Goal: Task Accomplishment & Management: Manage account settings

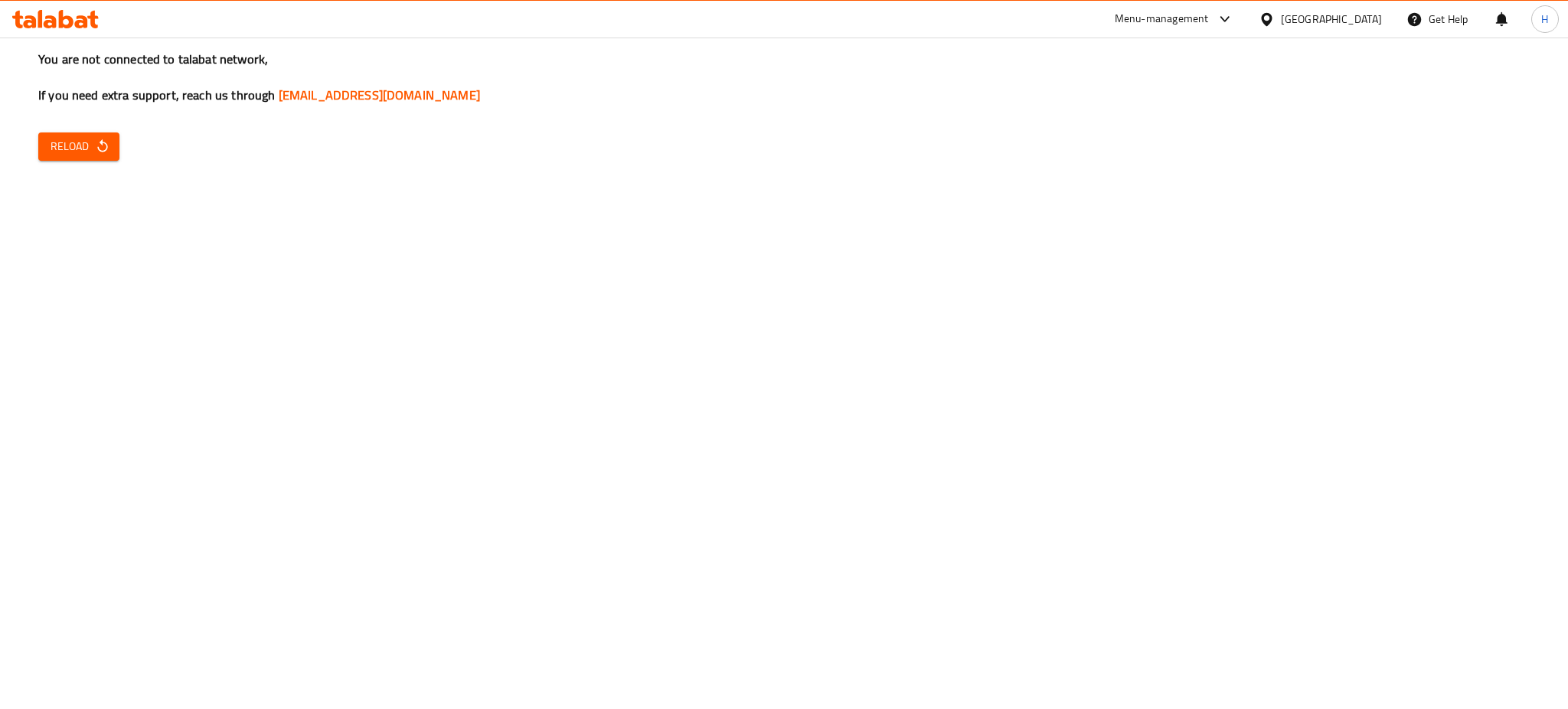
click at [90, 150] on span "Reload" at bounding box center [79, 146] width 57 height 19
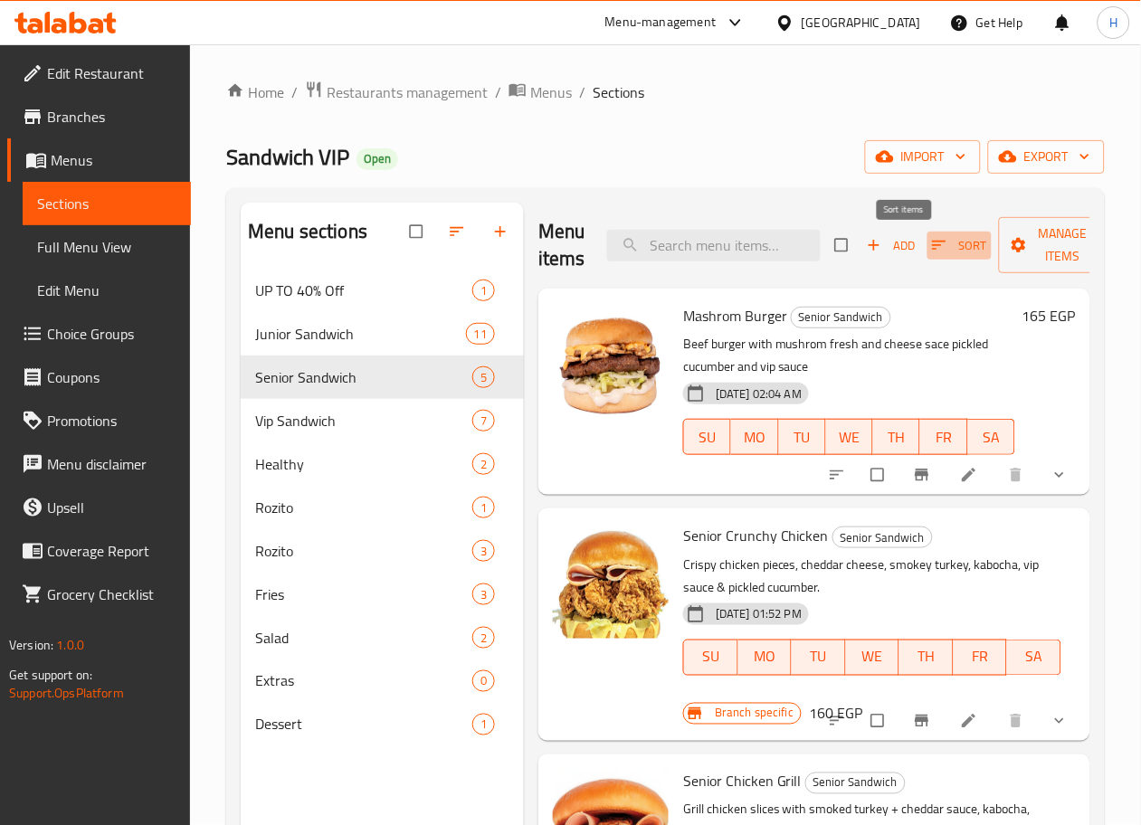
click at [932, 250] on span "Sort" at bounding box center [959, 245] width 55 height 21
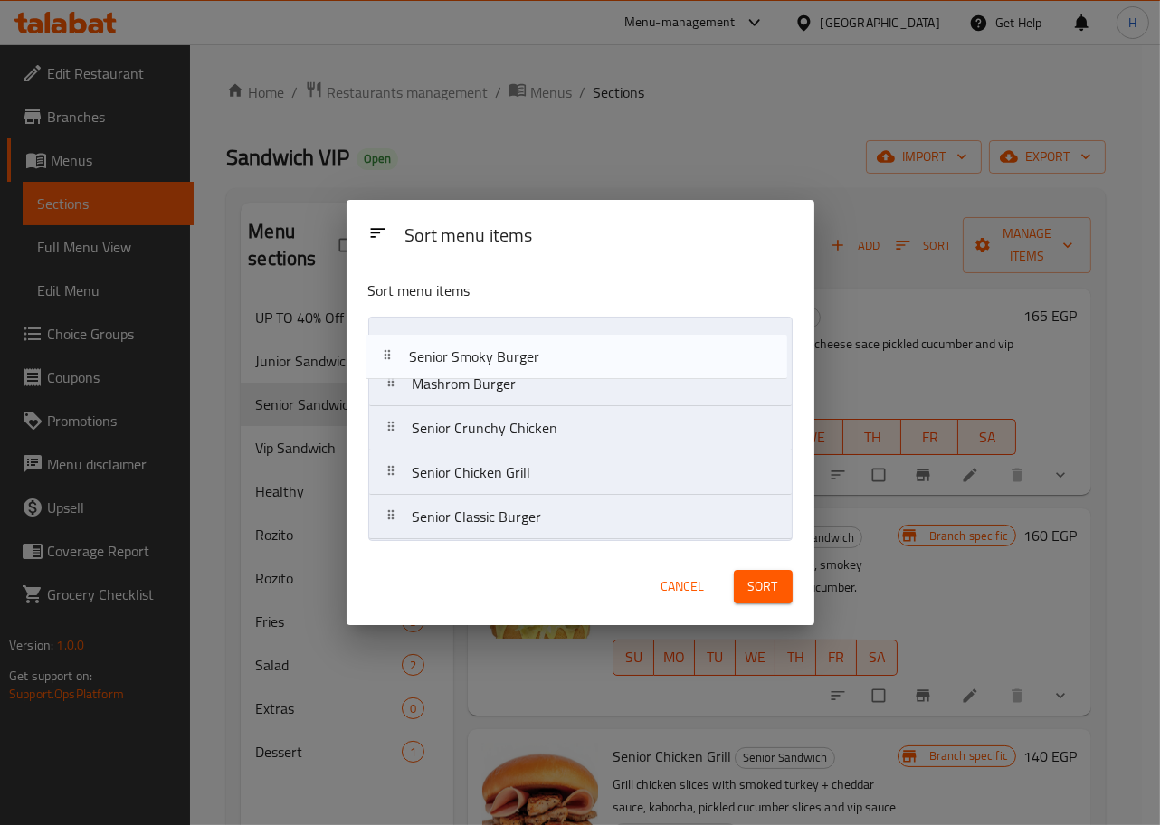
drag, startPoint x: 584, startPoint y: 513, endPoint x: 581, endPoint y: 345, distance: 168.3
click at [581, 345] on nav "Mashrom Burger Senior Crunchy Chicken Senior Chicken Grill Senior Classic Burge…" at bounding box center [580, 429] width 424 height 224
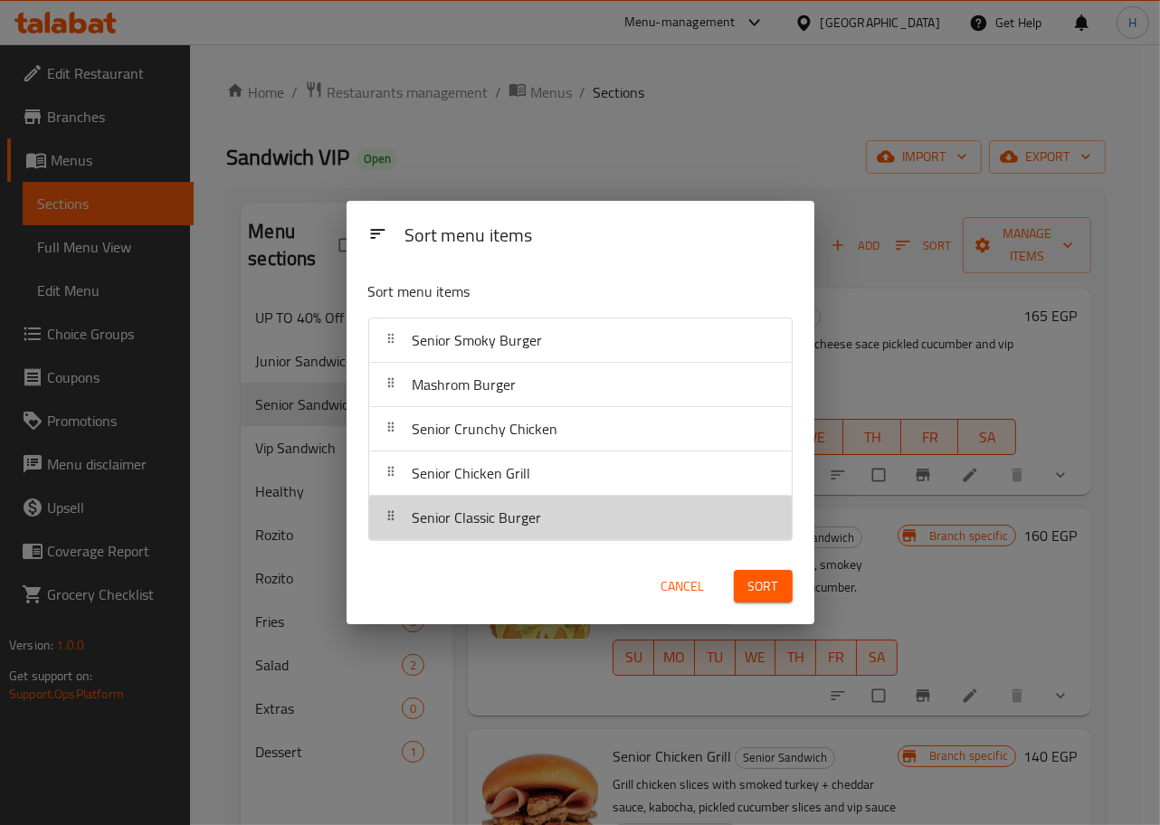
click at [540, 533] on div "Senior Classic Burger" at bounding box center [477, 517] width 144 height 43
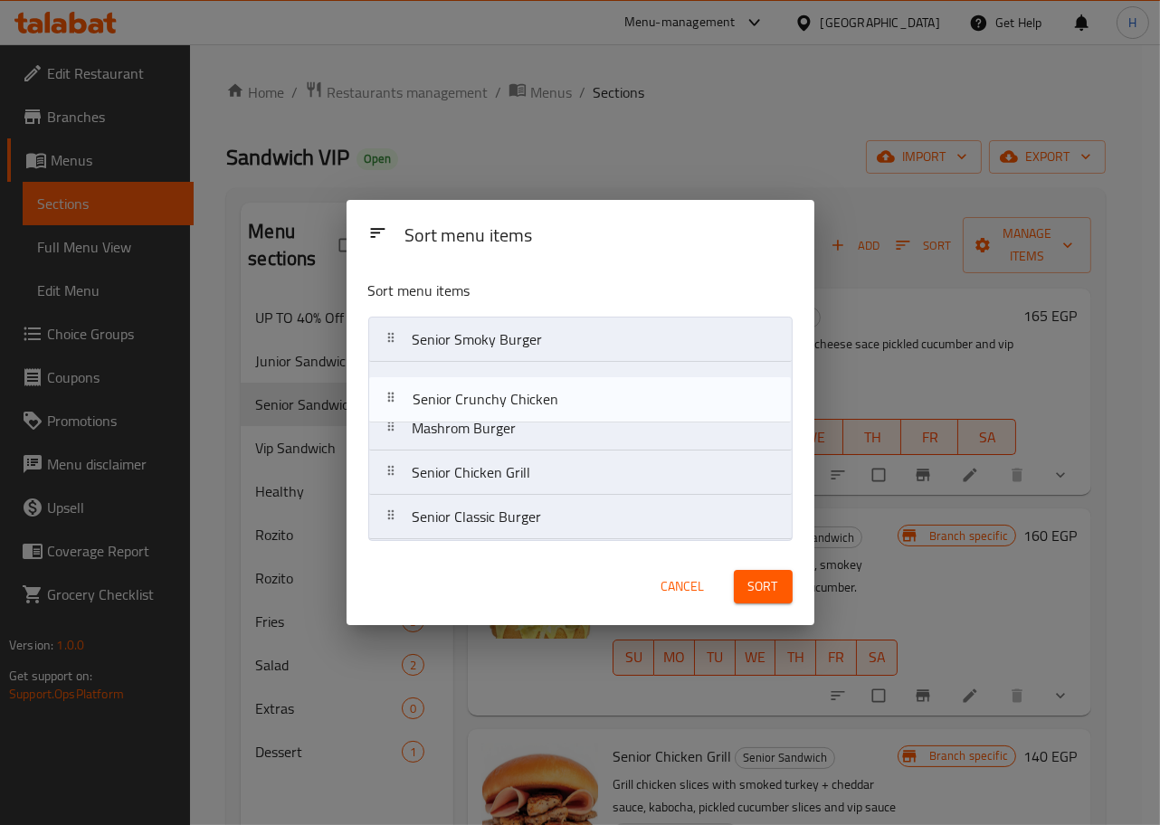
drag, startPoint x: 562, startPoint y: 439, endPoint x: 562, endPoint y: 400, distance: 38.9
click at [562, 400] on nav "Senior Smoky Burger Mashrom Burger Senior Crunchy Chicken Senior Chicken Grill …" at bounding box center [580, 429] width 424 height 224
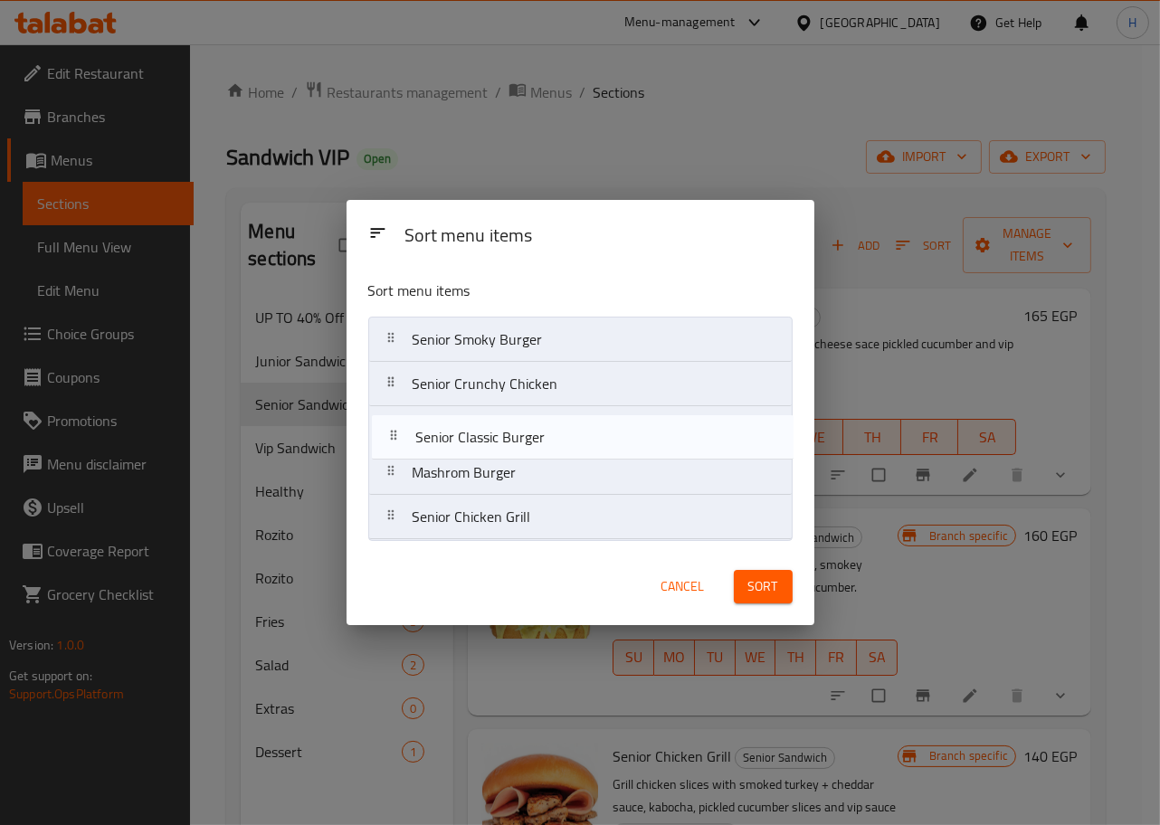
drag, startPoint x: 547, startPoint y: 510, endPoint x: 548, endPoint y: 426, distance: 84.2
click at [548, 426] on nav "Senior Smoky Burger Senior Crunchy Chicken Mashrom Burger Senior Chicken Grill …" at bounding box center [580, 429] width 424 height 224
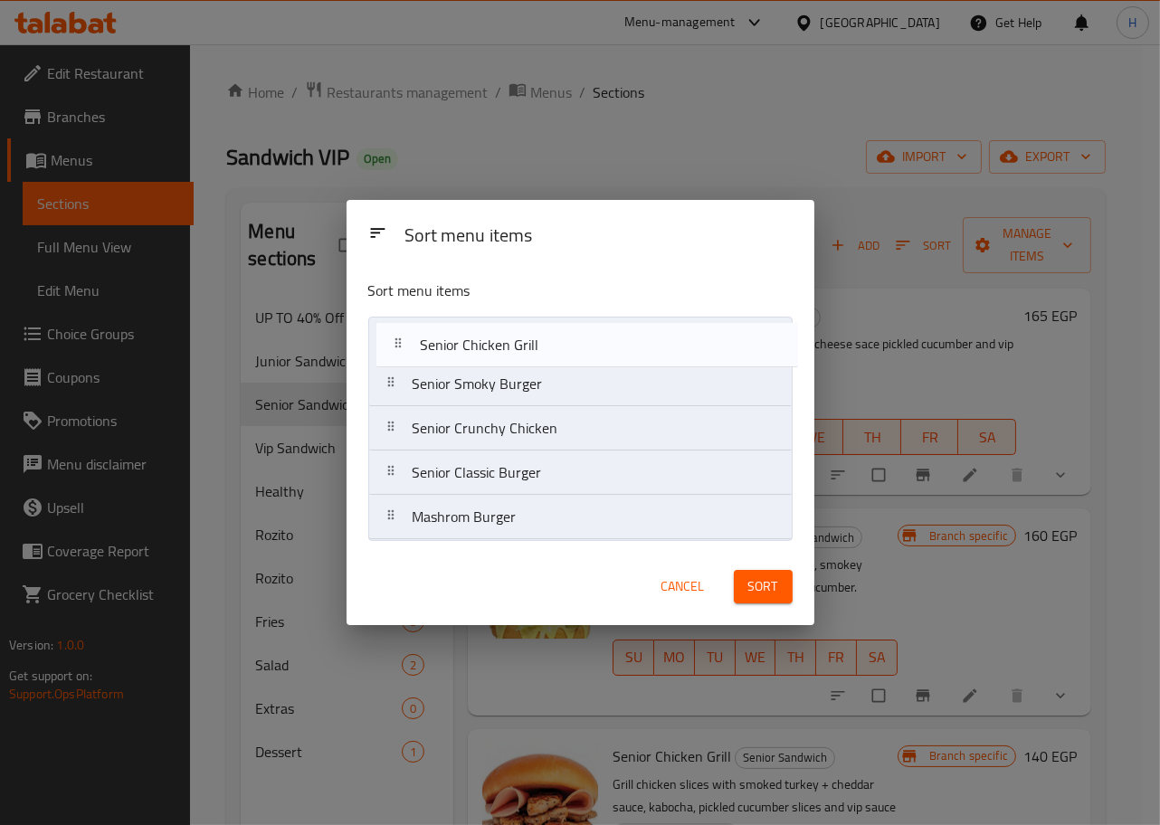
drag, startPoint x: 538, startPoint y: 520, endPoint x: 544, endPoint y: 329, distance: 191.0
click at [544, 329] on nav "Senior Smoky Burger Senior Crunchy Chicken Senior Classic Burger Mashrom Burger…" at bounding box center [580, 429] width 424 height 224
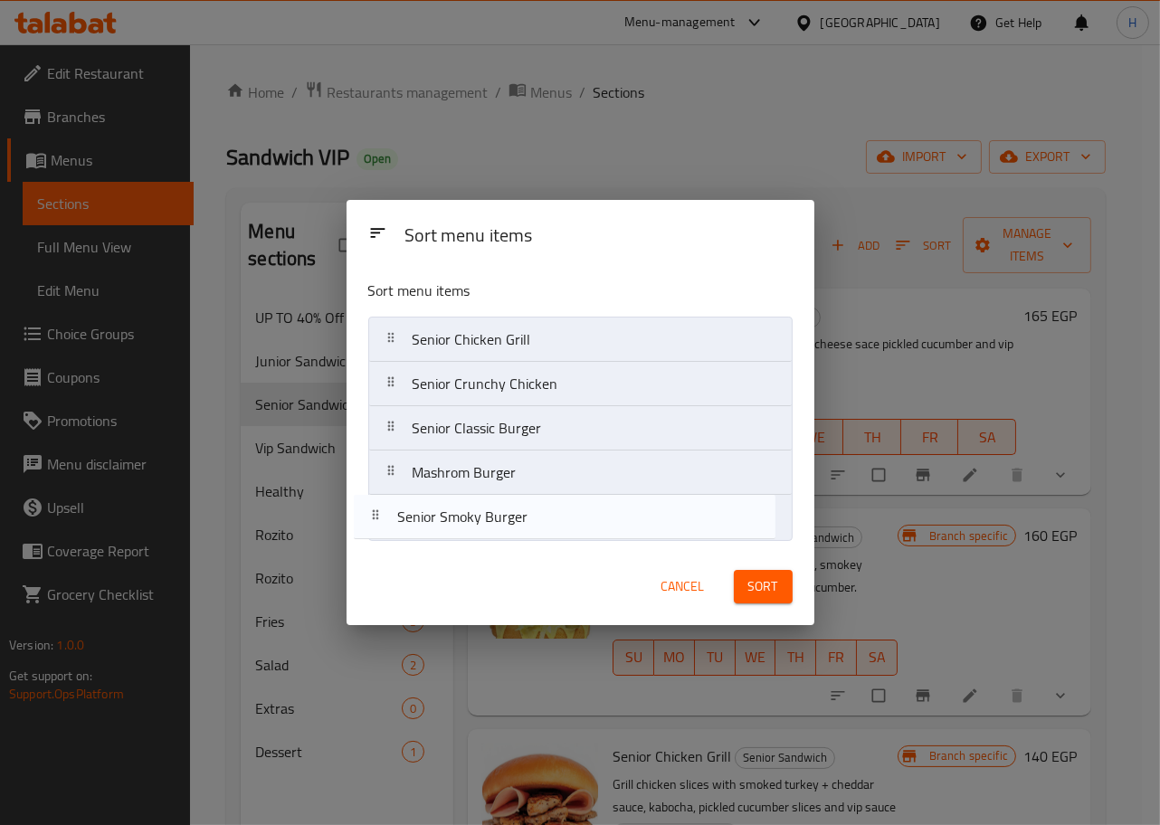
drag, startPoint x: 514, startPoint y: 375, endPoint x: 494, endPoint y: 527, distance: 153.3
click at [494, 527] on nav "Senior Chicken Grill Senior Smoky Burger Senior Crunchy Chicken Senior Classic …" at bounding box center [580, 429] width 424 height 224
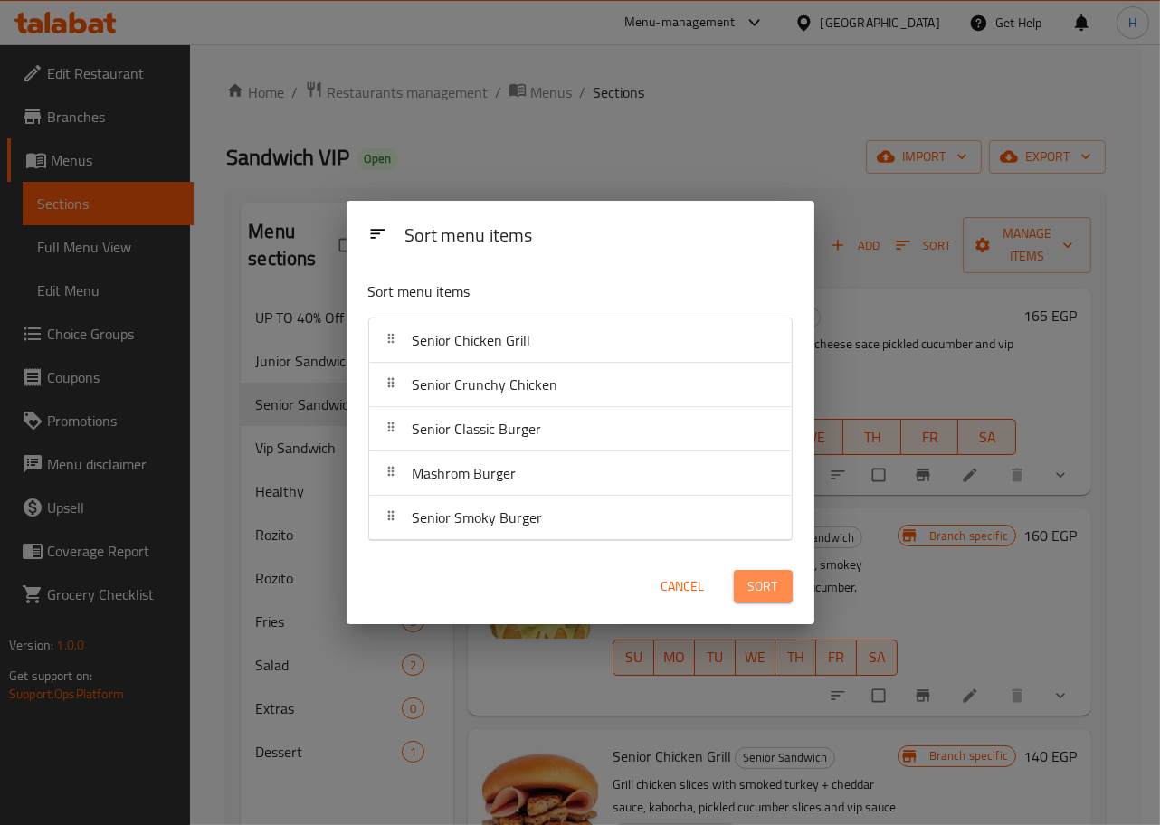
click at [763, 577] on span "Sort" at bounding box center [763, 587] width 30 height 23
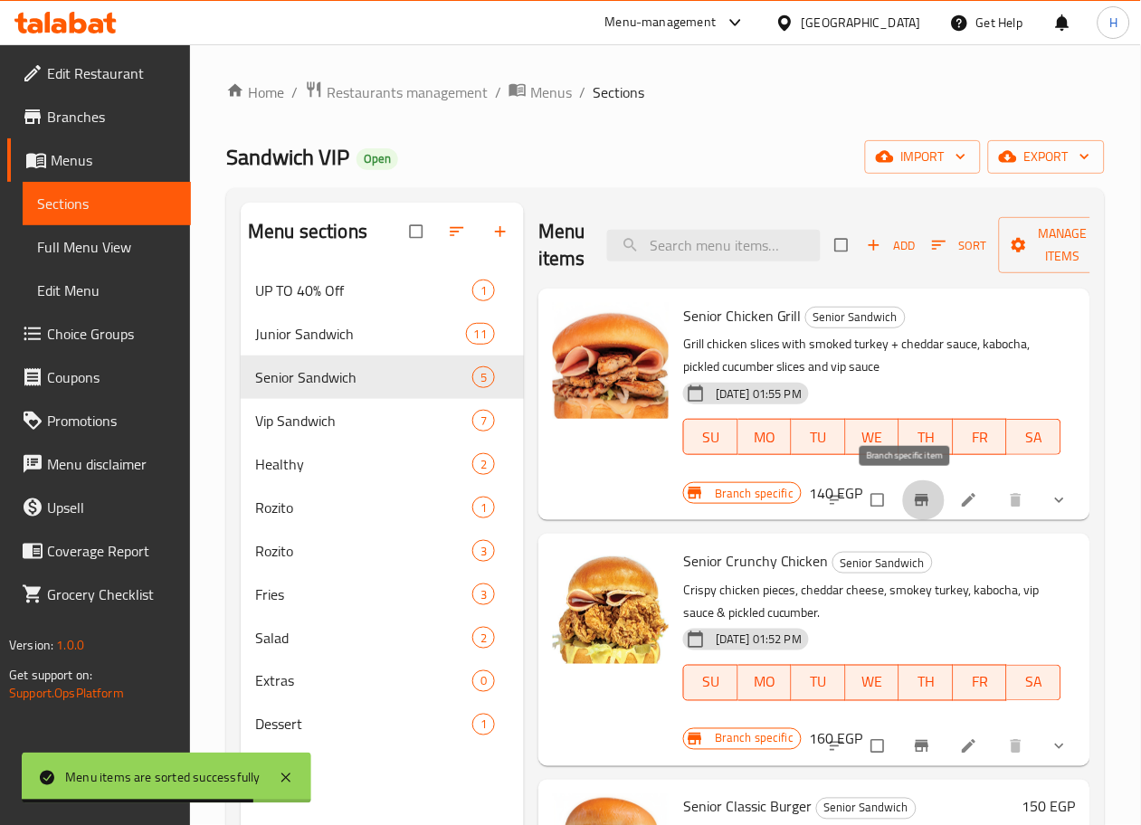
click at [902, 500] on button "Branch-specific-item" at bounding box center [923, 501] width 43 height 40
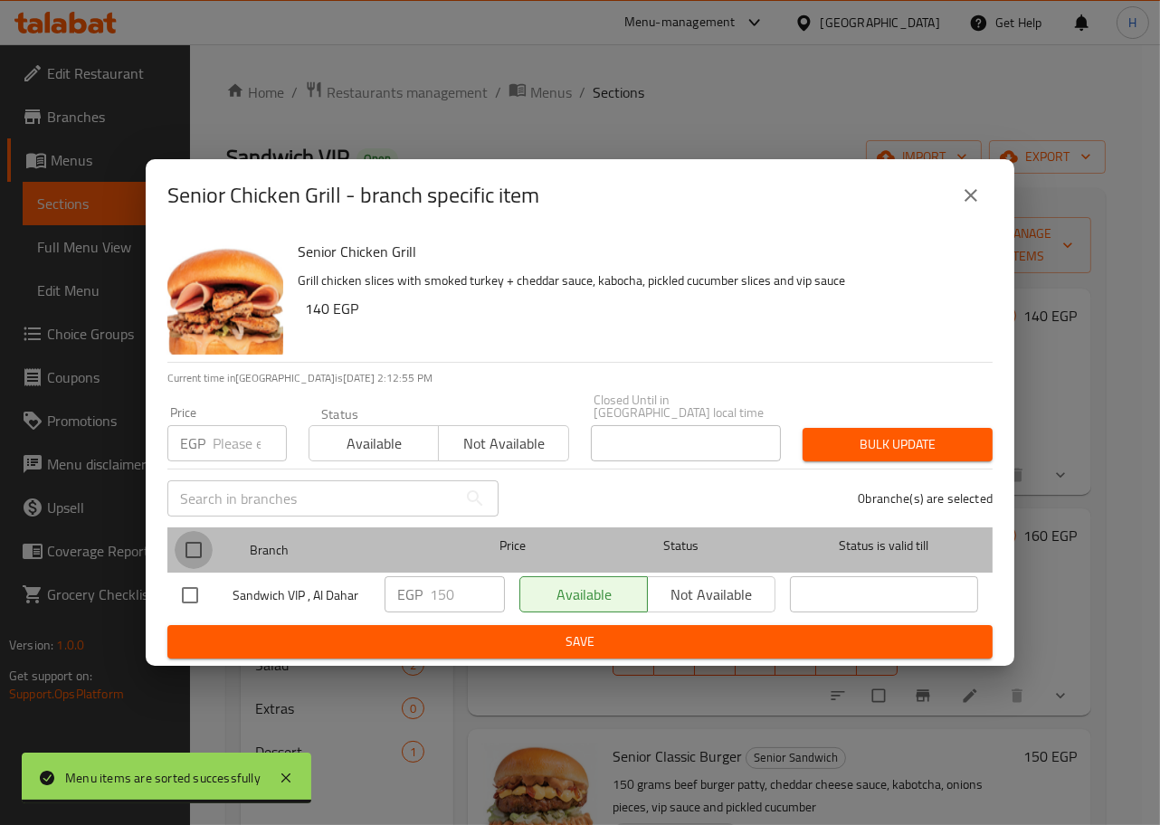
click at [178, 544] on input "checkbox" at bounding box center [194, 550] width 38 height 38
checkbox input "true"
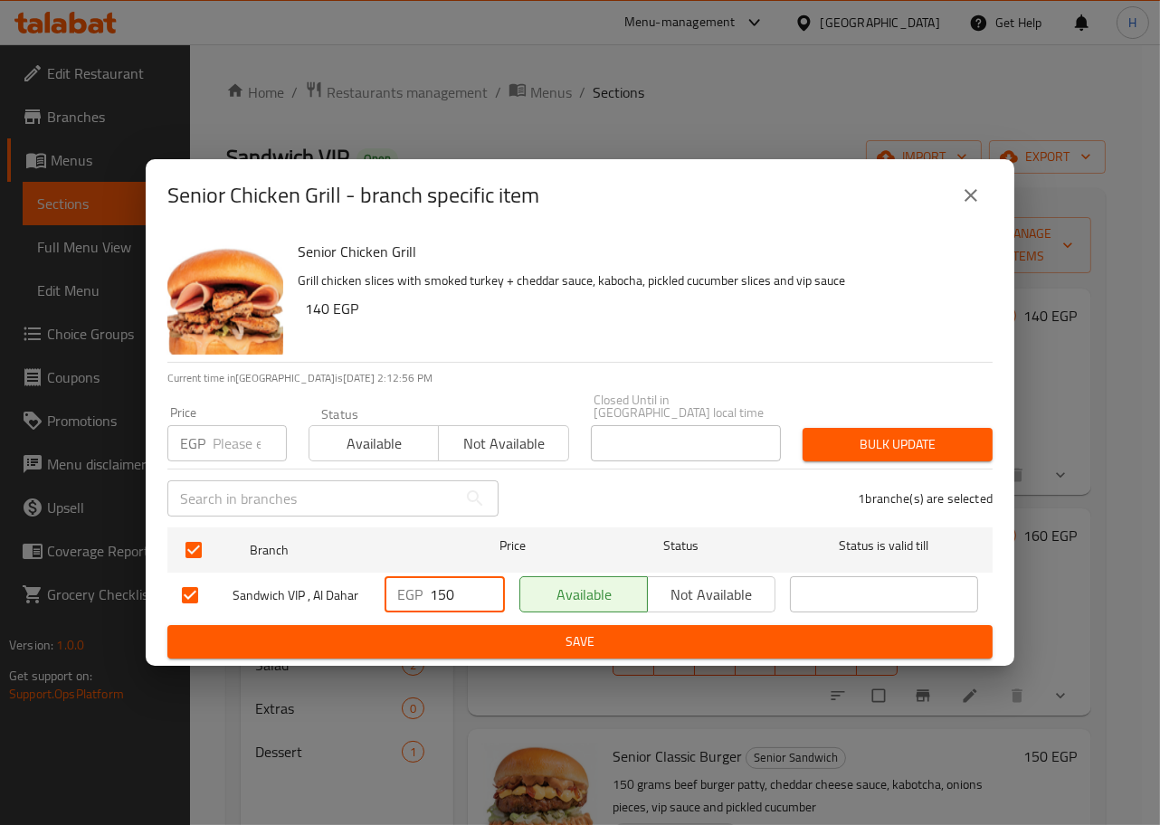
drag, startPoint x: 451, startPoint y: 586, endPoint x: 408, endPoint y: 589, distance: 42.6
click at [408, 589] on div "EGP 150 ​" at bounding box center [445, 594] width 120 height 36
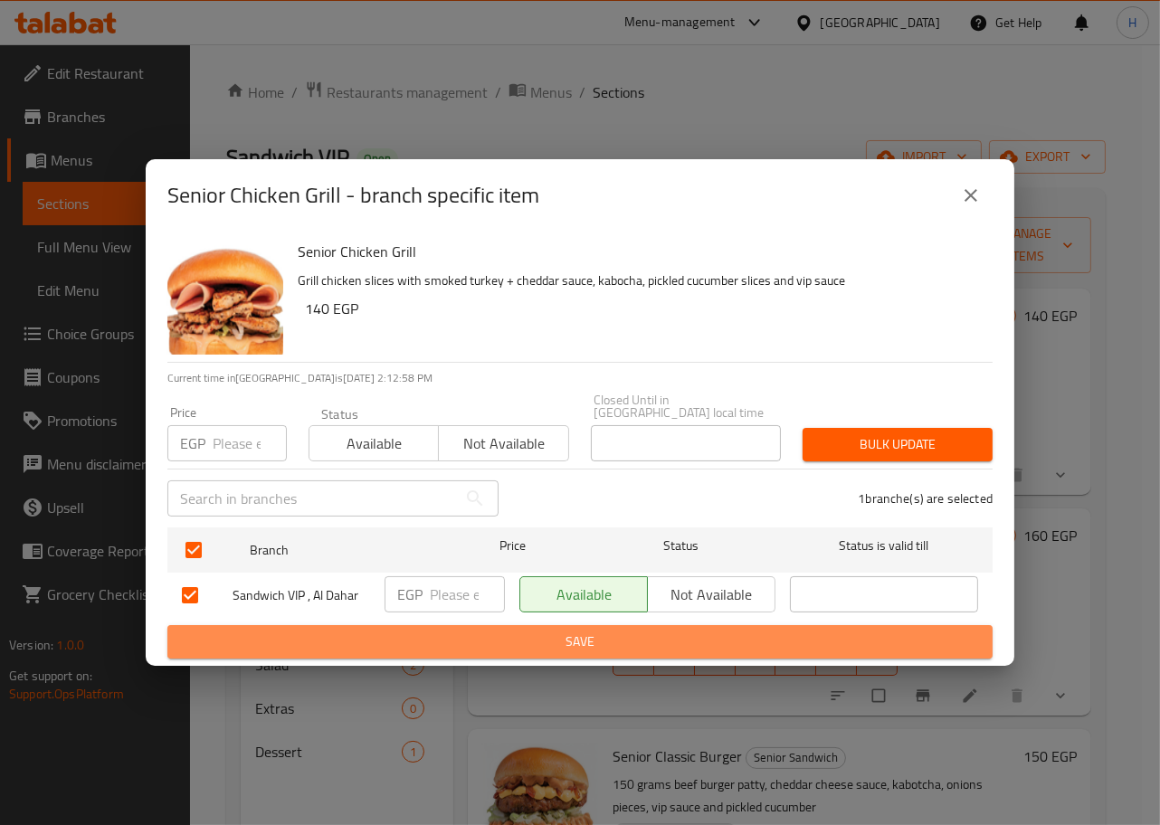
click at [687, 625] on button "Save" at bounding box center [579, 641] width 825 height 33
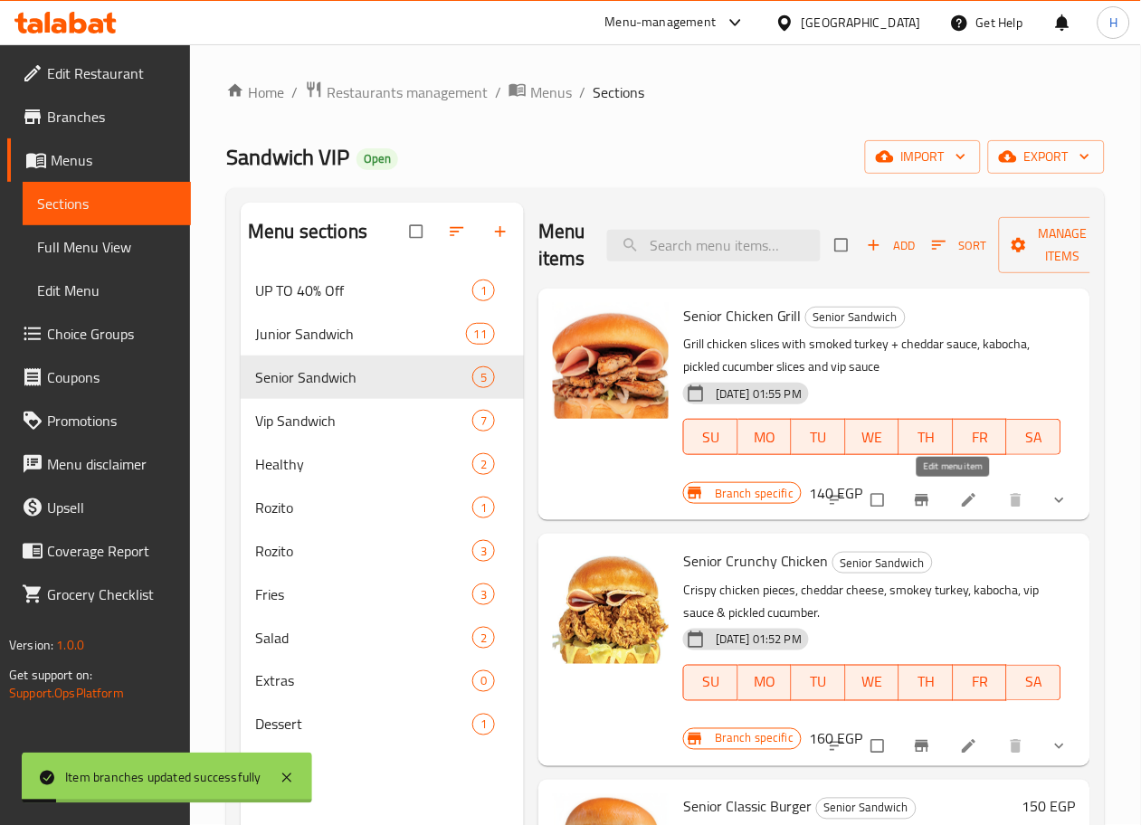
click at [960, 496] on icon at bounding box center [969, 500] width 18 height 18
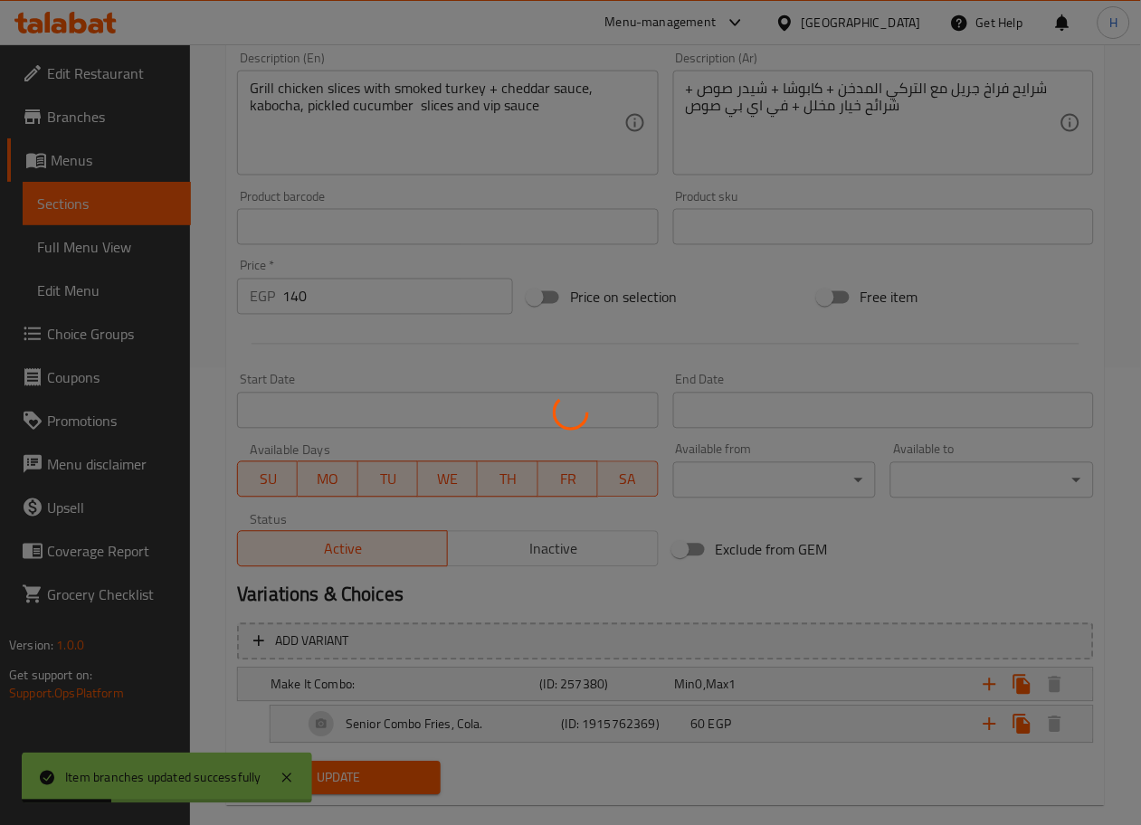
scroll to position [464, 0]
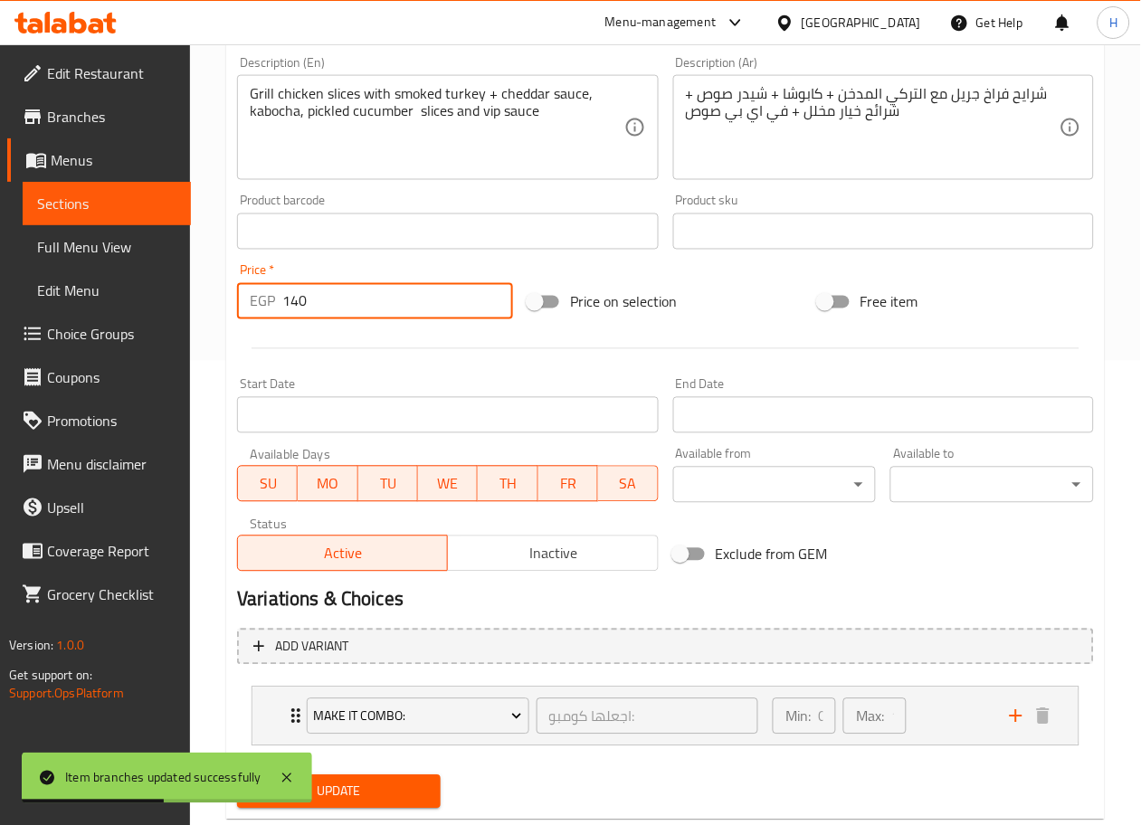
drag, startPoint x: 358, startPoint y: 302, endPoint x: 215, endPoint y: 290, distance: 143.5
click at [215, 290] on div "Home / Restaurants management / Menus / Sections / item / update Senior Sandwic…" at bounding box center [665, 225] width 951 height 1290
type input "0"
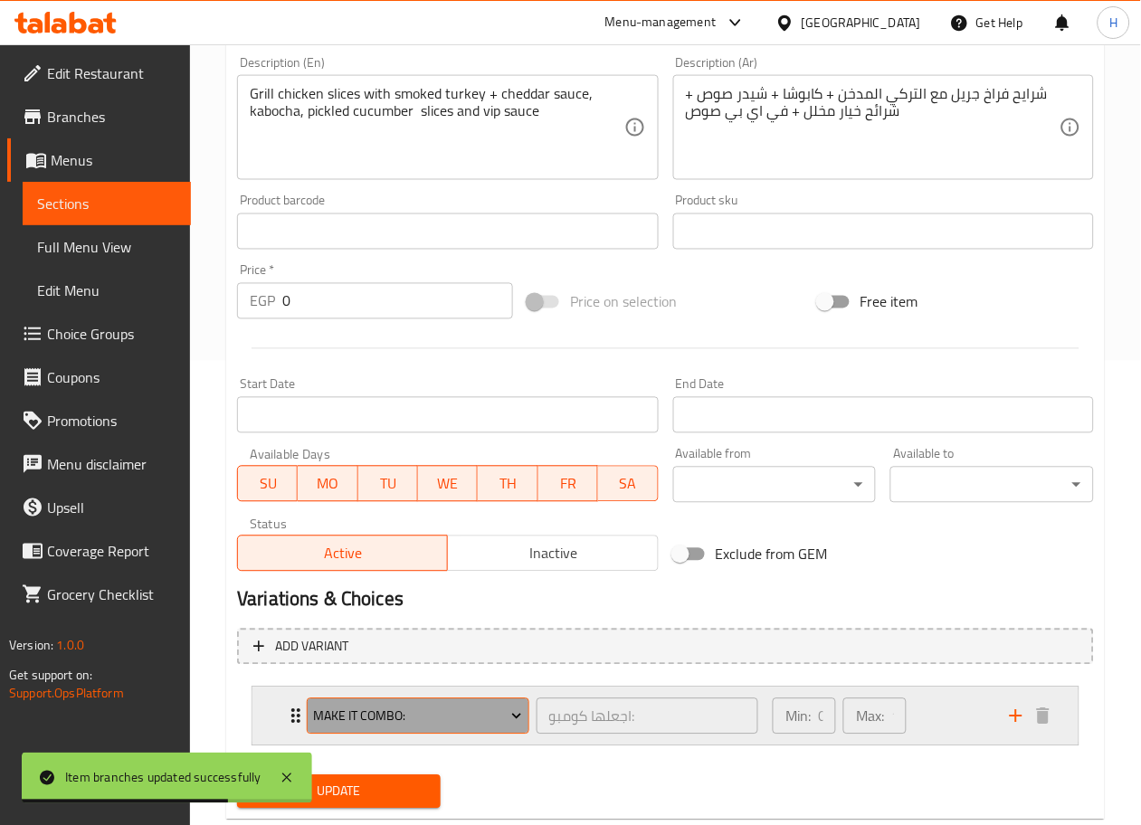
click at [461, 709] on span "Make It Combo:" at bounding box center [418, 717] width 209 height 23
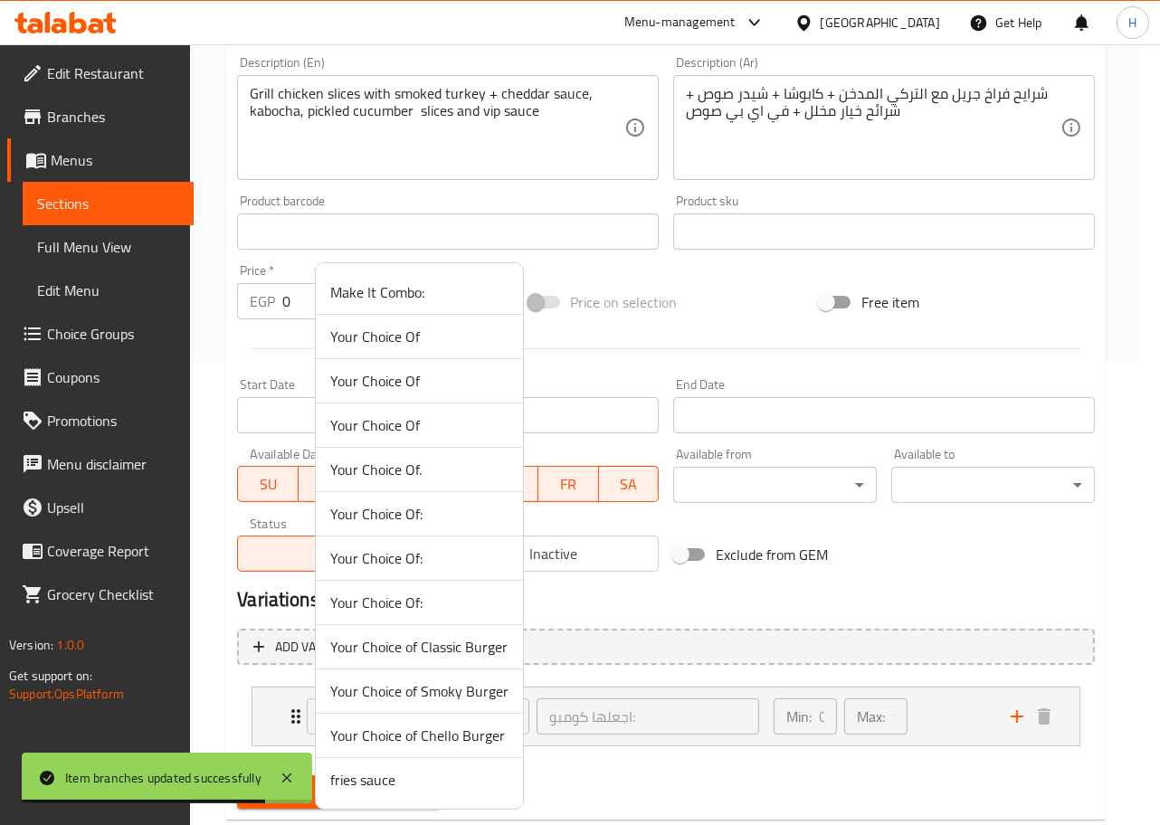
click at [423, 649] on span "Your Choice of Classic Burger" at bounding box center [419, 647] width 178 height 22
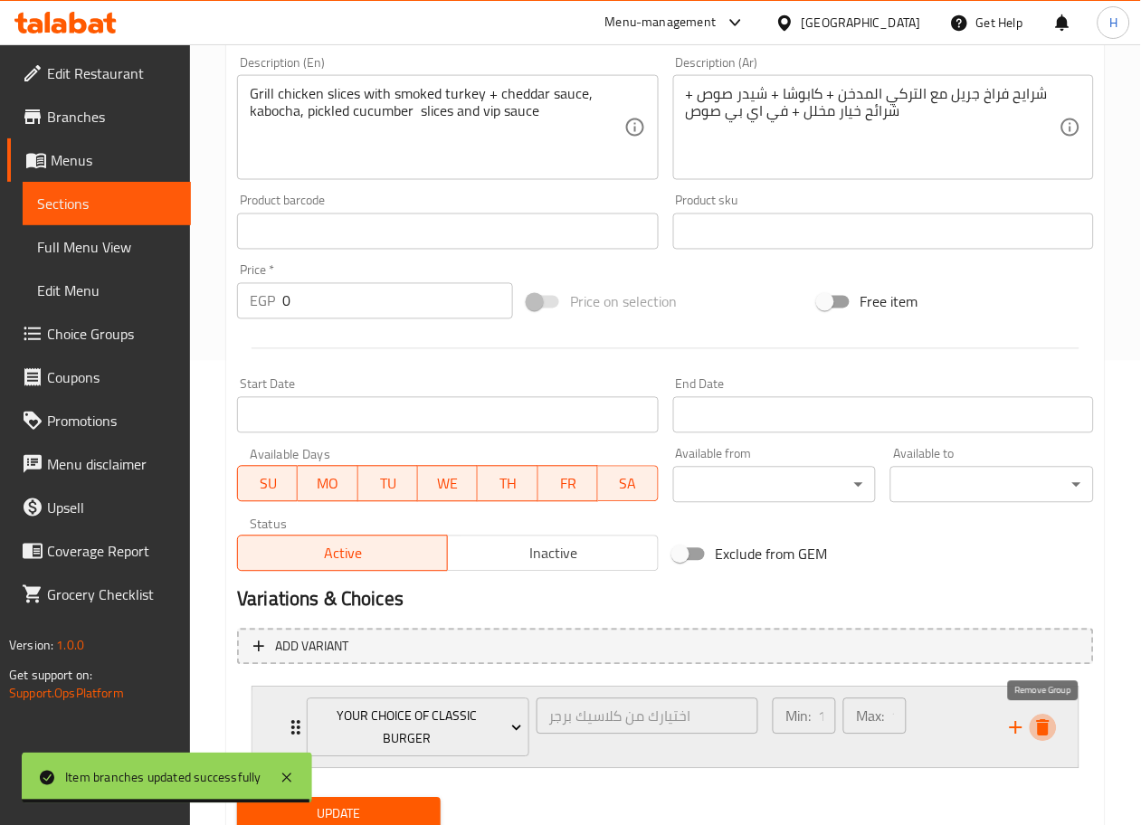
click at [1040, 737] on icon "delete" at bounding box center [1043, 729] width 22 height 22
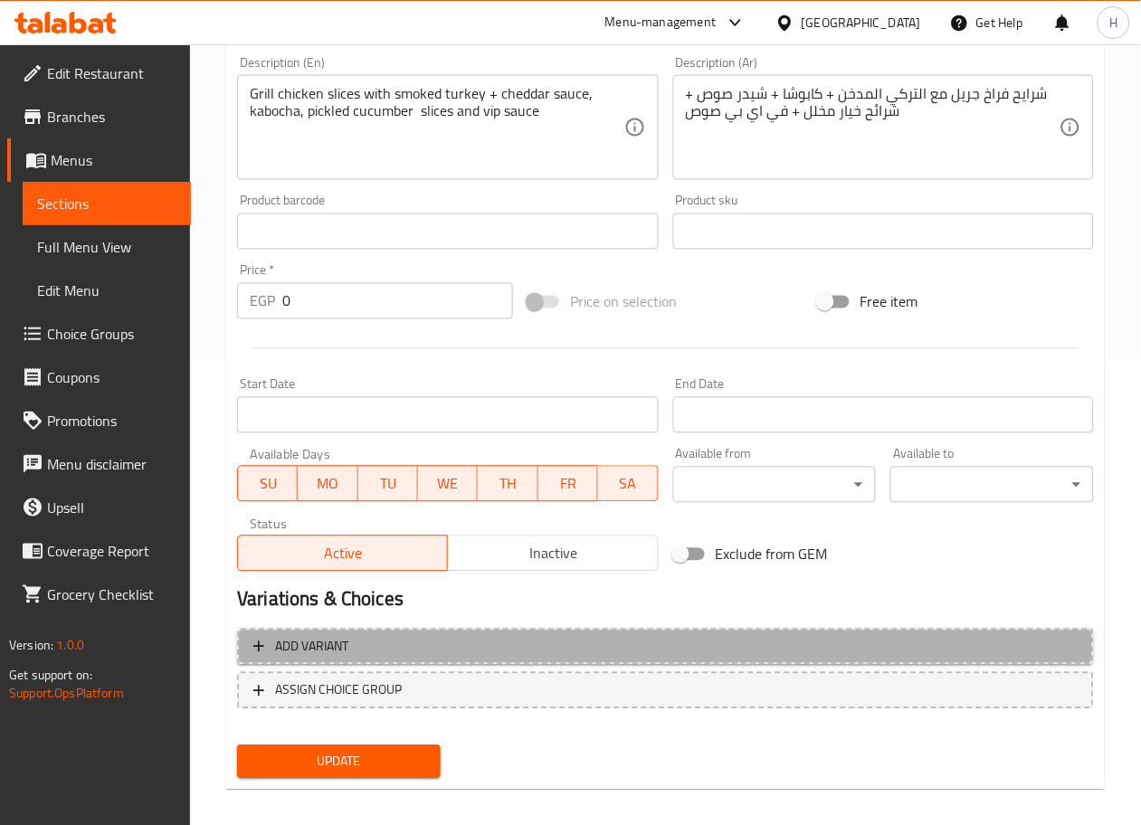
click at [894, 637] on span "Add variant" at bounding box center [665, 647] width 824 height 23
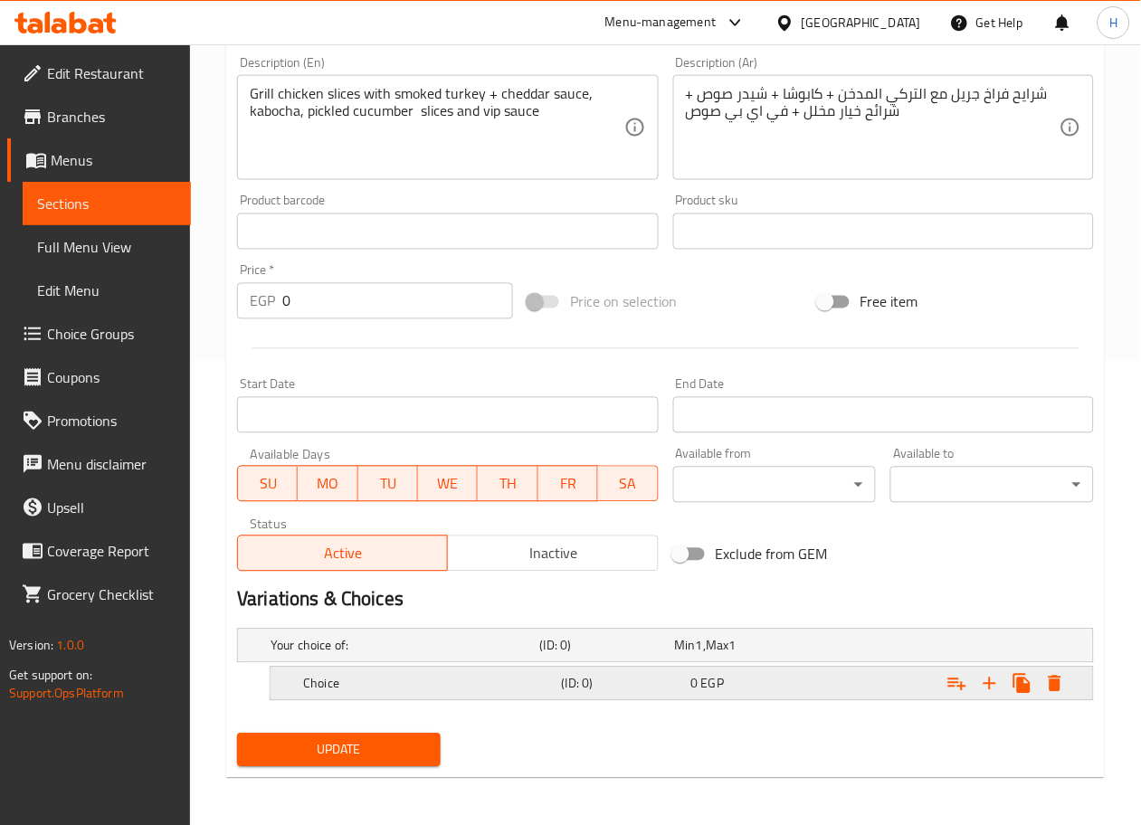
click at [602, 655] on h5 "(ID: 0)" at bounding box center [604, 646] width 128 height 18
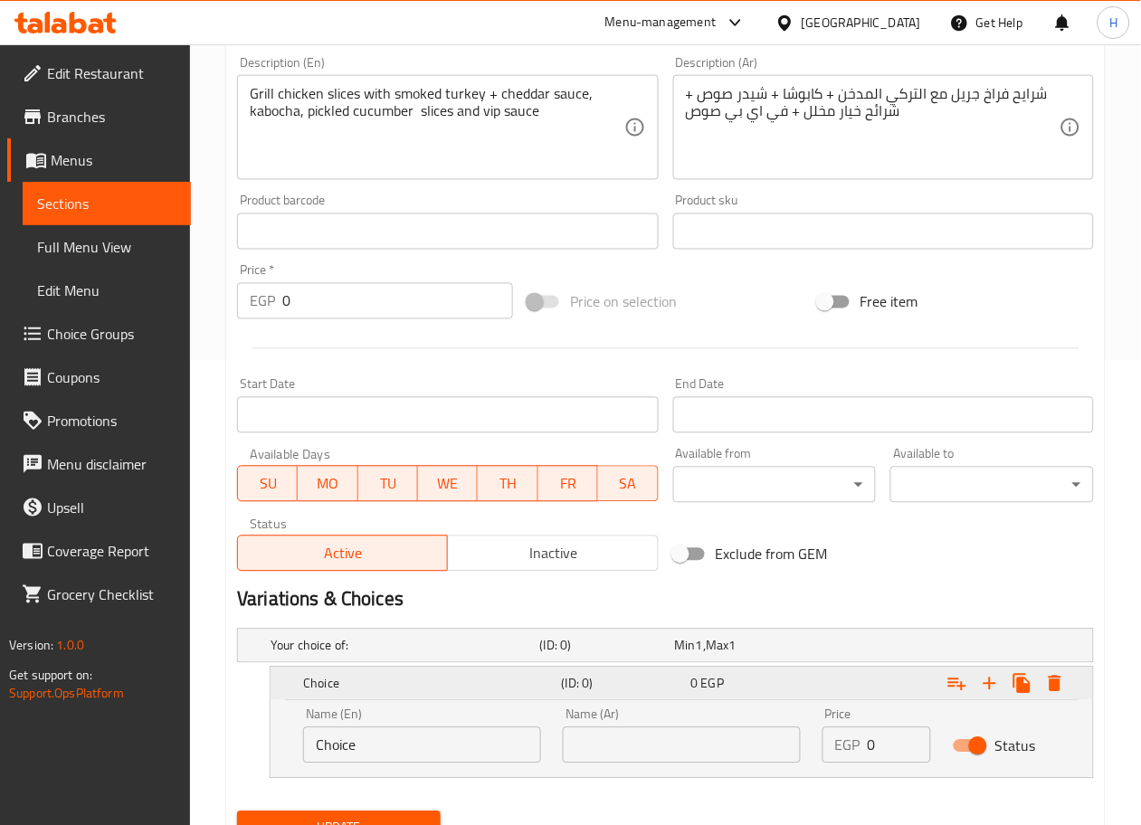
scroll to position [546, 0]
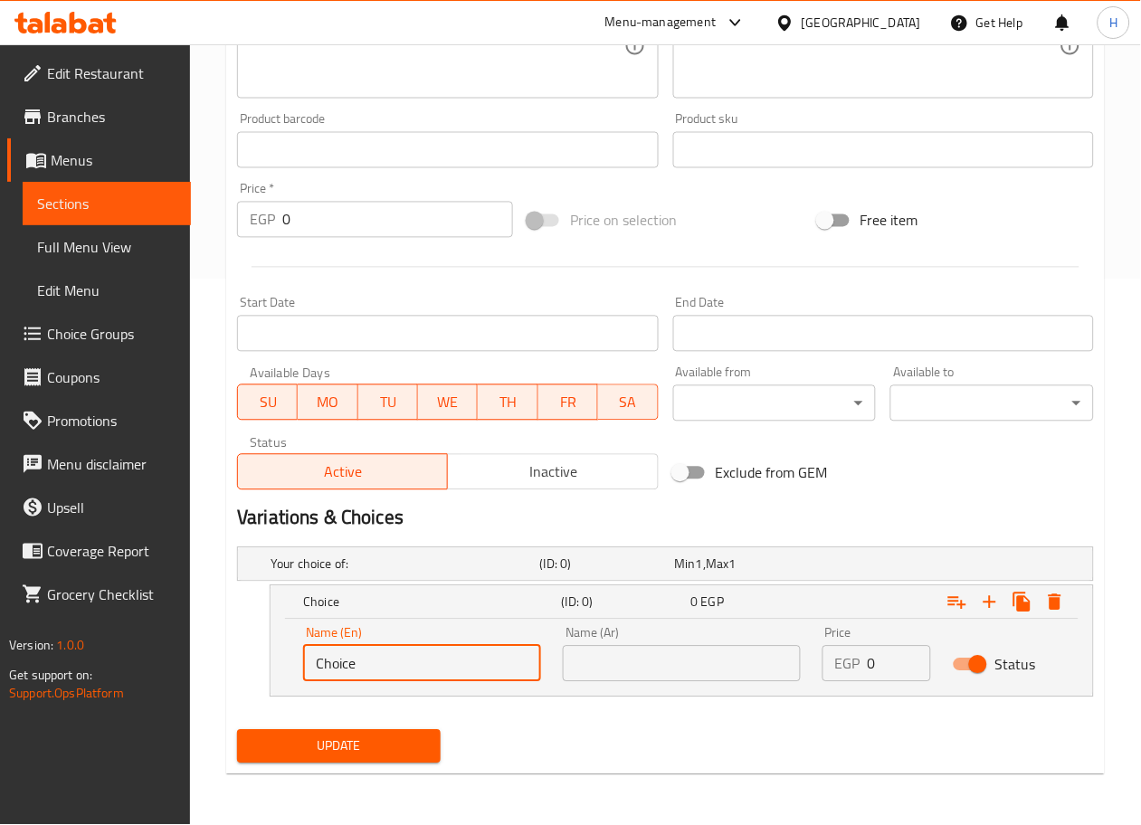
drag, startPoint x: 440, startPoint y: 668, endPoint x: 252, endPoint y: 671, distance: 188.2
click at [252, 671] on div "Choice (ID: 0) 0 EGP Name (En) Choice Name (En) Name (Ar) Name (Ar) Price EGP 0…" at bounding box center [665, 641] width 857 height 112
type input "Sandwich"
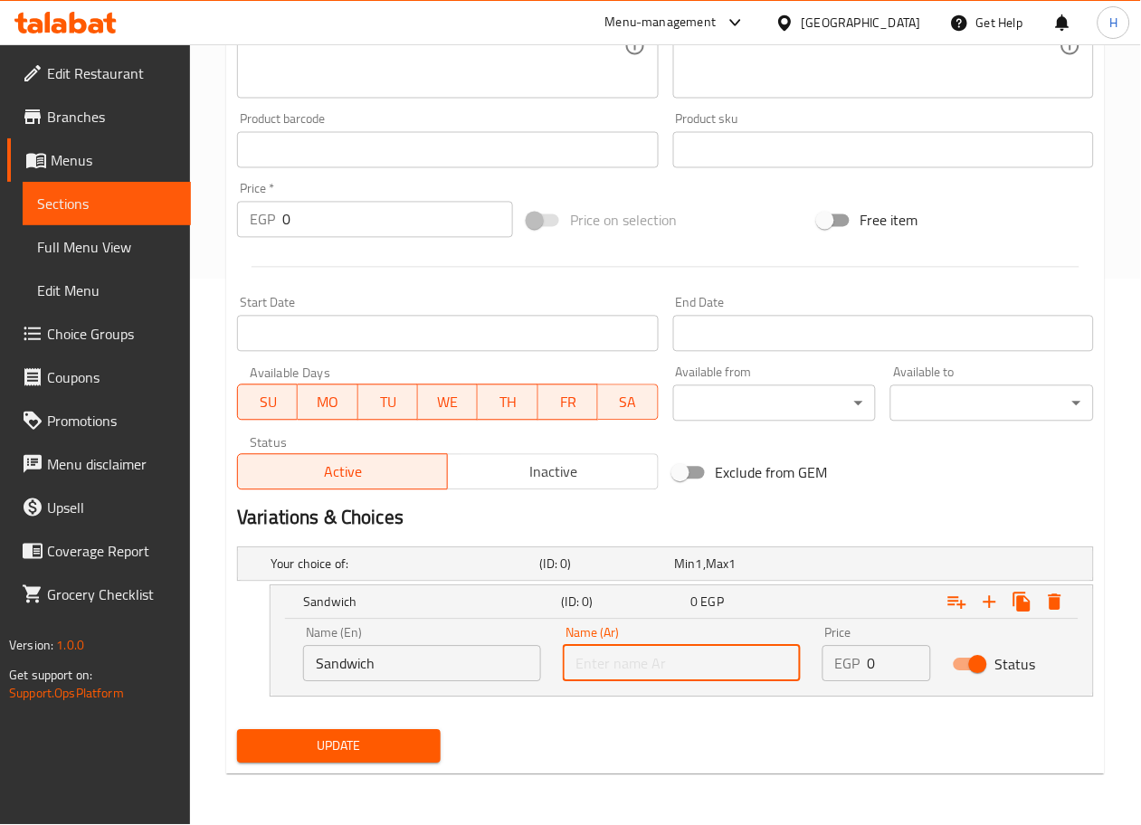
click at [652, 659] on input "text" at bounding box center [682, 664] width 238 height 36
type input "ساندوتش"
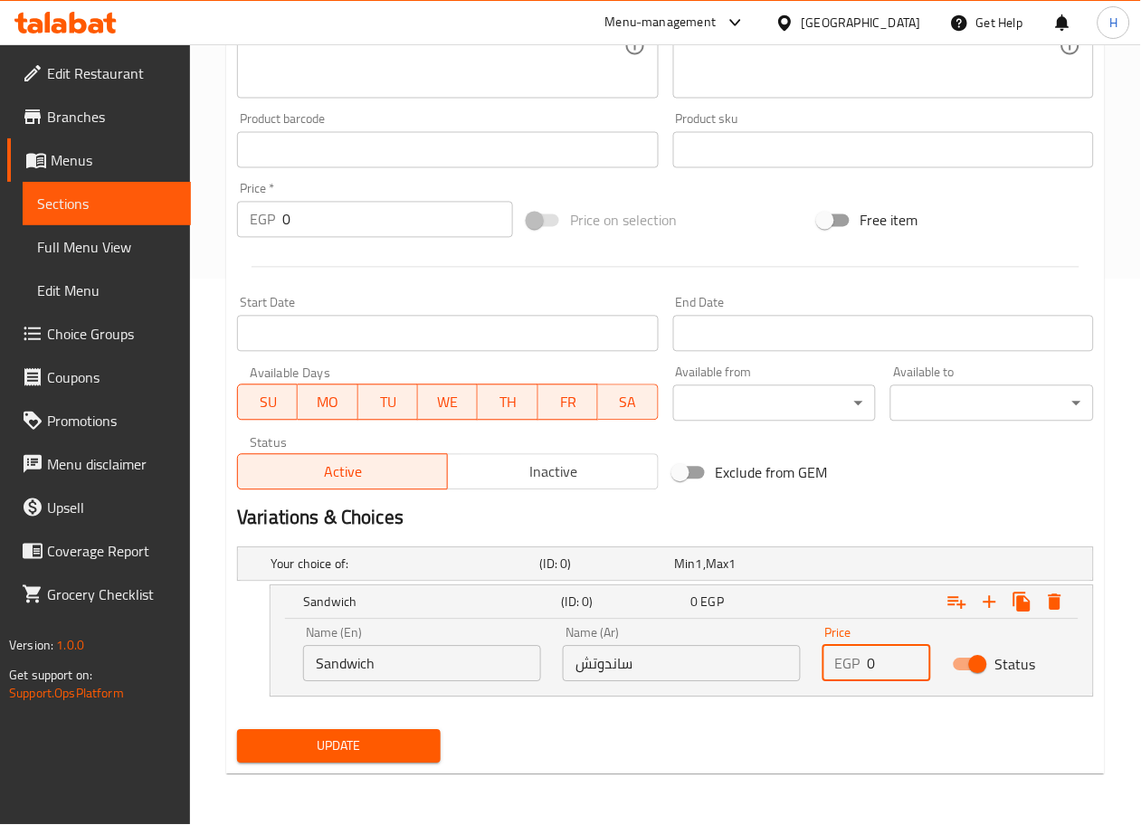
drag, startPoint x: 880, startPoint y: 664, endPoint x: 854, endPoint y: 668, distance: 26.5
click at [854, 668] on div "EGP 0 Price" at bounding box center [877, 664] width 108 height 36
type input "150"
click at [989, 609] on icon "Expand" at bounding box center [990, 603] width 22 height 22
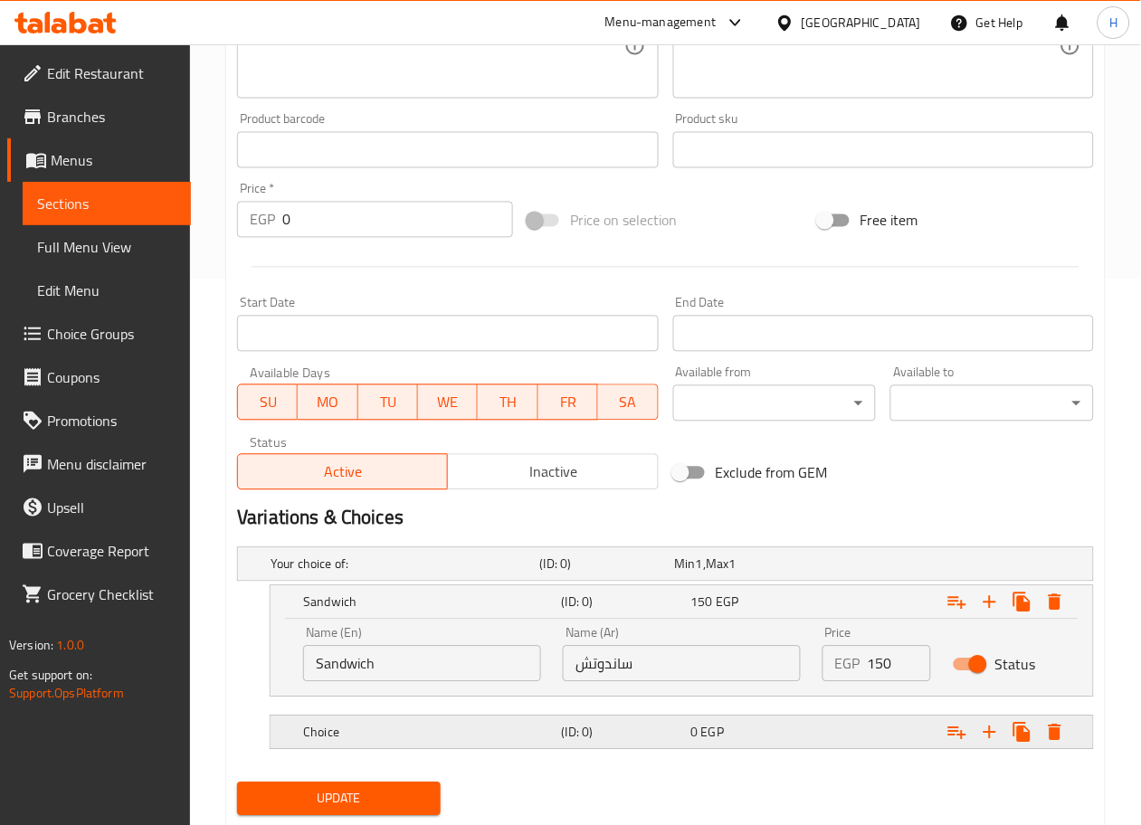
click at [395, 574] on h5 "Choice" at bounding box center [402, 565] width 262 height 18
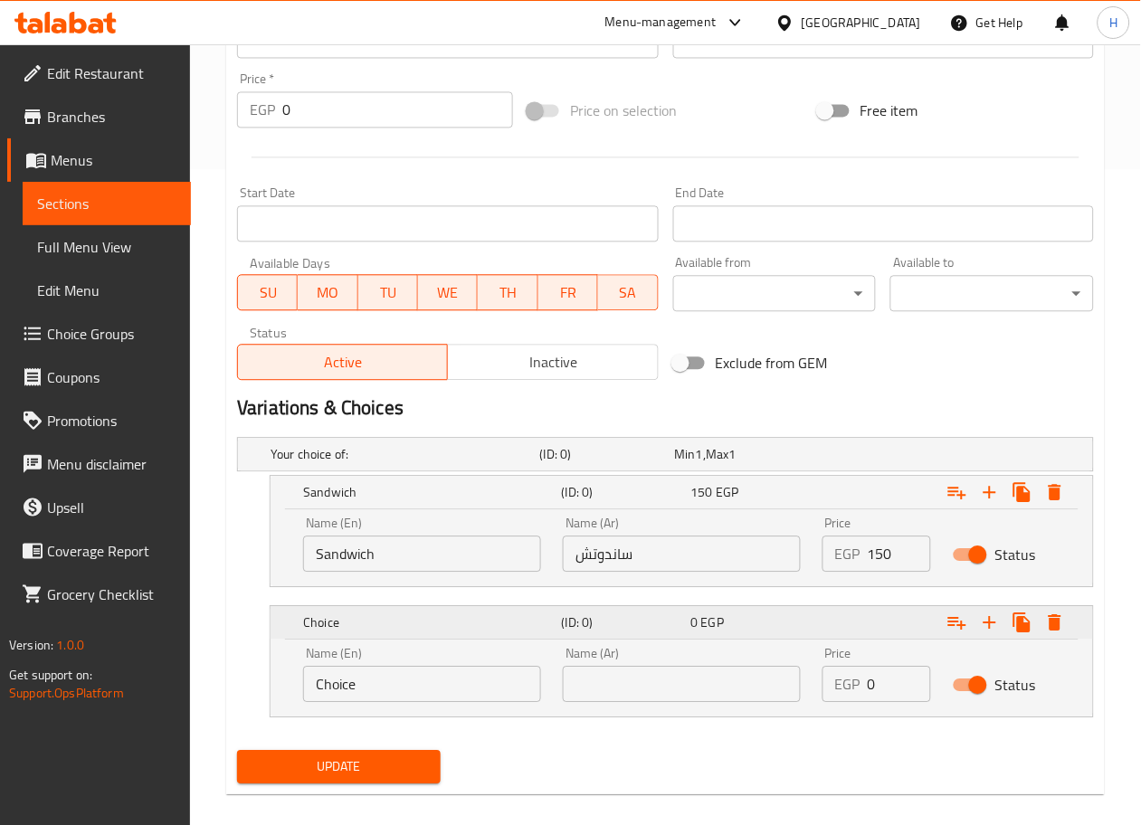
scroll to position [660, 0]
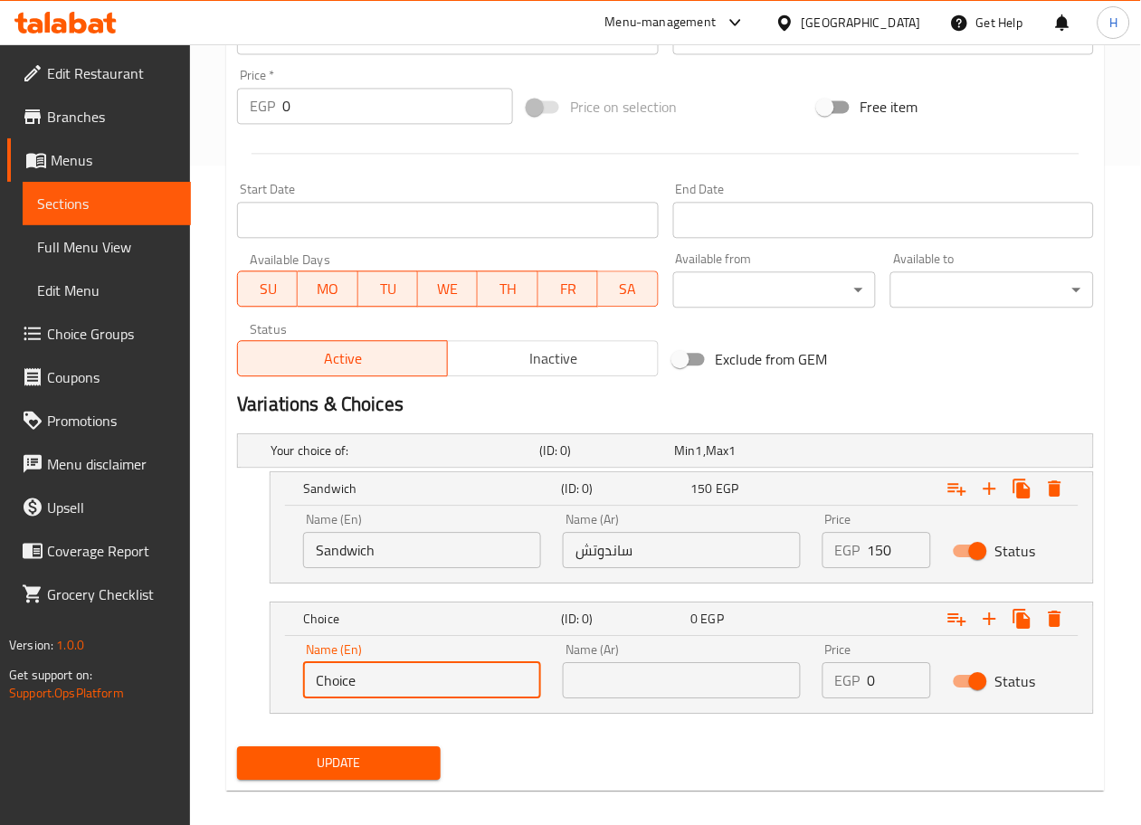
drag, startPoint x: 394, startPoint y: 681, endPoint x: 225, endPoint y: 676, distance: 168.4
click at [226, 676] on div "Update Senior Chicken Grill Change Image Size: 1200 x 800 px / Image formats: j…" at bounding box center [665, 153] width 879 height 1275
type input "c"
type input "Combo"
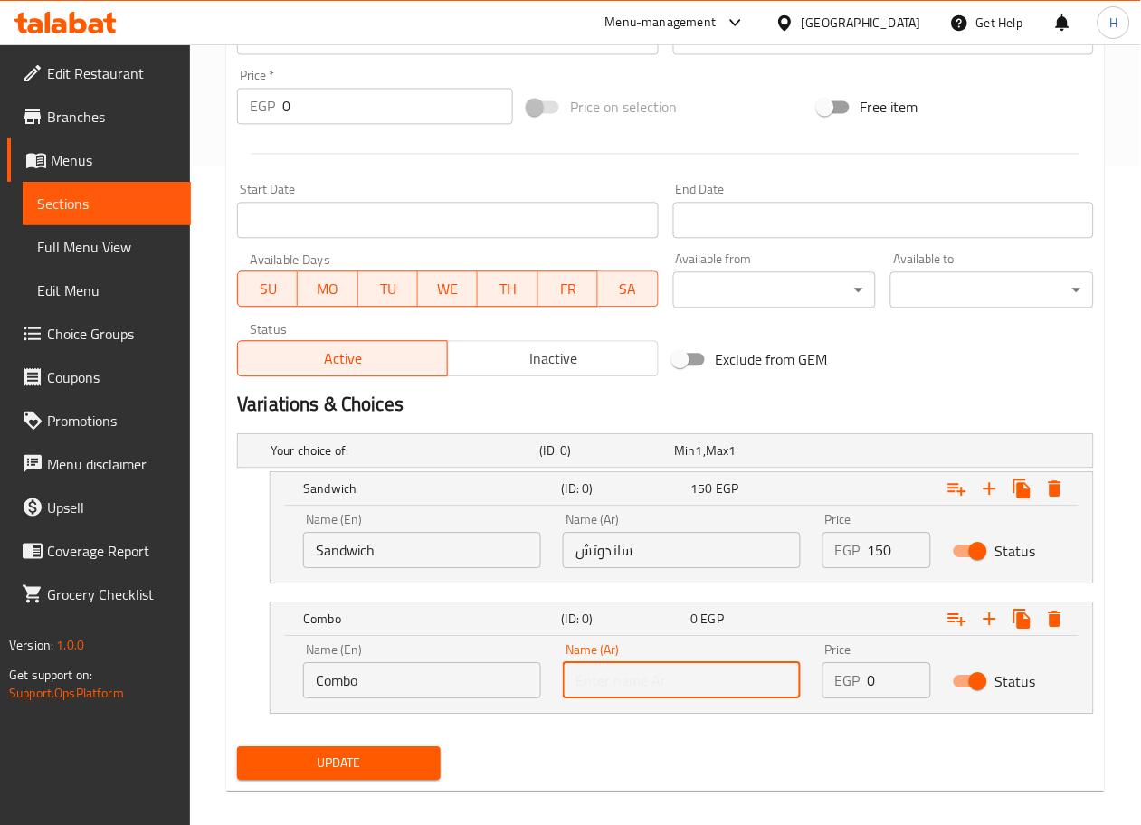
click at [659, 670] on input "text" at bounding box center [682, 680] width 238 height 36
type input "كمبو"
drag, startPoint x: 889, startPoint y: 680, endPoint x: 841, endPoint y: 682, distance: 48.0
click at [841, 682] on div "EGP 0 Price" at bounding box center [877, 680] width 108 height 36
type input "200"
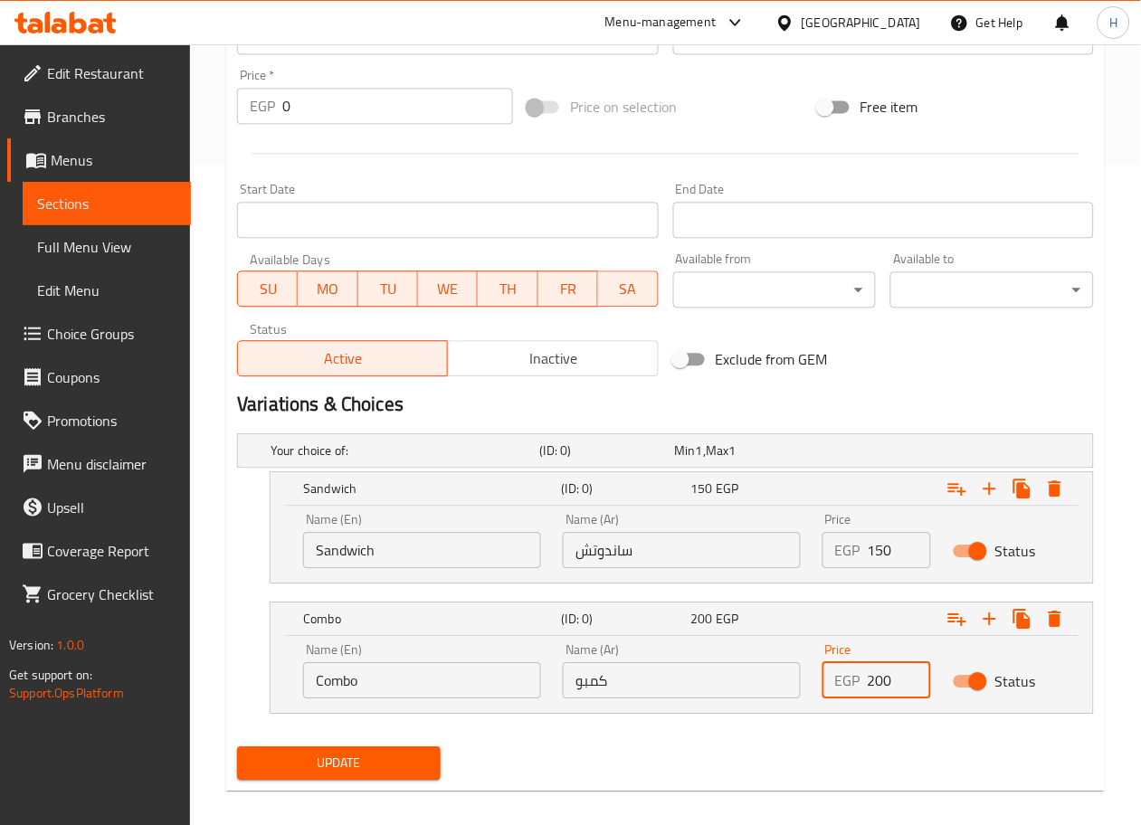
click at [391, 763] on span "Update" at bounding box center [339, 763] width 175 height 23
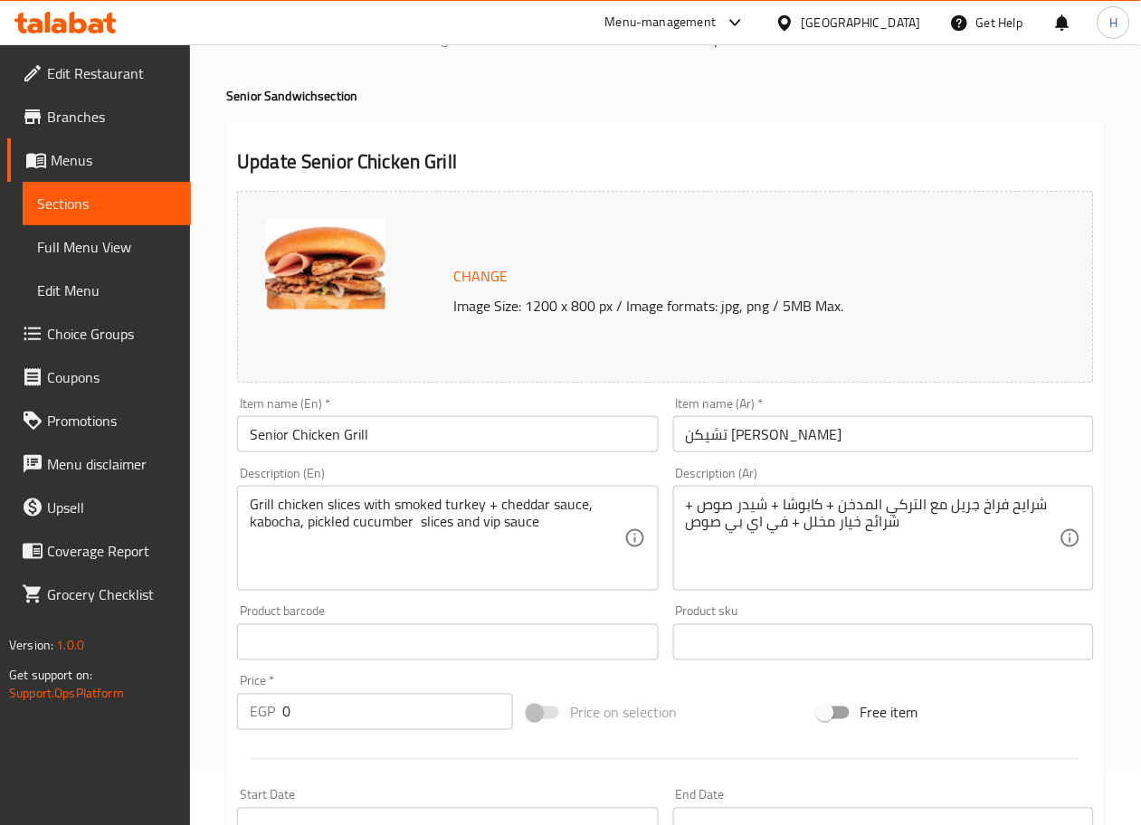
scroll to position [0, 0]
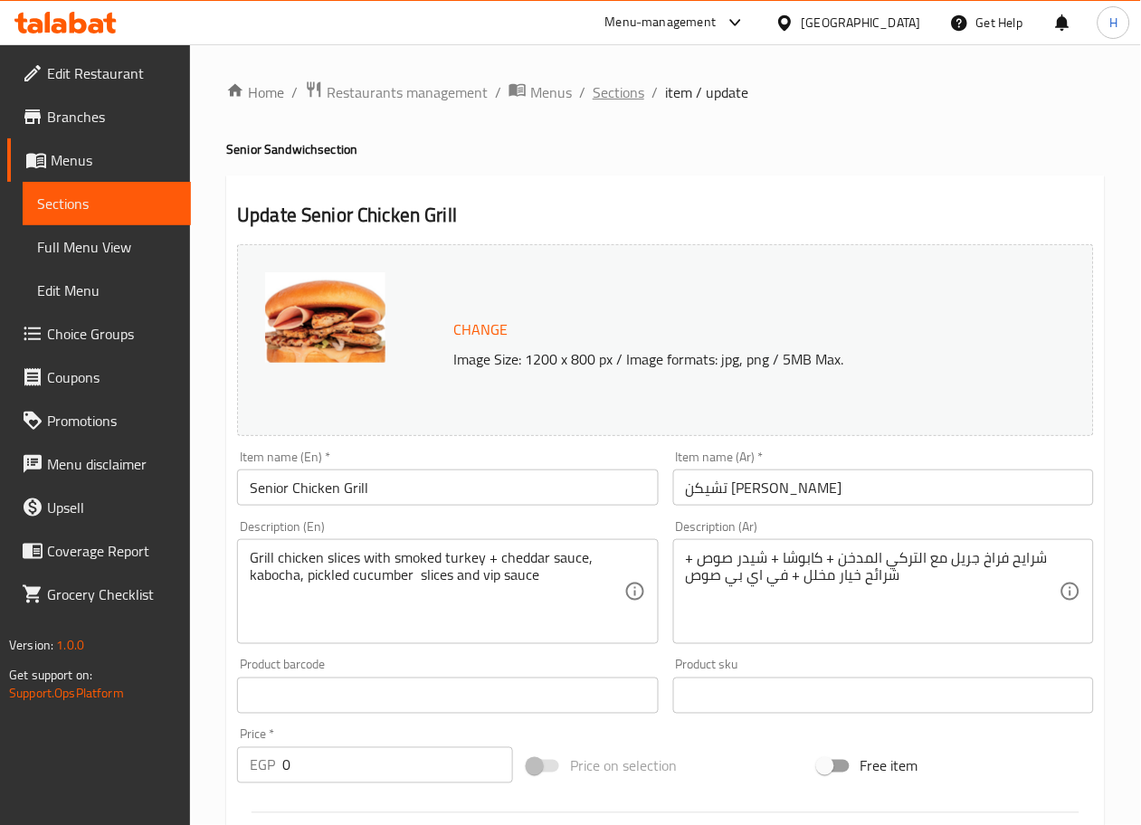
click at [615, 94] on span "Sections" at bounding box center [619, 92] width 52 height 22
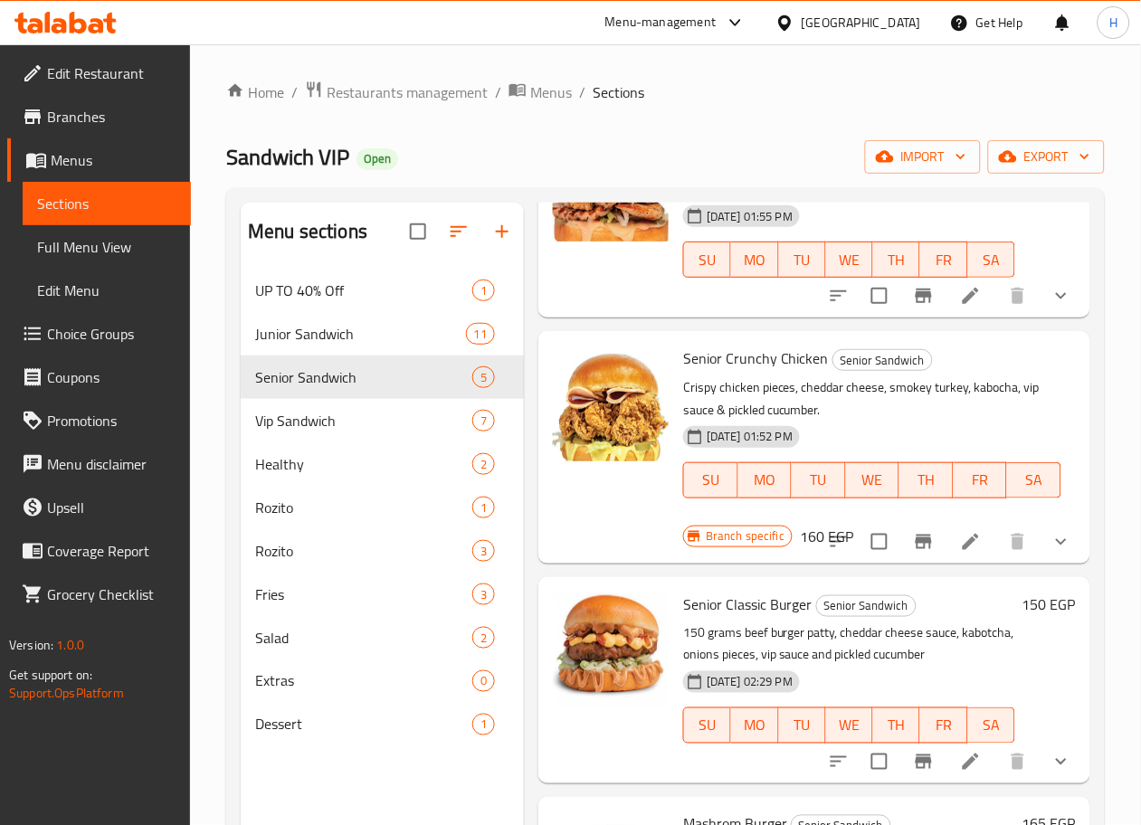
scroll to position [186, 0]
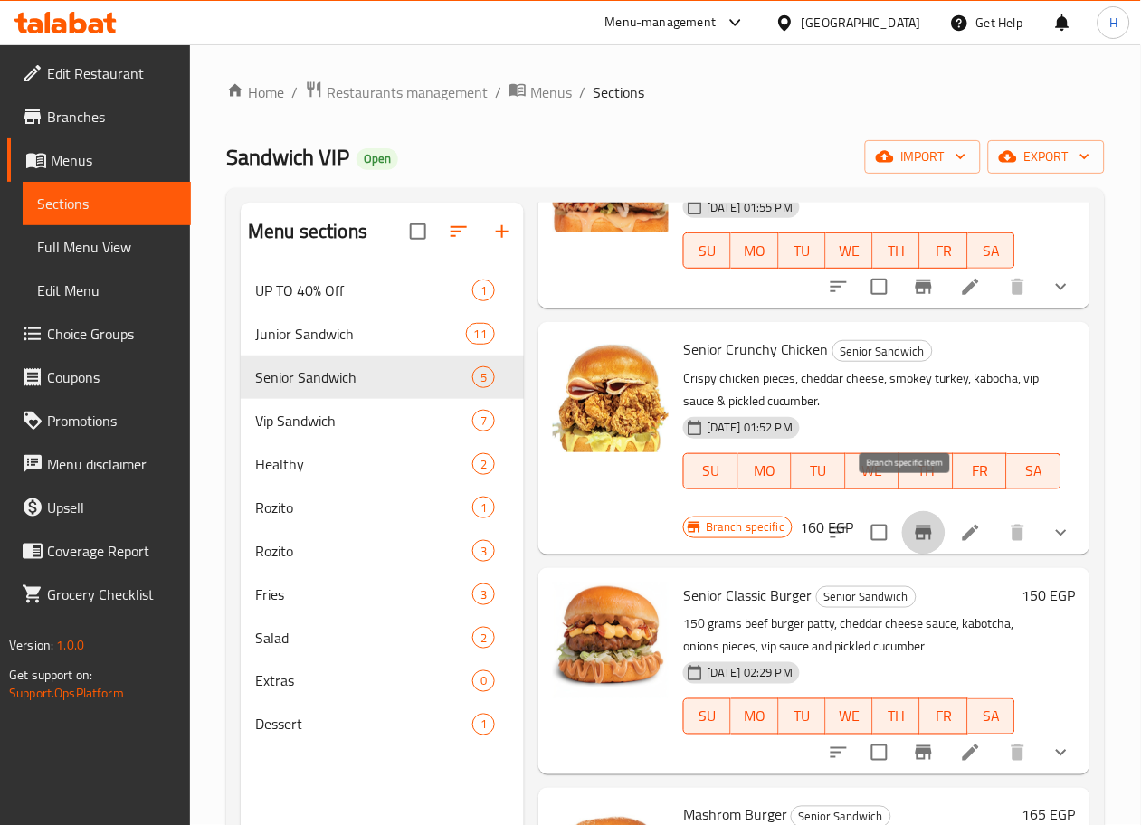
click at [917, 522] on icon "Branch-specific-item" at bounding box center [924, 533] width 22 height 22
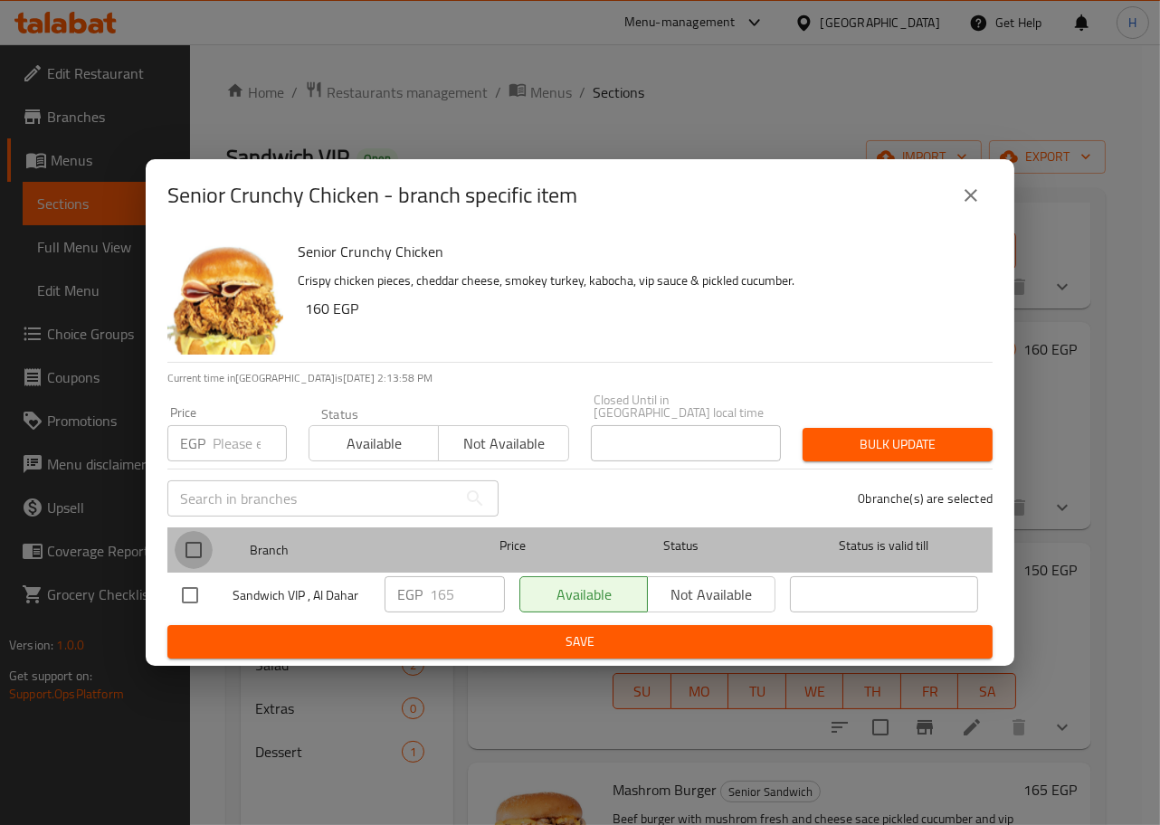
click at [195, 532] on input "checkbox" at bounding box center [194, 550] width 38 height 38
checkbox input "true"
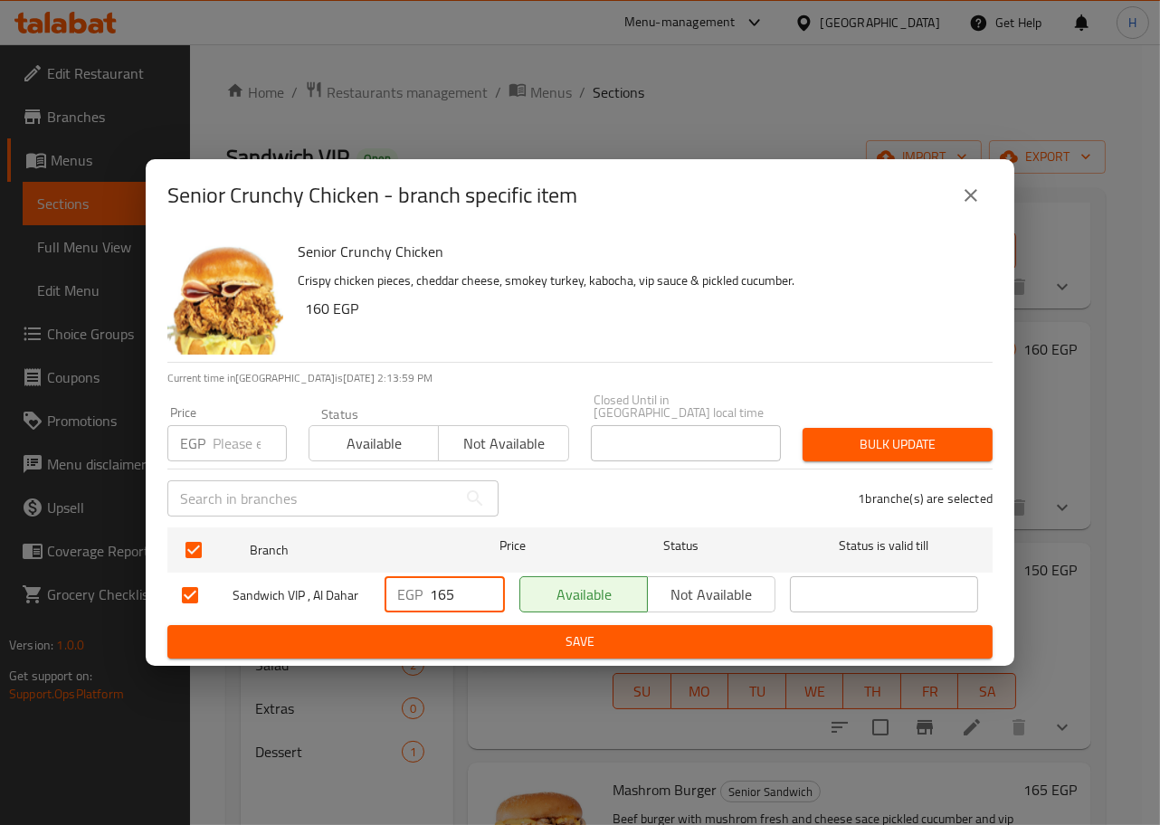
drag, startPoint x: 463, startPoint y: 583, endPoint x: 408, endPoint y: 579, distance: 55.3
click at [408, 579] on div "EGP 165 ​" at bounding box center [445, 594] width 120 height 36
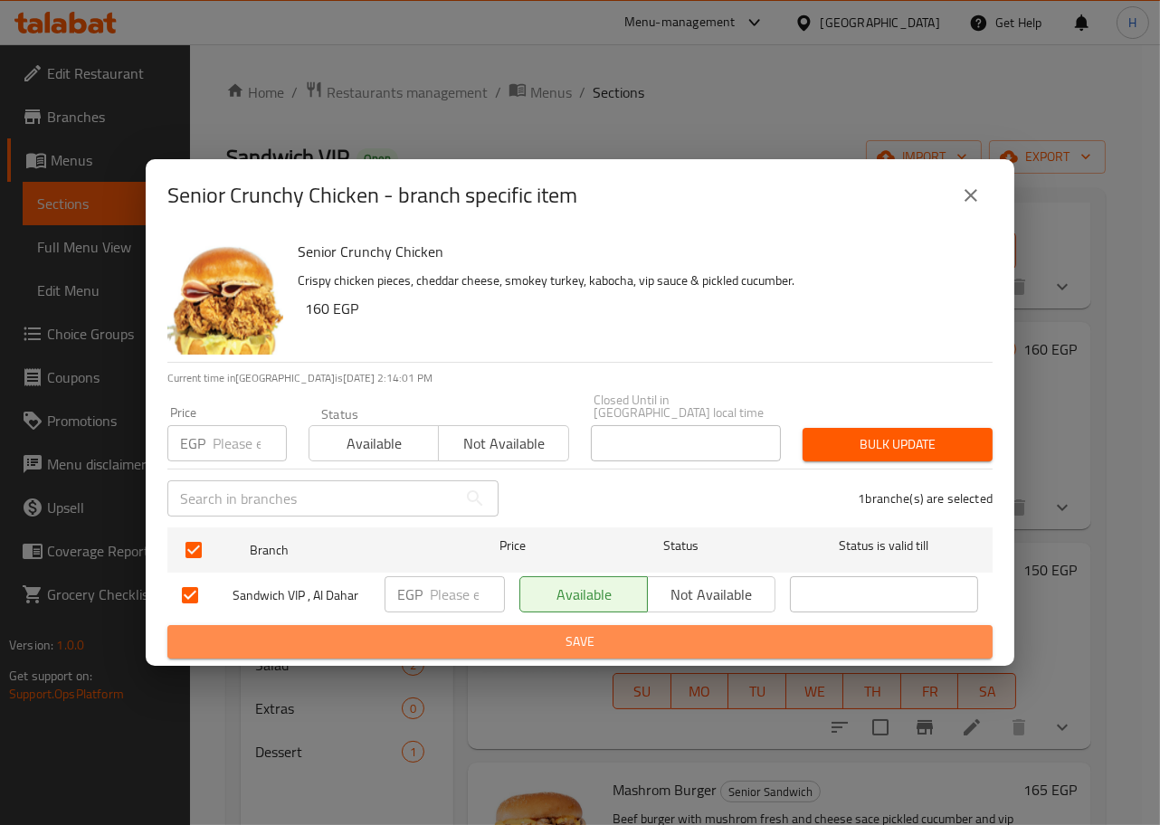
click at [484, 631] on span "Save" at bounding box center [580, 642] width 796 height 23
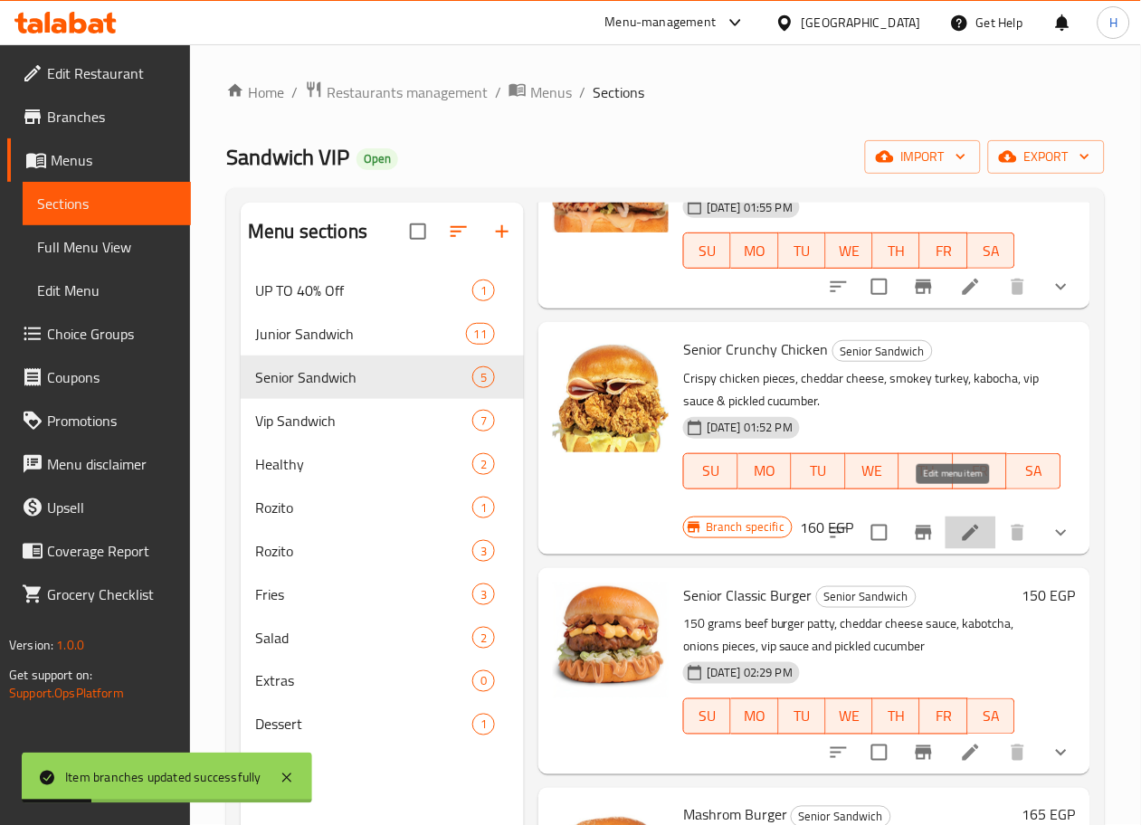
click at [960, 522] on icon at bounding box center [971, 533] width 22 height 22
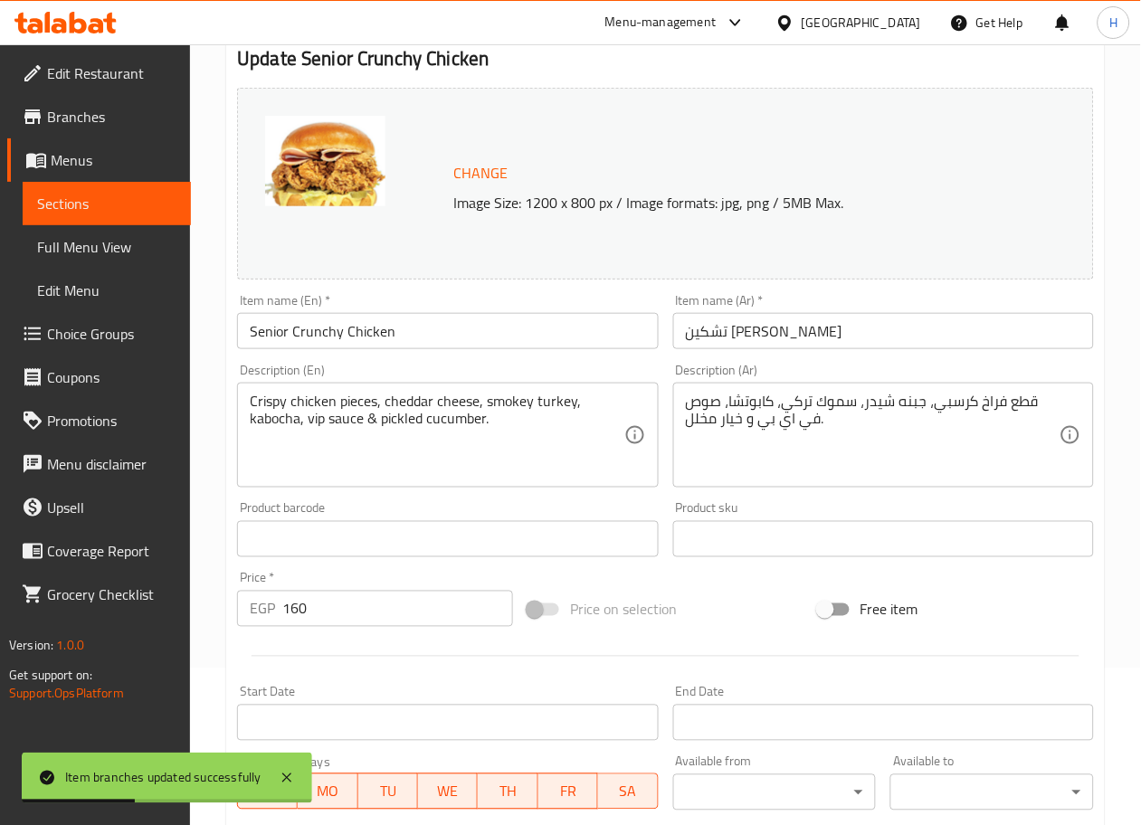
scroll to position [171, 0]
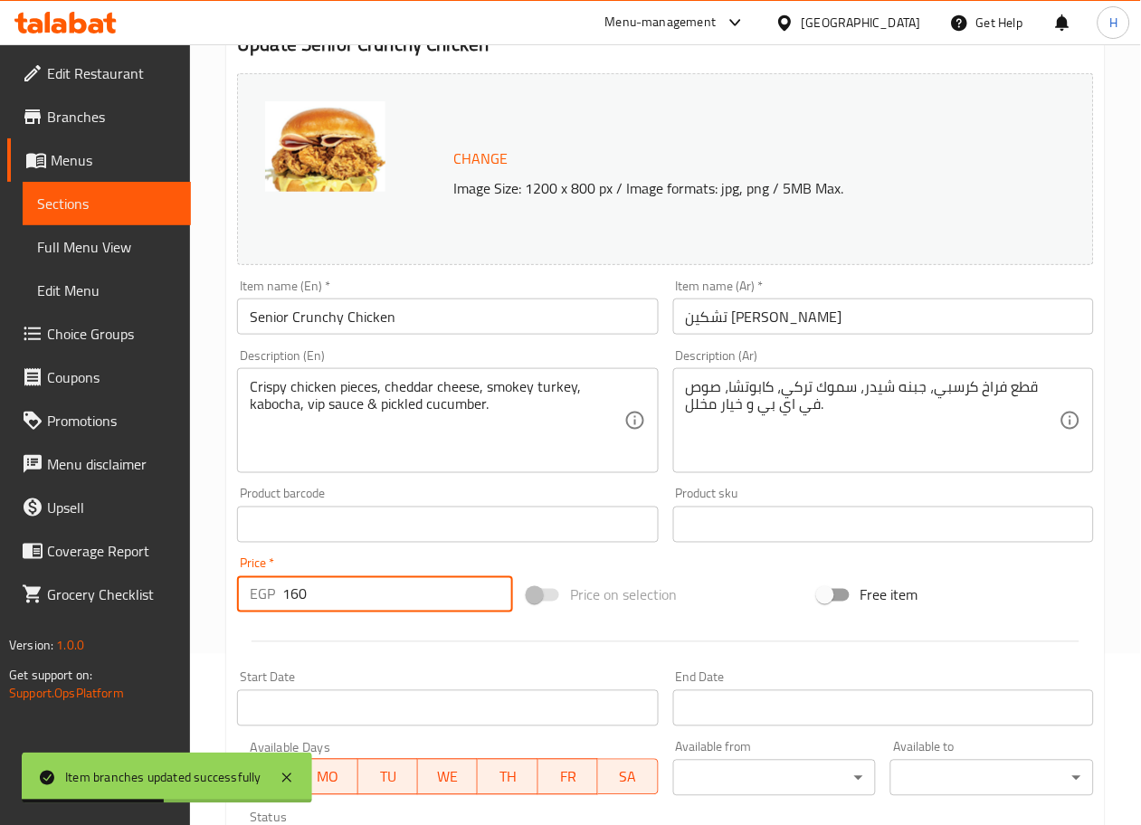
drag, startPoint x: 345, startPoint y: 586, endPoint x: 147, endPoint y: 556, distance: 200.5
click at [147, 556] on div "Edit Restaurant Branches Menus Sections Full Menu View Edit Menu Choice Groups …" at bounding box center [570, 518] width 1141 height 1290
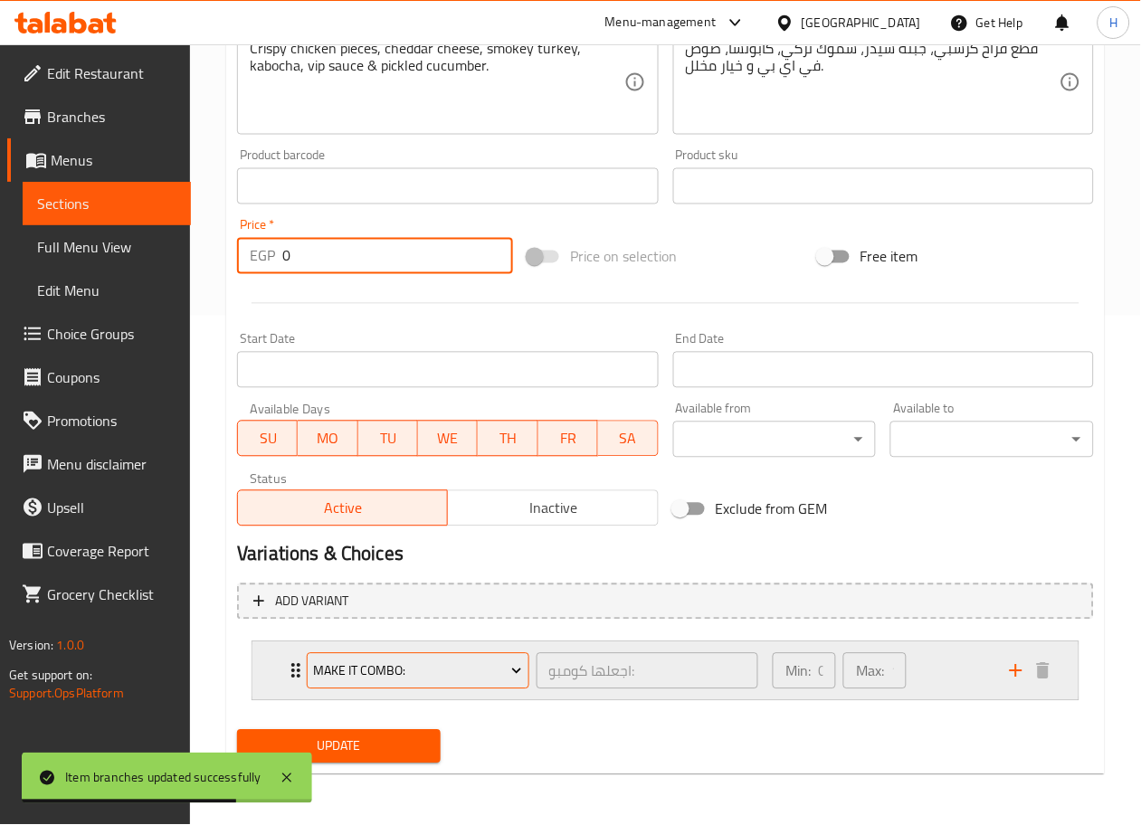
type input "0"
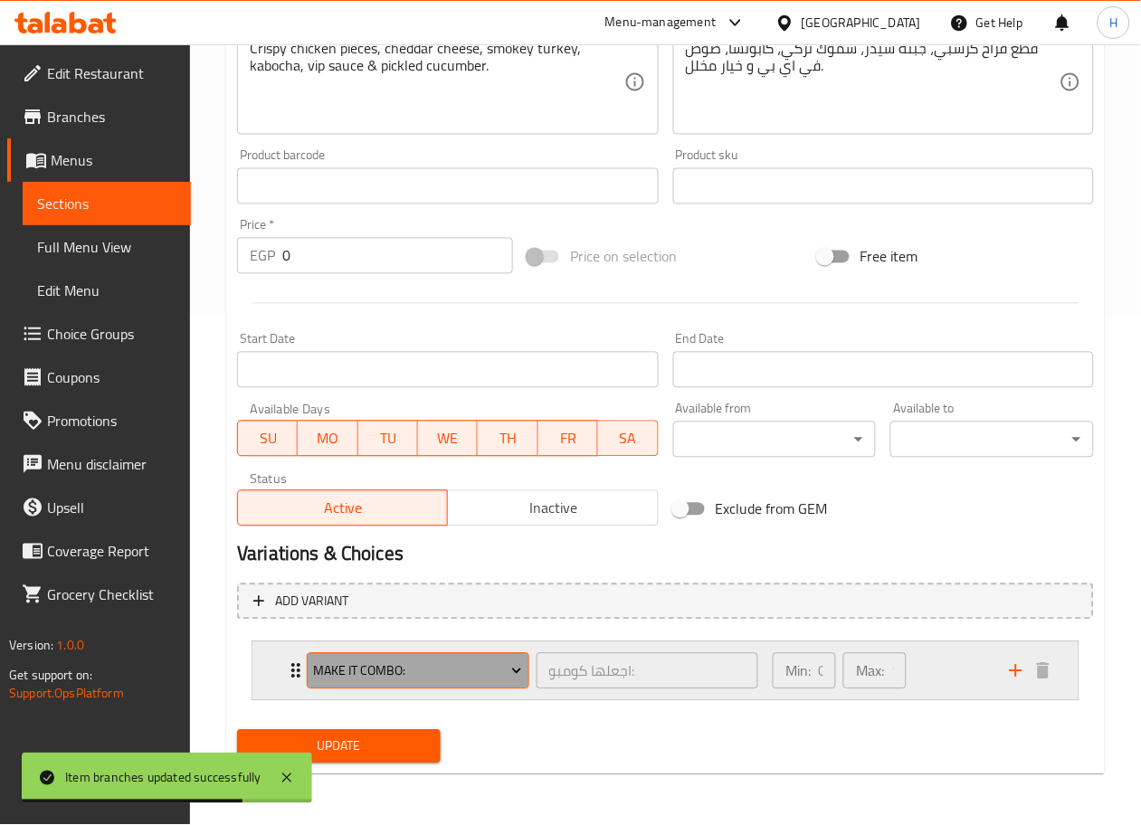
click at [425, 657] on button "Make It Combo:" at bounding box center [418, 671] width 223 height 36
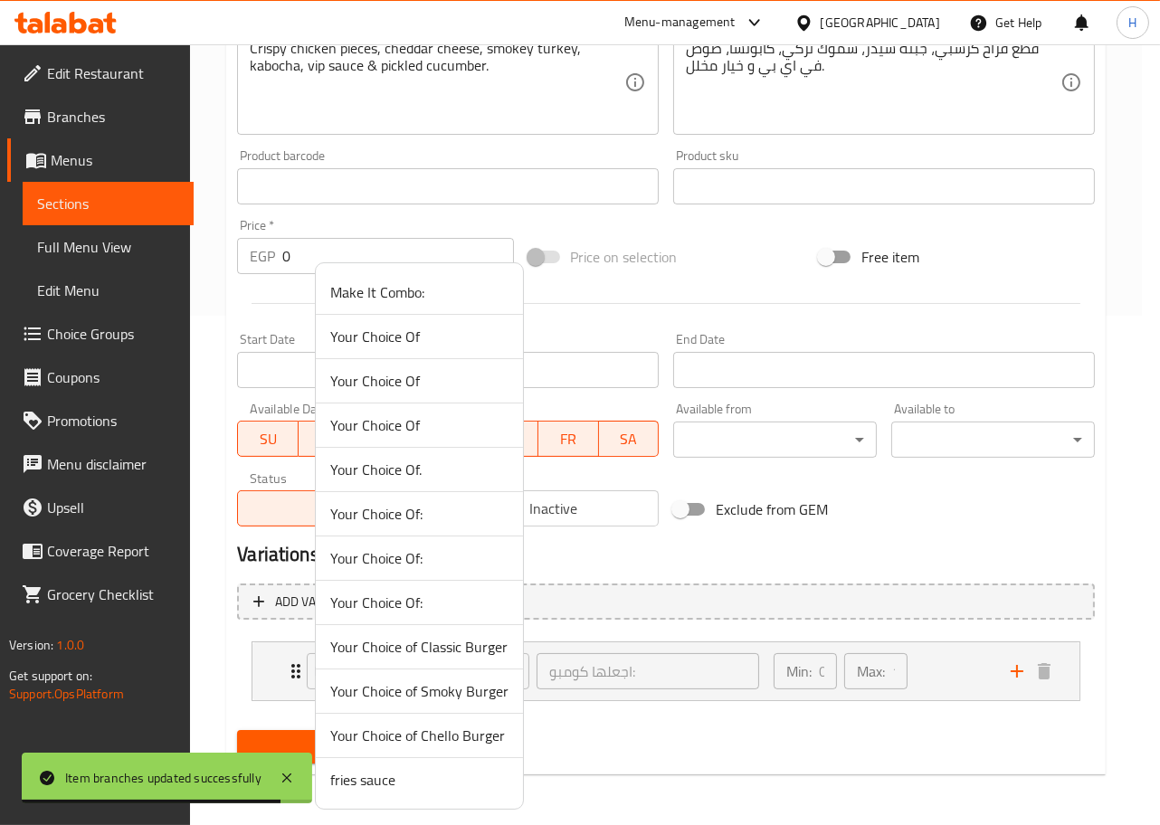
click at [429, 590] on li "Your Choice Of:" at bounding box center [419, 603] width 207 height 44
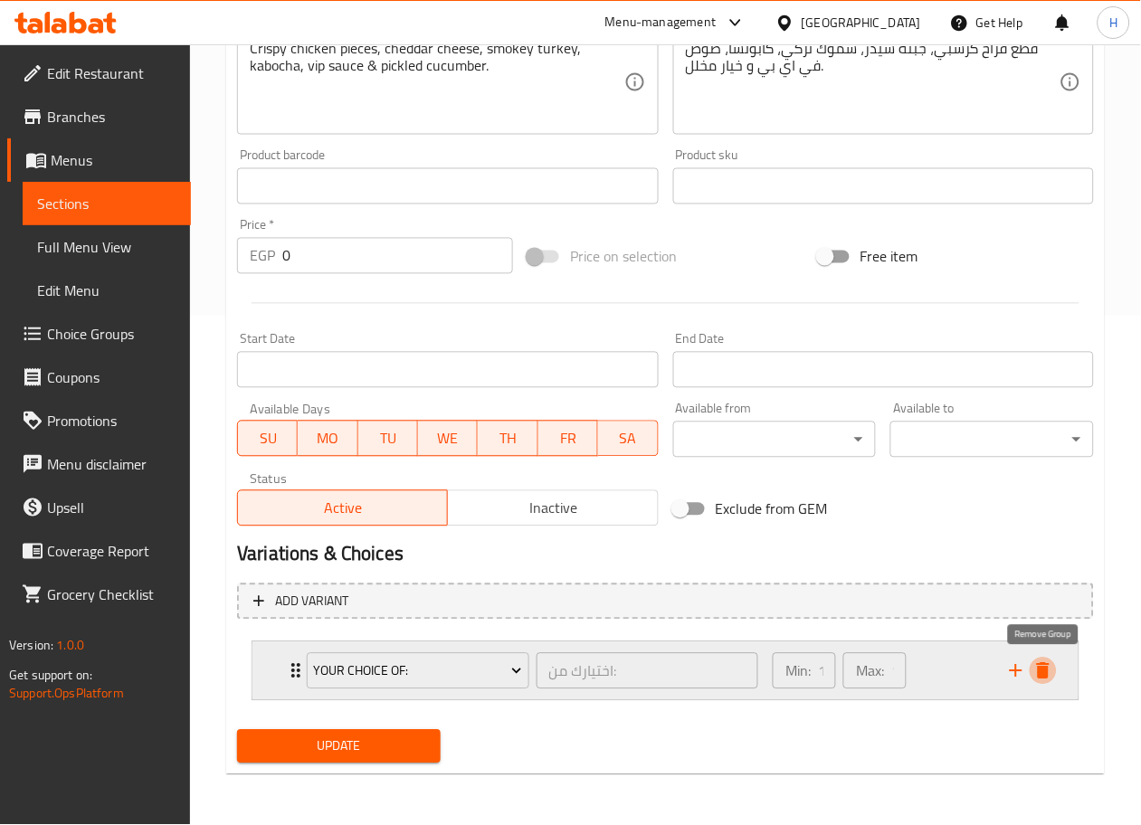
click at [1046, 664] on icon "delete" at bounding box center [1043, 671] width 13 height 16
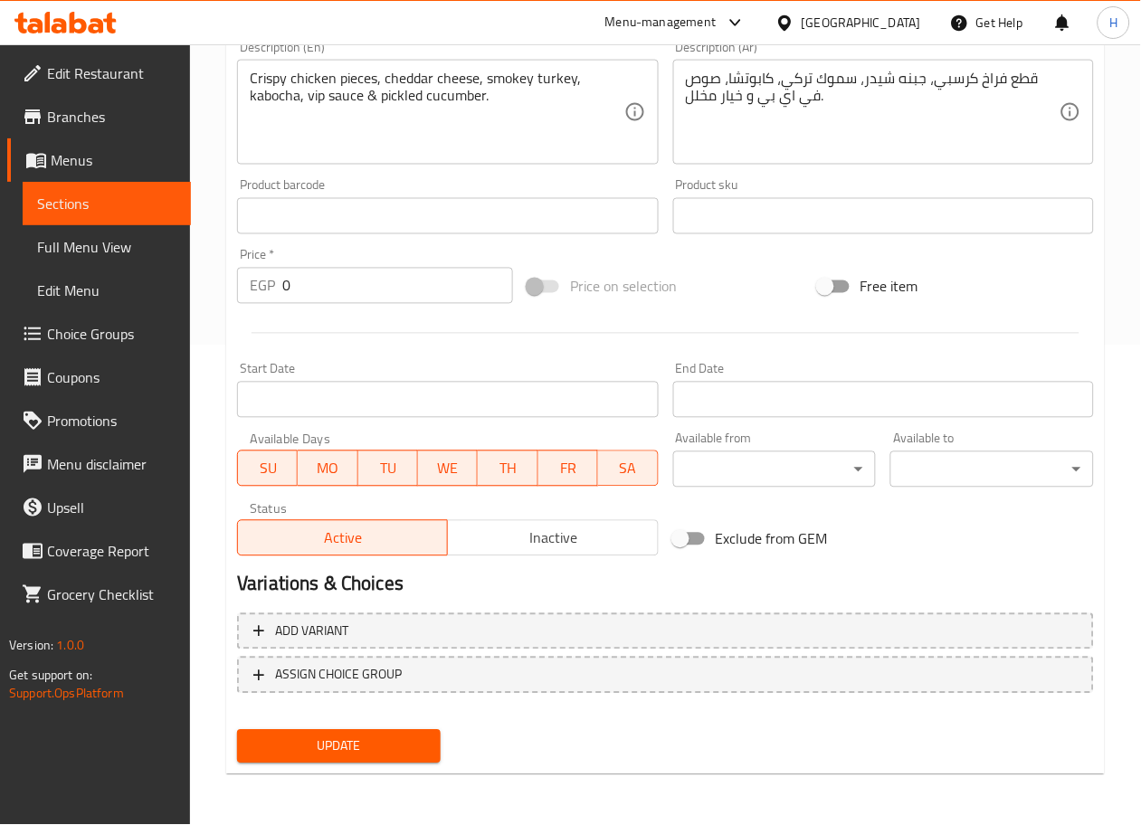
scroll to position [478, 0]
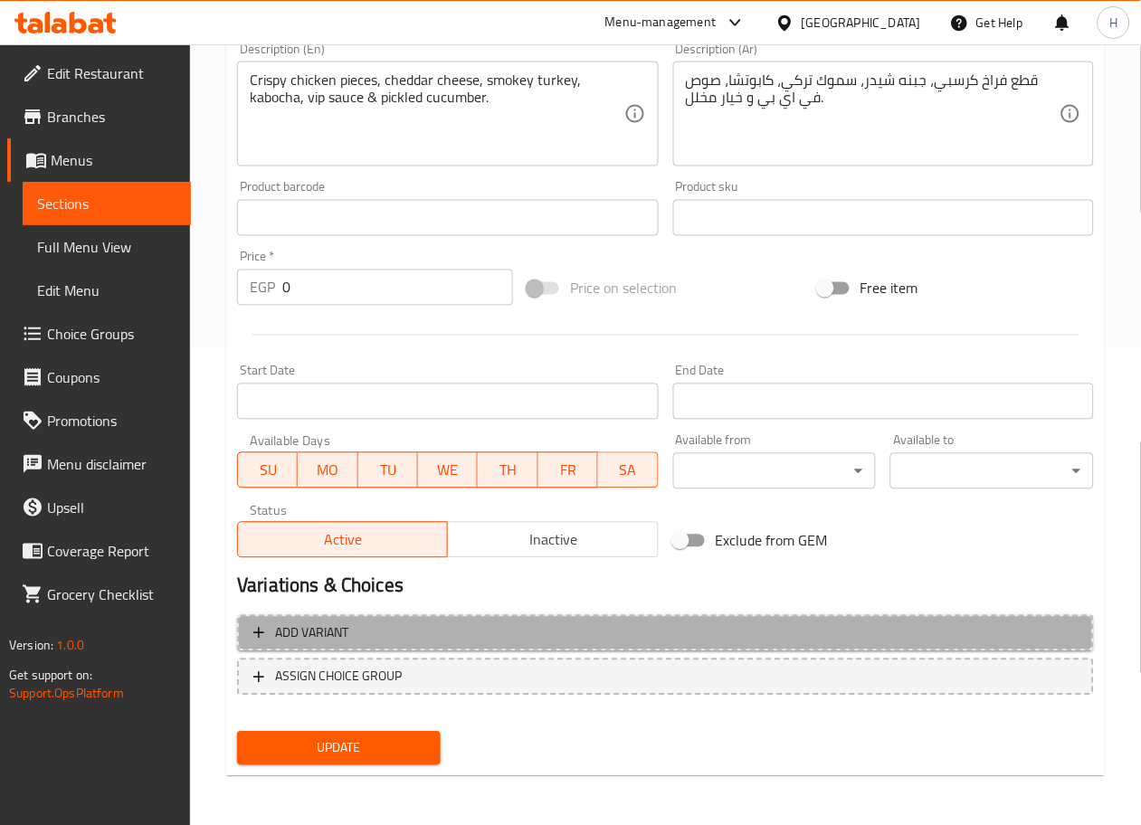
click at [796, 624] on span "Add variant" at bounding box center [665, 634] width 824 height 23
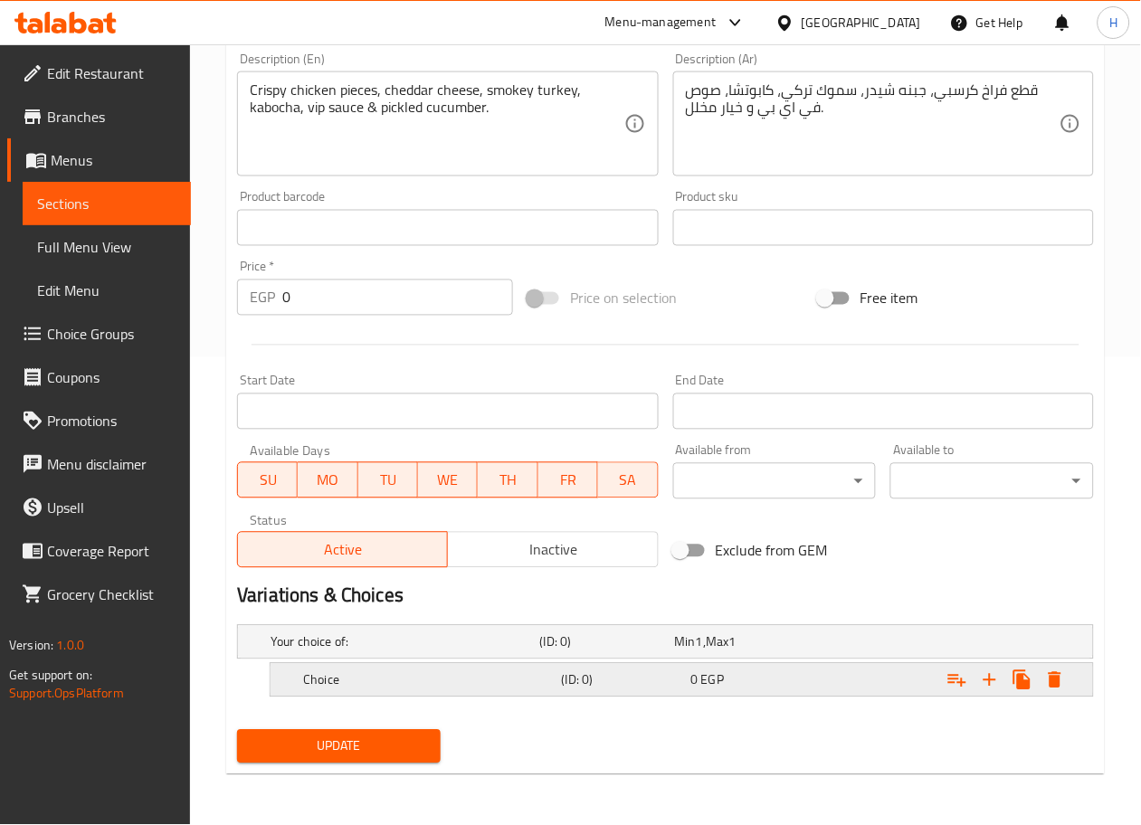
click at [531, 652] on h5 "Choice" at bounding box center [402, 642] width 262 height 18
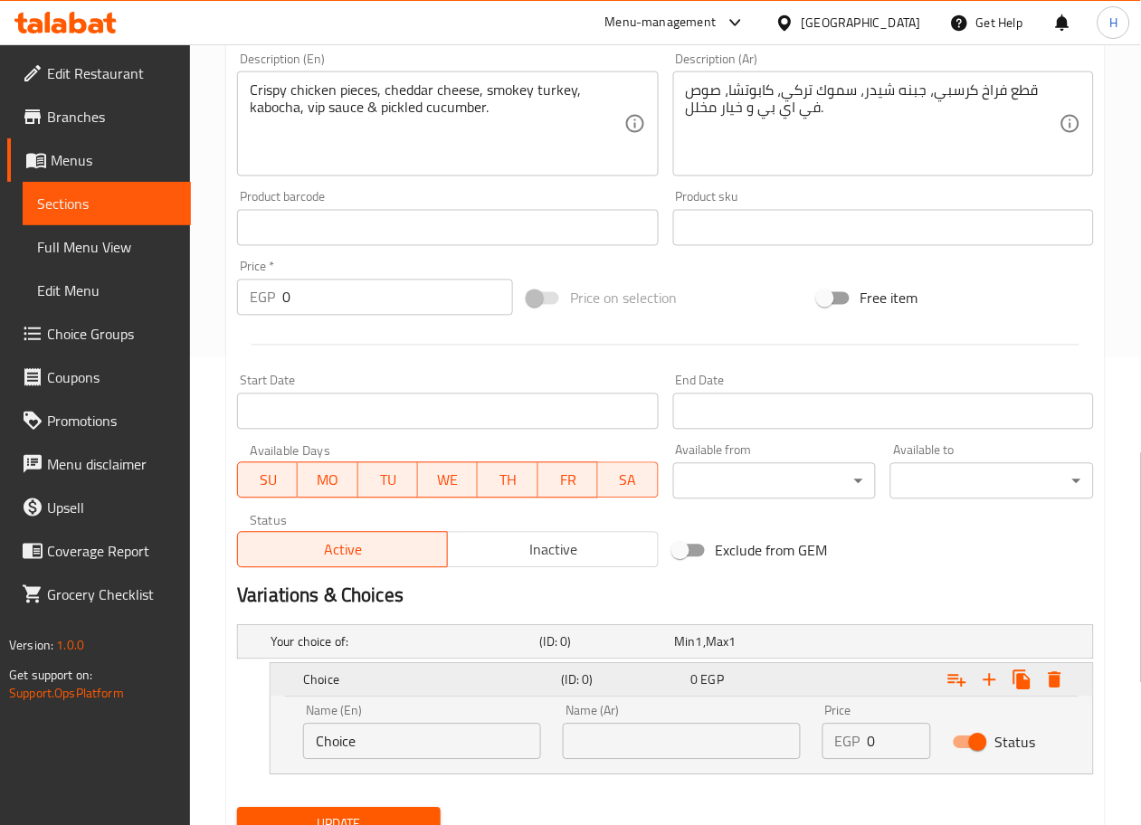
scroll to position [546, 0]
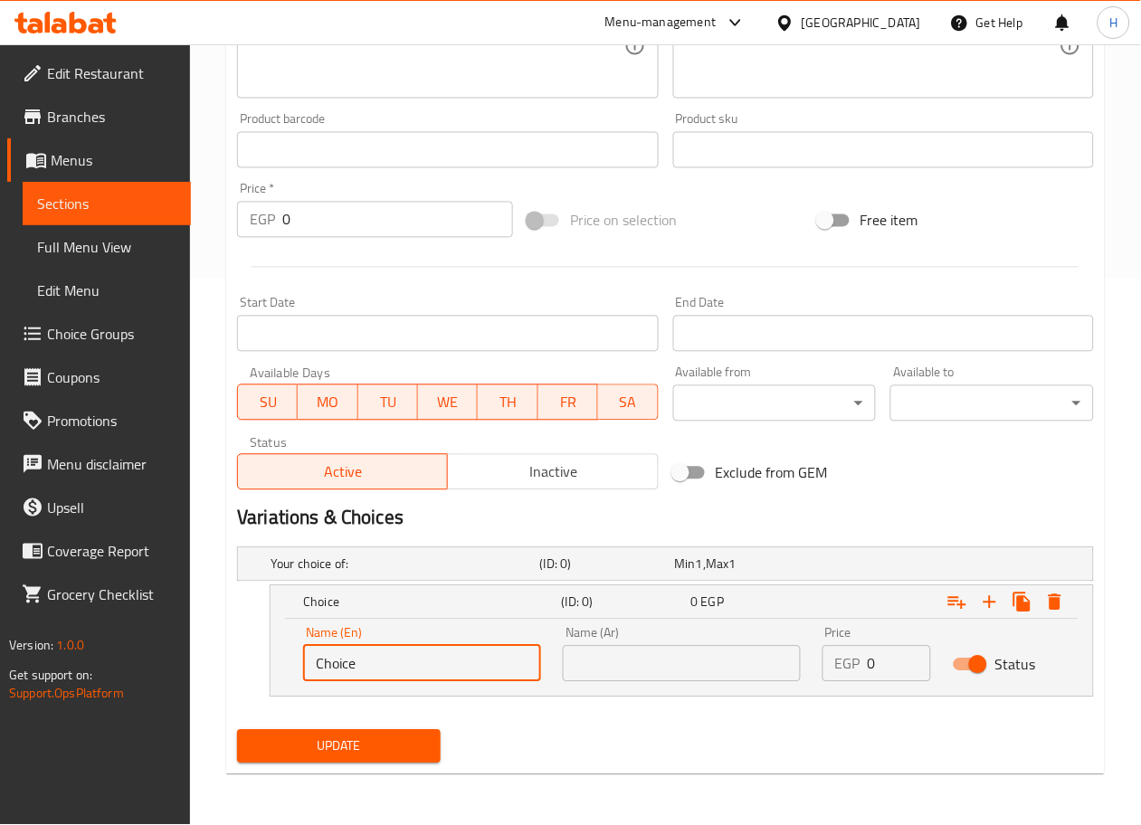
click at [349, 660] on input "Choice" at bounding box center [422, 664] width 238 height 36
type input "Sandwich"
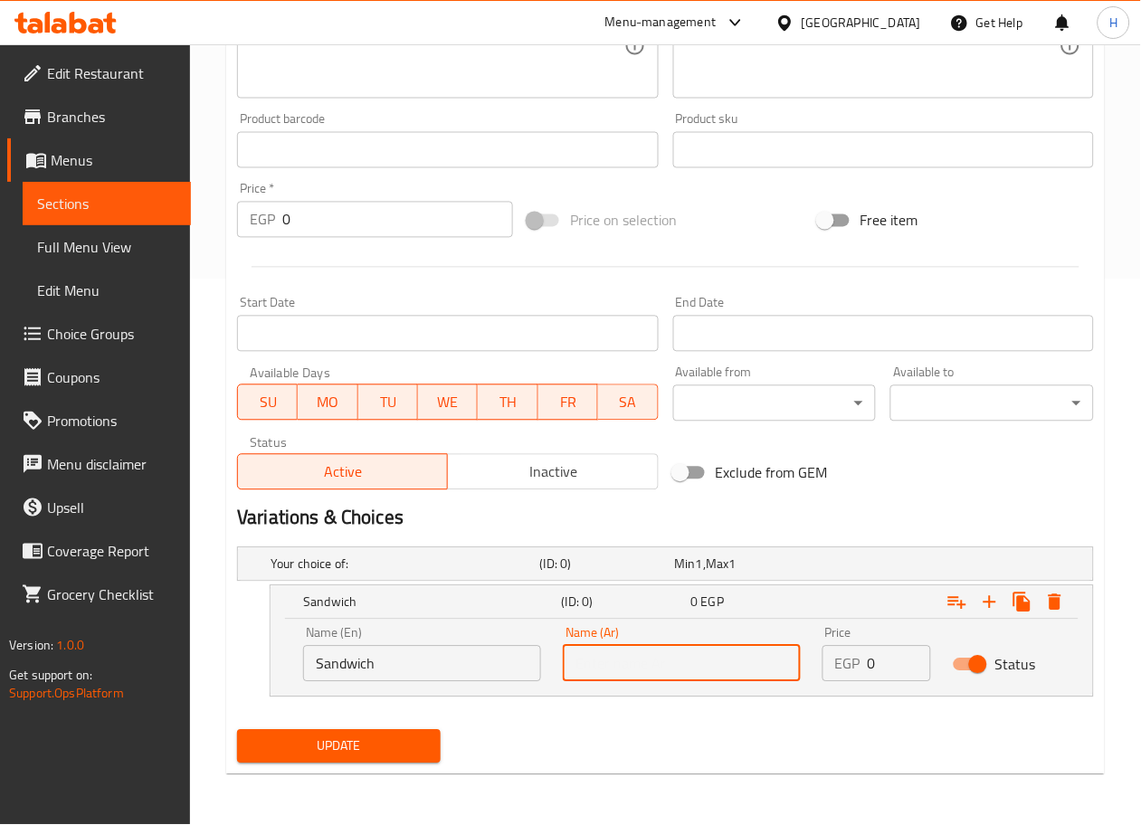
click at [620, 660] on input "text" at bounding box center [682, 664] width 238 height 36
type input "ساندوتش"
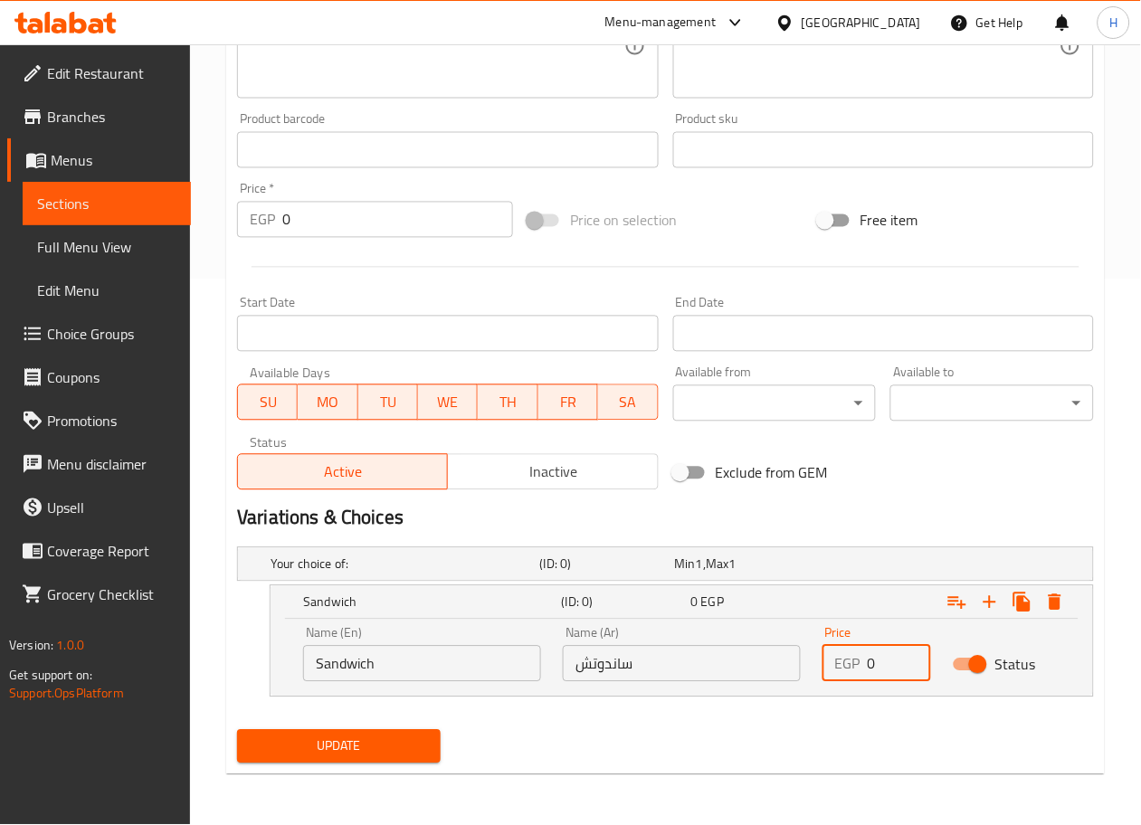
drag, startPoint x: 890, startPoint y: 668, endPoint x: 849, endPoint y: 668, distance: 41.6
click at [849, 668] on div "EGP 0 Price" at bounding box center [877, 664] width 108 height 36
type input "165"
click at [988, 598] on icon "Expand" at bounding box center [990, 603] width 22 height 22
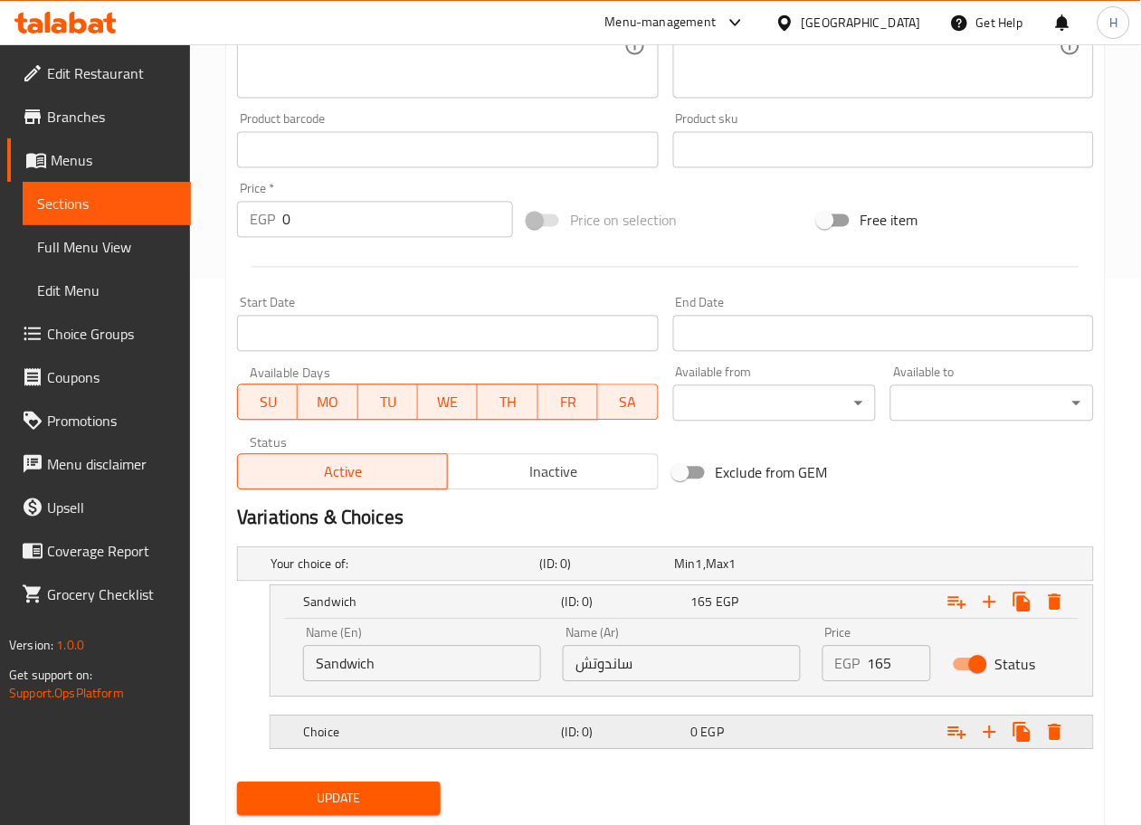
click at [346, 574] on h5 "Choice" at bounding box center [402, 565] width 262 height 18
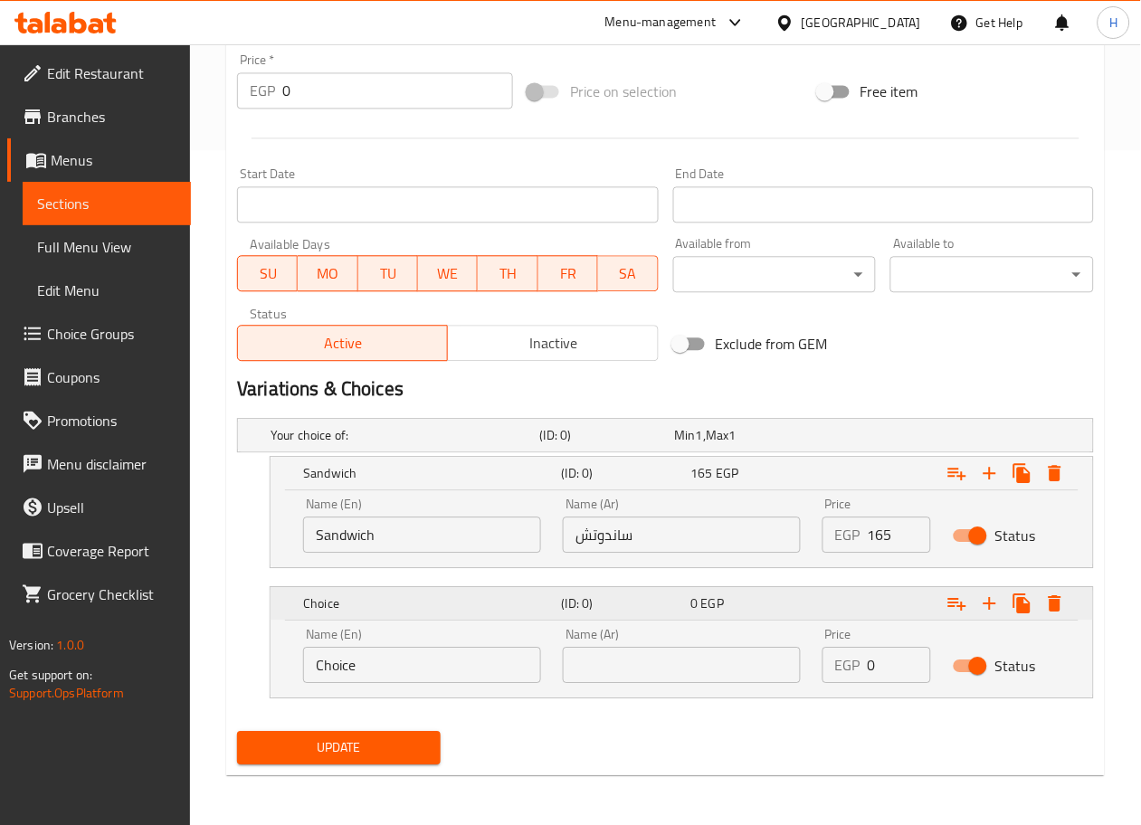
scroll to position [676, 0]
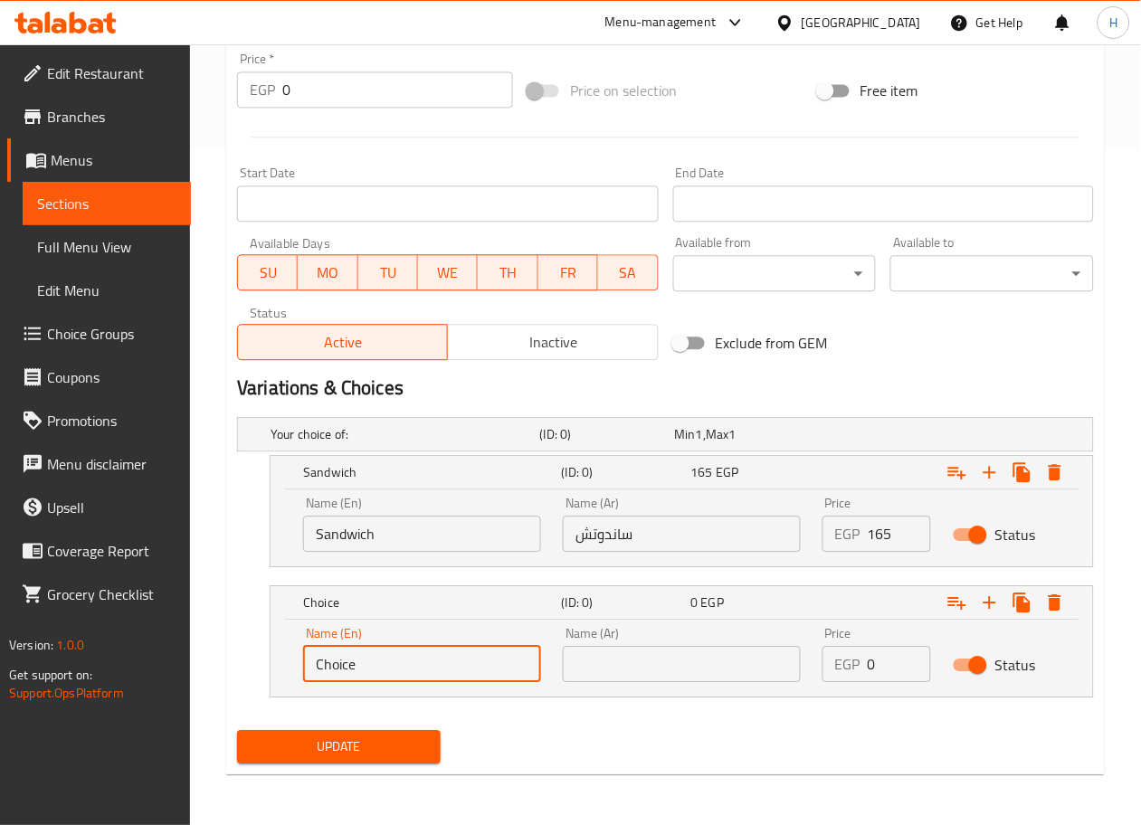
drag, startPoint x: 375, startPoint y: 663, endPoint x: 238, endPoint y: 652, distance: 137.1
click at [238, 652] on div "Choice (ID: 0) 0 EGP Name (En) Choice Name (En) Name (Ar) Name (Ar) Price EGP 0…" at bounding box center [665, 641] width 857 height 112
type input "Combo"
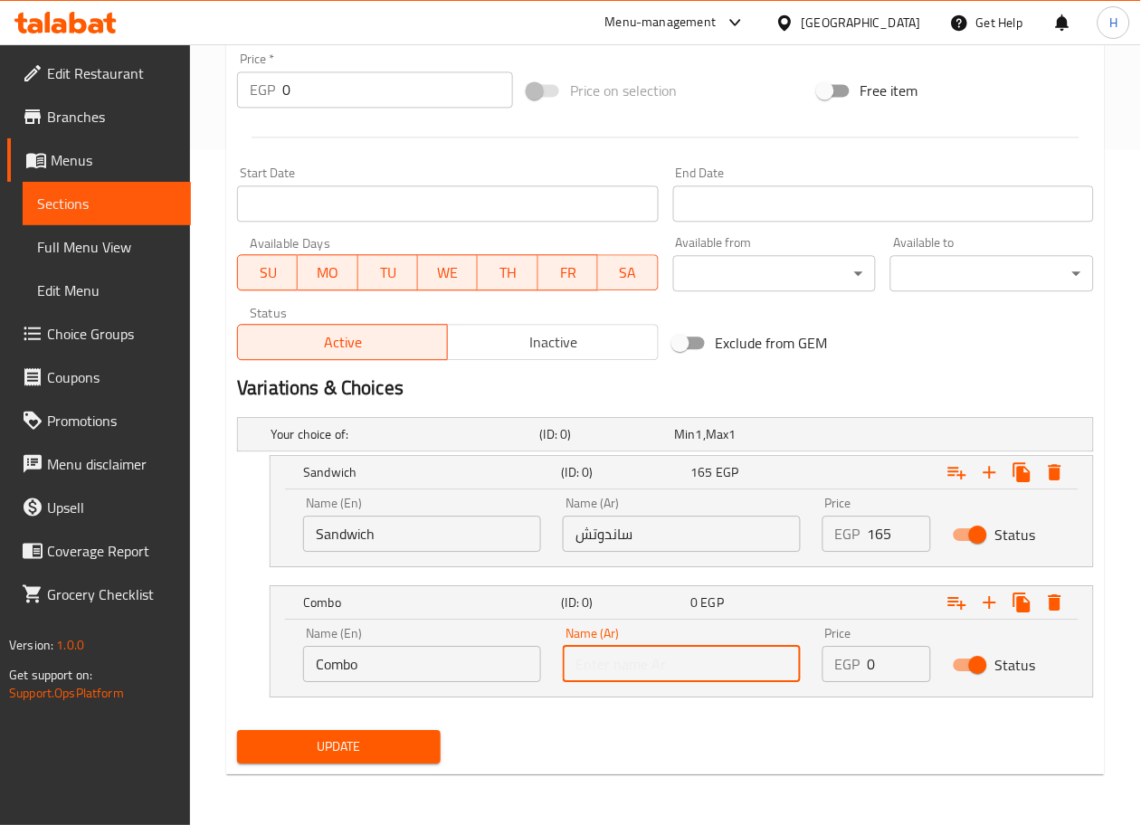
click at [661, 665] on input "text" at bounding box center [682, 664] width 238 height 36
type input "كمبو"
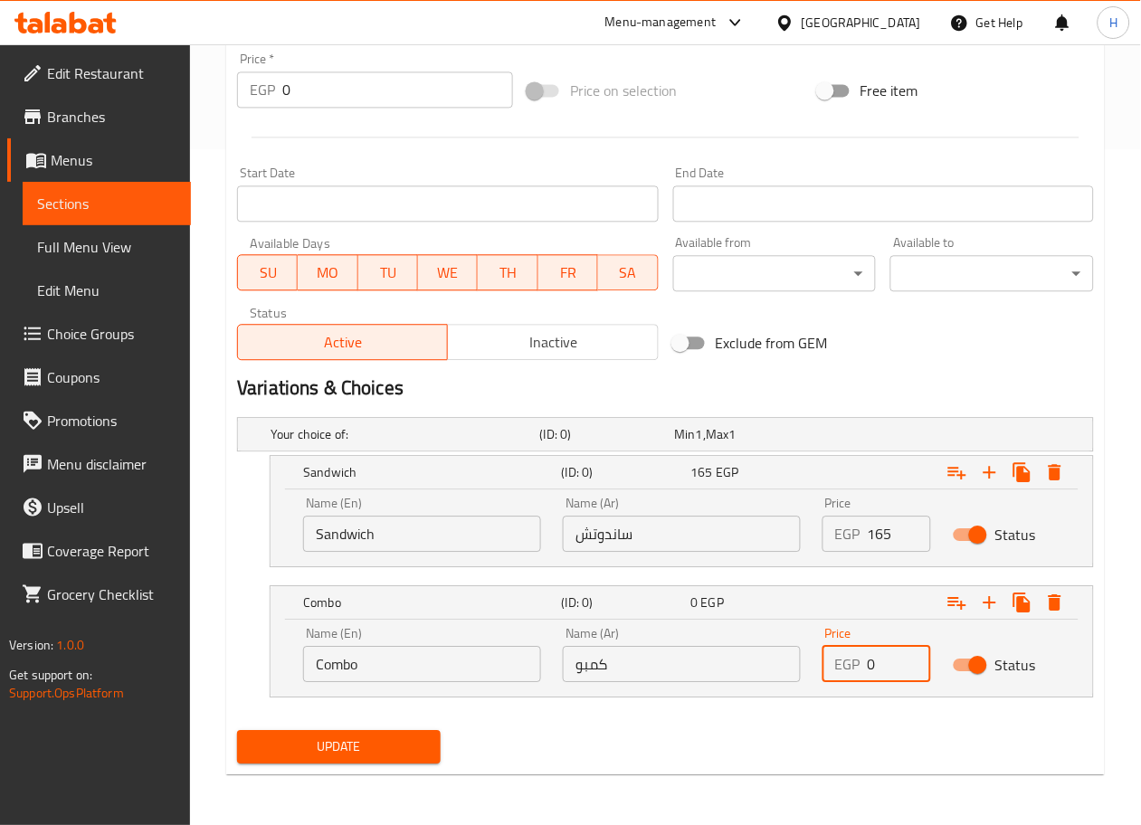
drag, startPoint x: 885, startPoint y: 663, endPoint x: 798, endPoint y: 666, distance: 86.9
click at [798, 666] on div "Name (En) Combo Name (En) Name (Ar) كمبو Name (Ar) Price EGP 0 Price Status" at bounding box center [681, 654] width 779 height 77
type input "215"
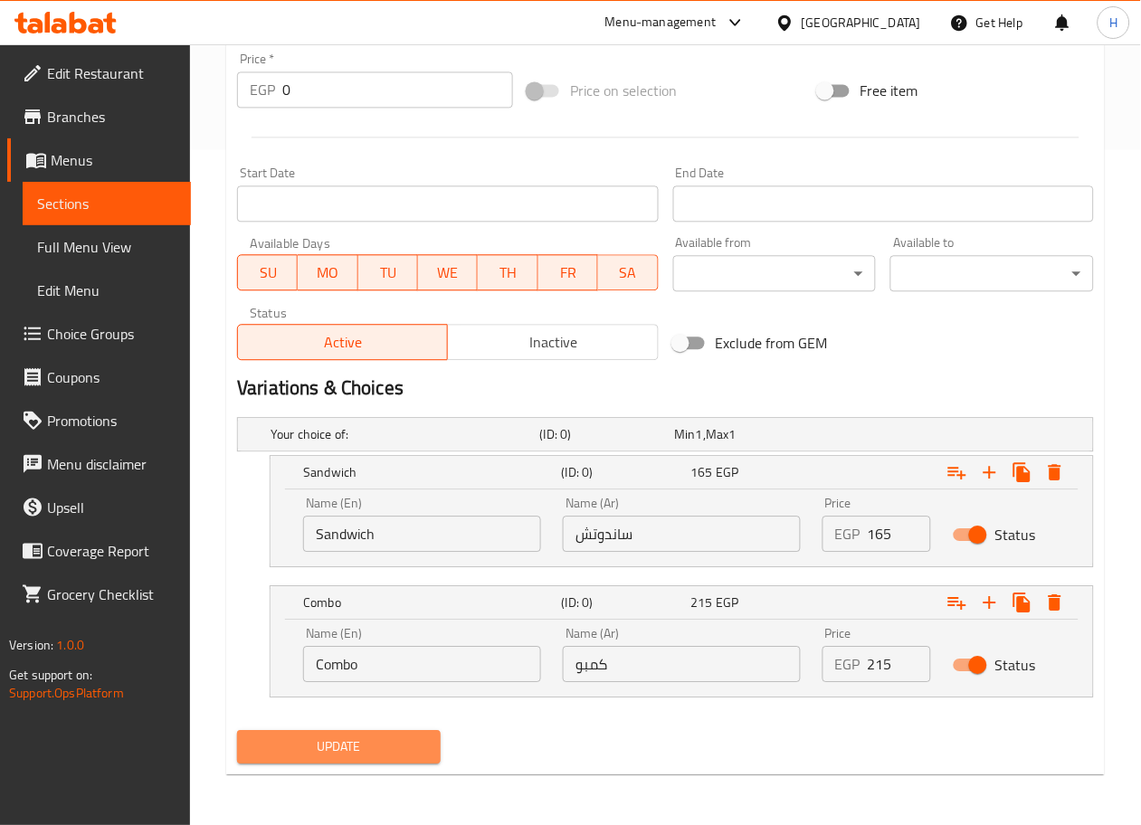
click at [391, 734] on button "Update" at bounding box center [339, 746] width 204 height 33
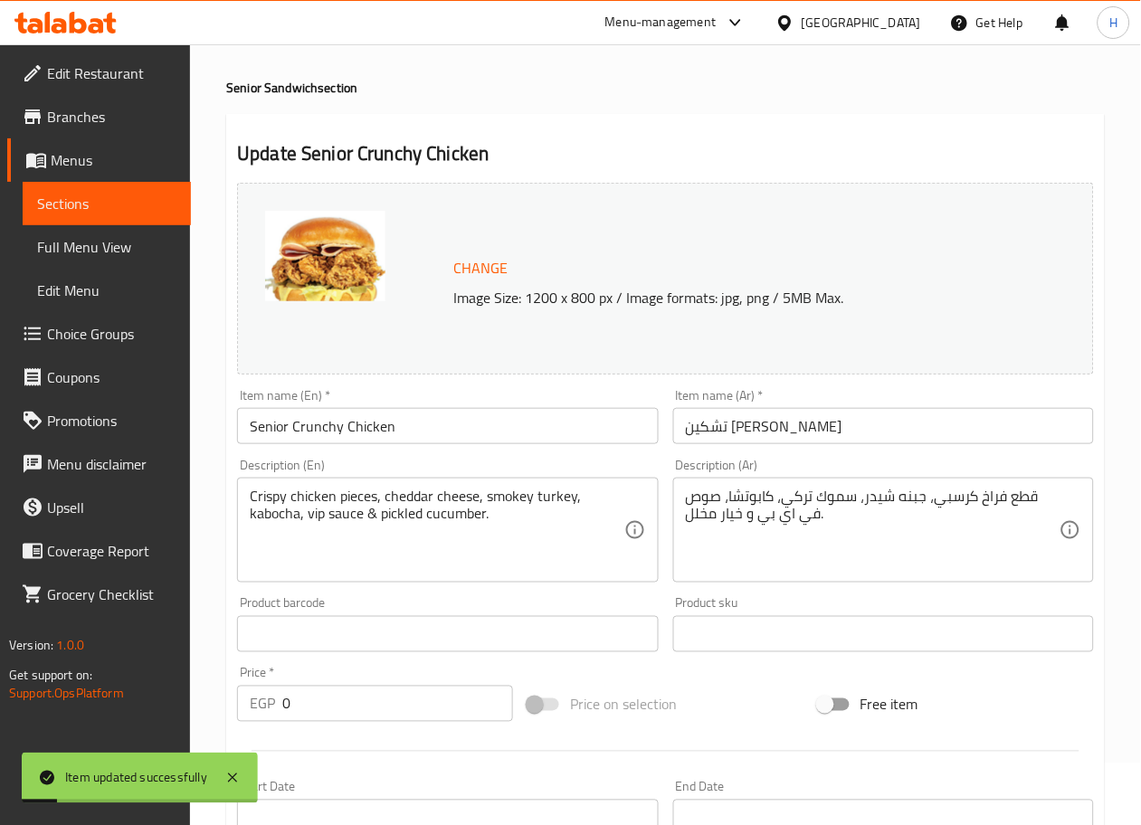
scroll to position [0, 0]
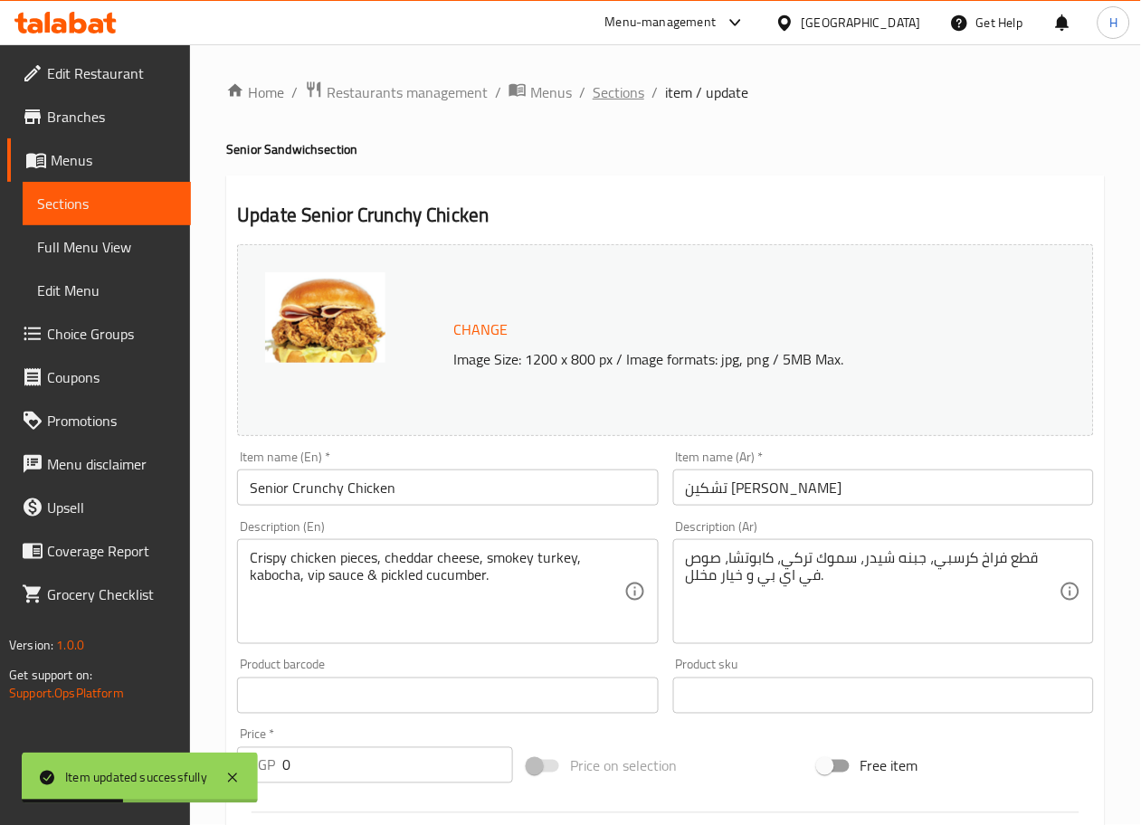
click at [626, 93] on span "Sections" at bounding box center [619, 92] width 52 height 22
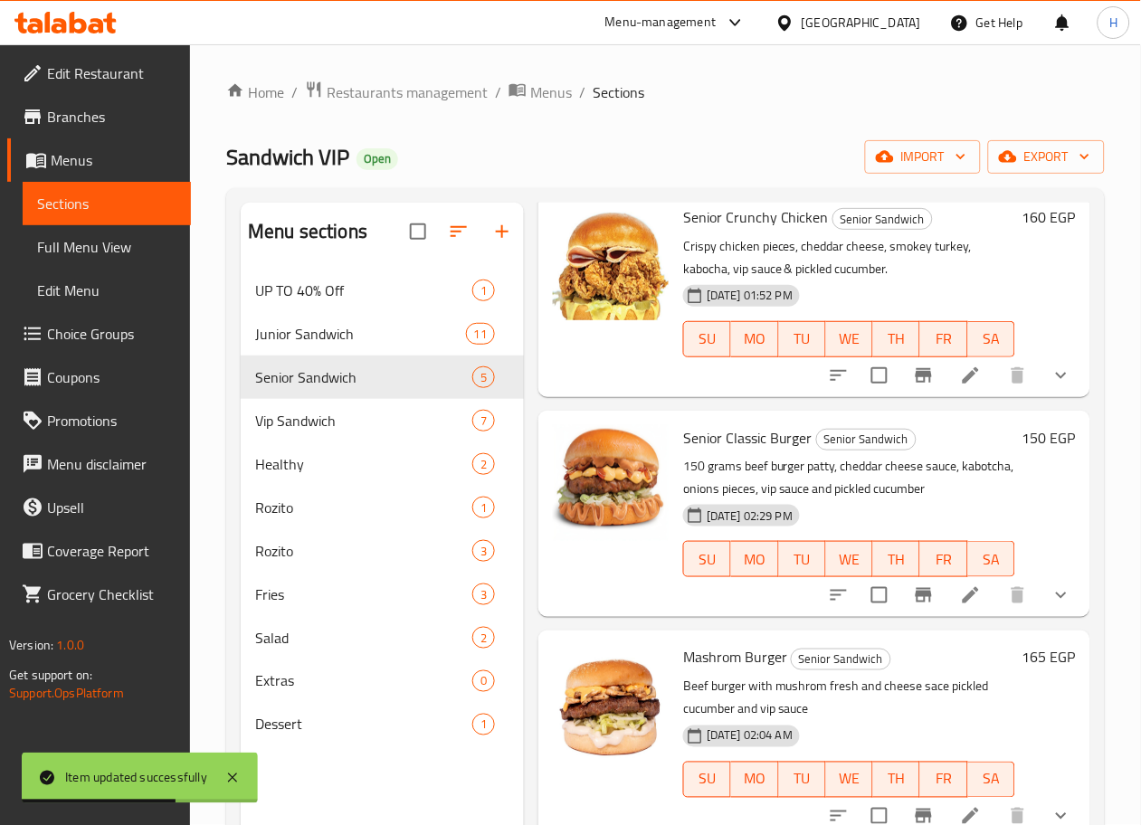
scroll to position [371, 0]
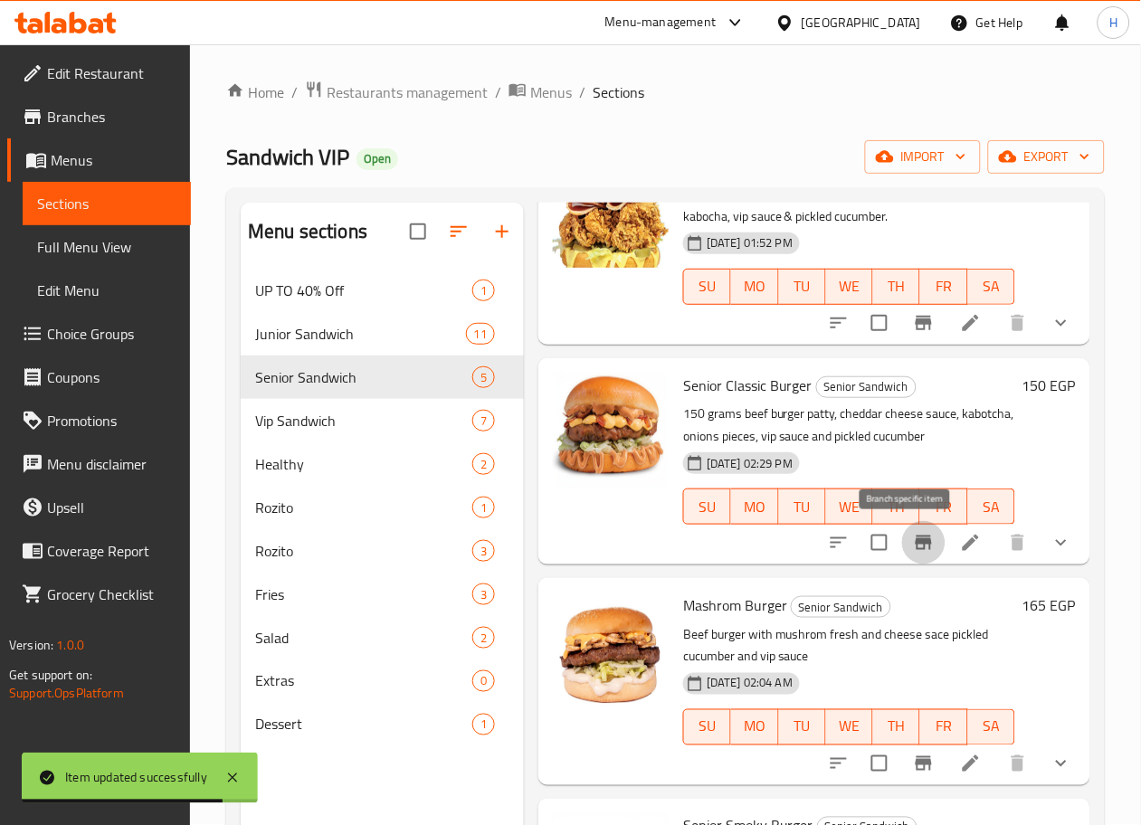
click at [916, 540] on icon "Branch-specific-item" at bounding box center [924, 543] width 16 height 14
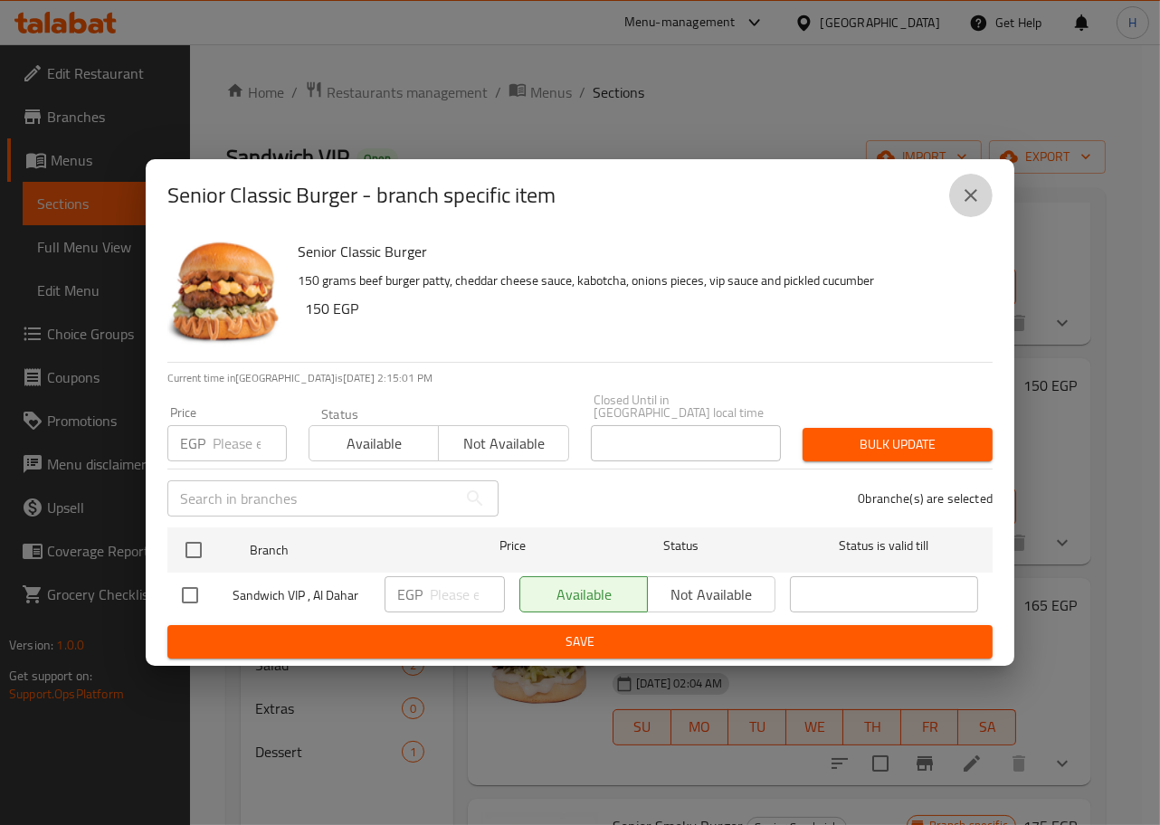
click at [967, 189] on button "close" at bounding box center [970, 195] width 43 height 43
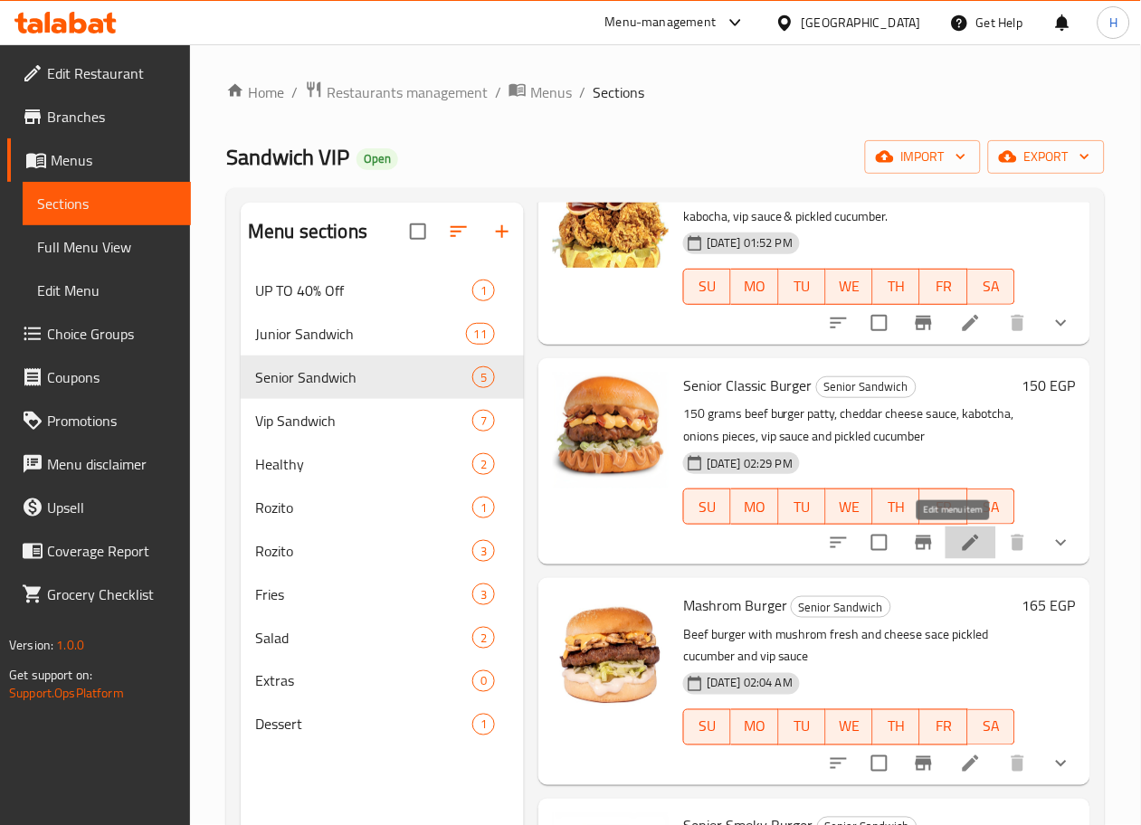
click at [960, 539] on icon at bounding box center [971, 543] width 22 height 22
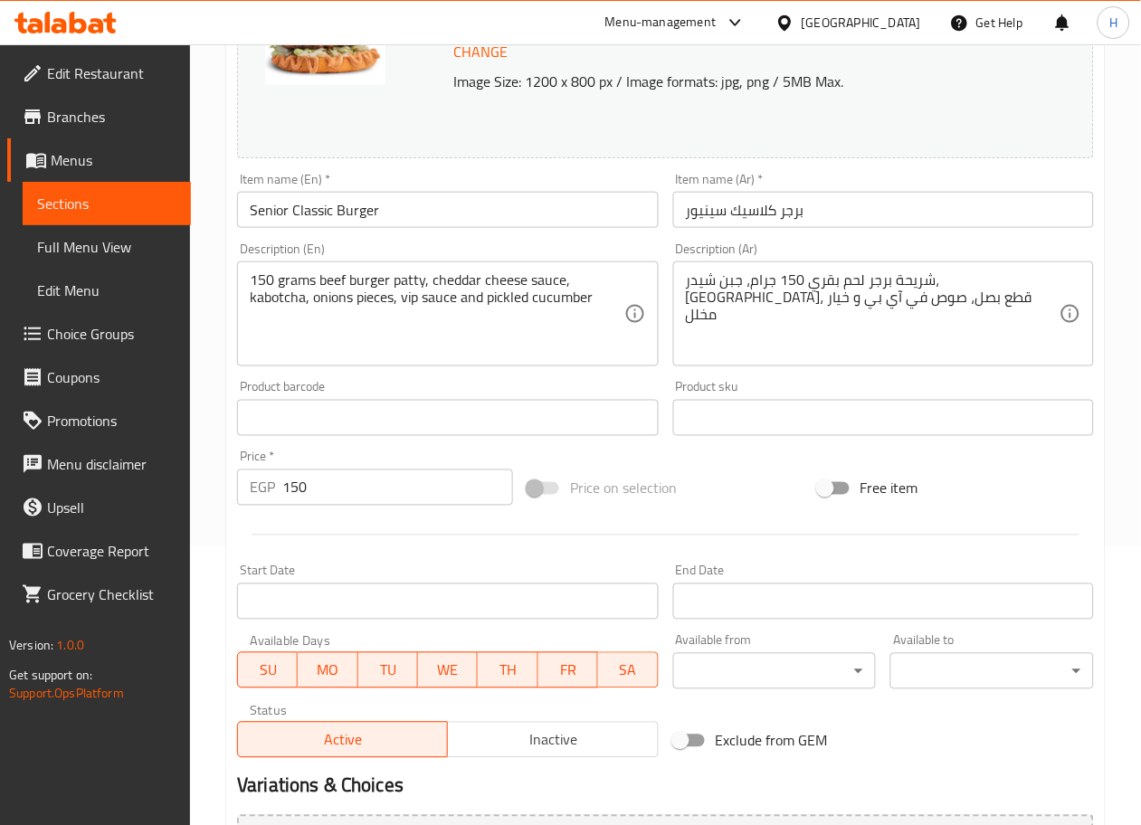
scroll to position [279, 0]
drag, startPoint x: 333, startPoint y: 488, endPoint x: 201, endPoint y: 474, distance: 132.8
click at [201, 474] on div "Home / Restaurants management / Menus / Sections / item / update Senior Sandwic…" at bounding box center [665, 411] width 951 height 1290
type input "0"
click at [315, 539] on div at bounding box center [665, 534] width 871 height 44
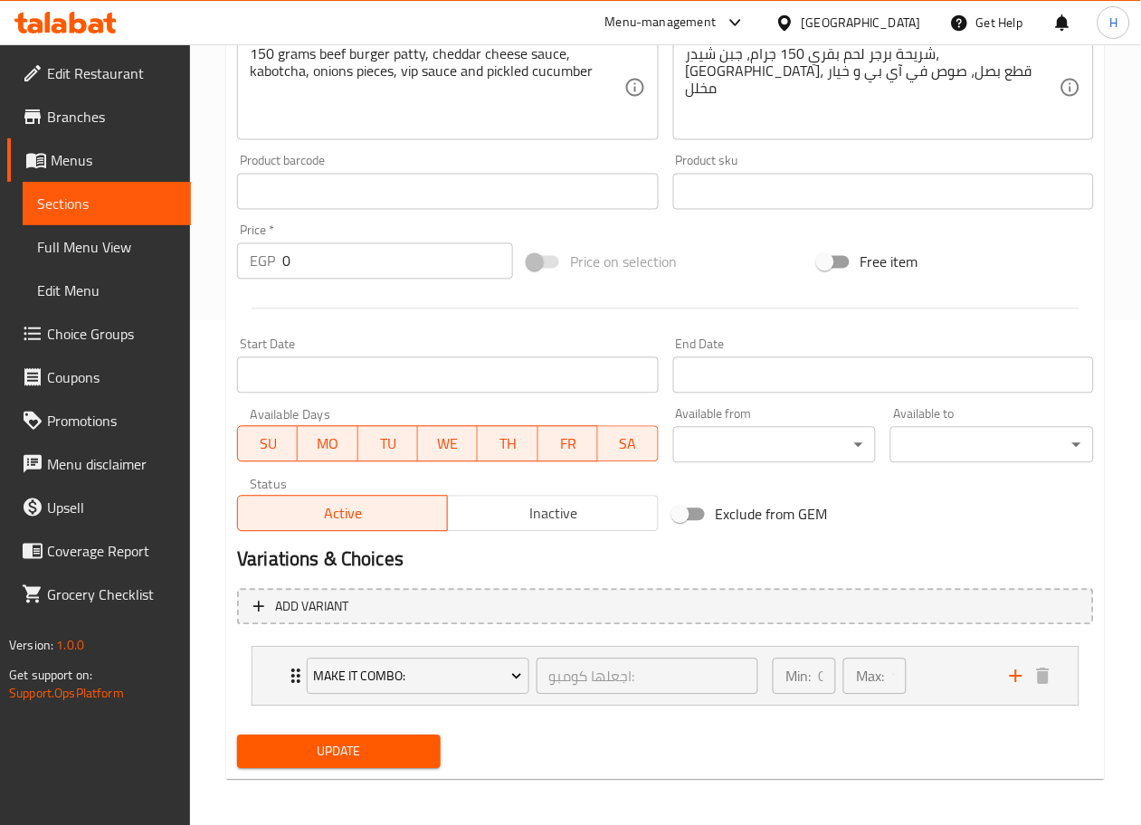
scroll to position [509, 0]
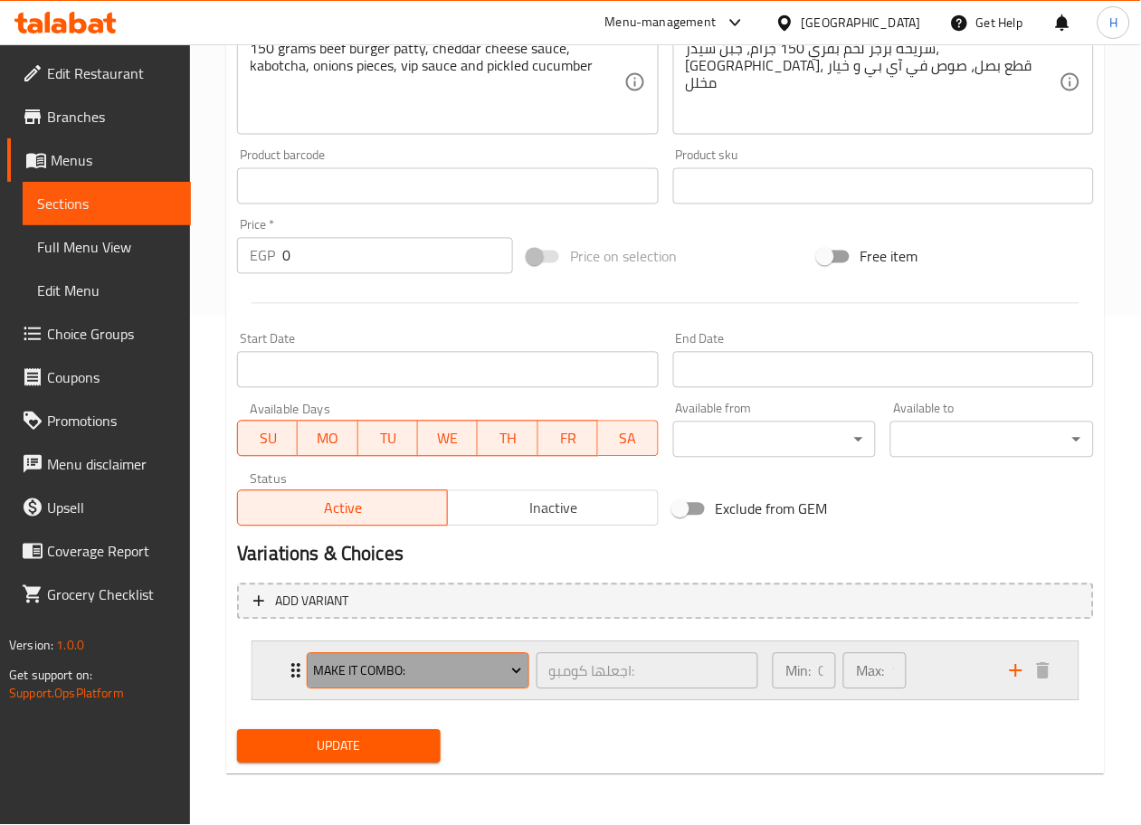
click at [505, 666] on span "Make It Combo:" at bounding box center [418, 672] width 209 height 23
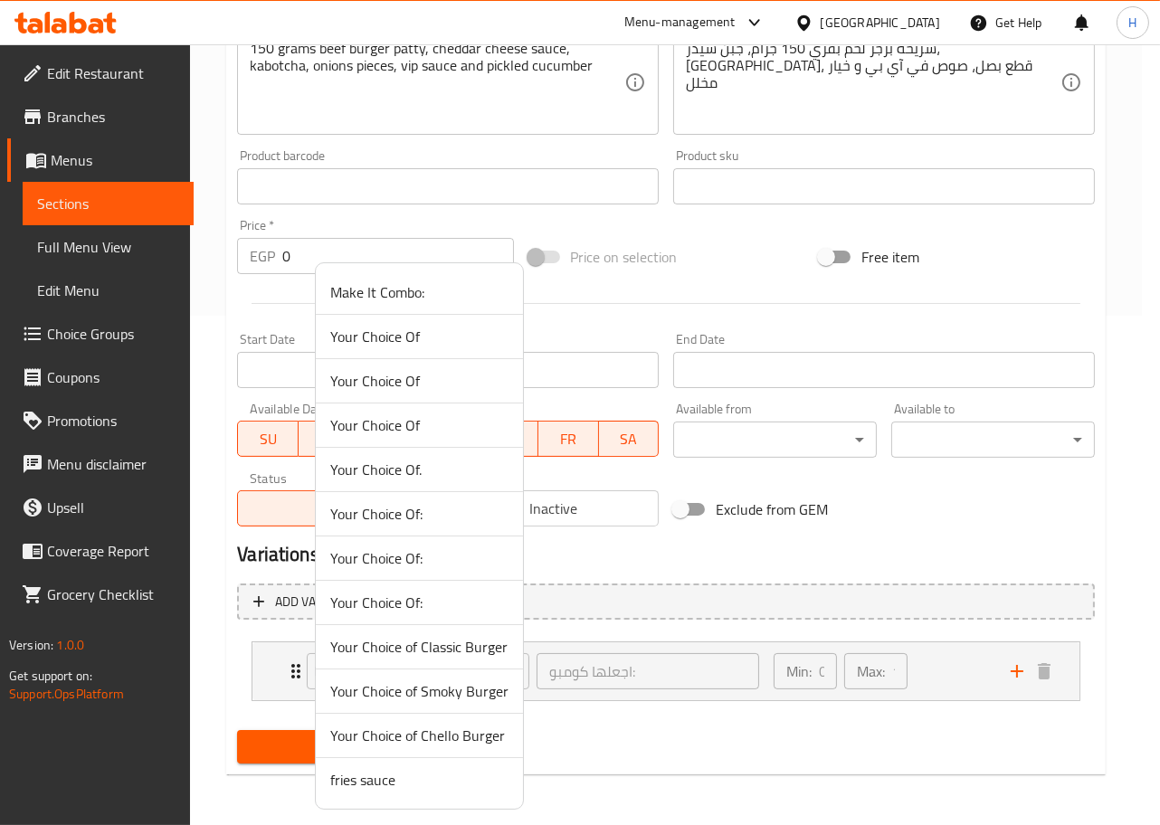
click at [429, 593] on span "Your Choice Of:" at bounding box center [419, 603] width 178 height 22
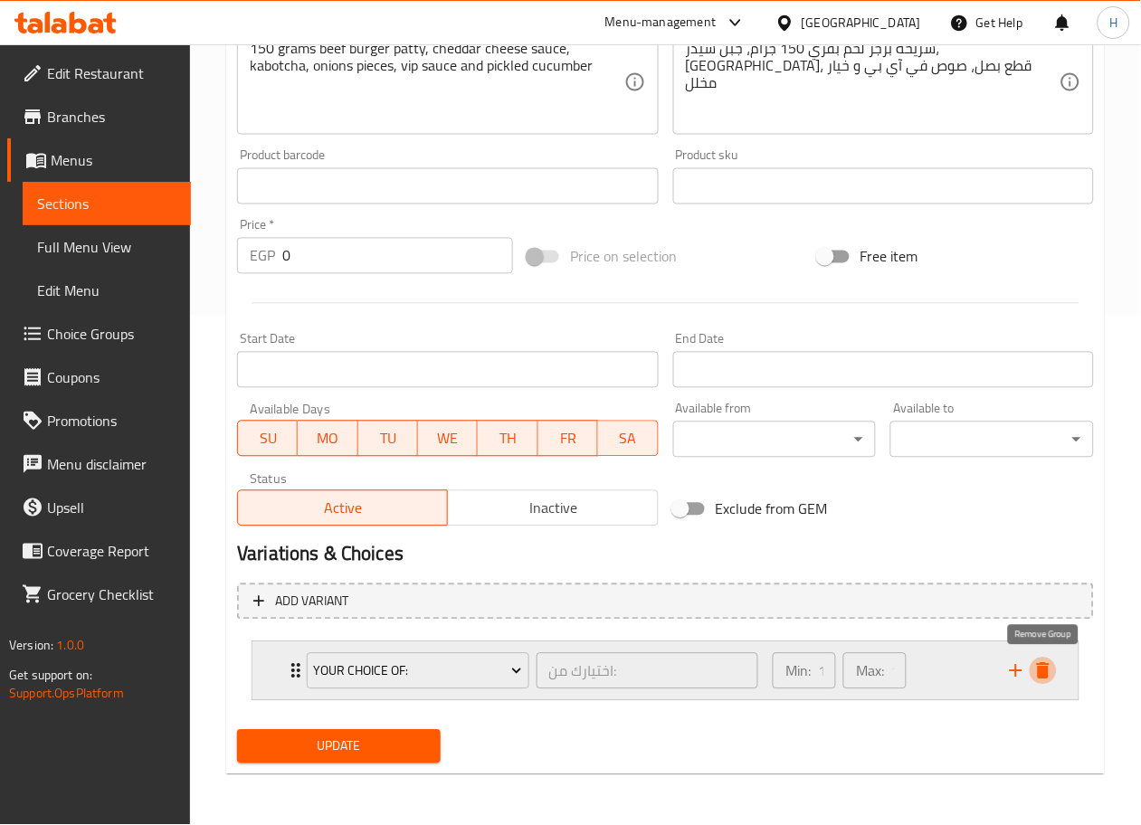
click at [1043, 667] on icon "delete" at bounding box center [1043, 671] width 13 height 16
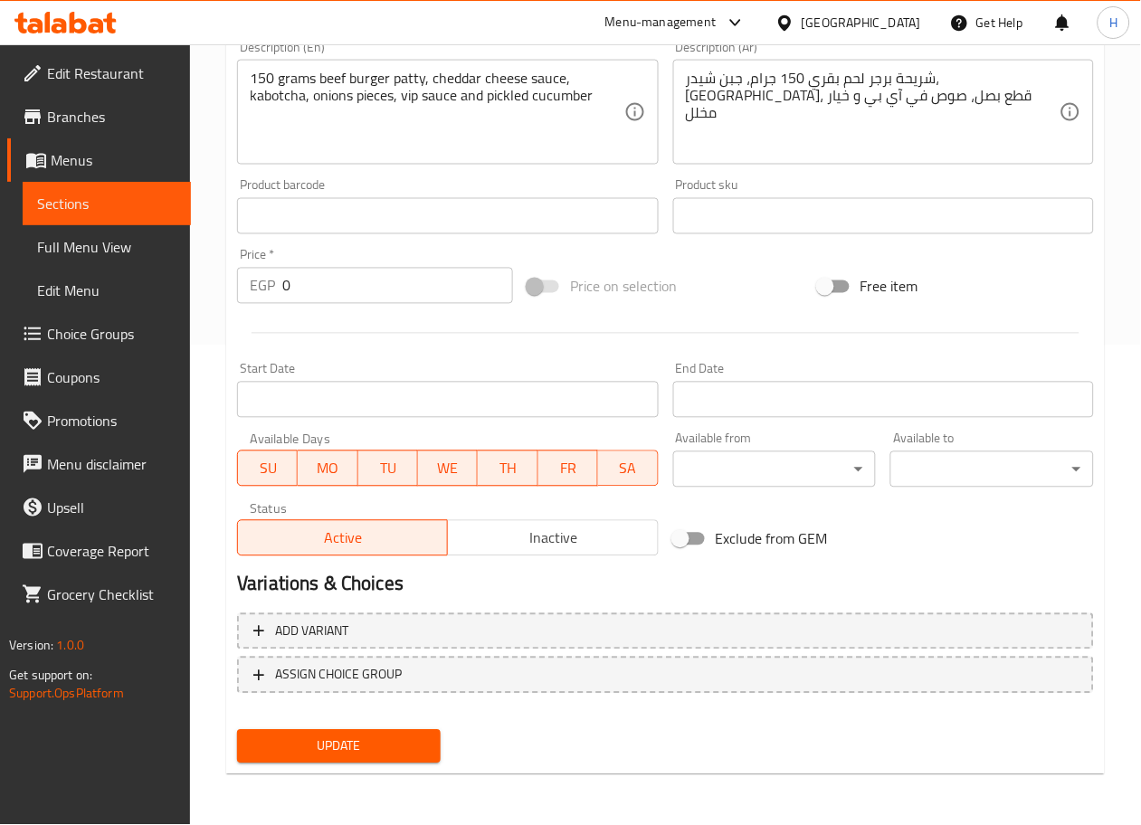
scroll to position [478, 0]
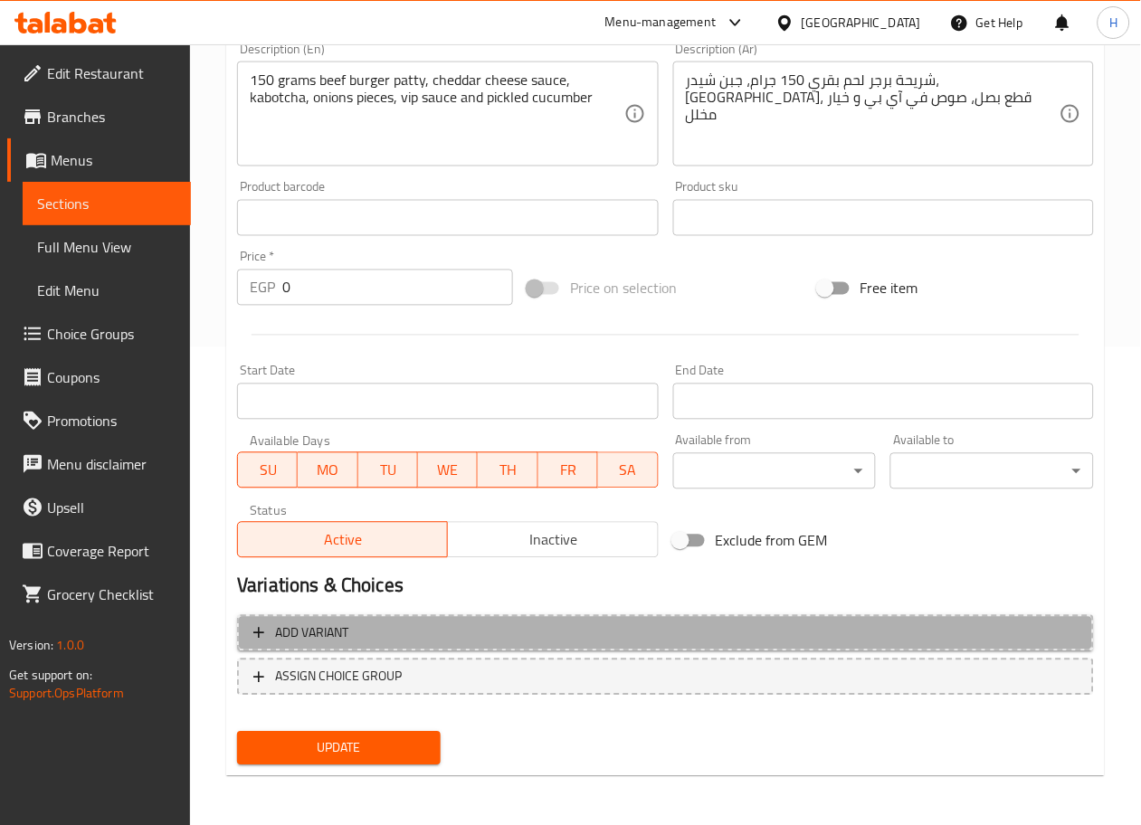
click at [702, 646] on button "Add variant" at bounding box center [665, 633] width 857 height 37
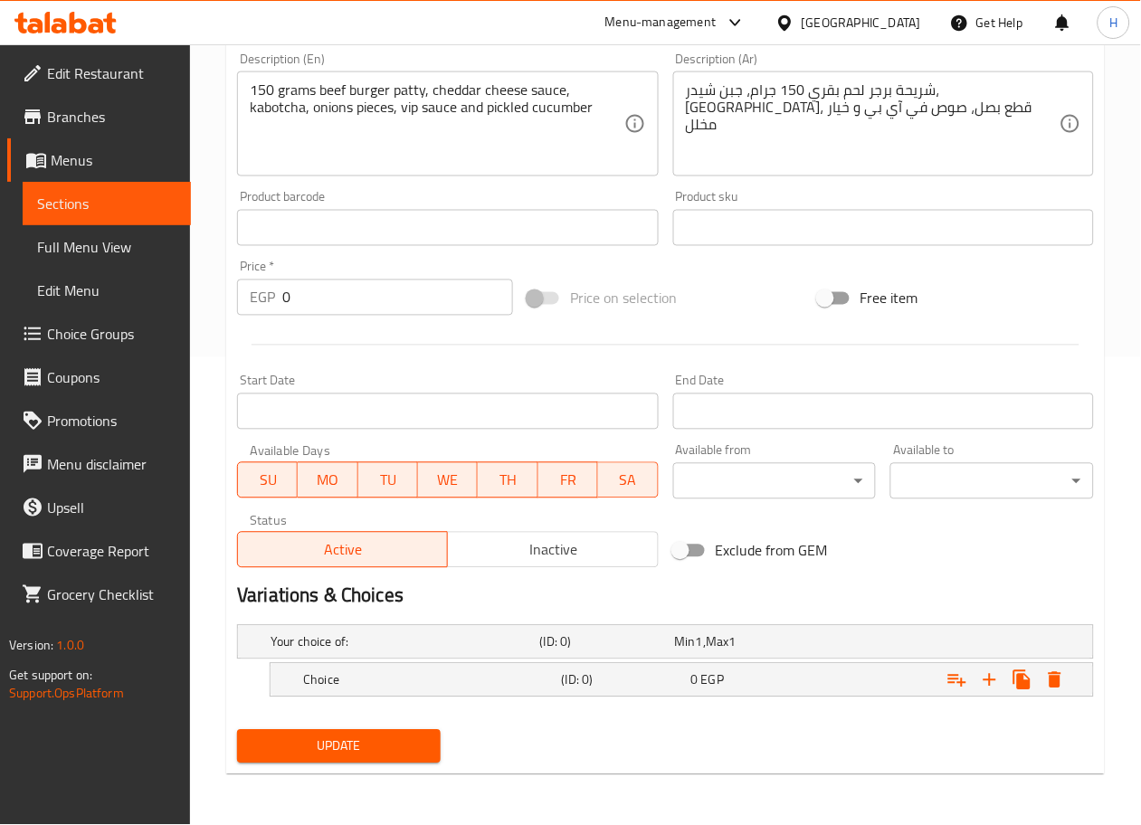
scroll to position [468, 0]
click at [482, 655] on div "Choice" at bounding box center [402, 642] width 270 height 25
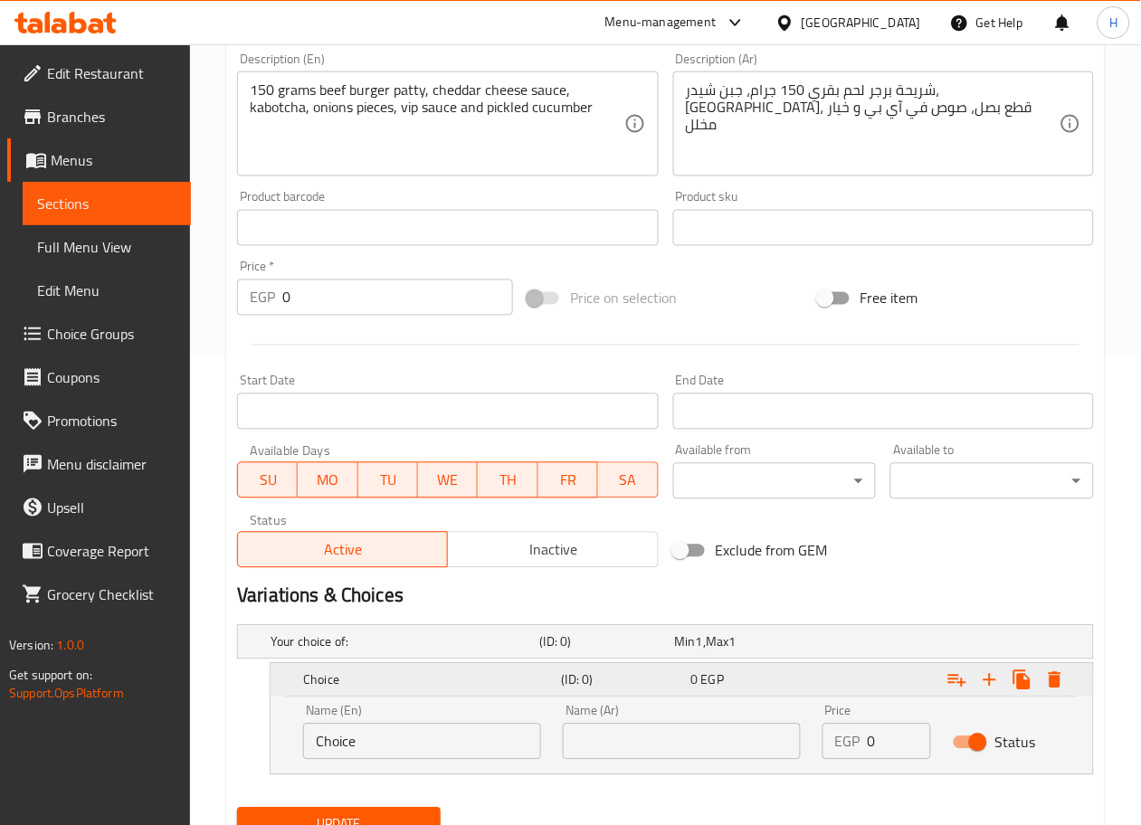
scroll to position [546, 0]
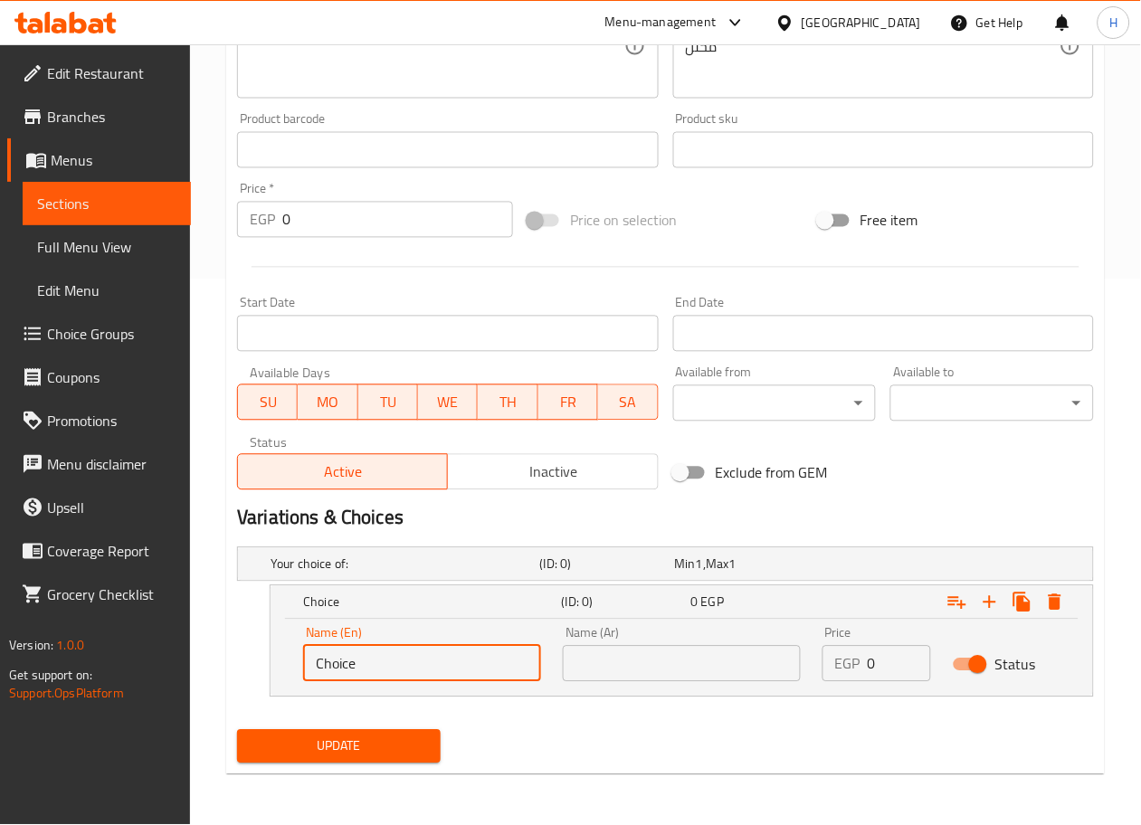
drag, startPoint x: 425, startPoint y: 663, endPoint x: 140, endPoint y: 632, distance: 286.8
click at [140, 632] on div "Edit Restaurant Branches Menus Sections Full Menu View Edit Menu Choice Groups …" at bounding box center [570, 162] width 1141 height 1327
type input "Sandwich"
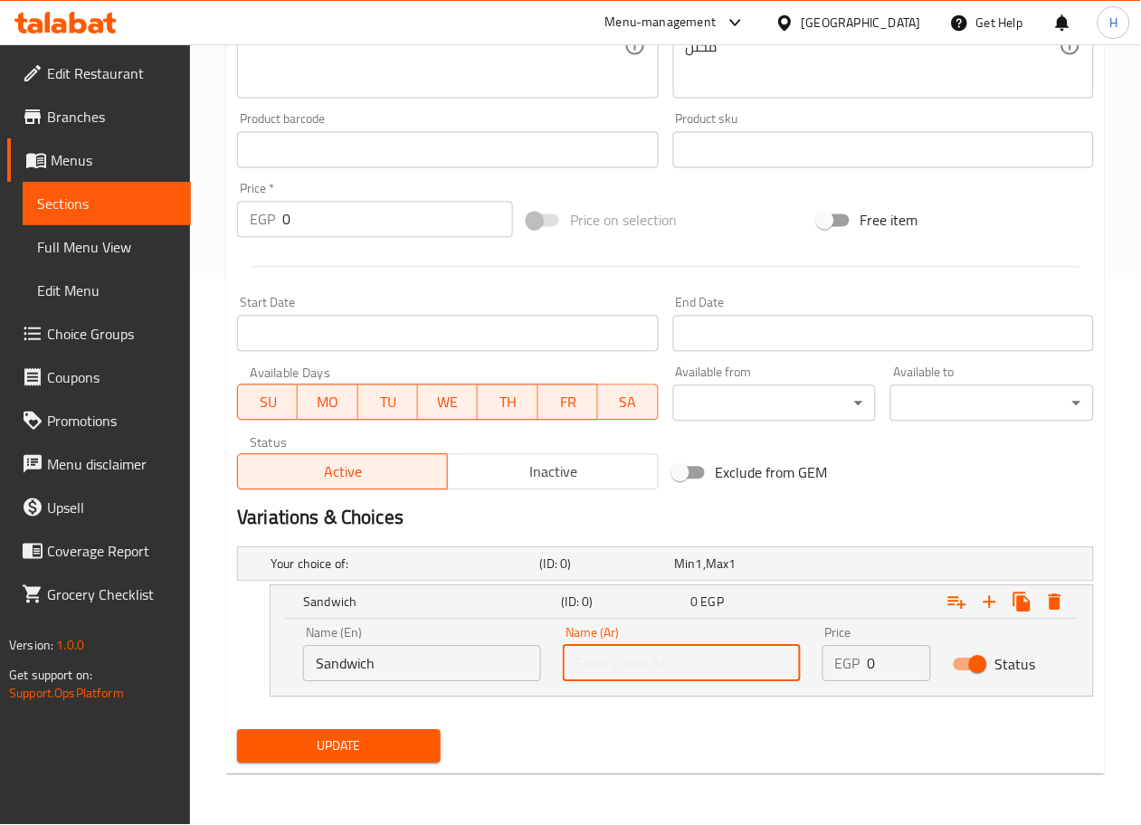
click at [674, 661] on input "text" at bounding box center [682, 664] width 238 height 36
type input "ساندوتش"
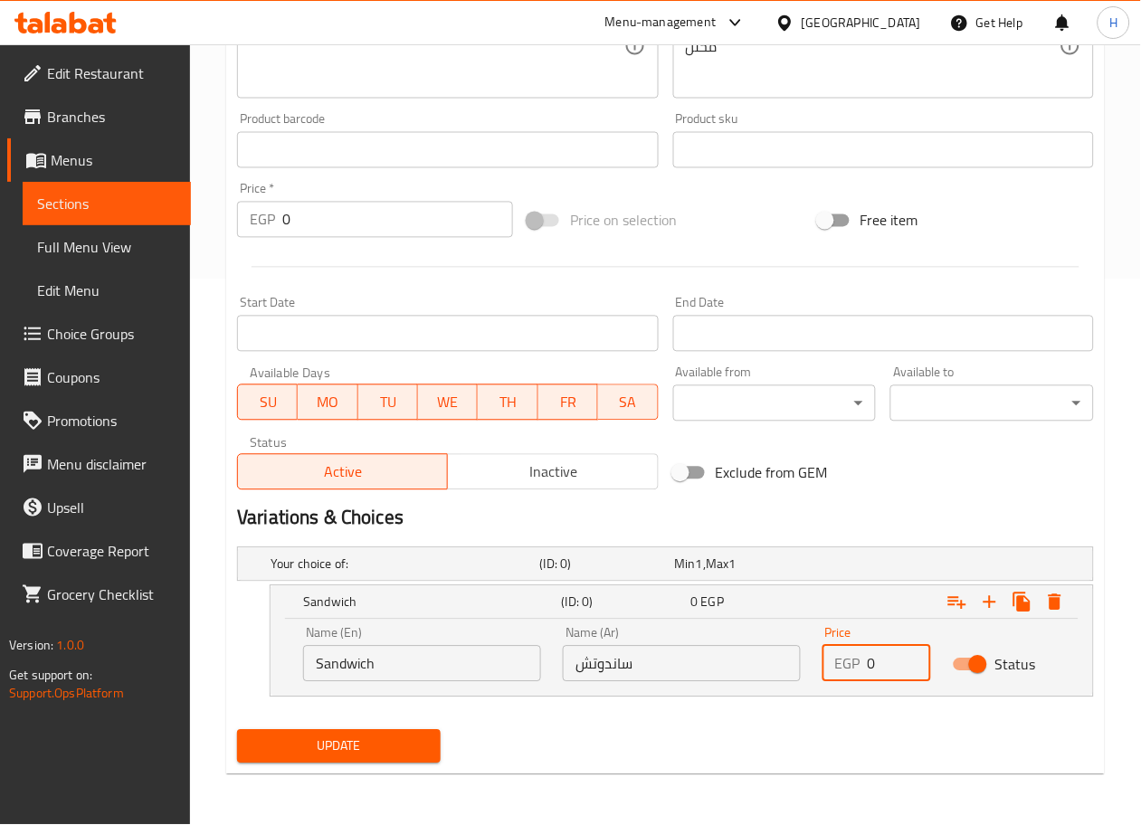
drag, startPoint x: 887, startPoint y: 661, endPoint x: 846, endPoint y: 664, distance: 40.9
click at [846, 664] on div "EGP 0 Price" at bounding box center [877, 664] width 108 height 36
type input "150"
click at [983, 606] on icon "Expand" at bounding box center [990, 603] width 22 height 22
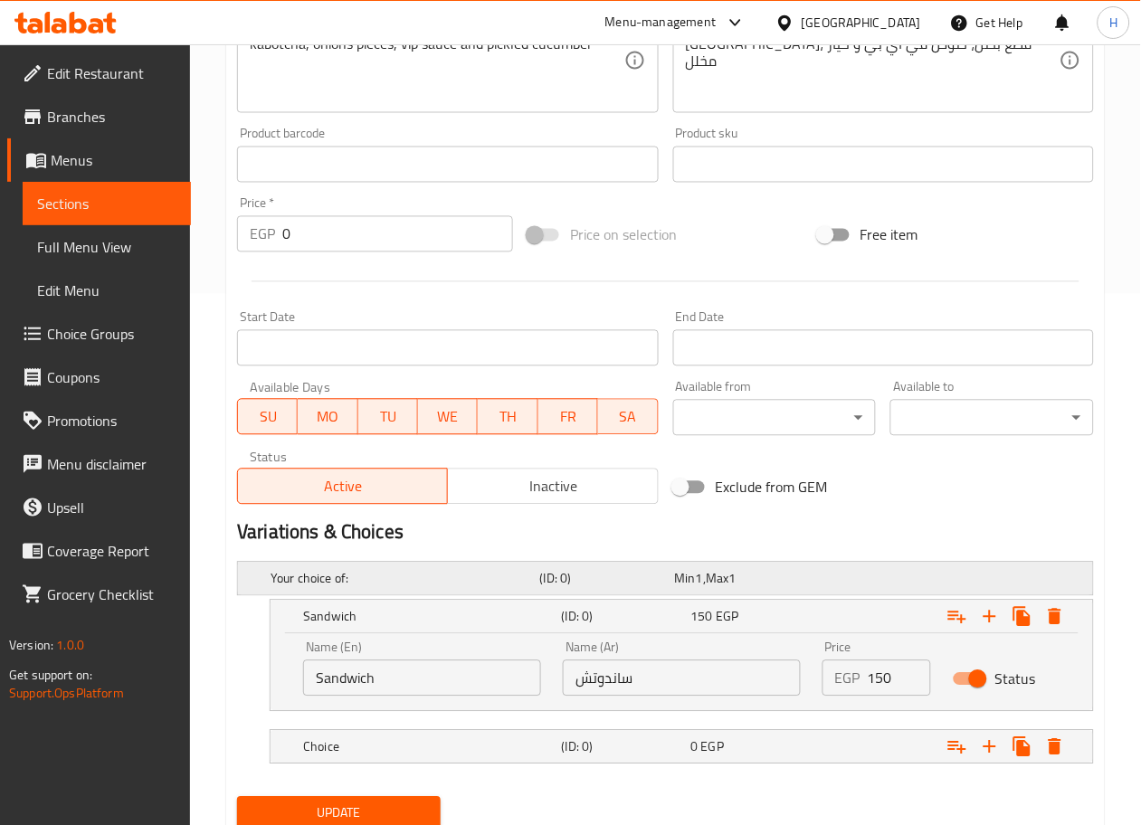
scroll to position [544, 0]
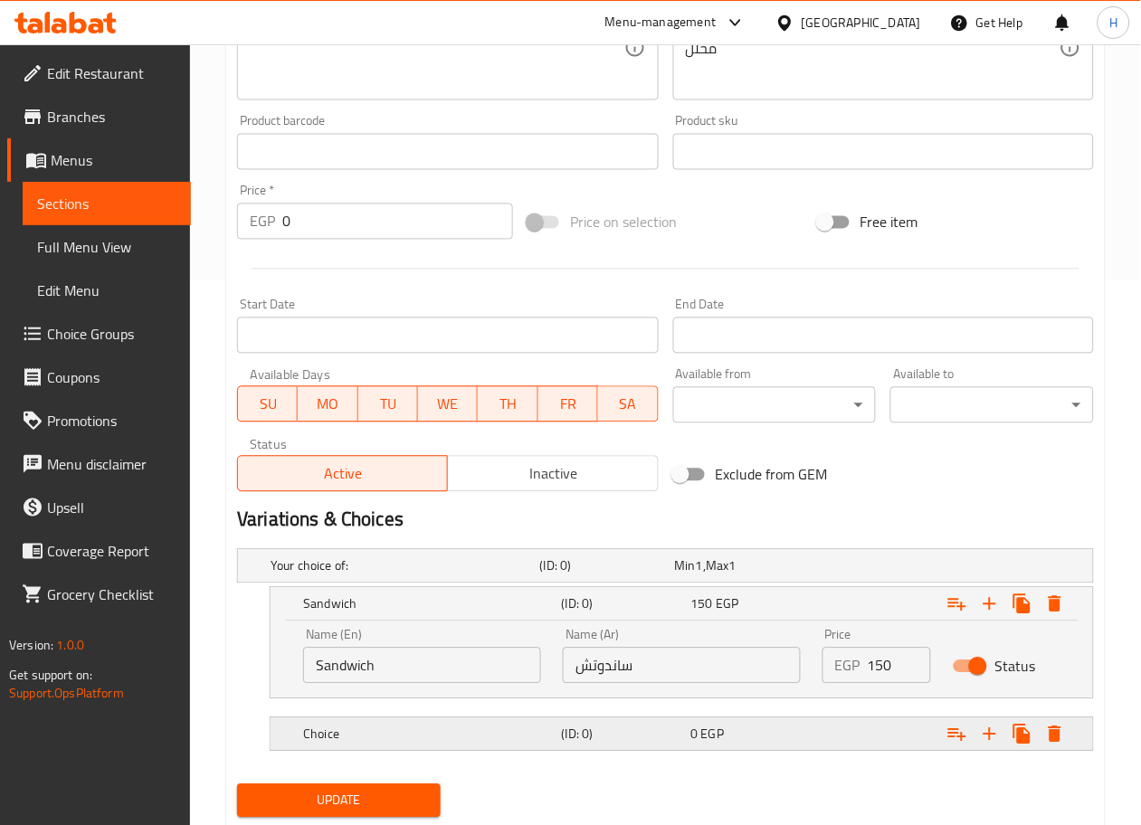
click at [404, 576] on h5 "Choice" at bounding box center [402, 566] width 262 height 18
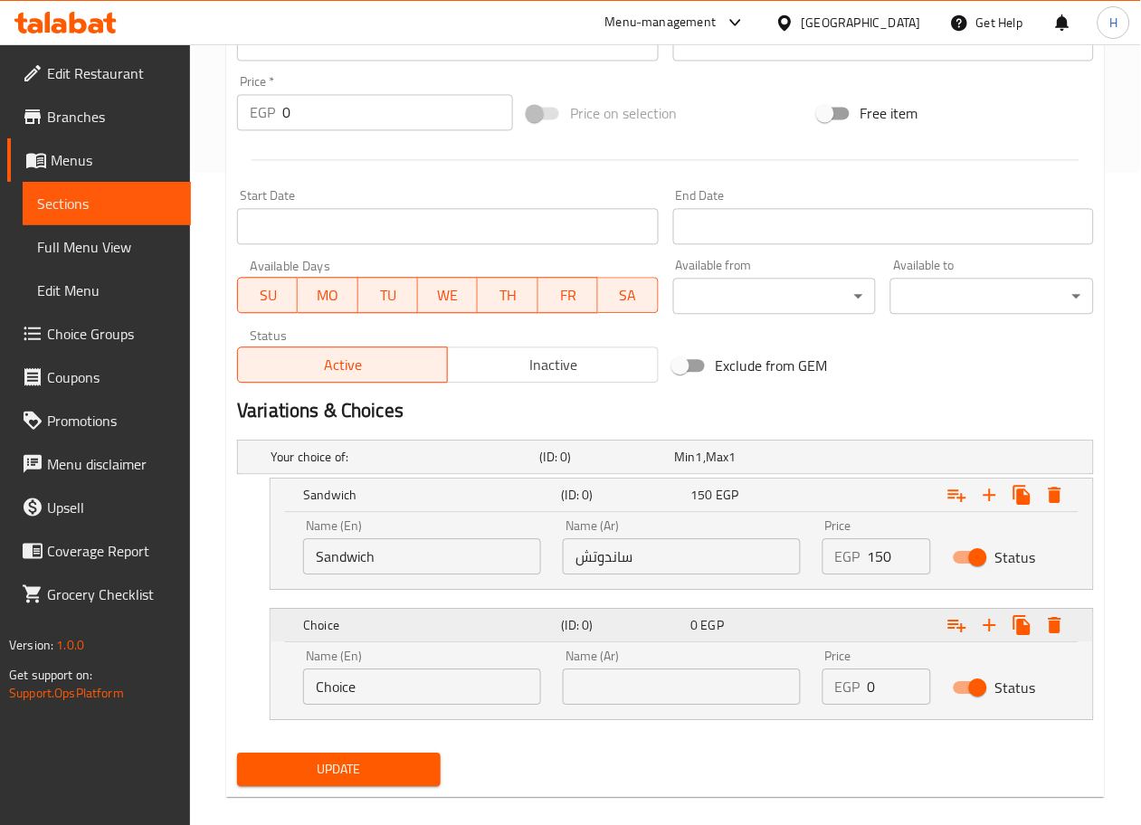
scroll to position [653, 0]
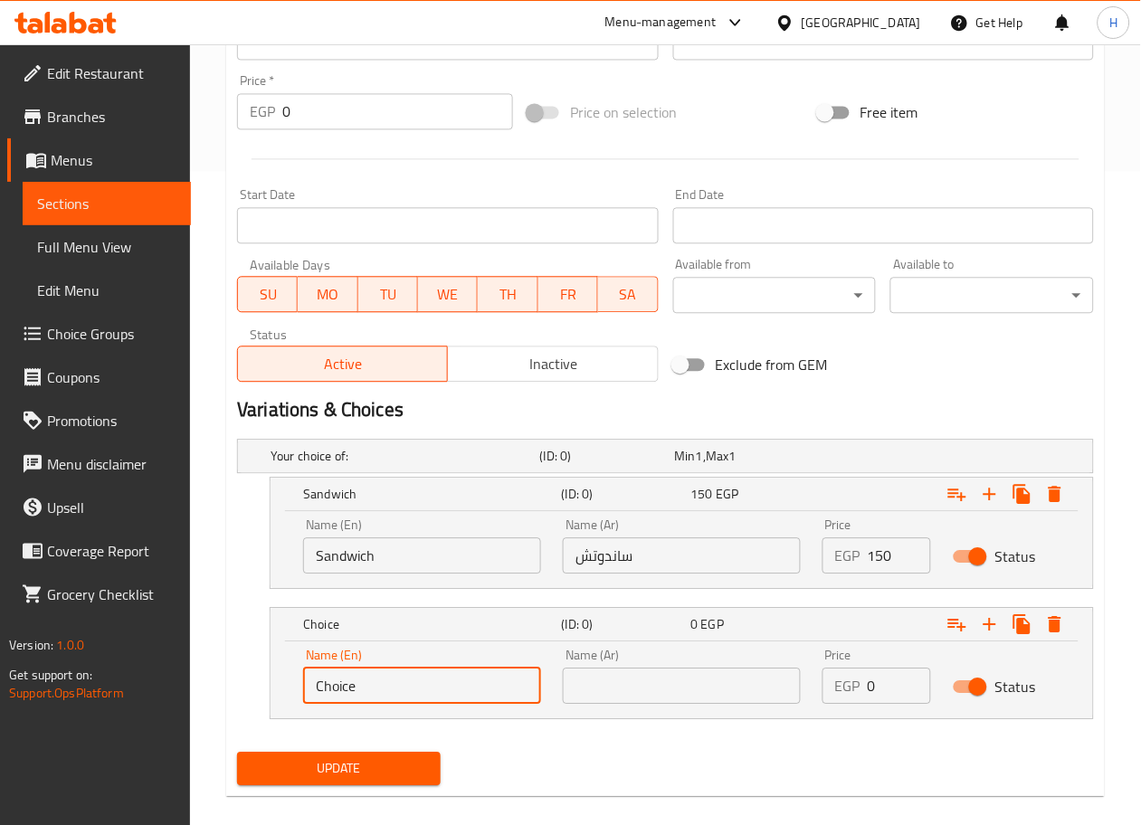
drag, startPoint x: 383, startPoint y: 680, endPoint x: 226, endPoint y: 674, distance: 156.6
click at [226, 674] on div "Update Senior Classic Burger Change Image Size: 1200 x 800 px / Image formats: …" at bounding box center [665, 159] width 879 height 1275
type input "Combo"
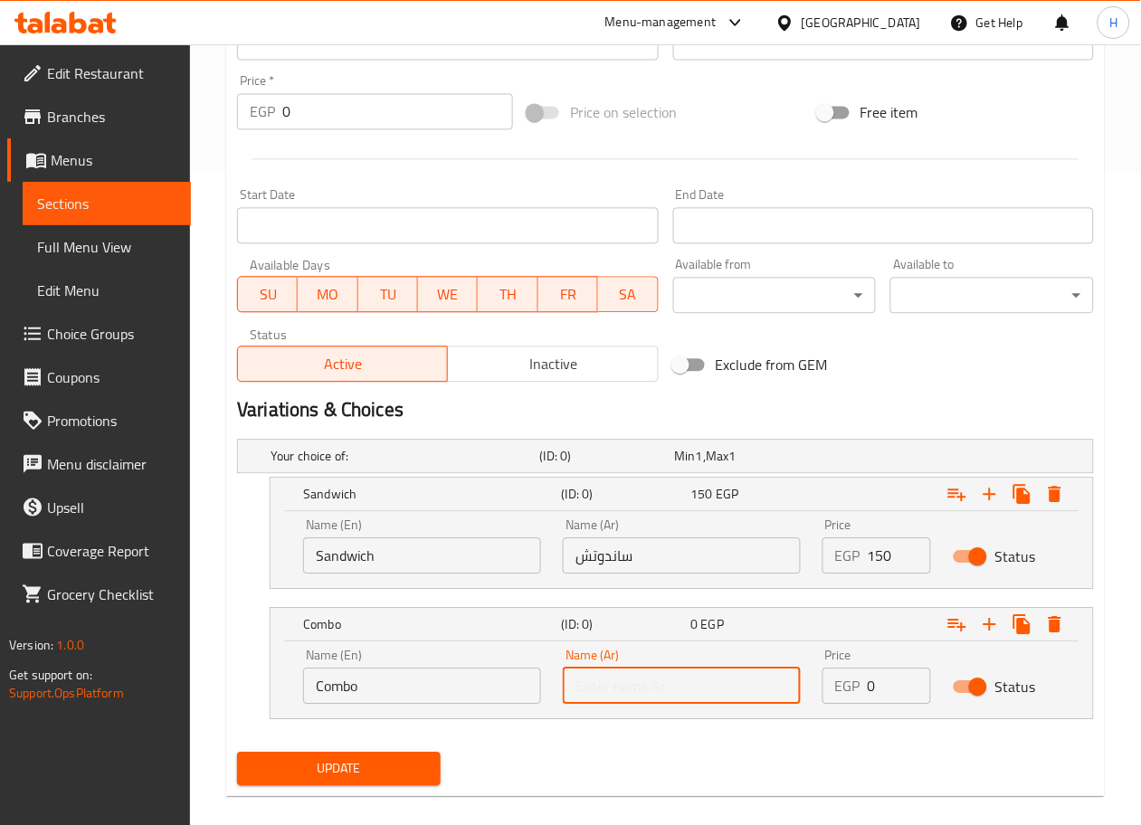
click at [612, 676] on input "text" at bounding box center [682, 687] width 238 height 36
type input "كمبو"
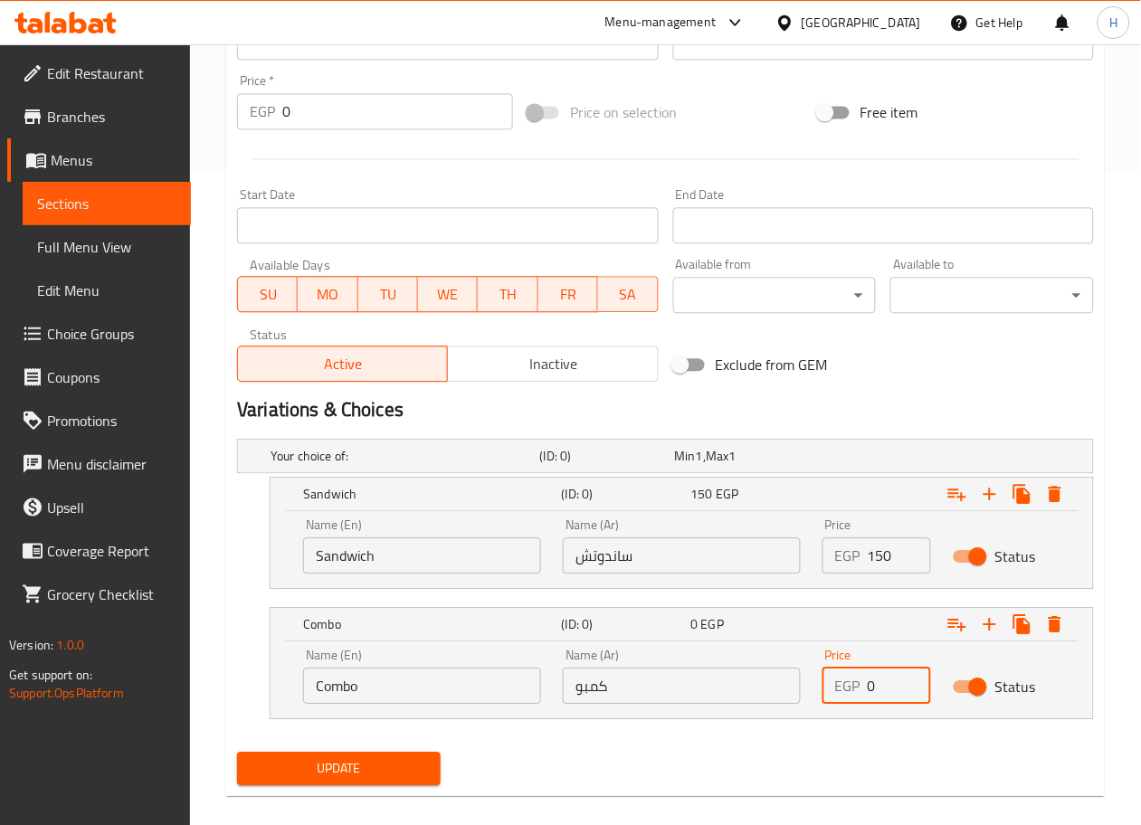
drag, startPoint x: 891, startPoint y: 674, endPoint x: 861, endPoint y: 681, distance: 30.7
click at [861, 681] on div "EGP 0 Price" at bounding box center [877, 687] width 108 height 36
type input "200"
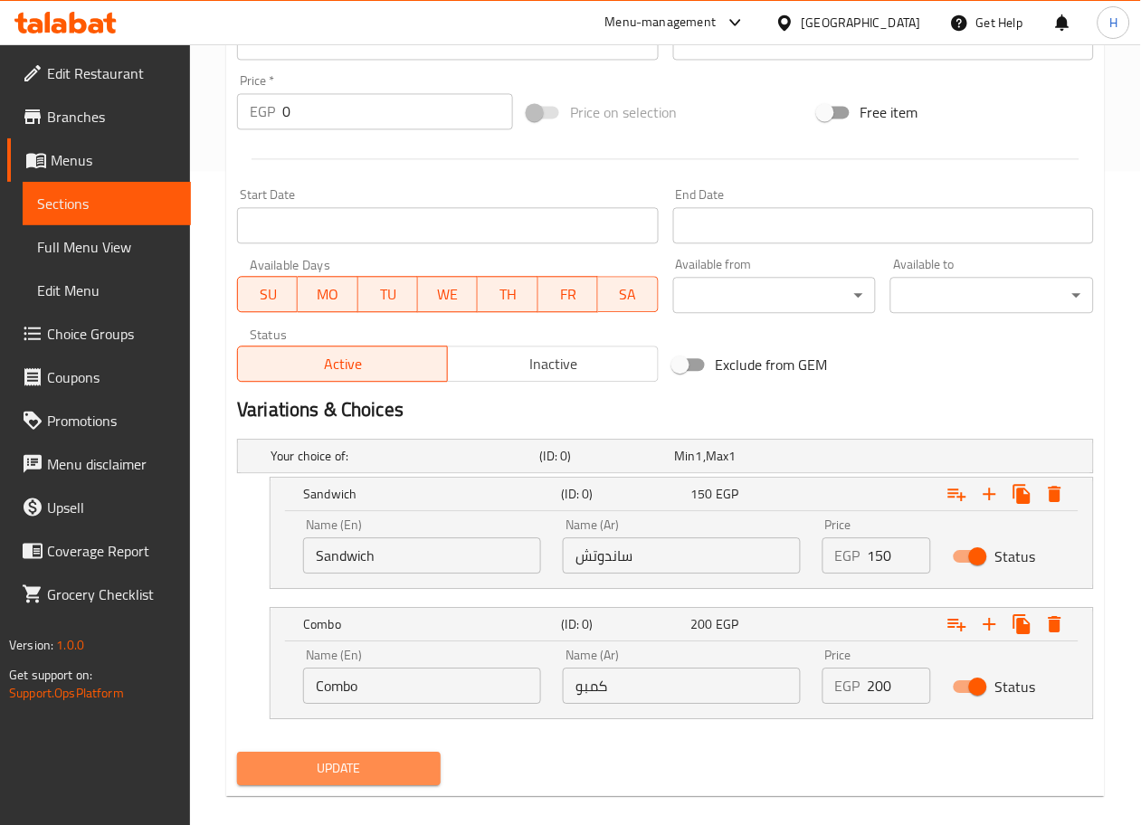
click at [339, 774] on span "Update" at bounding box center [339, 769] width 175 height 23
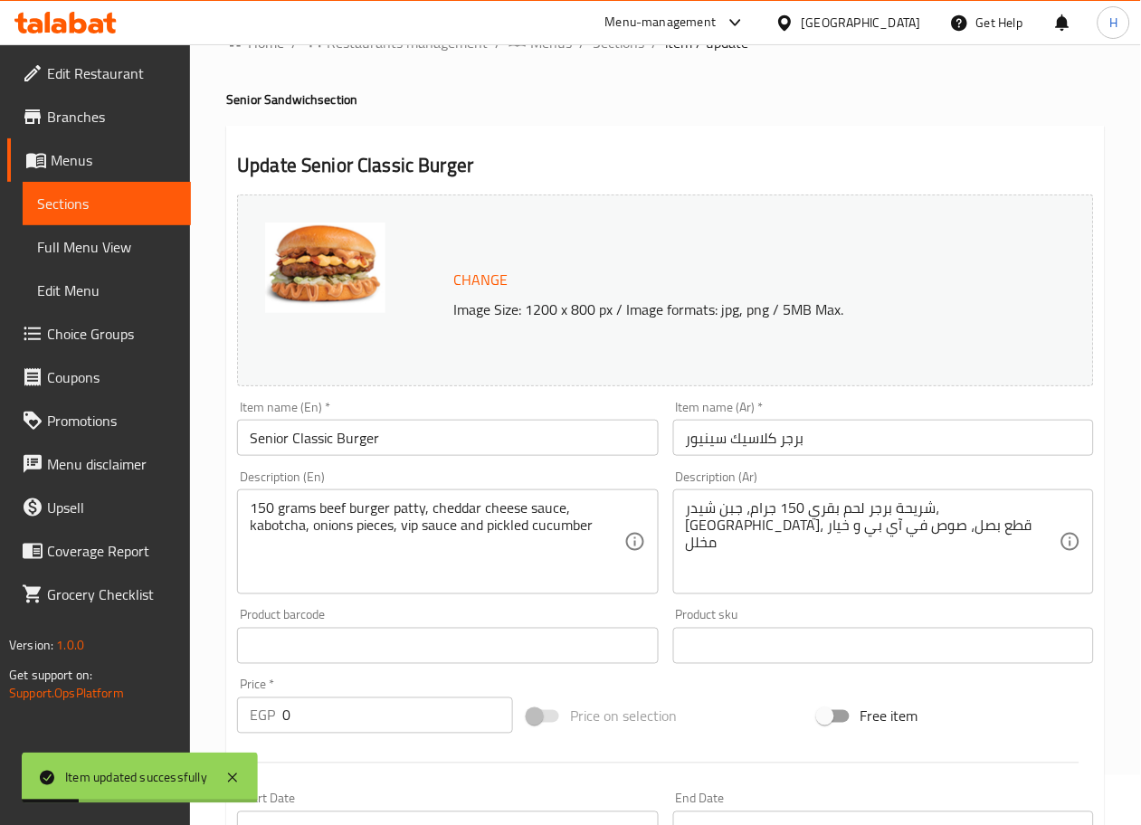
scroll to position [0, 0]
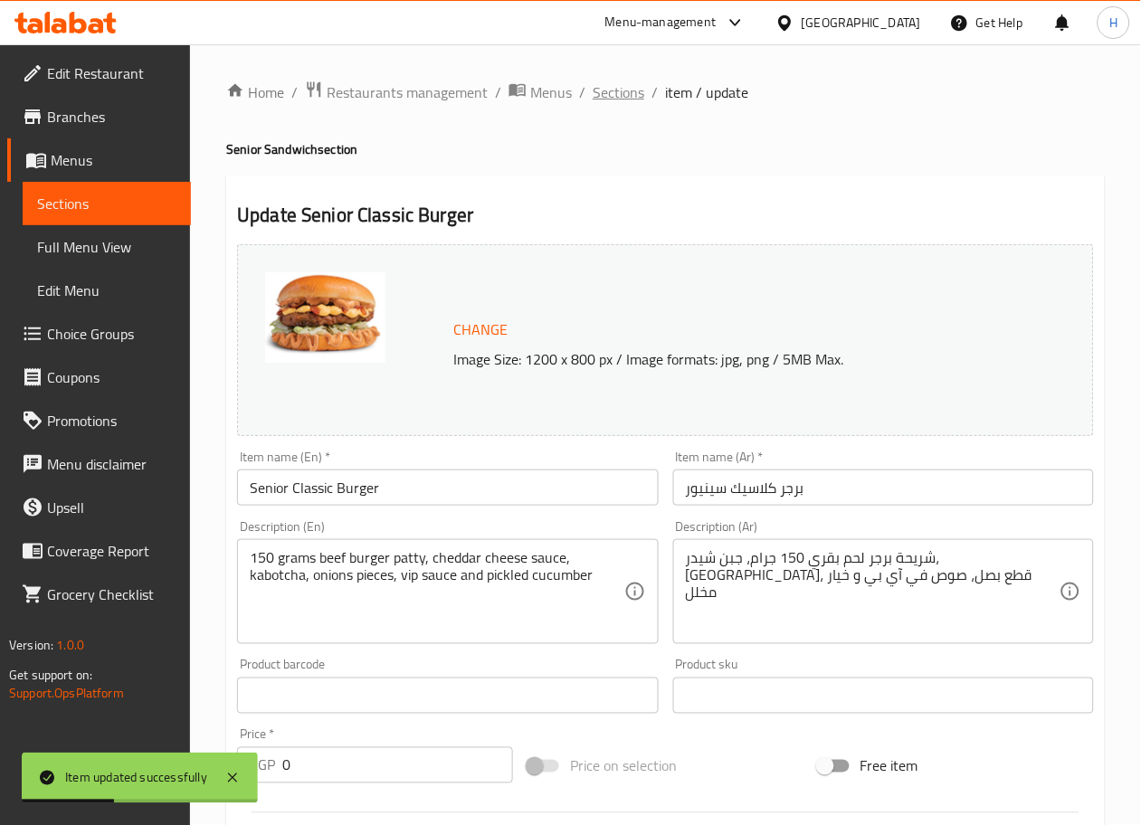
click at [619, 92] on span "Sections" at bounding box center [619, 92] width 52 height 22
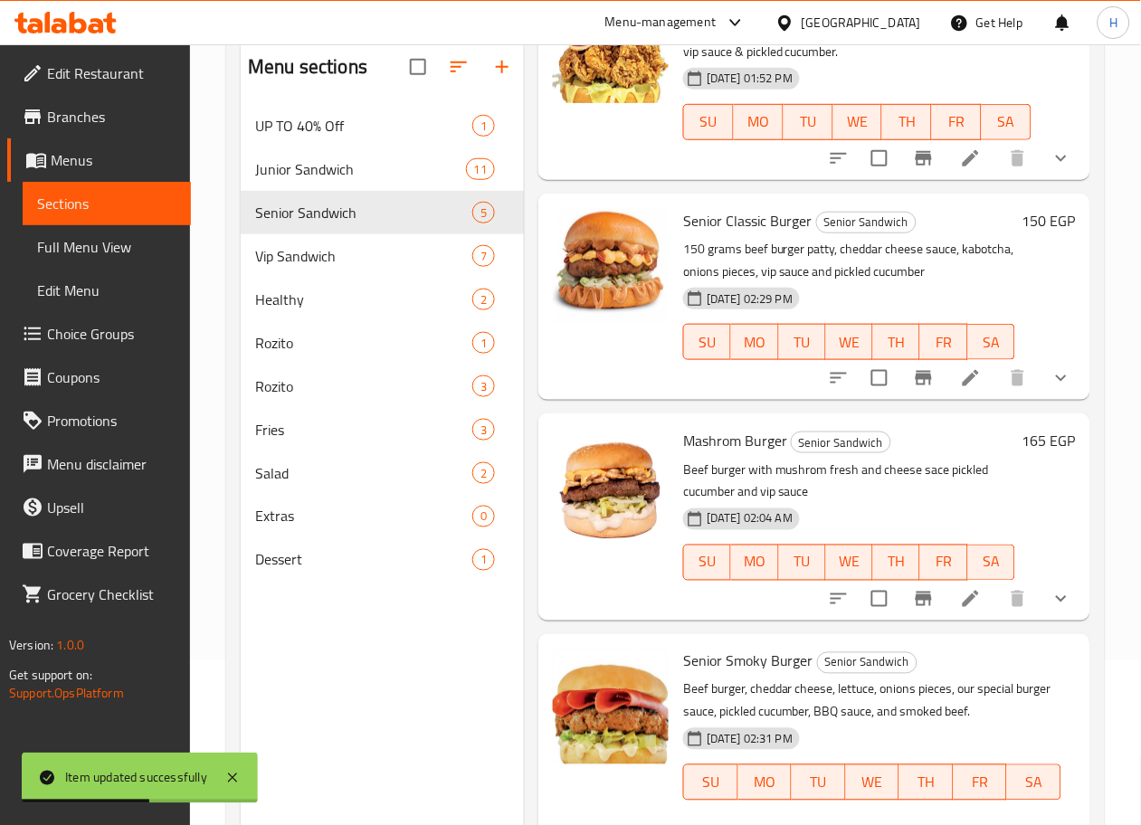
scroll to position [208, 0]
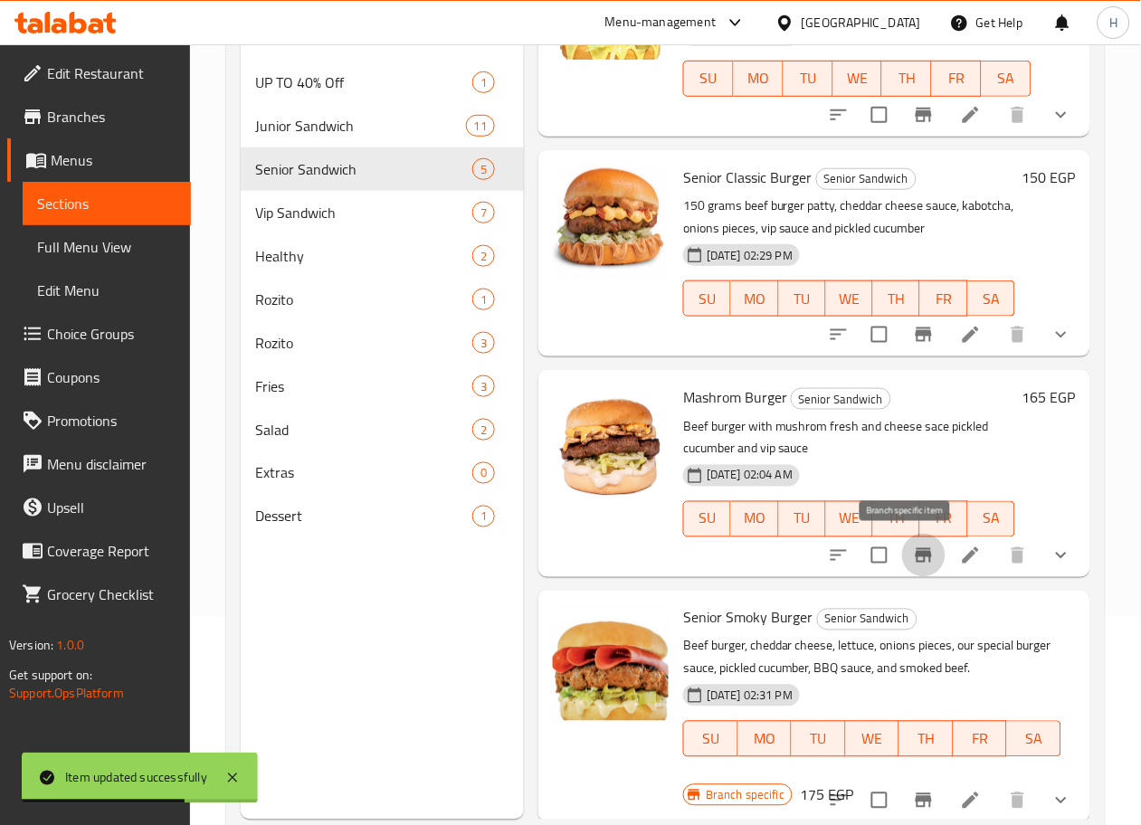
click at [913, 557] on icon "Branch-specific-item" at bounding box center [924, 556] width 22 height 22
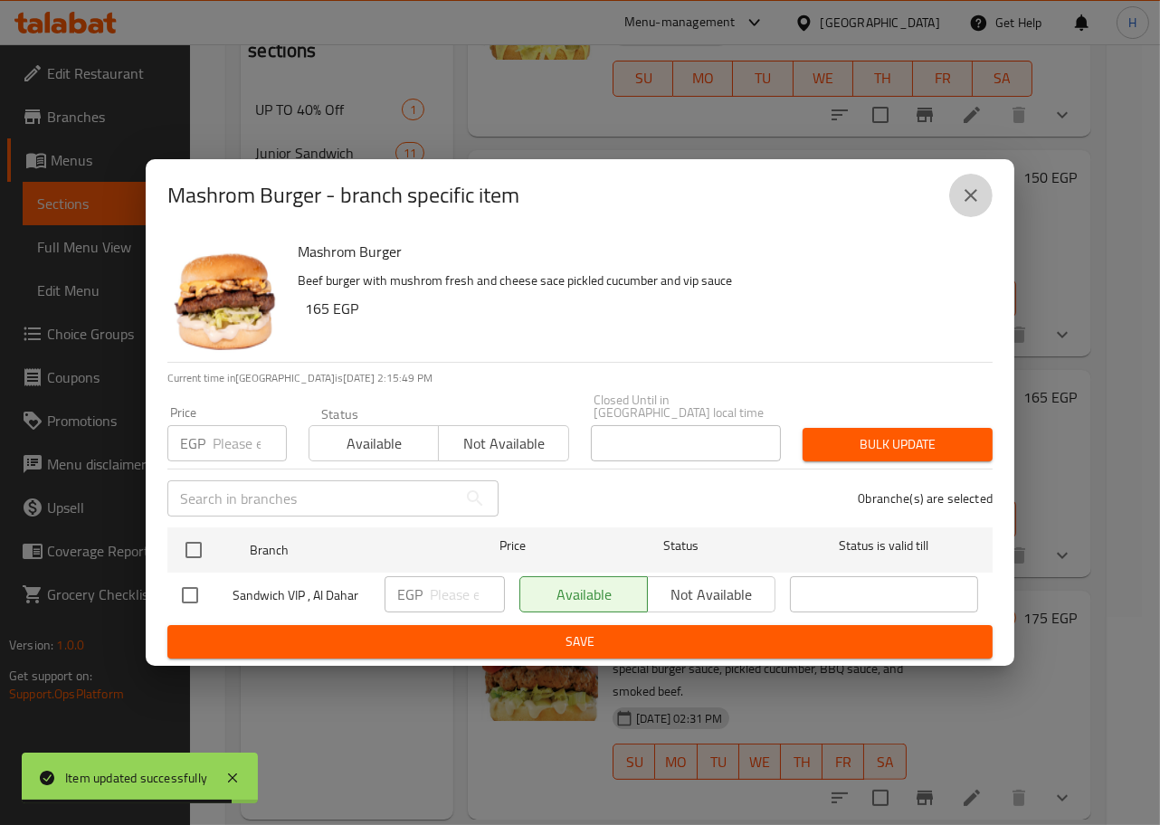
click at [968, 195] on icon "close" at bounding box center [971, 196] width 22 height 22
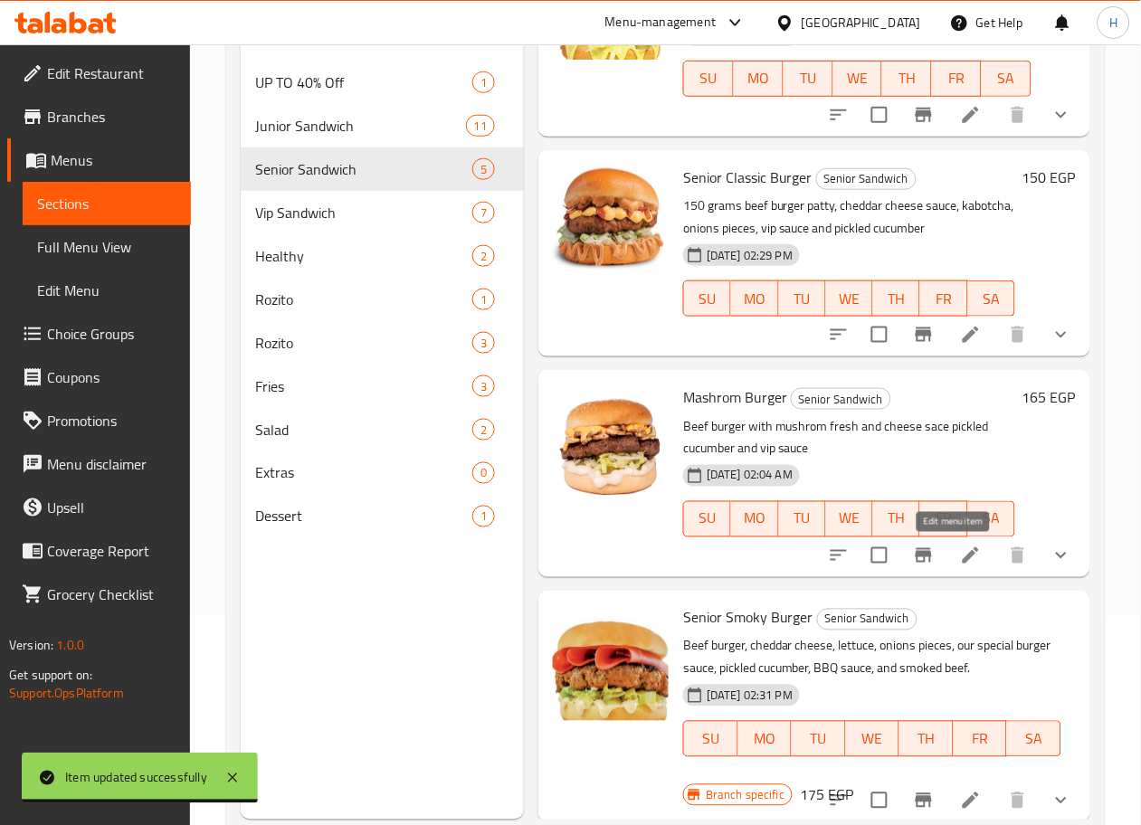
click at [960, 558] on icon at bounding box center [971, 556] width 22 height 22
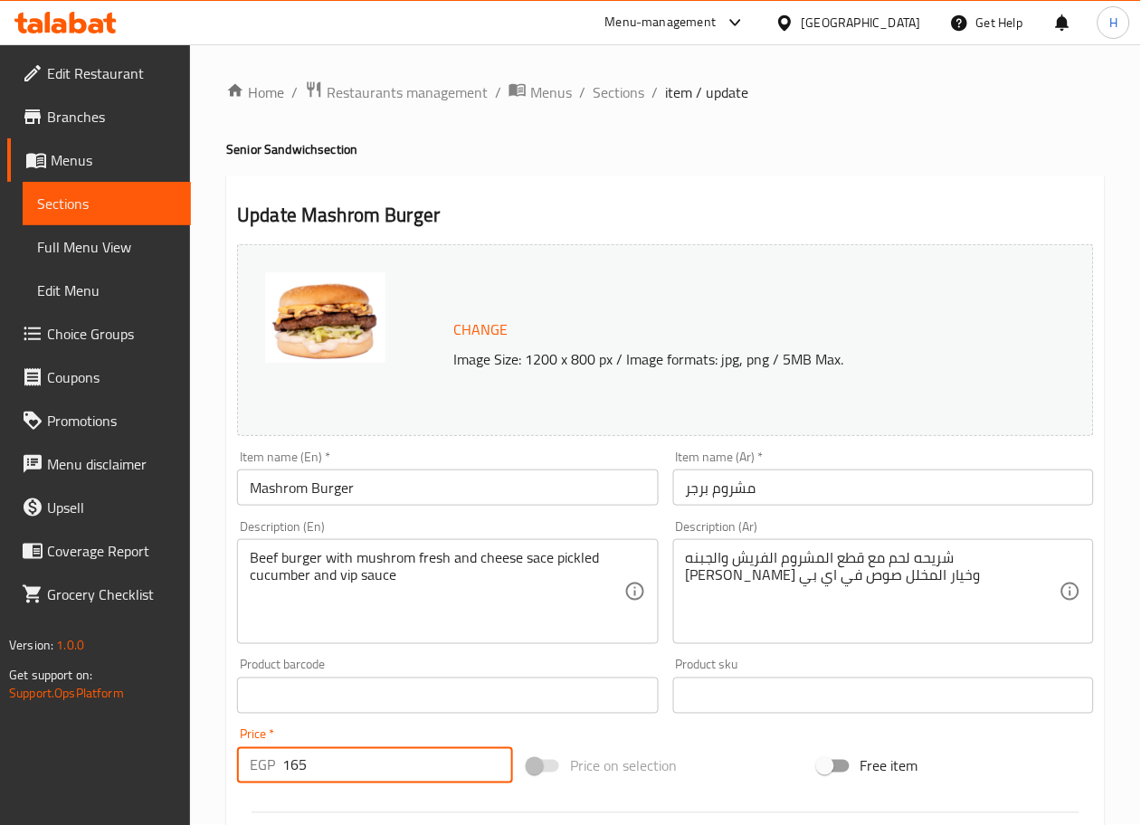
drag, startPoint x: 321, startPoint y: 776, endPoint x: 153, endPoint y: 759, distance: 169.1
click at [153, 759] on div "Edit Restaurant Branches Menus Sections Full Menu View Edit Menu Choice Groups …" at bounding box center [570, 689] width 1141 height 1290
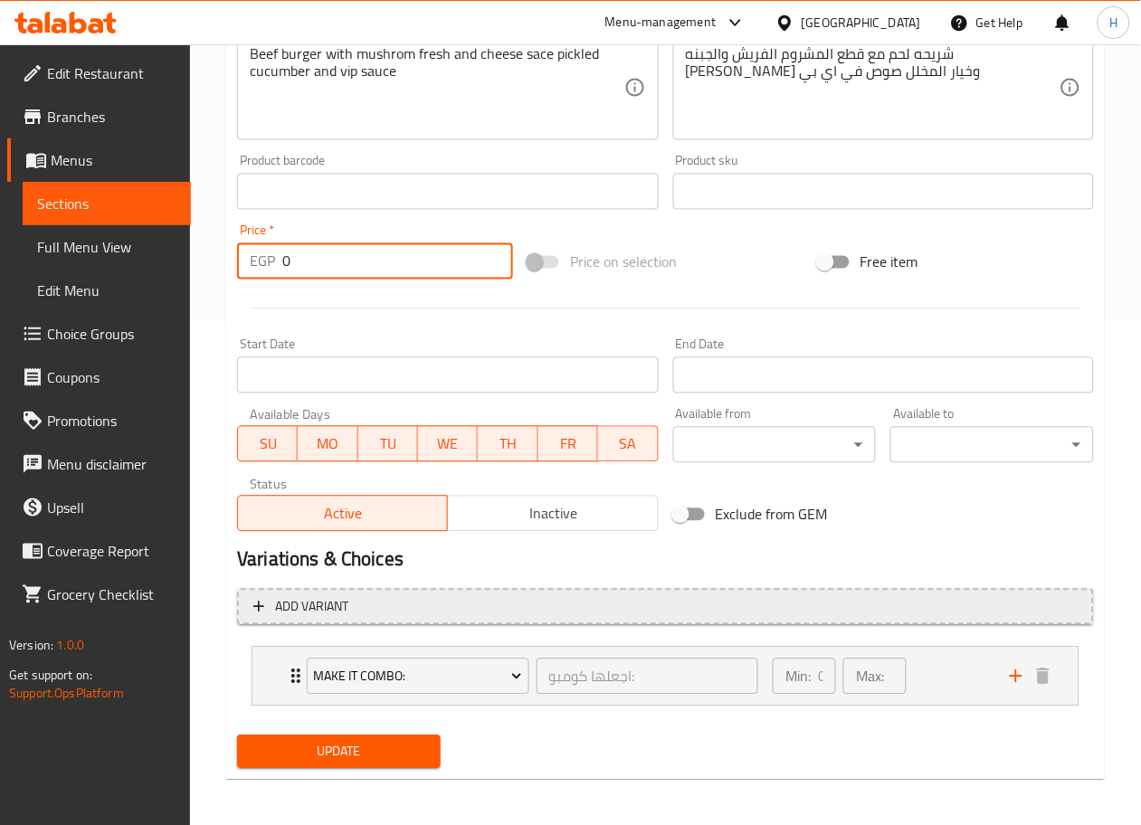
scroll to position [509, 0]
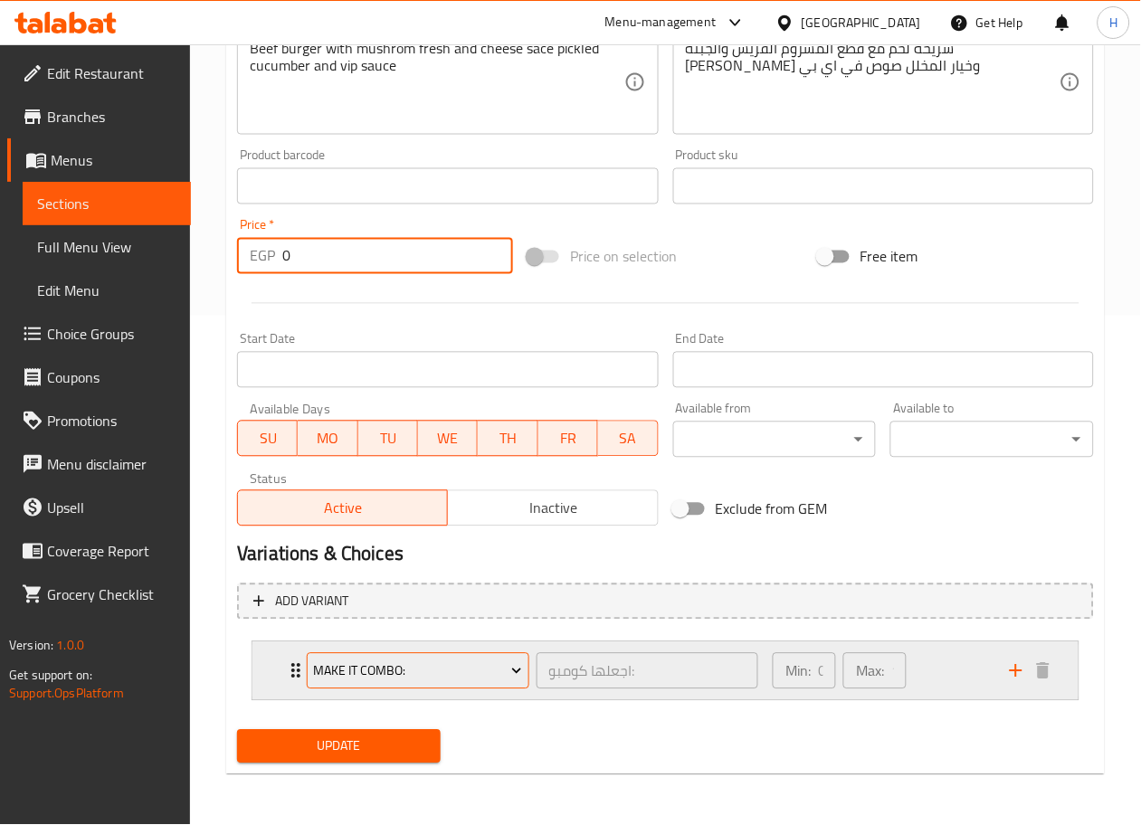
type input "0"
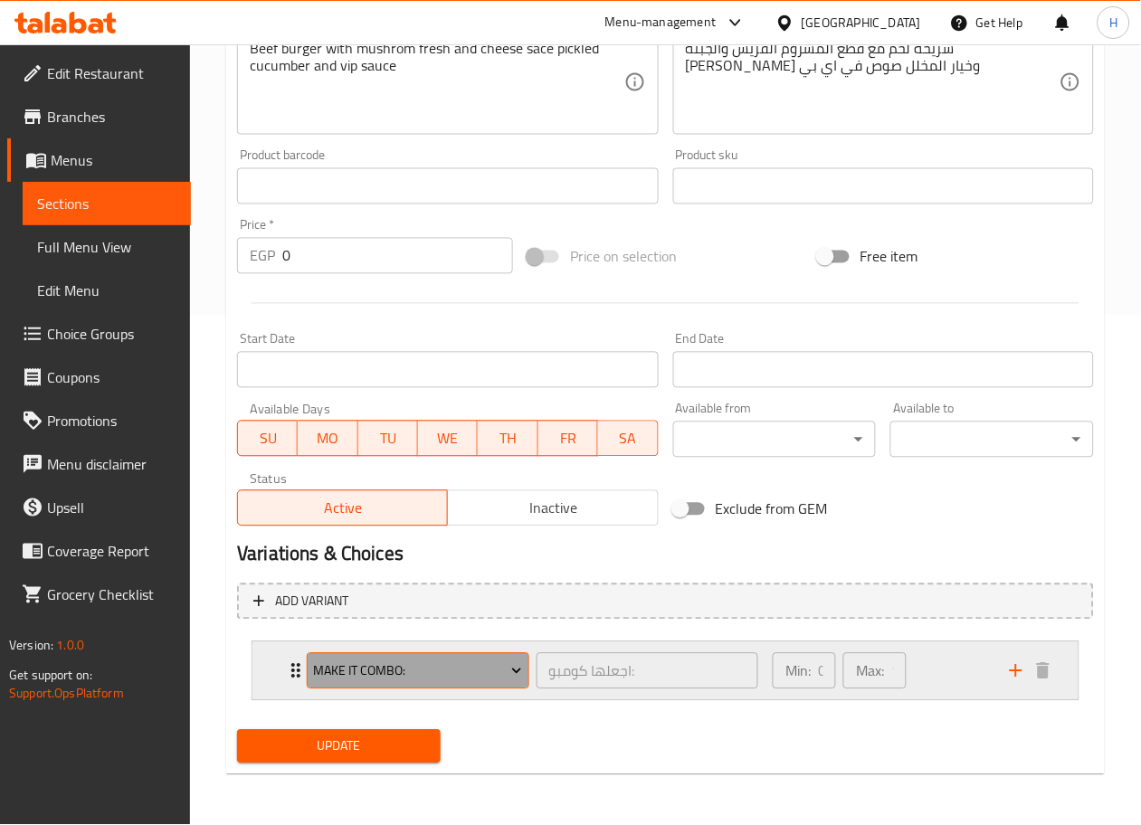
click at [424, 668] on span "Make It Combo:" at bounding box center [418, 672] width 209 height 23
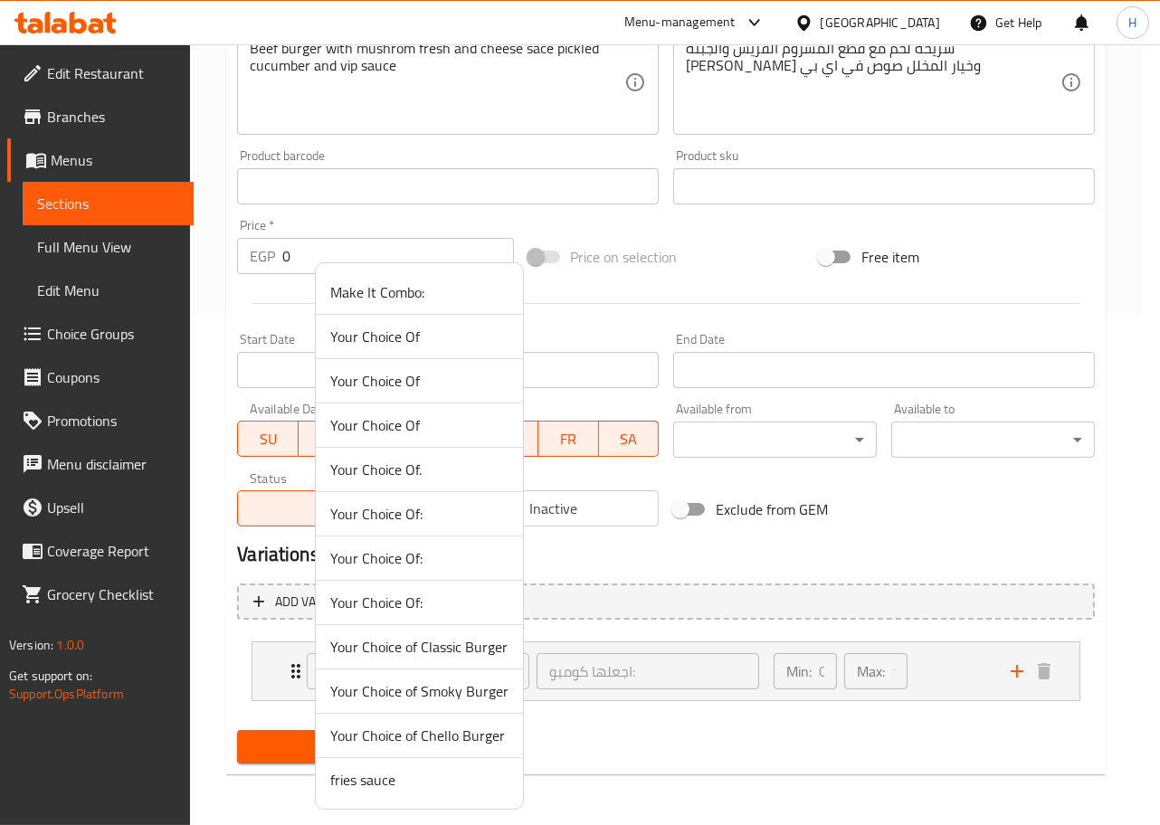
click at [433, 602] on span "Your Choice Of:" at bounding box center [419, 603] width 178 height 22
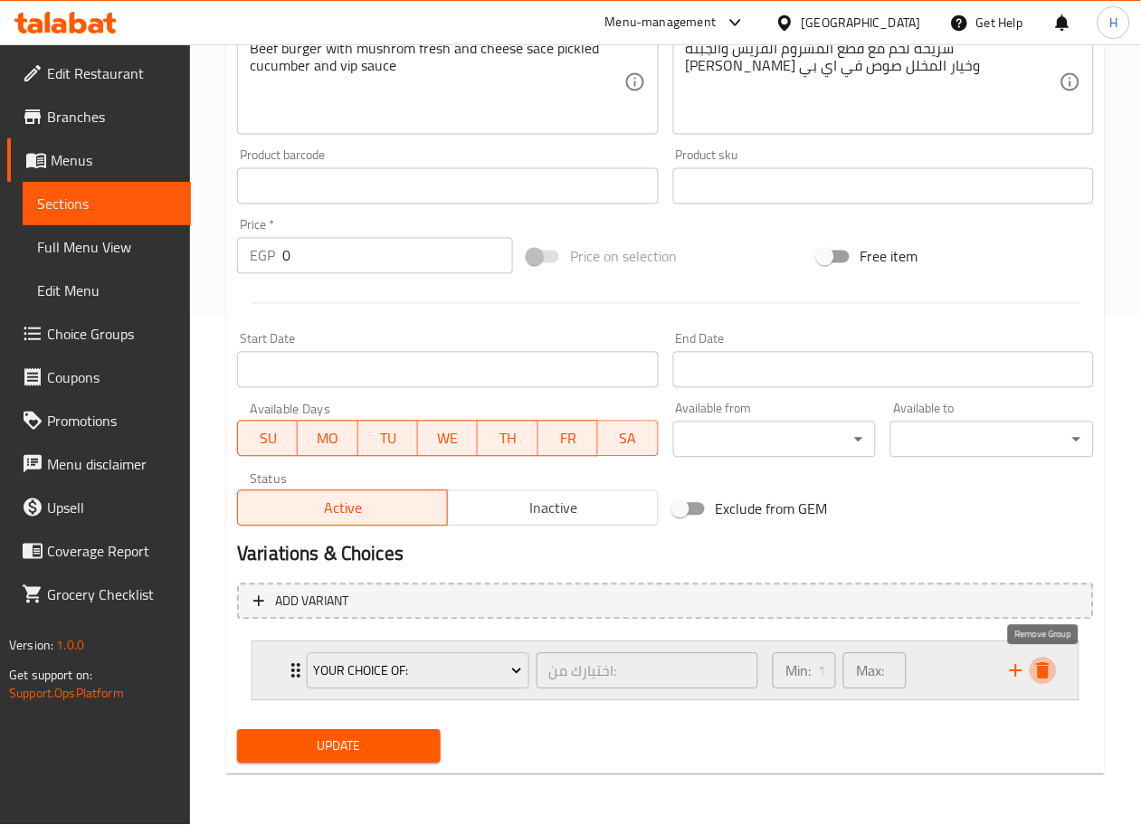
click at [1052, 667] on icon "delete" at bounding box center [1043, 672] width 22 height 22
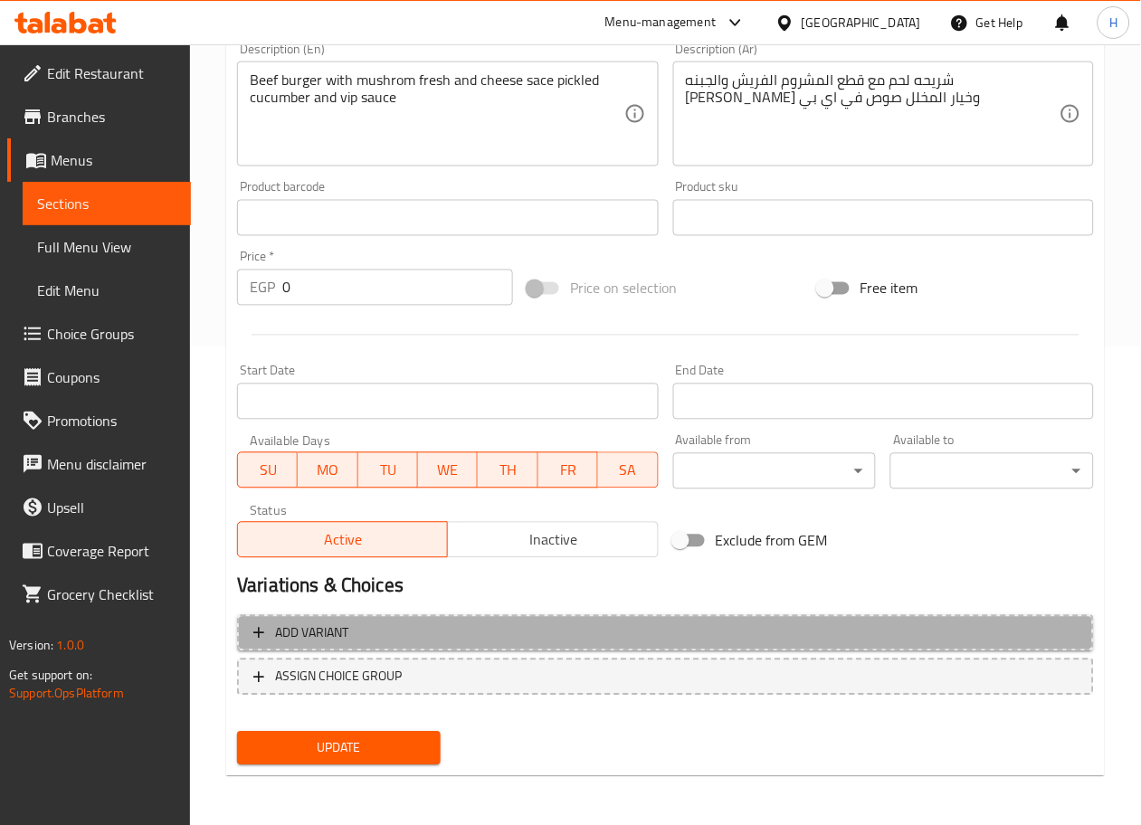
click at [725, 631] on span "Add variant" at bounding box center [665, 634] width 824 height 23
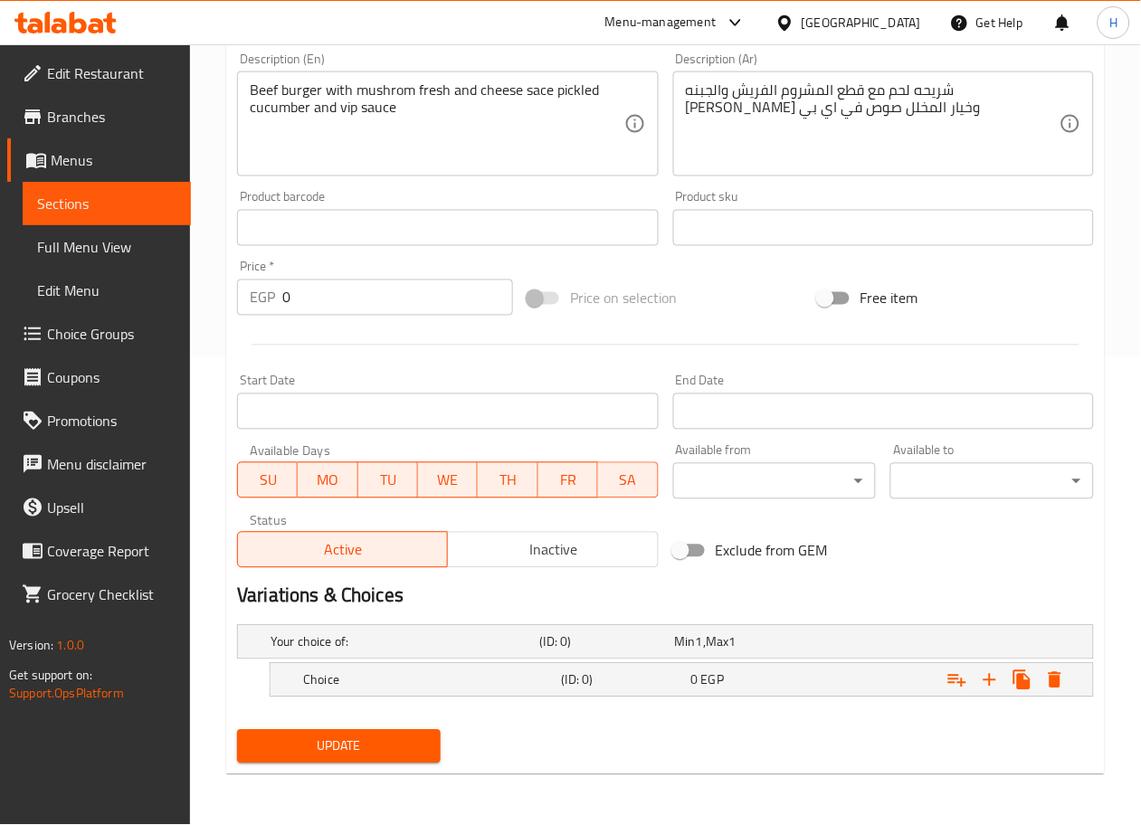
scroll to position [468, 0]
click at [470, 652] on h5 "Choice" at bounding box center [402, 642] width 262 height 18
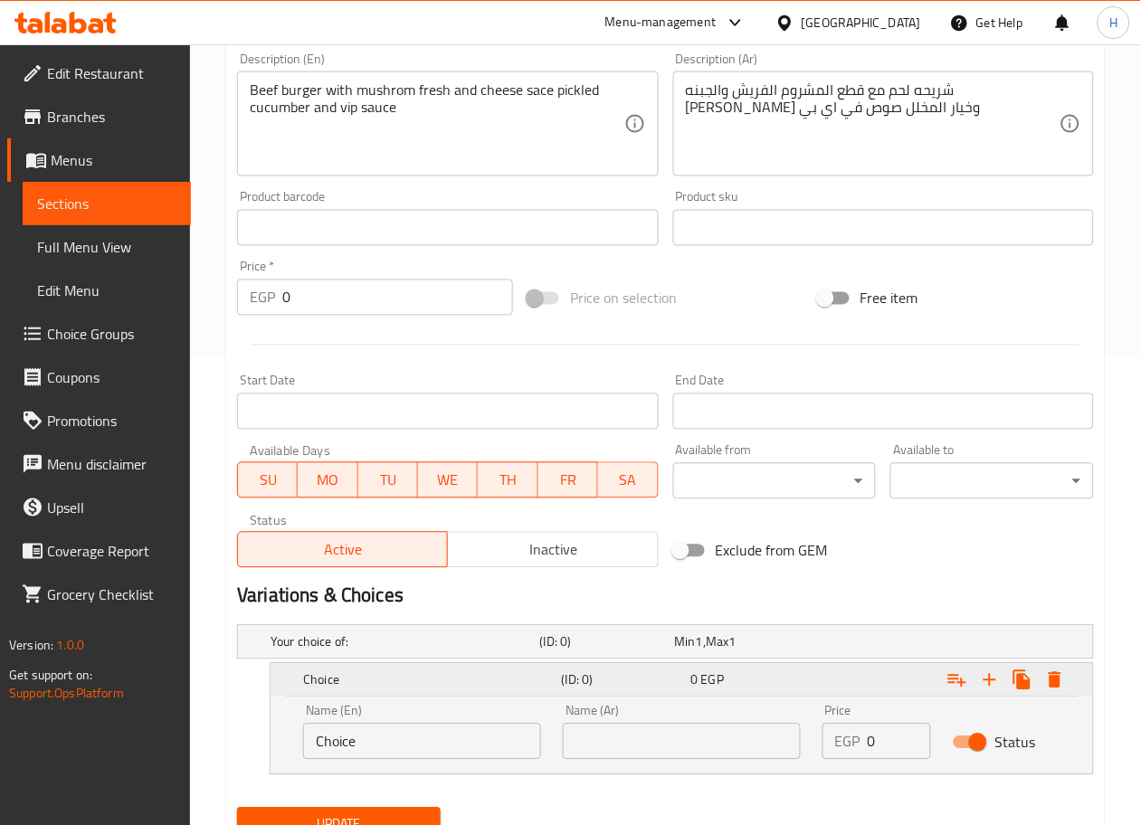
scroll to position [546, 0]
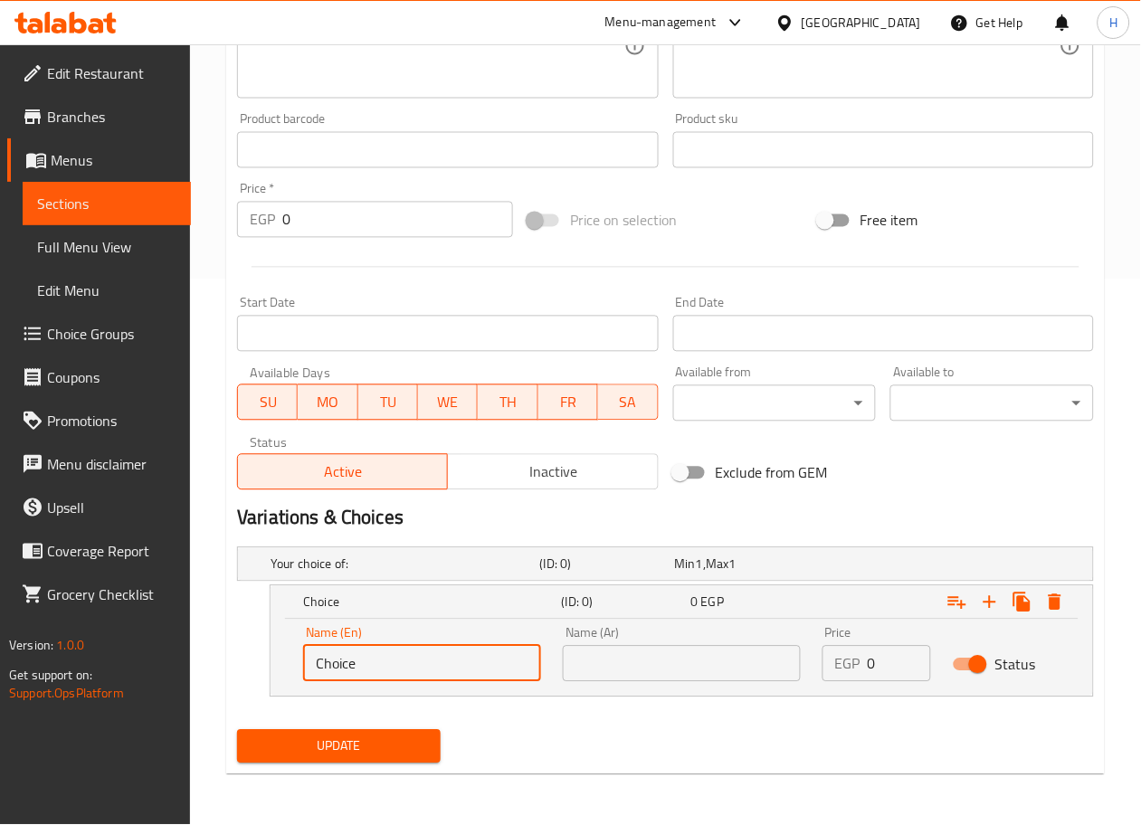
drag, startPoint x: 405, startPoint y: 676, endPoint x: 234, endPoint y: 668, distance: 171.2
click at [234, 668] on div "Your choice of: (ID: 0) Min 1 , Max 1 Name (En) Your choice of: Name (En) Name …" at bounding box center [665, 631] width 871 height 183
type input "Sandwich"
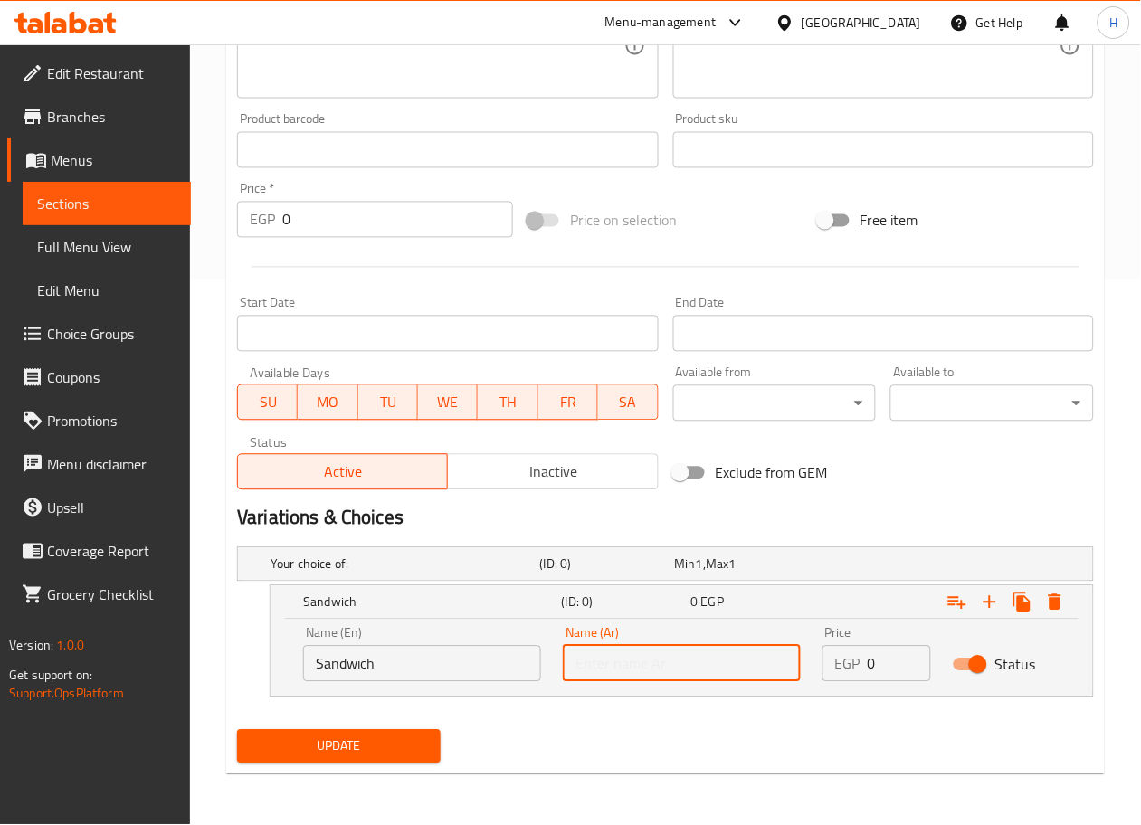
click at [639, 667] on input "text" at bounding box center [682, 664] width 238 height 36
type input "ساندوتش"
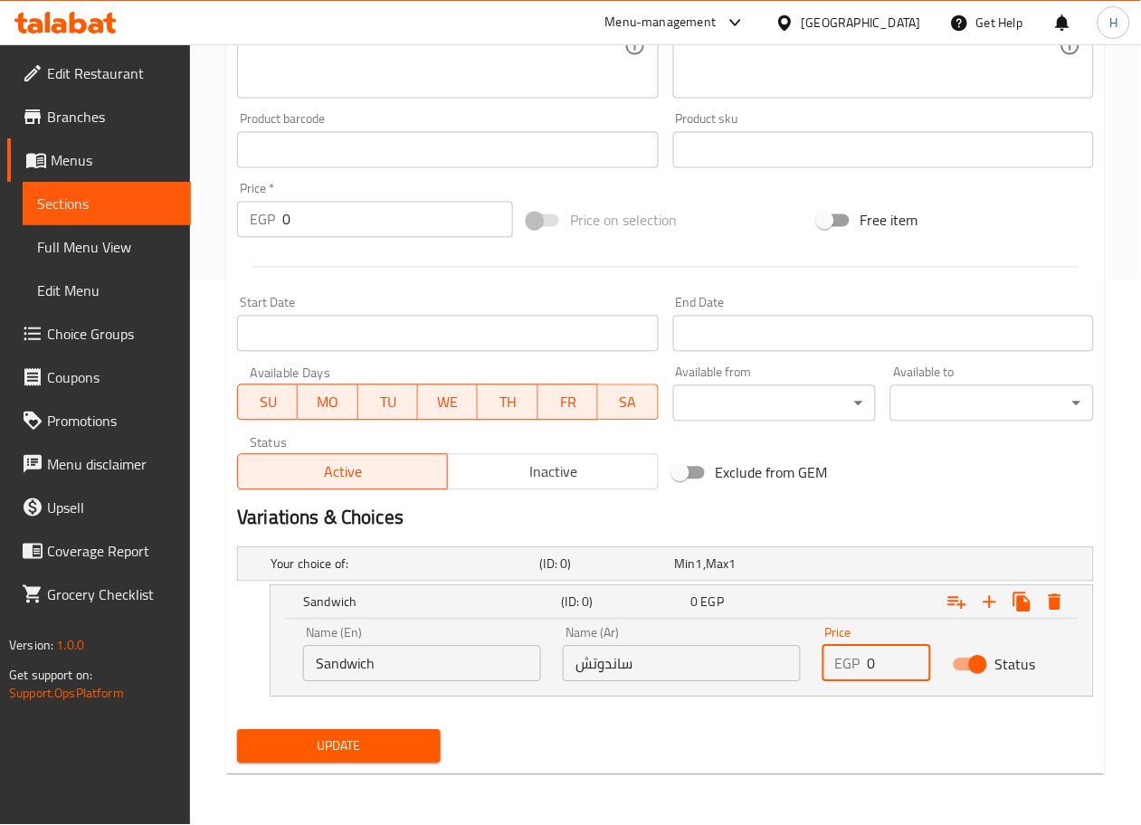
drag, startPoint x: 884, startPoint y: 667, endPoint x: 815, endPoint y: 672, distance: 69.0
click at [815, 672] on div "Price EGP 0 Price" at bounding box center [876, 654] width 129 height 77
type input "165"
click at [991, 610] on icon "Expand" at bounding box center [990, 603] width 22 height 22
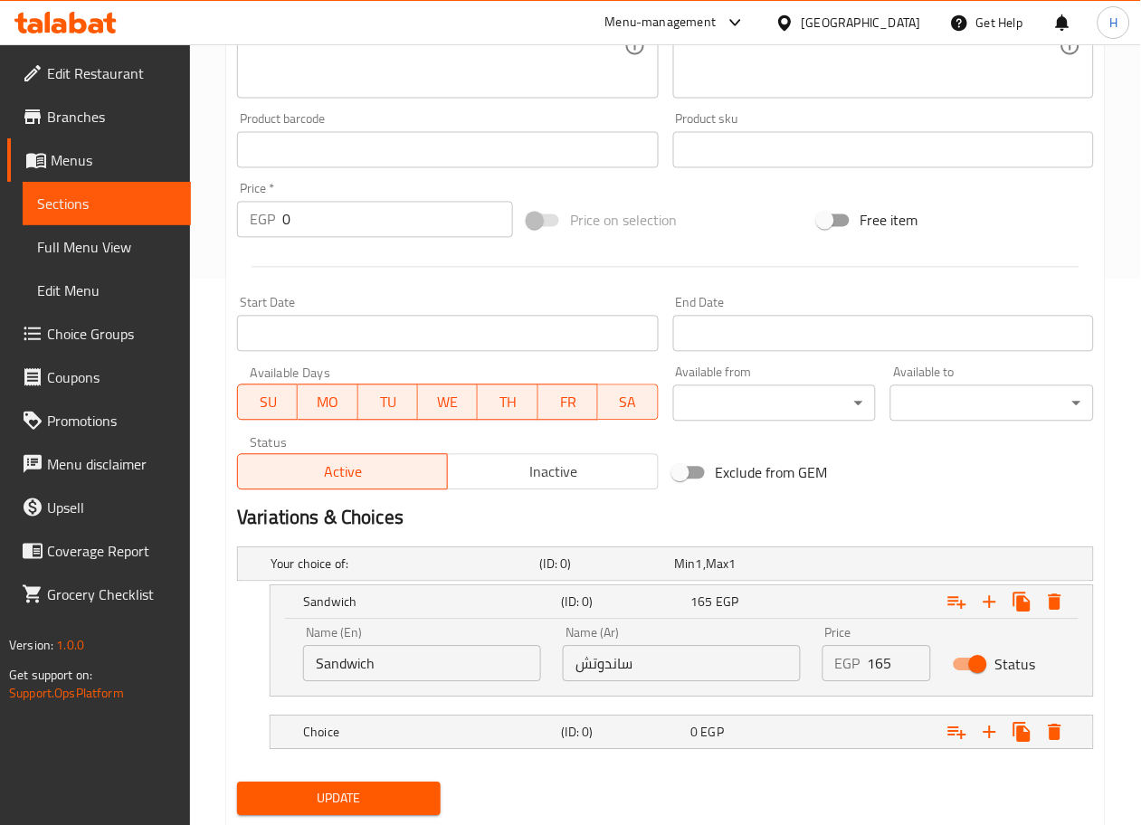
scroll to position [599, 0]
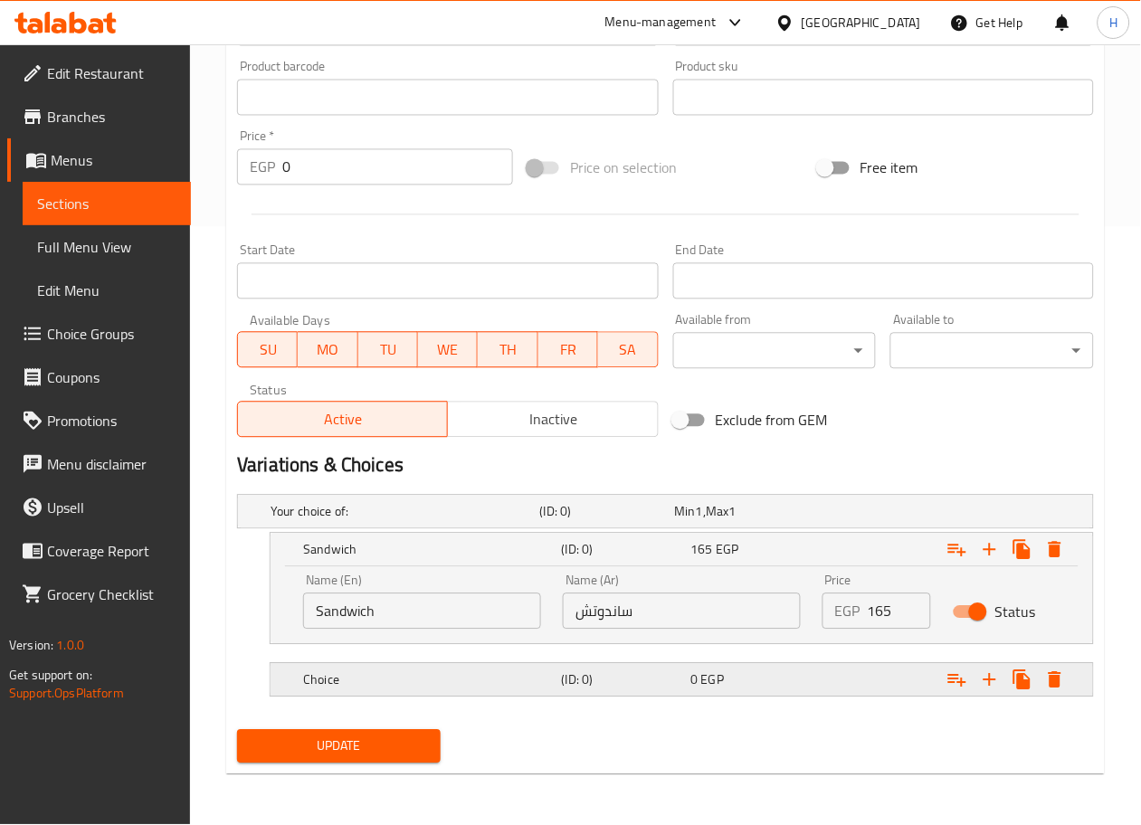
click at [480, 521] on h5 "Choice" at bounding box center [402, 512] width 262 height 18
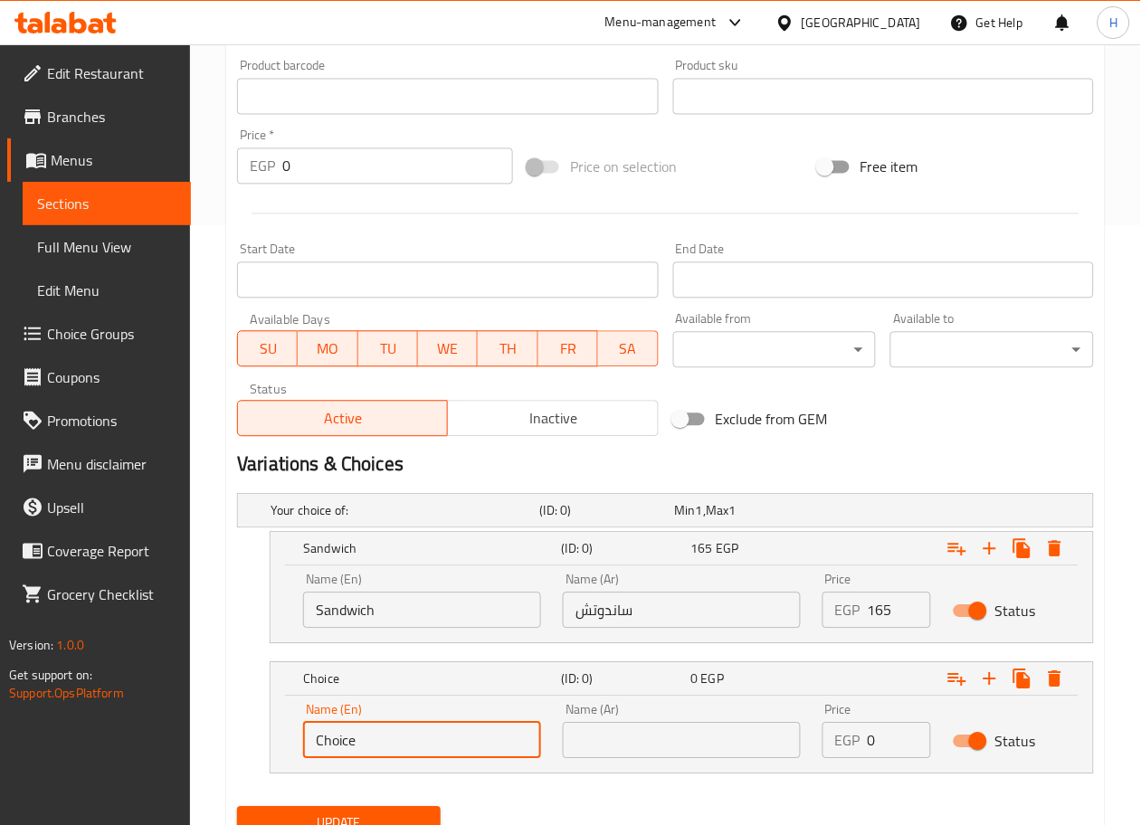
drag, startPoint x: 385, startPoint y: 744, endPoint x: 213, endPoint y: 723, distance: 173.2
click at [213, 723] on div "Home / Restaurants management / Menus / Sections / item / update Senior Sandwic…" at bounding box center [665, 173] width 951 height 1457
type input "Combo"
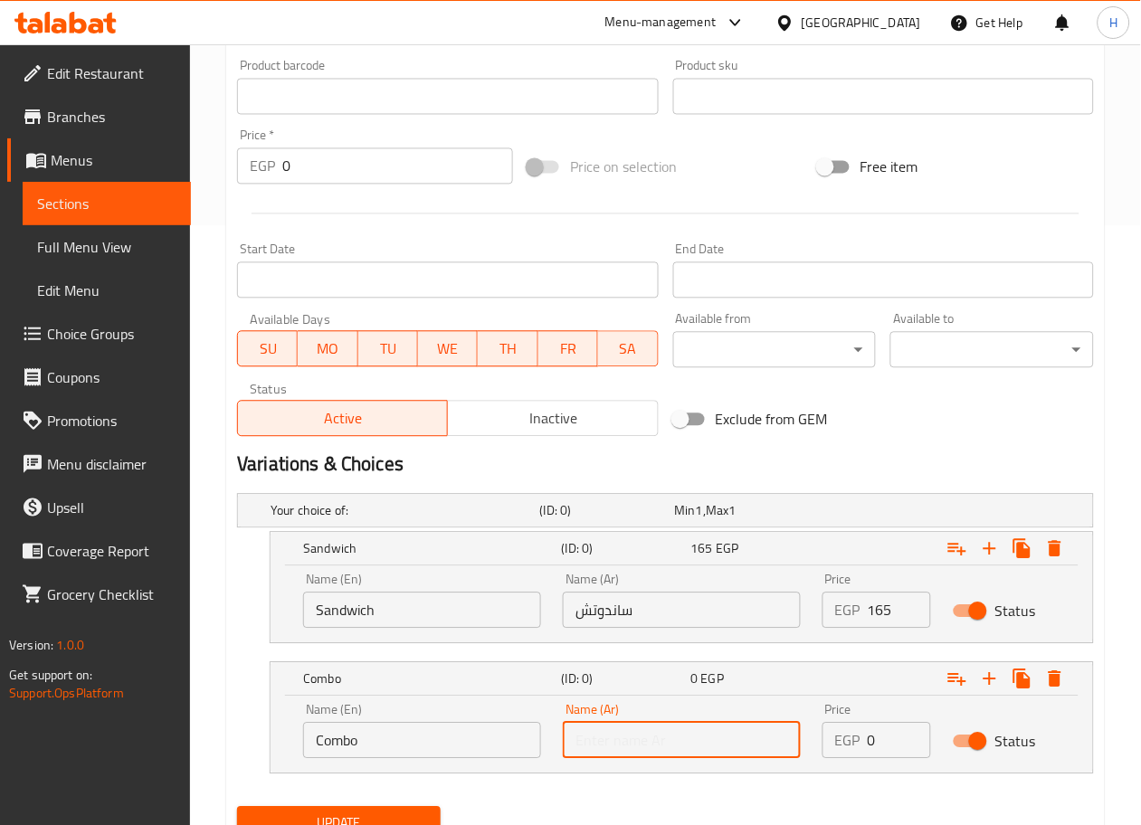
click at [633, 723] on input "text" at bounding box center [682, 741] width 238 height 36
type input "كمبو"
drag, startPoint x: 884, startPoint y: 739, endPoint x: 797, endPoint y: 745, distance: 87.0
click at [797, 745] on div "Name (En) Combo Name (En) Name (Ar) كمبو Name (Ar) Price EGP 0 Price Status" at bounding box center [681, 731] width 779 height 77
type input "1"
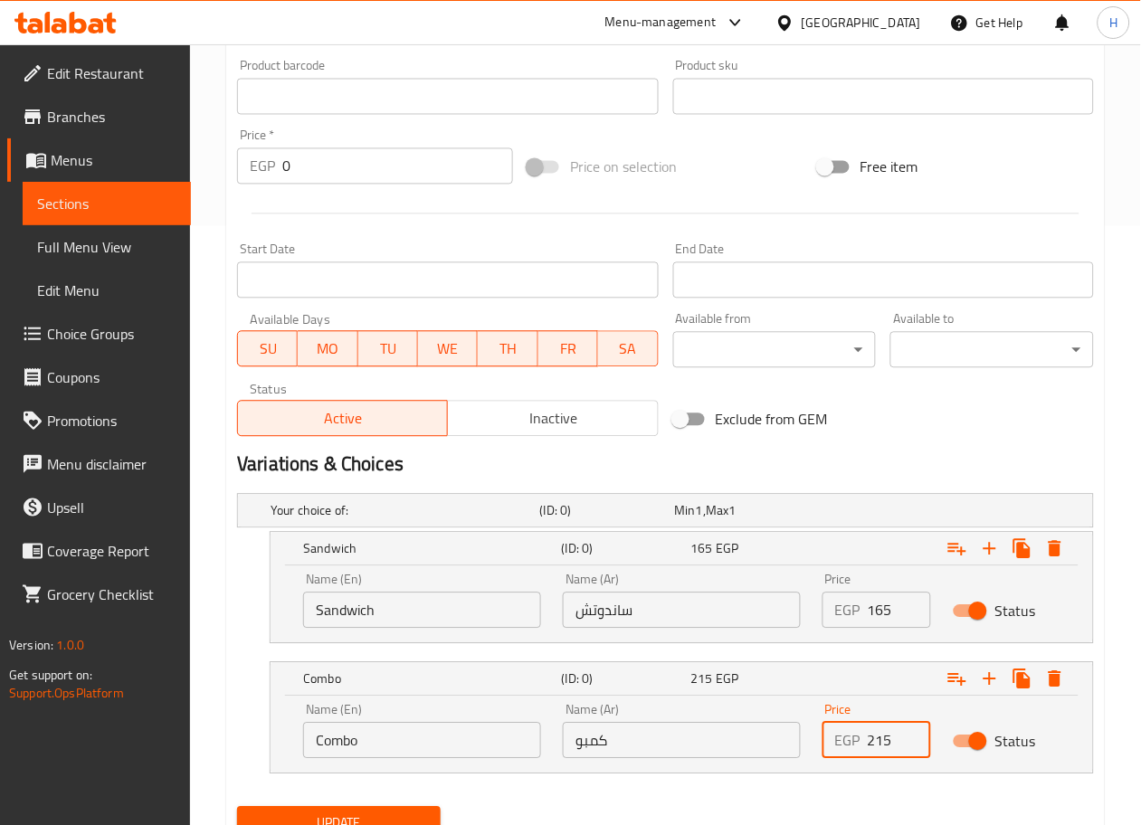
scroll to position [676, 0]
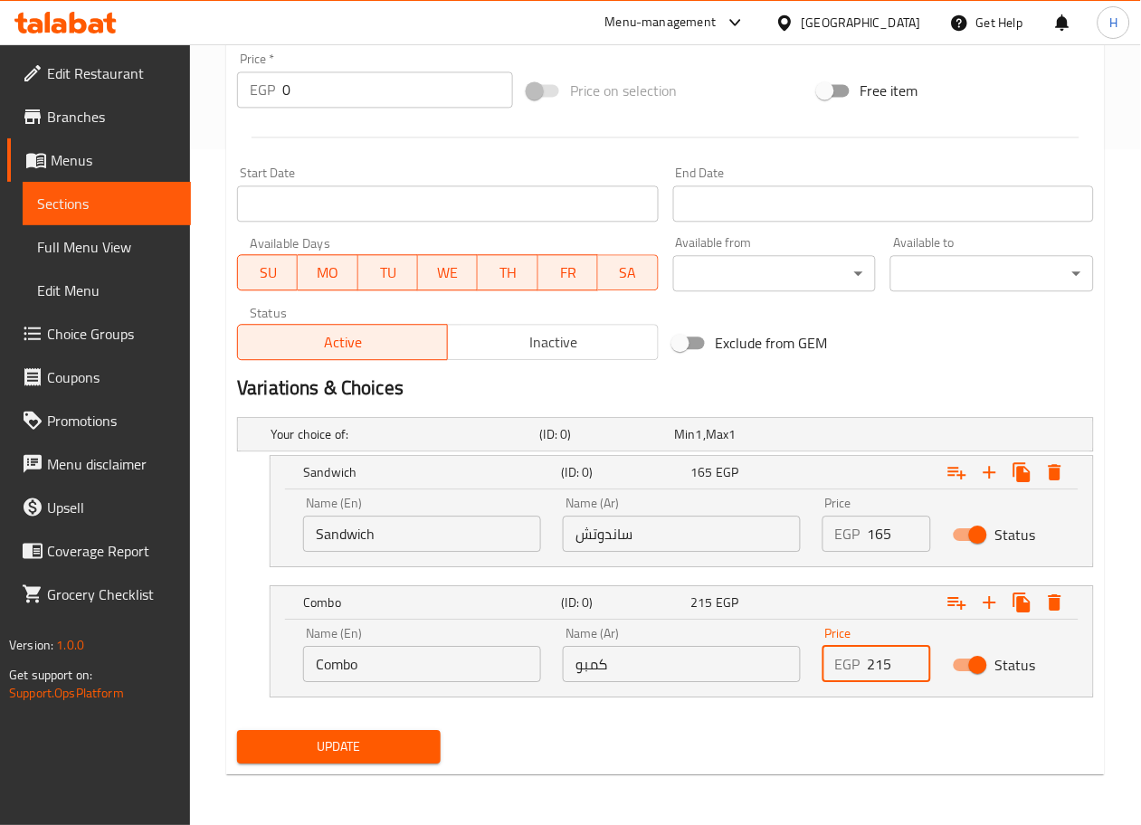
type input "215"
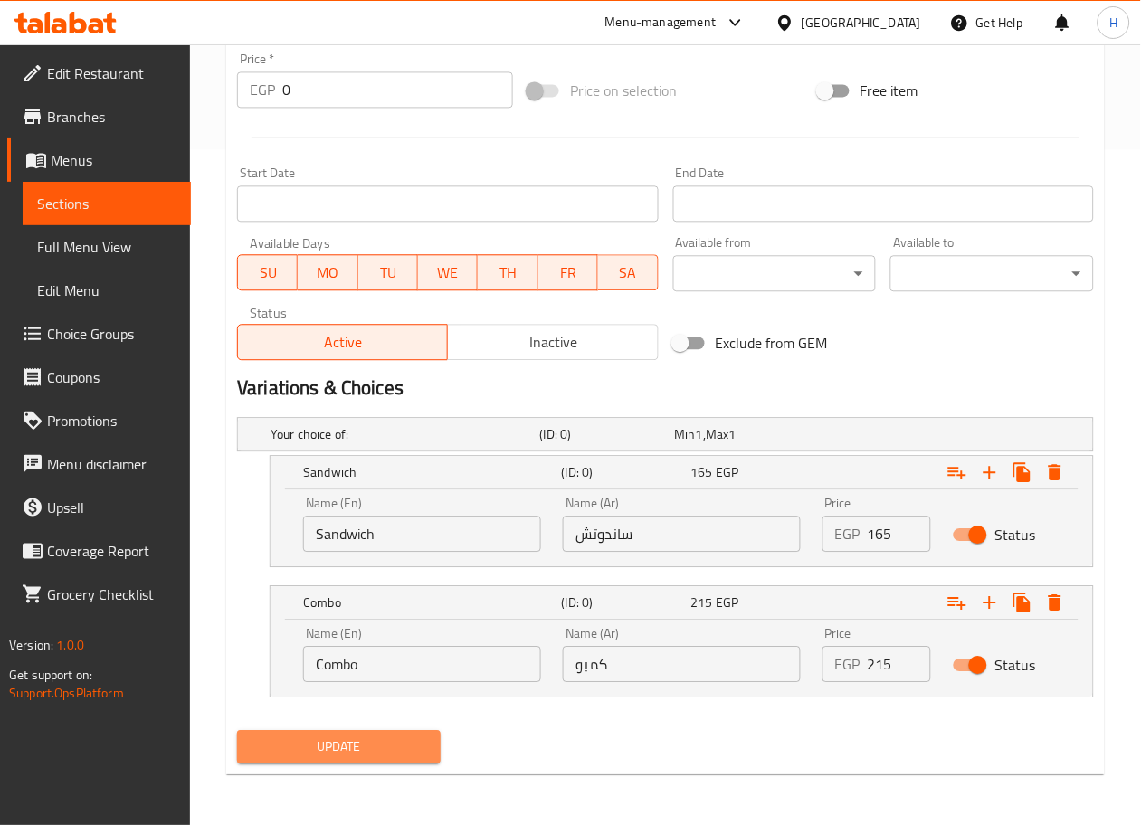
click at [345, 745] on span "Update" at bounding box center [339, 747] width 175 height 23
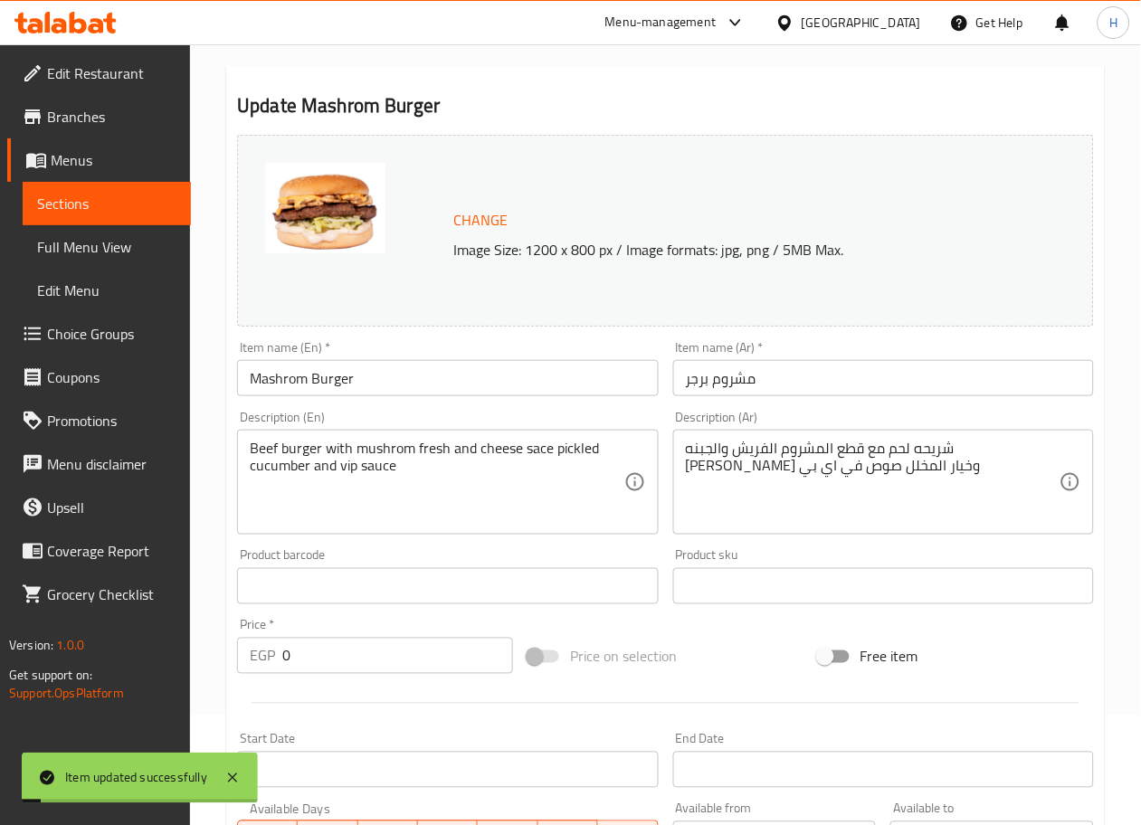
scroll to position [0, 0]
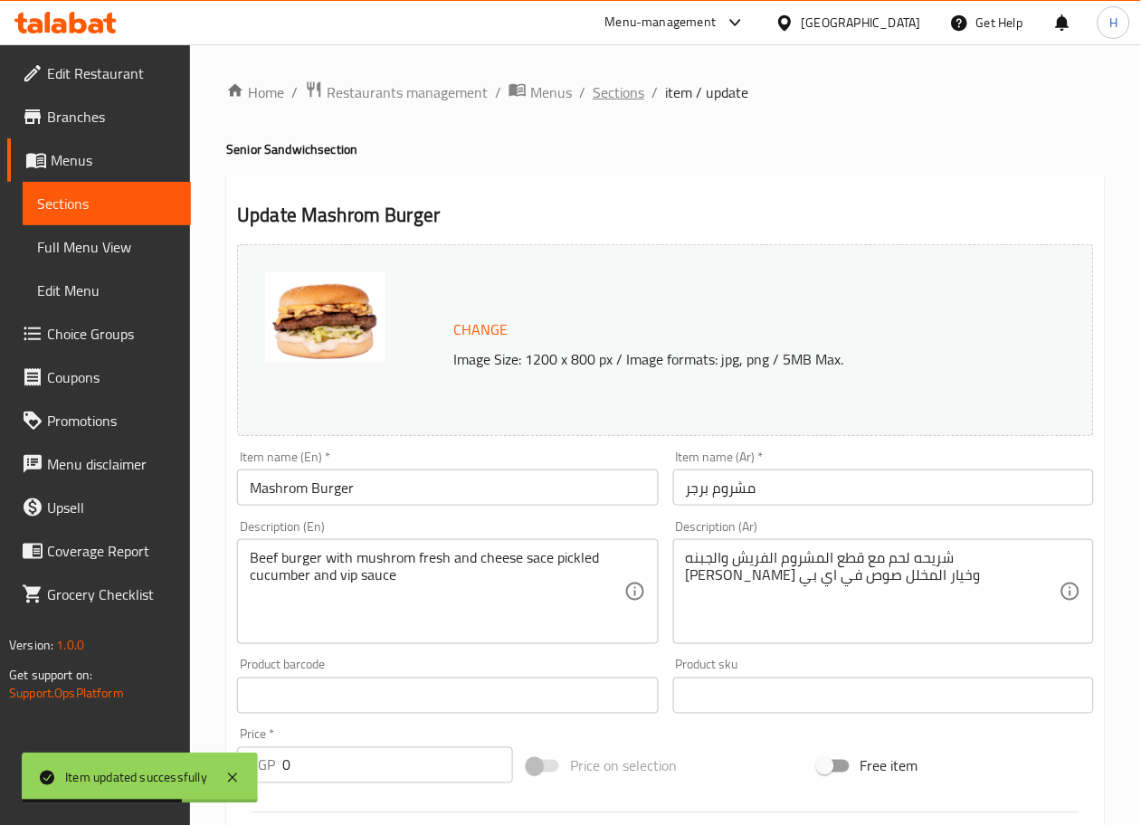
click at [624, 96] on span "Sections" at bounding box center [619, 92] width 52 height 22
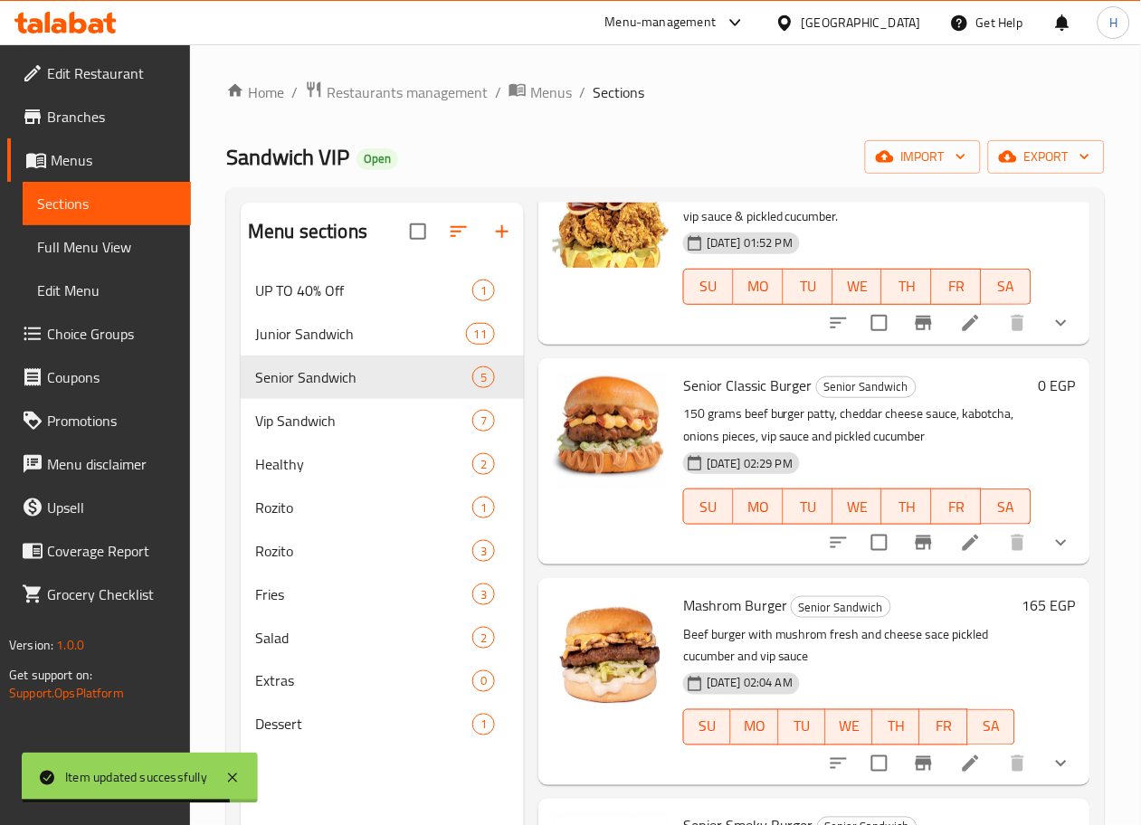
scroll to position [253, 0]
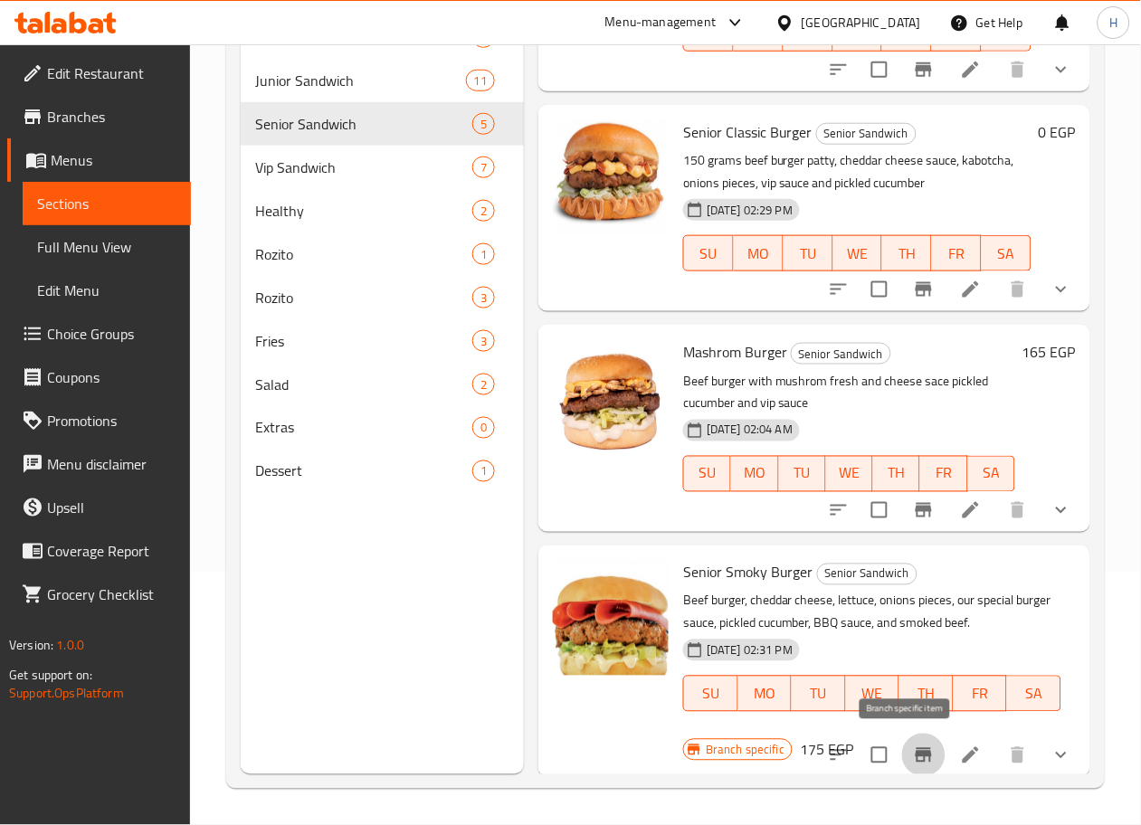
click at [914, 748] on icon "Branch-specific-item" at bounding box center [924, 756] width 22 height 22
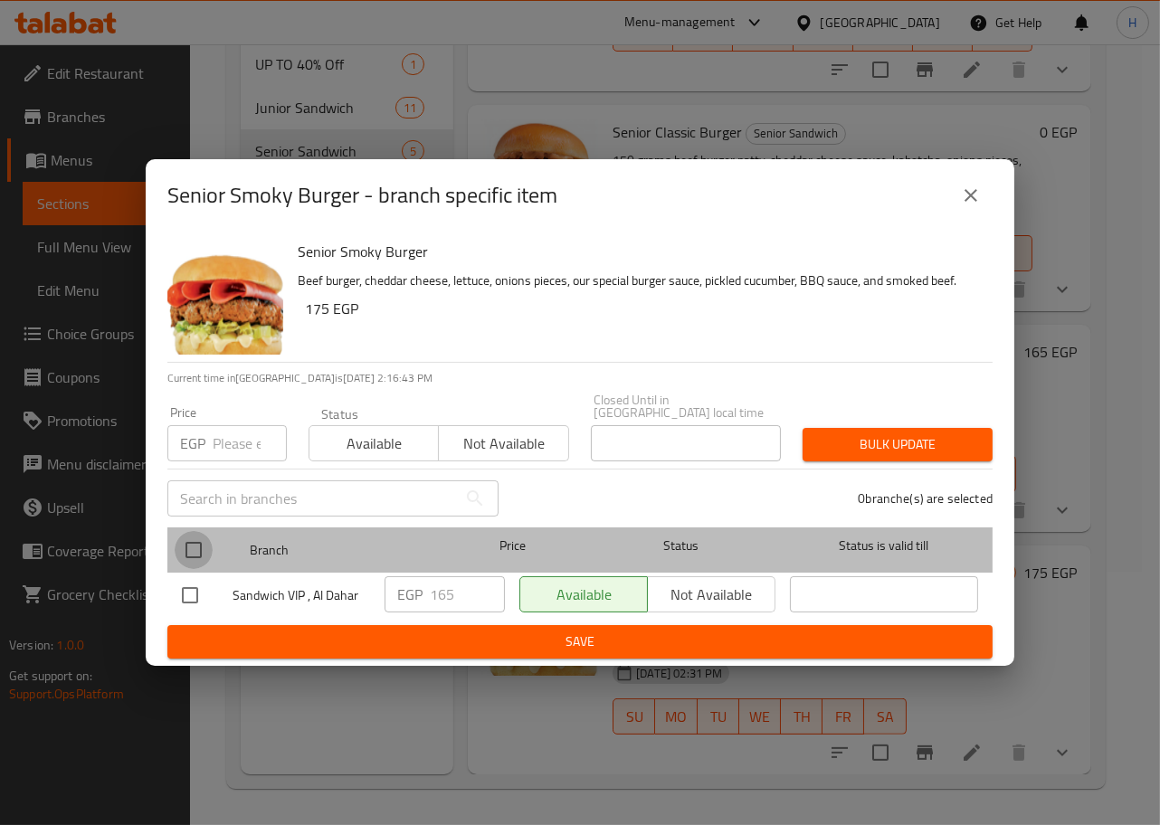
click at [193, 539] on input "checkbox" at bounding box center [194, 550] width 38 height 38
checkbox input "true"
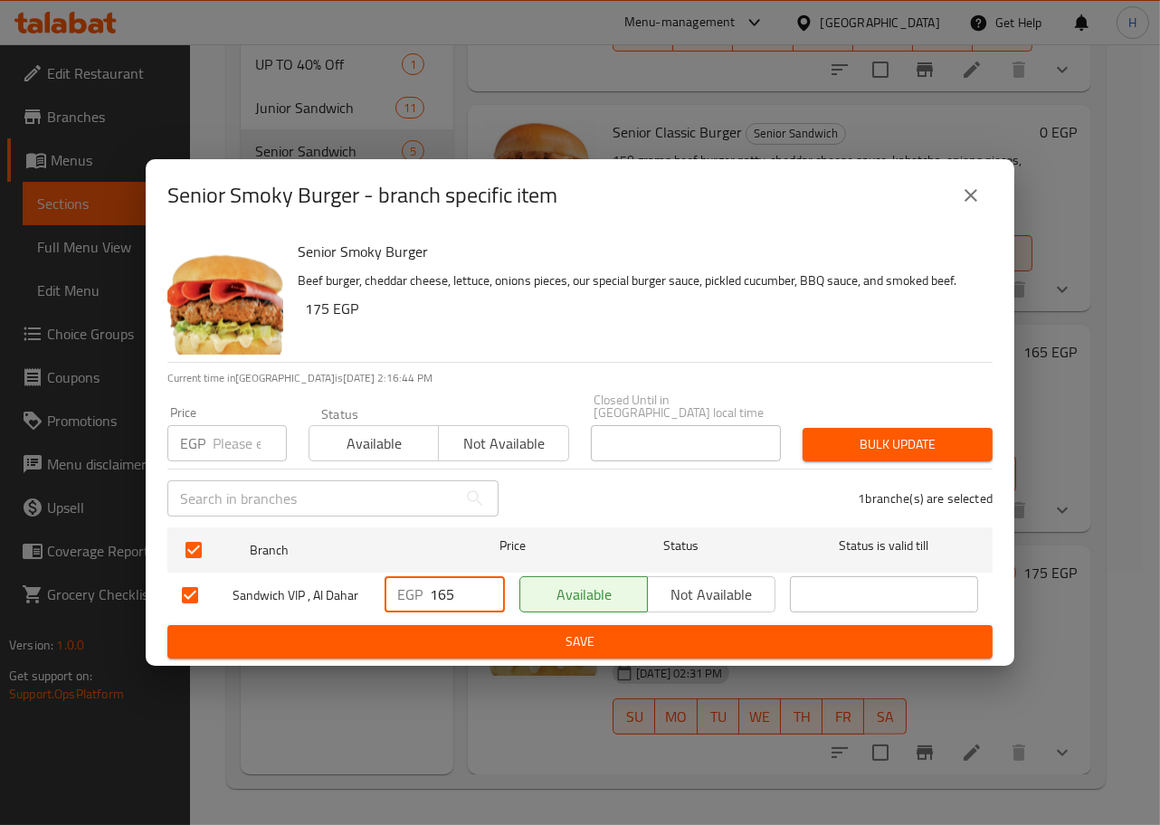
drag, startPoint x: 468, startPoint y: 588, endPoint x: 340, endPoint y: 577, distance: 128.1
click at [340, 577] on div "Sandwich VIP , Al Dahar EGP 165 ​ Available Not available ​" at bounding box center [580, 595] width 811 height 52
click at [495, 638] on span "Save" at bounding box center [580, 642] width 796 height 23
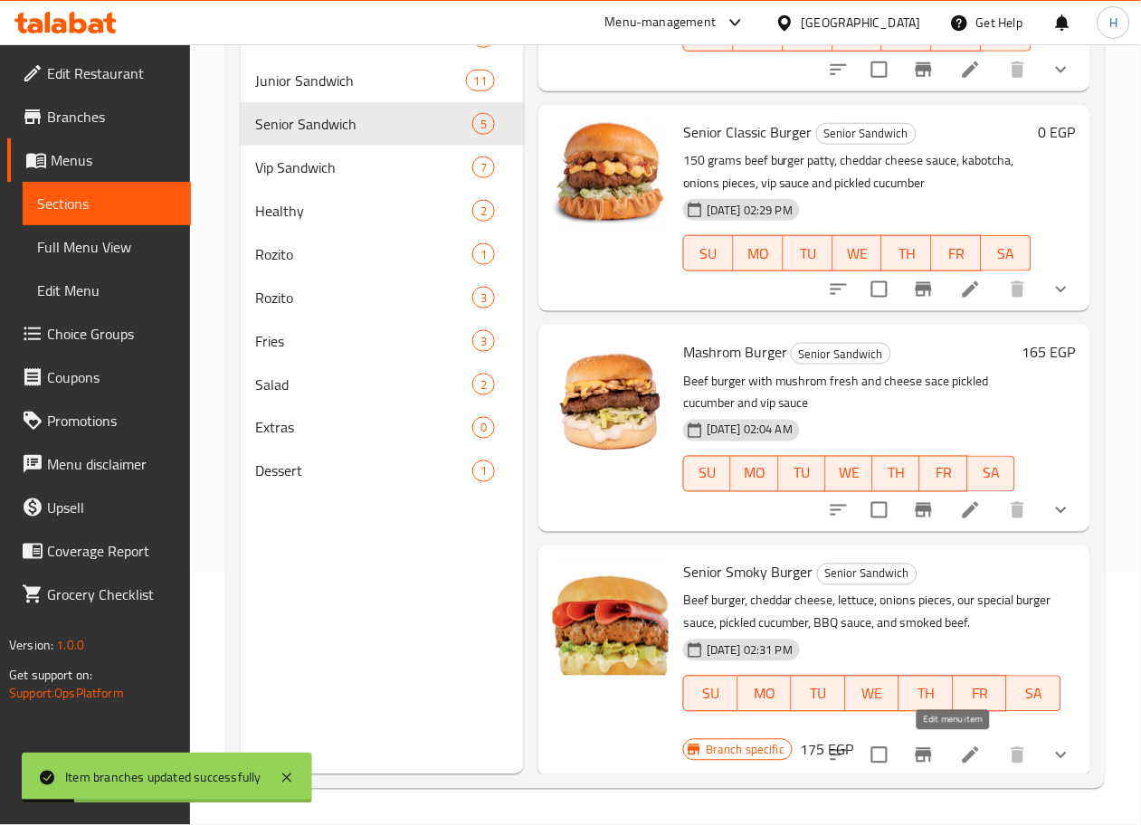
click at [960, 745] on icon at bounding box center [971, 756] width 22 height 22
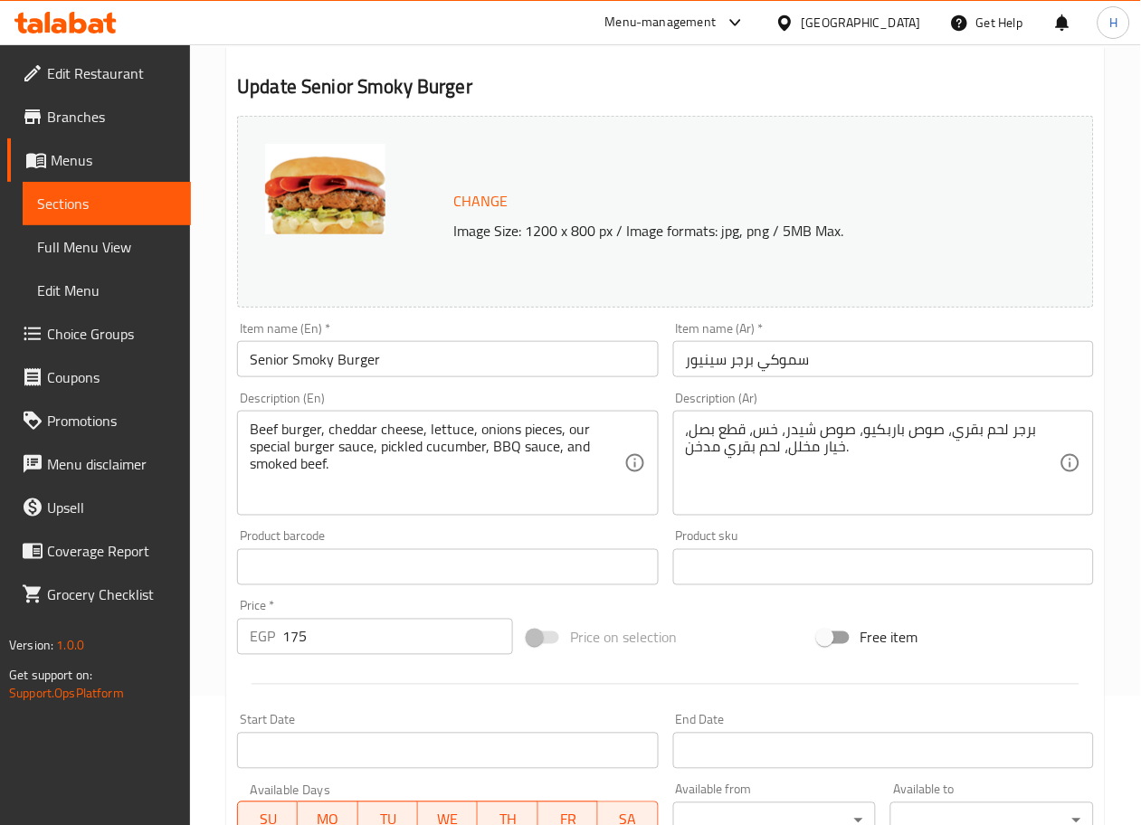
scroll to position [130, 0]
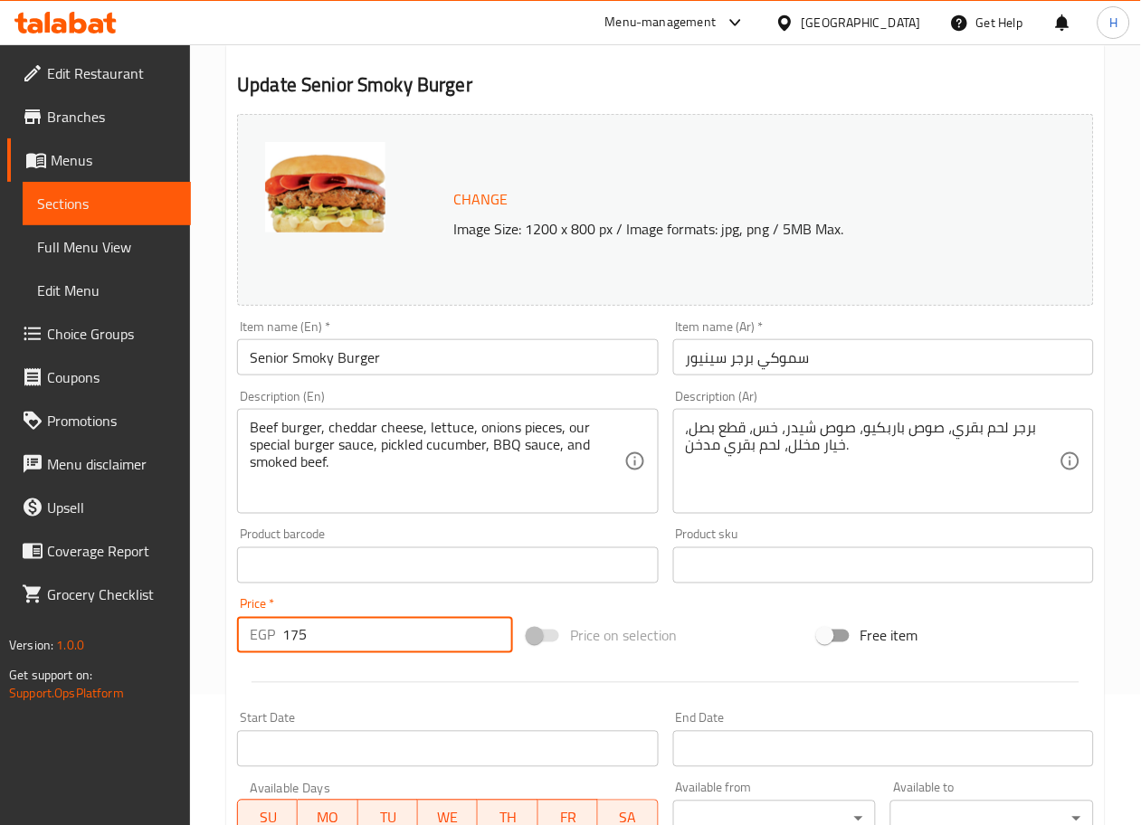
drag, startPoint x: 315, startPoint y: 647, endPoint x: 209, endPoint y: 622, distance: 108.9
click at [209, 622] on div "Home / Restaurants management / Menus / Sections / item / update Senior Sandwic…" at bounding box center [665, 559] width 951 height 1290
type input "0"
click at [209, 674] on div "Home / Restaurants management / Menus / Sections / item / update Senior Sandwic…" at bounding box center [665, 559] width 951 height 1290
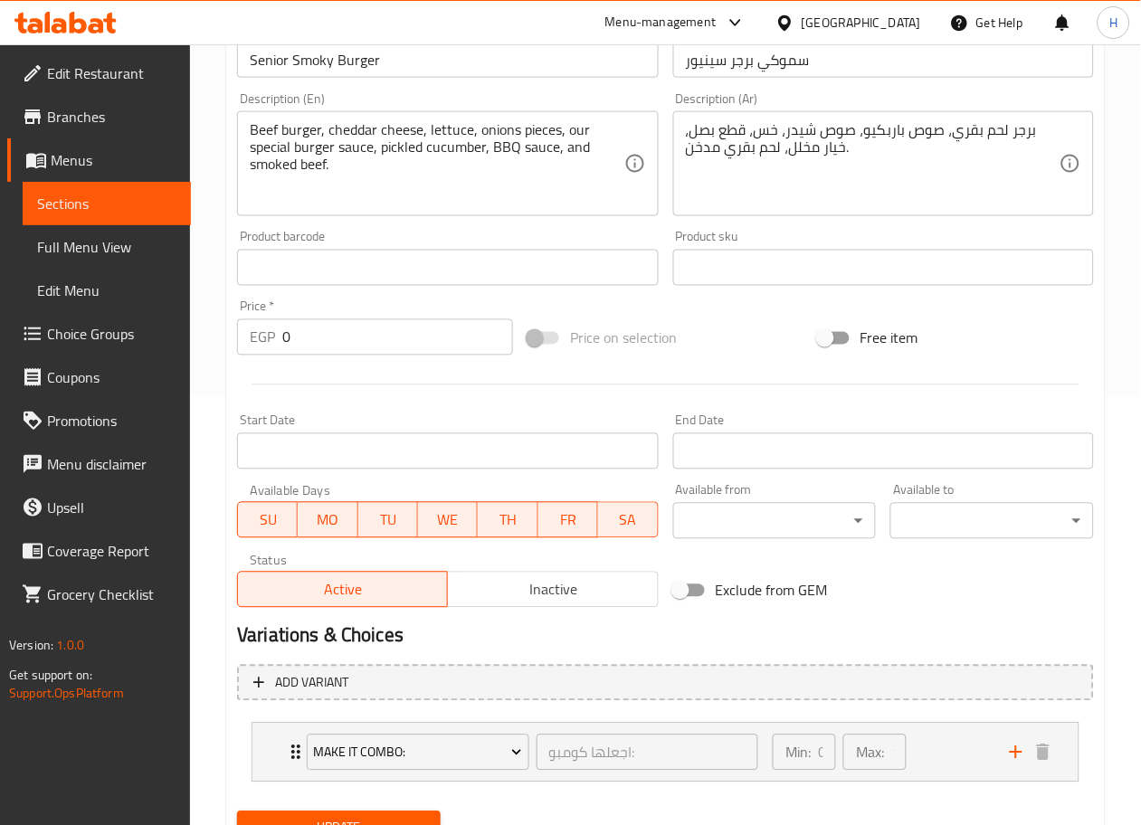
scroll to position [509, 0]
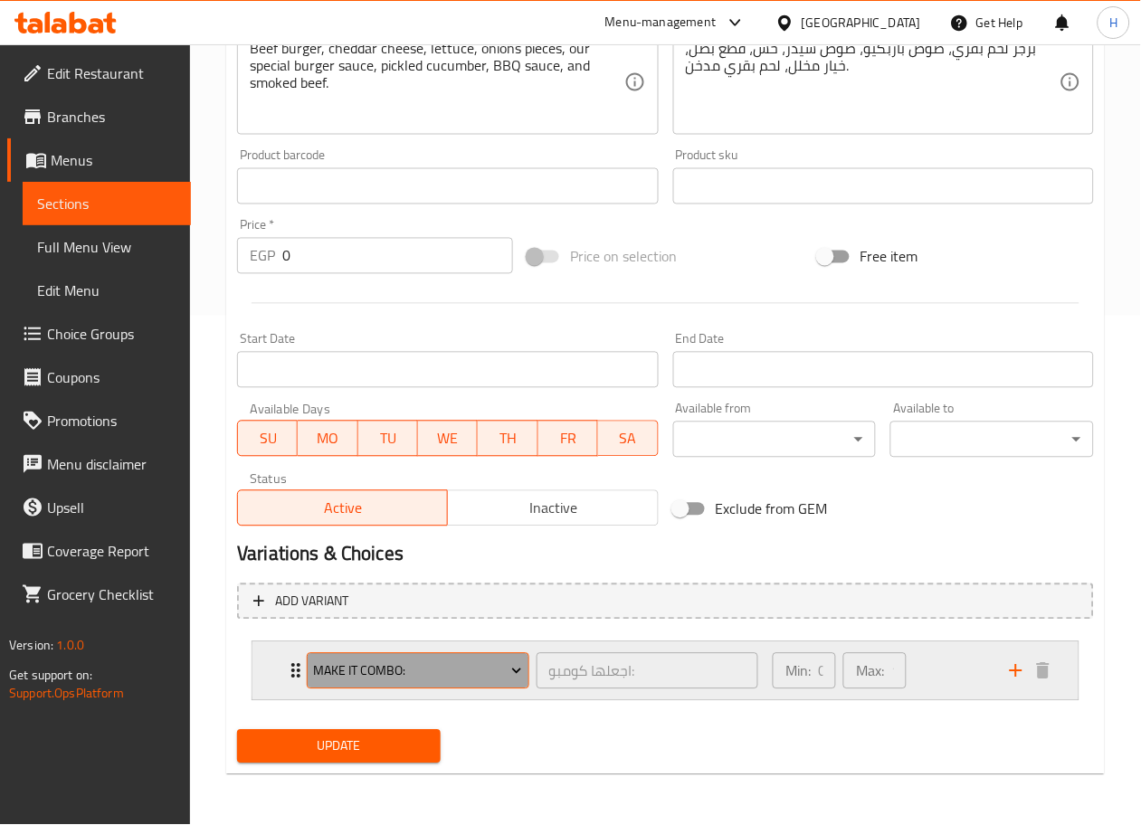
click at [406, 658] on button "Make It Combo:" at bounding box center [418, 671] width 223 height 36
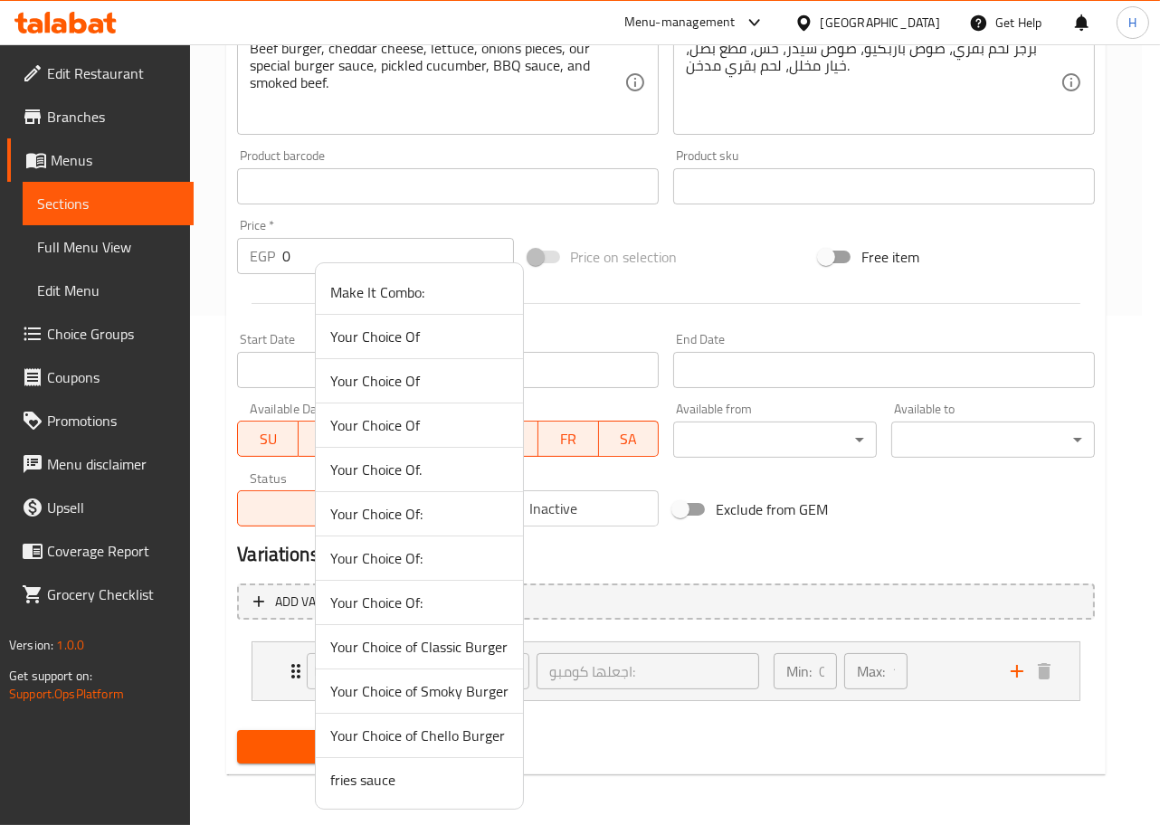
click at [404, 612] on span "Your Choice Of:" at bounding box center [419, 603] width 178 height 22
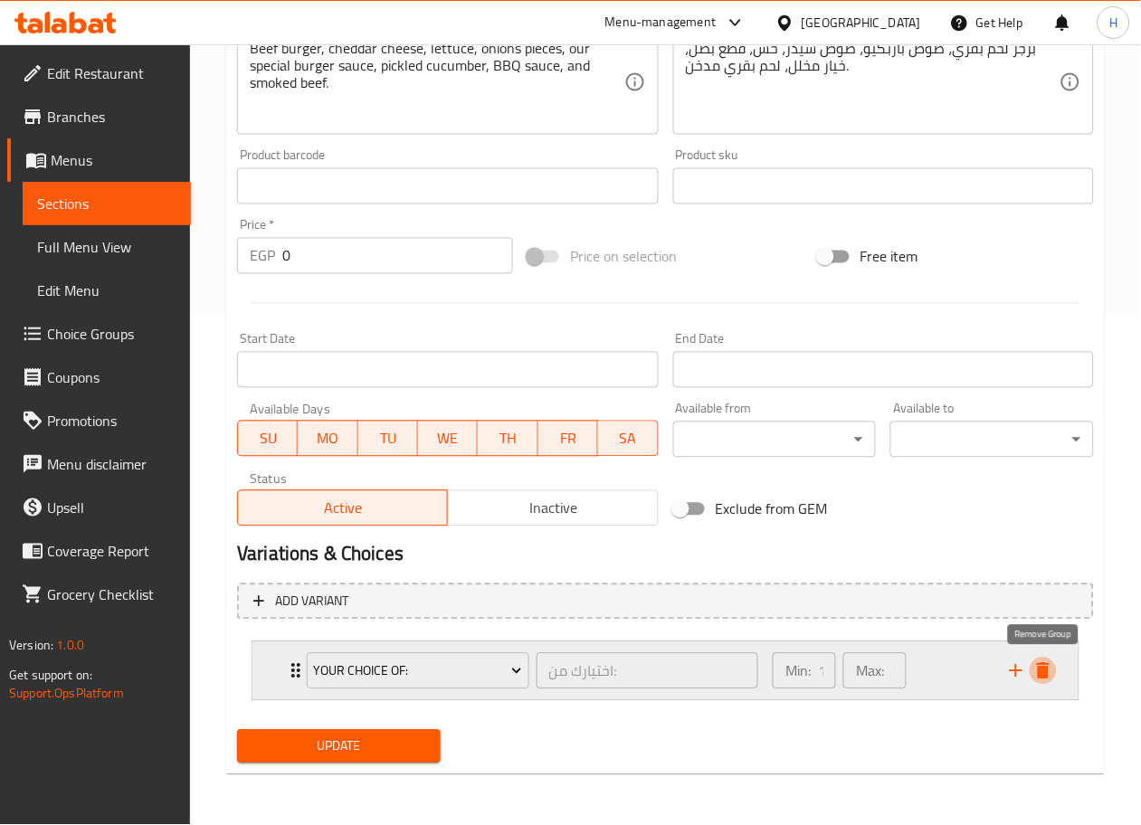
click at [1035, 677] on icon "delete" at bounding box center [1043, 672] width 22 height 22
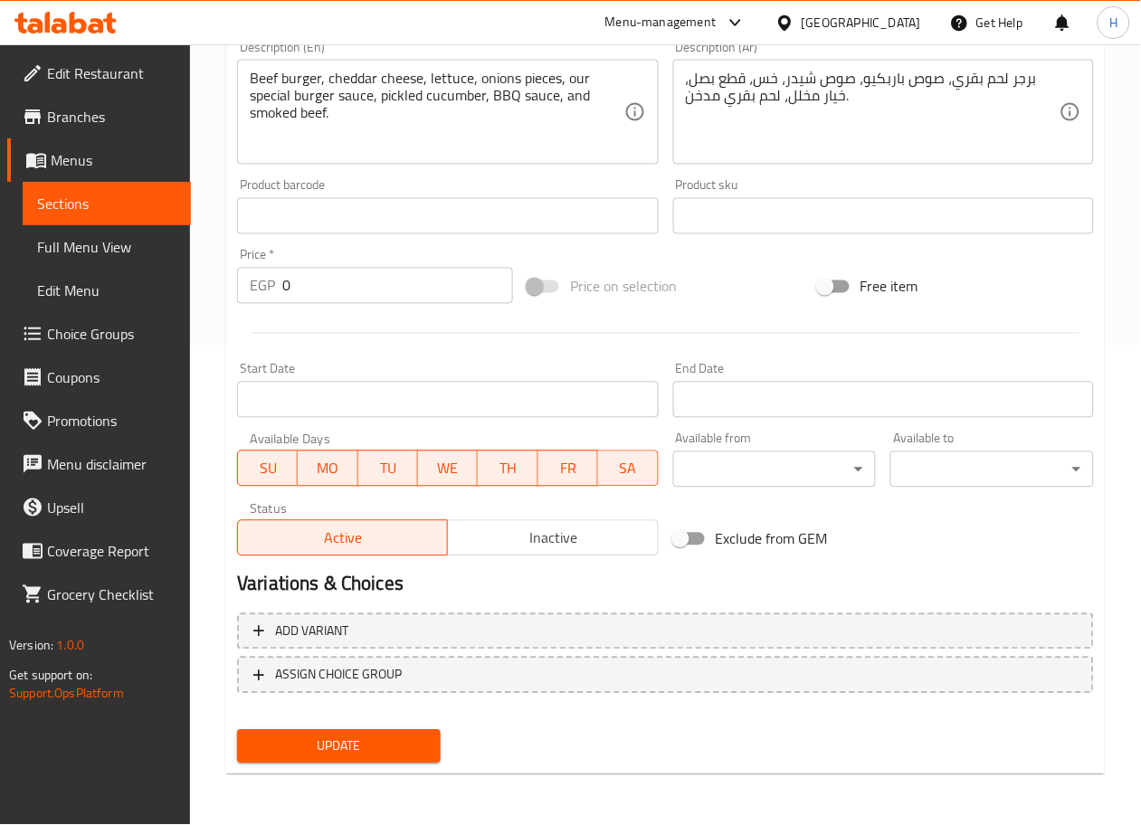
scroll to position [478, 0]
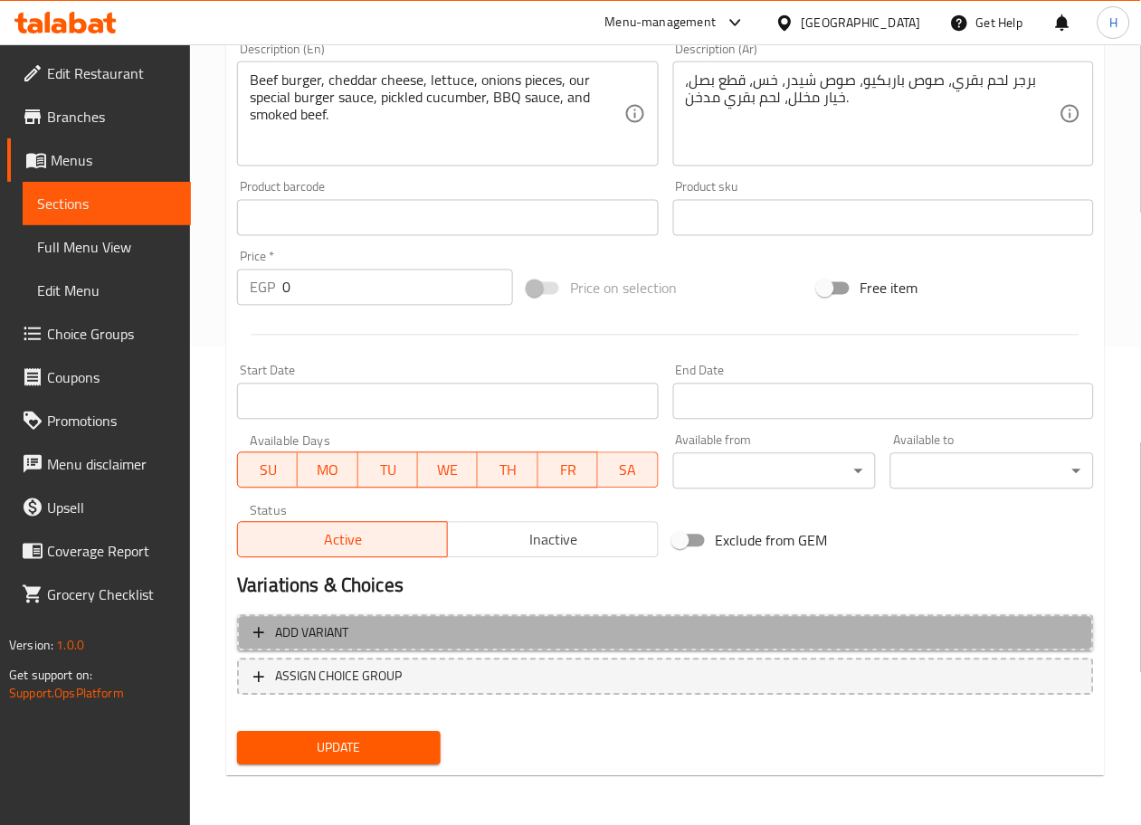
click at [771, 627] on span "Add variant" at bounding box center [665, 634] width 824 height 23
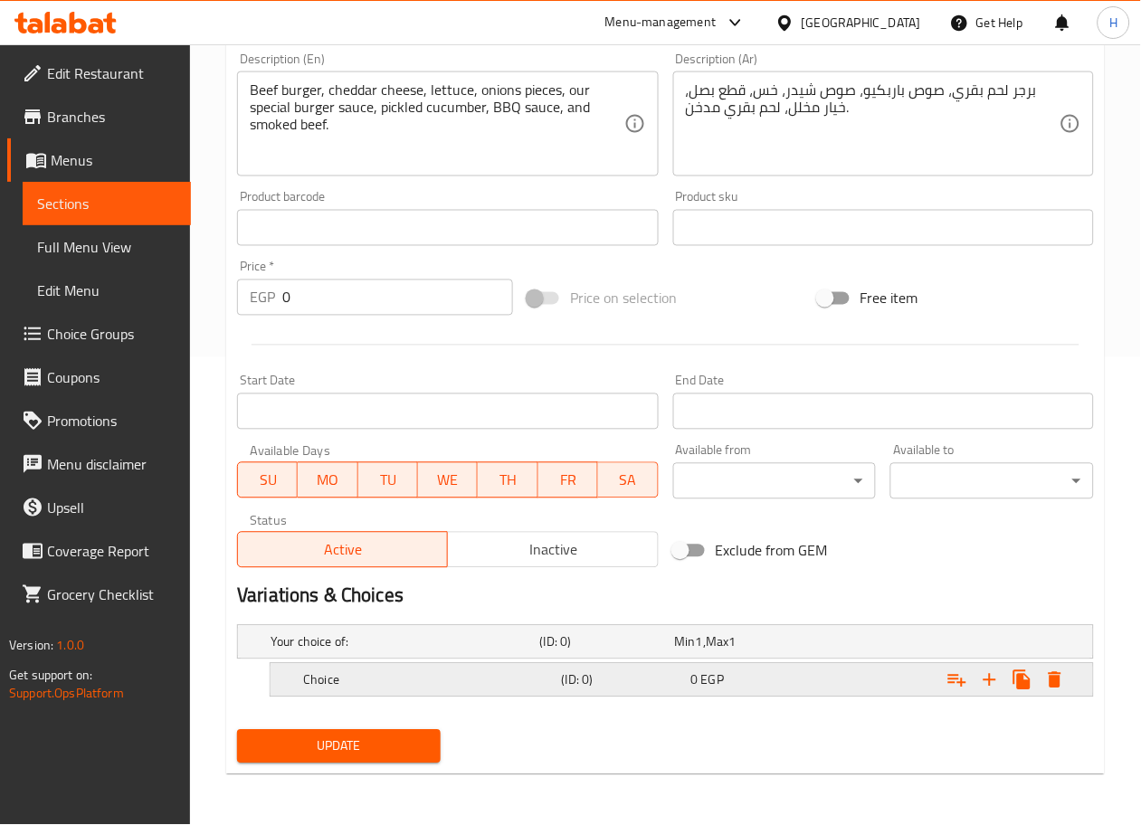
click at [456, 652] on h5 "Choice" at bounding box center [402, 642] width 262 height 18
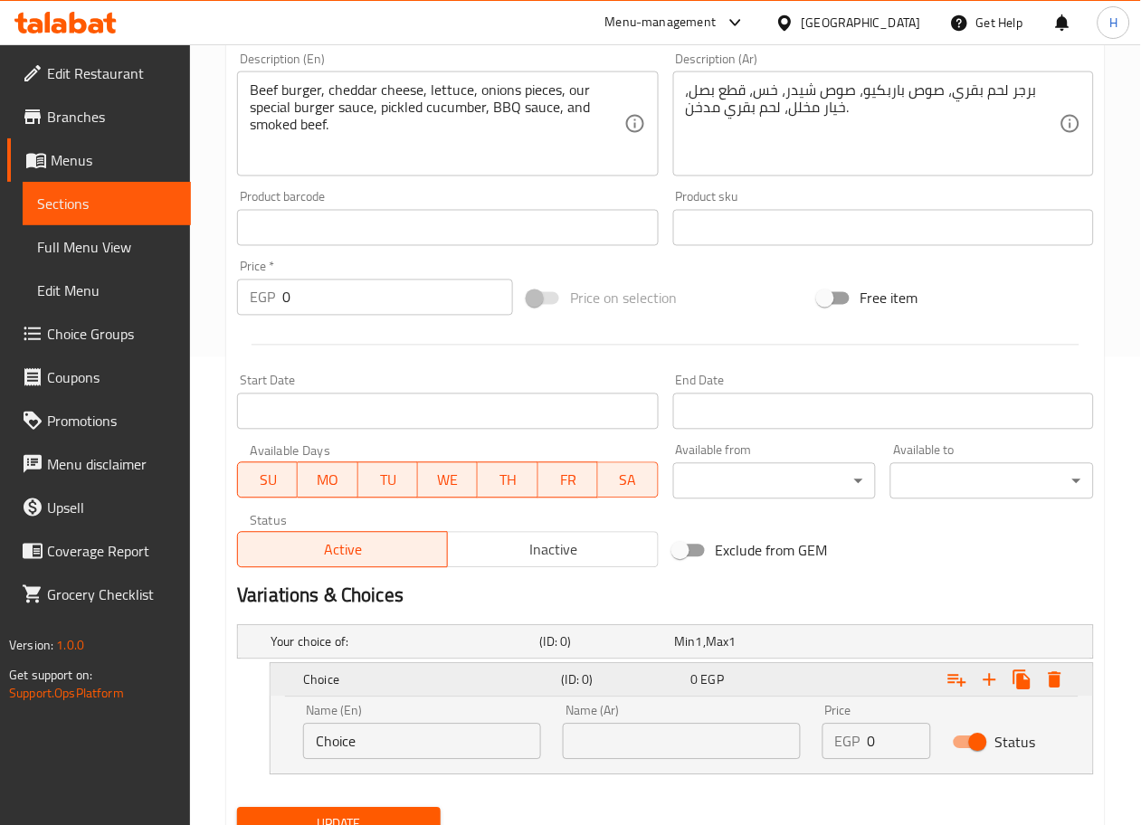
scroll to position [546, 0]
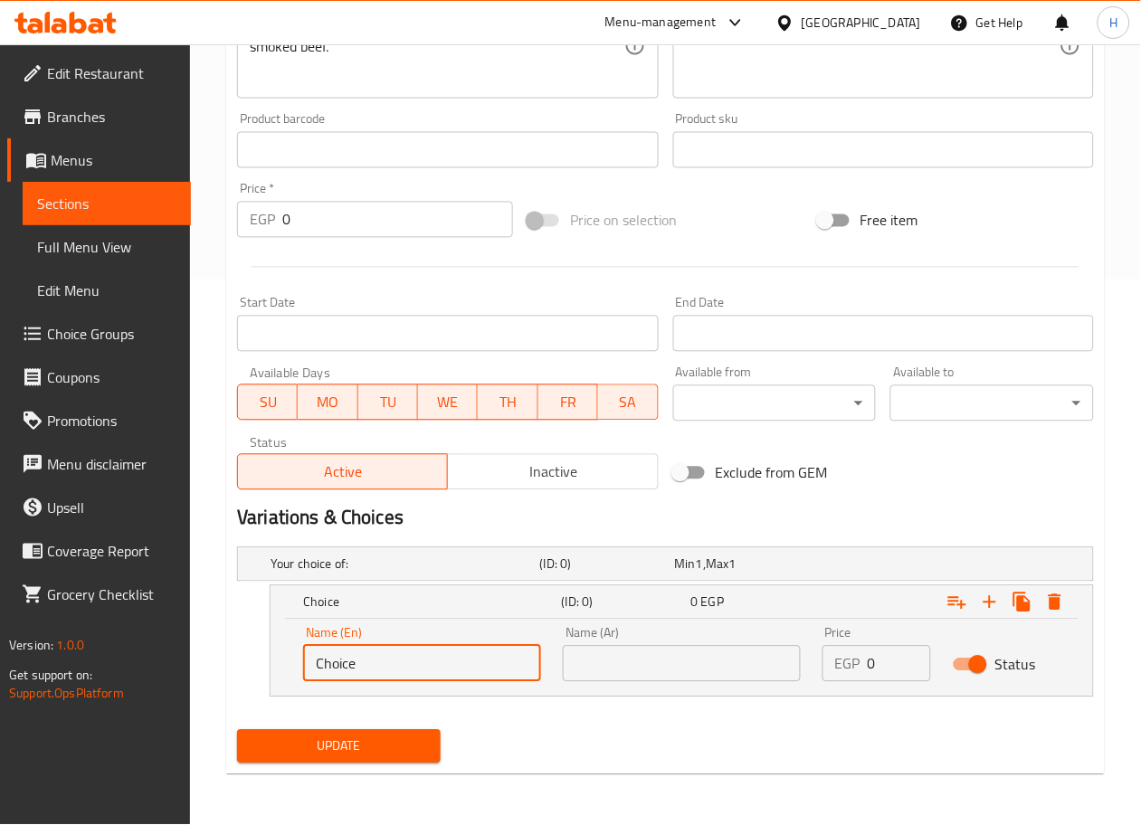
drag, startPoint x: 409, startPoint y: 675, endPoint x: 217, endPoint y: 666, distance: 192.1
click at [217, 666] on div "Home / Restaurants management / Menus / Sections / item / update Senior Sandwic…" at bounding box center [665, 162] width 951 height 1327
type input "Sandwich"
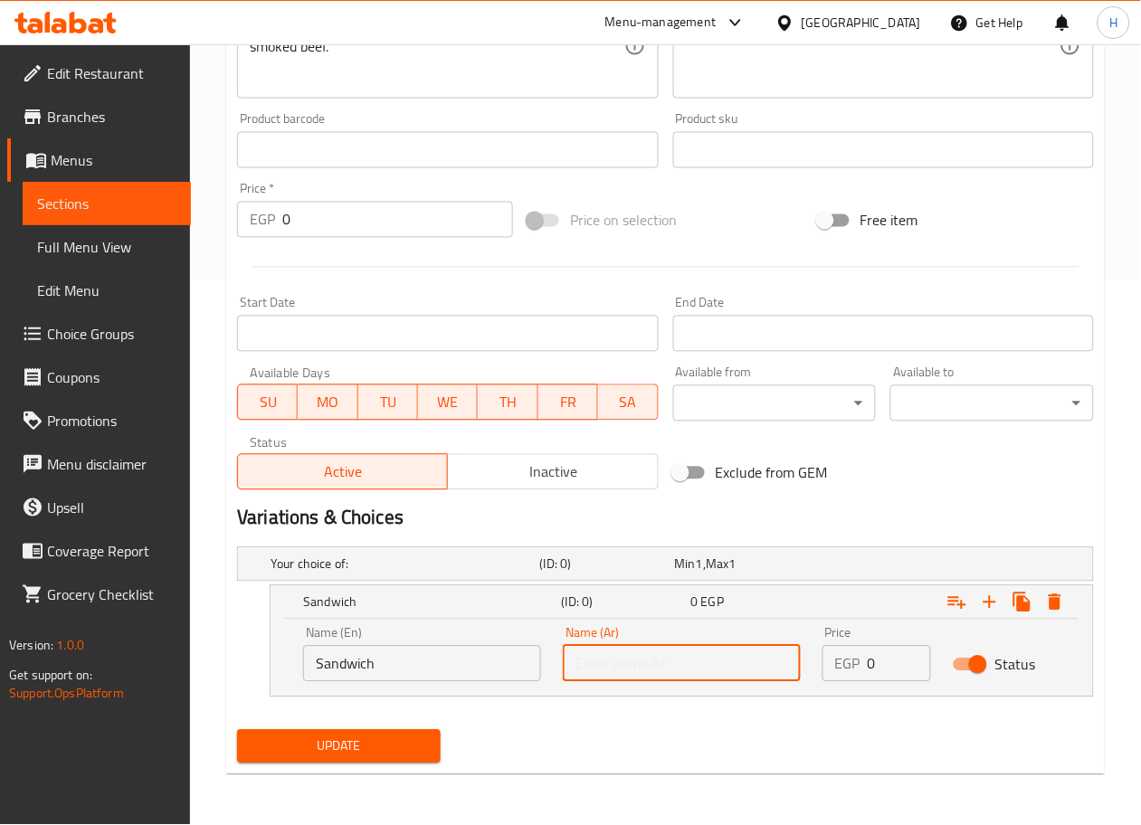
click at [682, 656] on input "text" at bounding box center [682, 664] width 238 height 36
type input "ساندوتش"
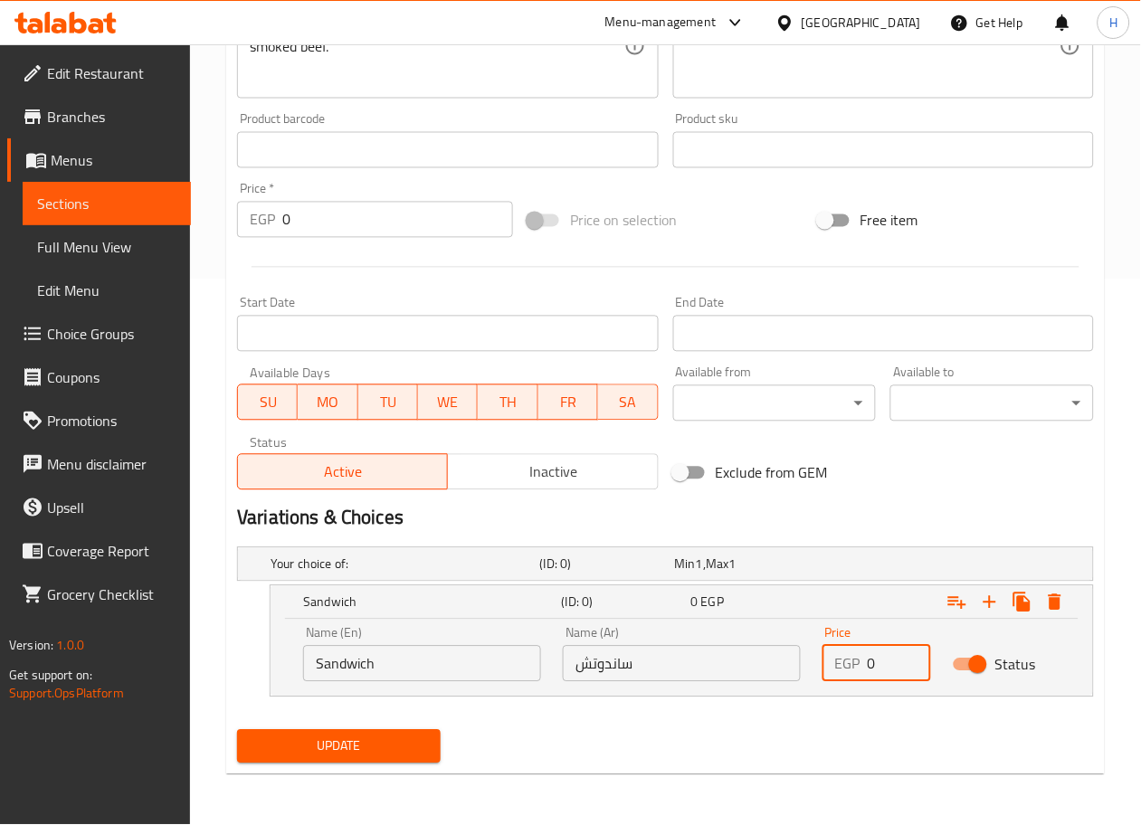
drag, startPoint x: 888, startPoint y: 664, endPoint x: 823, endPoint y: 665, distance: 65.2
click at [823, 665] on div "EGP 0 Price" at bounding box center [877, 664] width 108 height 36
type input "165"
click at [996, 606] on icon "Expand" at bounding box center [990, 603] width 22 height 22
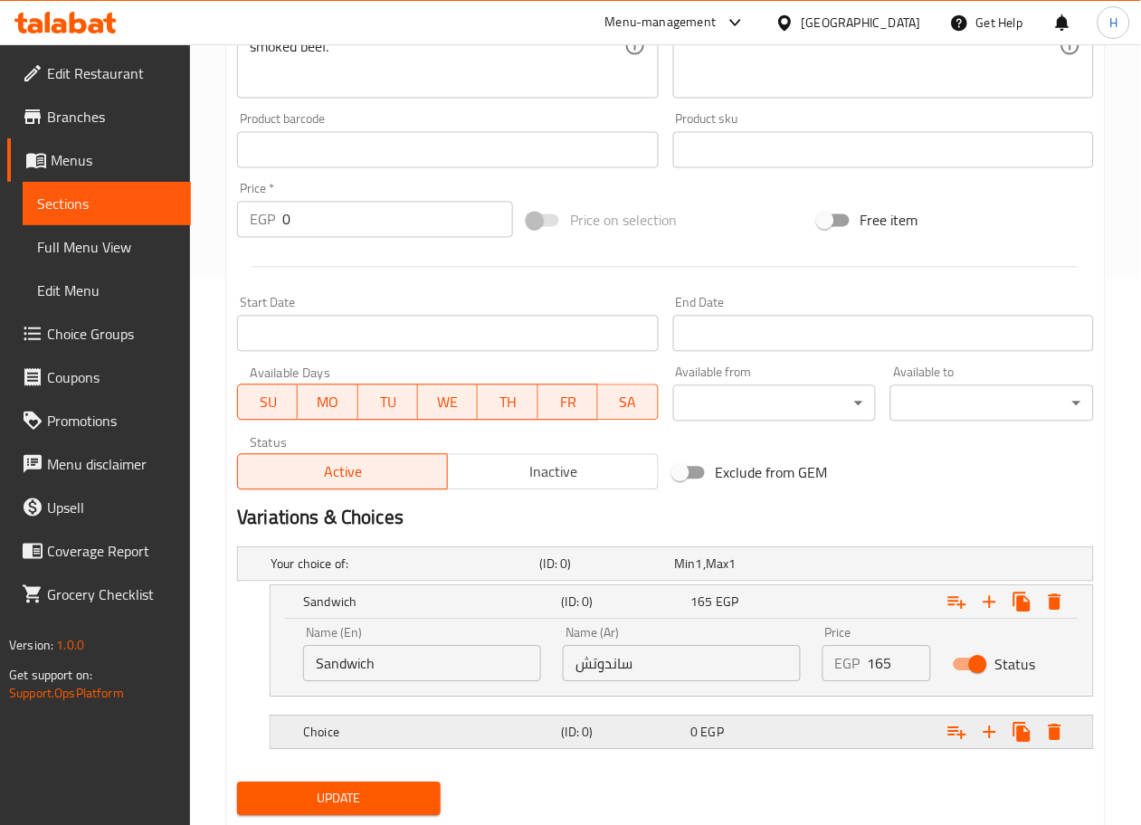
click at [428, 577] on div "Choice" at bounding box center [402, 564] width 270 height 25
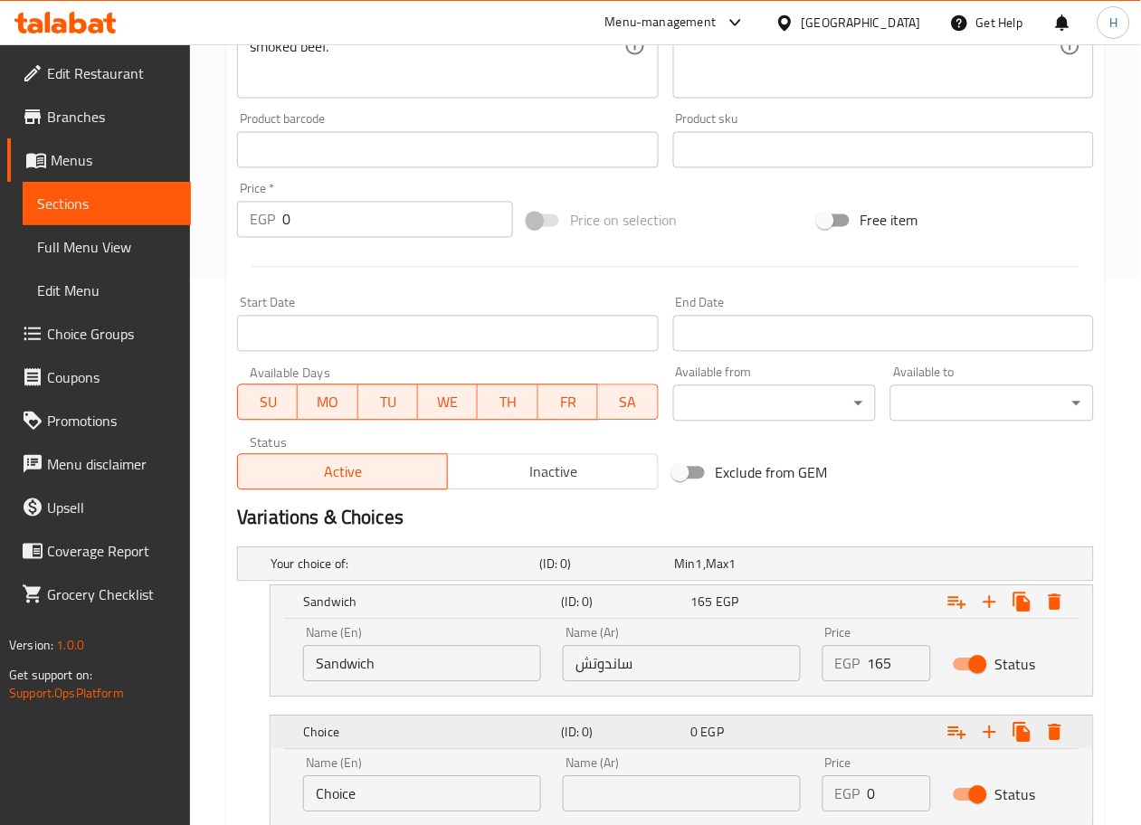
scroll to position [653, 0]
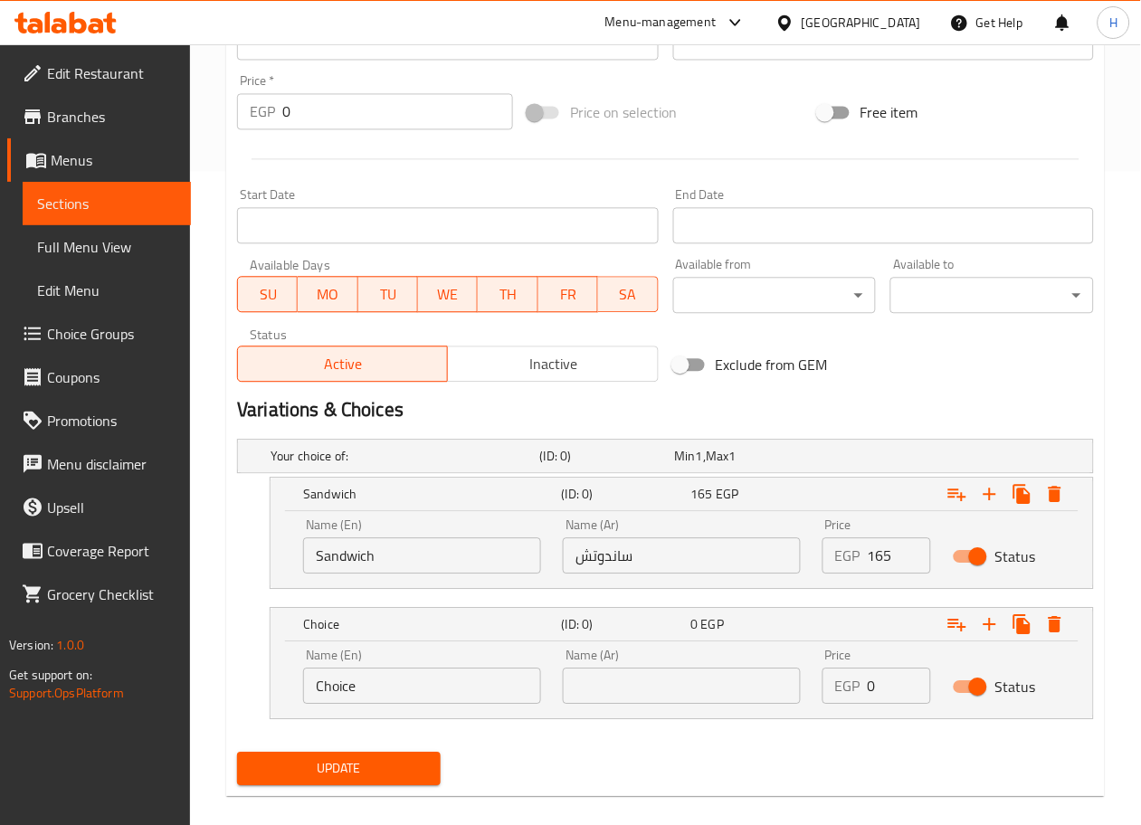
drag, startPoint x: 428, startPoint y: 722, endPoint x: 395, endPoint y: 676, distance: 56.5
click at [395, 676] on div "Your choice of: (ID: 0) Min 1 , Max 1 Name (En) Your choice of: Name (En) Name …" at bounding box center [665, 589] width 871 height 313
click at [395, 676] on input "Choice" at bounding box center [422, 687] width 238 height 36
type input "Combo"
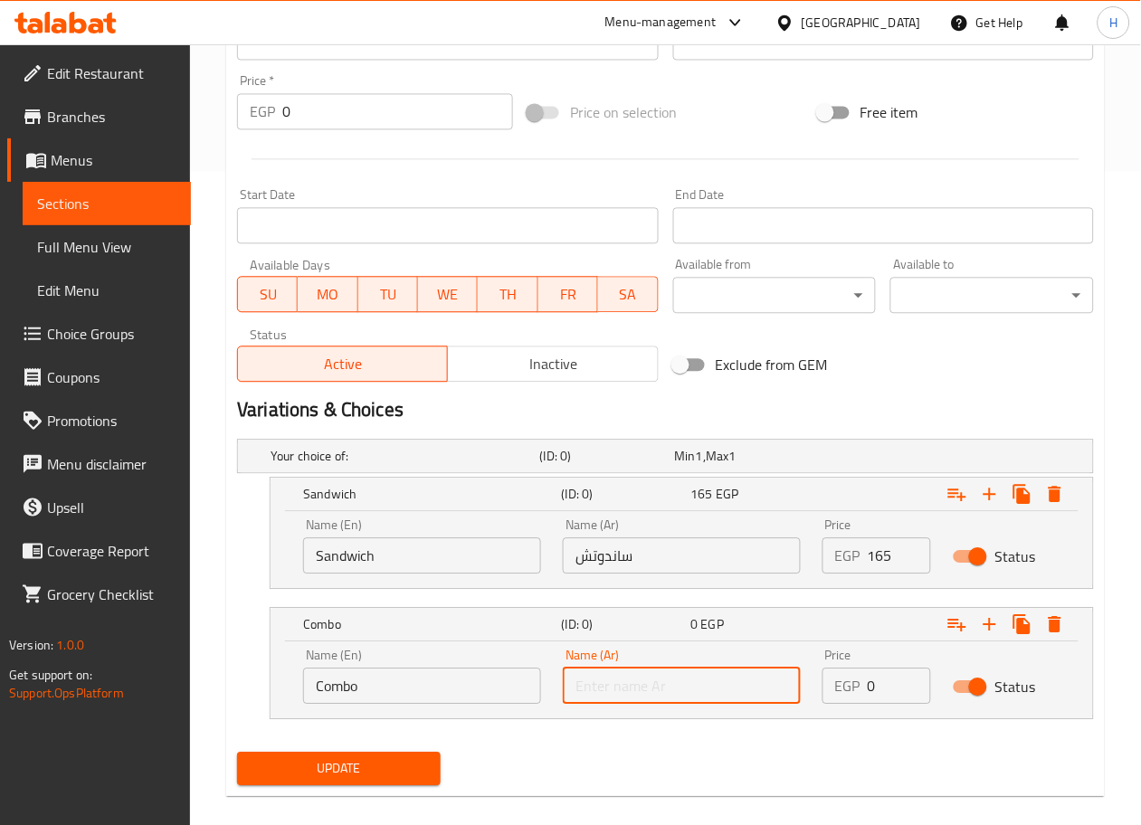
click at [638, 680] on input "text" at bounding box center [682, 687] width 238 height 36
type input "كمبو"
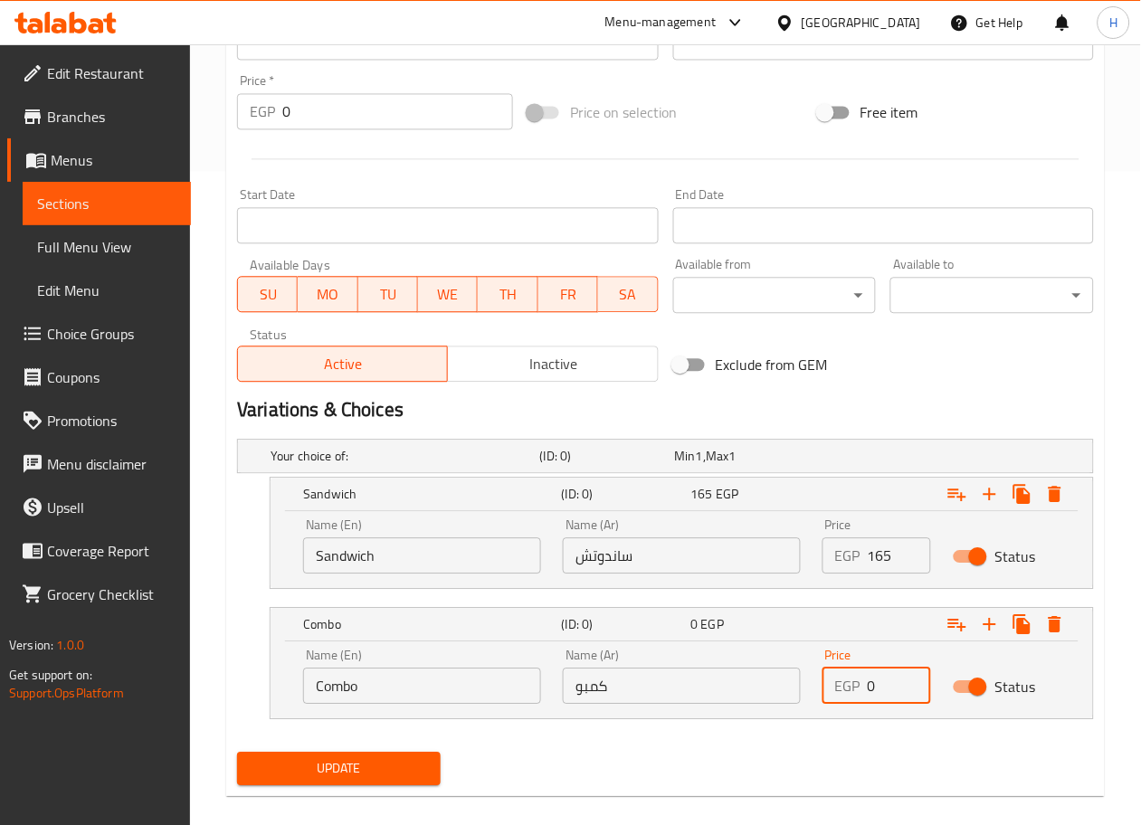
drag, startPoint x: 889, startPoint y: 688, endPoint x: 829, endPoint y: 687, distance: 59.7
click at [829, 687] on div "EGP 0 Price" at bounding box center [877, 687] width 108 height 36
type input "1"
type input "215"
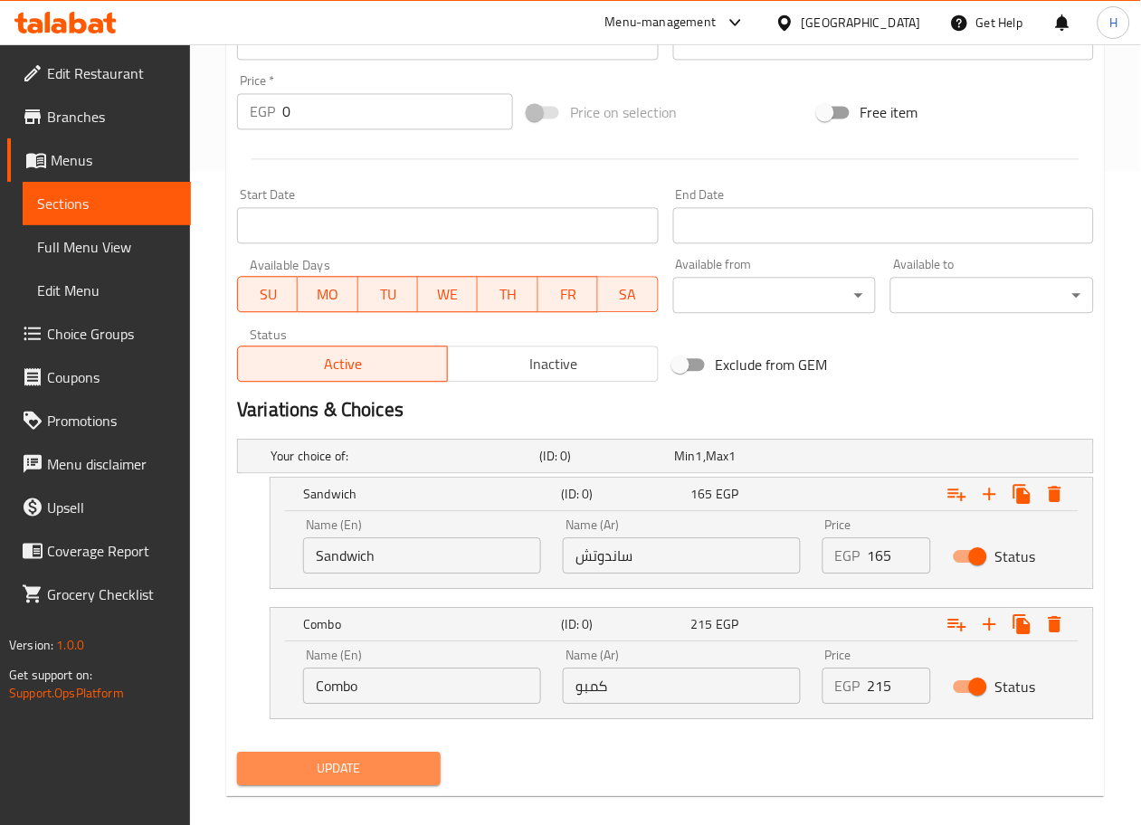
click at [385, 777] on span "Update" at bounding box center [339, 769] width 175 height 23
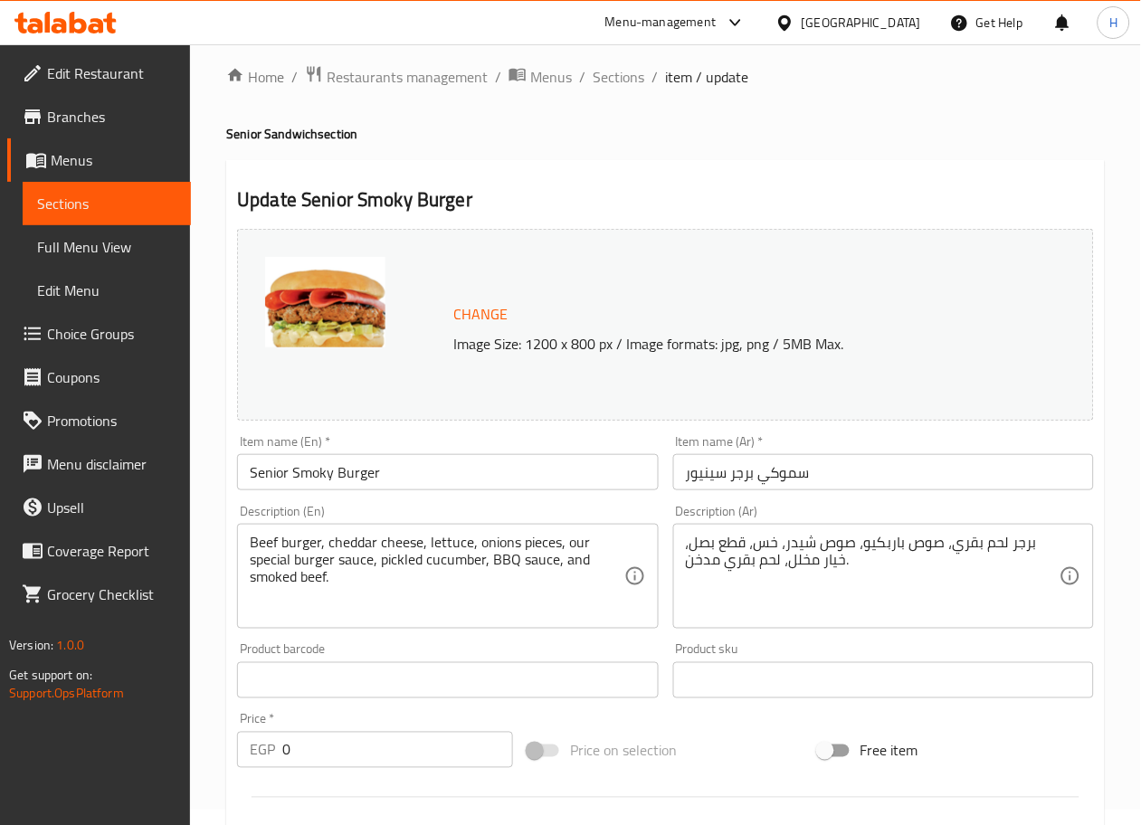
scroll to position [0, 0]
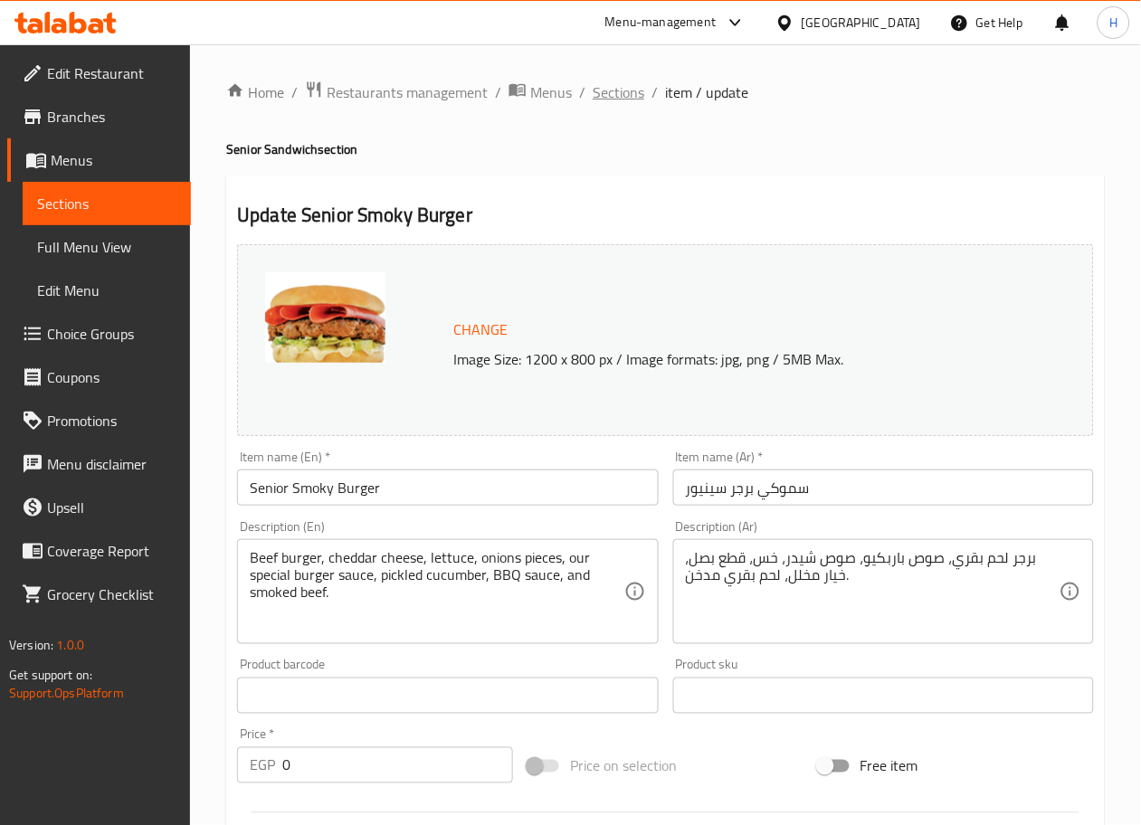
click at [616, 95] on span "Sections" at bounding box center [619, 92] width 52 height 22
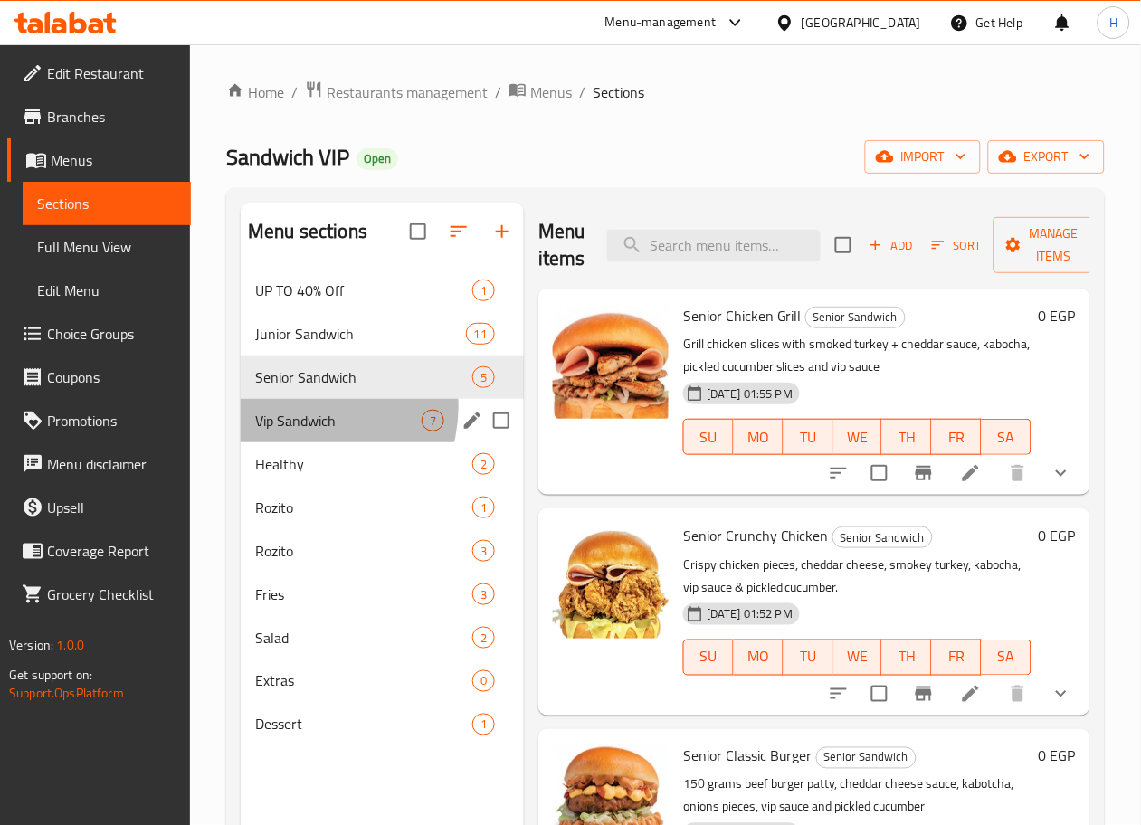
click at [308, 435] on div "Vip Sandwich 7" at bounding box center [382, 420] width 283 height 43
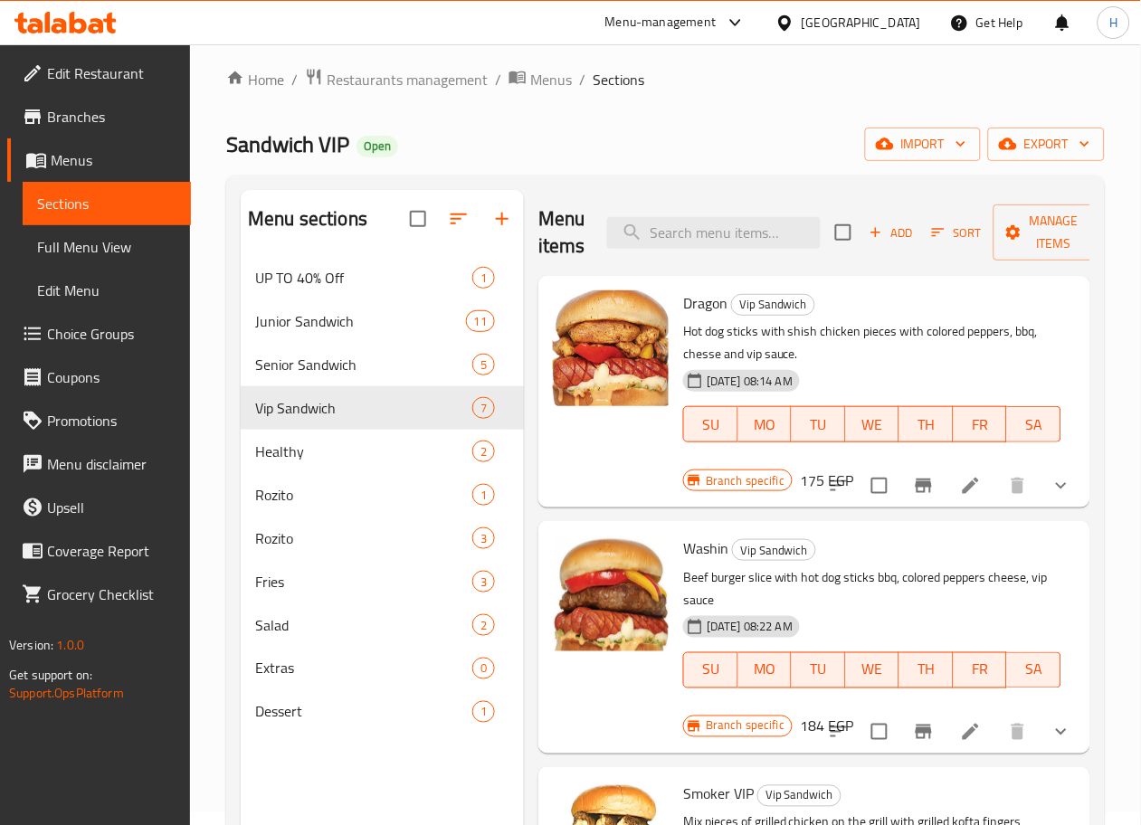
scroll to position [12, 0]
click at [932, 227] on span "Sort" at bounding box center [957, 234] width 50 height 21
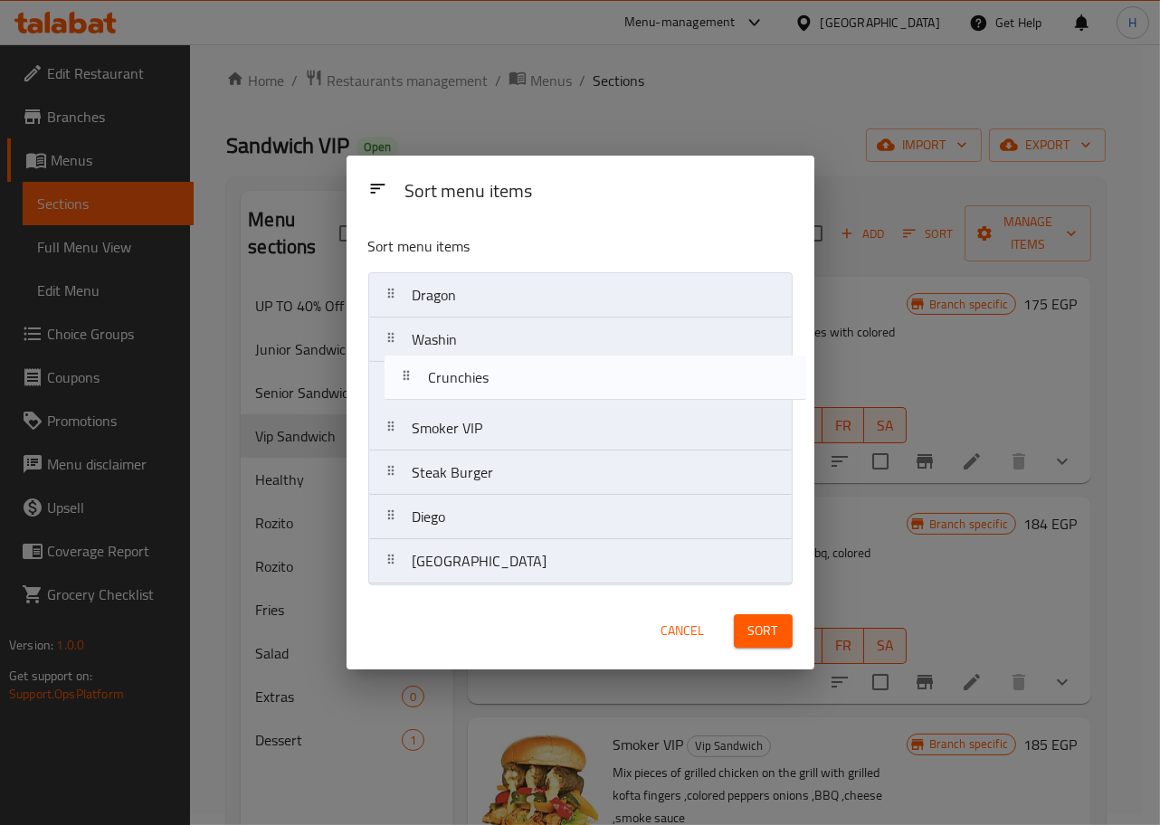
drag, startPoint x: 514, startPoint y: 531, endPoint x: 529, endPoint y: 386, distance: 145.6
click at [529, 386] on nav "Dragon Washin Smoker VIP Steak Burger Diego Crunchies [GEOGRAPHIC_DATA]" at bounding box center [580, 428] width 424 height 312
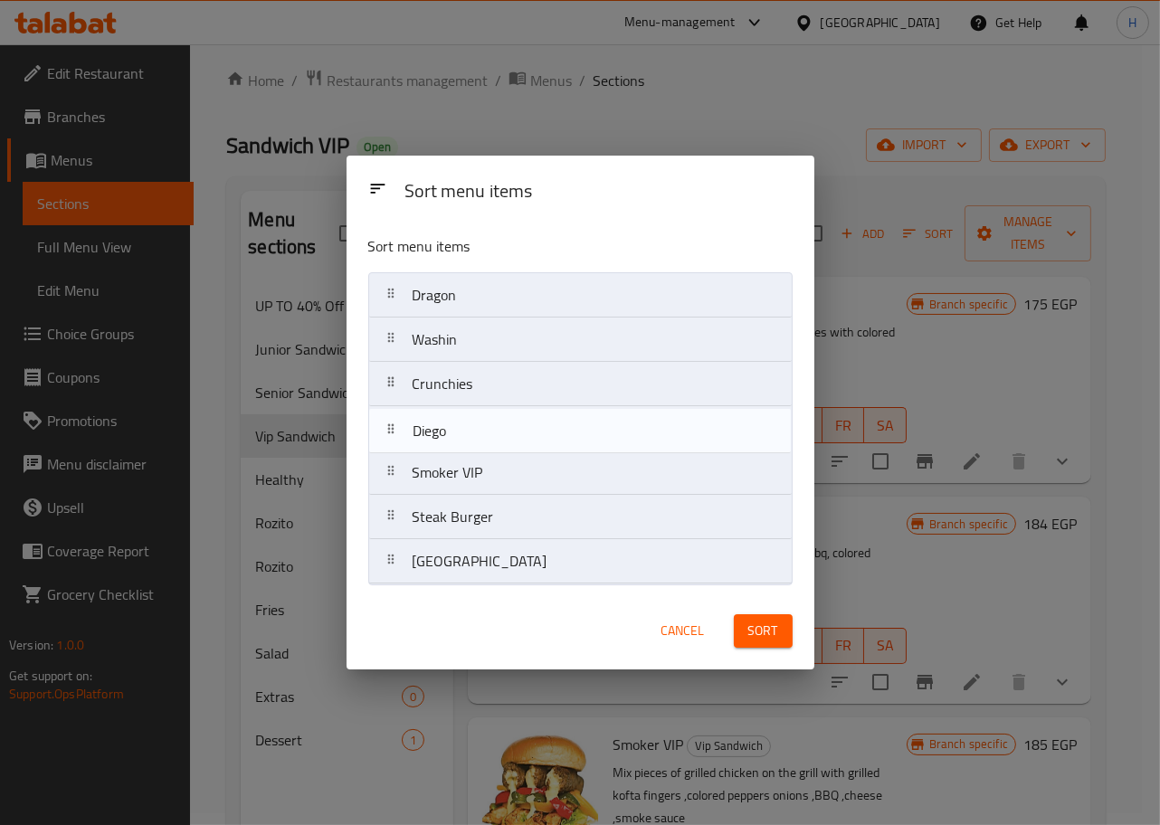
drag, startPoint x: 497, startPoint y: 537, endPoint x: 497, endPoint y: 438, distance: 98.6
click at [497, 438] on nav "Dragon Washin Crunchies Smoker VIP Steak Burger Diego [GEOGRAPHIC_DATA]" at bounding box center [580, 428] width 424 height 312
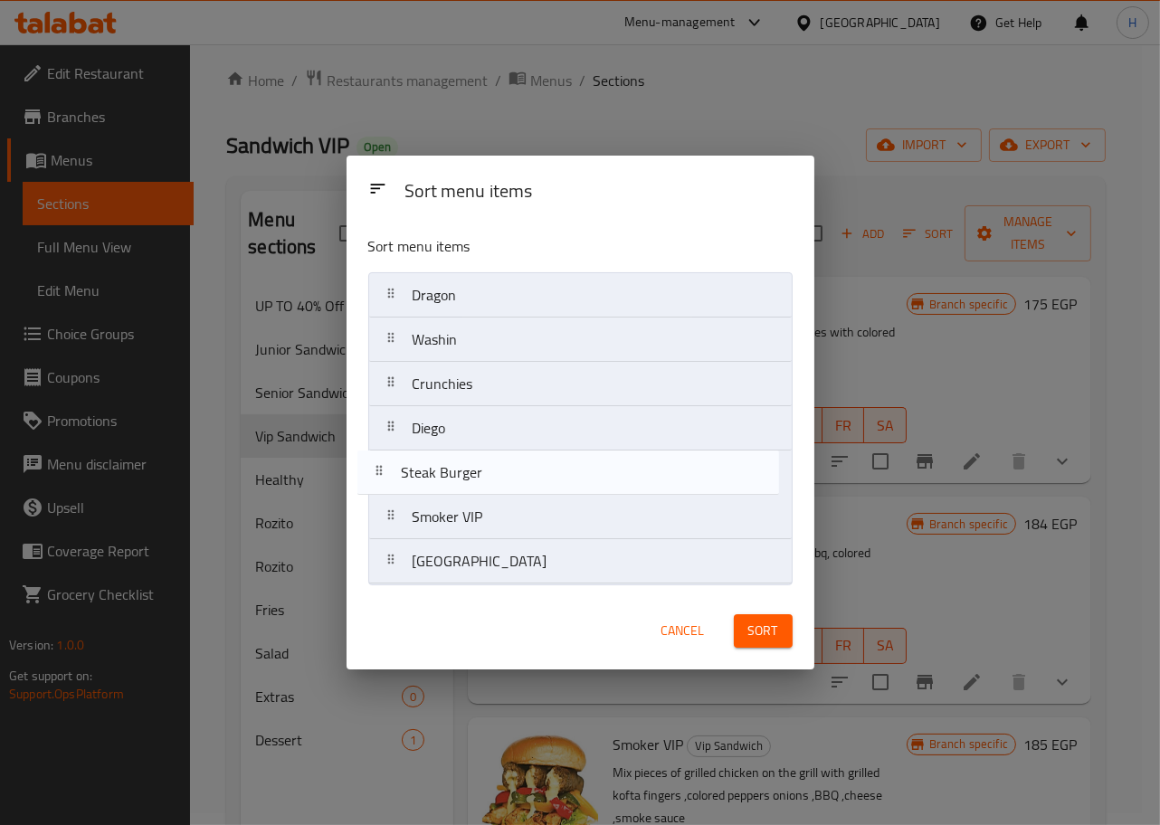
drag, startPoint x: 523, startPoint y: 514, endPoint x: 511, endPoint y: 463, distance: 52.0
click at [511, 463] on nav "Dragon Washin Crunchies Diego Smoker VIP Steak Burger [GEOGRAPHIC_DATA]" at bounding box center [580, 428] width 424 height 312
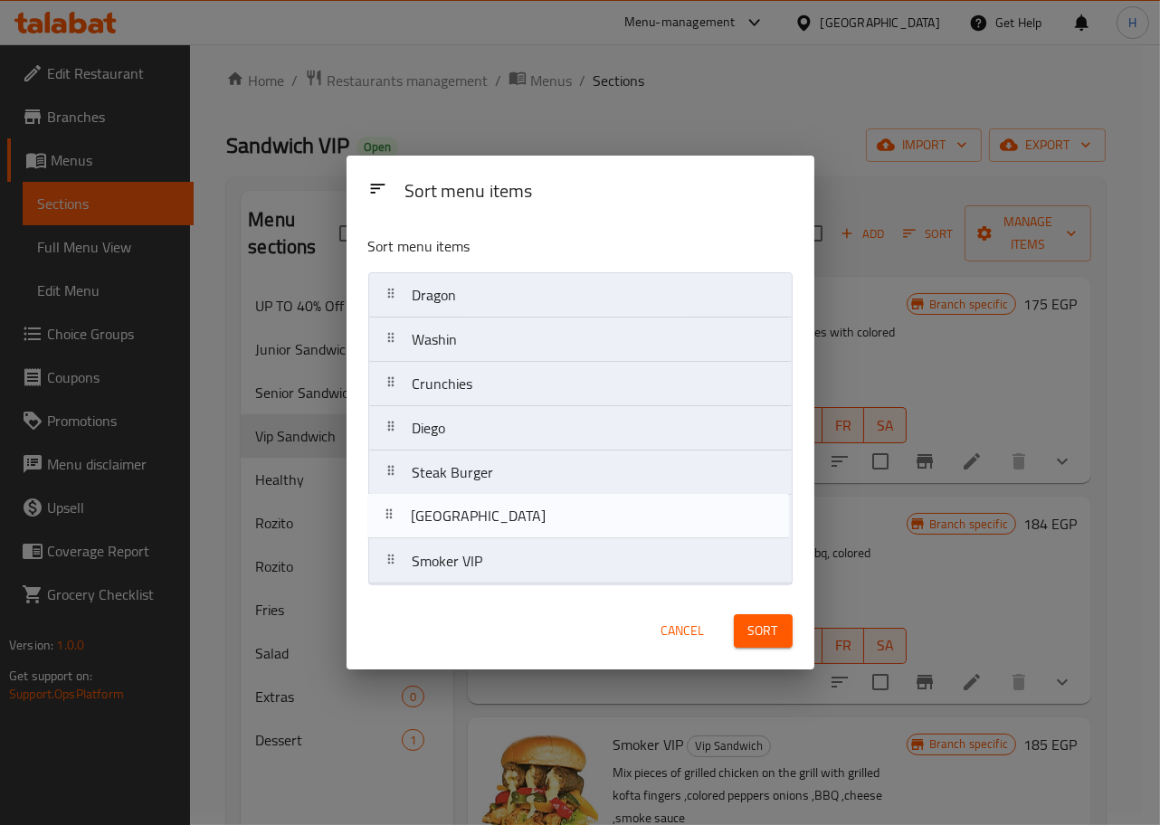
drag, startPoint x: 500, startPoint y: 566, endPoint x: 498, endPoint y: 506, distance: 59.8
click at [498, 506] on nav "Dragon Washin Crunchies Diego Steak Burger Smoker VIP [GEOGRAPHIC_DATA]" at bounding box center [580, 428] width 424 height 312
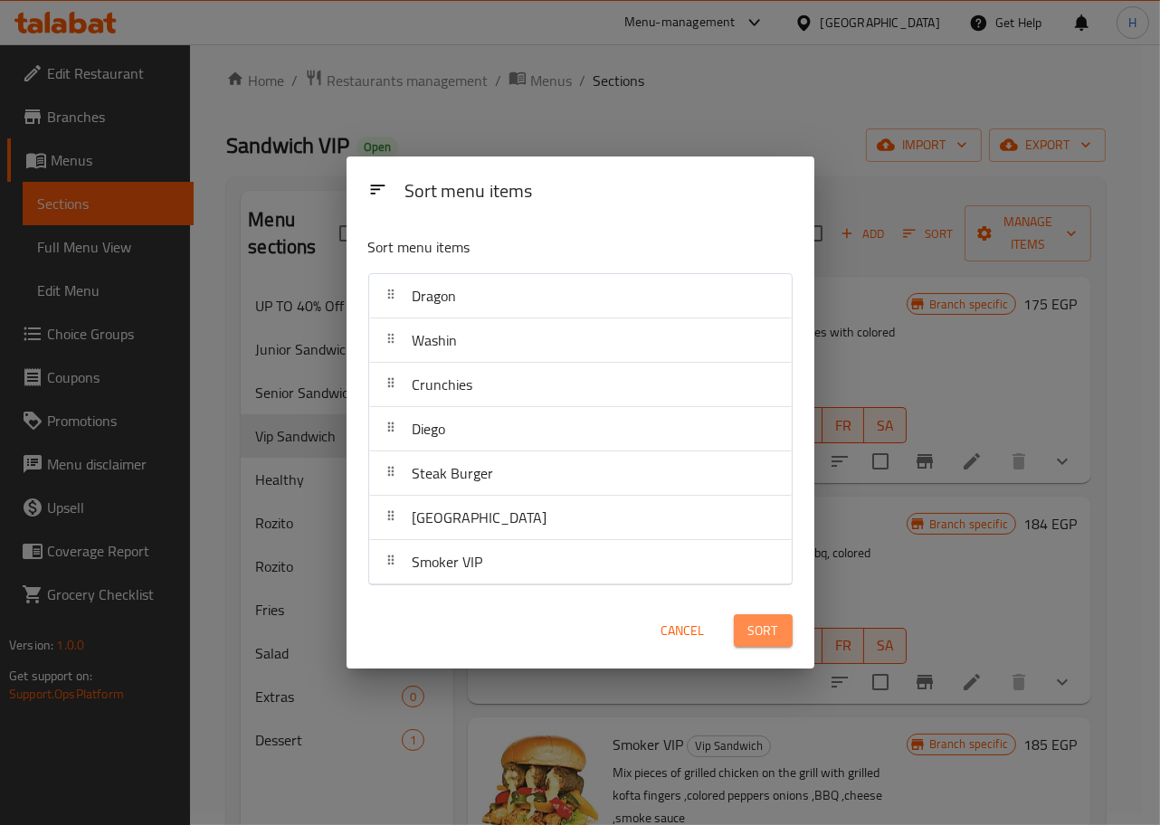
click at [778, 636] on button "Sort" at bounding box center [763, 630] width 59 height 33
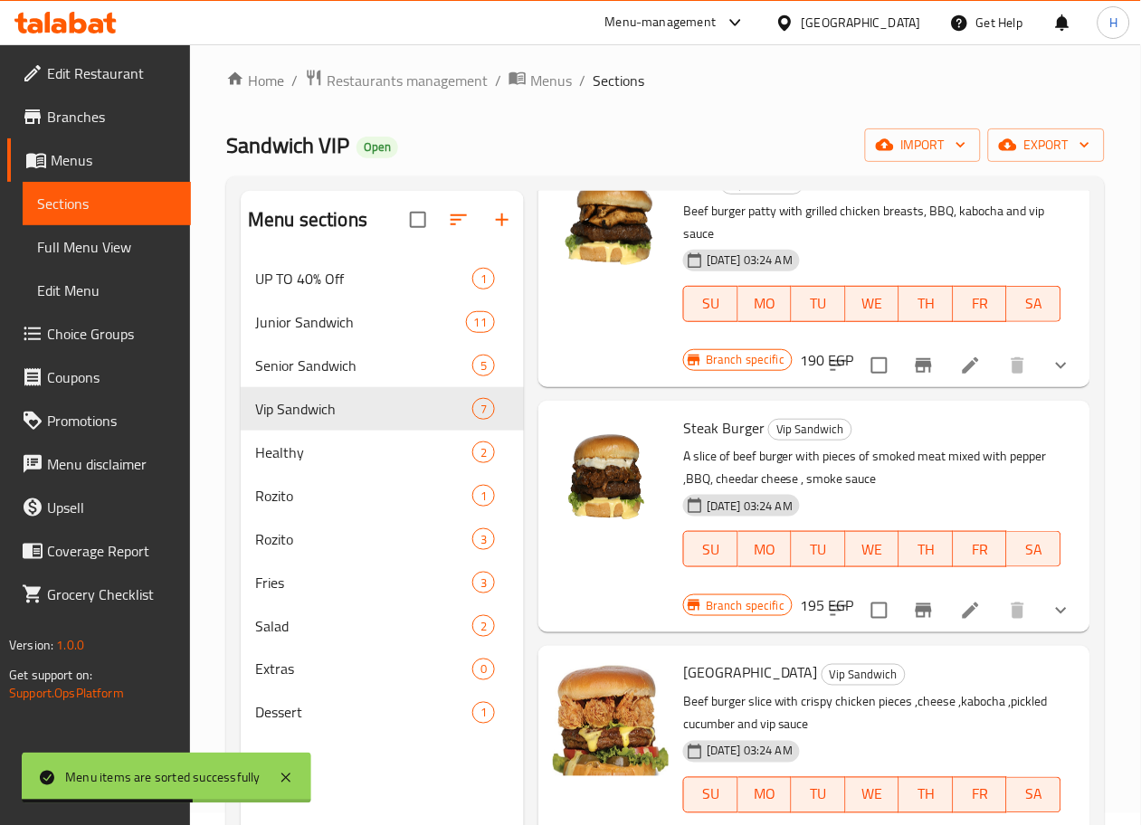
scroll to position [253, 0]
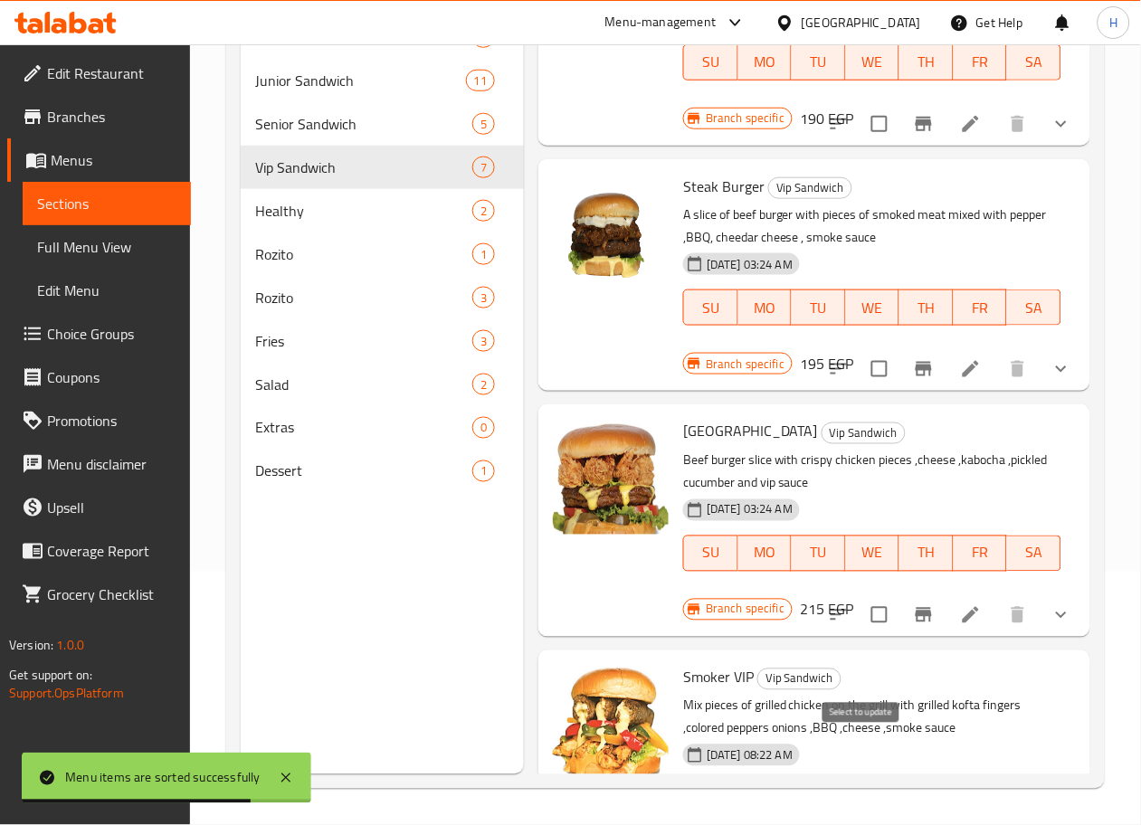
checkbox input "true"
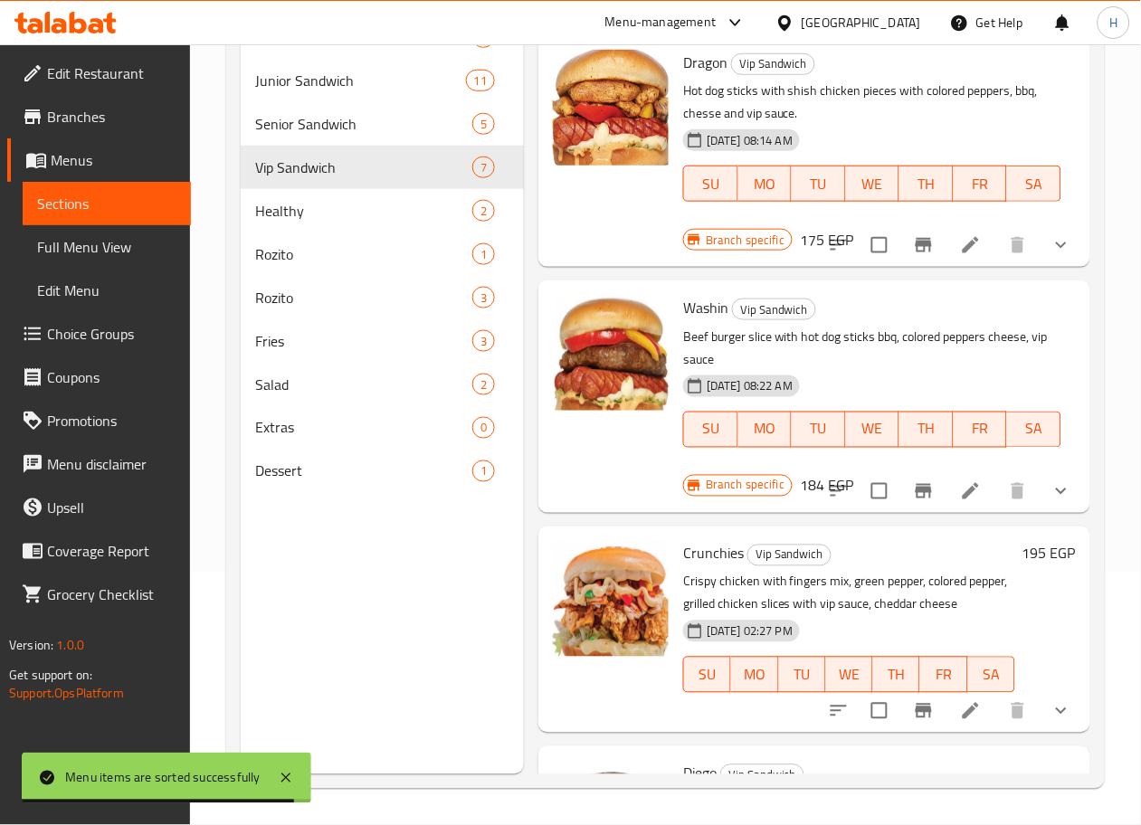
scroll to position [0, 0]
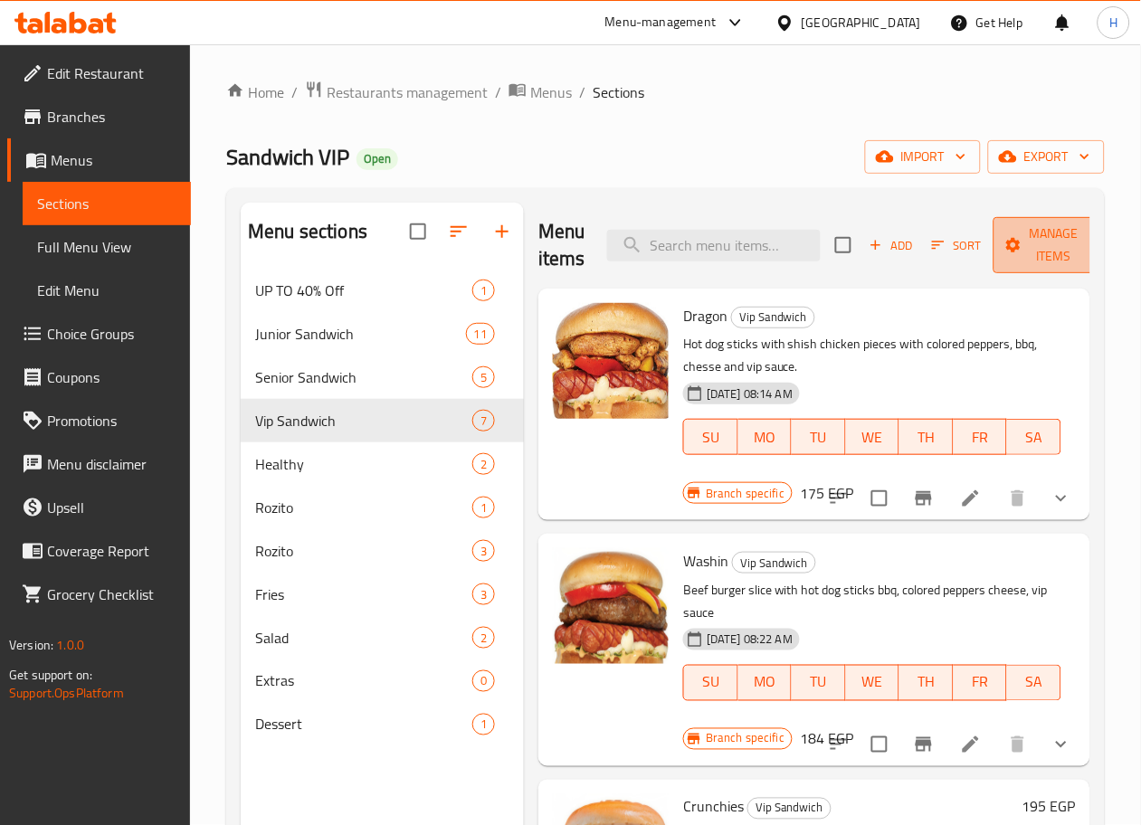
click at [1086, 252] on icon "button" at bounding box center [1095, 245] width 18 height 18
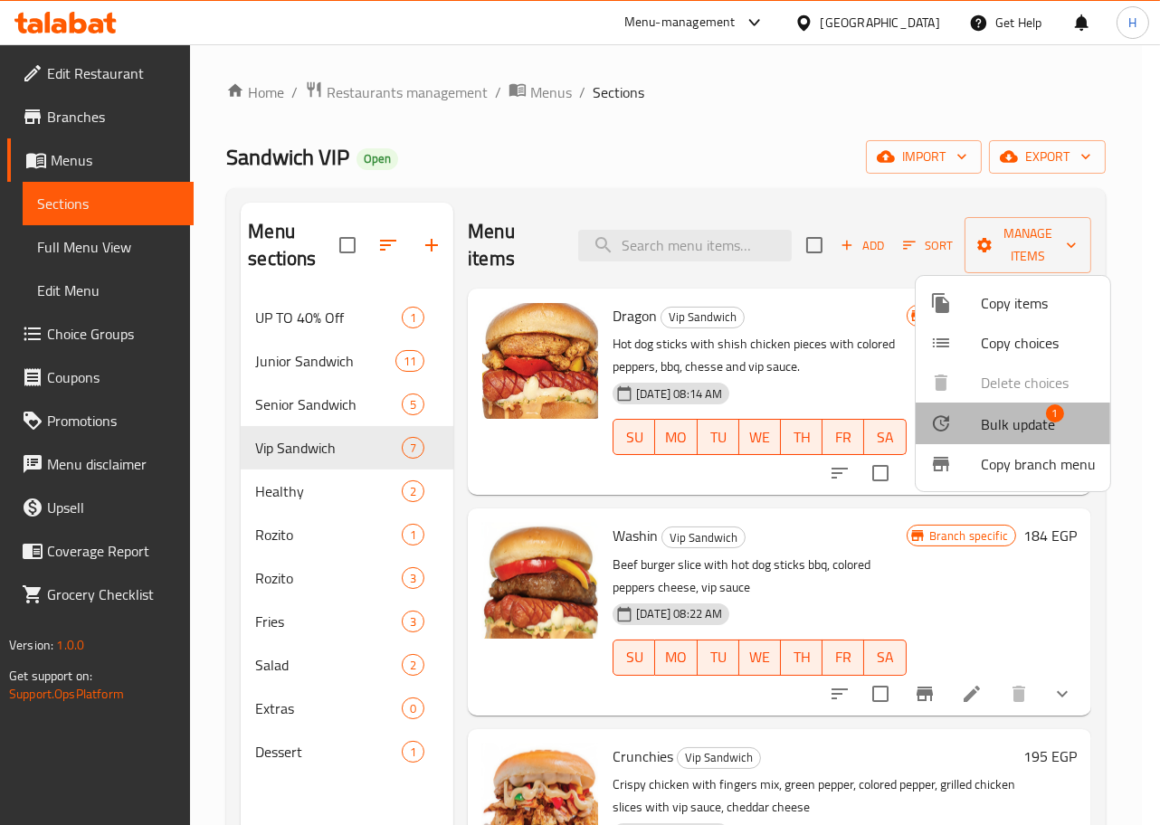
click at [1013, 415] on span "Bulk update" at bounding box center [1018, 425] width 74 height 22
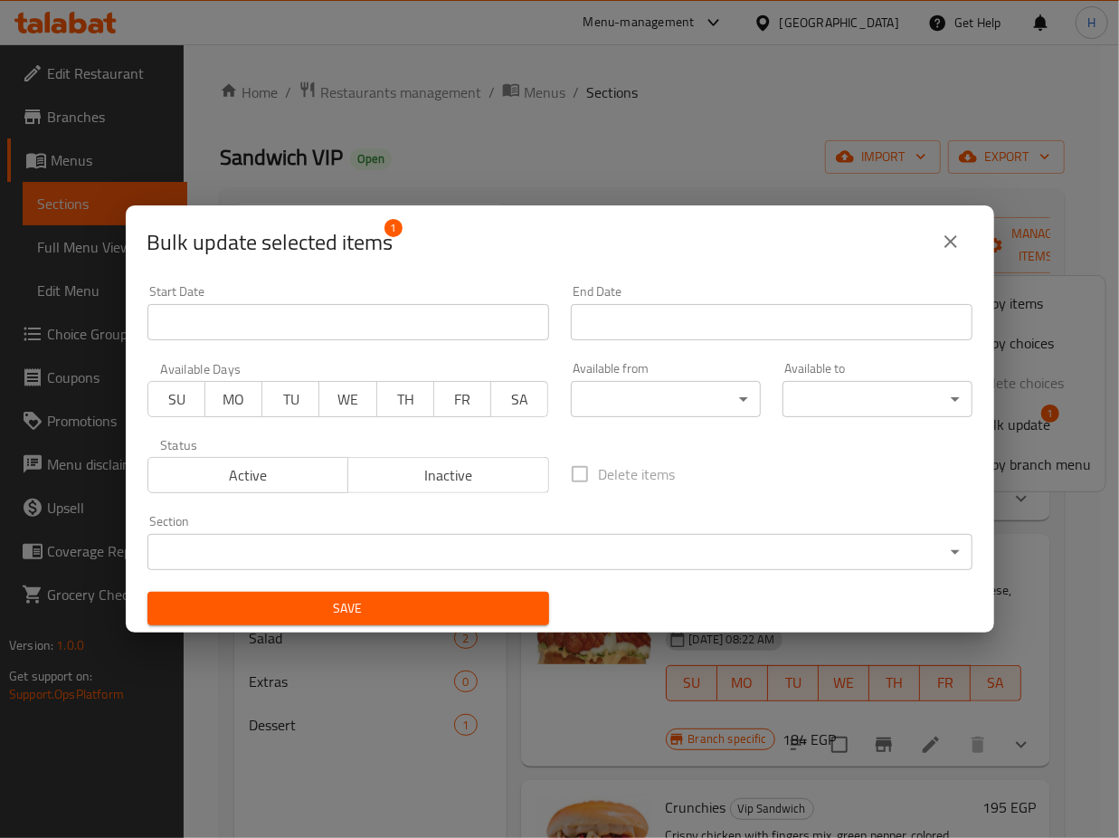
click at [568, 472] on label "Delete items" at bounding box center [618, 474] width 115 height 38
click at [568, 472] on input "Delete items" at bounding box center [580, 474] width 38 height 38
checkbox input "true"
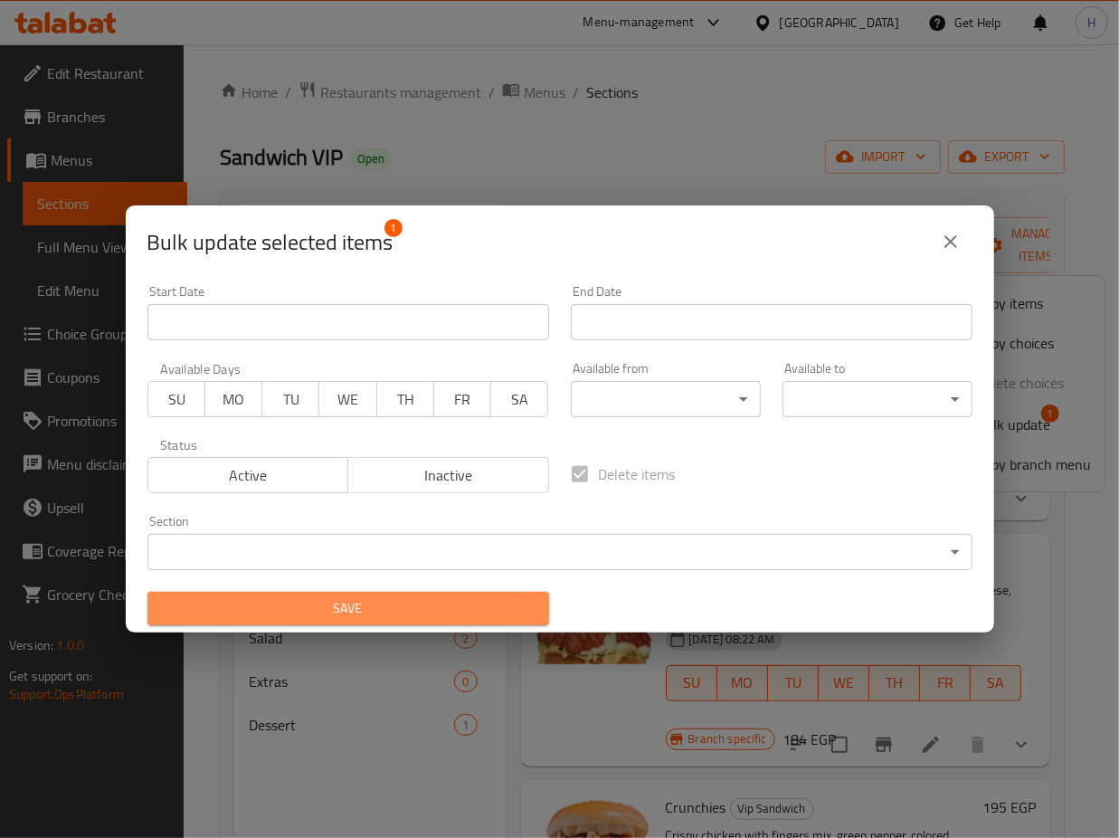
click at [430, 601] on span "Save" at bounding box center [348, 608] width 373 height 23
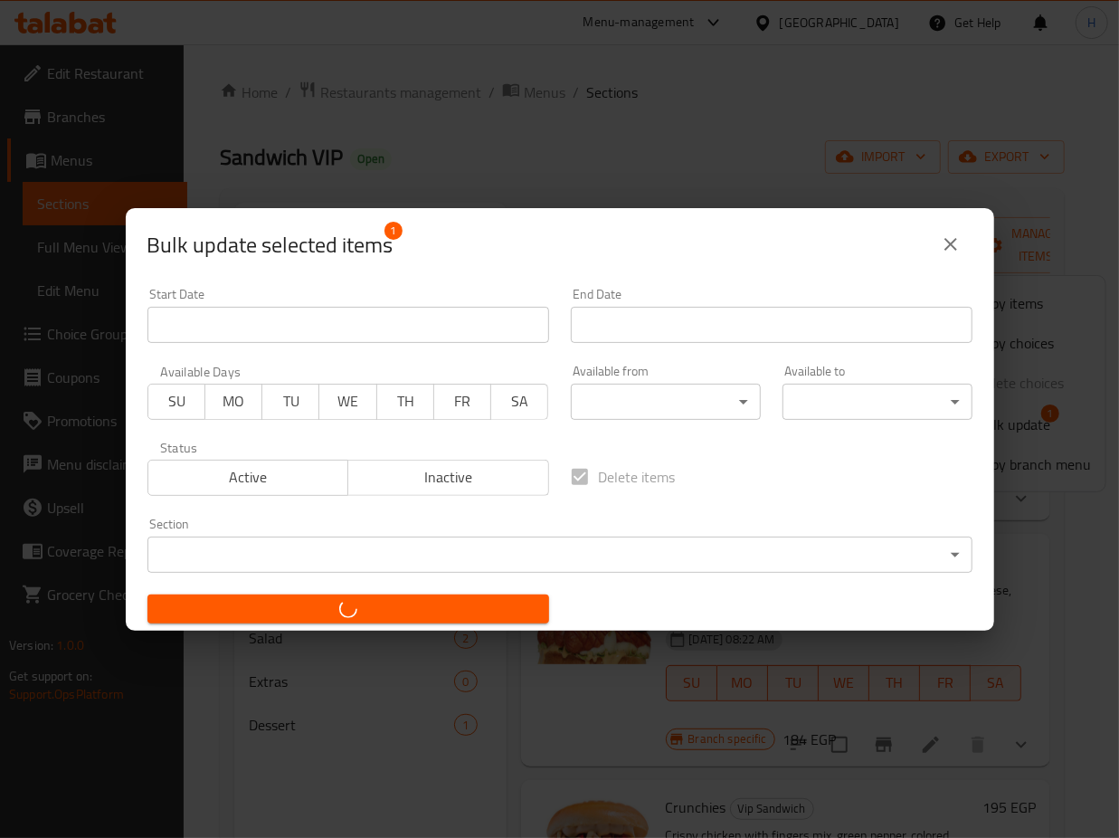
checkbox input "false"
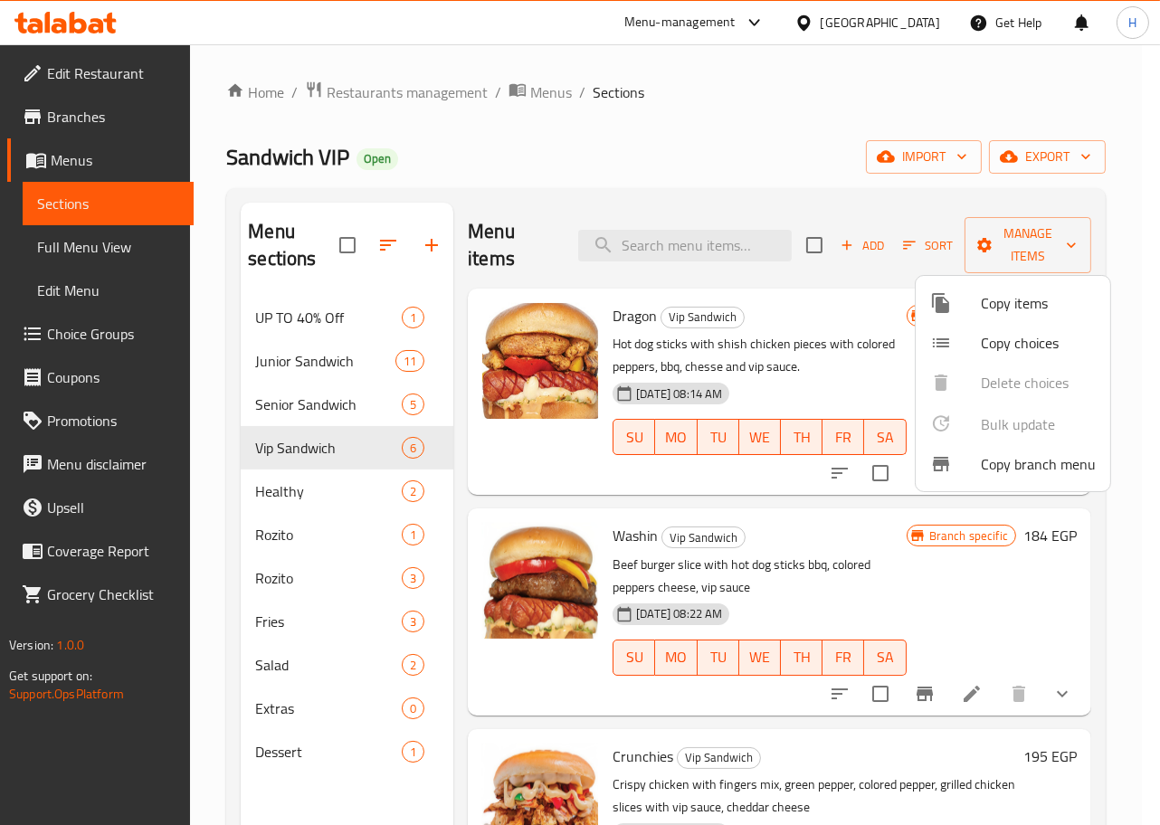
click at [850, 376] on div at bounding box center [580, 412] width 1160 height 825
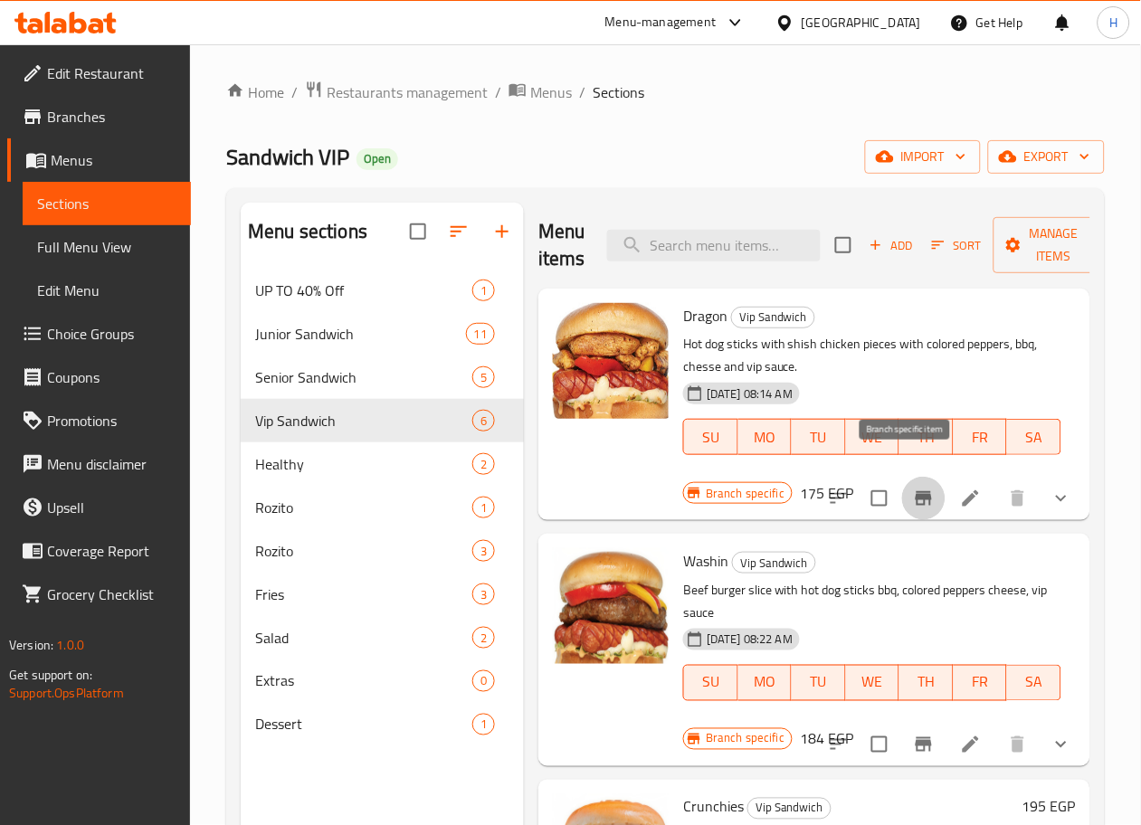
click at [913, 488] on icon "Branch-specific-item" at bounding box center [924, 499] width 22 height 22
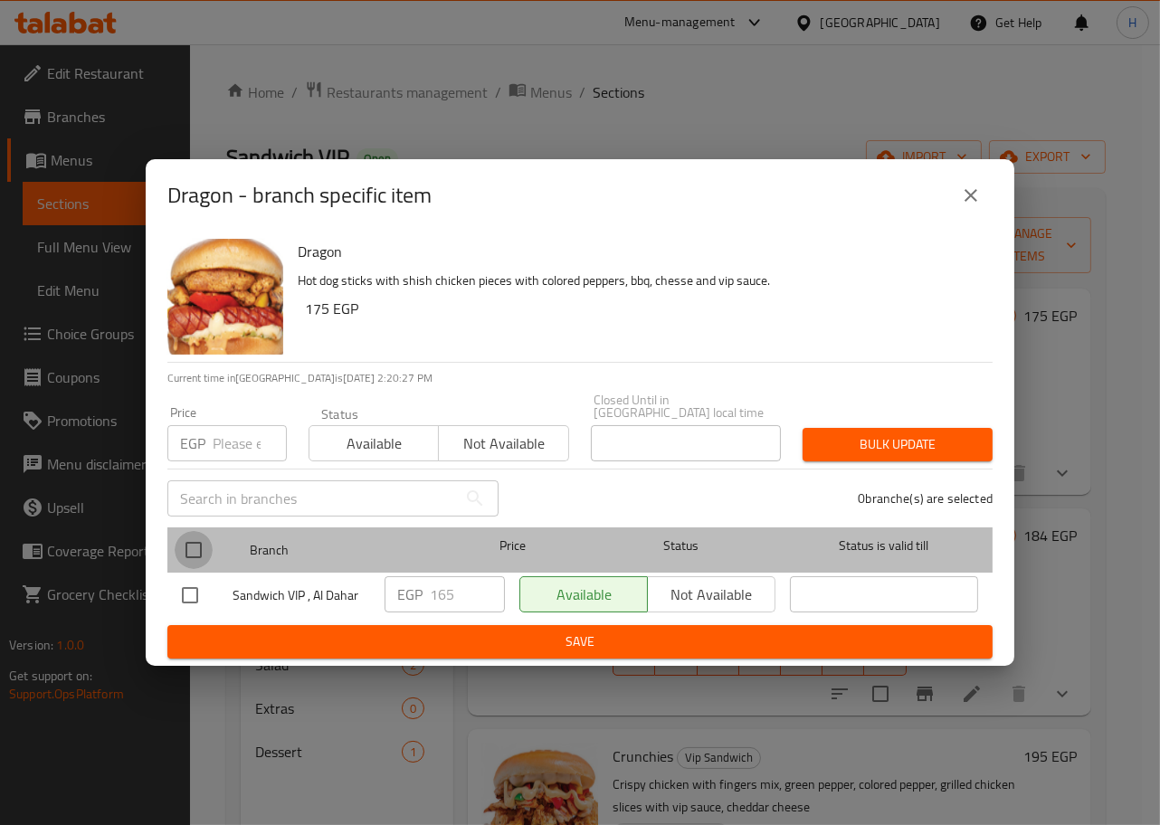
click at [199, 549] on input "checkbox" at bounding box center [194, 550] width 38 height 38
checkbox input "true"
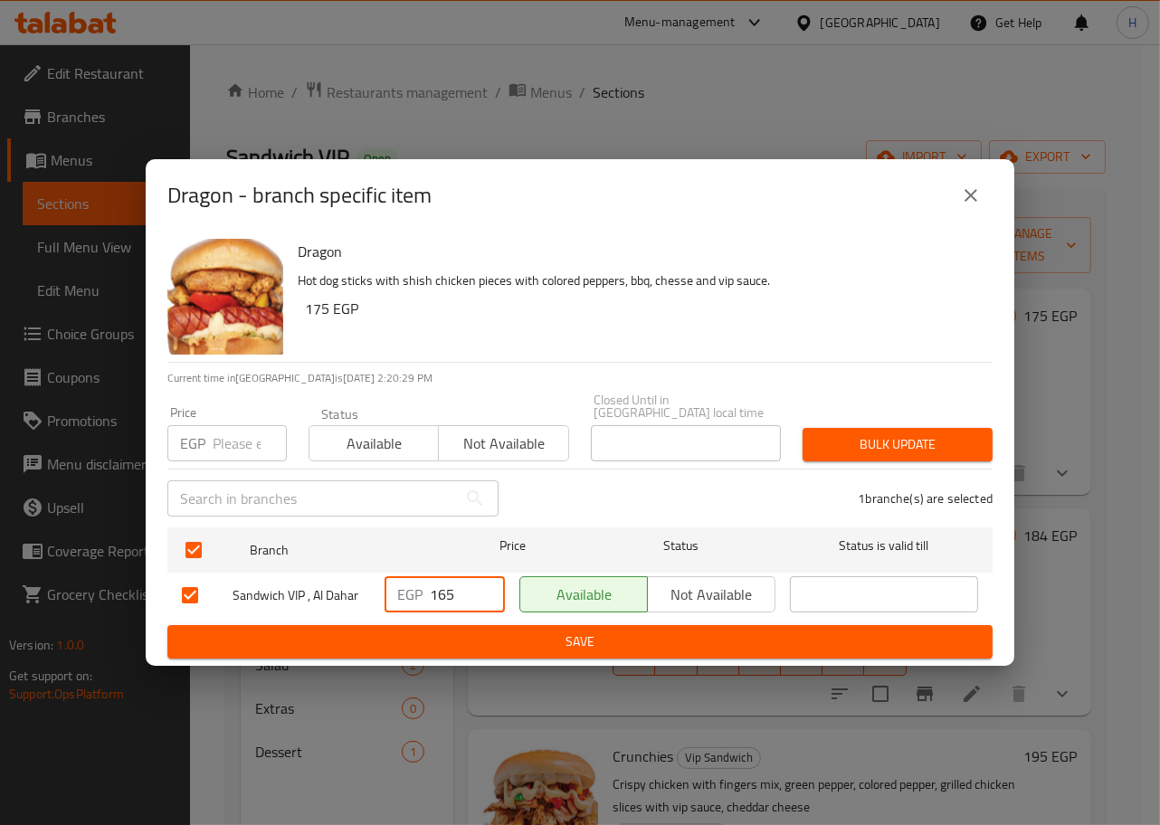
drag, startPoint x: 457, startPoint y: 586, endPoint x: 379, endPoint y: 588, distance: 77.8
click at [379, 588] on div "EGP 165 ​" at bounding box center [444, 595] width 135 height 52
click at [457, 633] on span "Save" at bounding box center [580, 642] width 796 height 23
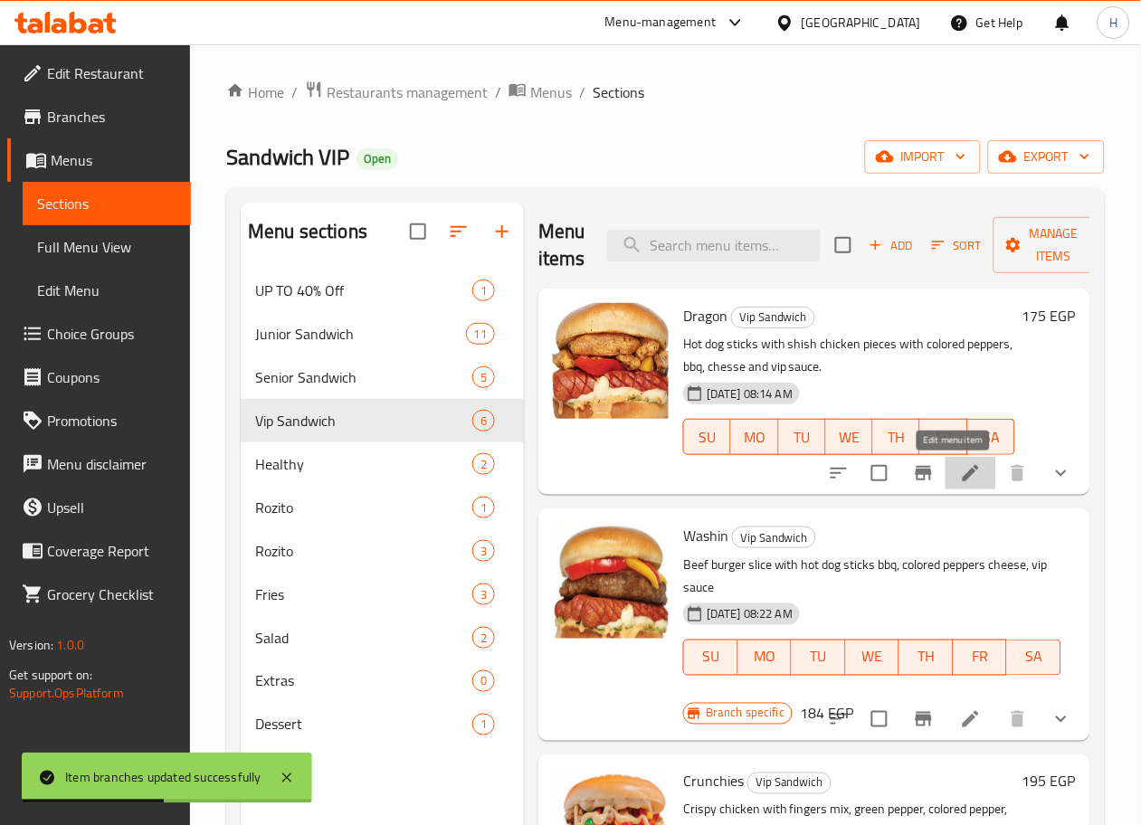
click at [961, 472] on icon at bounding box center [971, 473] width 22 height 22
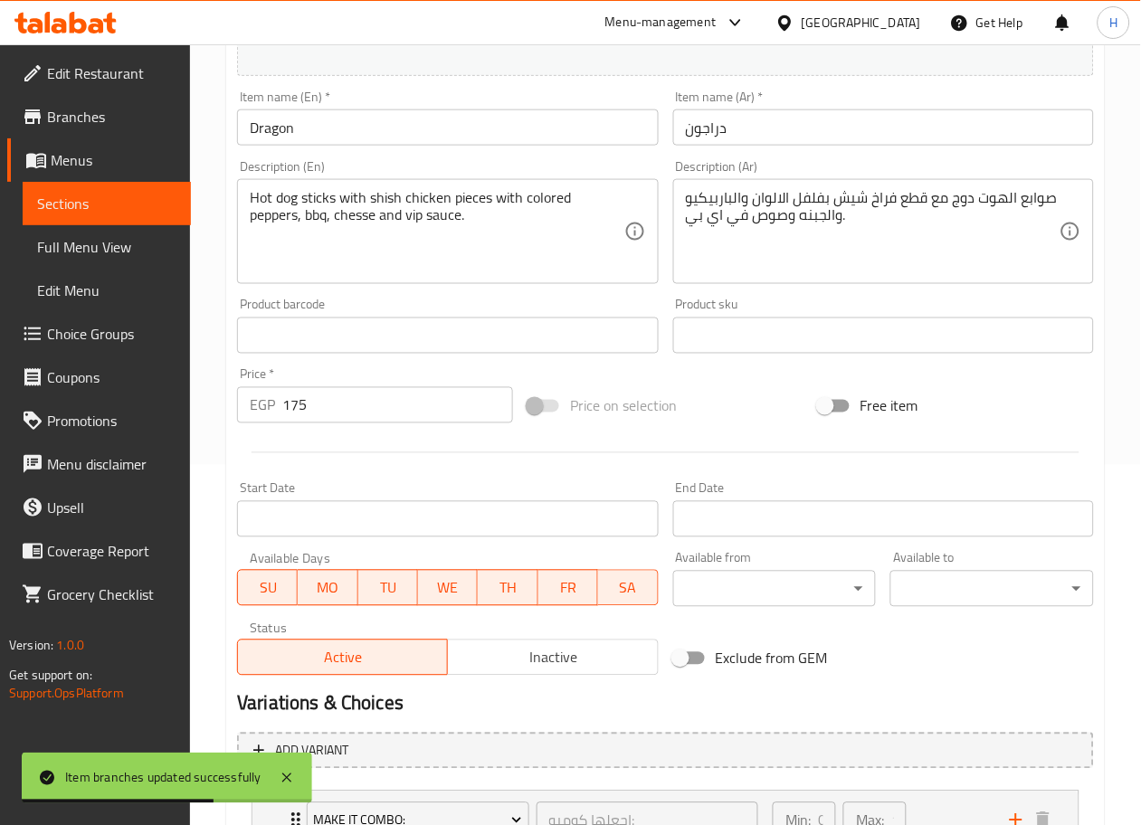
scroll to position [370, 0]
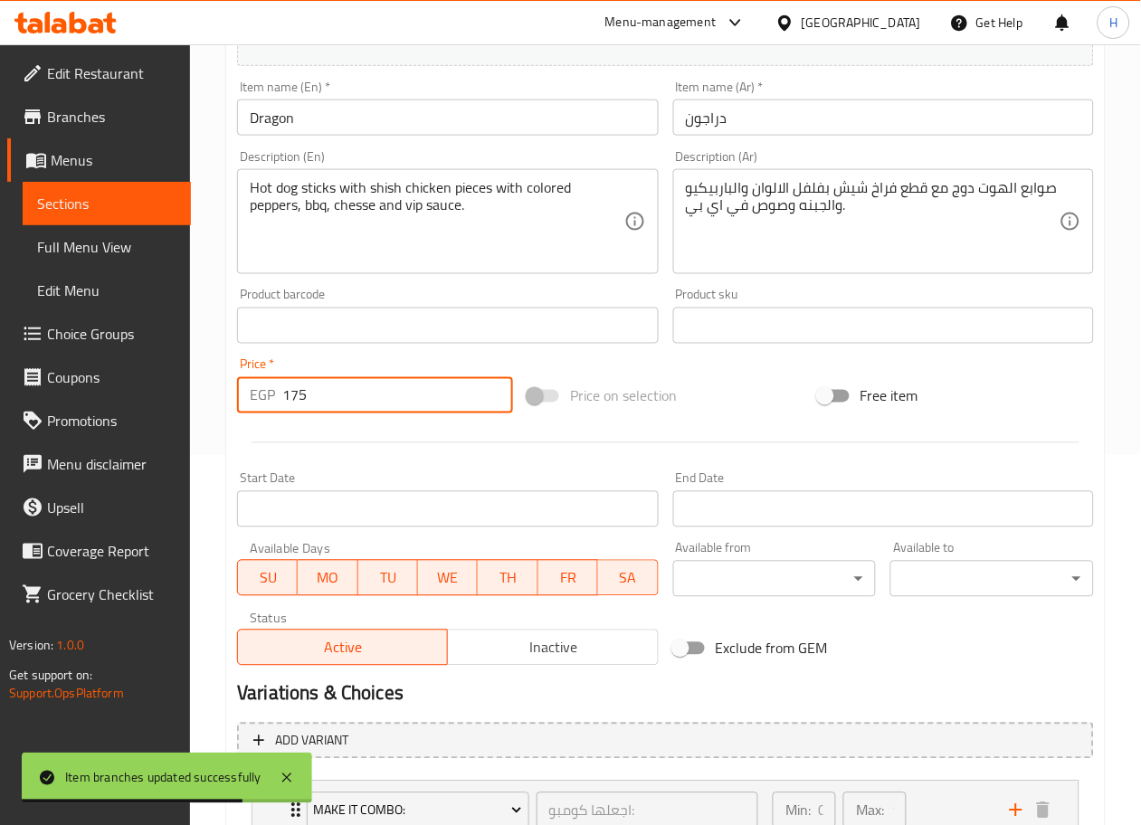
drag, startPoint x: 337, startPoint y: 403, endPoint x: 177, endPoint y: 402, distance: 159.3
click at [177, 402] on div "Edit Restaurant Branches Menus Sections Full Menu View Edit Menu Choice Groups …" at bounding box center [570, 319] width 1141 height 1290
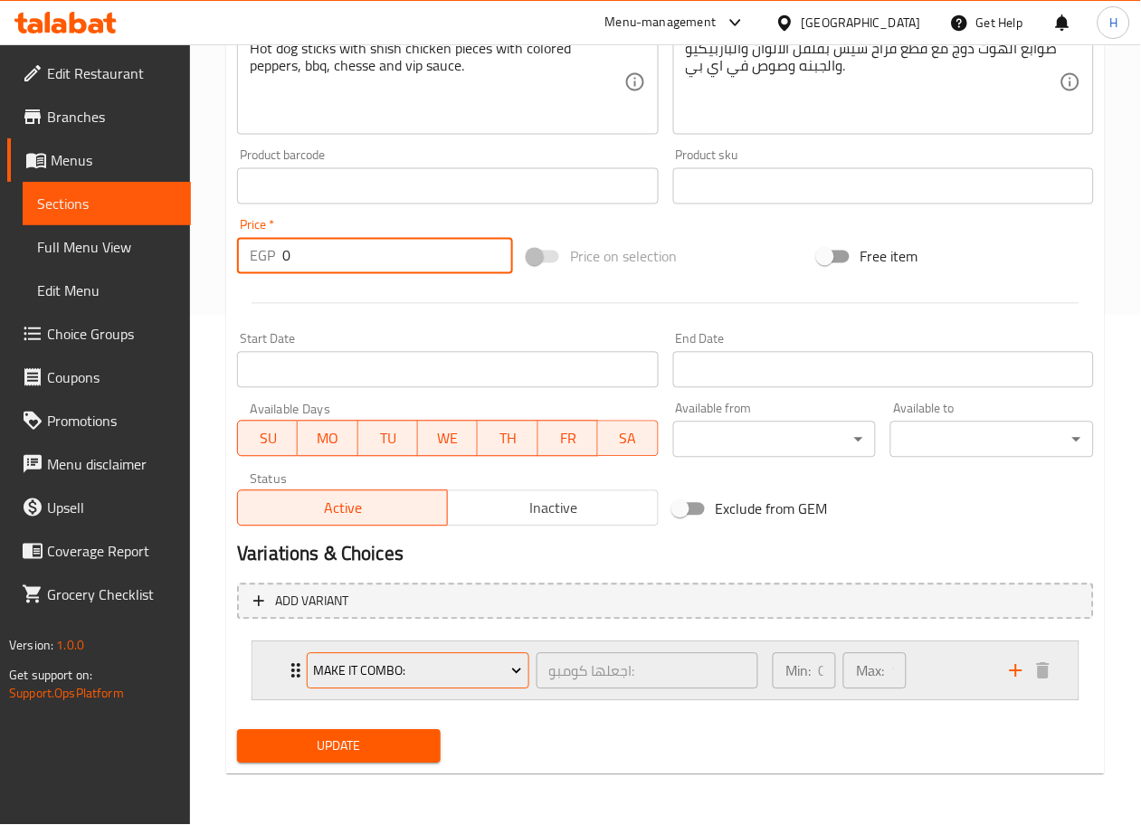
type input "0"
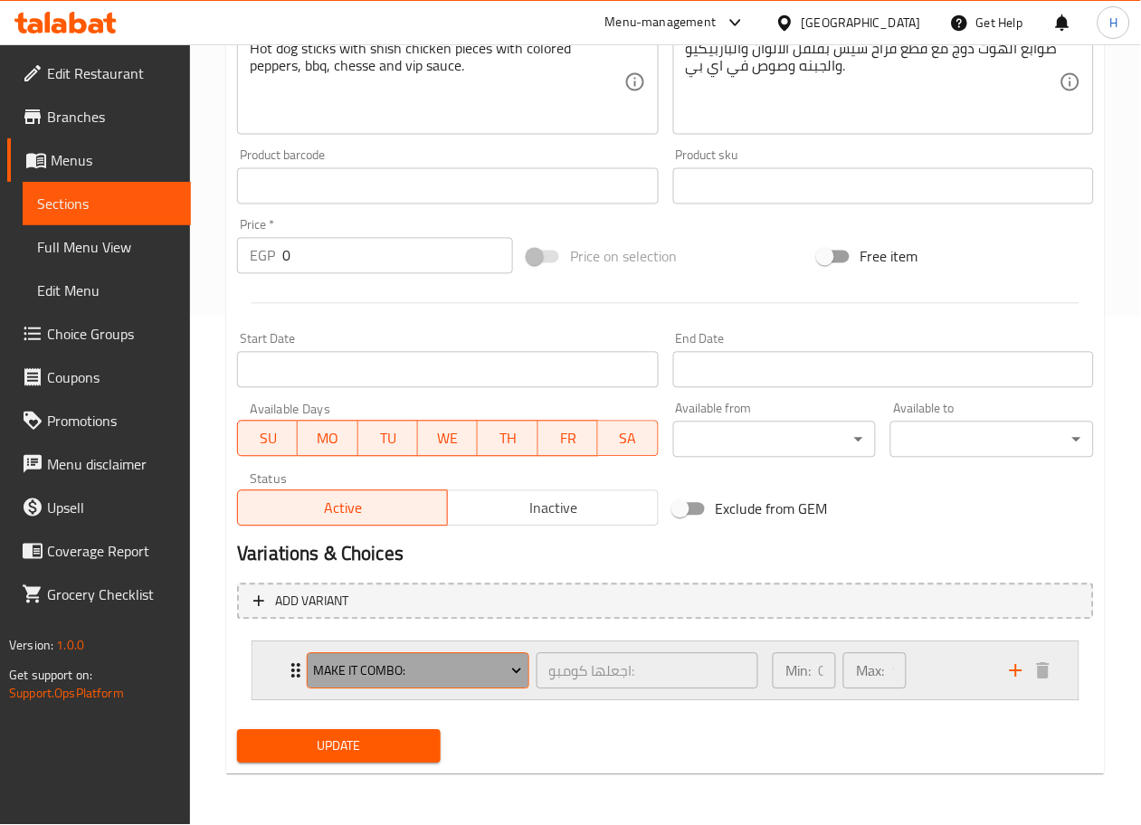
click at [408, 661] on span "Make It Combo:" at bounding box center [418, 672] width 209 height 23
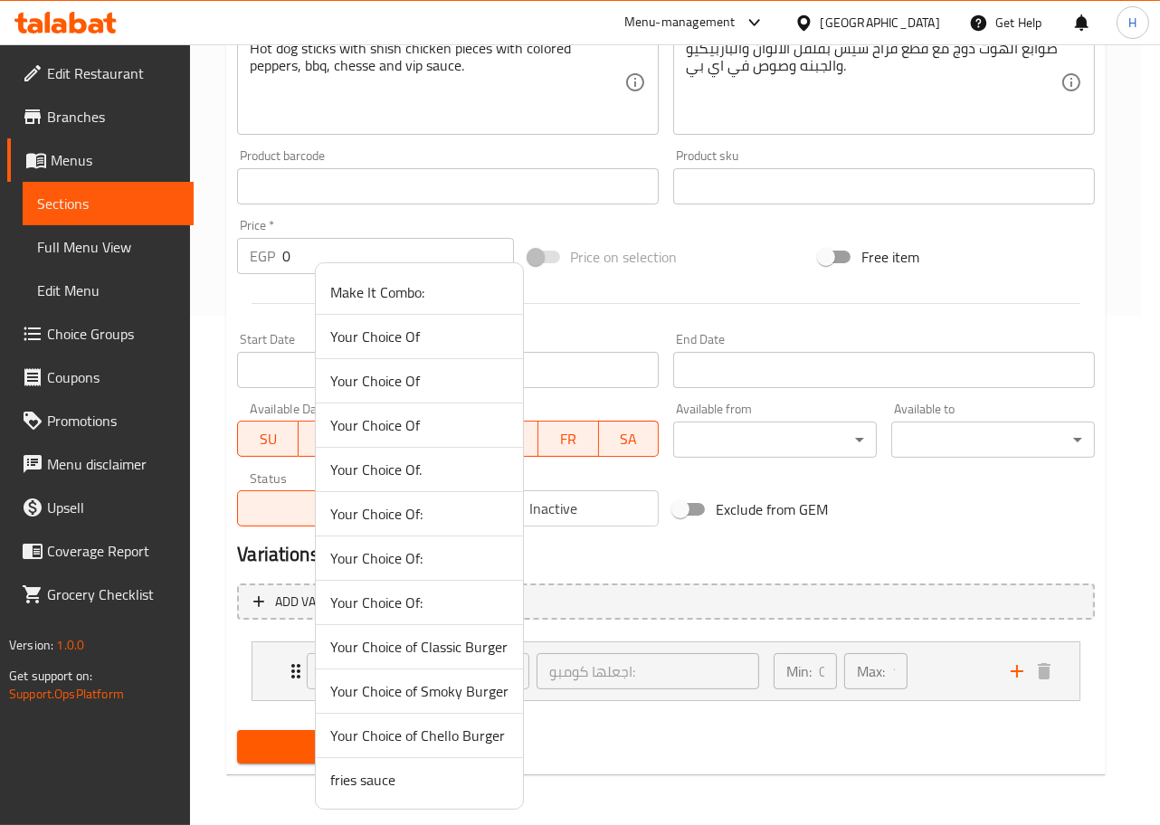
click at [427, 599] on span "Your Choice Of:" at bounding box center [419, 603] width 178 height 22
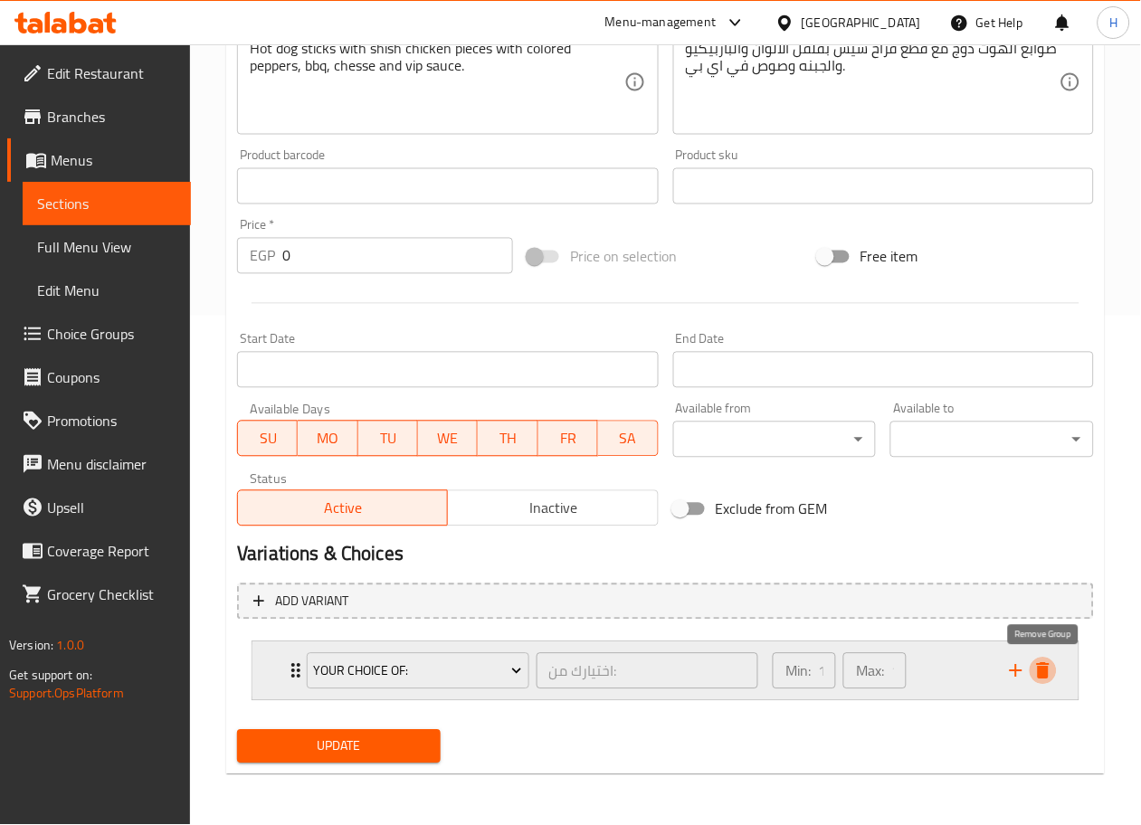
click at [1049, 661] on icon "delete" at bounding box center [1043, 672] width 22 height 22
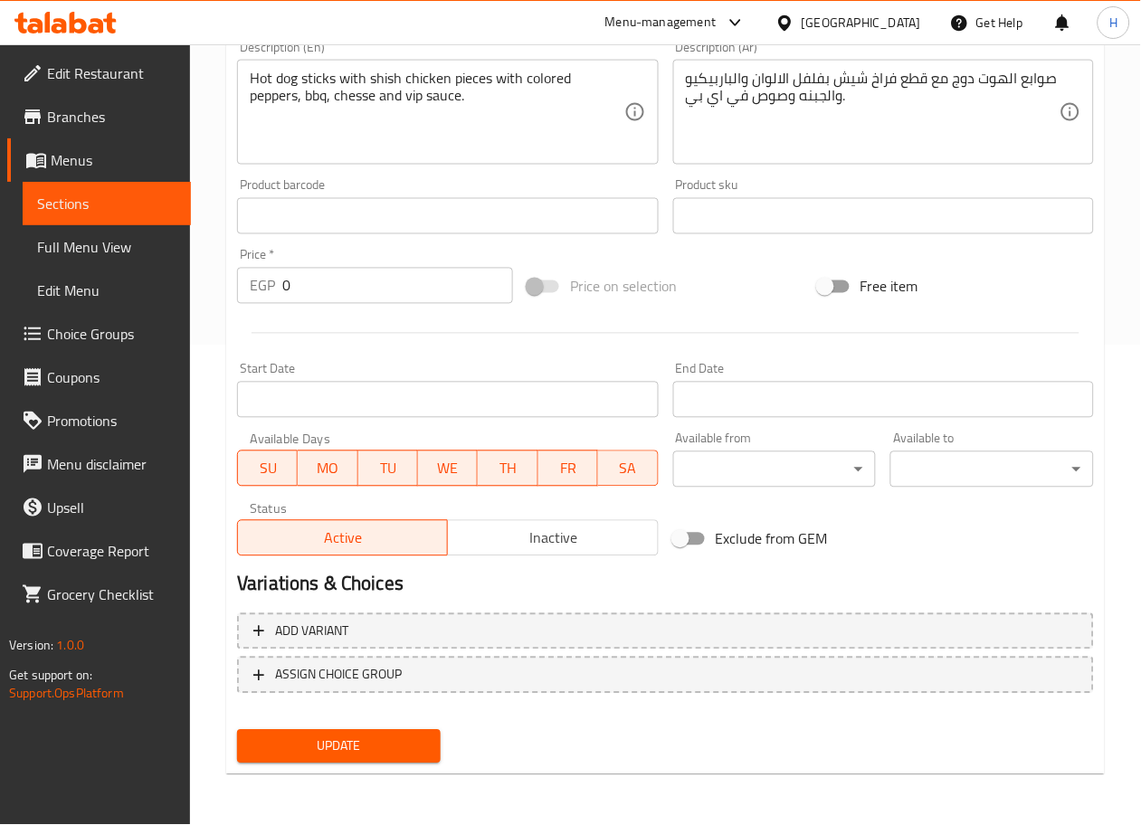
scroll to position [478, 0]
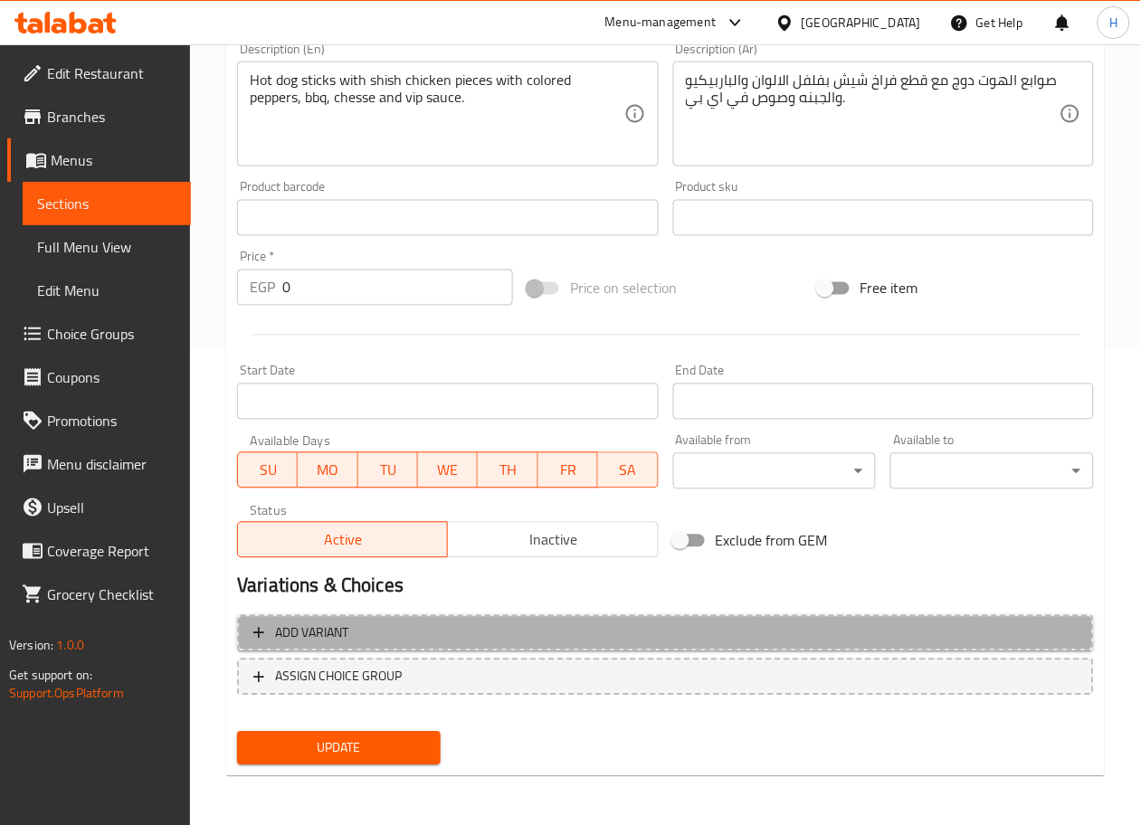
click at [899, 637] on span "Add variant" at bounding box center [665, 634] width 824 height 23
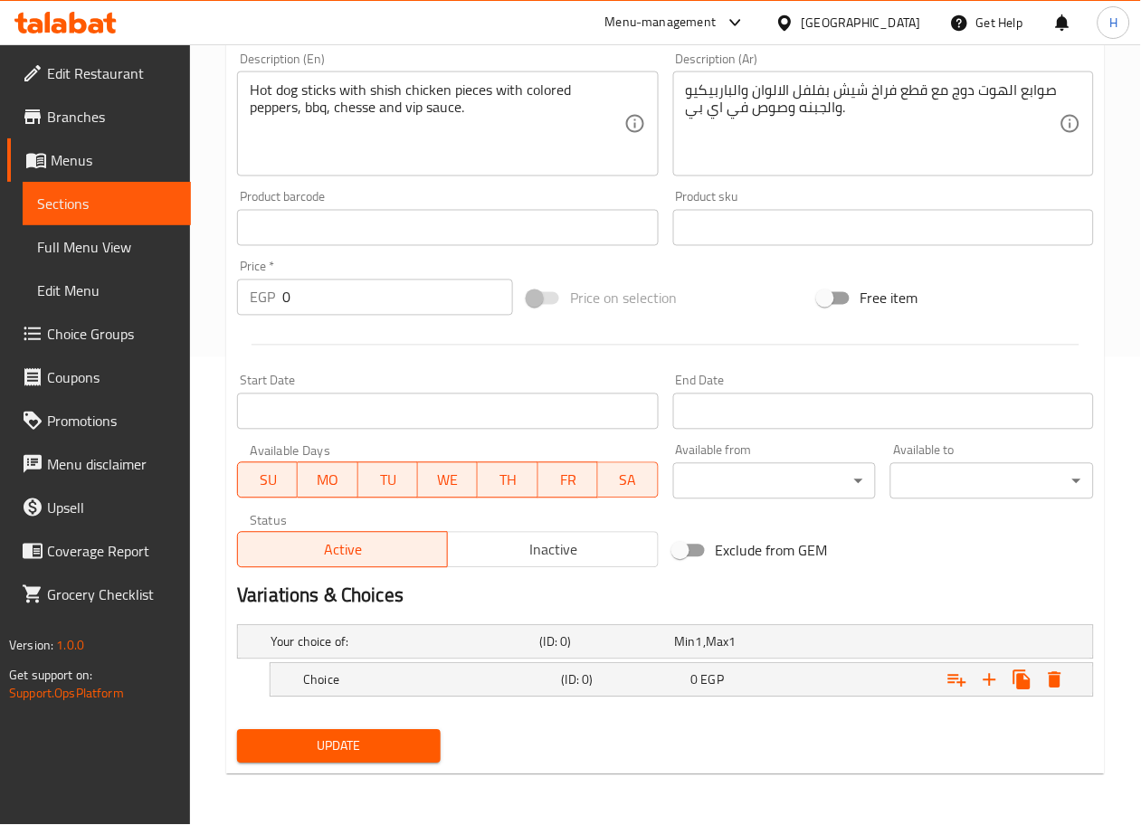
scroll to position [468, 0]
click at [495, 652] on h5 "Choice" at bounding box center [402, 642] width 262 height 18
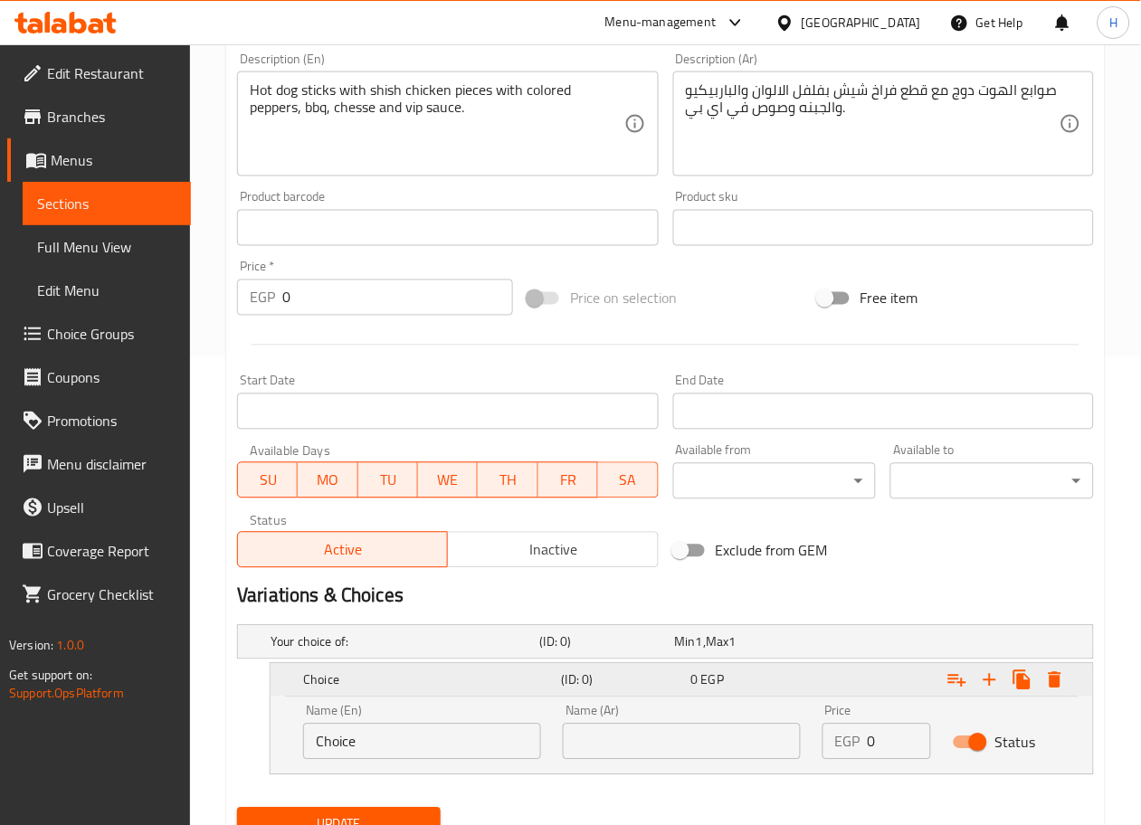
scroll to position [546, 0]
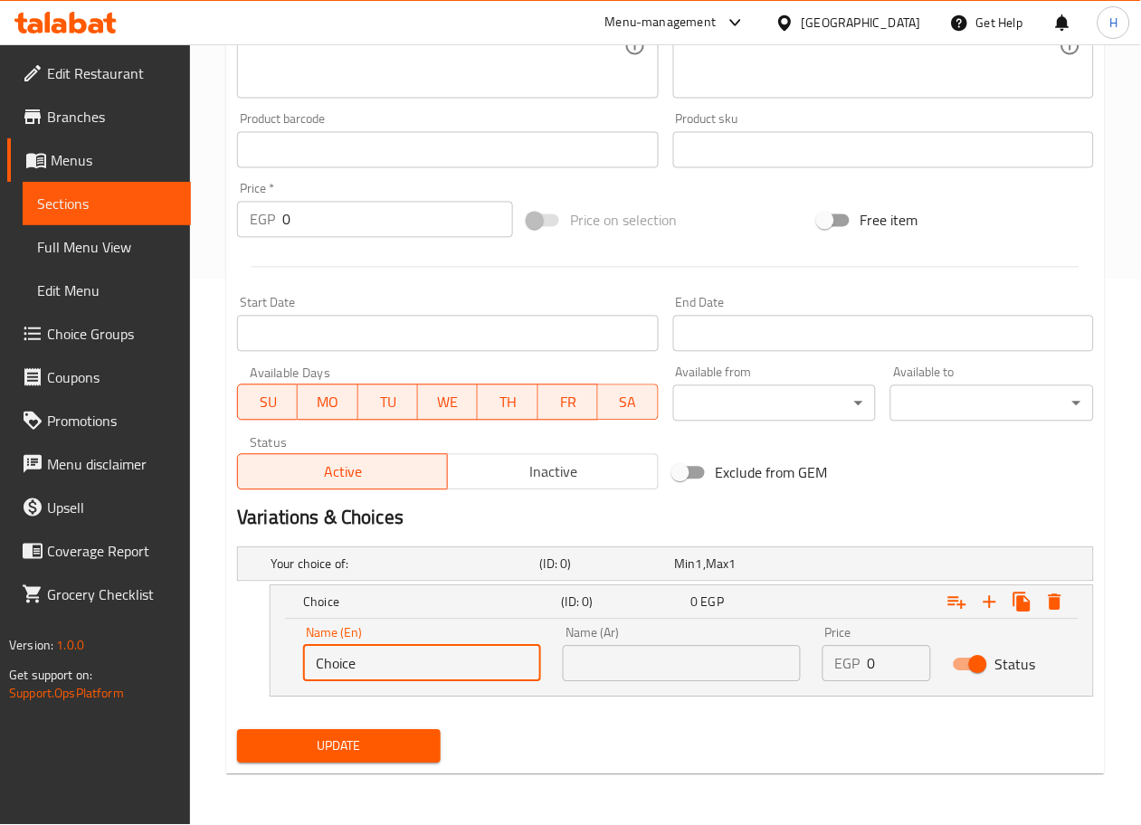
drag, startPoint x: 437, startPoint y: 670, endPoint x: 212, endPoint y: 668, distance: 225.3
click at [212, 668] on div "Home / Restaurants management / Menus / Sections / item / update Vip Sandwich s…" at bounding box center [665, 162] width 951 height 1327
type input "Sandwich"
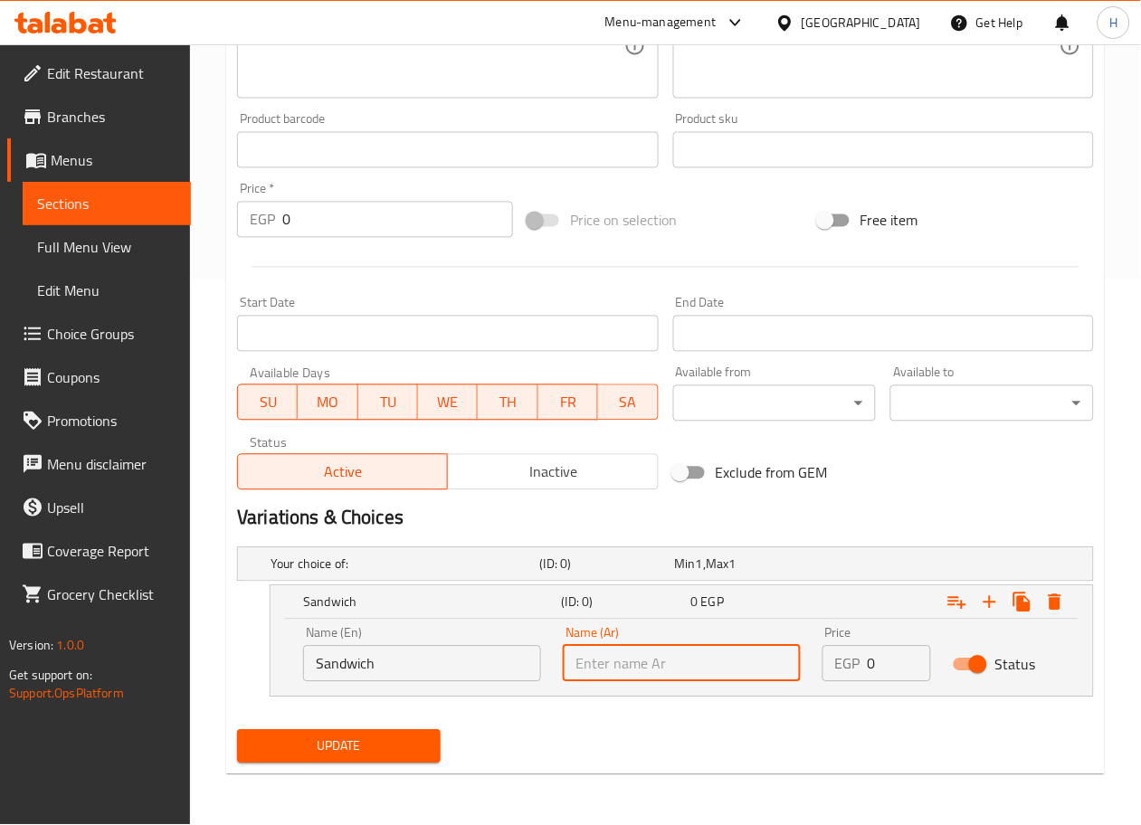
click at [641, 670] on input "text" at bounding box center [682, 664] width 238 height 36
type input "ساندوتش"
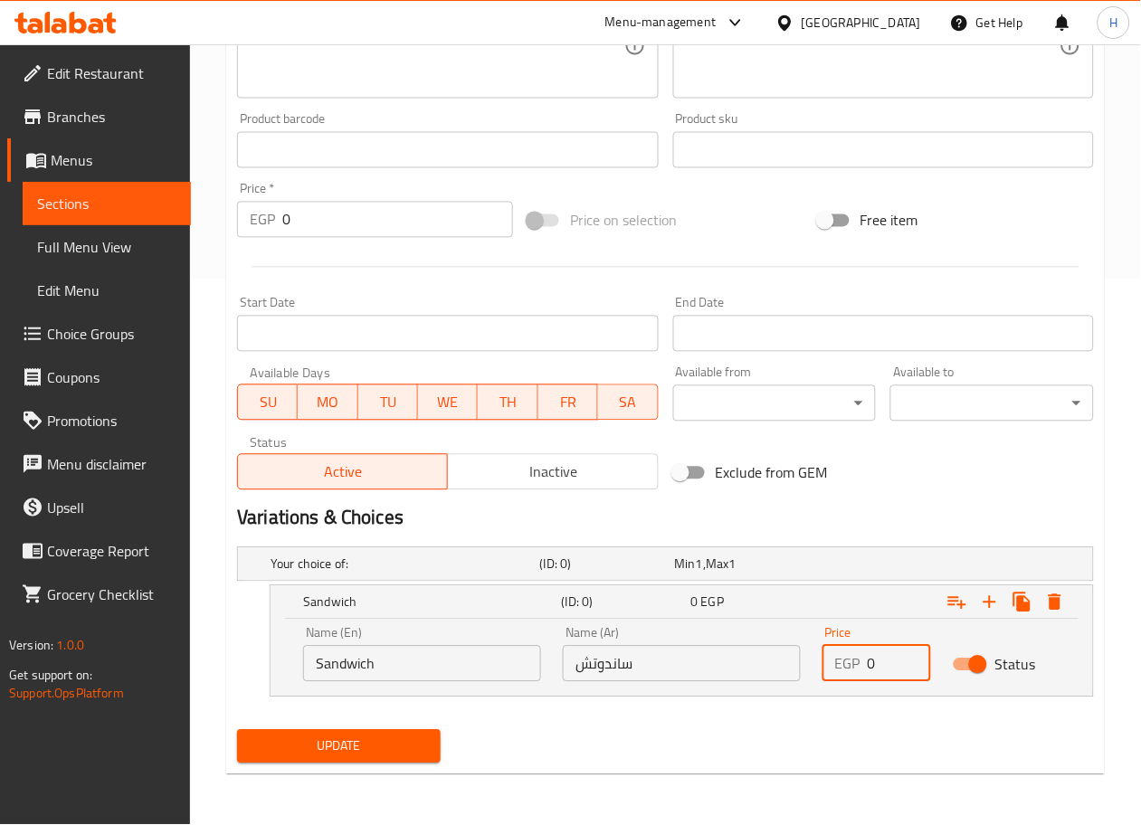
drag, startPoint x: 891, startPoint y: 661, endPoint x: 836, endPoint y: 661, distance: 55.2
click at [836, 661] on div "EGP 0 Price" at bounding box center [877, 664] width 108 height 36
type input "165"
click at [990, 614] on button "Expand" at bounding box center [990, 602] width 33 height 33
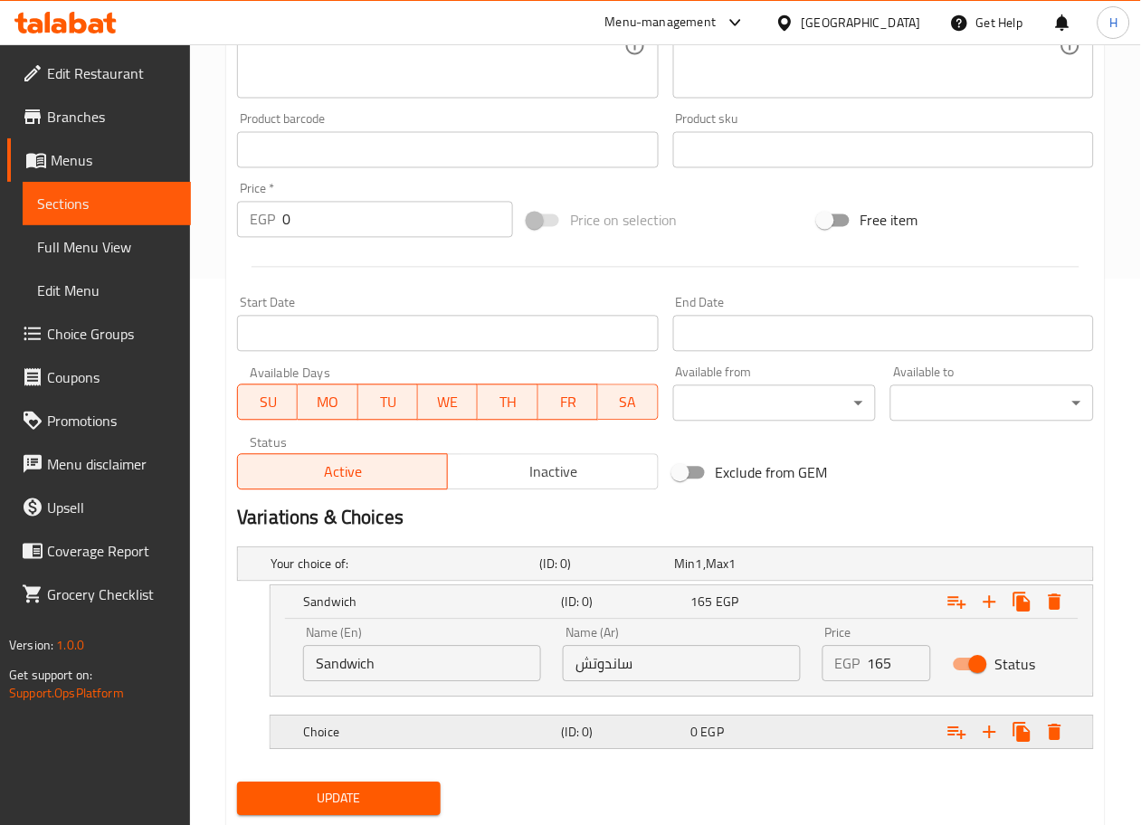
click at [378, 574] on h5 "Choice" at bounding box center [402, 565] width 262 height 18
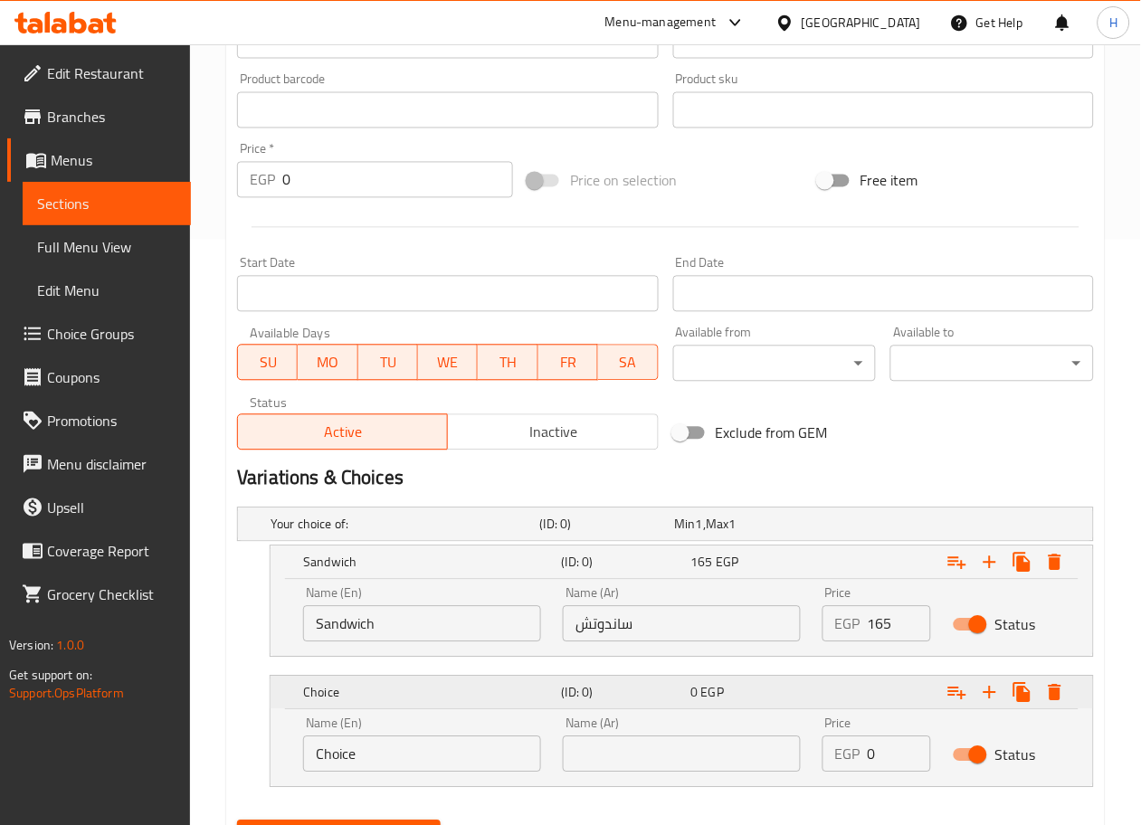
scroll to position [589, 0]
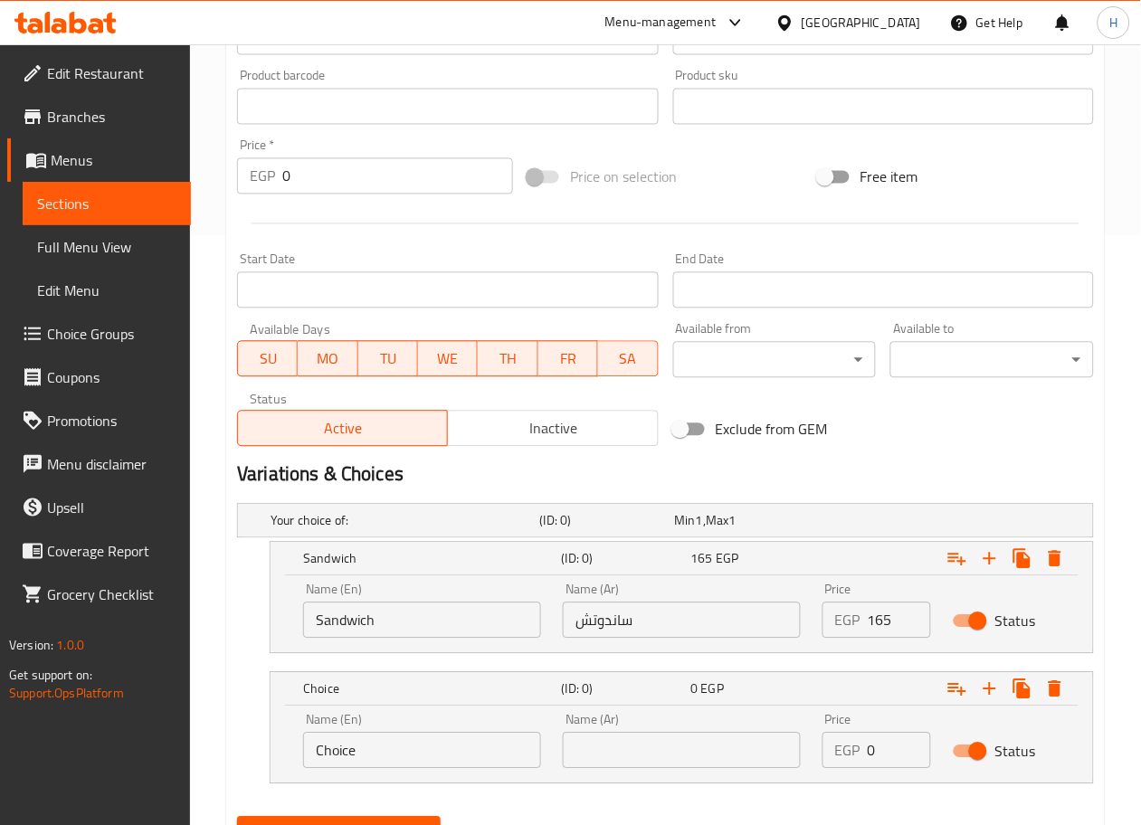
click at [378, 739] on input "Choice" at bounding box center [422, 751] width 238 height 36
type input "Combo"
click at [634, 763] on input "text" at bounding box center [682, 751] width 238 height 36
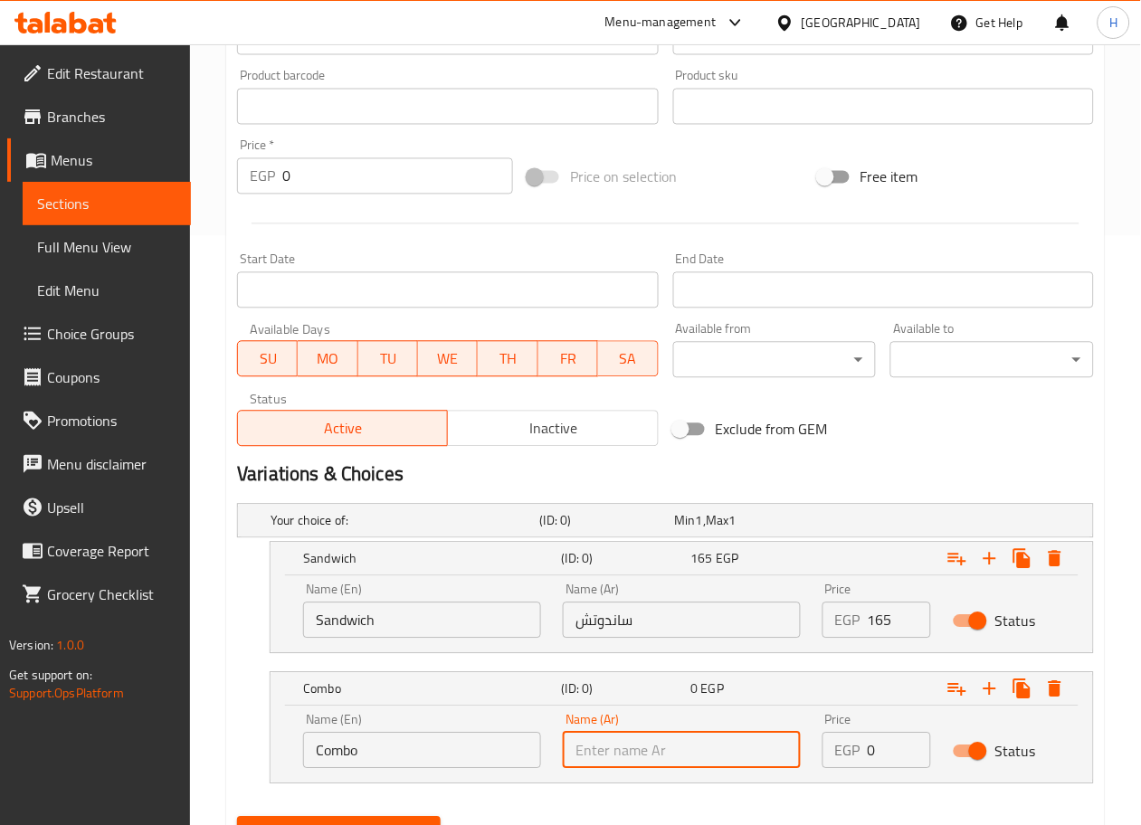
type input "كمبو"
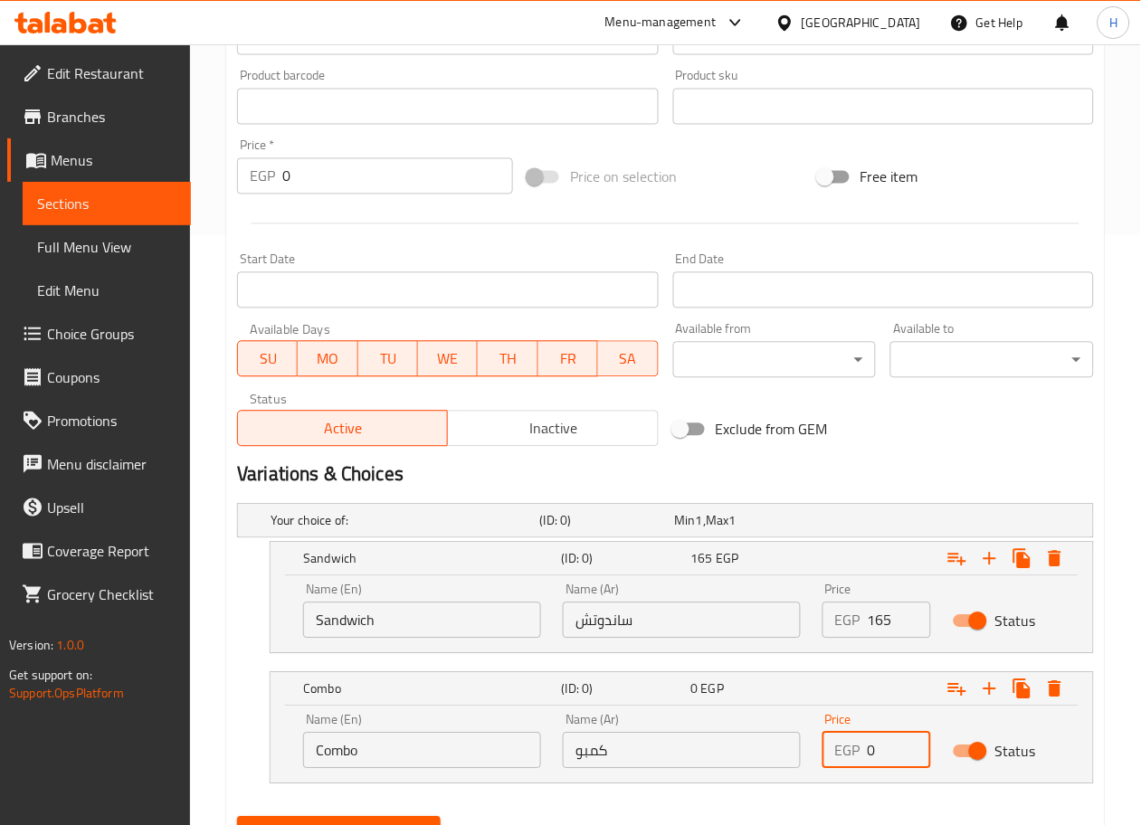
drag, startPoint x: 884, startPoint y: 751, endPoint x: 840, endPoint y: 747, distance: 44.6
click at [840, 747] on div "EGP 0 Price" at bounding box center [877, 751] width 108 height 36
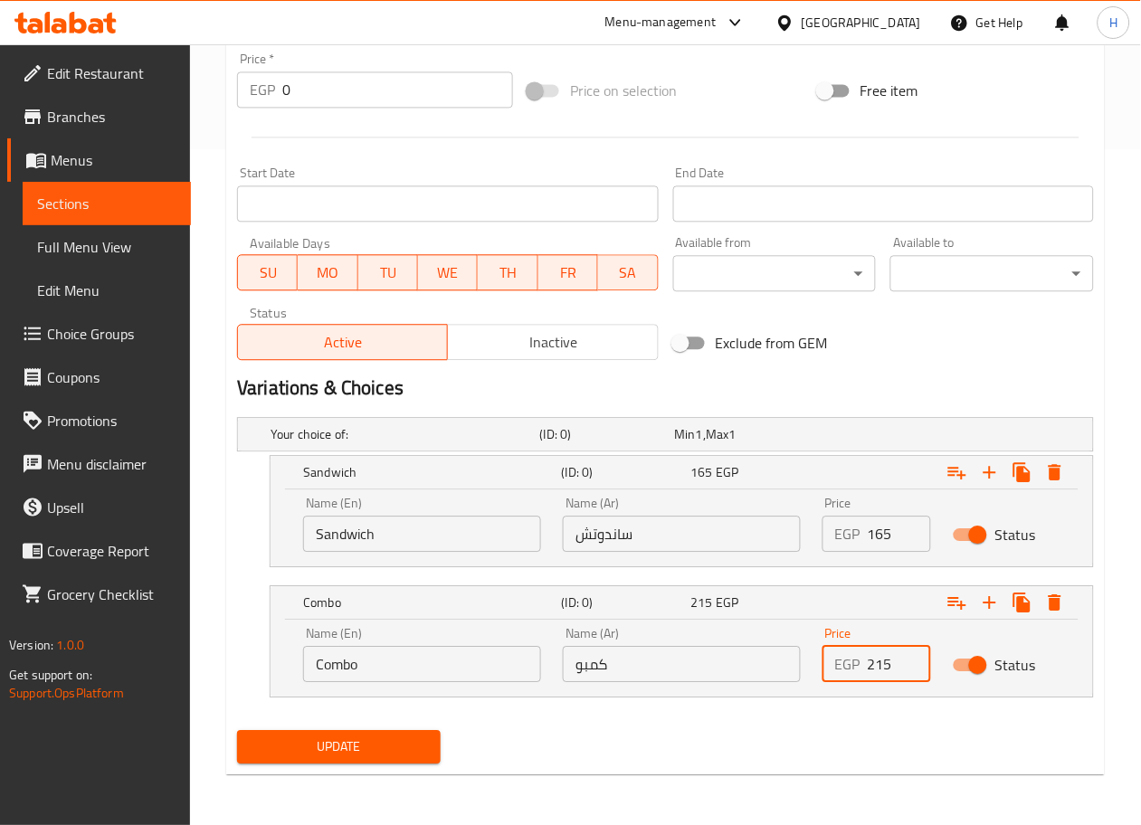
type input "215"
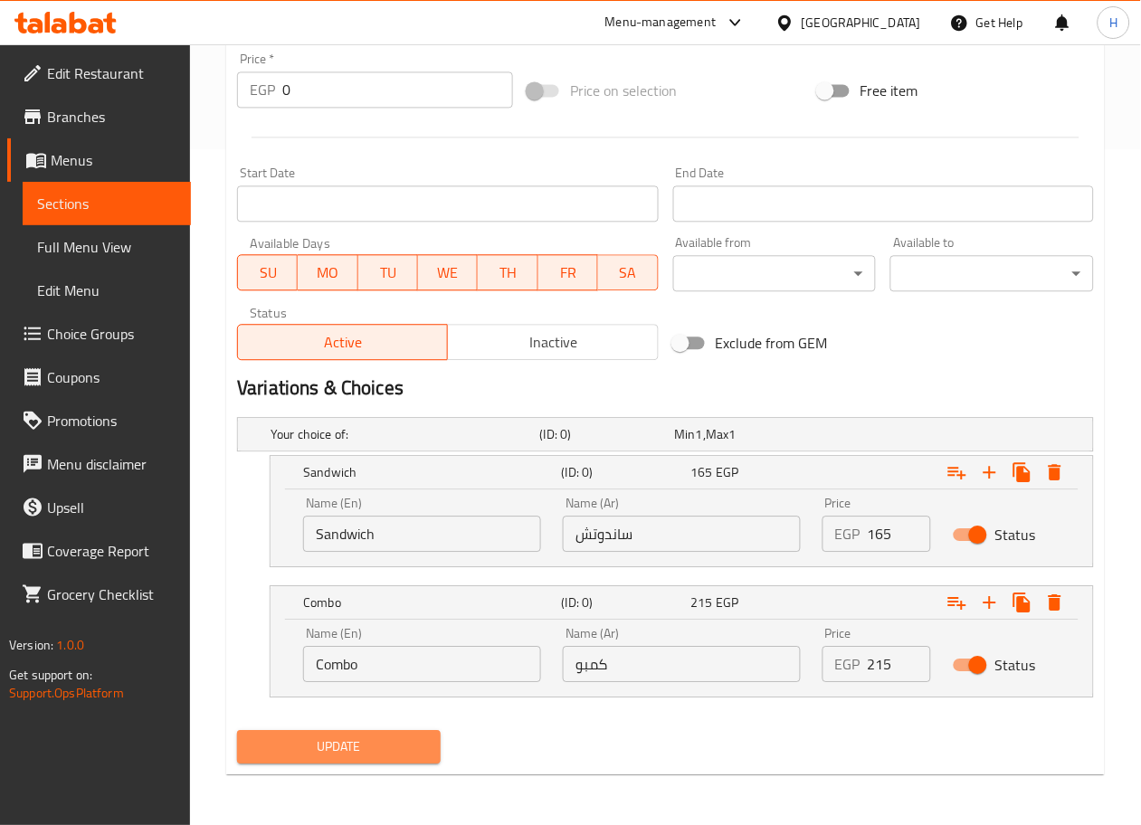
click at [367, 749] on span "Update" at bounding box center [339, 747] width 175 height 23
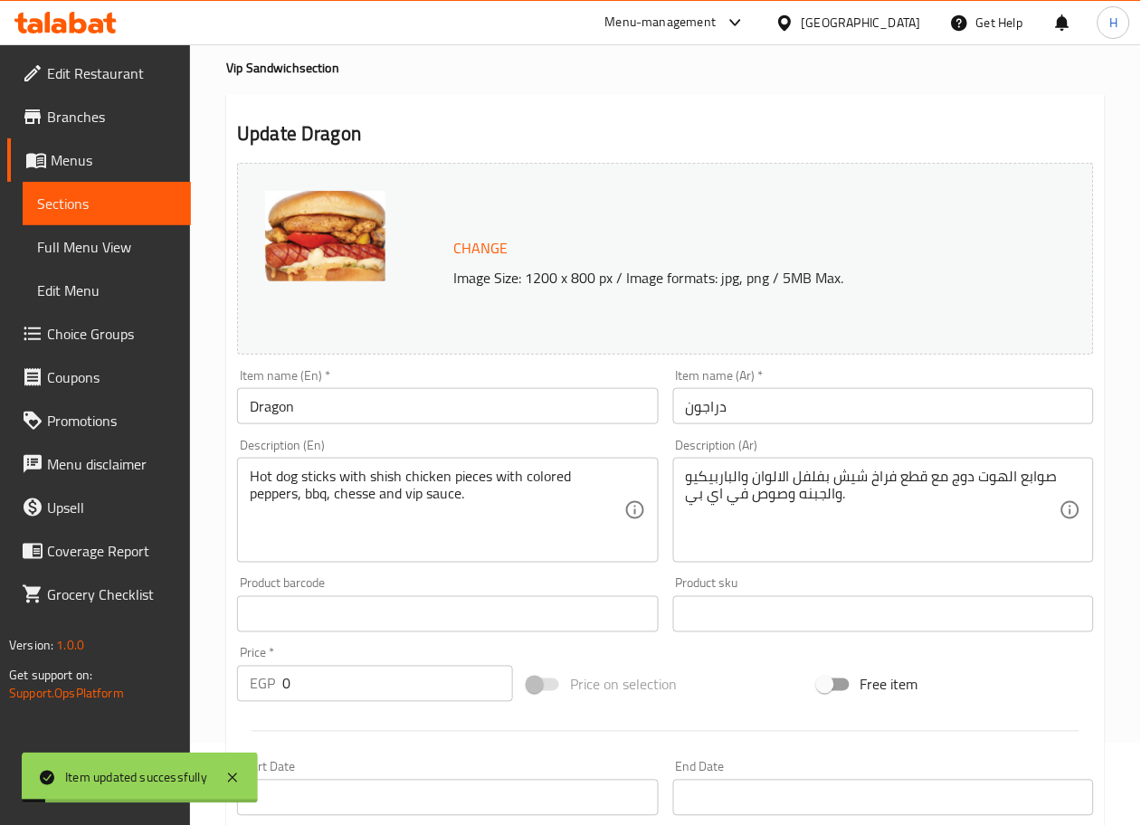
scroll to position [0, 0]
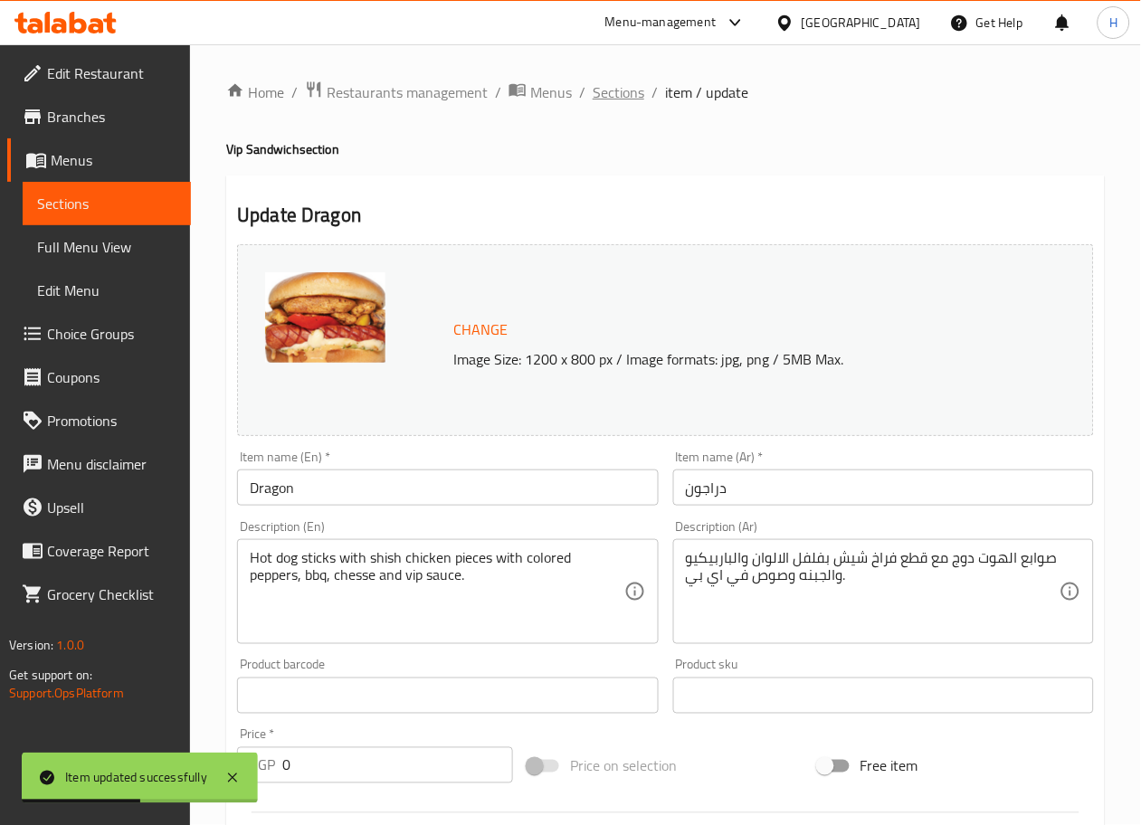
click at [604, 99] on span "Sections" at bounding box center [619, 92] width 52 height 22
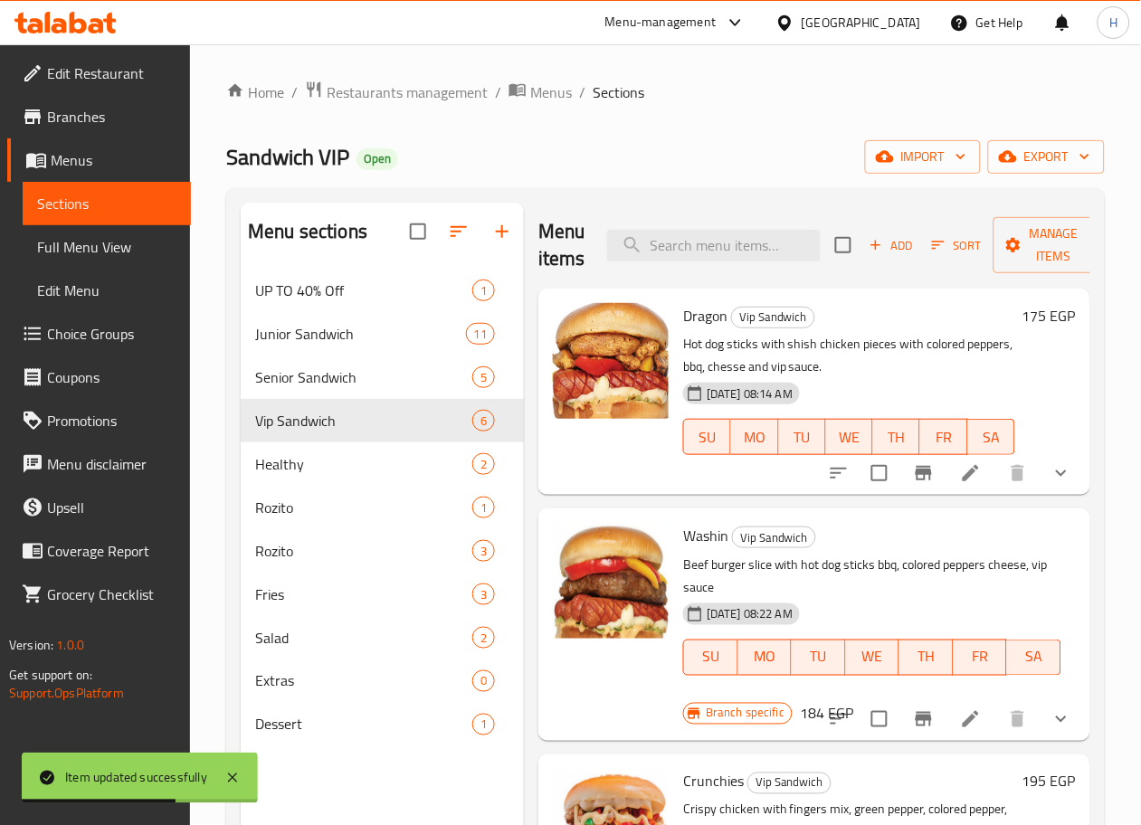
scroll to position [139, 0]
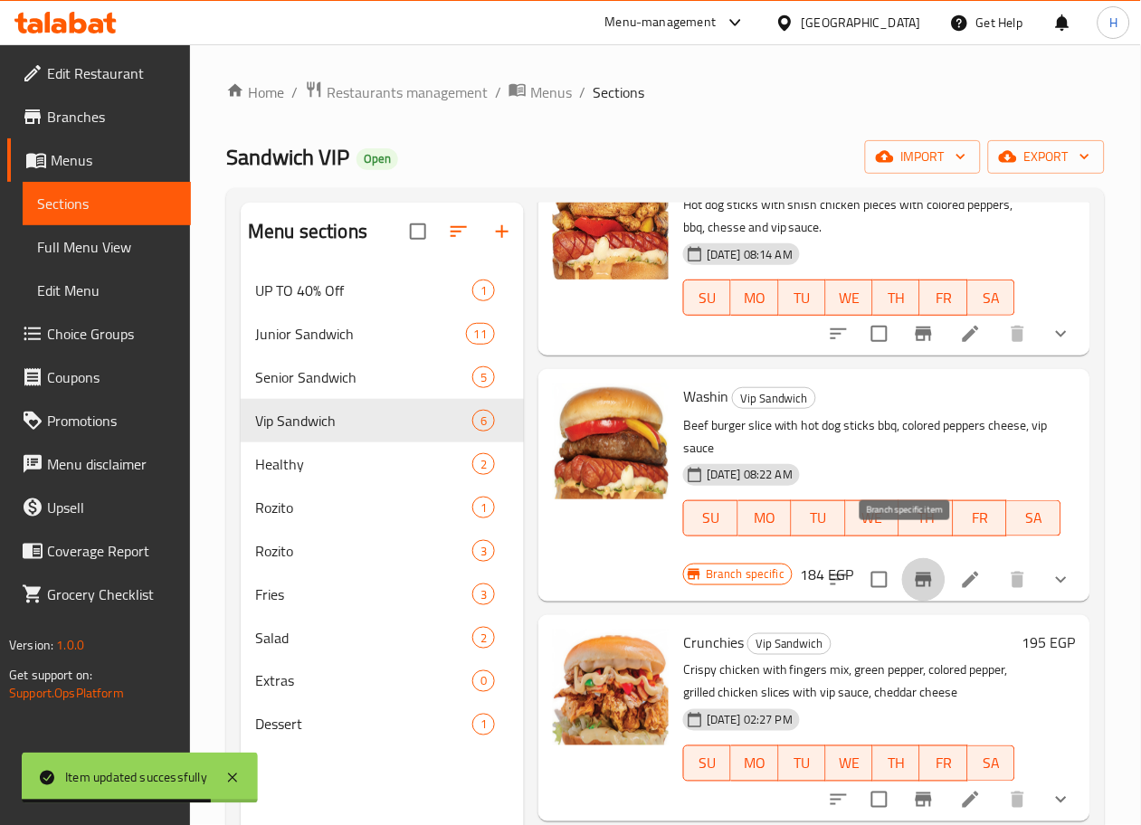
click at [916, 569] on icon "Branch-specific-item" at bounding box center [924, 580] width 22 height 22
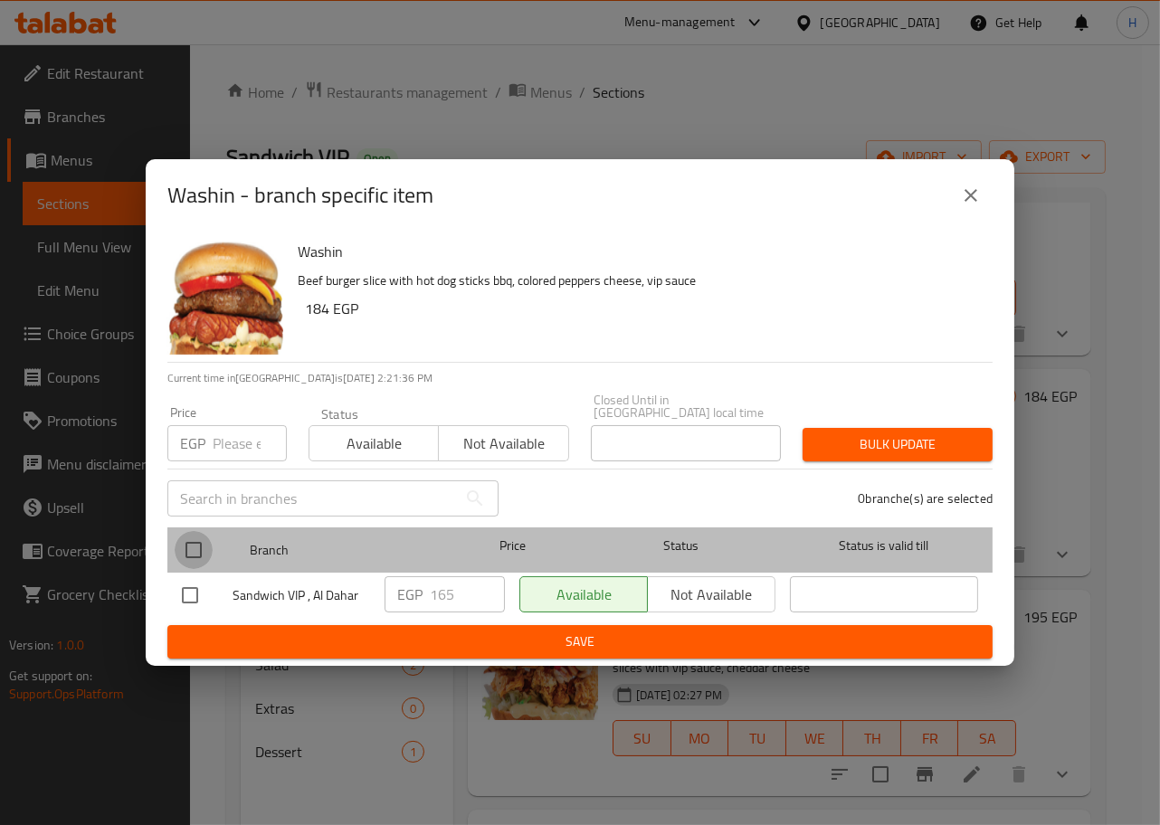
click at [194, 535] on input "checkbox" at bounding box center [194, 550] width 38 height 38
checkbox input "true"
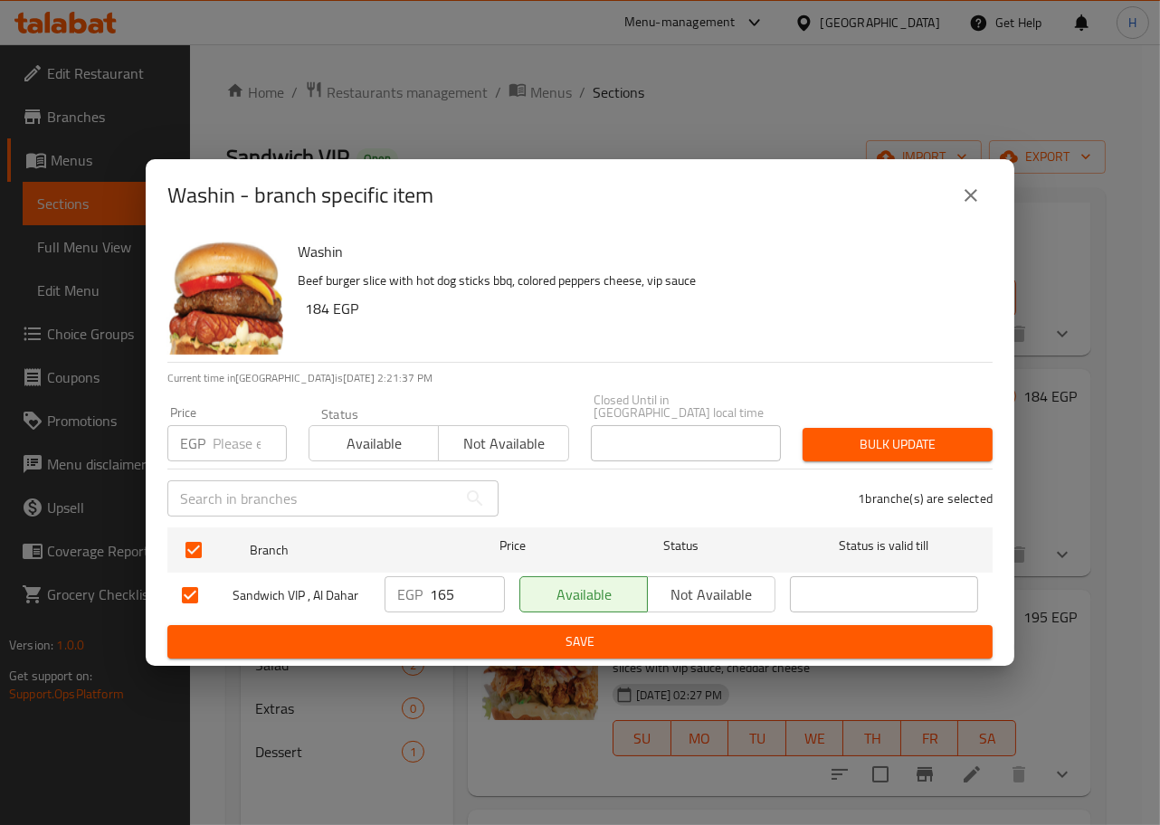
drag, startPoint x: 462, startPoint y: 581, endPoint x: 363, endPoint y: 583, distance: 98.7
click at [363, 583] on div "Sandwich VIP , Al Dahar EGP 165 ​ Available Not available ​" at bounding box center [580, 595] width 811 height 52
click at [468, 633] on span "Save" at bounding box center [580, 642] width 796 height 23
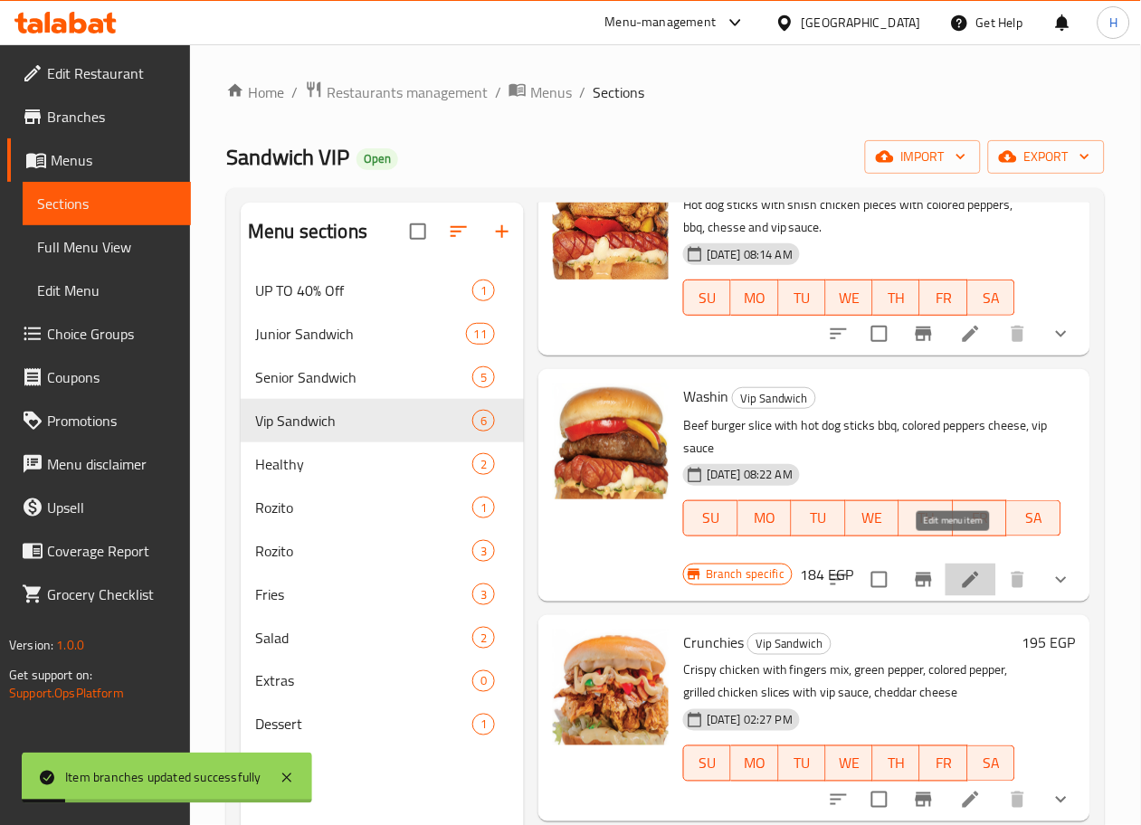
click at [960, 569] on icon at bounding box center [971, 580] width 22 height 22
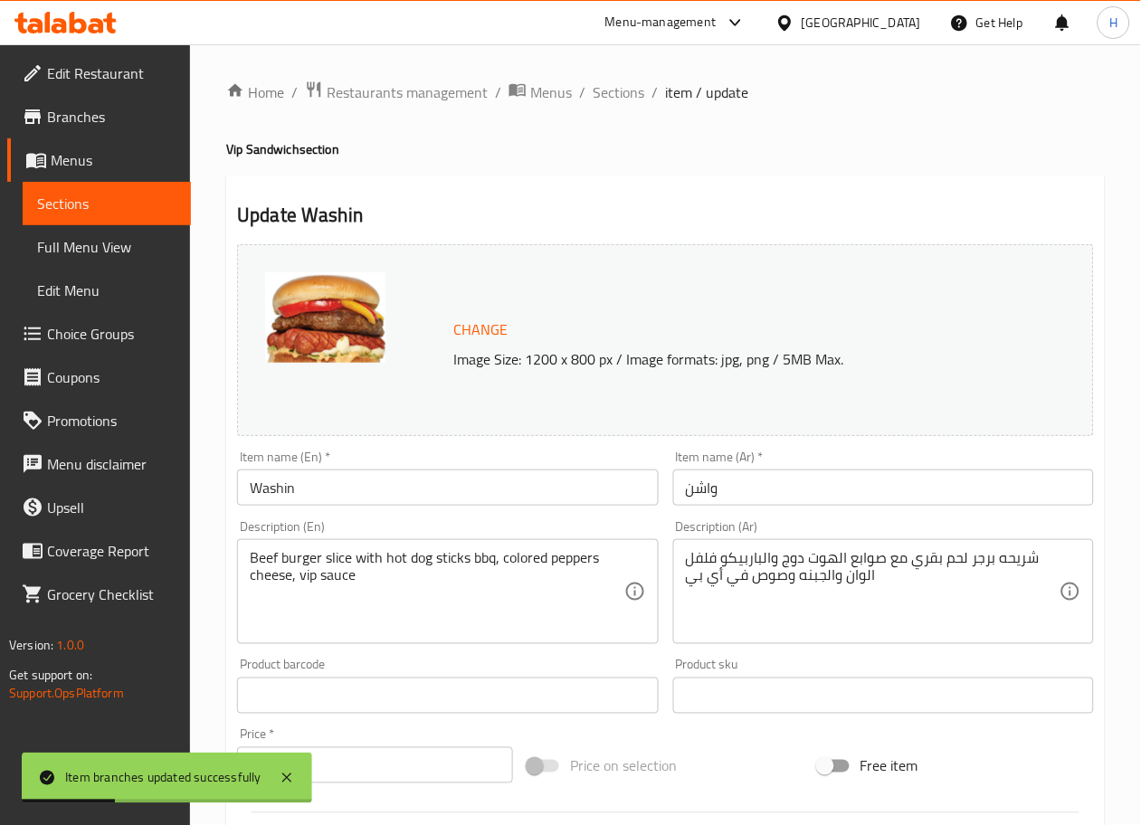
scroll to position [81, 0]
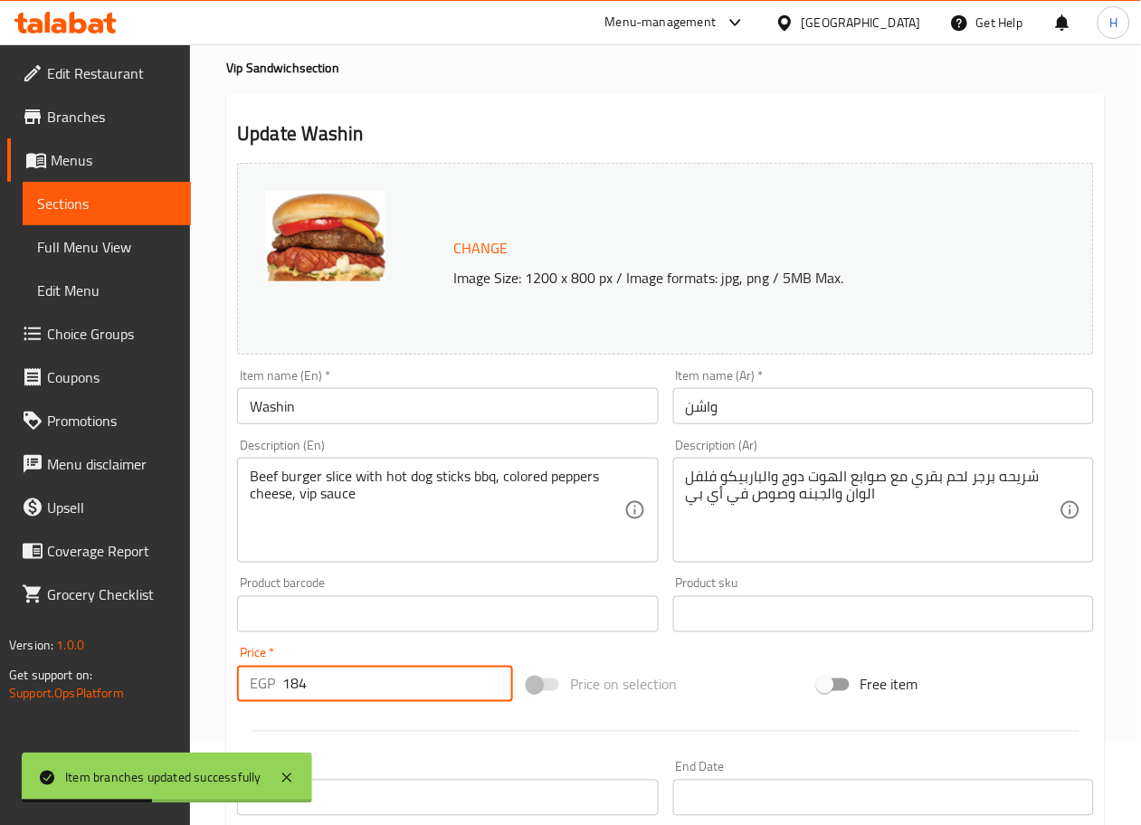
drag, startPoint x: 343, startPoint y: 680, endPoint x: 201, endPoint y: 678, distance: 142.1
click at [201, 678] on div "Home / Restaurants management / Menus / Sections / item / update Vip Sandwich s…" at bounding box center [665, 608] width 951 height 1290
type input "0"
click at [214, 676] on div "Home / Restaurants management / Menus / Sections / item / update Vip Sandwich s…" at bounding box center [665, 608] width 951 height 1290
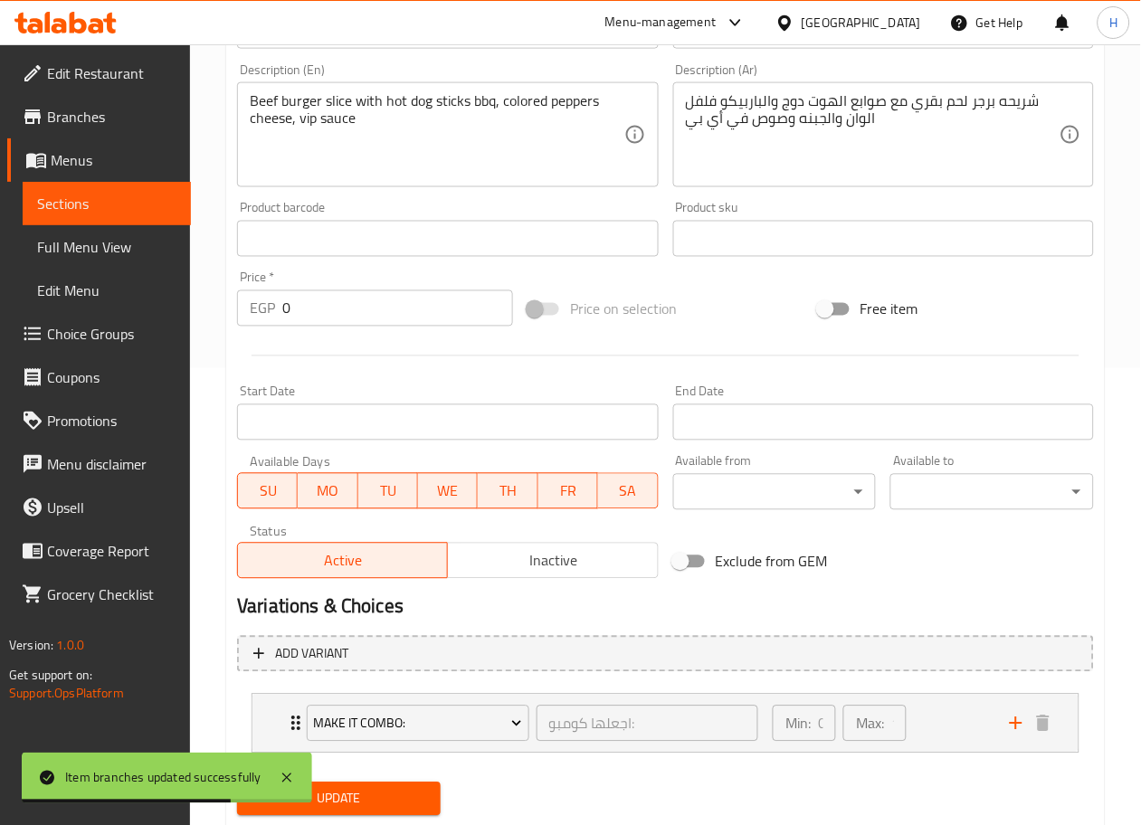
scroll to position [469, 0]
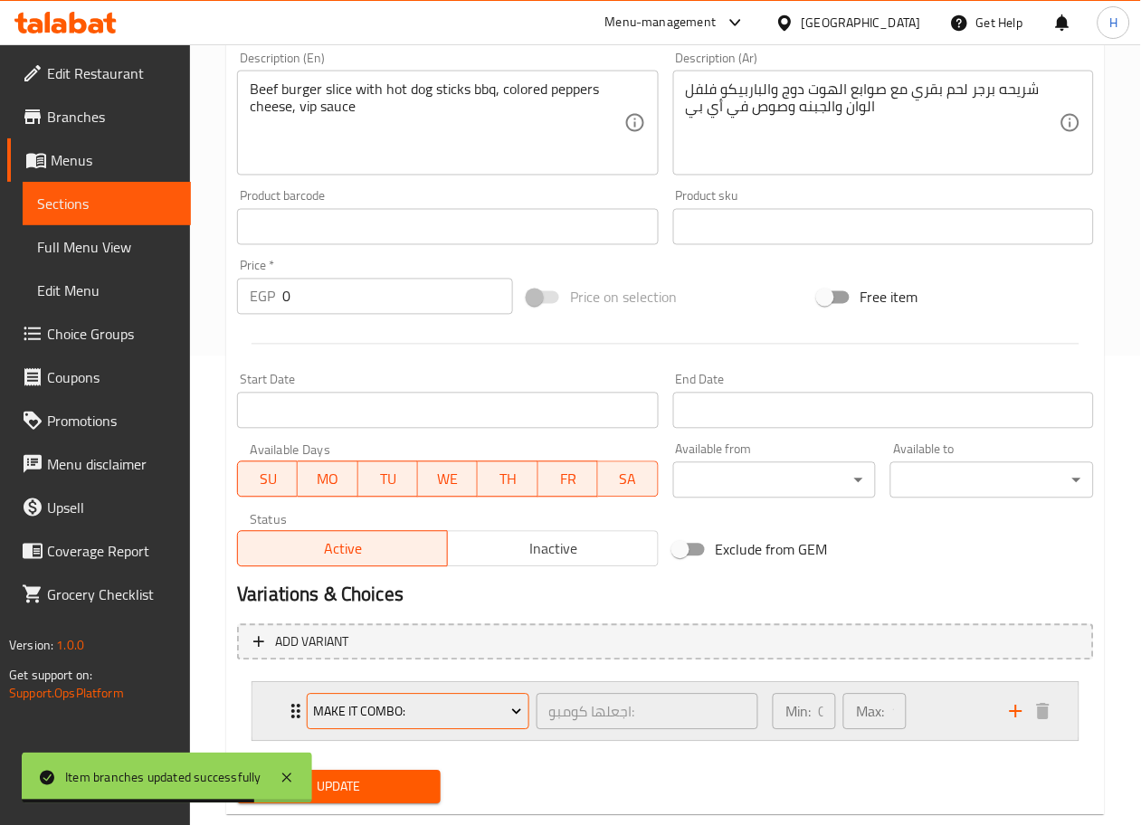
click at [393, 709] on span "Make It Combo:" at bounding box center [418, 712] width 209 height 23
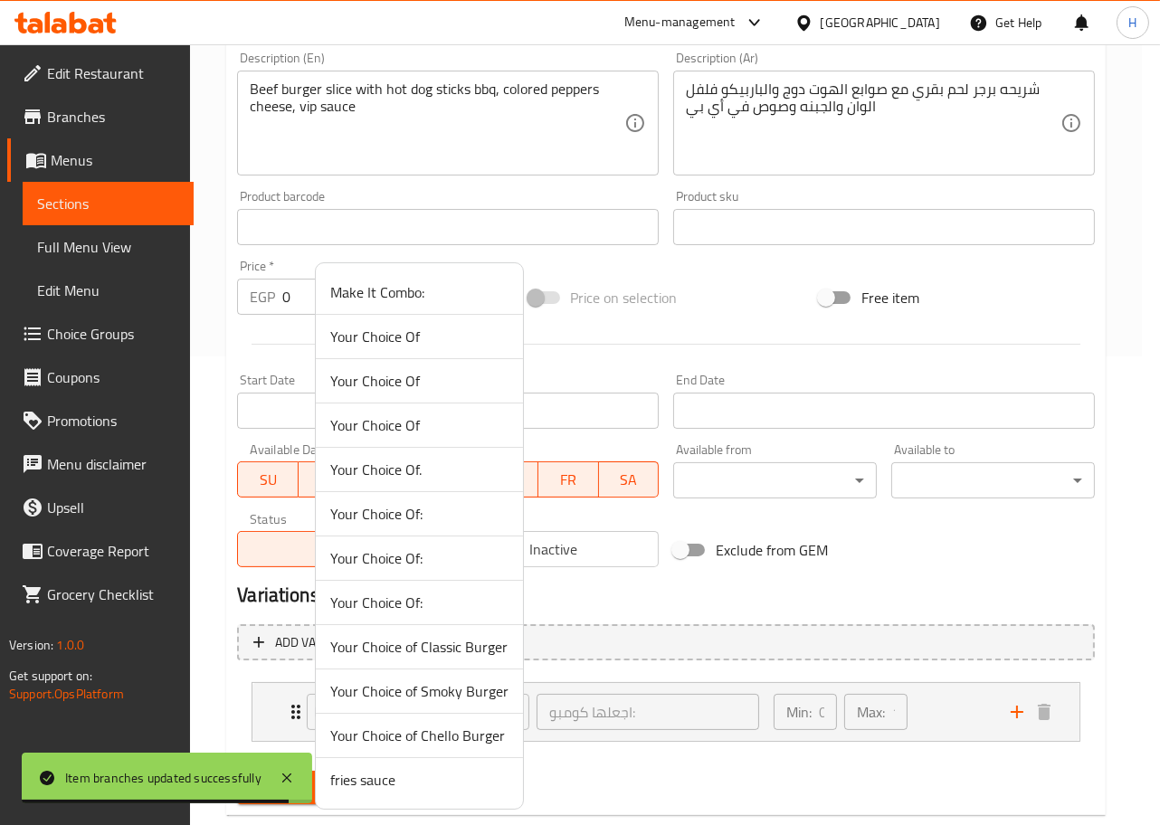
click at [414, 612] on span "Your Choice Of:" at bounding box center [419, 603] width 178 height 22
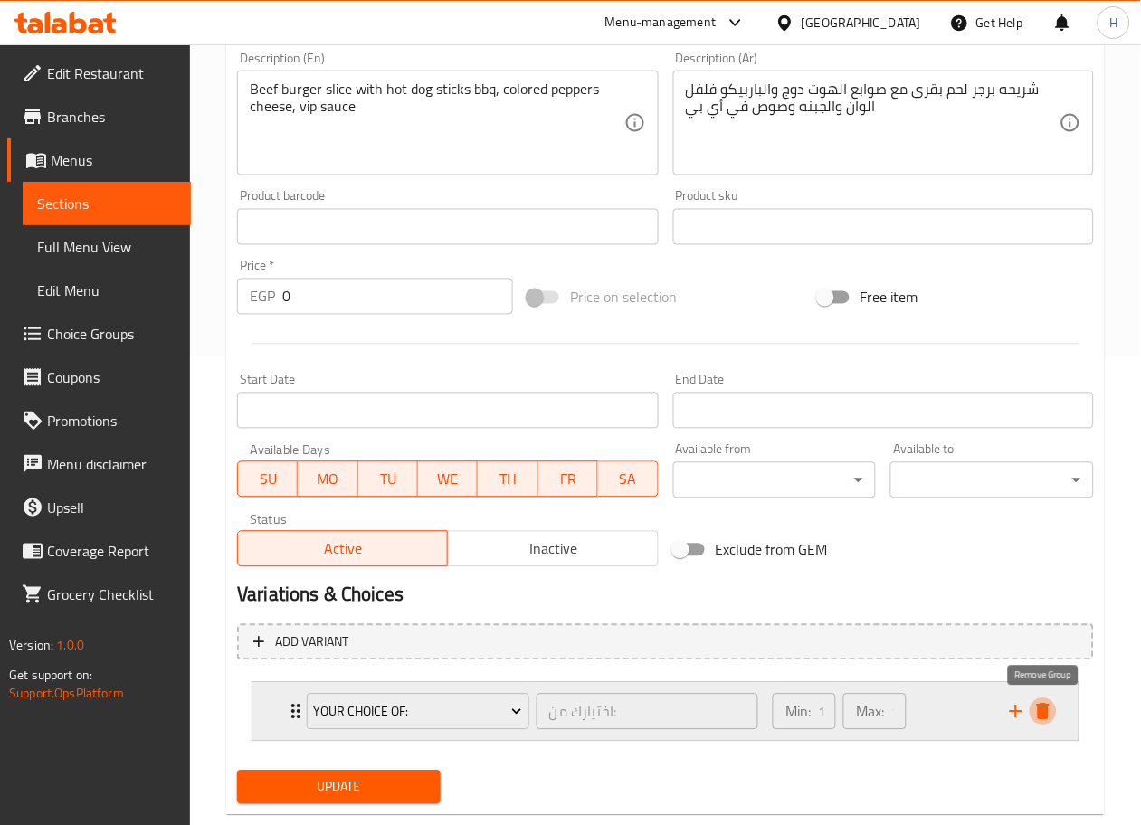
click at [1042, 714] on icon "delete" at bounding box center [1043, 712] width 13 height 16
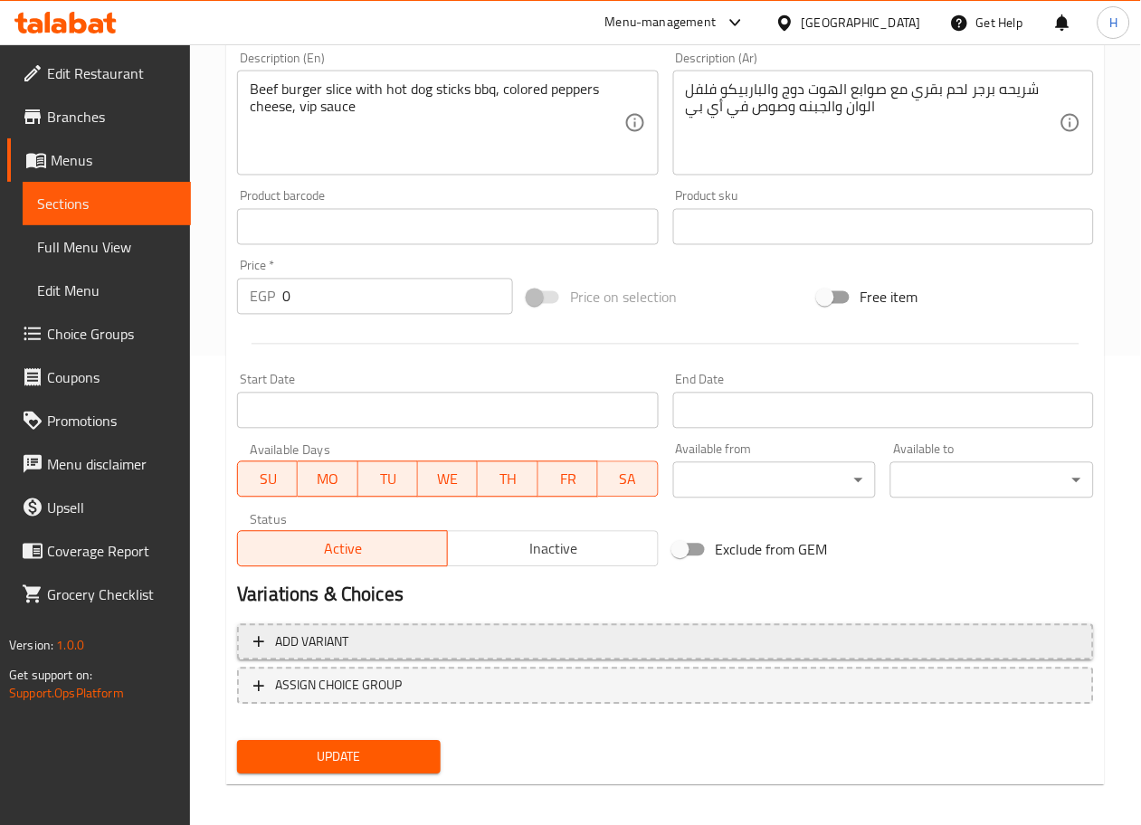
click at [680, 626] on button "Add variant" at bounding box center [665, 642] width 857 height 37
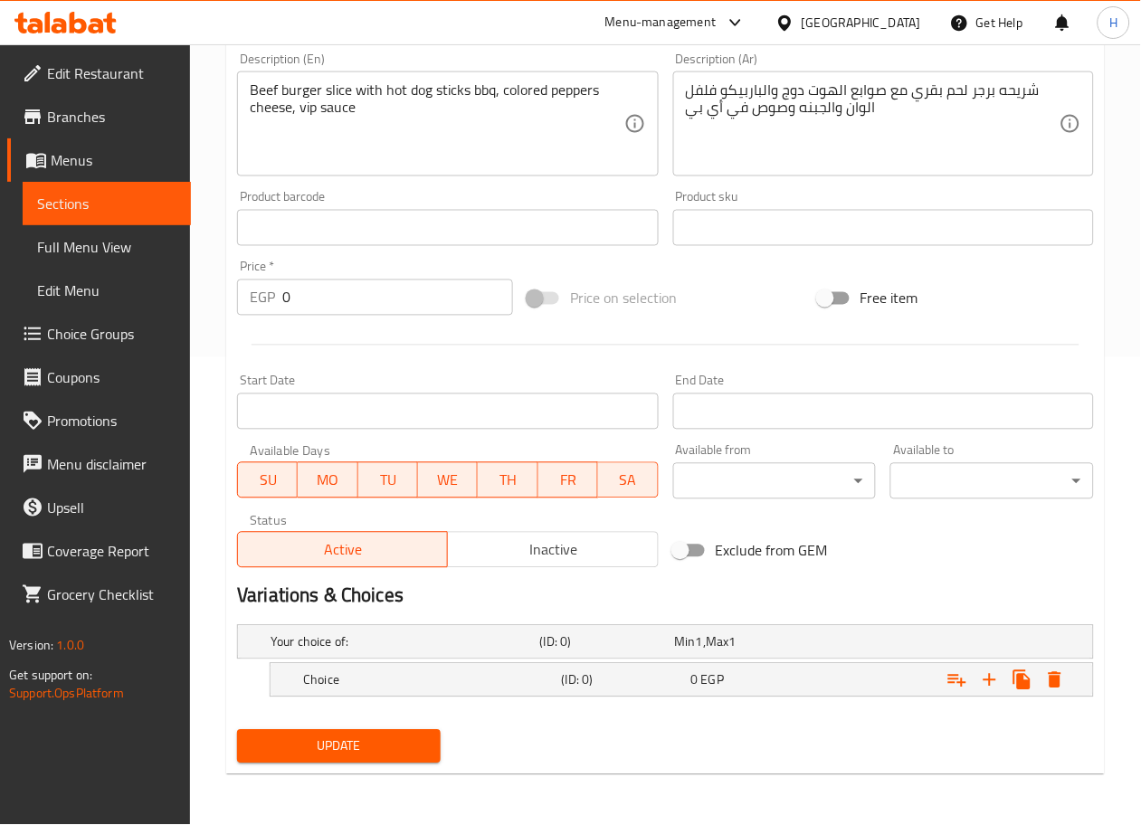
scroll to position [468, 0]
click at [465, 652] on h5 "Choice" at bounding box center [402, 642] width 262 height 18
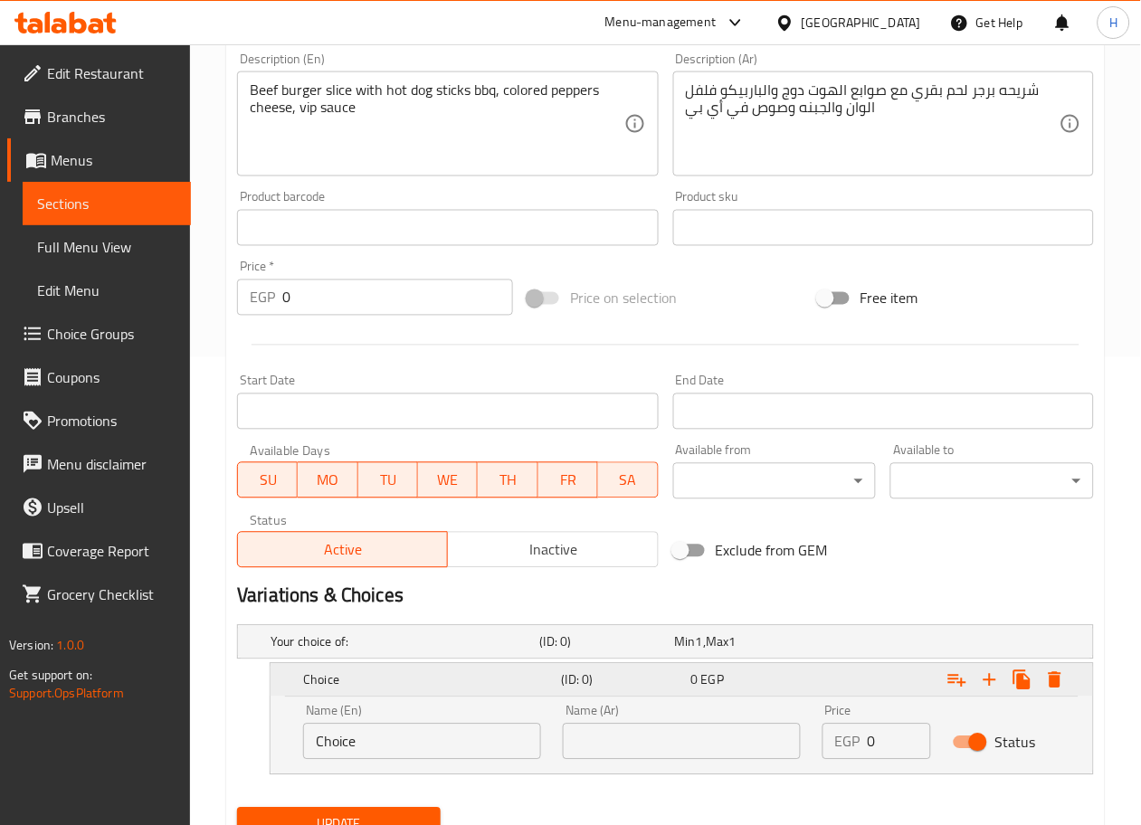
scroll to position [546, 0]
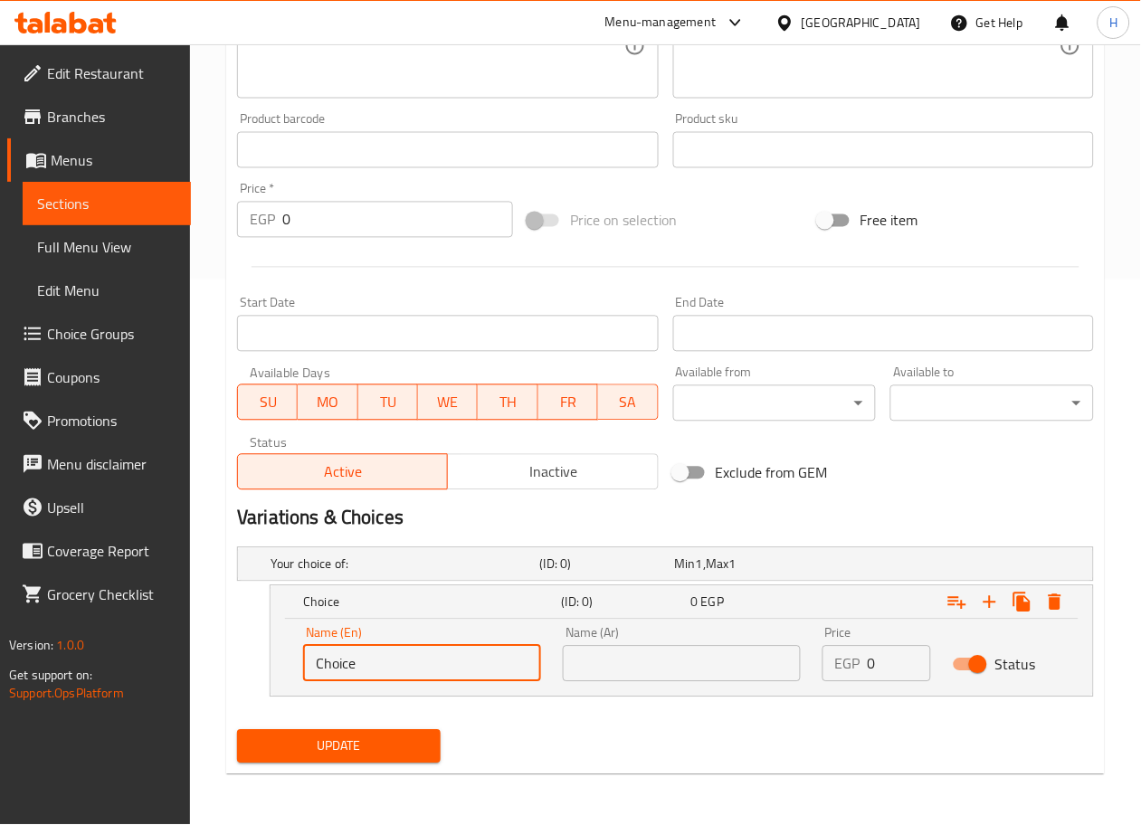
drag, startPoint x: 435, startPoint y: 672, endPoint x: 224, endPoint y: 662, distance: 212.0
click at [224, 662] on div "Home / Restaurants management / Menus / Sections / item / update Vip Sandwich s…" at bounding box center [665, 162] width 951 height 1327
type input "Sandwich"
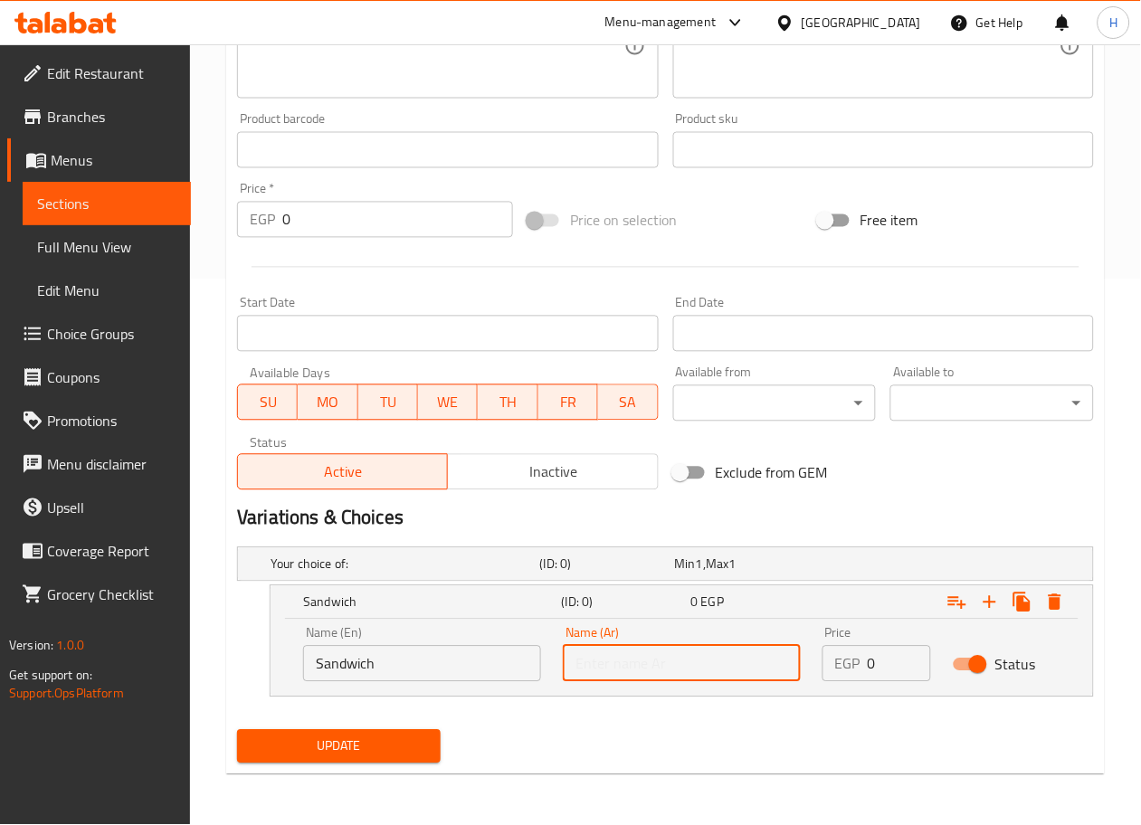
click at [656, 653] on input "text" at bounding box center [682, 664] width 238 height 36
type input "ساندوتش"
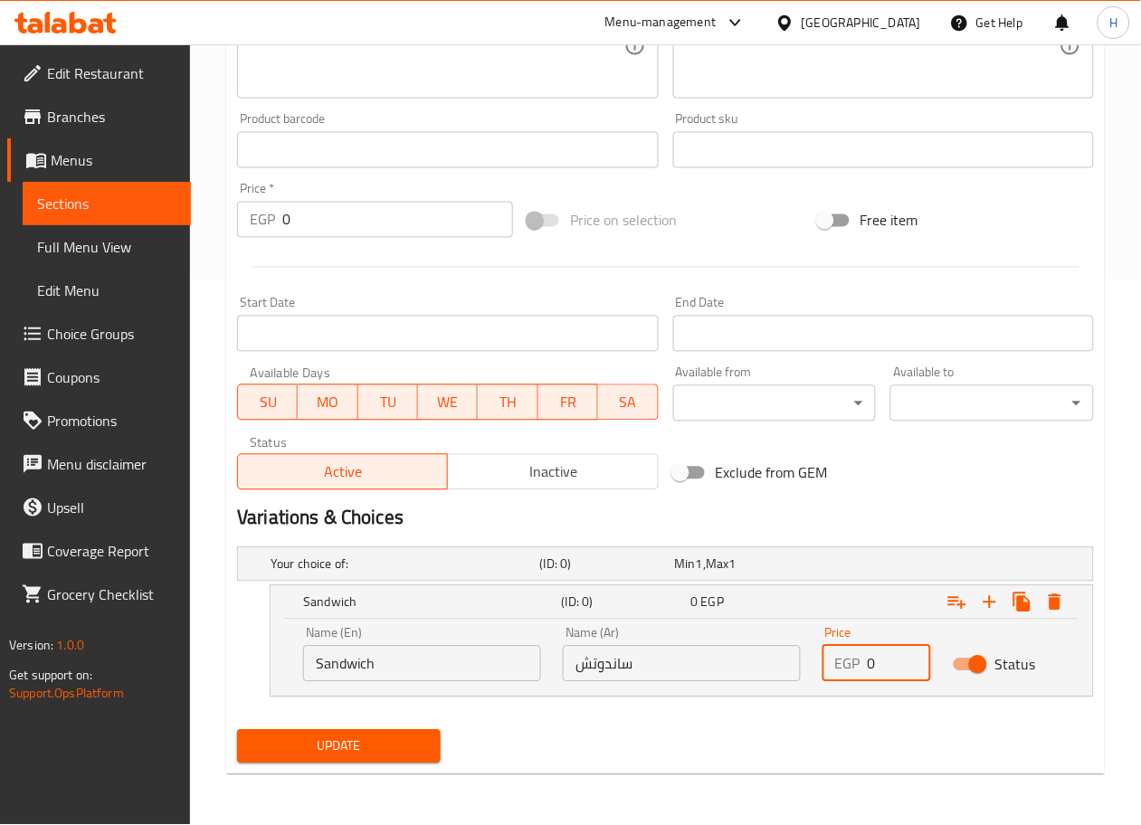
drag, startPoint x: 879, startPoint y: 667, endPoint x: 845, endPoint y: 664, distance: 33.6
click at [845, 664] on div "EGP 0 Price" at bounding box center [877, 664] width 108 height 36
type input "165"
click at [989, 604] on icon "Expand" at bounding box center [990, 603] width 22 height 22
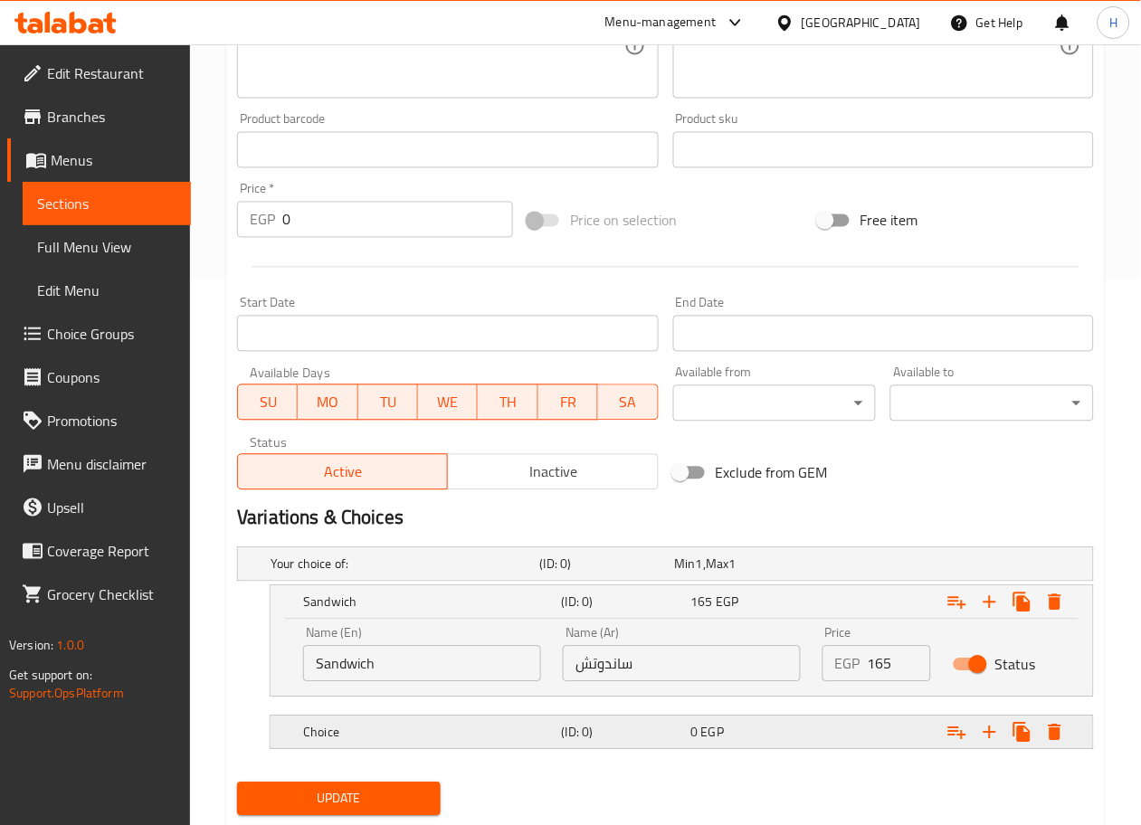
click at [445, 574] on h5 "Choice" at bounding box center [402, 565] width 262 height 18
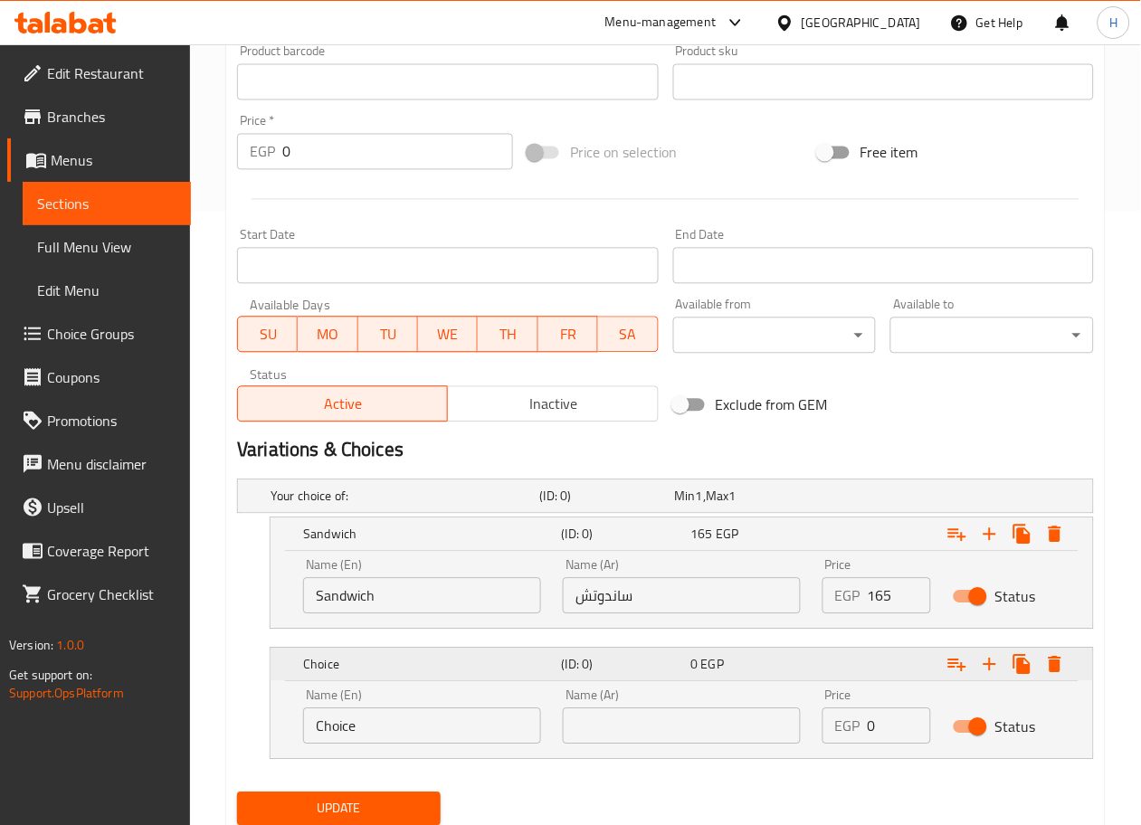
scroll to position [635, 0]
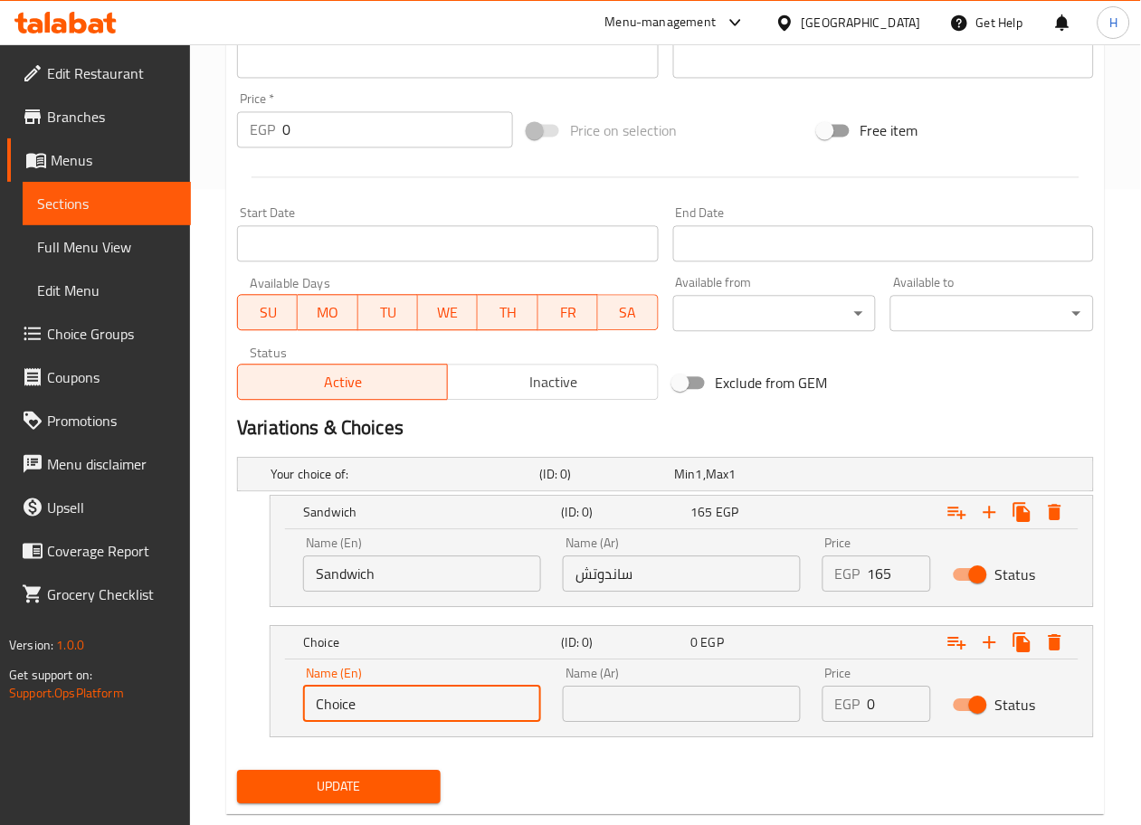
click at [431, 702] on input "Choice" at bounding box center [422, 705] width 238 height 36
type input "Combo"
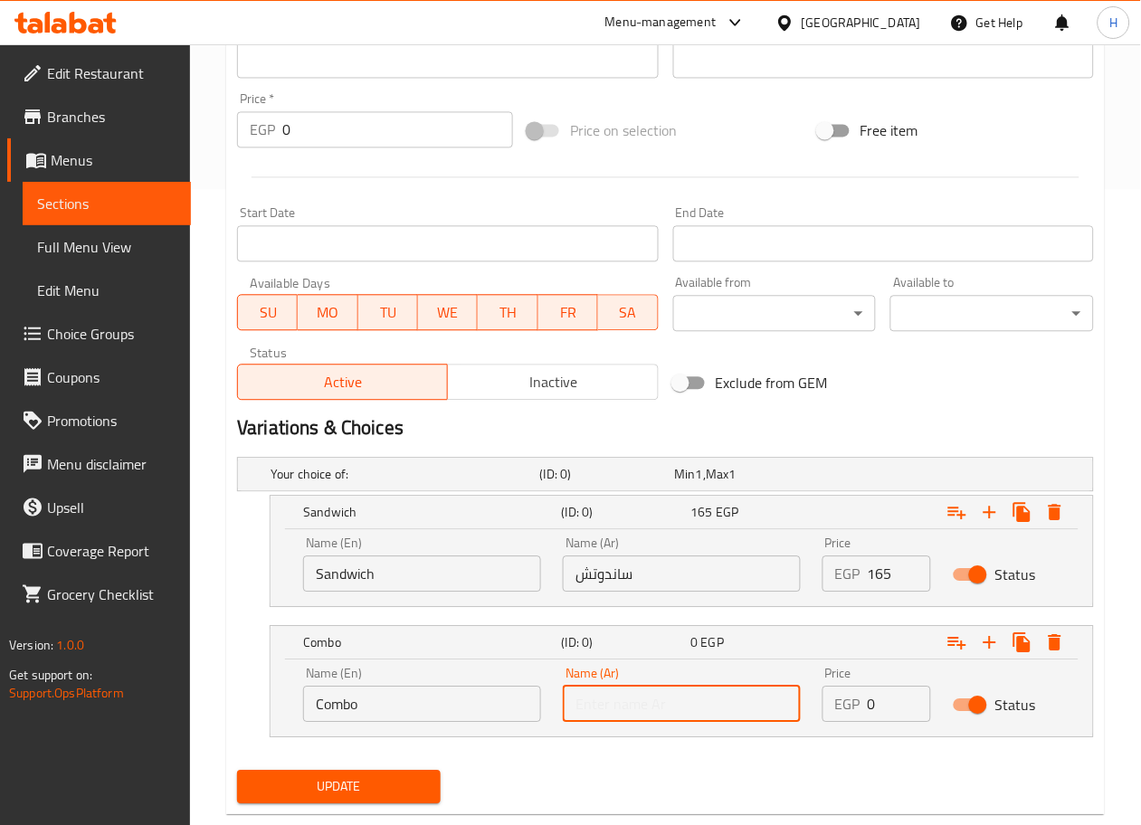
click at [648, 711] on input "text" at bounding box center [682, 705] width 238 height 36
type input "كمبو"
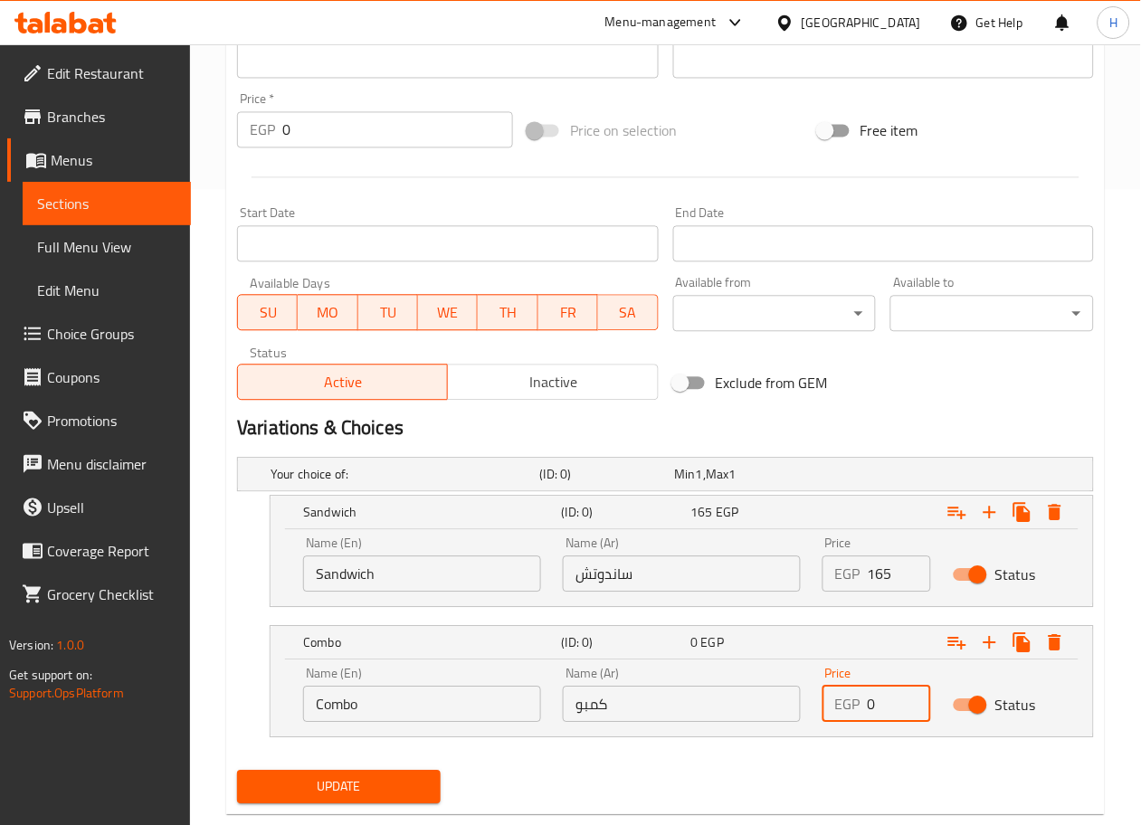
drag, startPoint x: 880, startPoint y: 706, endPoint x: 832, endPoint y: 706, distance: 48.0
click at [832, 706] on div "EGP 0 Price" at bounding box center [877, 705] width 108 height 36
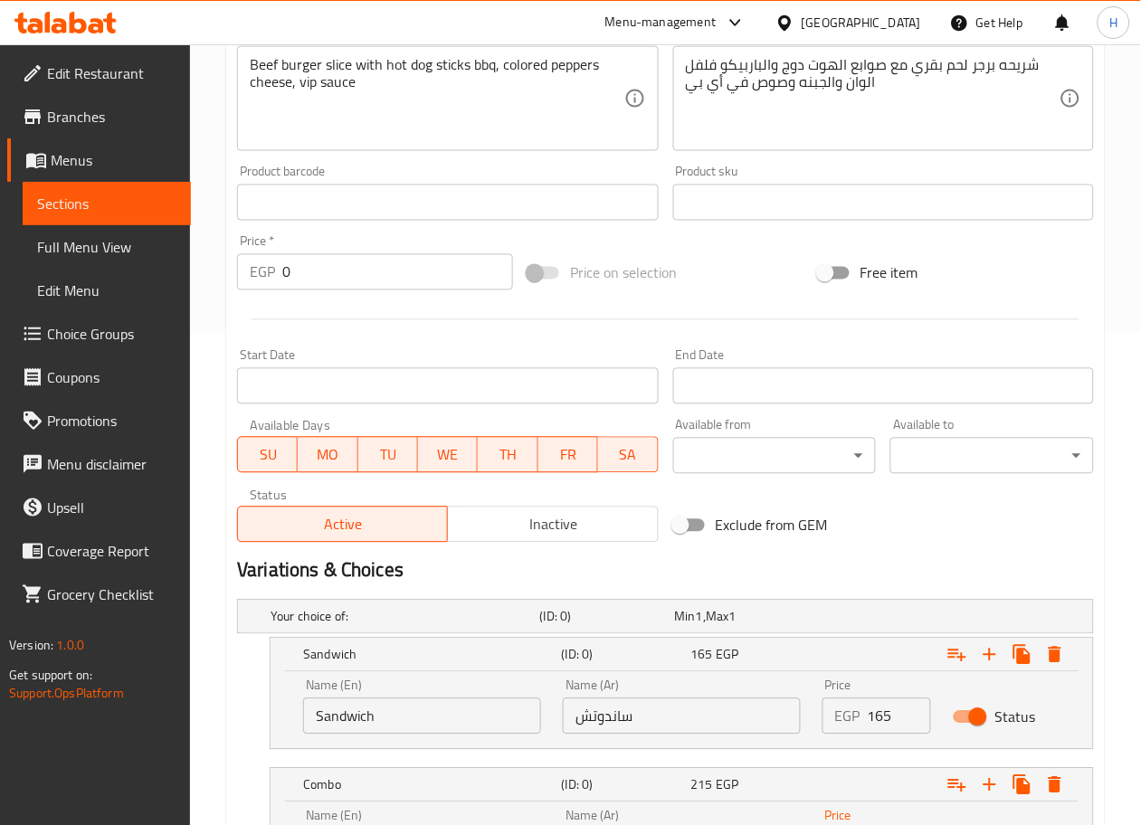
scroll to position [676, 0]
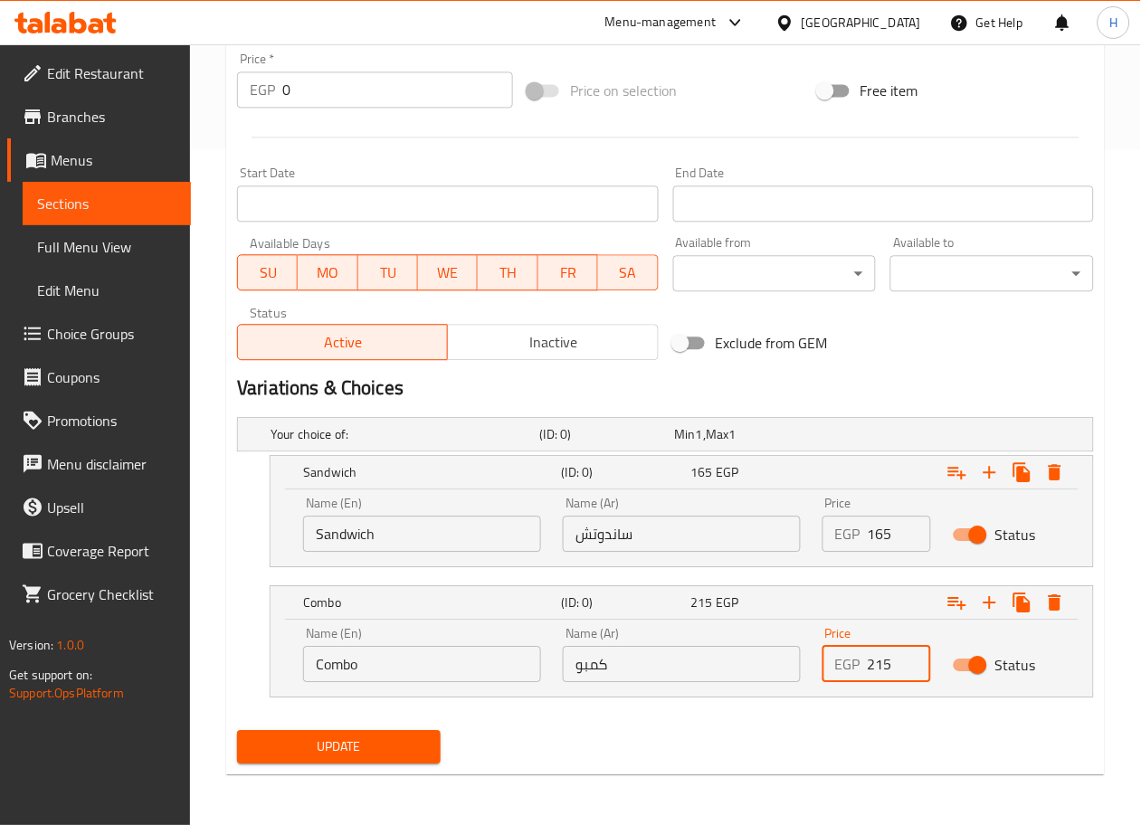
type input "215"
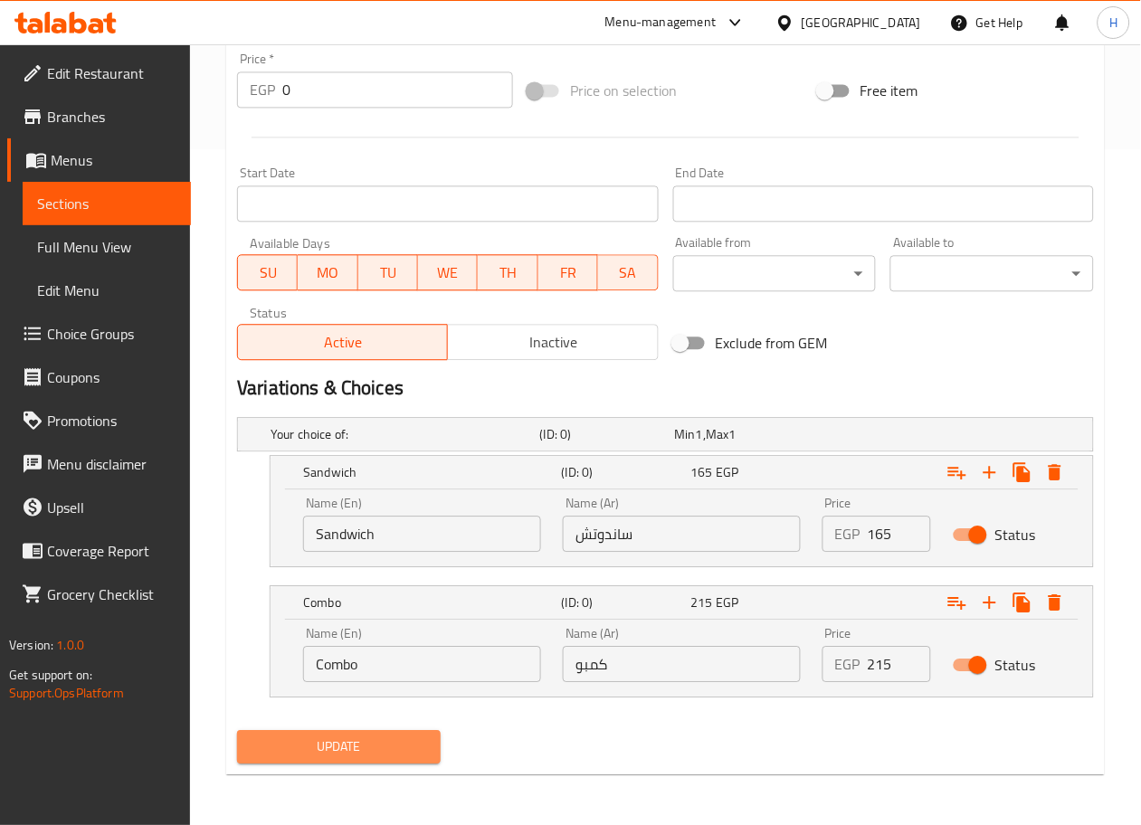
click at [393, 745] on span "Update" at bounding box center [339, 747] width 175 height 23
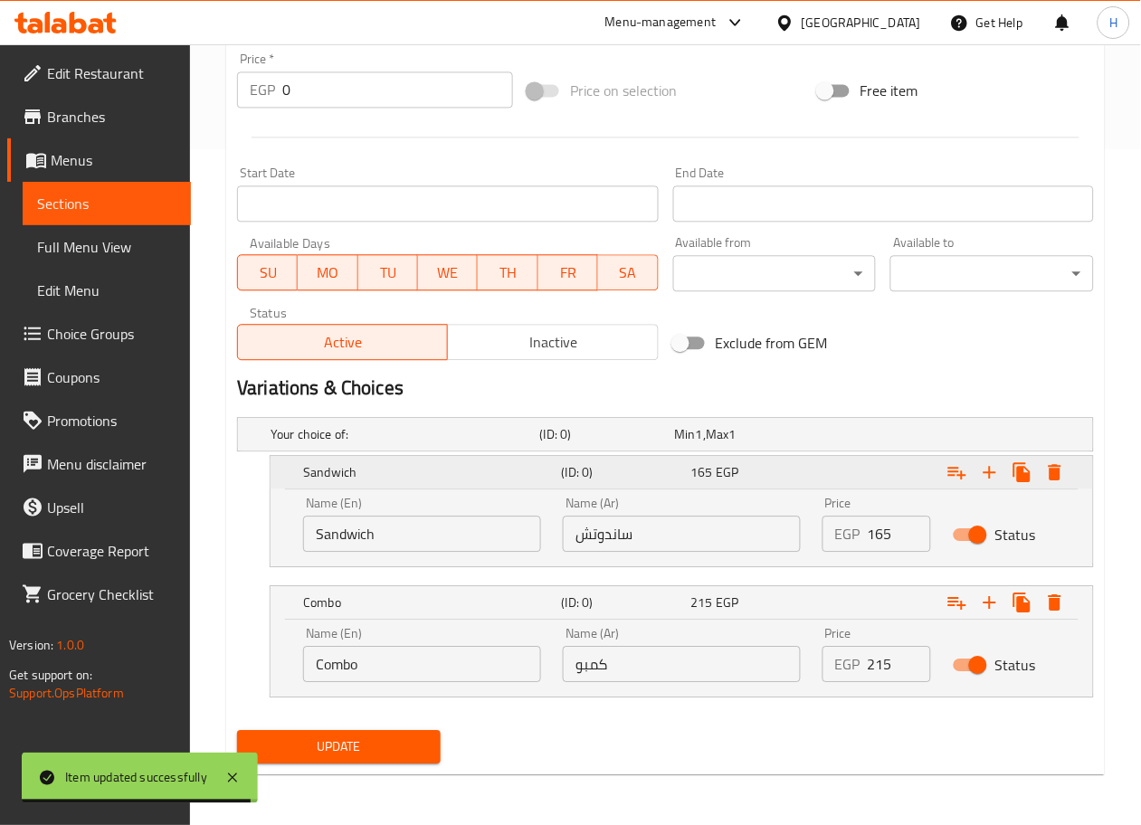
scroll to position [0, 0]
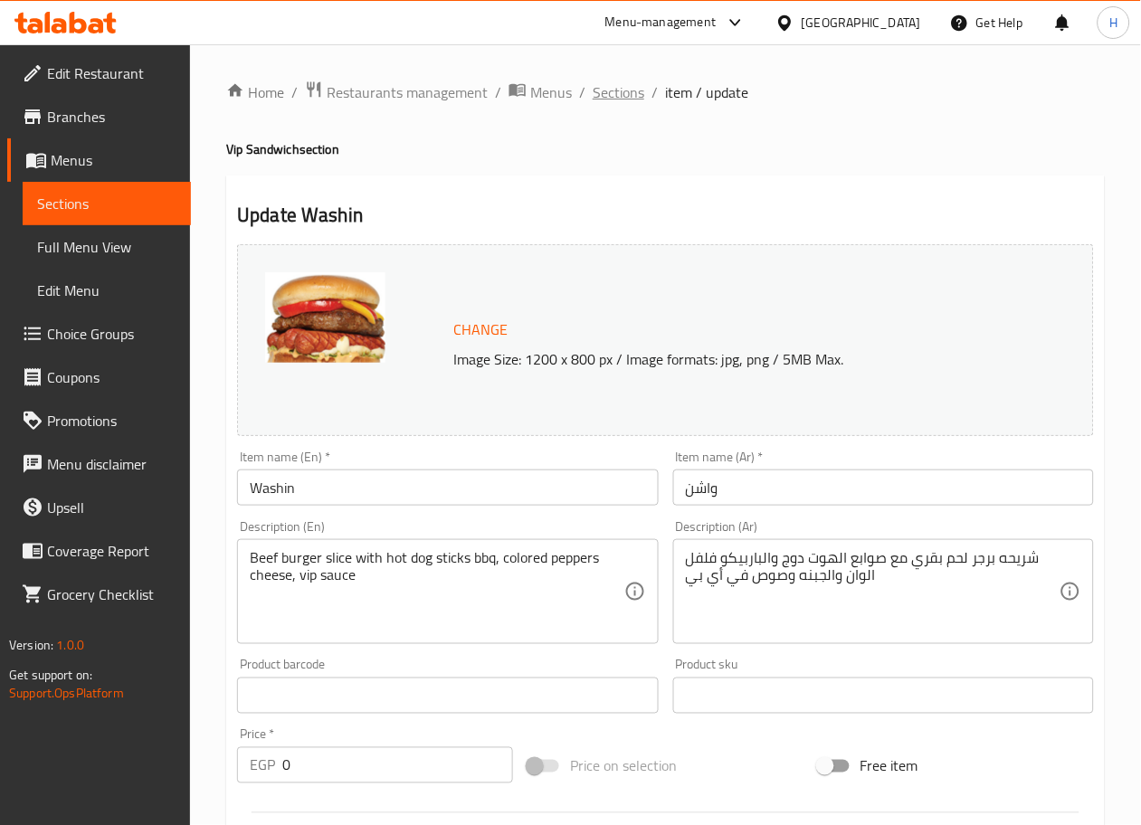
click at [634, 86] on span "Sections" at bounding box center [619, 92] width 52 height 22
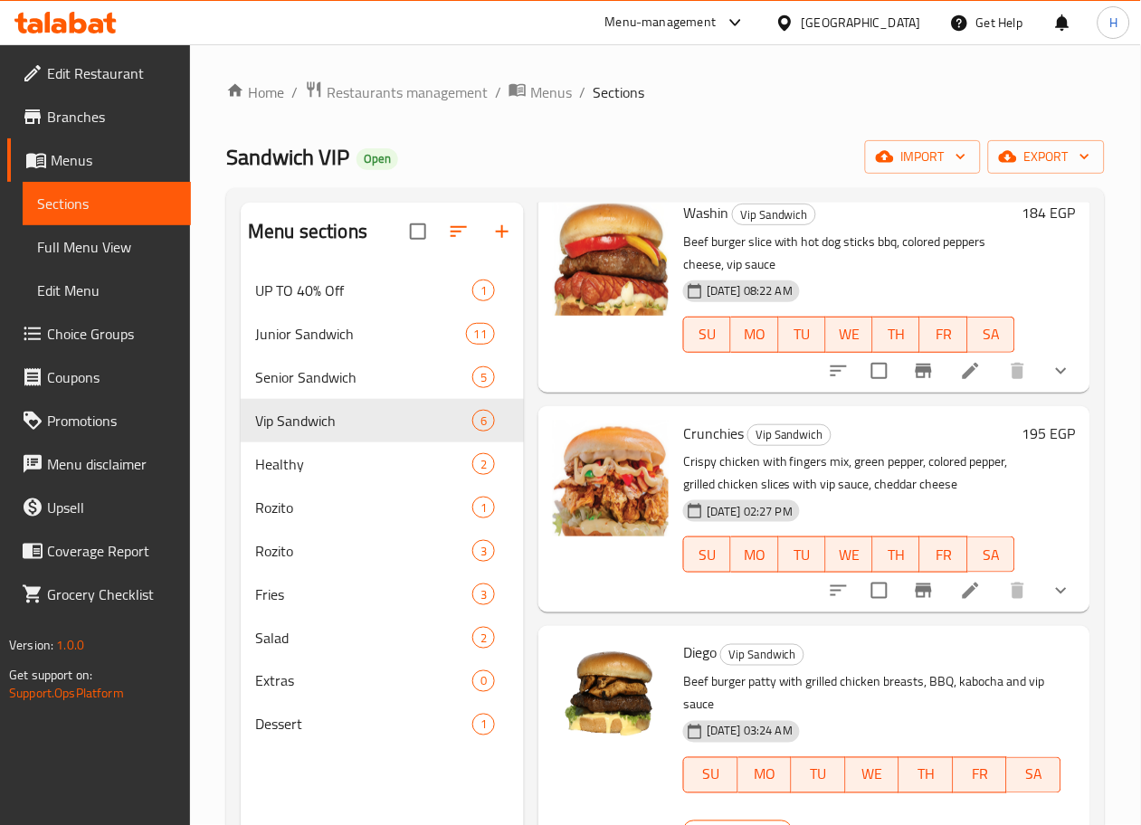
scroll to position [327, 0]
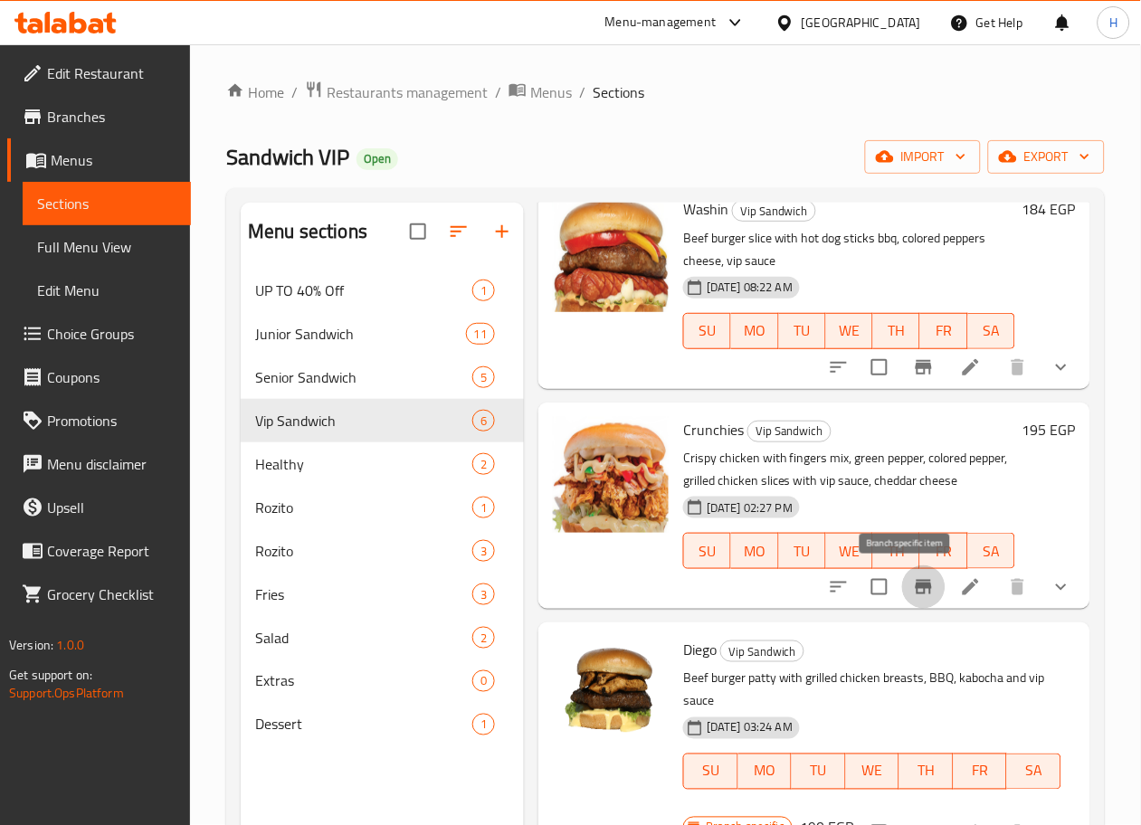
click at [916, 581] on icon "Branch-specific-item" at bounding box center [924, 587] width 16 height 14
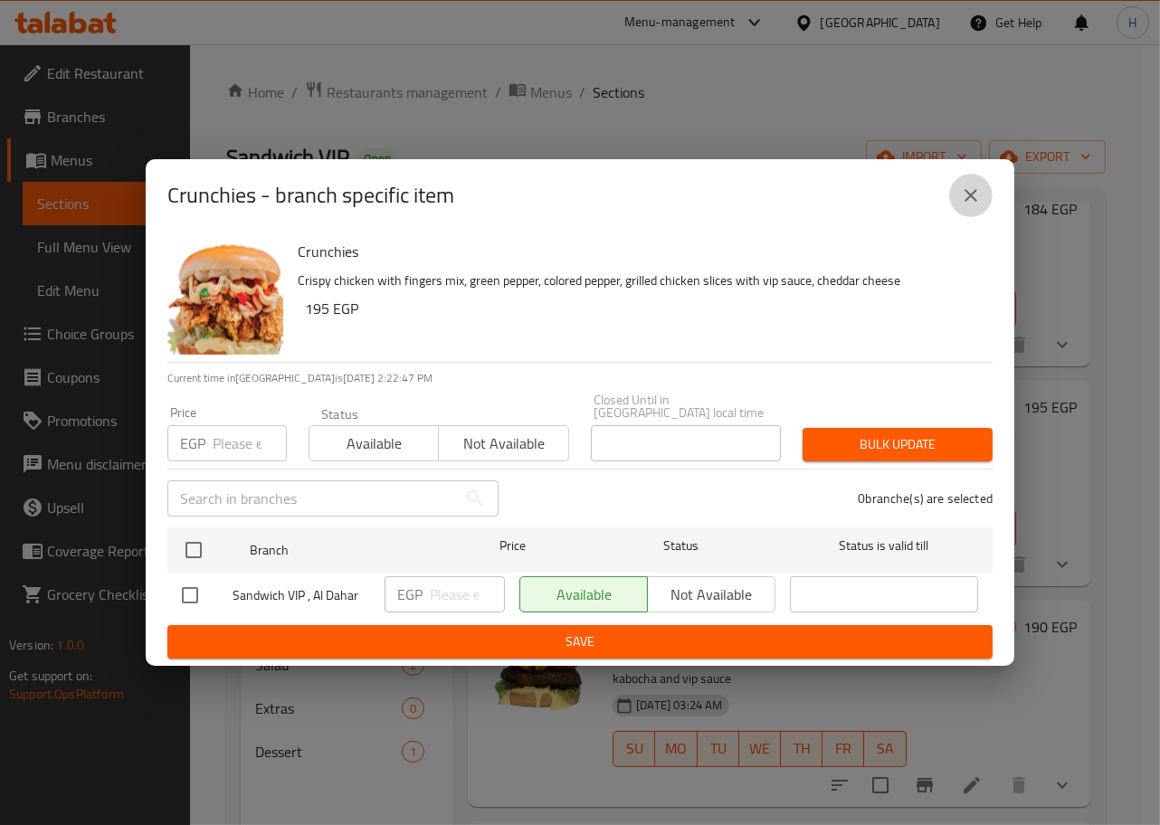
click at [974, 202] on icon "close" at bounding box center [971, 195] width 13 height 13
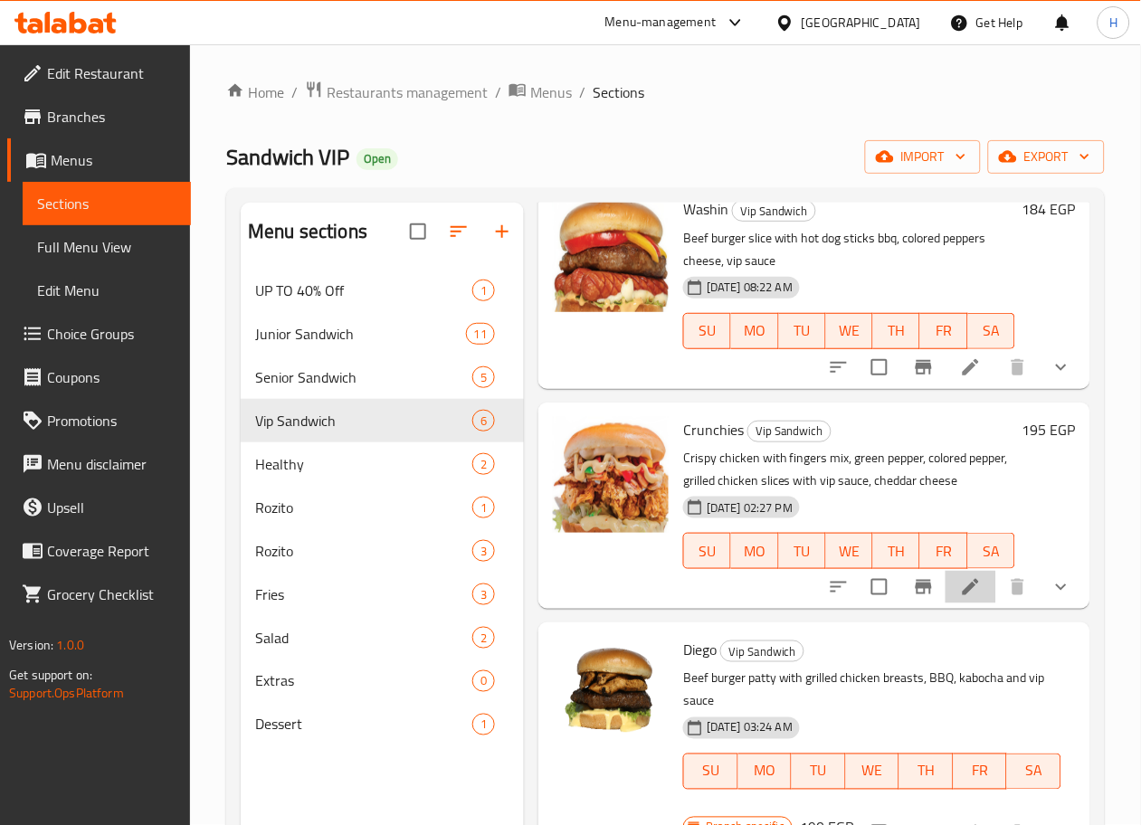
click at [946, 595] on li at bounding box center [971, 587] width 51 height 33
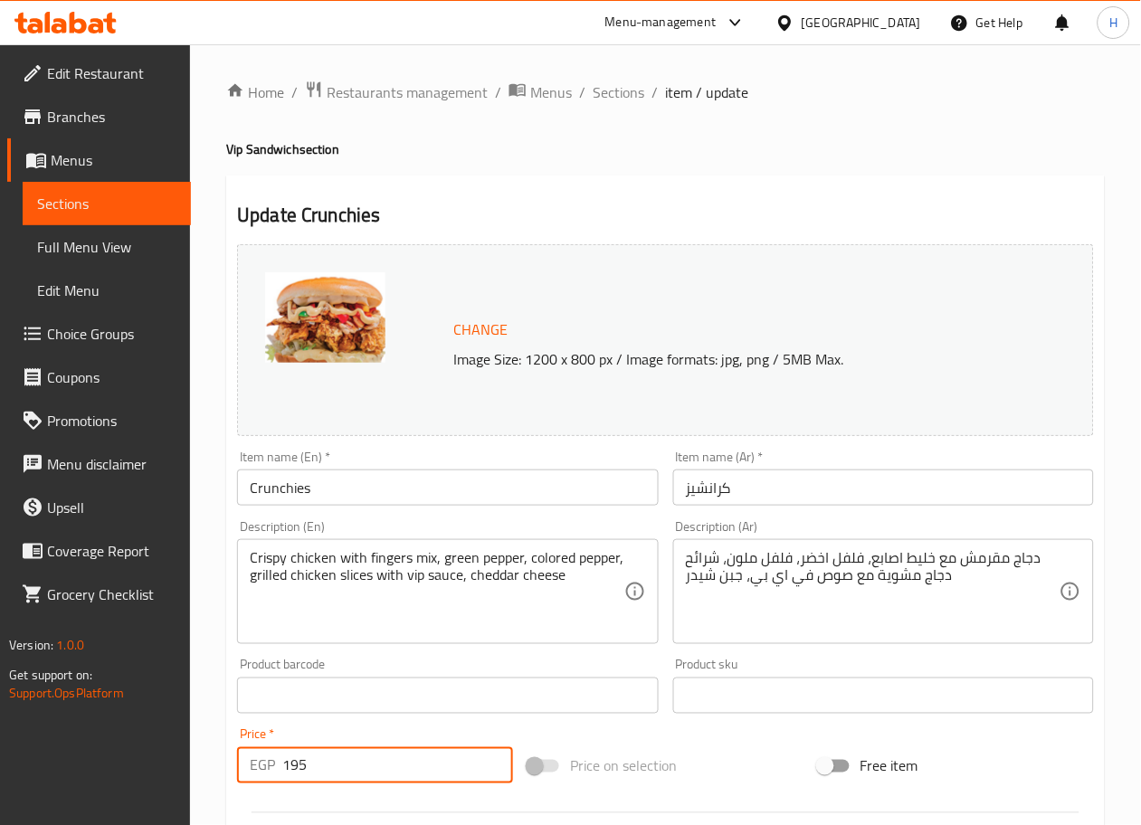
drag, startPoint x: 310, startPoint y: 774, endPoint x: 244, endPoint y: 768, distance: 66.3
click at [244, 768] on div "EGP 195 Price *" at bounding box center [375, 765] width 276 height 36
type input "0"
click at [207, 711] on div "Home / Restaurants management / Menus / Sections / item / update Vip Sandwich s…" at bounding box center [665, 689] width 951 height 1290
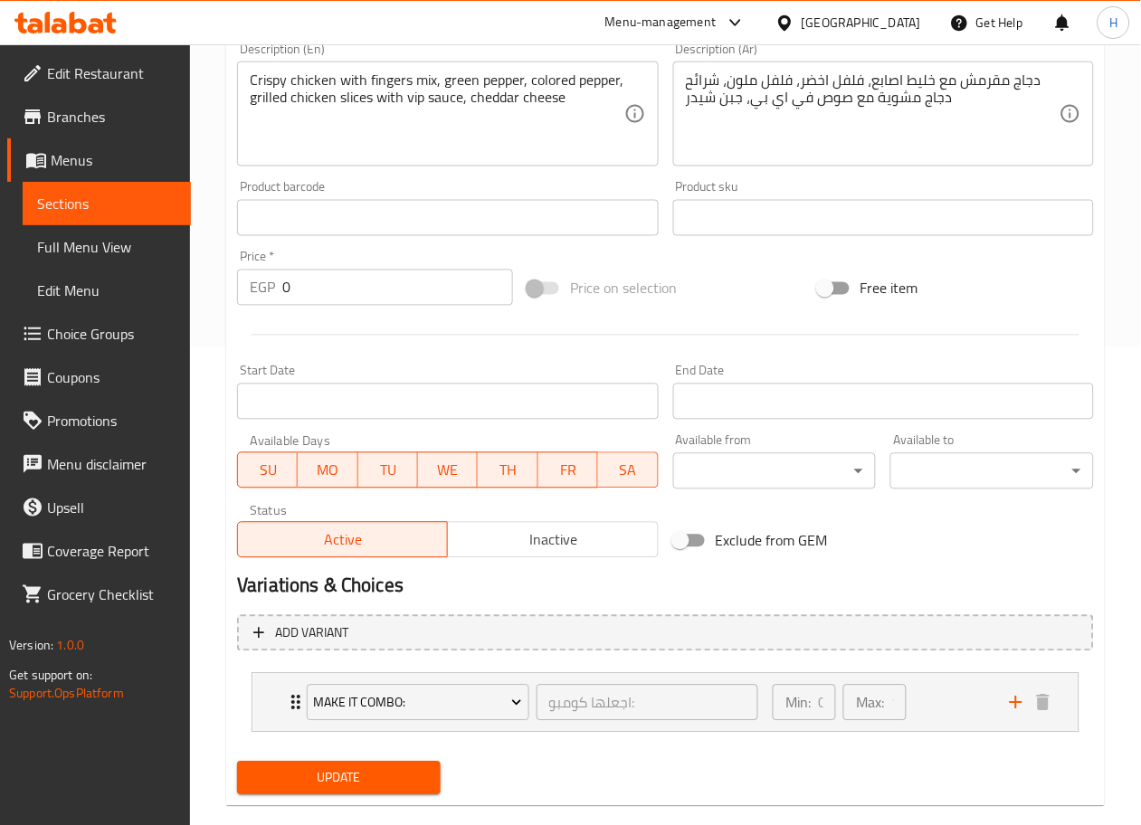
scroll to position [509, 0]
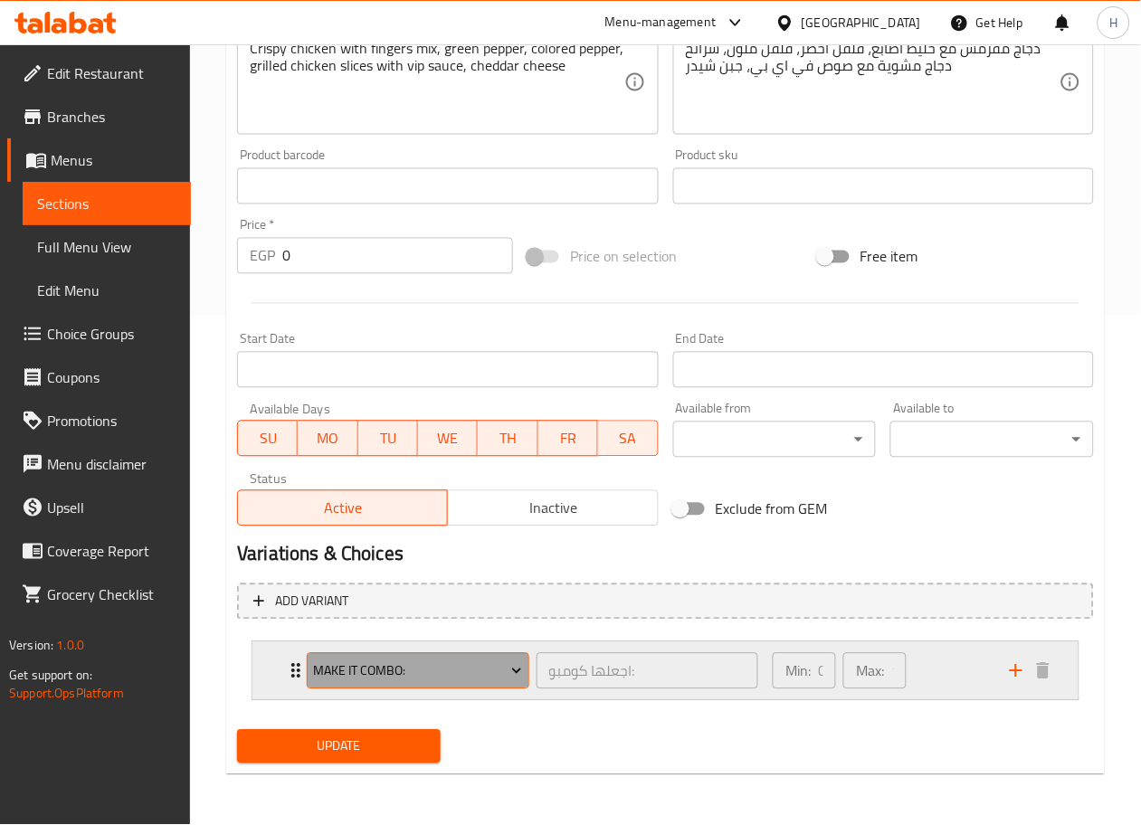
click at [385, 678] on span "Make It Combo:" at bounding box center [418, 672] width 209 height 23
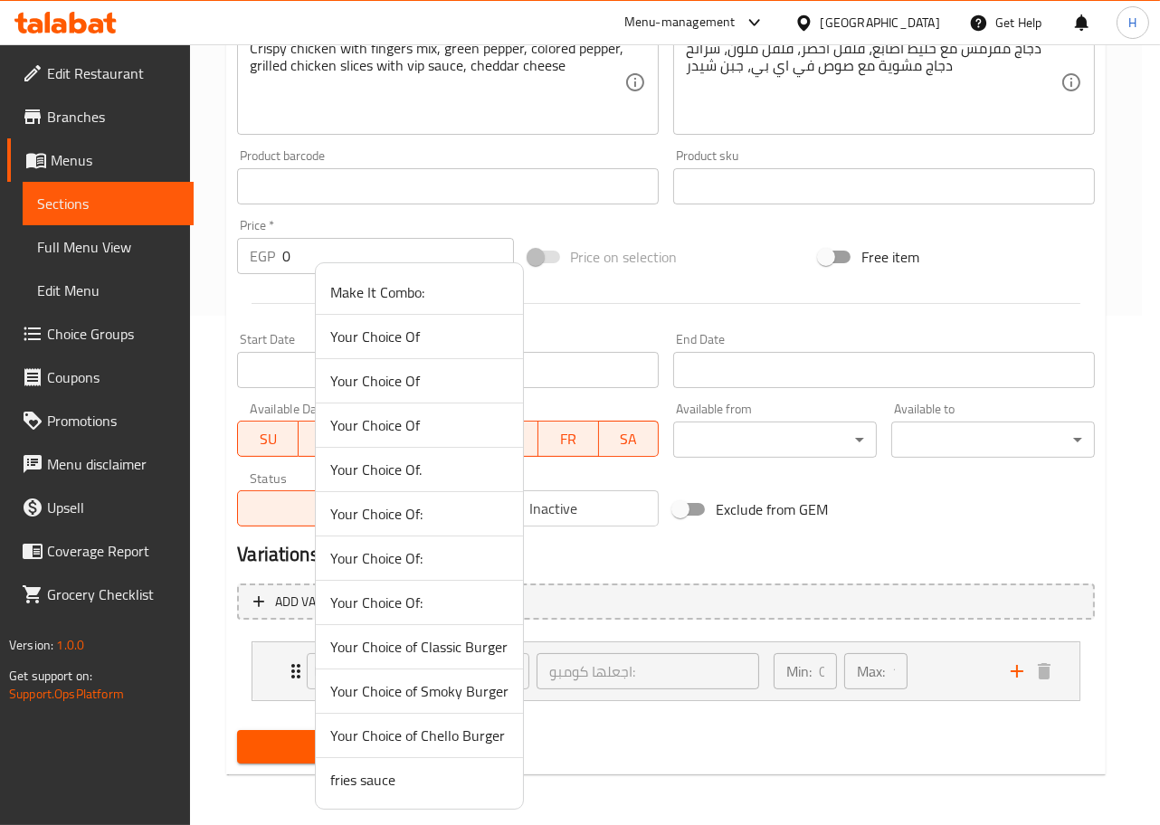
click at [385, 606] on span "Your Choice Of:" at bounding box center [419, 603] width 178 height 22
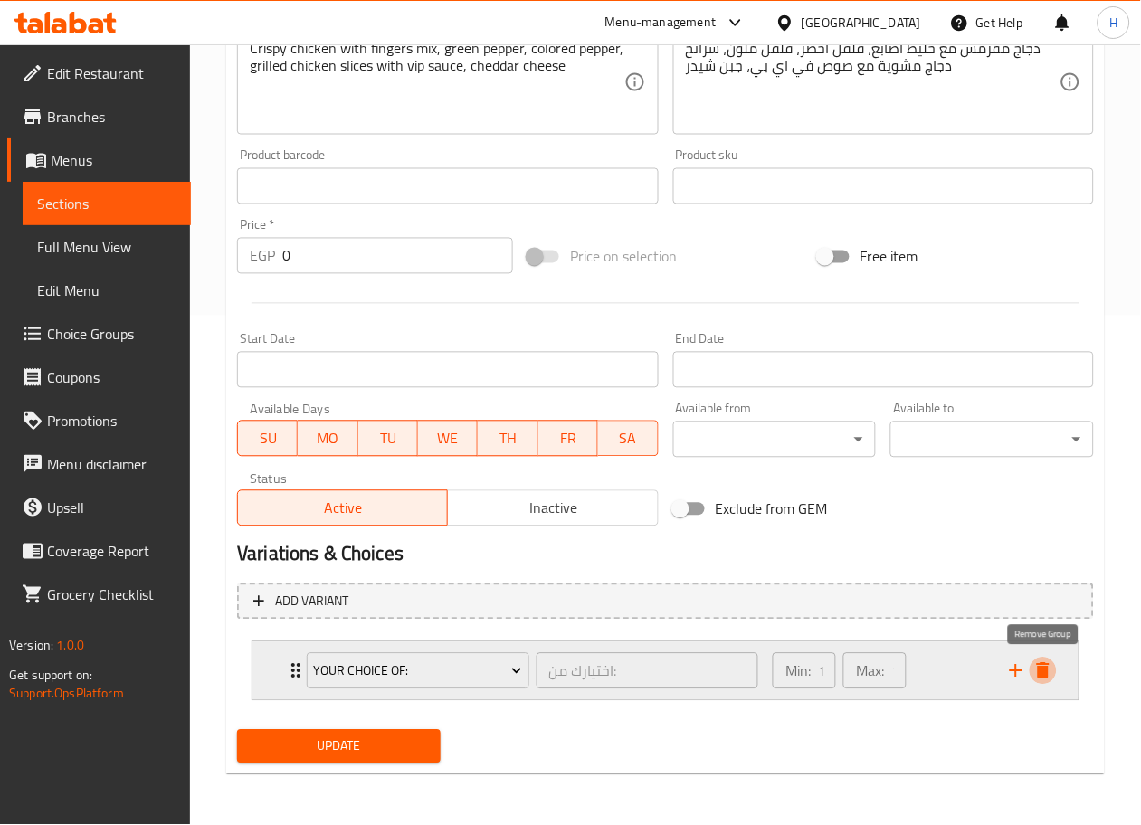
click at [1048, 670] on icon "delete" at bounding box center [1043, 671] width 13 height 16
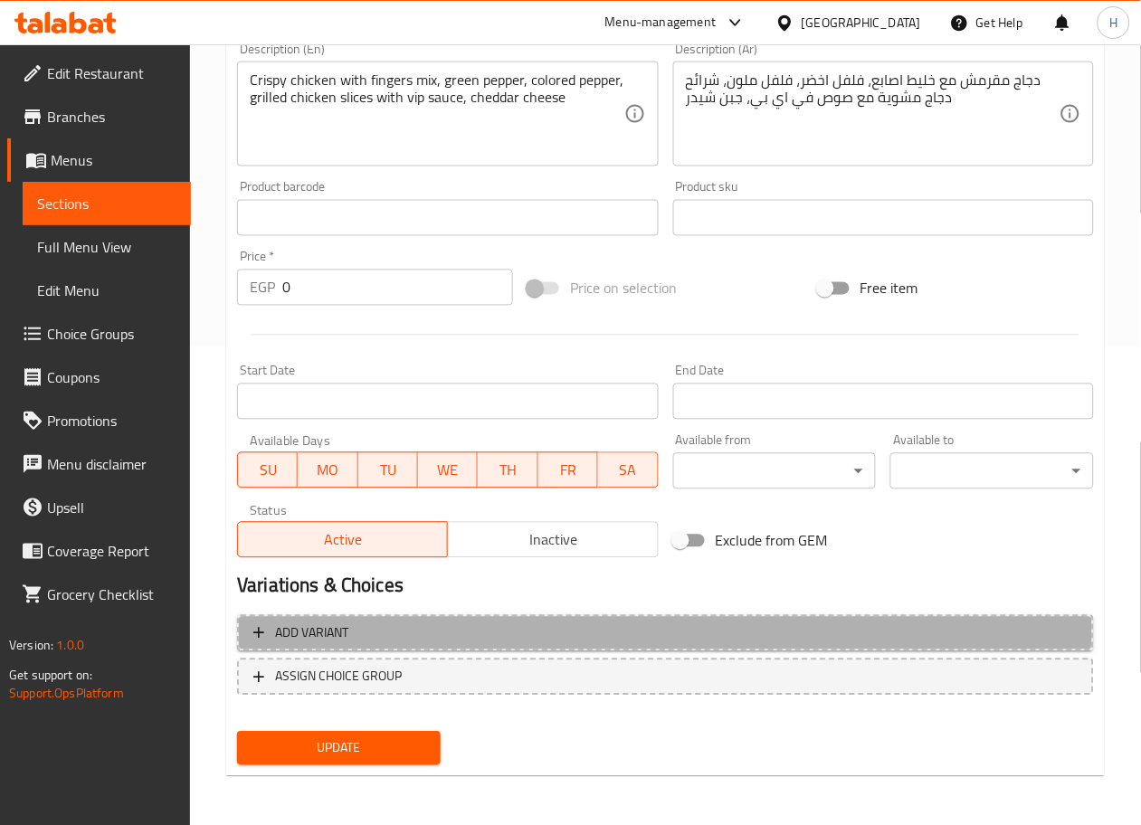
click at [833, 636] on span "Add variant" at bounding box center [665, 634] width 824 height 23
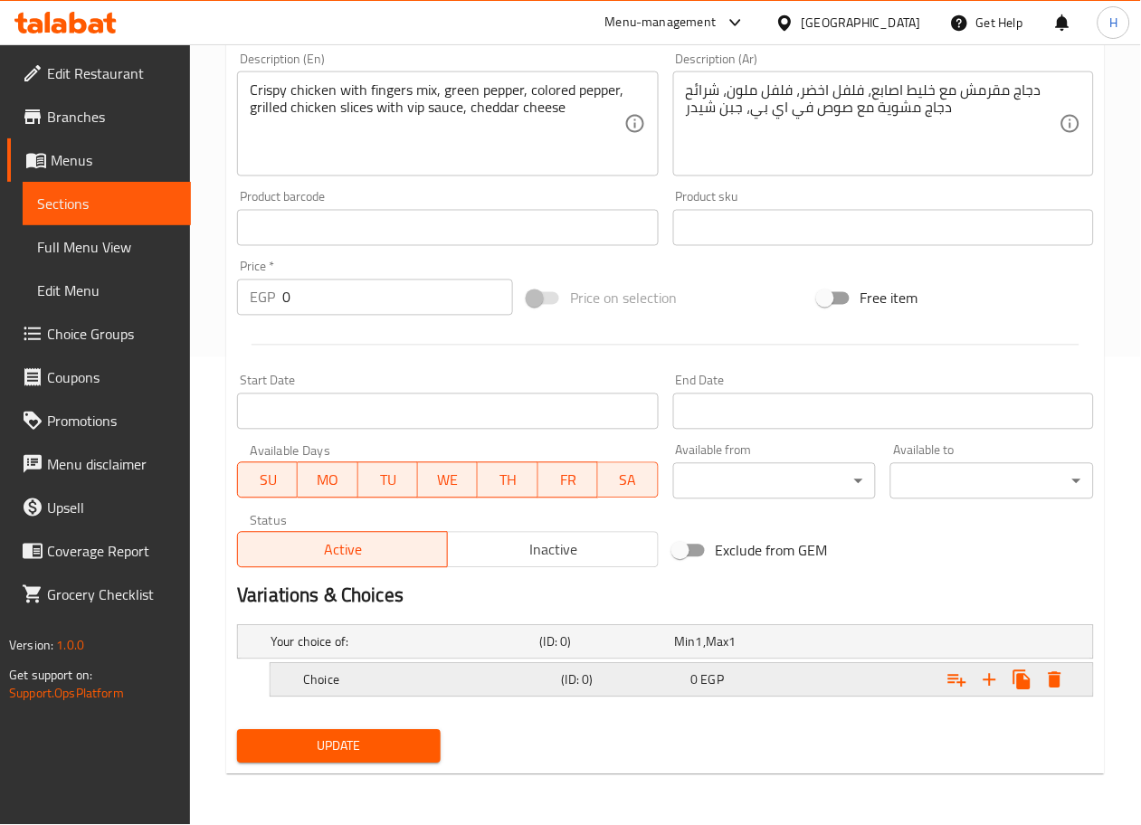
click at [533, 662] on div "Choice (ID: 0) 0 EGP" at bounding box center [671, 643] width 808 height 40
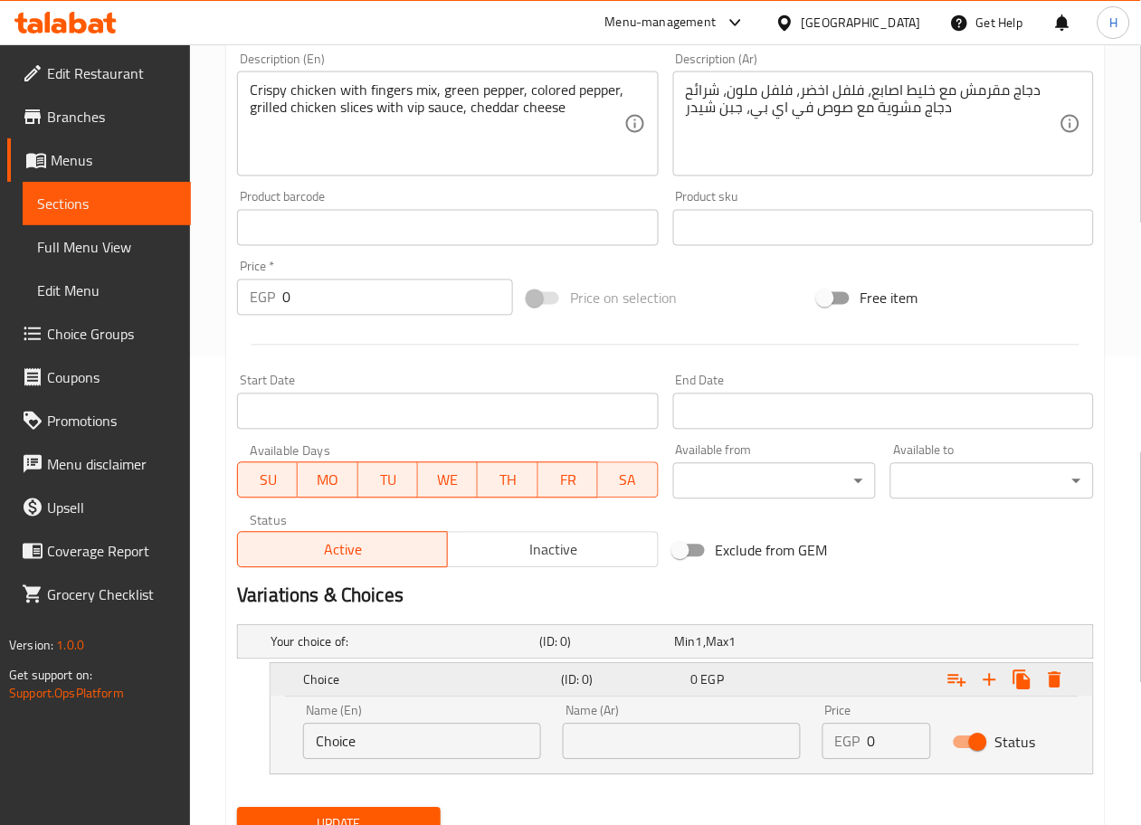
scroll to position [546, 0]
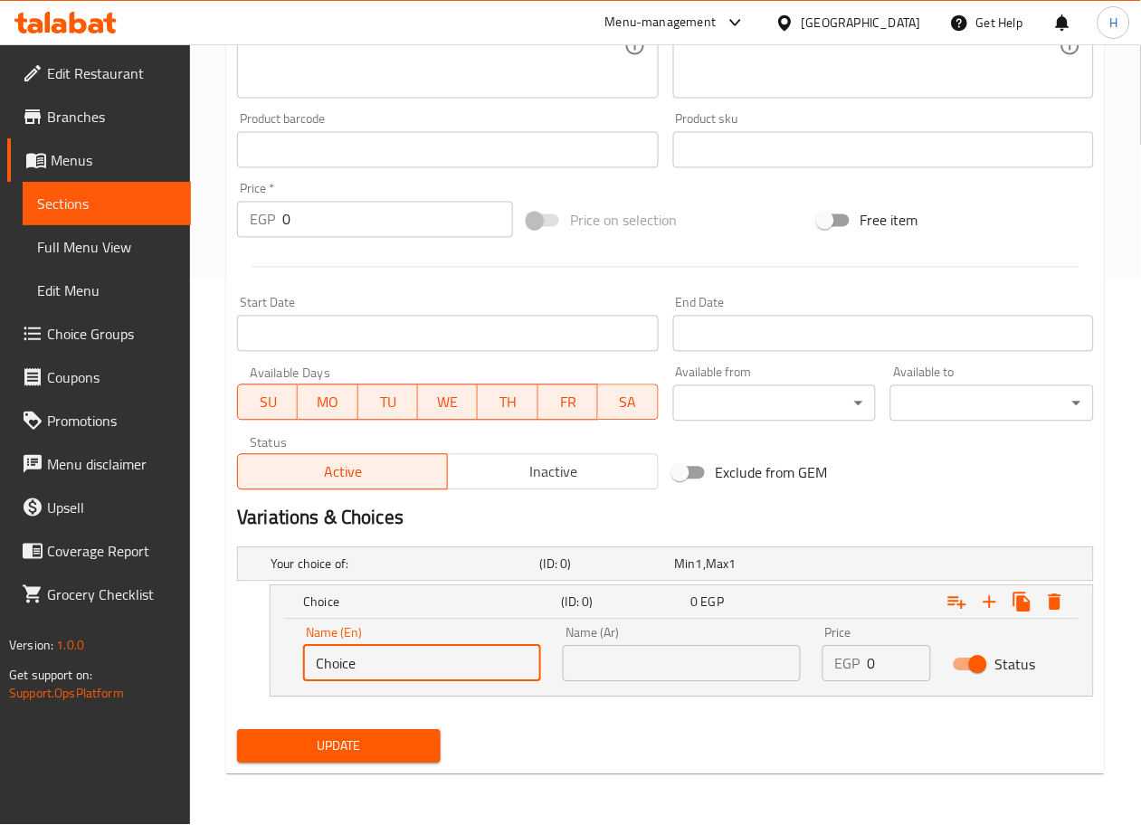
drag, startPoint x: 417, startPoint y: 658, endPoint x: 110, endPoint y: 622, distance: 308.9
click at [110, 622] on div "Edit Restaurant Branches Menus Sections Full Menu View Edit Menu Choice Groups …" at bounding box center [570, 162] width 1141 height 1327
type input "Sandwich"
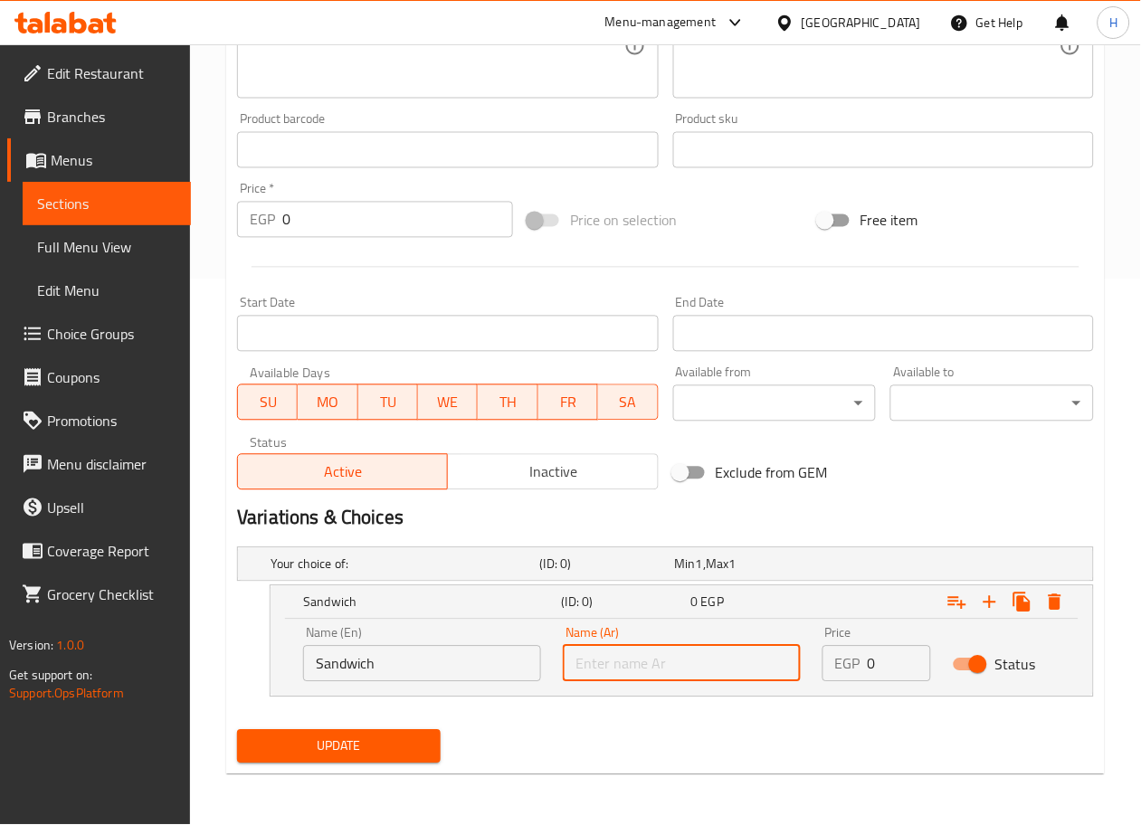
click at [629, 676] on input "text" at bounding box center [682, 664] width 238 height 36
type input "ساندوتش"
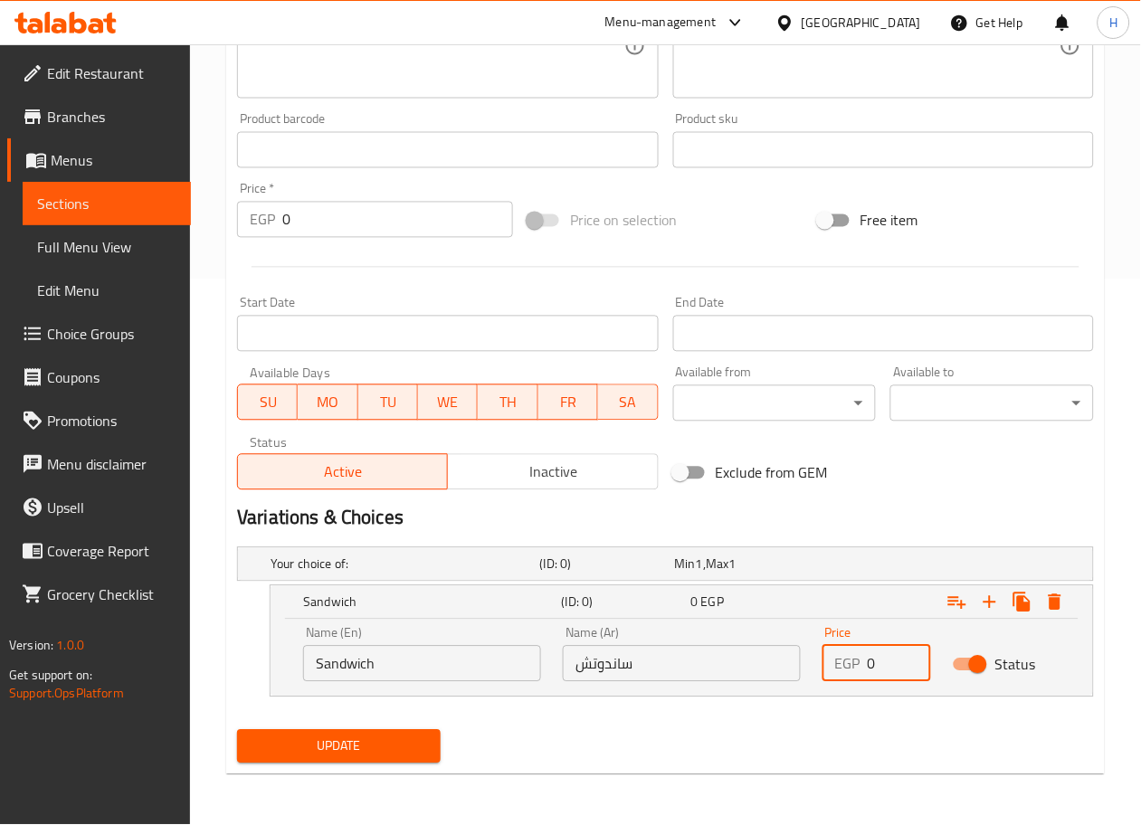
drag, startPoint x: 883, startPoint y: 658, endPoint x: 823, endPoint y: 659, distance: 59.7
click at [823, 659] on div "EGP 0 Price" at bounding box center [877, 664] width 108 height 36
type input "195"
click at [988, 595] on icon "Expand" at bounding box center [990, 603] width 22 height 22
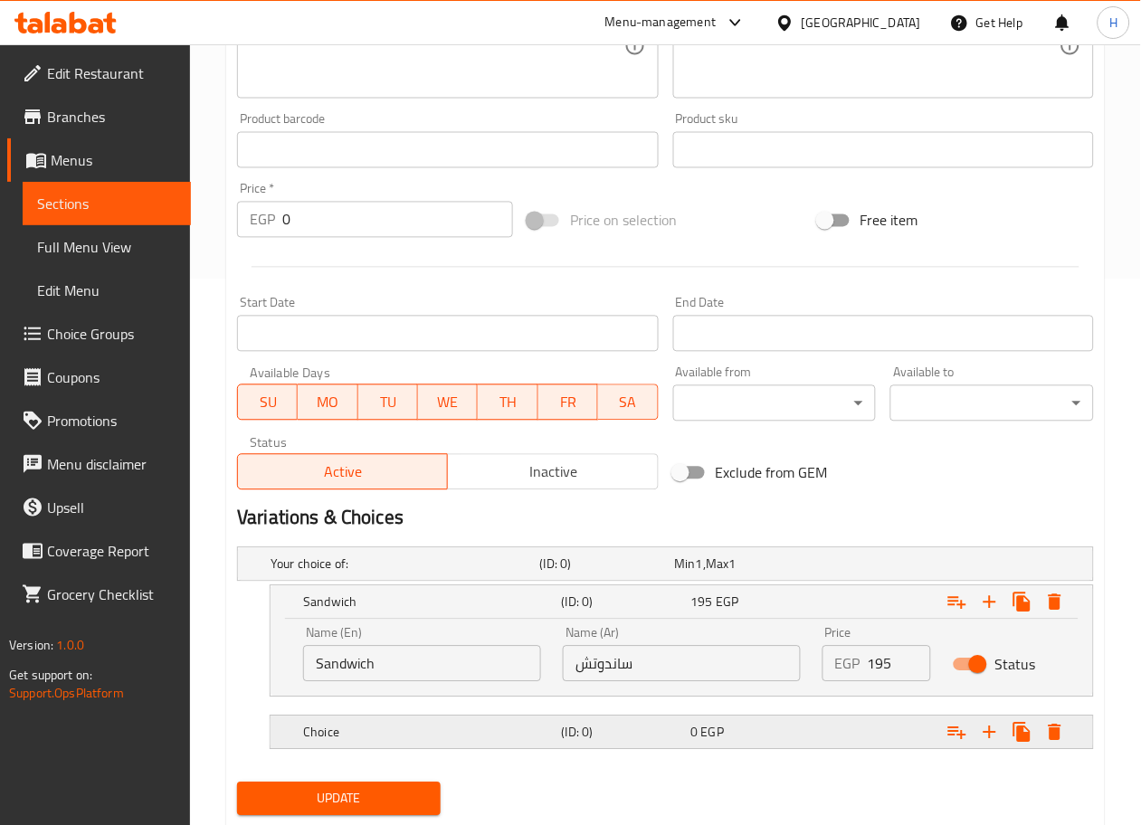
click at [606, 574] on h5 "(ID: 0)" at bounding box center [604, 565] width 128 height 18
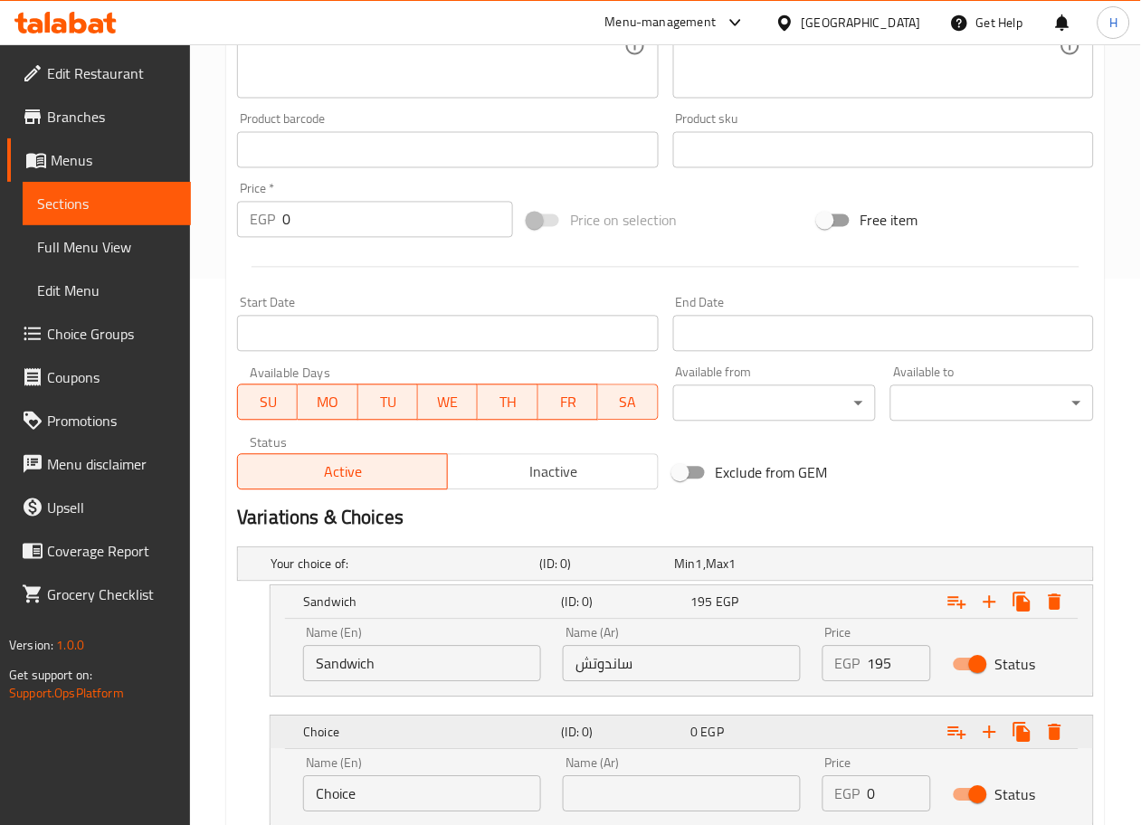
scroll to position [676, 0]
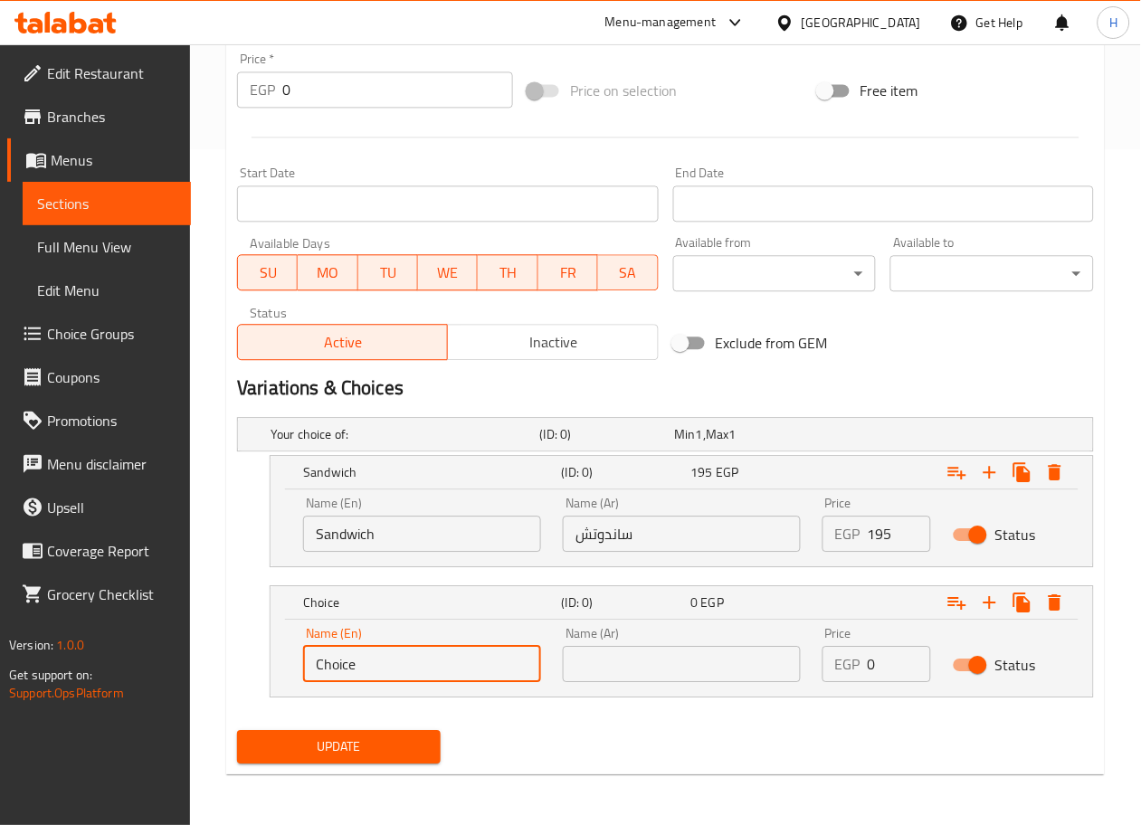
drag, startPoint x: 413, startPoint y: 674, endPoint x: 268, endPoint y: 671, distance: 144.8
click at [268, 671] on div "Choice (ID: 0) 0 EGP Name (En) Choice Name (En) Name (Ar) Name (Ar) Price EGP 0…" at bounding box center [665, 641] width 857 height 112
type input "Combo"
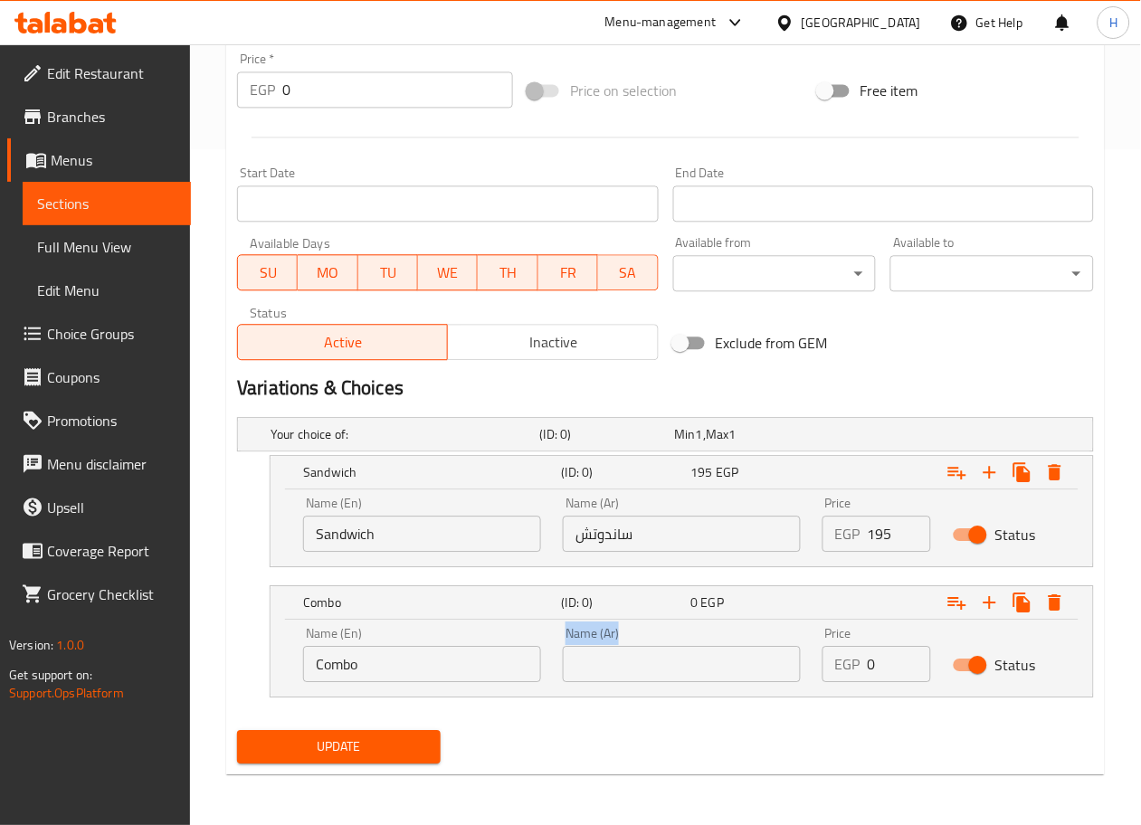
drag, startPoint x: 556, startPoint y: 685, endPoint x: 611, endPoint y: 652, distance: 64.6
click at [611, 652] on div "Name (Ar) Name (Ar)" at bounding box center [682, 654] width 260 height 77
click at [611, 652] on input "text" at bounding box center [682, 664] width 238 height 36
type input "كمبو"
drag, startPoint x: 885, startPoint y: 660, endPoint x: 826, endPoint y: 664, distance: 59.0
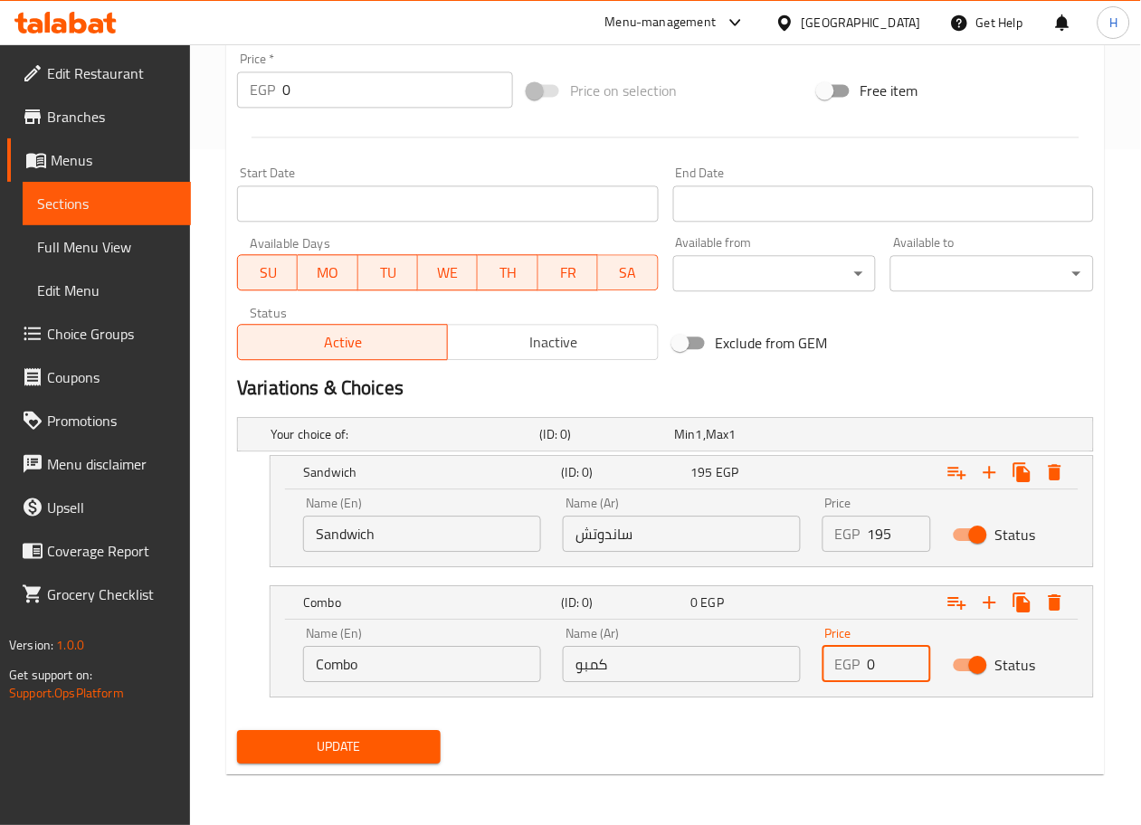
click at [826, 664] on div "EGP 0 Price" at bounding box center [877, 664] width 108 height 36
type input "245"
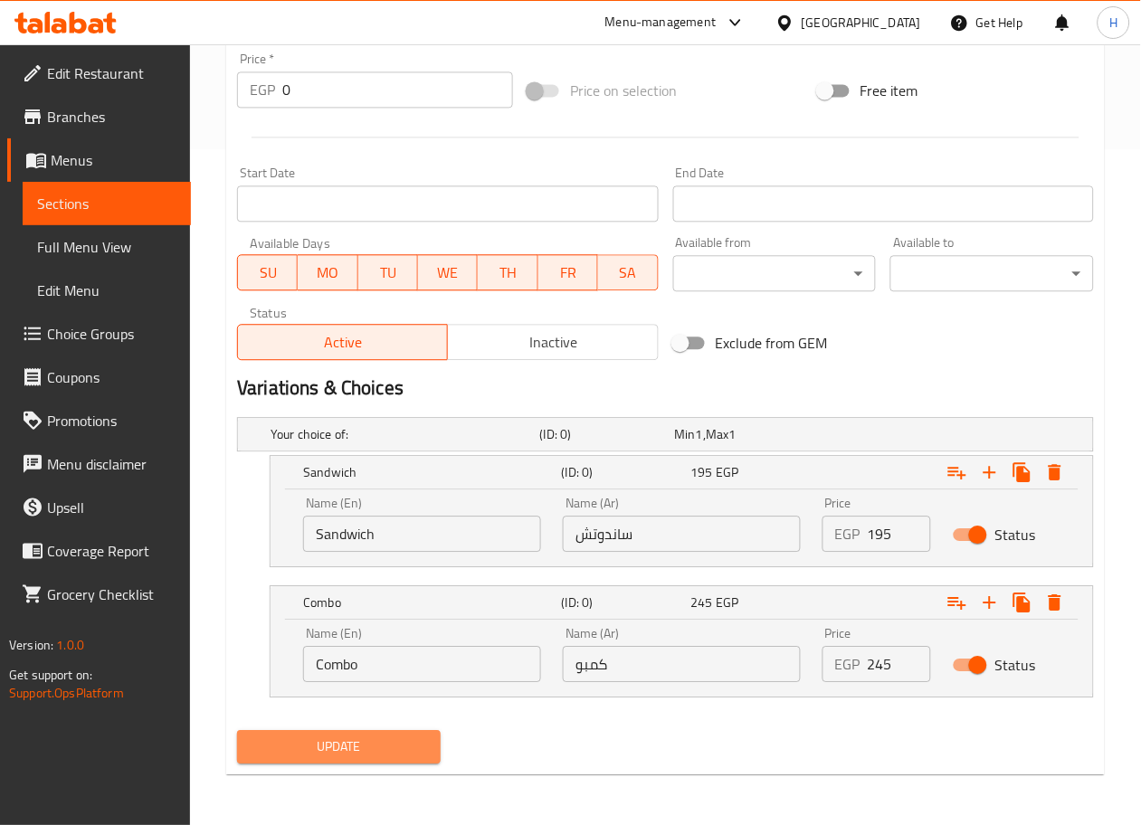
click at [377, 743] on span "Update" at bounding box center [339, 747] width 175 height 23
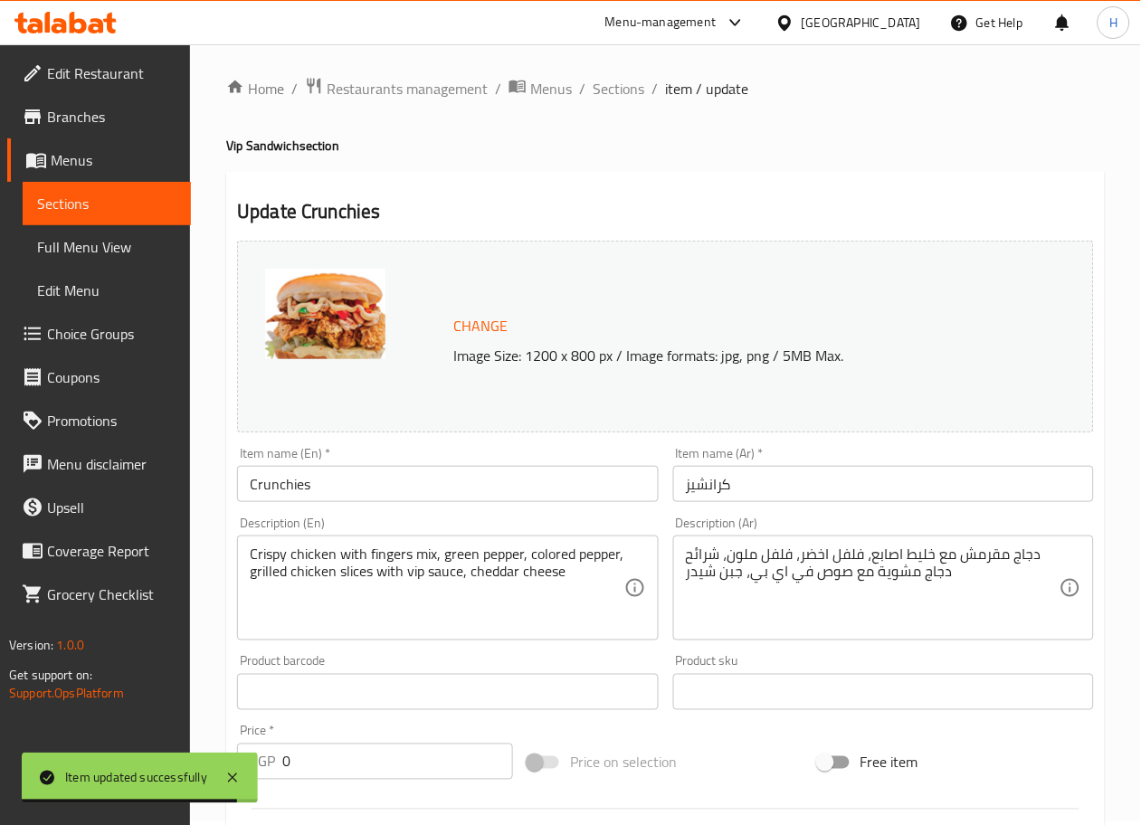
scroll to position [0, 0]
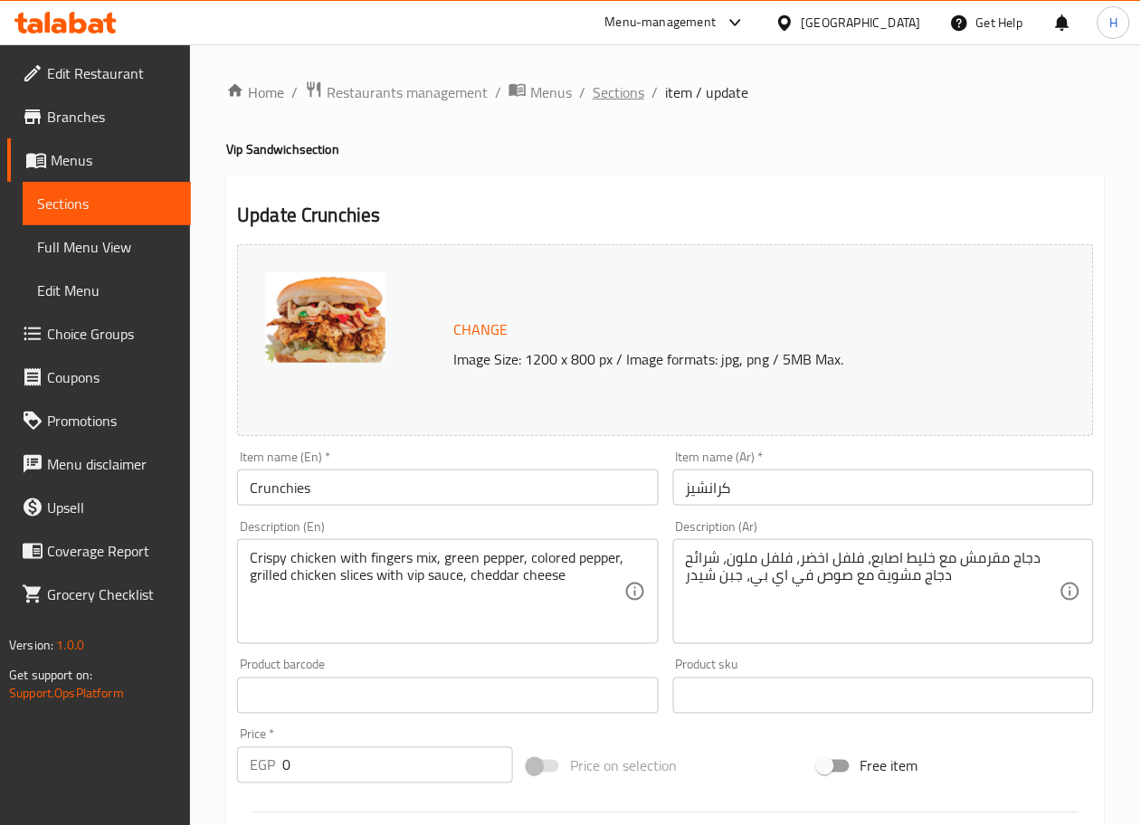
click at [612, 103] on span "Sections" at bounding box center [619, 92] width 52 height 22
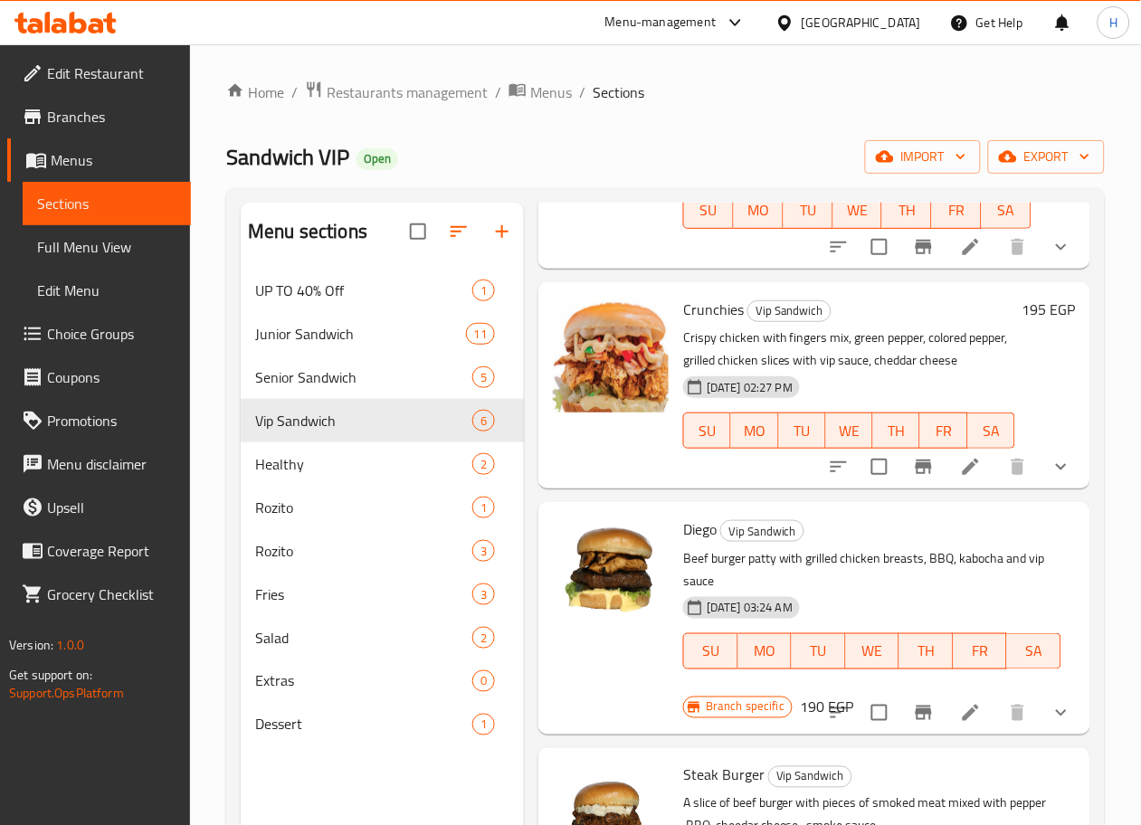
scroll to position [449, 0]
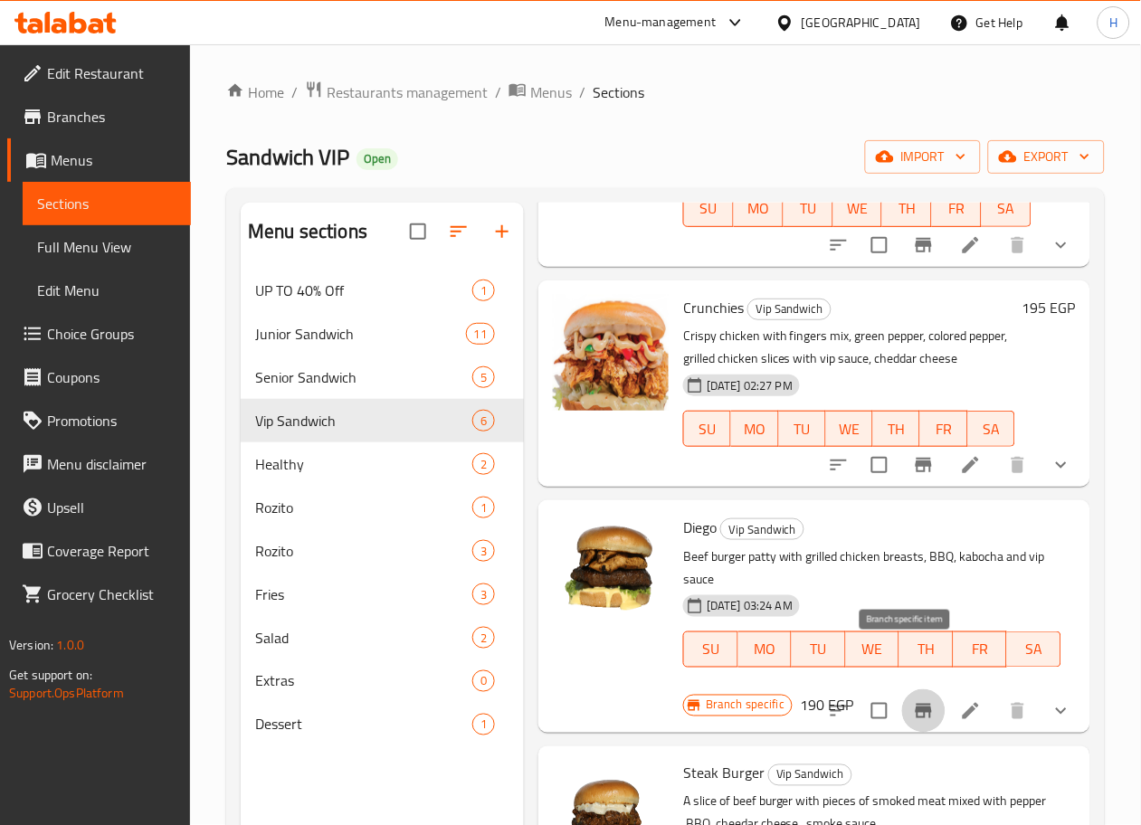
click at [916, 700] on icon "Branch-specific-item" at bounding box center [924, 711] width 22 height 22
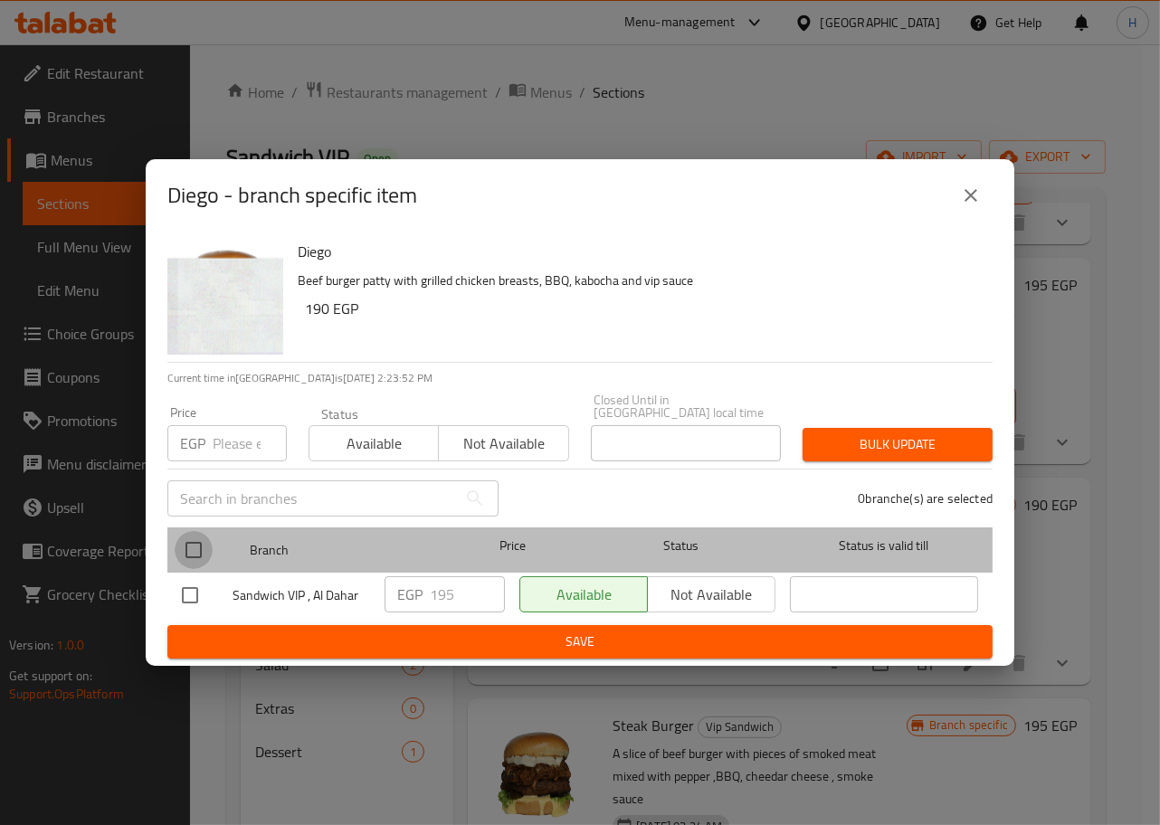
click at [204, 554] on input "checkbox" at bounding box center [194, 550] width 38 height 38
checkbox input "true"
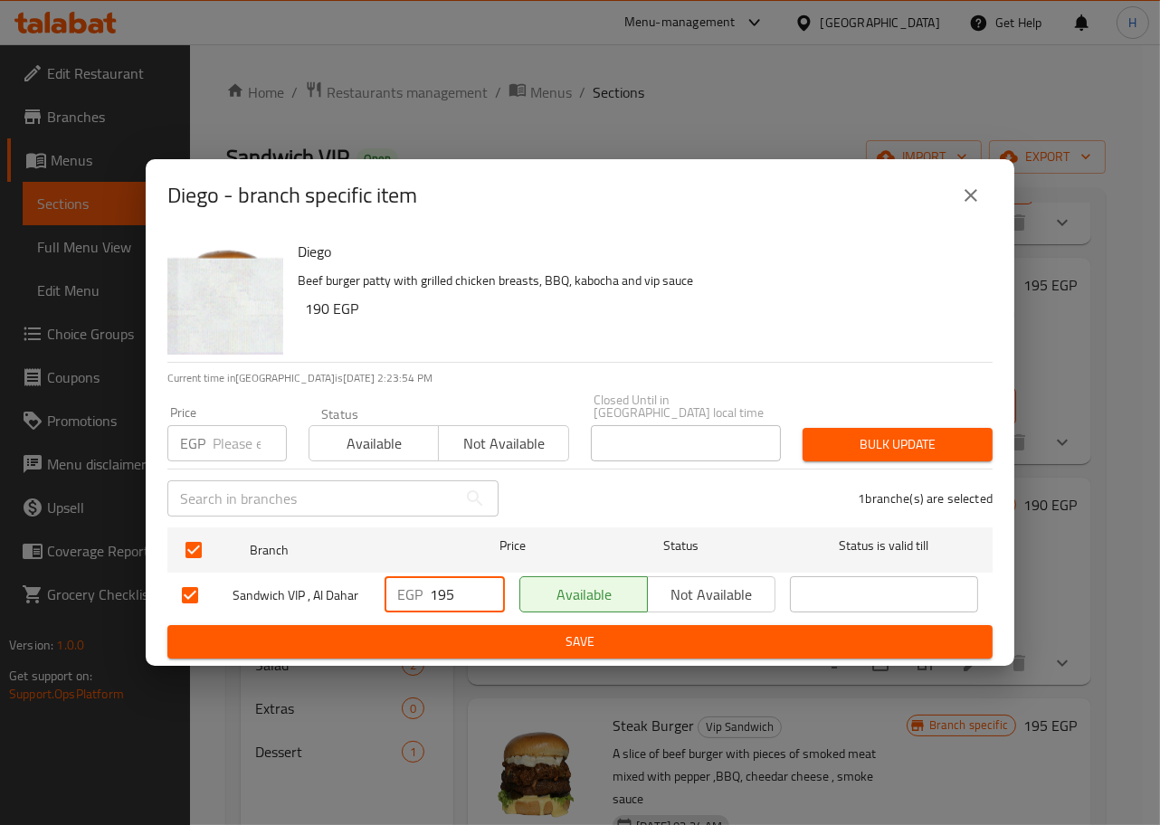
drag, startPoint x: 471, startPoint y: 598, endPoint x: 364, endPoint y: 572, distance: 110.0
click at [364, 572] on div "Sandwich VIP , Al Dahar EGP 195 ​ Available Not available ​" at bounding box center [580, 595] width 811 height 52
click at [470, 643] on span "Save" at bounding box center [580, 642] width 796 height 23
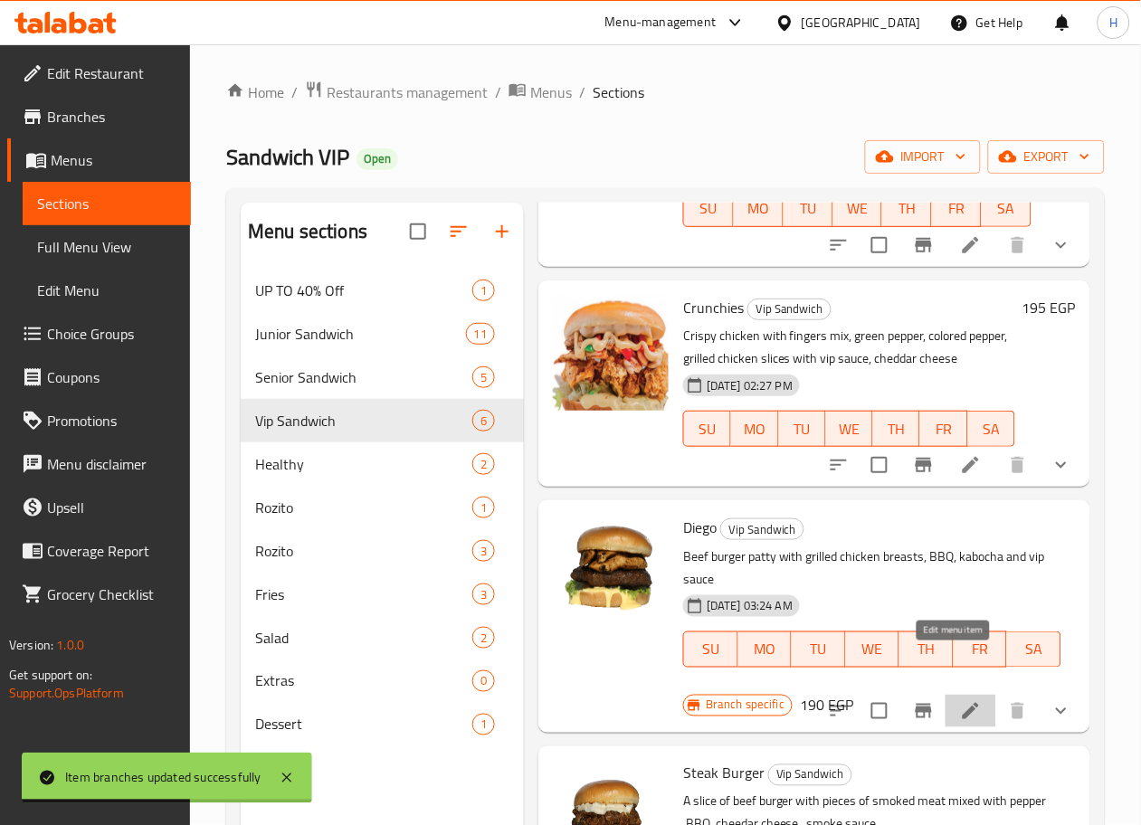
click at [960, 700] on icon at bounding box center [971, 711] width 22 height 22
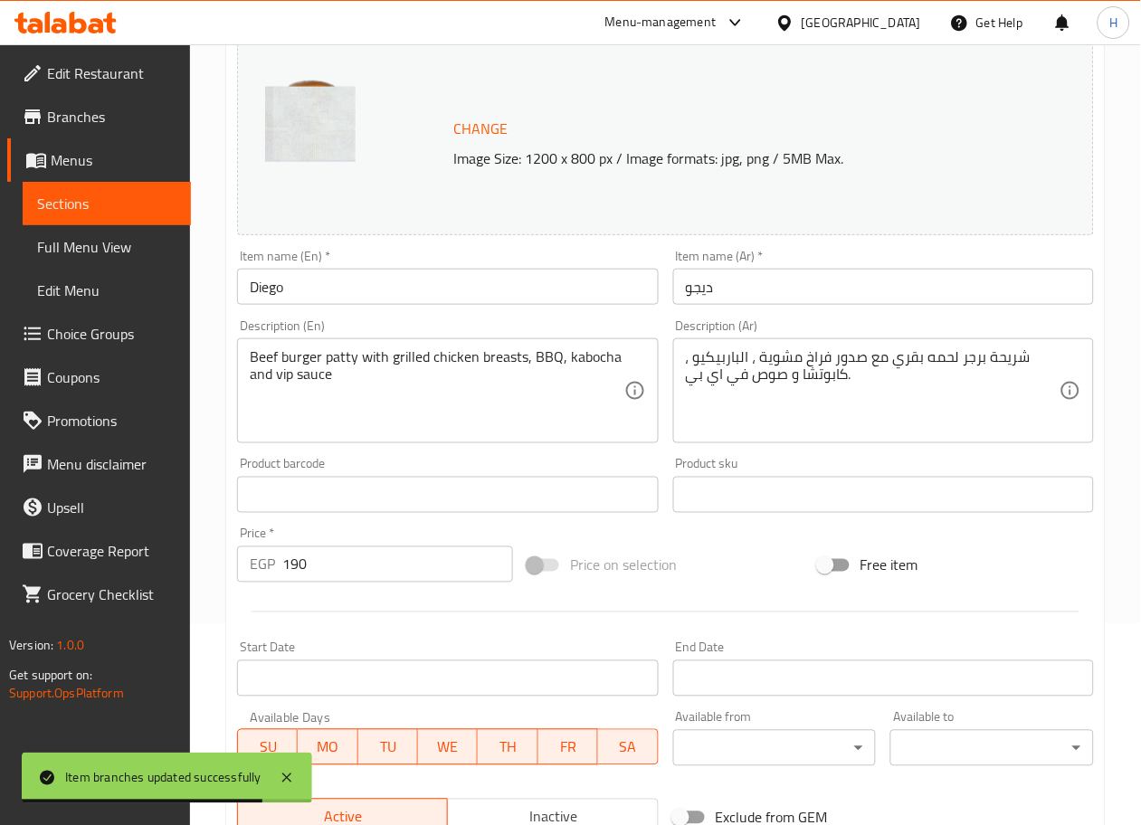
scroll to position [203, 0]
drag, startPoint x: 324, startPoint y: 563, endPoint x: 215, endPoint y: 564, distance: 108.6
click at [215, 564] on div "Home / Restaurants management / Menus / Sections / item / update Vip Sandwich s…" at bounding box center [665, 487] width 951 height 1290
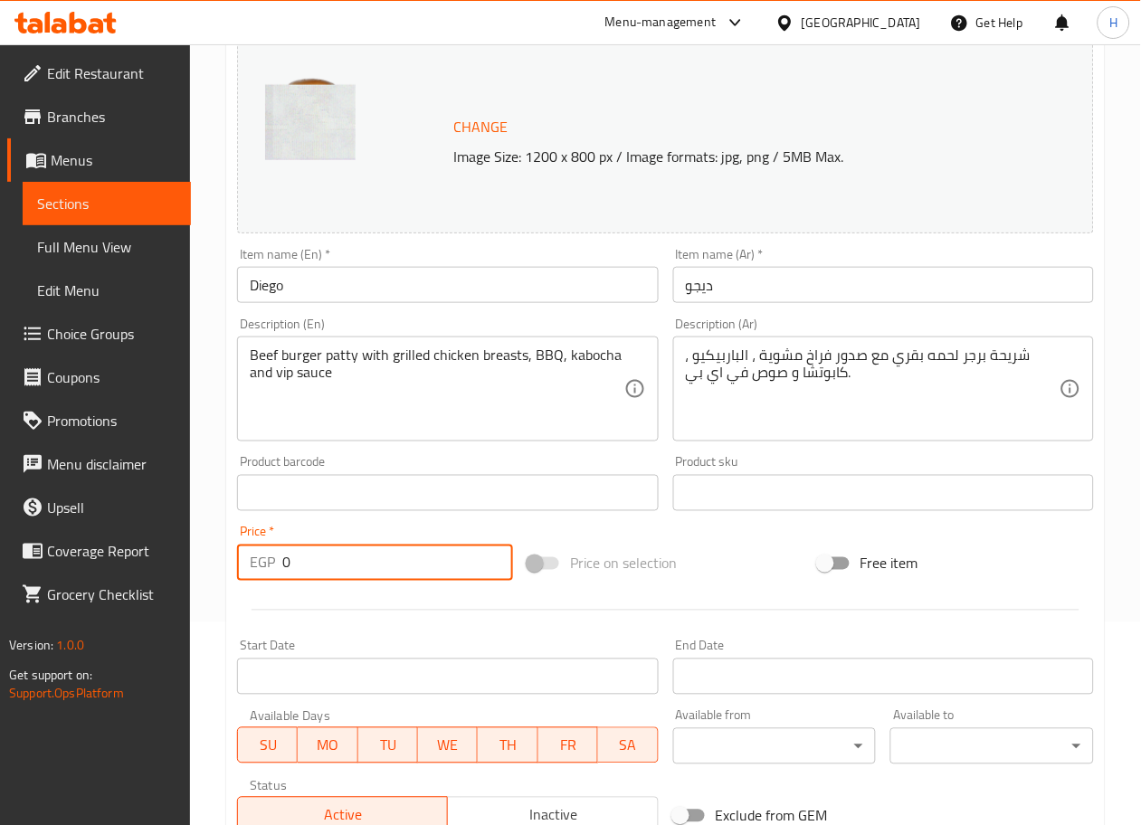
type input "0"
click at [230, 598] on div at bounding box center [665, 610] width 871 height 44
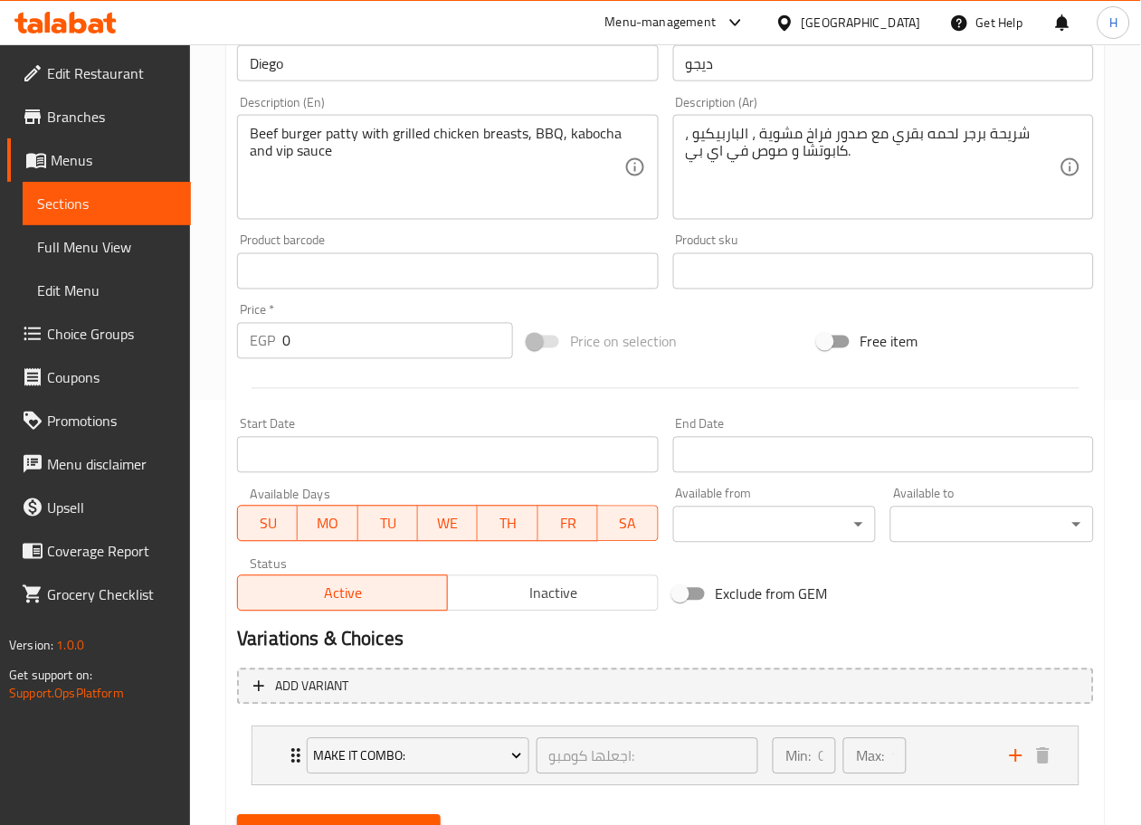
scroll to position [509, 0]
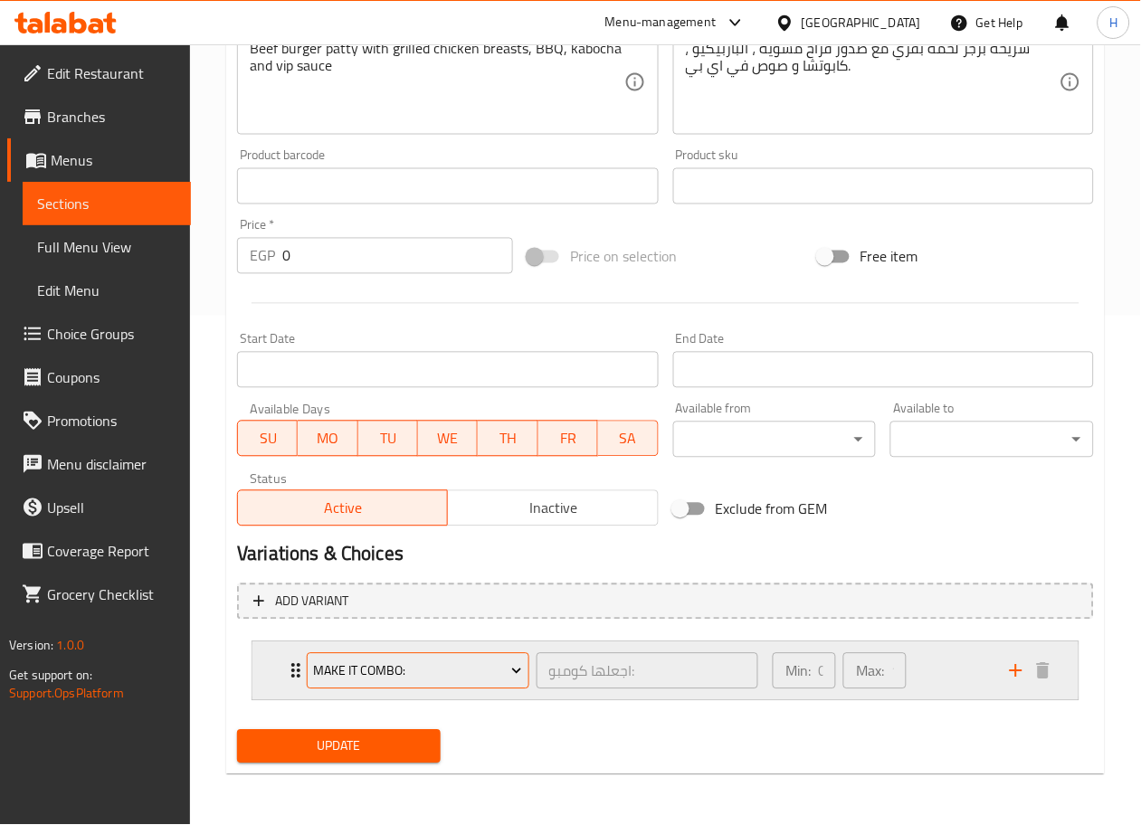
click at [500, 661] on span "Make It Combo:" at bounding box center [418, 672] width 209 height 23
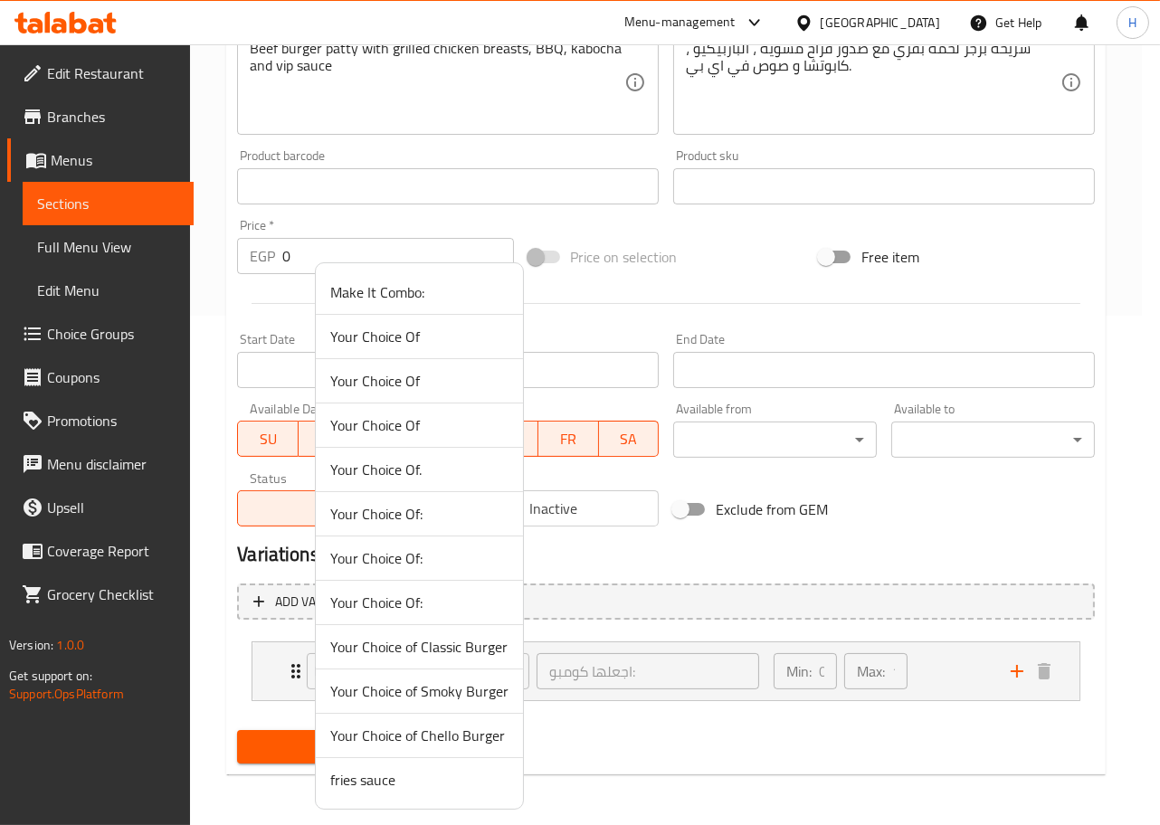
click at [460, 612] on span "Your Choice Of:" at bounding box center [419, 603] width 178 height 22
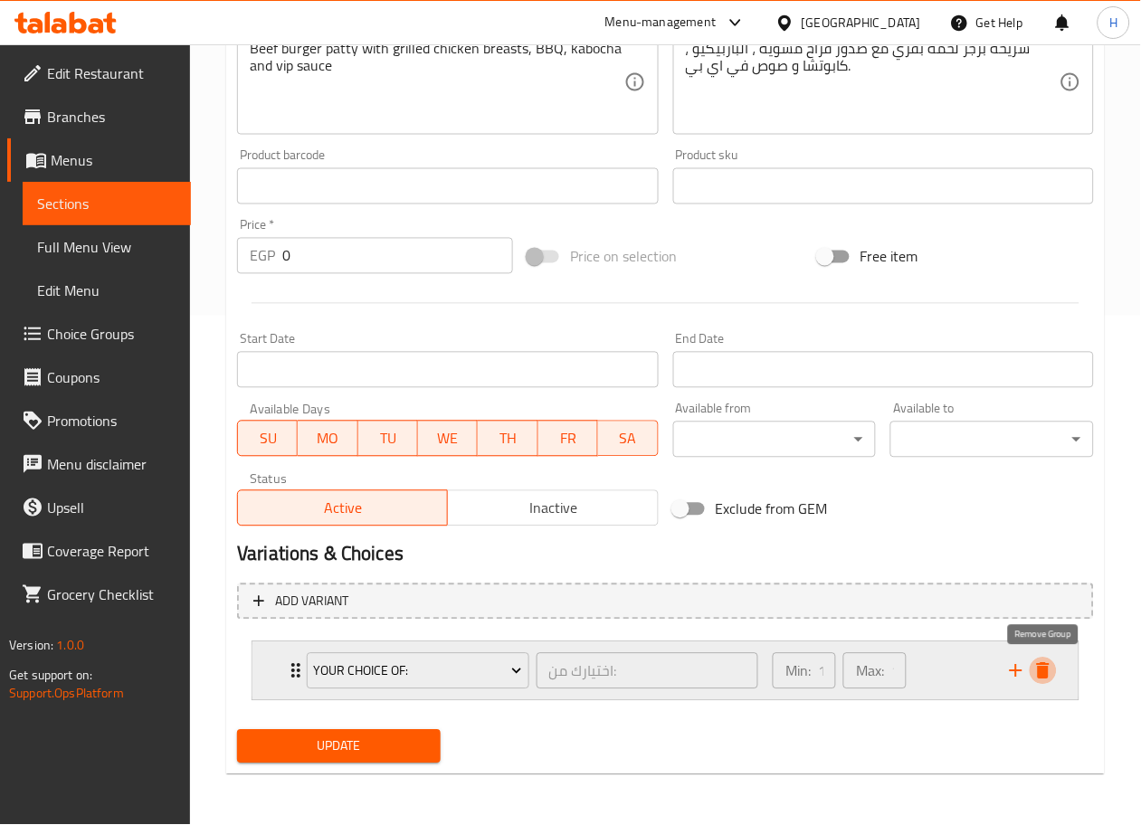
click at [1036, 667] on icon "delete" at bounding box center [1043, 672] width 22 height 22
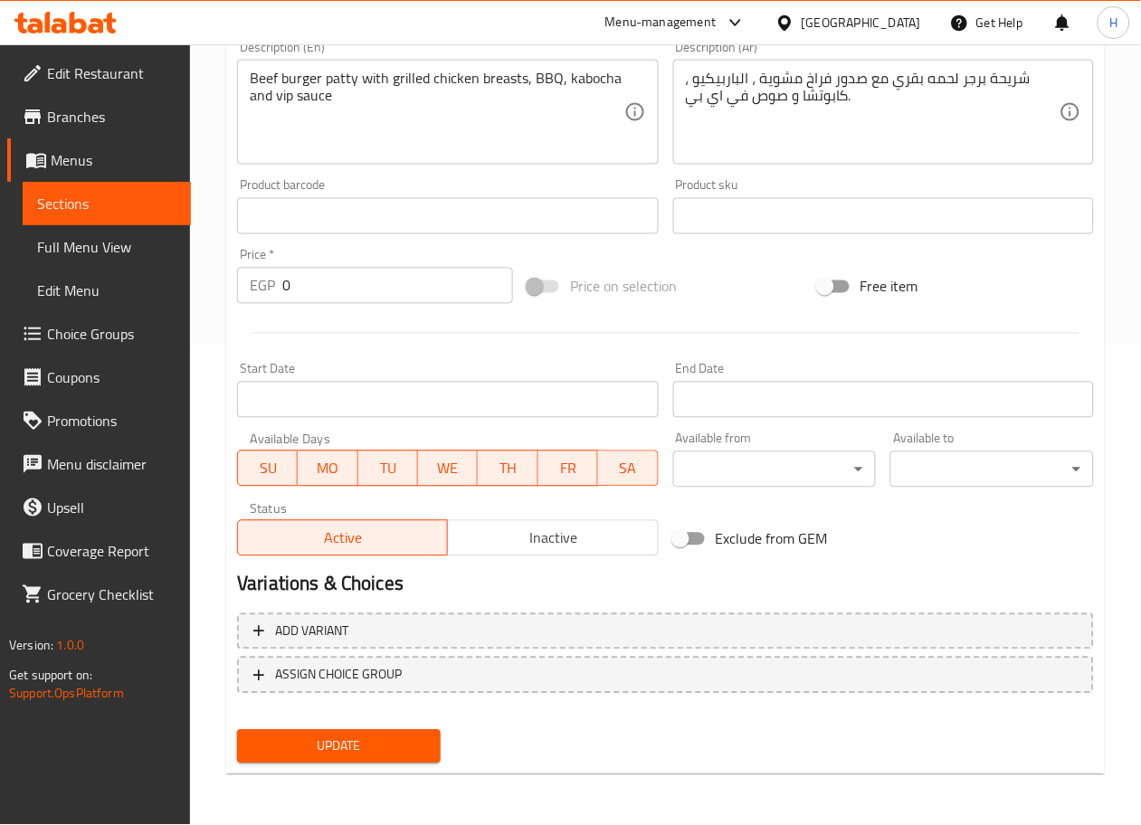
scroll to position [478, 0]
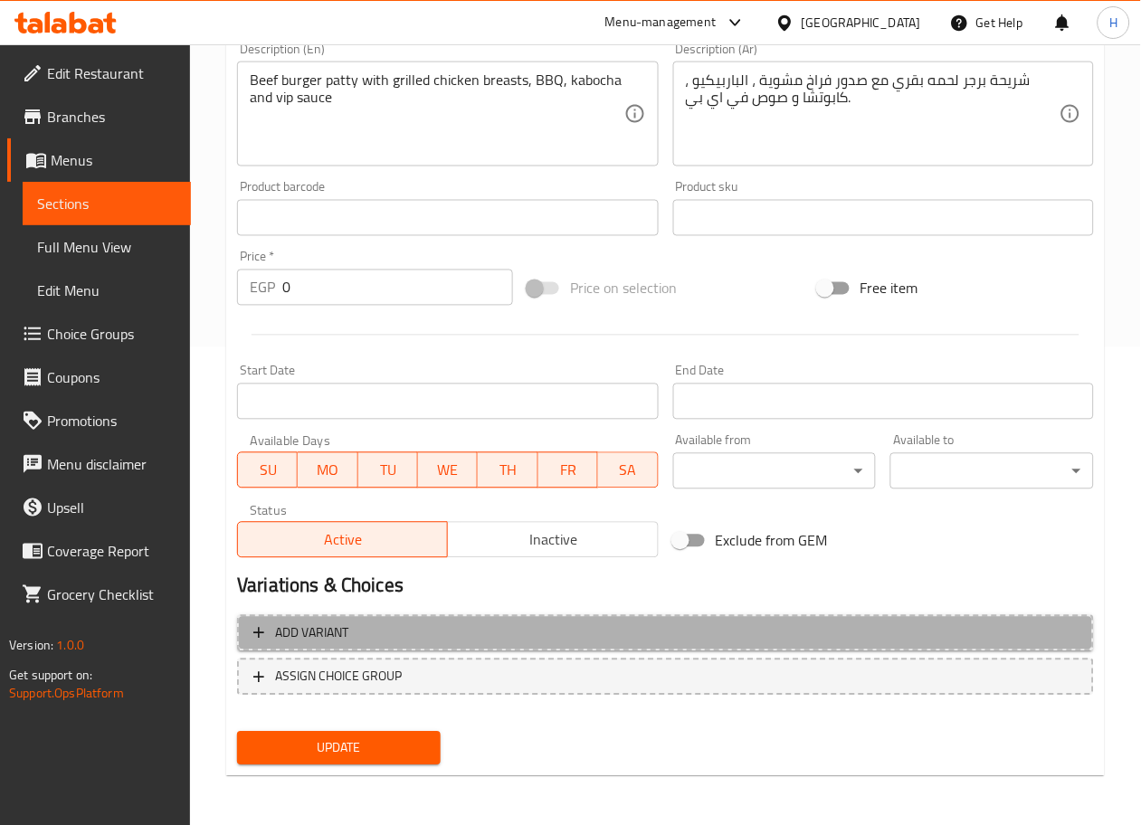
click at [909, 633] on span "Add variant" at bounding box center [665, 634] width 824 height 23
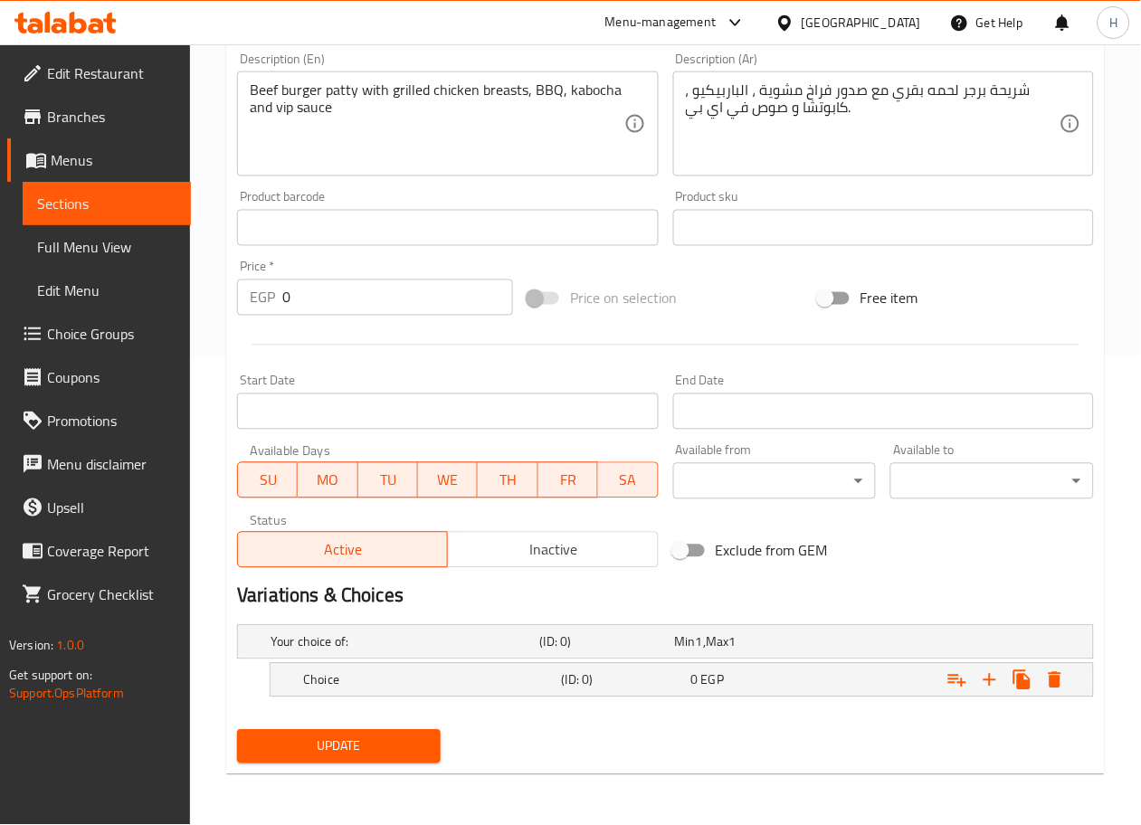
scroll to position [468, 0]
click at [494, 652] on h5 "Choice" at bounding box center [402, 642] width 262 height 18
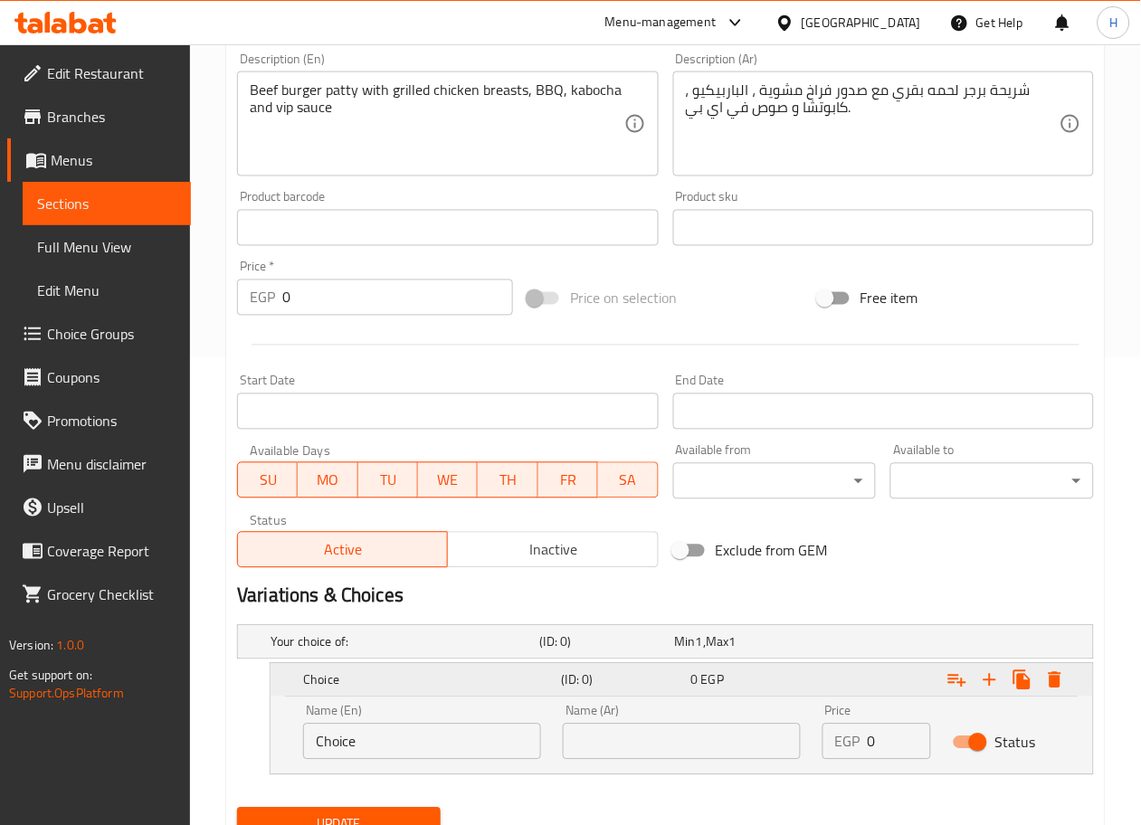
scroll to position [546, 0]
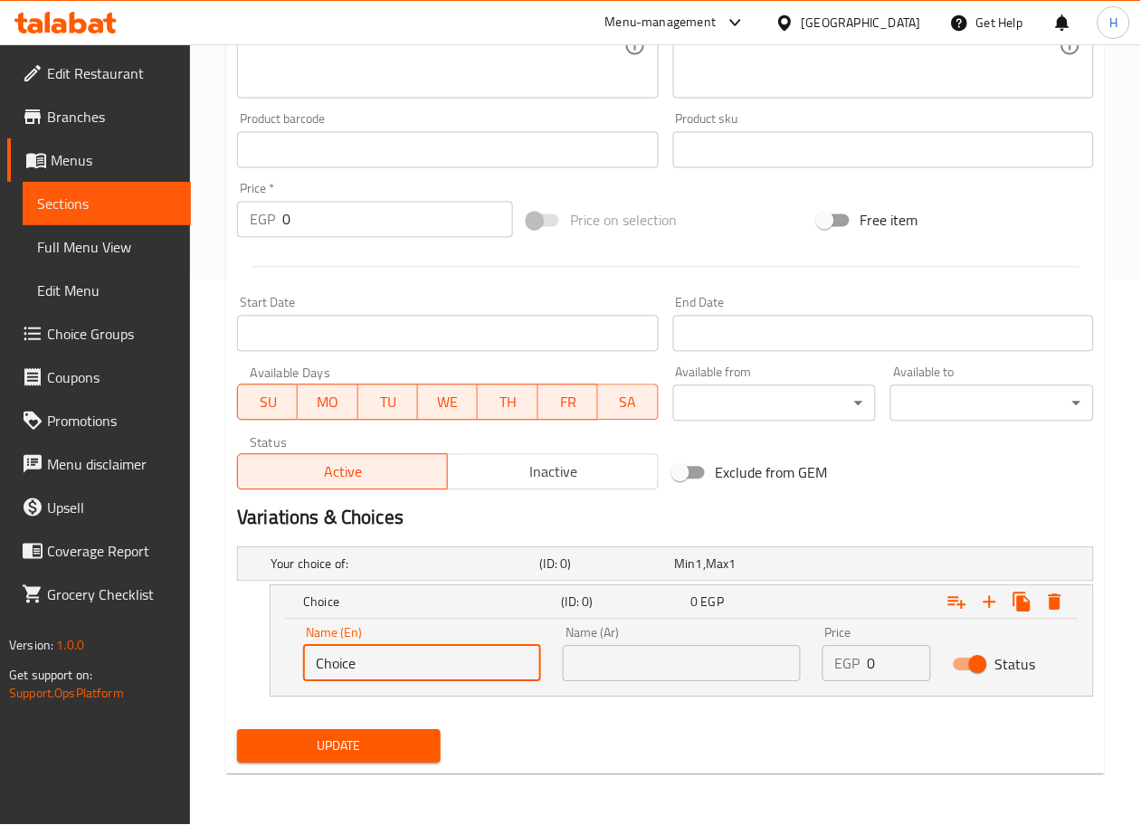
drag, startPoint x: 407, startPoint y: 663, endPoint x: 114, endPoint y: 650, distance: 293.5
click at [114, 650] on div "Edit Restaurant Branches Menus Sections Full Menu View Edit Menu Choice Groups …" at bounding box center [570, 162] width 1141 height 1327
type input "Sandwich"
click at [655, 659] on input "text" at bounding box center [682, 664] width 238 height 36
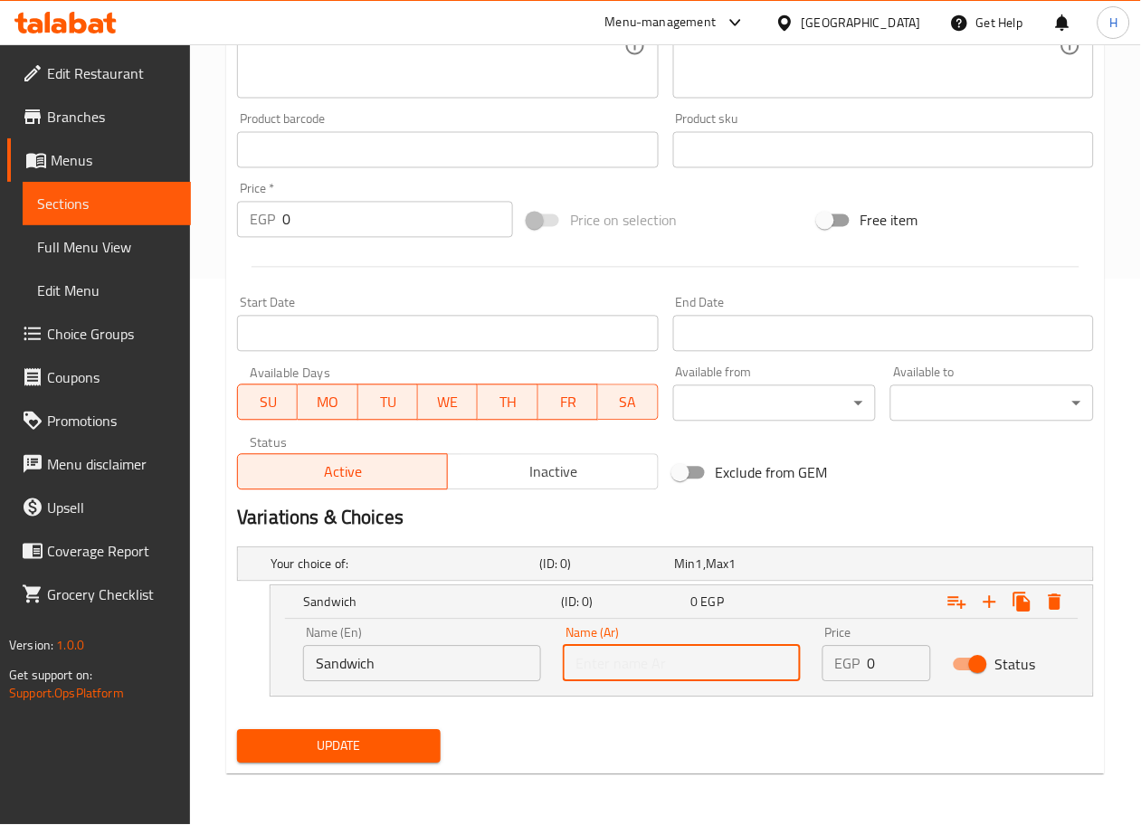
type input "ساندوتش"
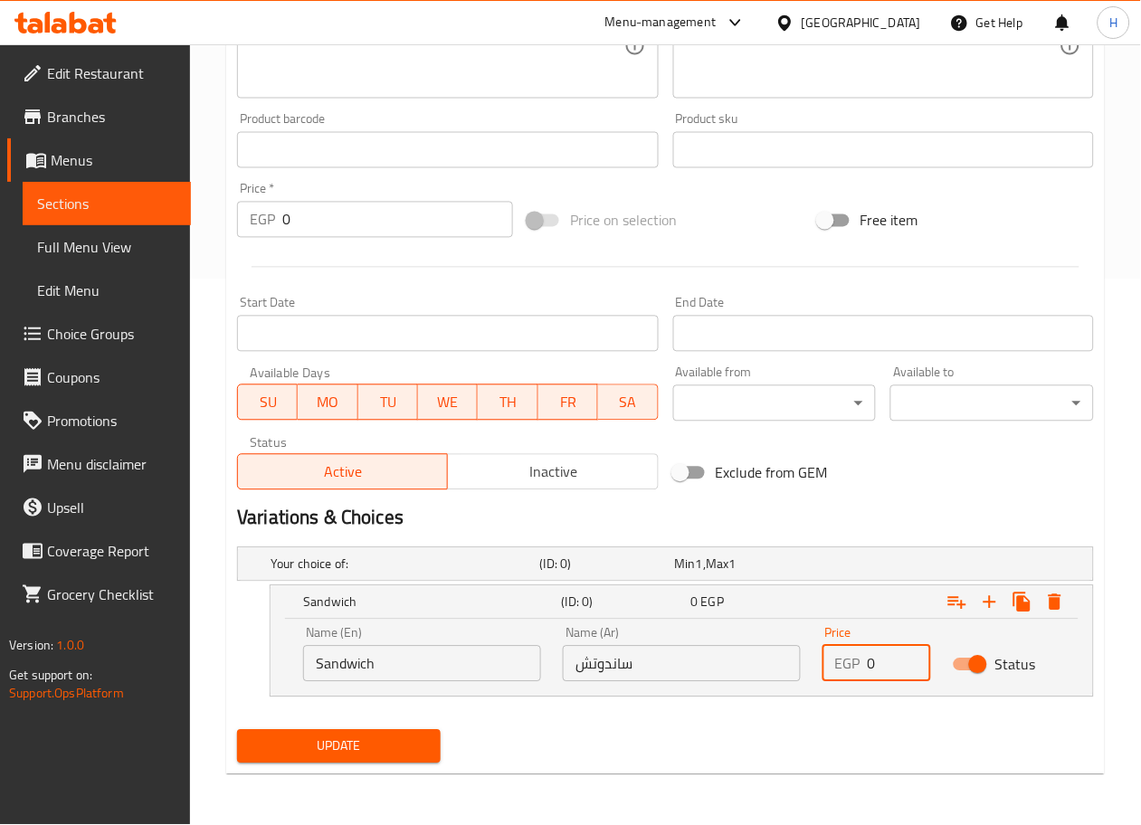
drag, startPoint x: 880, startPoint y: 652, endPoint x: 847, endPoint y: 679, distance: 41.8
click at [847, 679] on div "EGP 0 Price" at bounding box center [877, 664] width 108 height 36
type input "195"
click at [1000, 600] on icon "Expand" at bounding box center [990, 603] width 22 height 22
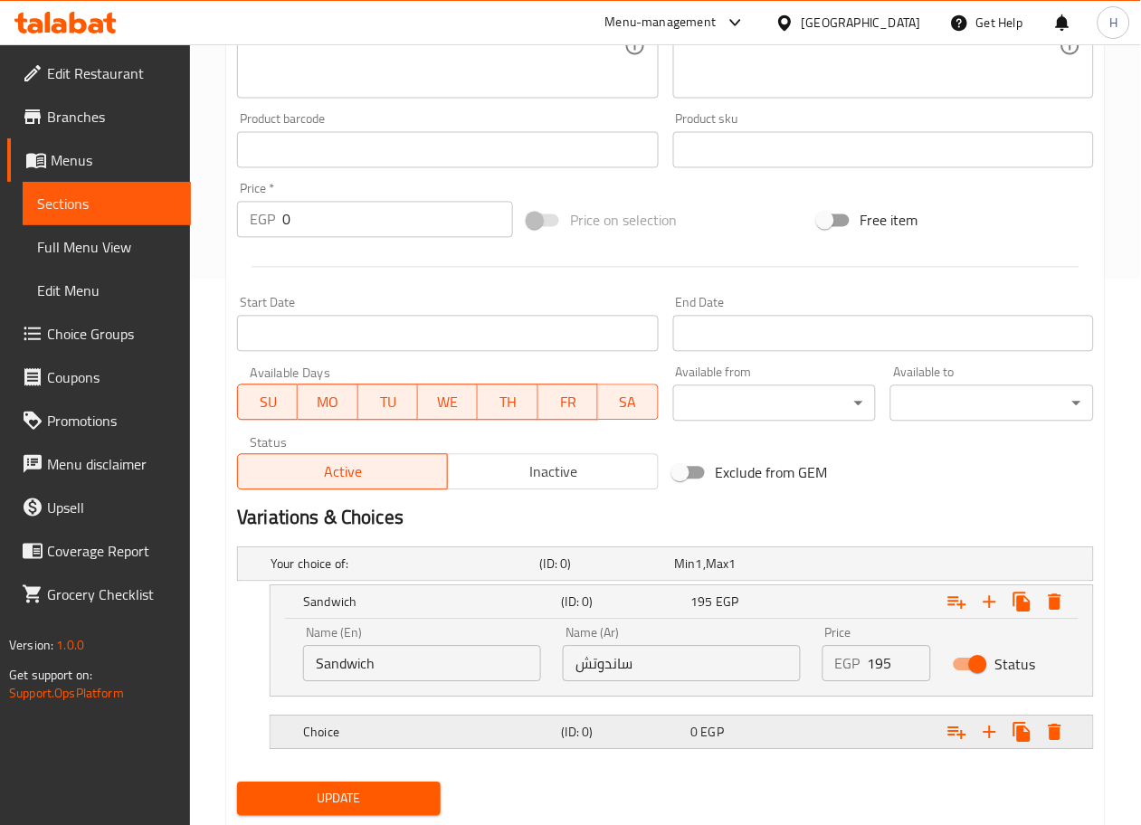
click at [435, 574] on h5 "Choice" at bounding box center [402, 565] width 262 height 18
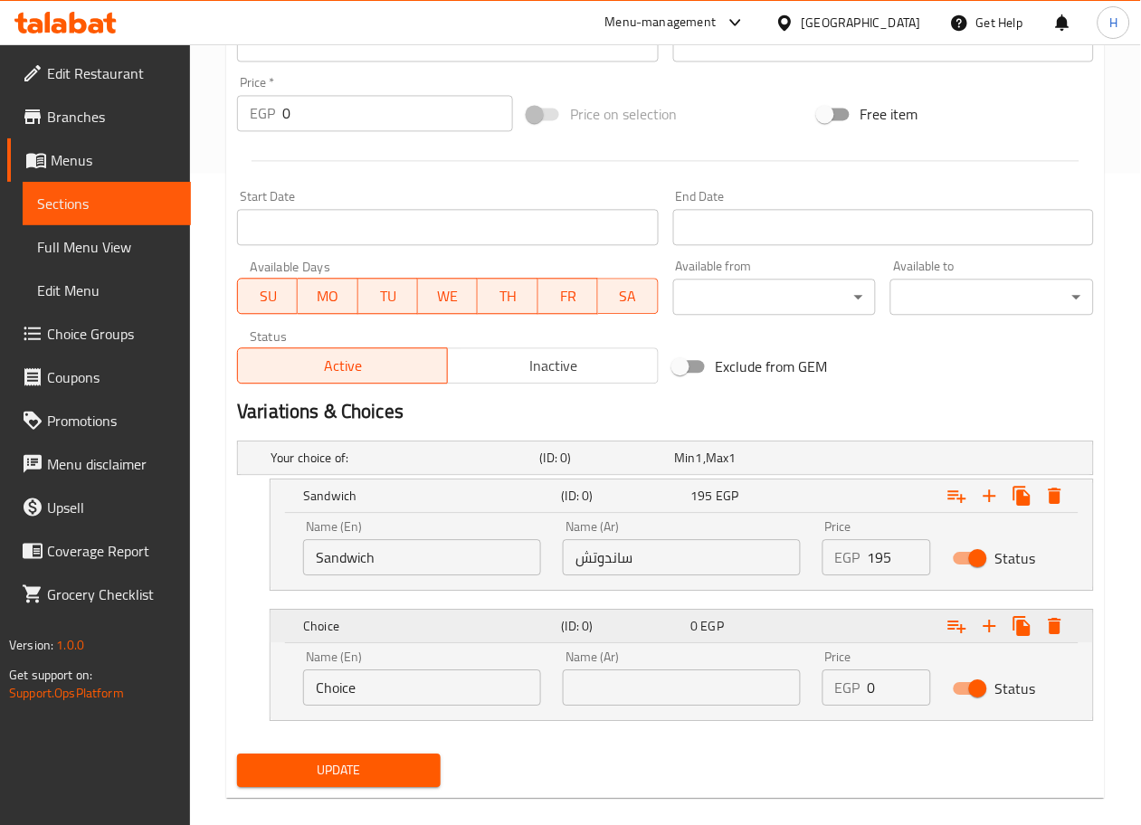
scroll to position [676, 0]
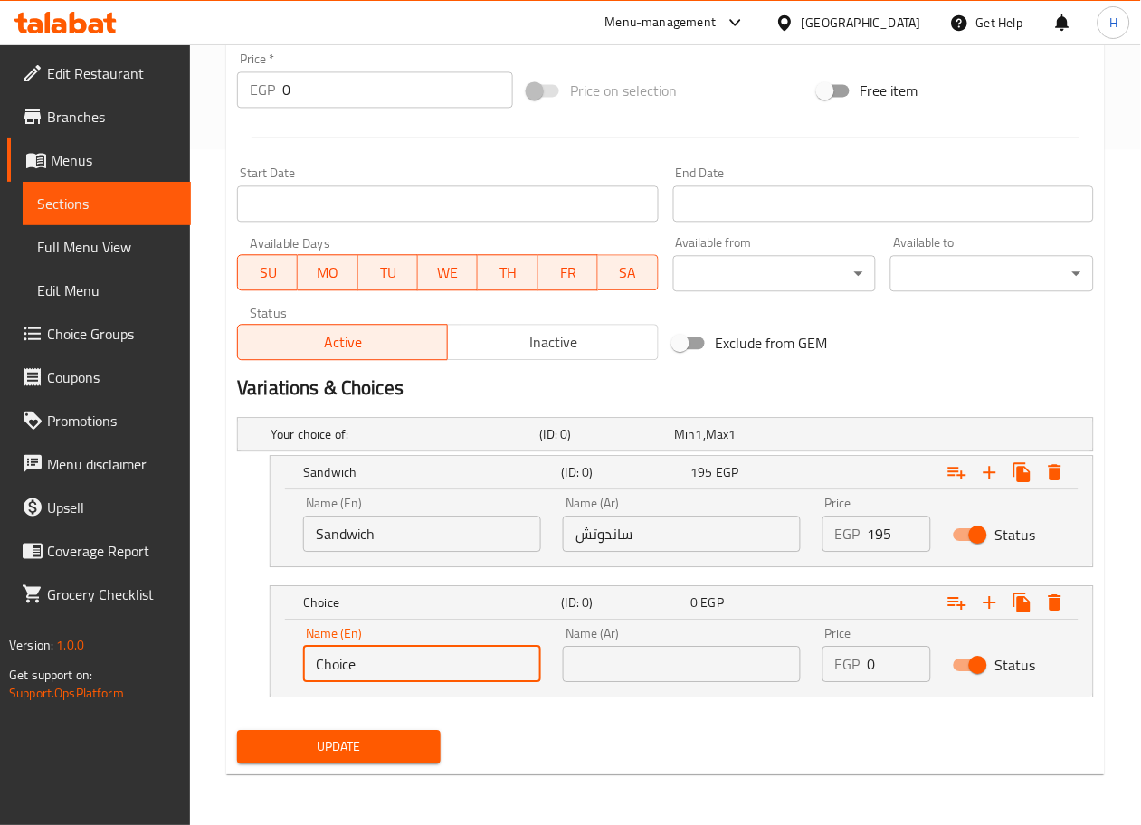
drag, startPoint x: 407, startPoint y: 668, endPoint x: 255, endPoint y: 678, distance: 152.3
click at [255, 678] on div "Choice (ID: 0) 0 EGP Name (En) Choice Name (En) Name (Ar) Name (Ar) Price EGP 0…" at bounding box center [665, 641] width 857 height 112
type input "Combo"
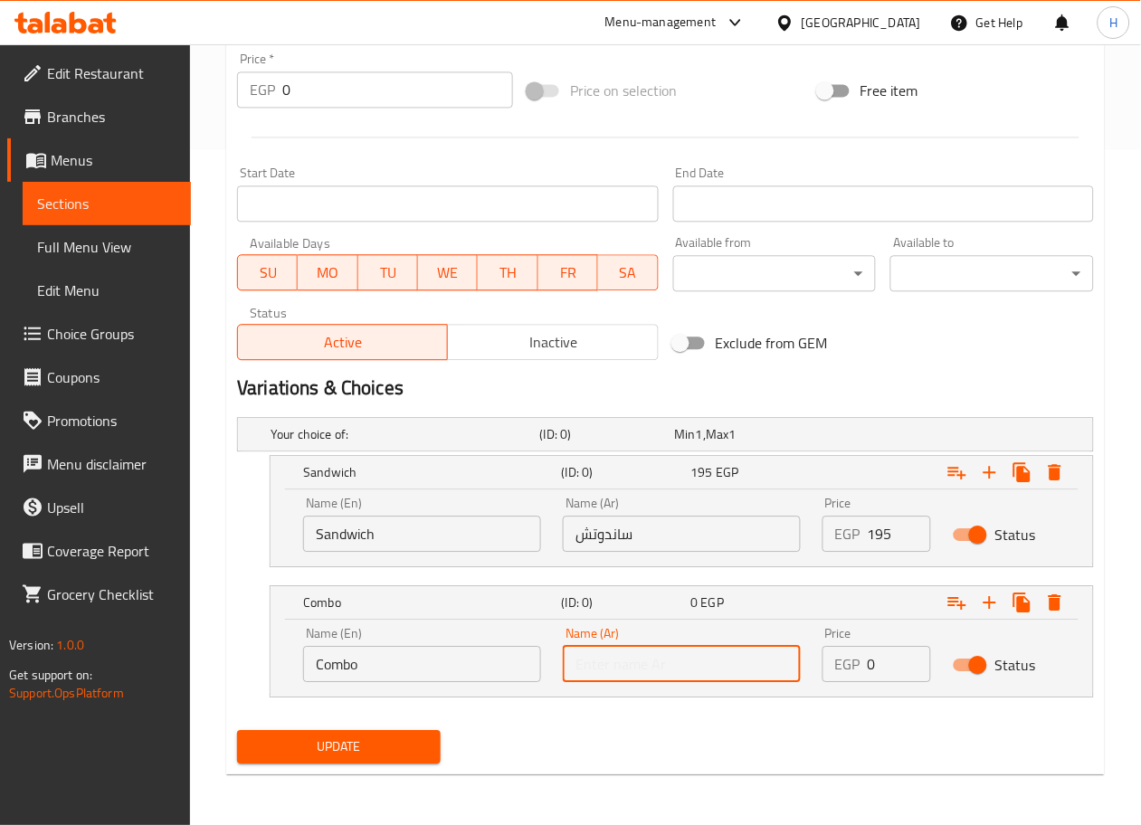
click at [595, 676] on input "text" at bounding box center [682, 664] width 238 height 36
type input "كمبو"
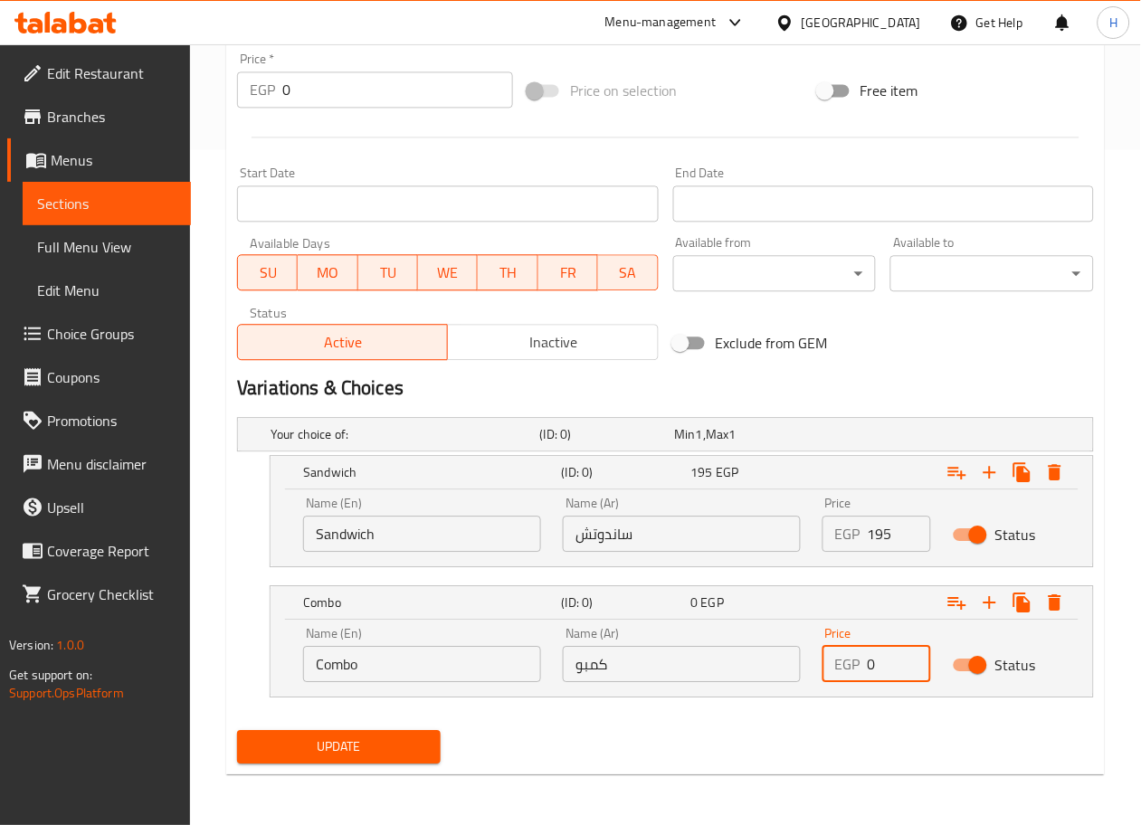
drag, startPoint x: 881, startPoint y: 658, endPoint x: 816, endPoint y: 661, distance: 65.2
click at [816, 661] on div "Price EGP 0 Price" at bounding box center [876, 654] width 129 height 77
click at [875, 666] on input "345" at bounding box center [899, 664] width 62 height 36
type input "245"
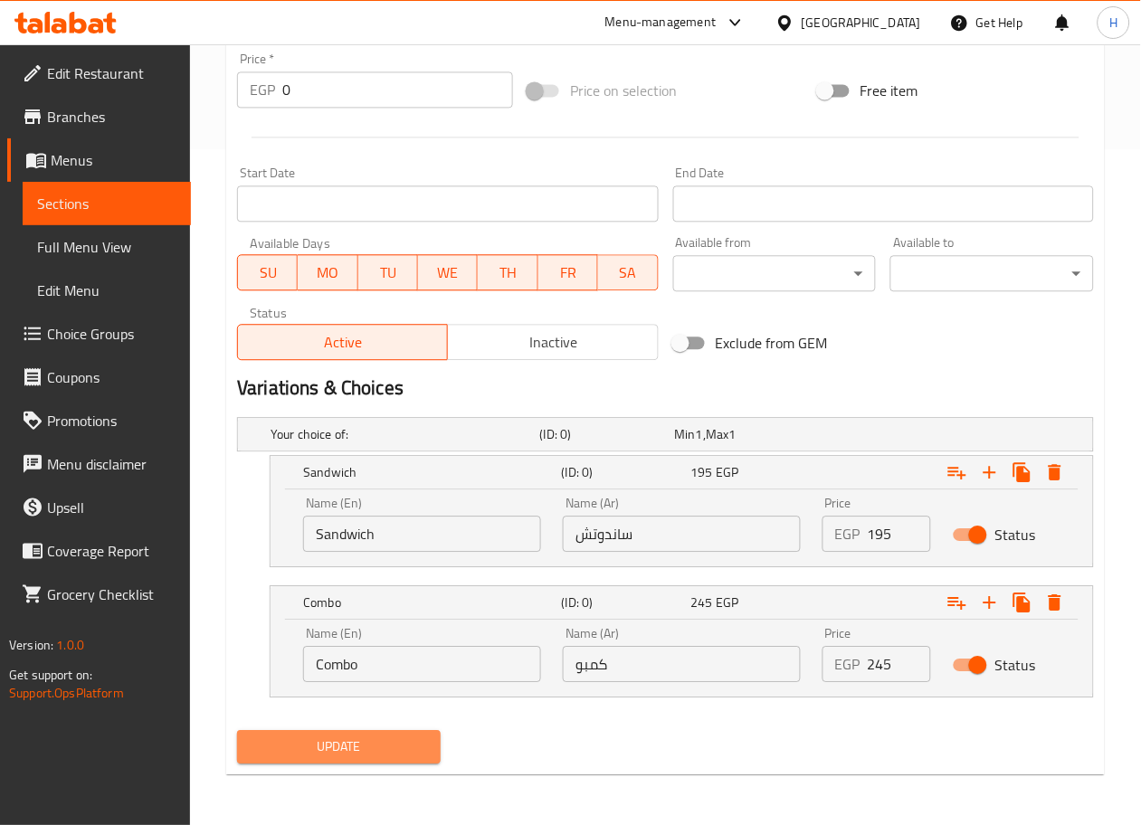
click at [340, 740] on span "Update" at bounding box center [339, 747] width 175 height 23
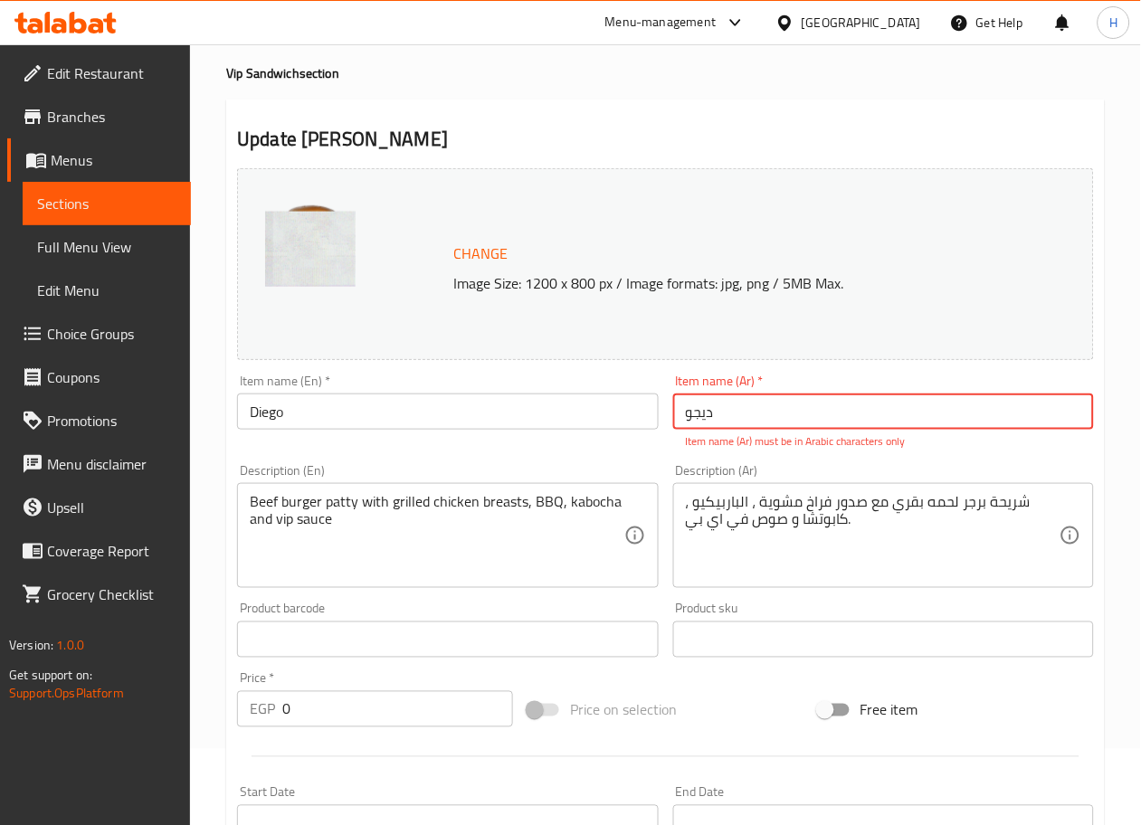
click at [700, 409] on input "دیجو" at bounding box center [883, 412] width 421 height 36
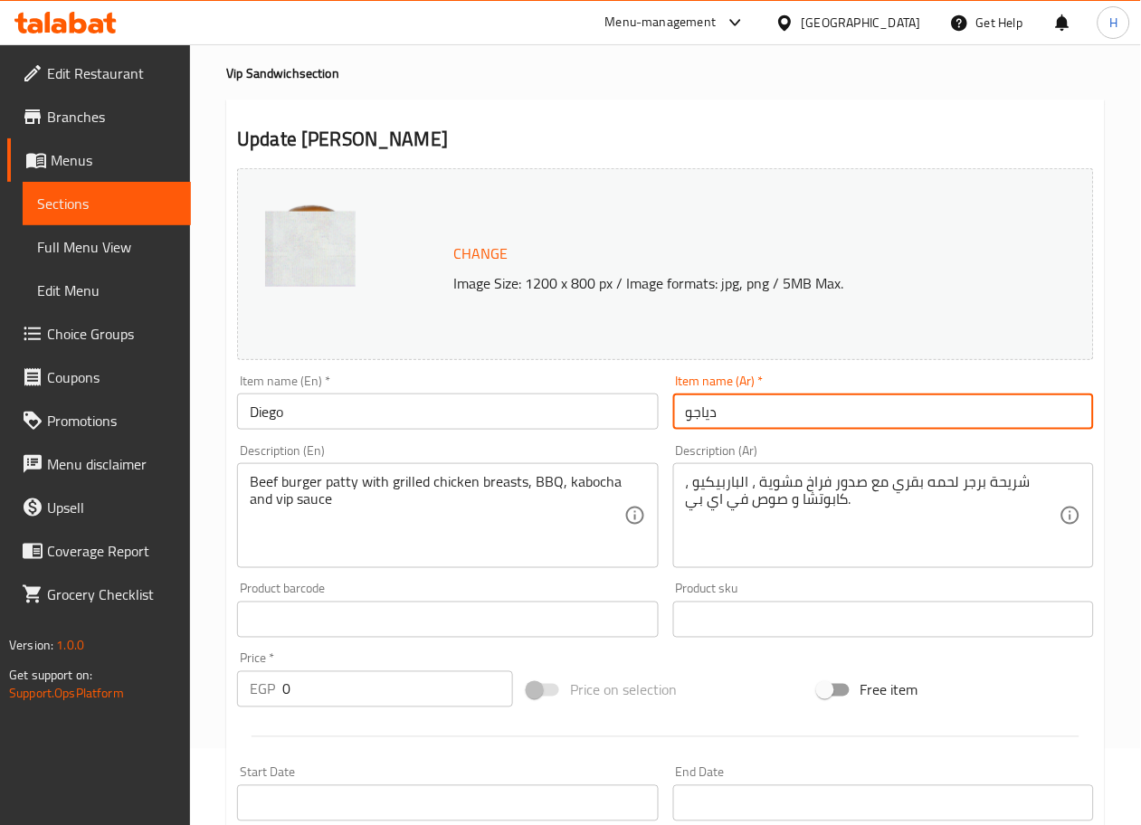
type input "دياجو"
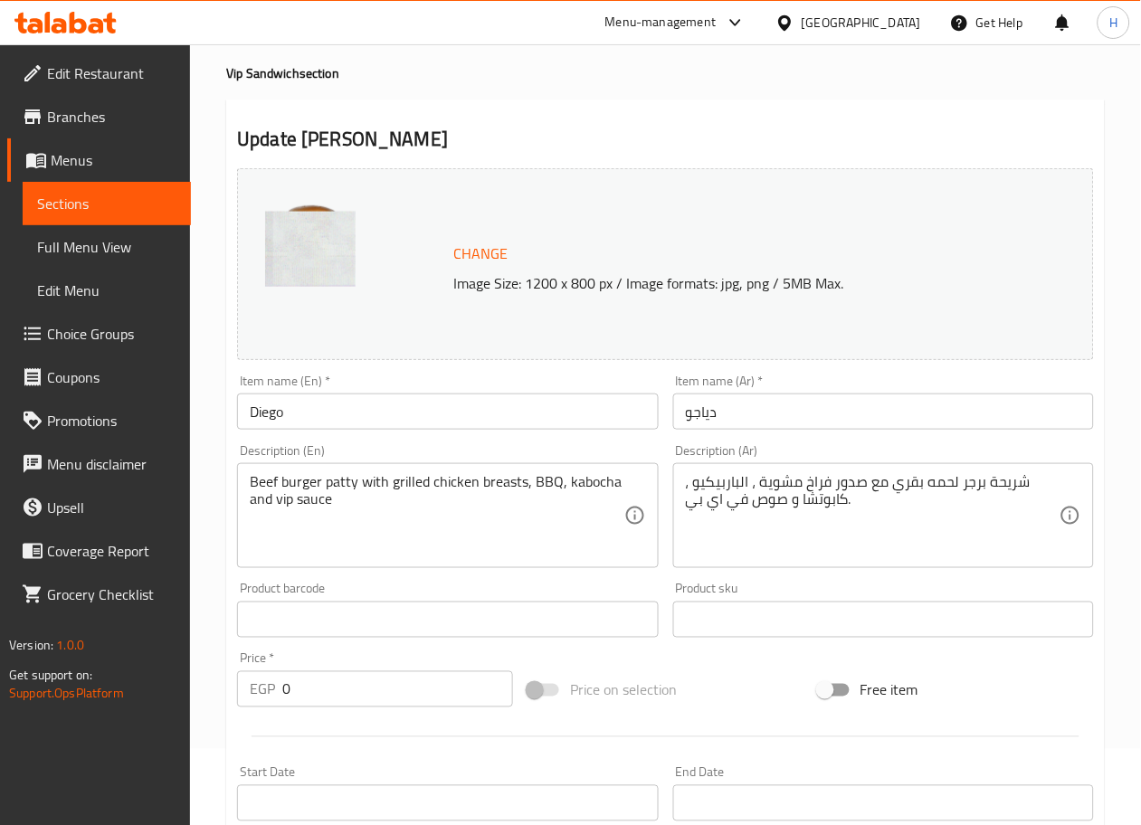
click at [696, 675] on div "Price on selection" at bounding box center [665, 690] width 290 height 49
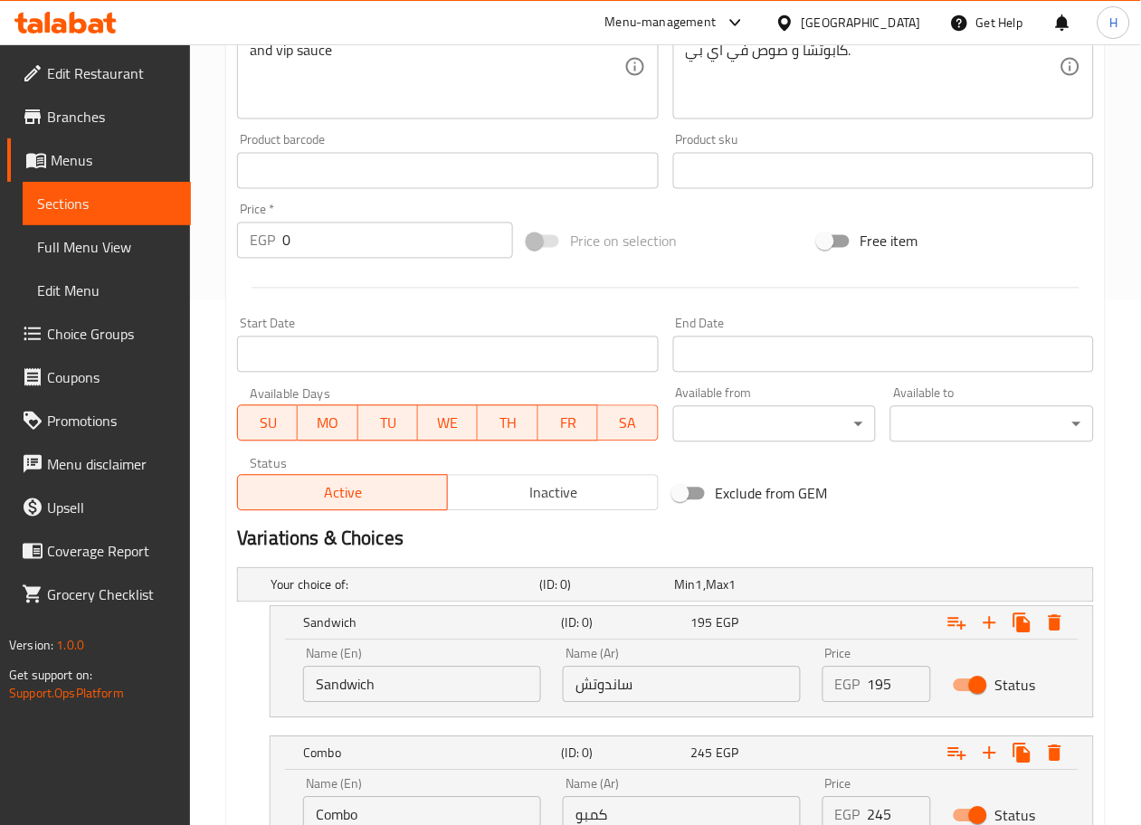
scroll to position [676, 0]
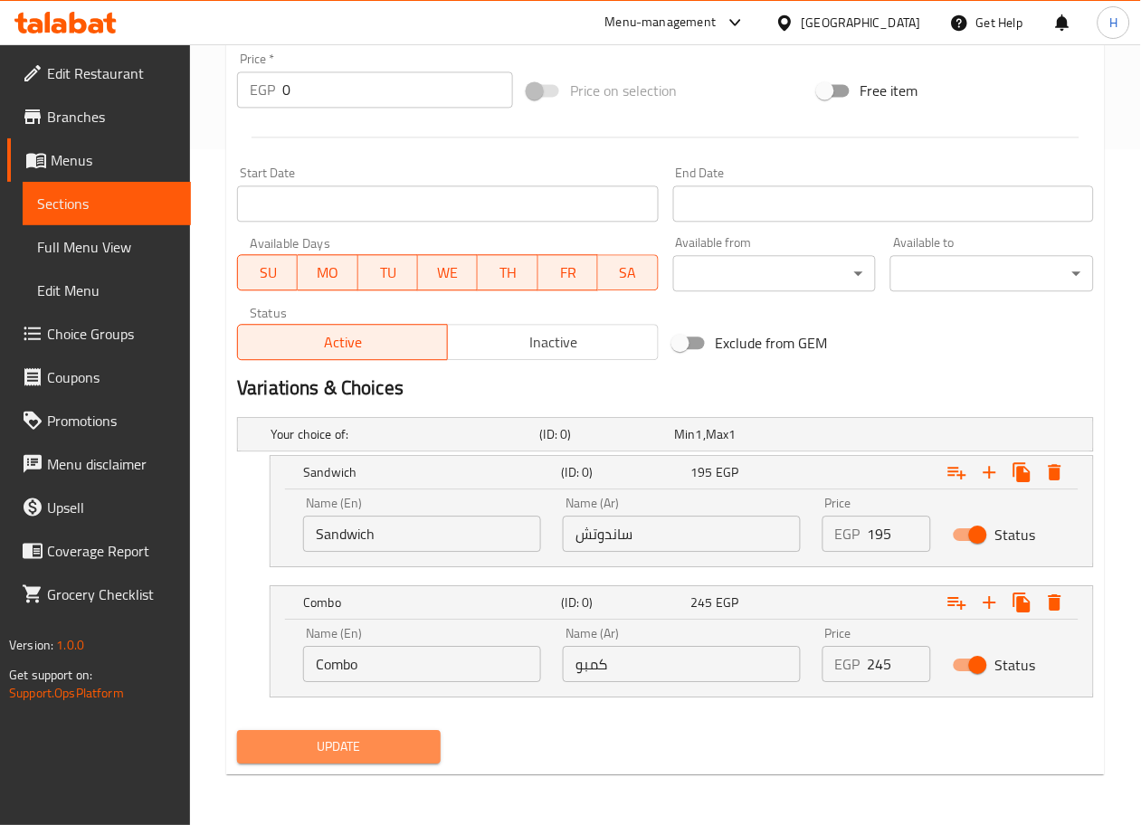
click at [343, 746] on span "Update" at bounding box center [339, 747] width 175 height 23
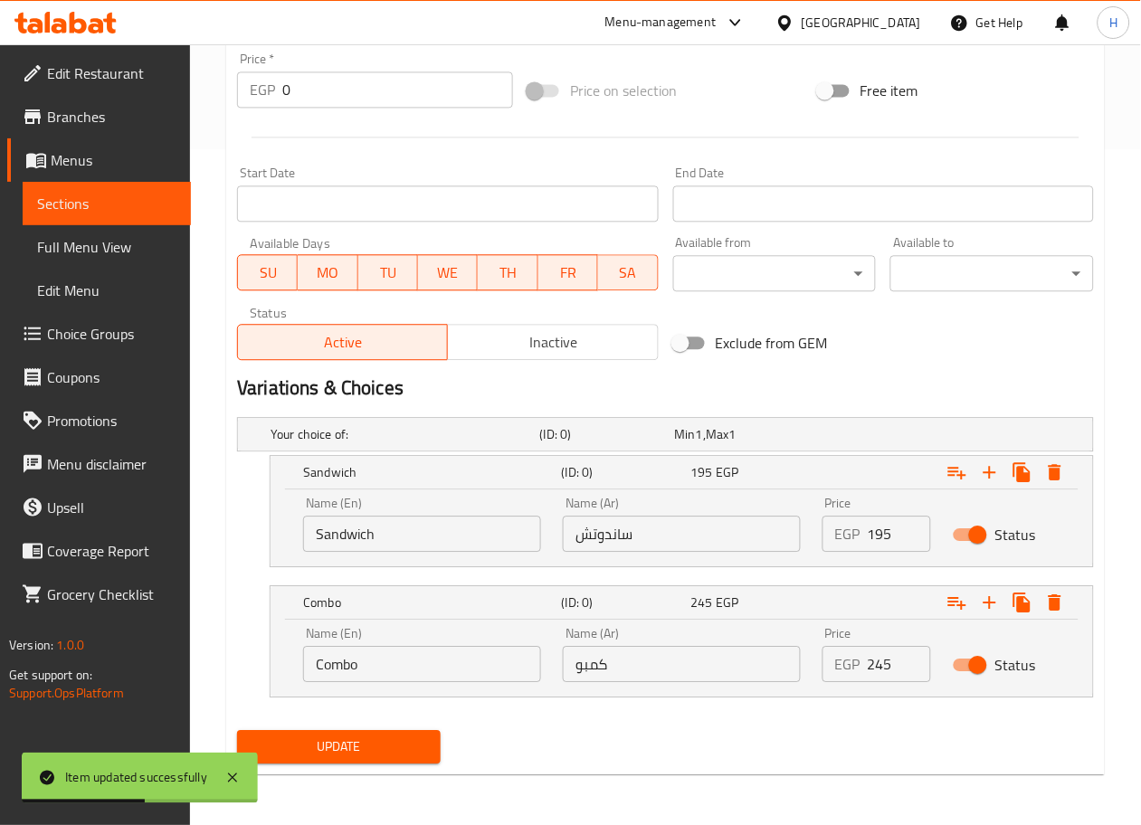
scroll to position [0, 0]
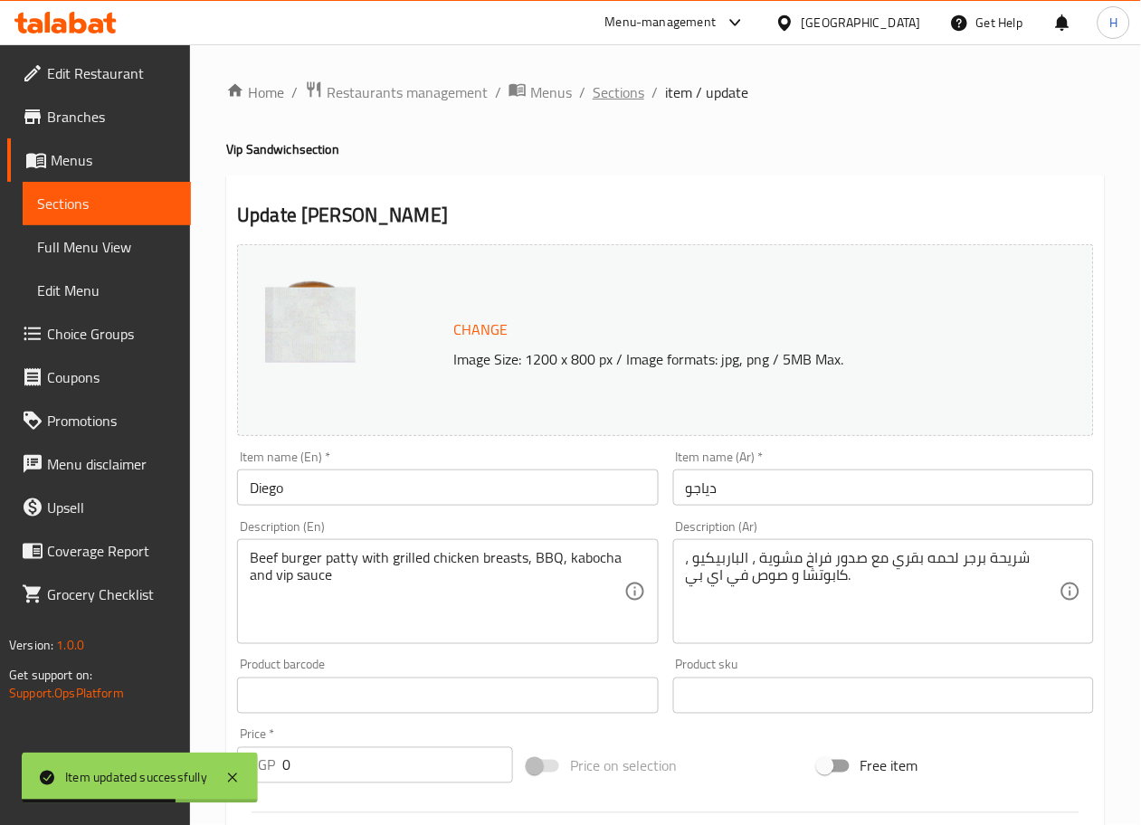
click at [617, 88] on span "Sections" at bounding box center [619, 92] width 52 height 22
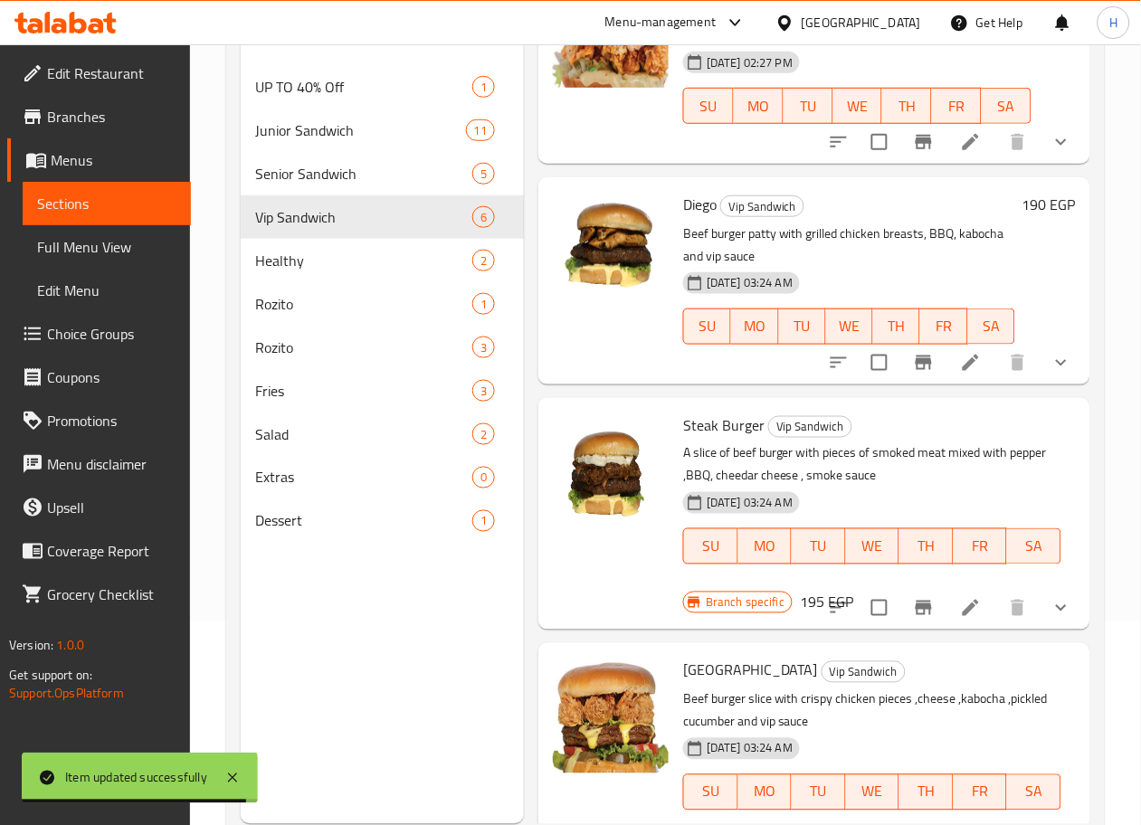
scroll to position [251, 0]
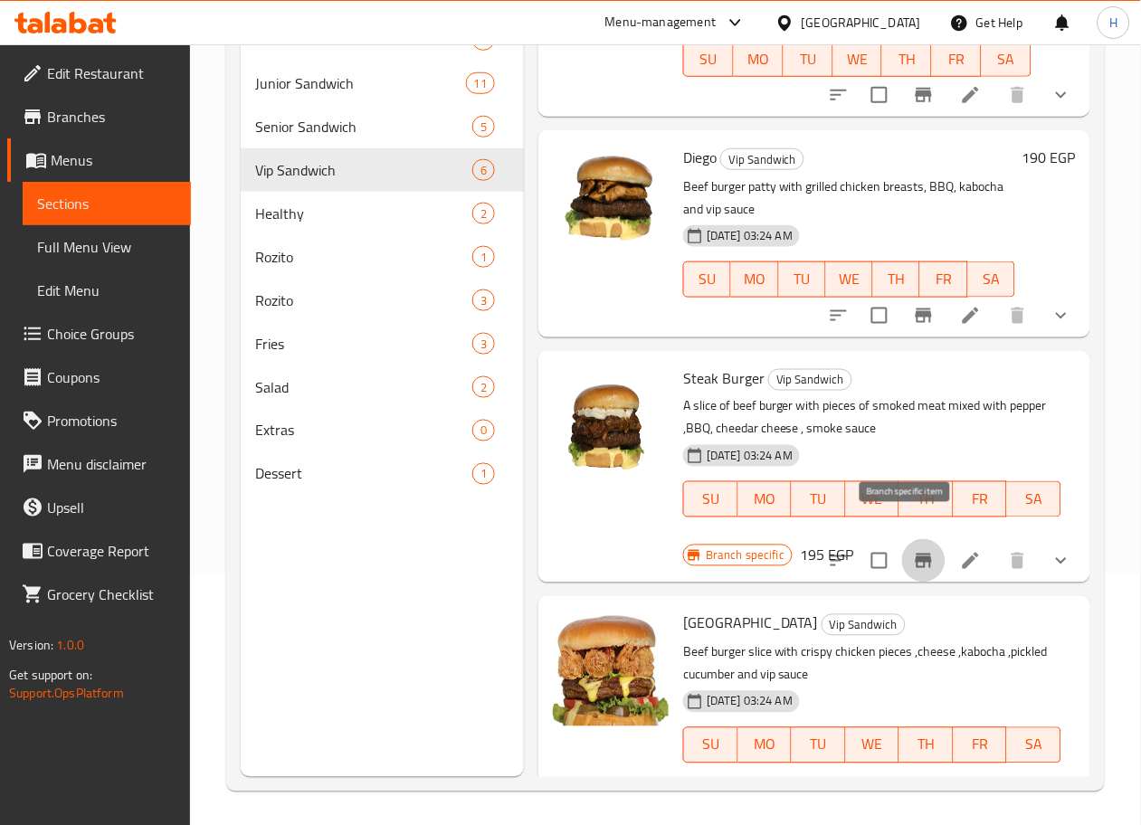
click at [916, 539] on button "Branch-specific-item" at bounding box center [923, 560] width 43 height 43
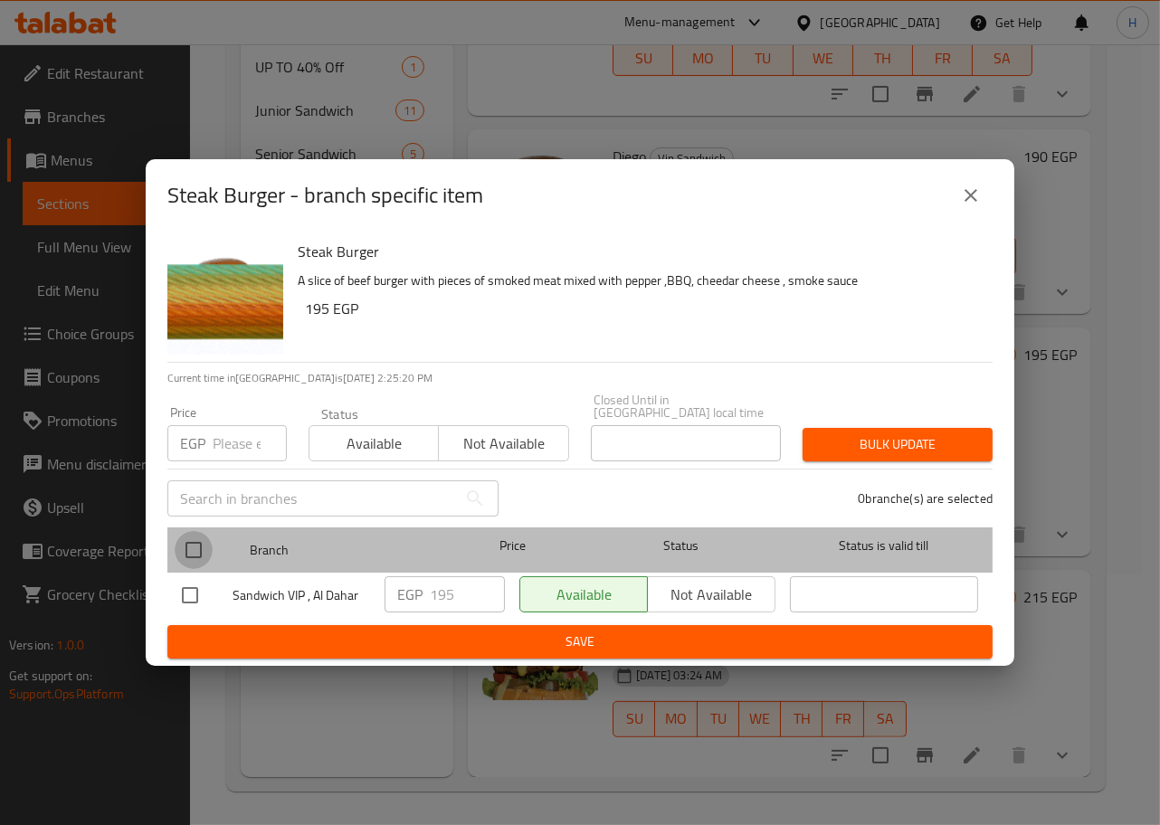
click at [192, 536] on input "checkbox" at bounding box center [194, 550] width 38 height 38
checkbox input "true"
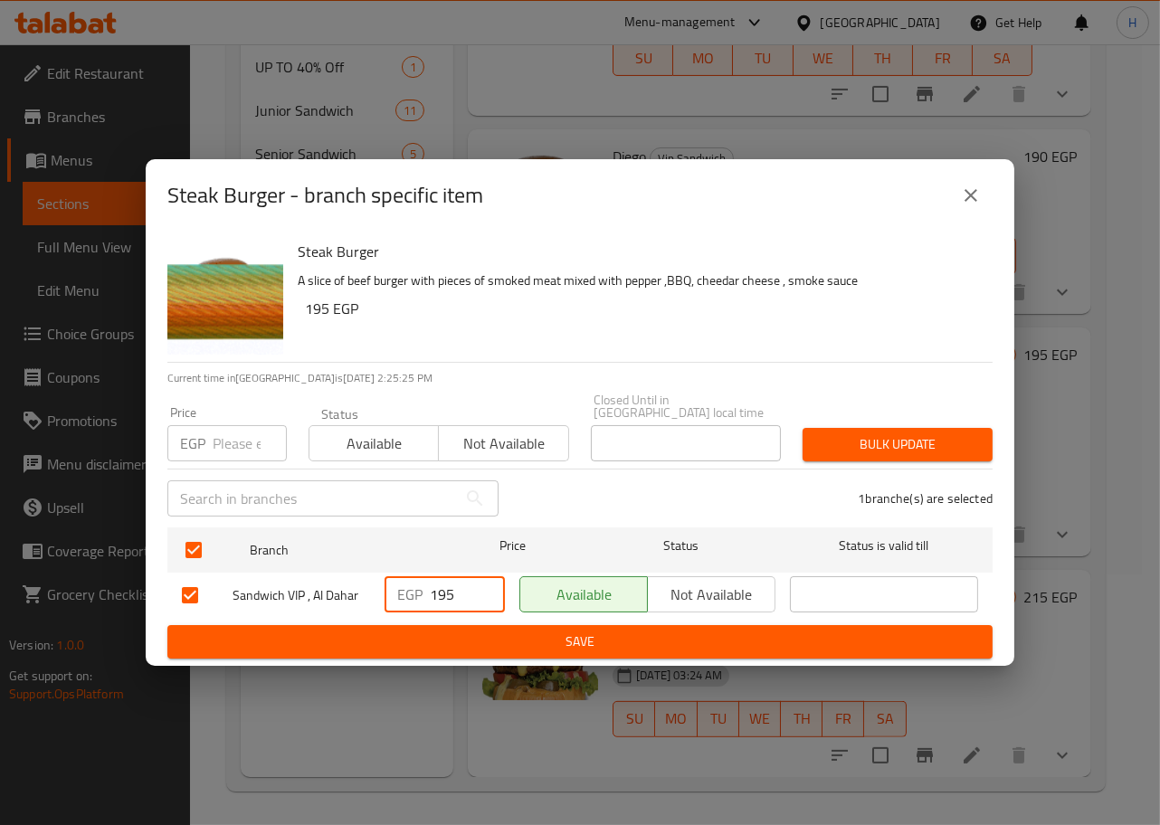
drag, startPoint x: 464, startPoint y: 590, endPoint x: 329, endPoint y: 587, distance: 134.9
click at [329, 587] on div "Sandwich VIP , Al Dahar EGP 195 ​ Available Not available ​" at bounding box center [580, 595] width 811 height 52
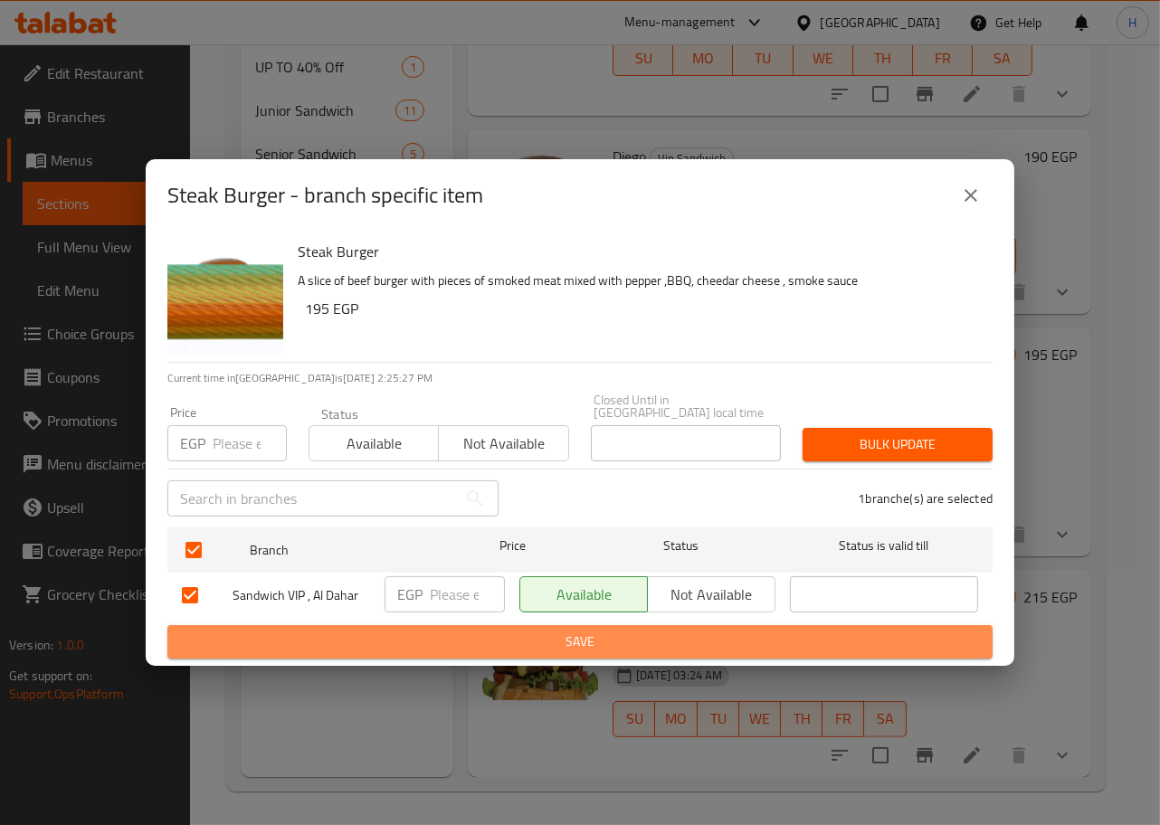
click at [458, 632] on span "Save" at bounding box center [580, 642] width 796 height 23
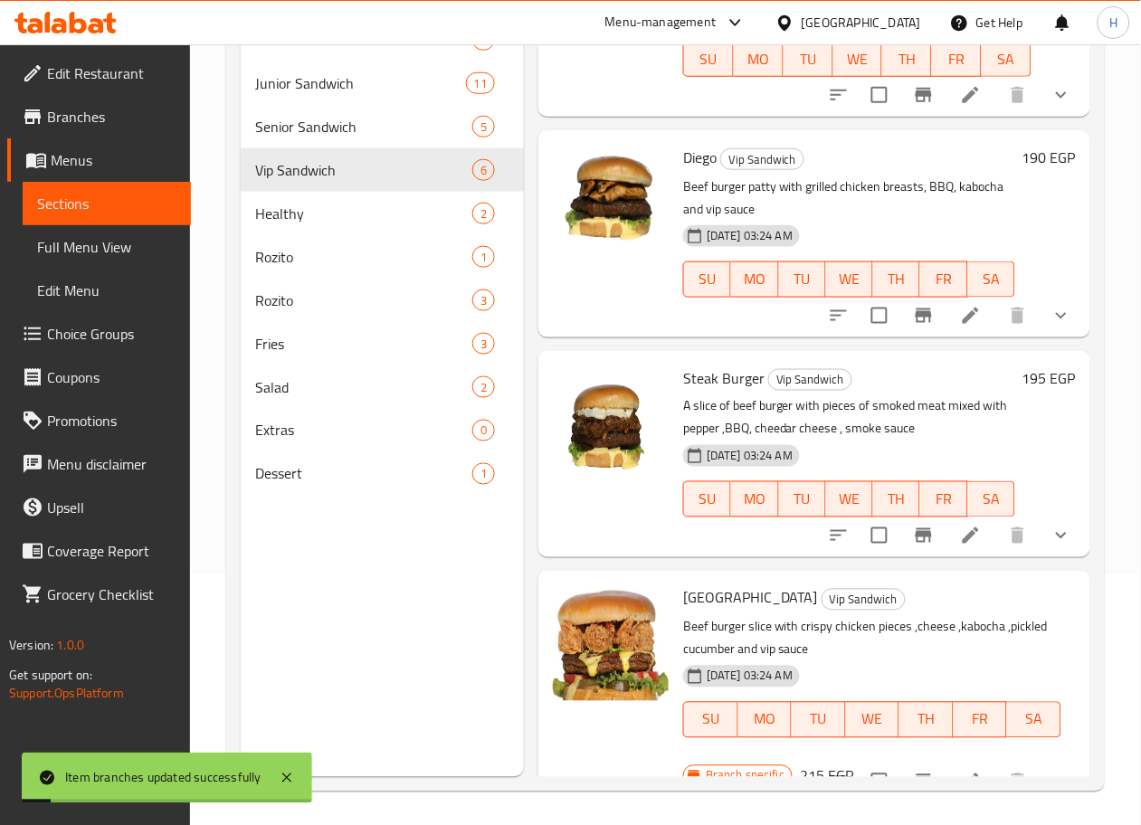
scroll to position [546, 0]
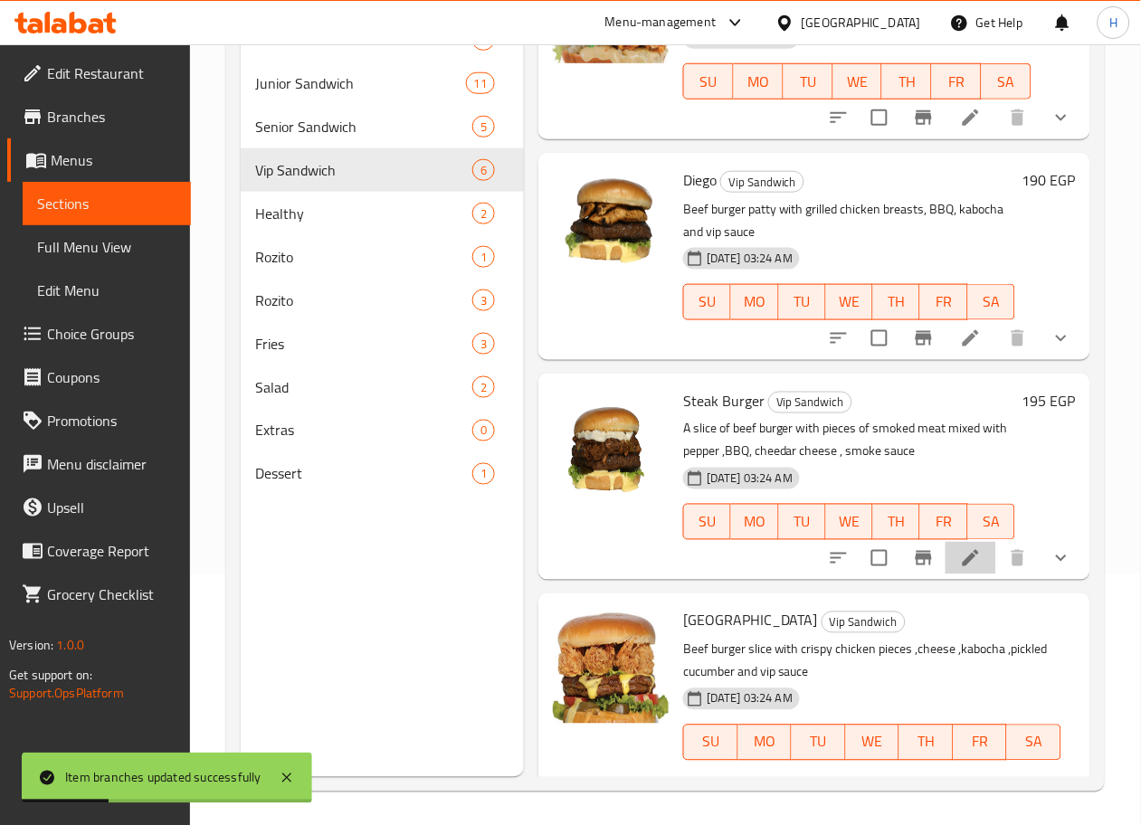
click at [968, 542] on li at bounding box center [971, 558] width 51 height 33
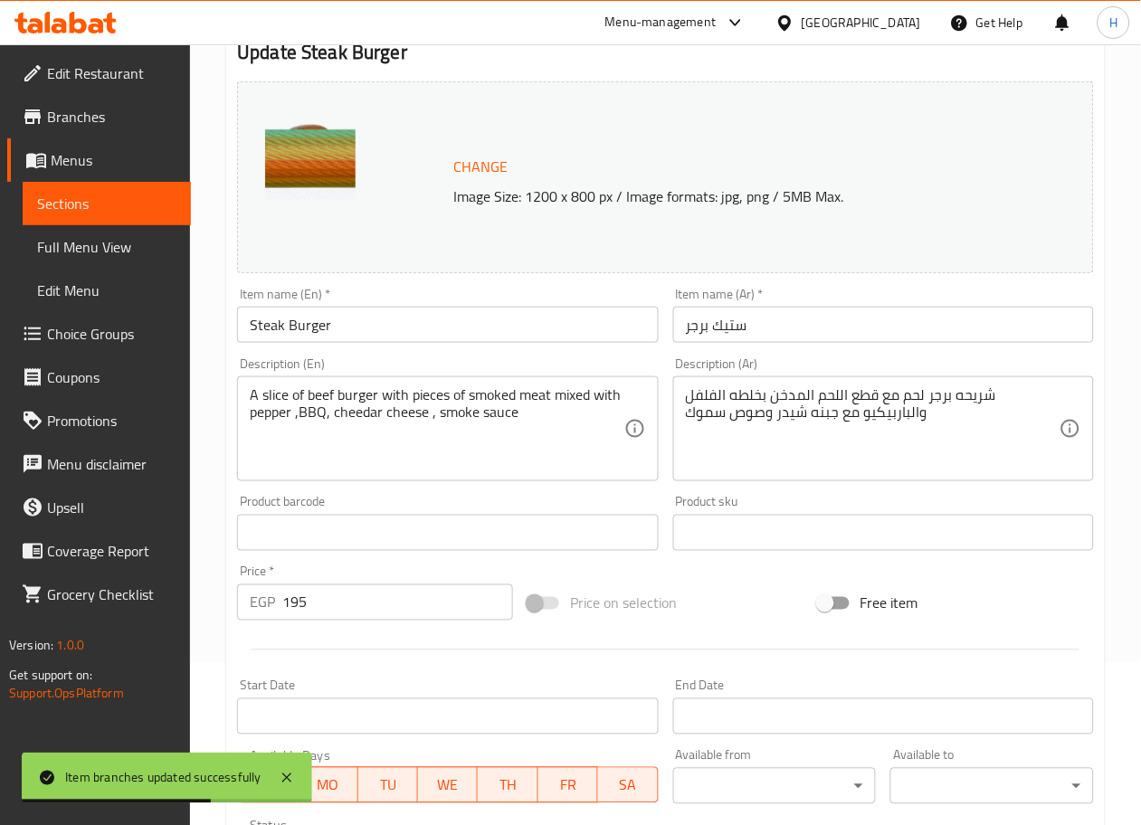
scroll to position [215, 0]
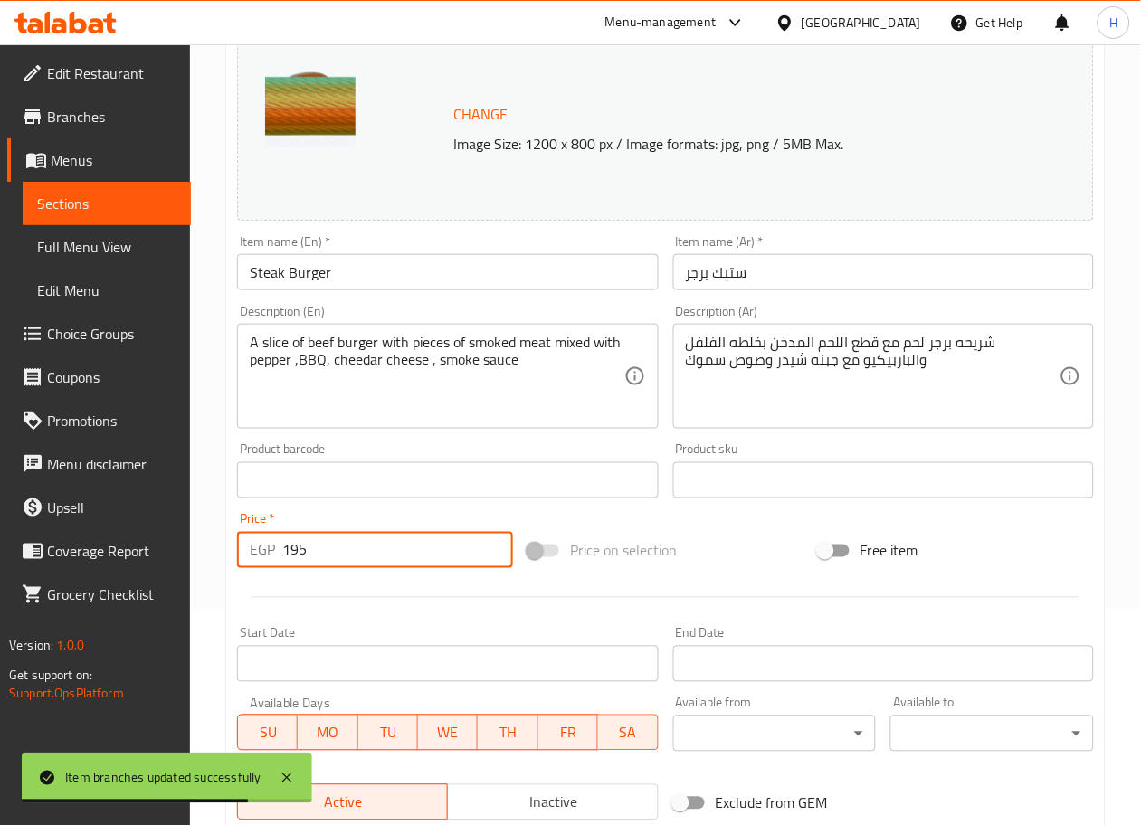
drag, startPoint x: 357, startPoint y: 549, endPoint x: 167, endPoint y: 534, distance: 190.7
click at [167, 534] on div "Edit Restaurant Branches Menus Sections Full Menu View Edit Menu Choice Groups …" at bounding box center [570, 474] width 1141 height 1290
type input "0"
click at [212, 568] on div "Home / Restaurants management / Menus / Sections / item / update Vip Sandwich s…" at bounding box center [665, 474] width 951 height 1290
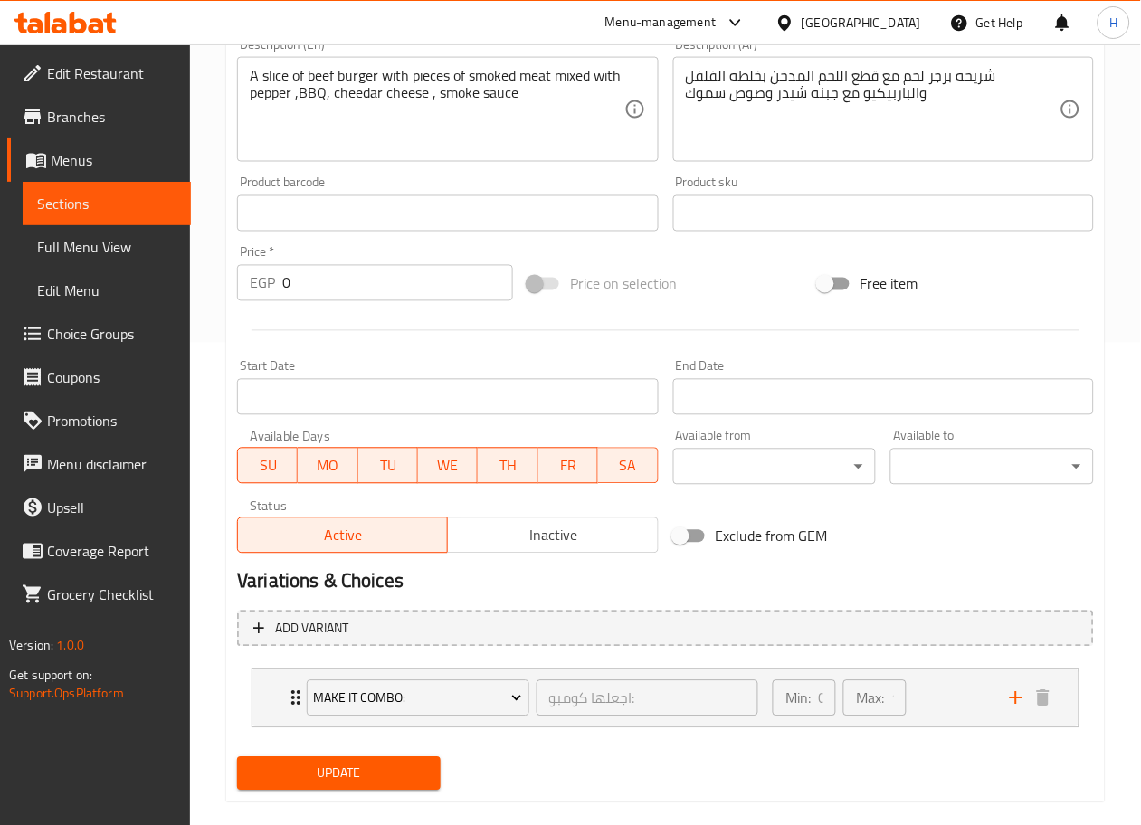
scroll to position [490, 0]
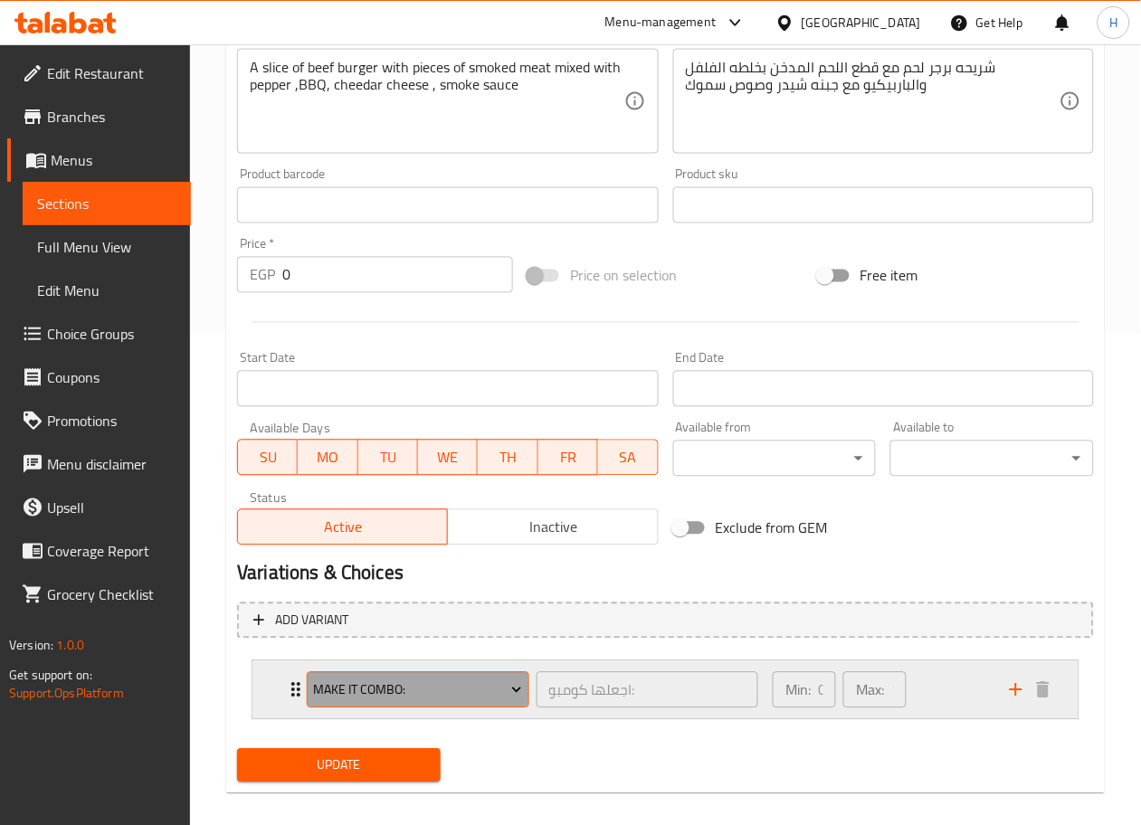
click at [409, 696] on span "Make It Combo:" at bounding box center [418, 691] width 209 height 23
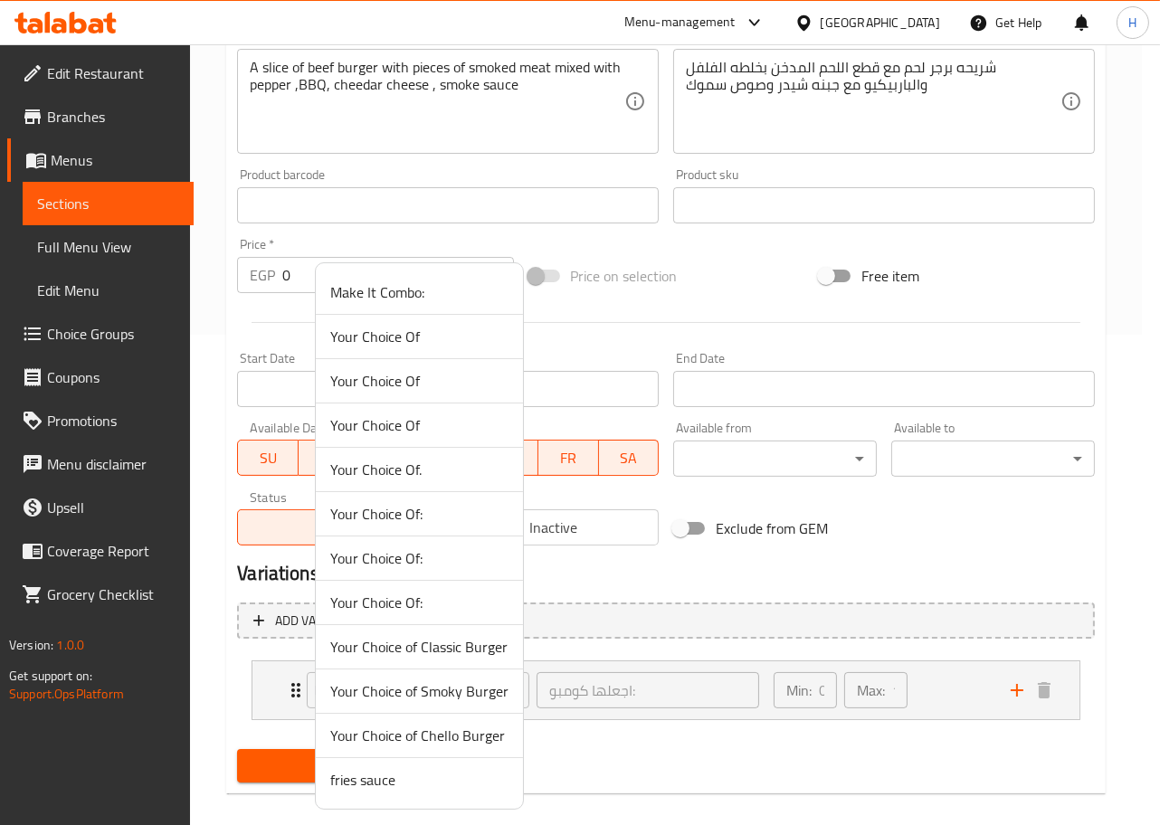
click at [373, 543] on li "Your Choice Of:" at bounding box center [419, 559] width 207 height 44
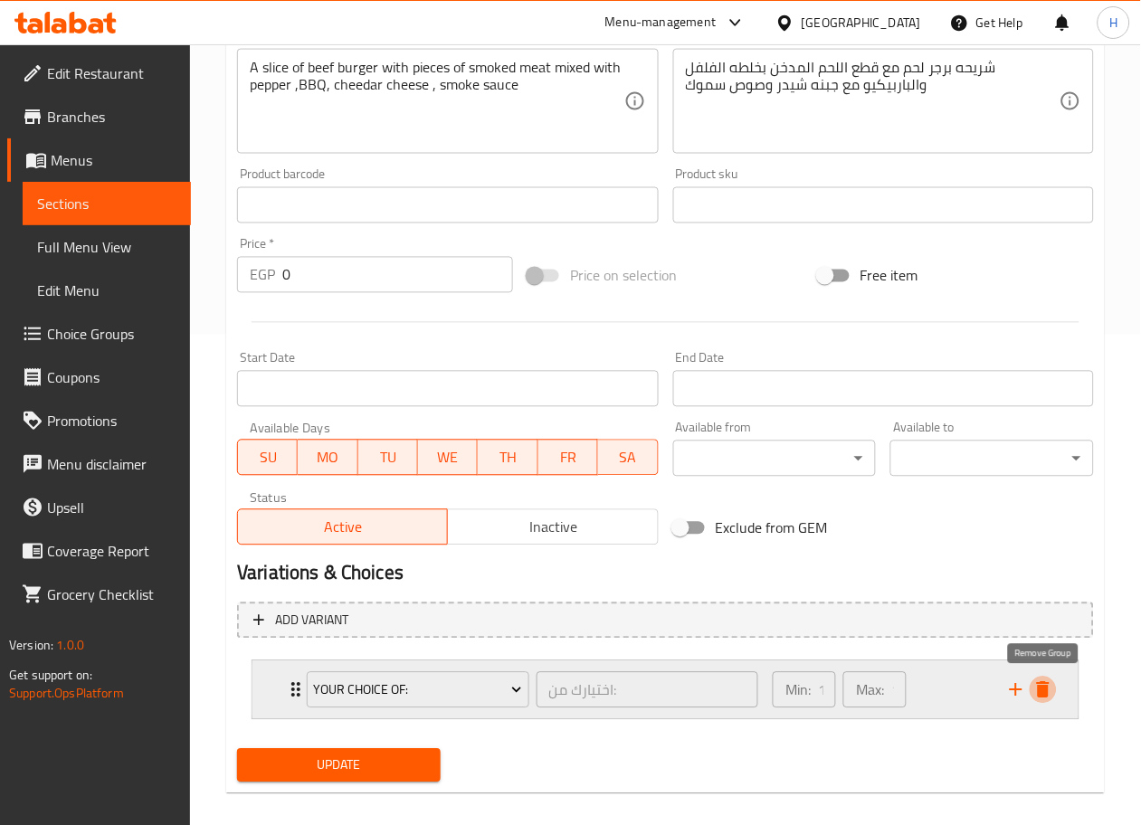
click at [1052, 682] on icon "delete" at bounding box center [1043, 691] width 22 height 22
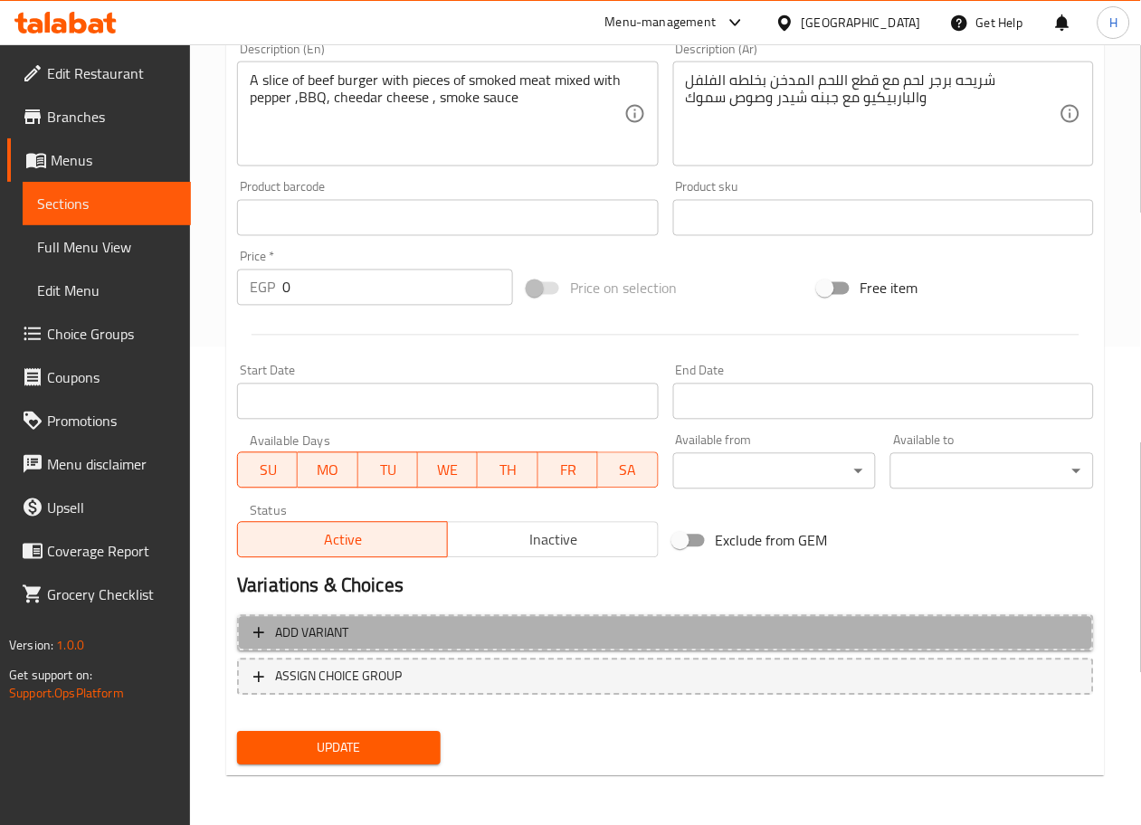
click at [754, 616] on button "Add variant" at bounding box center [665, 633] width 857 height 37
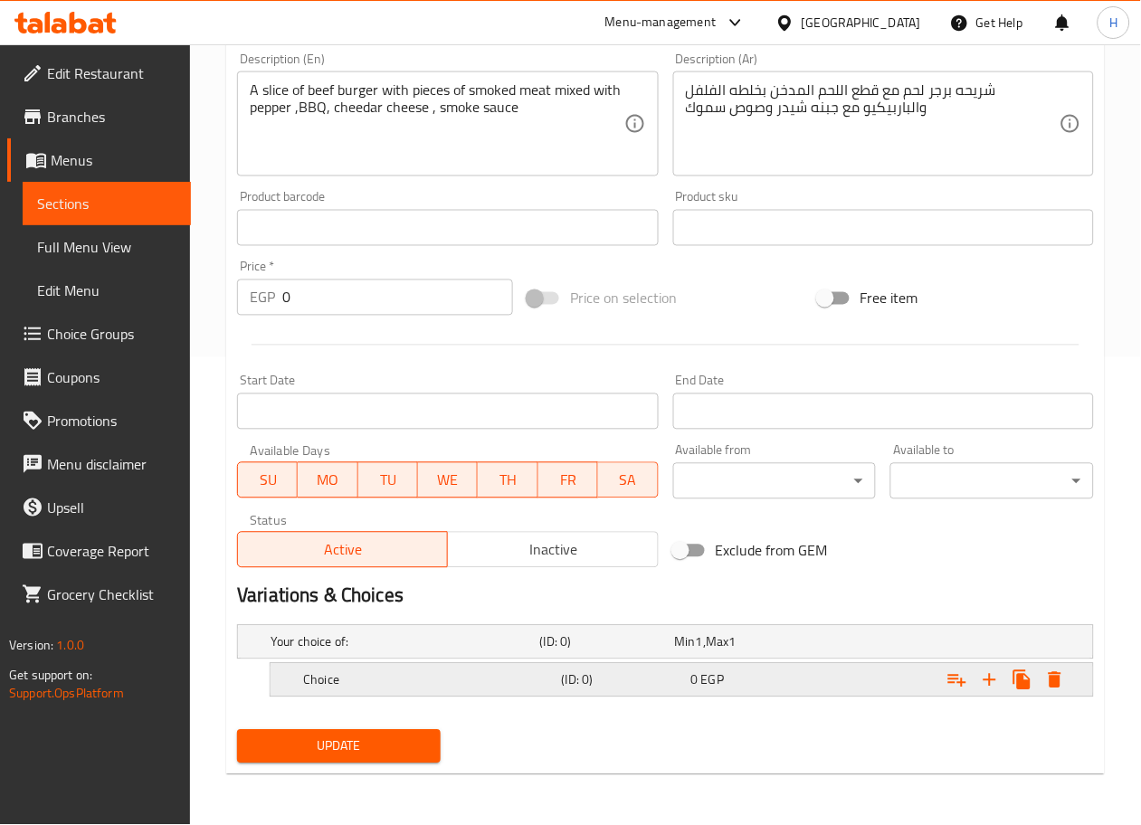
click at [668, 652] on h5 "(ID: 0)" at bounding box center [604, 642] width 128 height 18
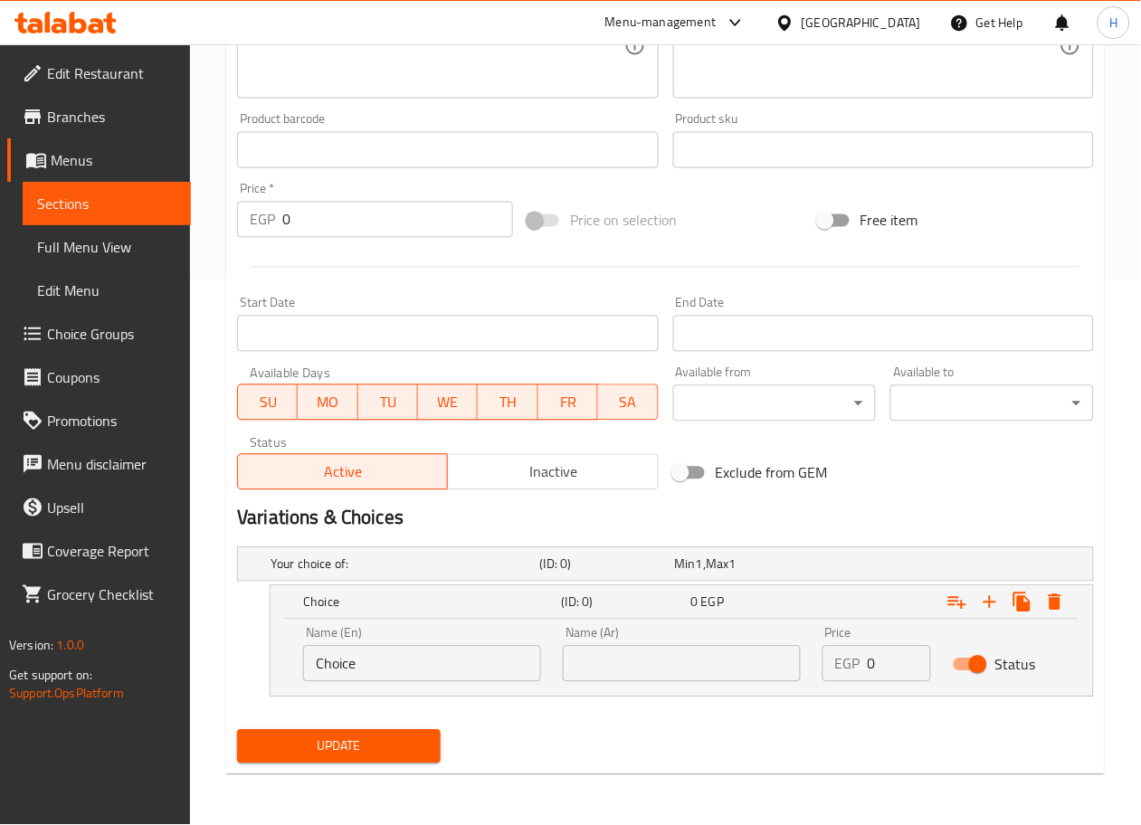
scroll to position [545, 0]
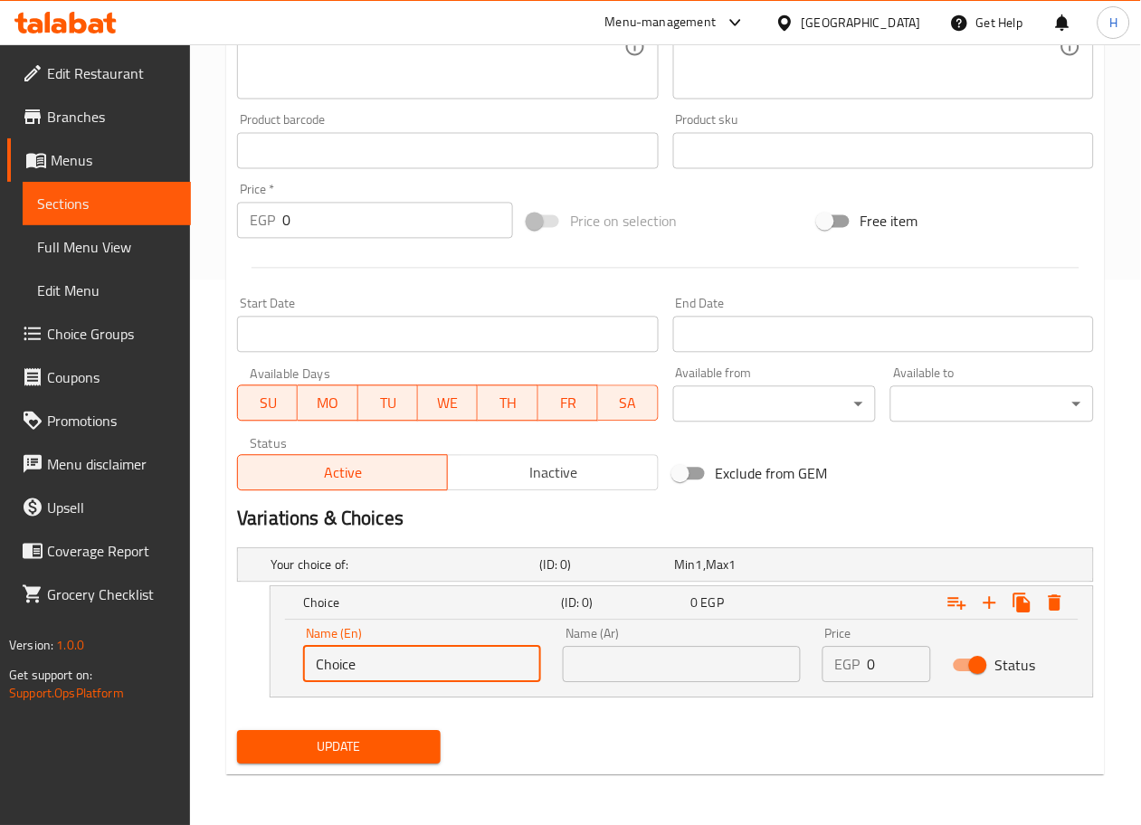
drag, startPoint x: 430, startPoint y: 666, endPoint x: 62, endPoint y: 628, distance: 370.3
click at [62, 628] on div "Edit Restaurant Branches Menus Sections Full Menu View Edit Menu Choice Groups …" at bounding box center [570, 163] width 1141 height 1327
type input "س"
type input "Sandwich"
click at [594, 661] on input "text" at bounding box center [682, 665] width 238 height 36
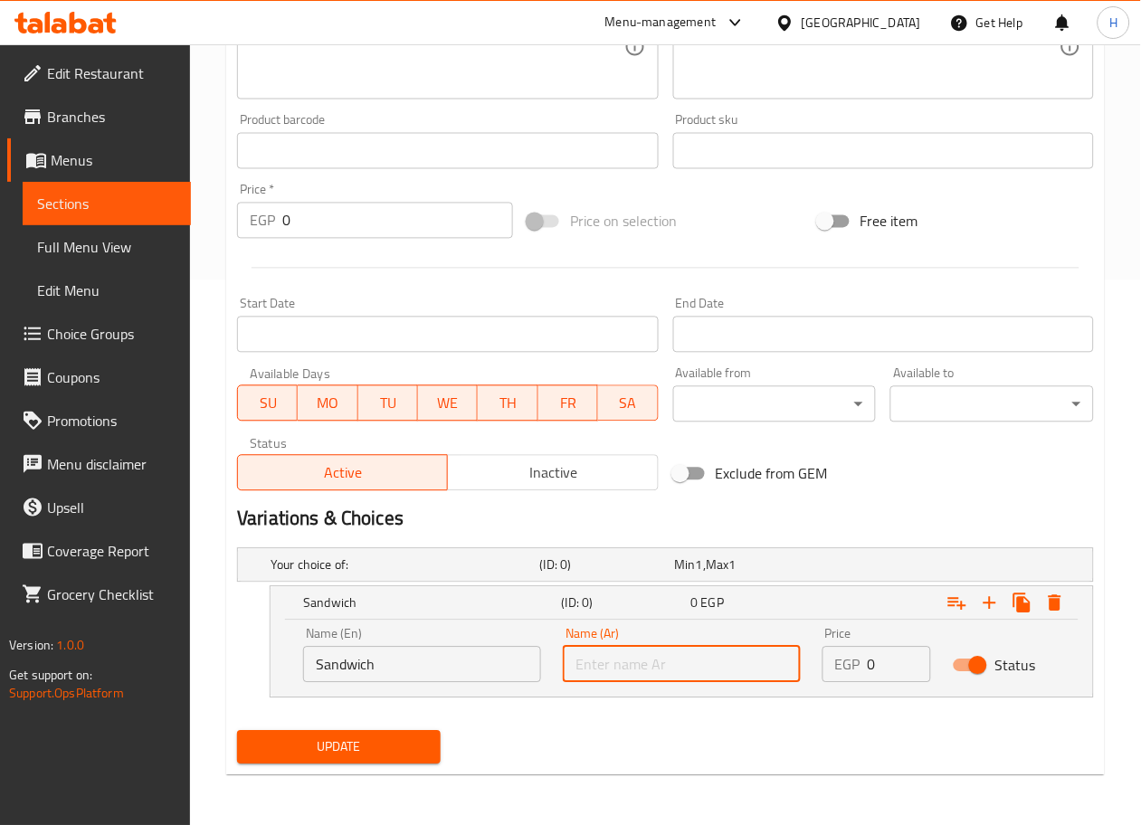
type input "ساندوتش"
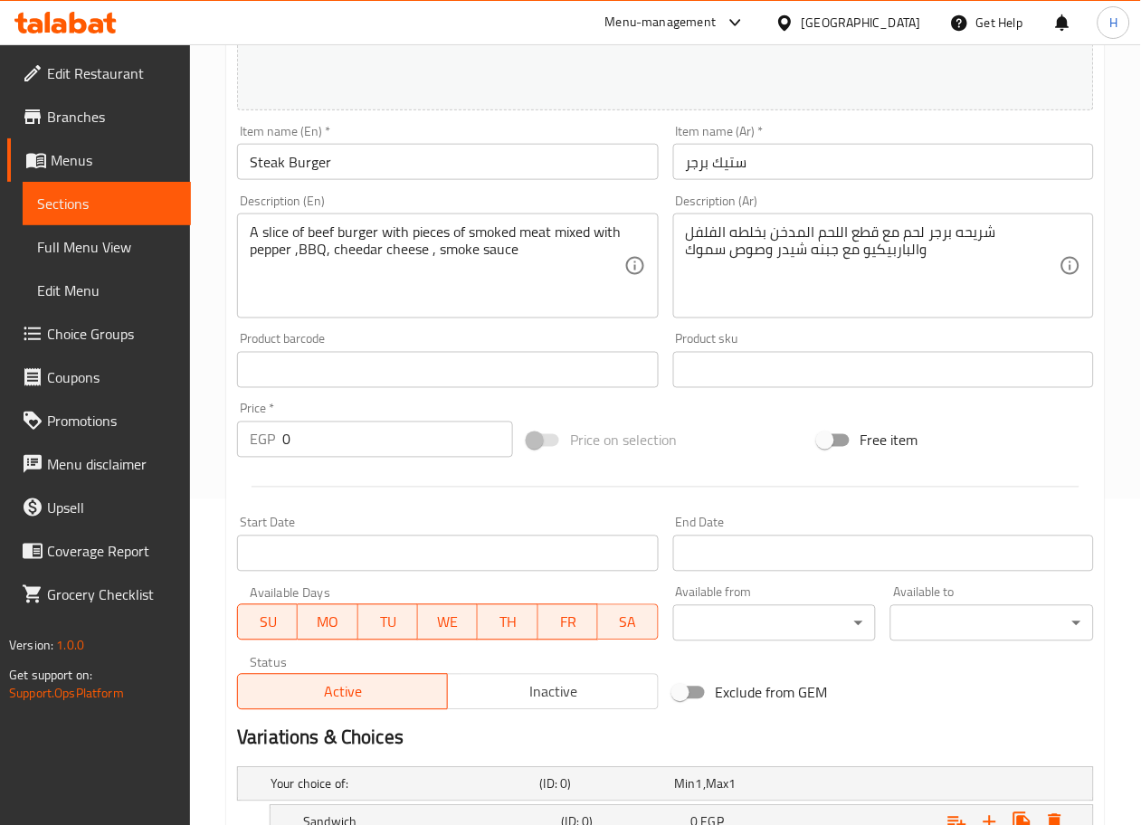
scroll to position [546, 0]
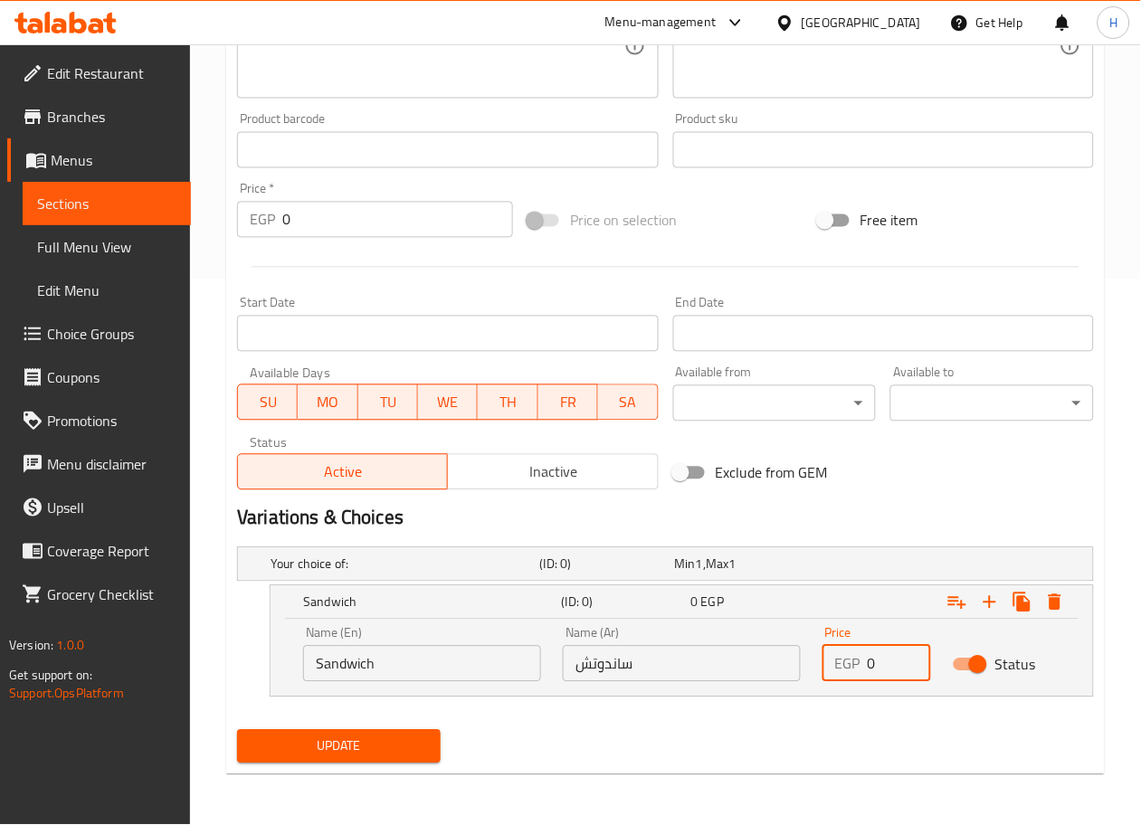
drag, startPoint x: 887, startPoint y: 666, endPoint x: 808, endPoint y: 666, distance: 78.7
click at [808, 666] on div "Name (En) Sandwich Name (En) Name (Ar) ساندوتش Name (Ar) Price EGP 0 Price Stat…" at bounding box center [681, 654] width 779 height 77
type input "195"
click at [988, 604] on icon "Expand" at bounding box center [990, 603] width 22 height 22
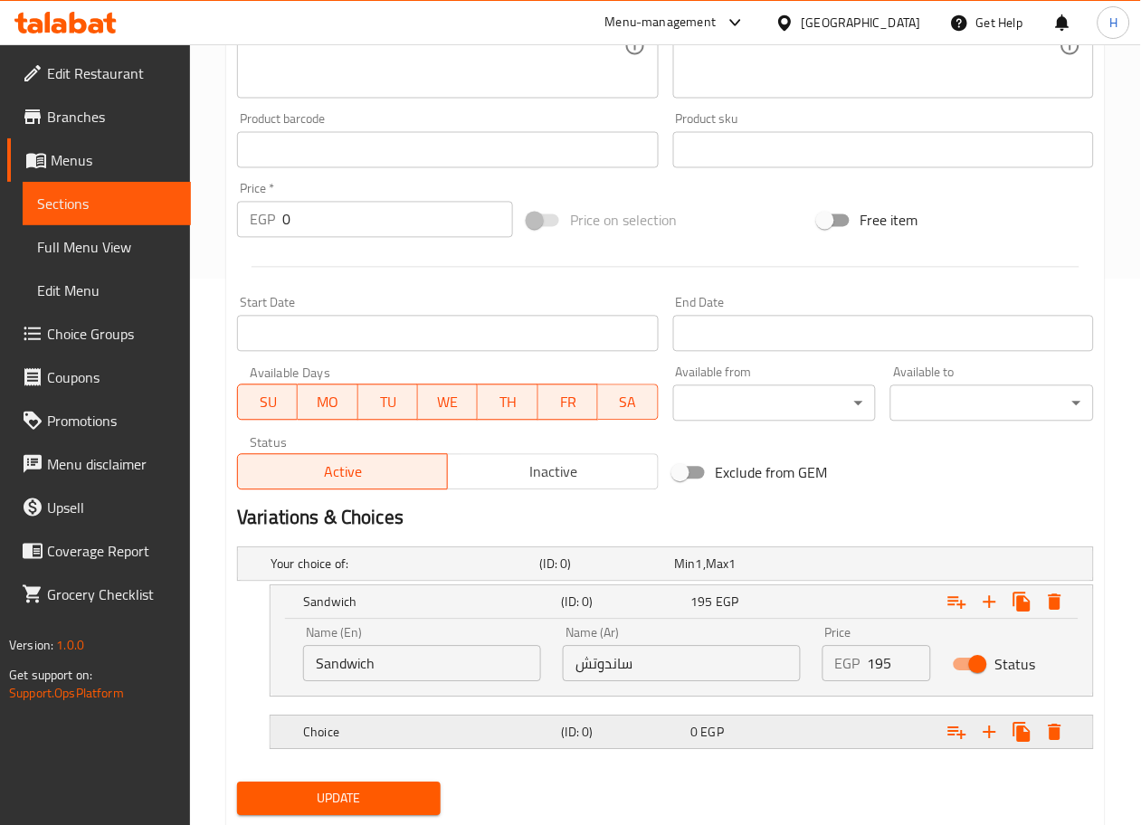
click at [452, 574] on h5 "Choice" at bounding box center [402, 565] width 262 height 18
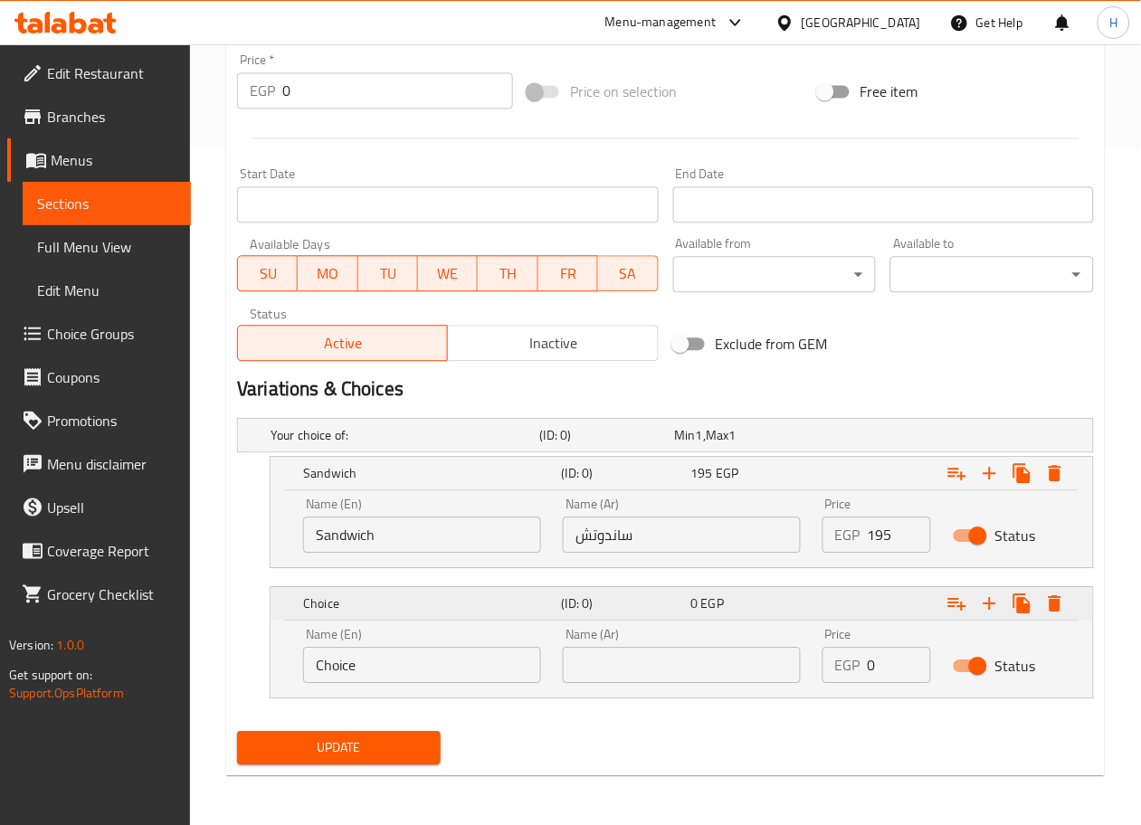
scroll to position [676, 0]
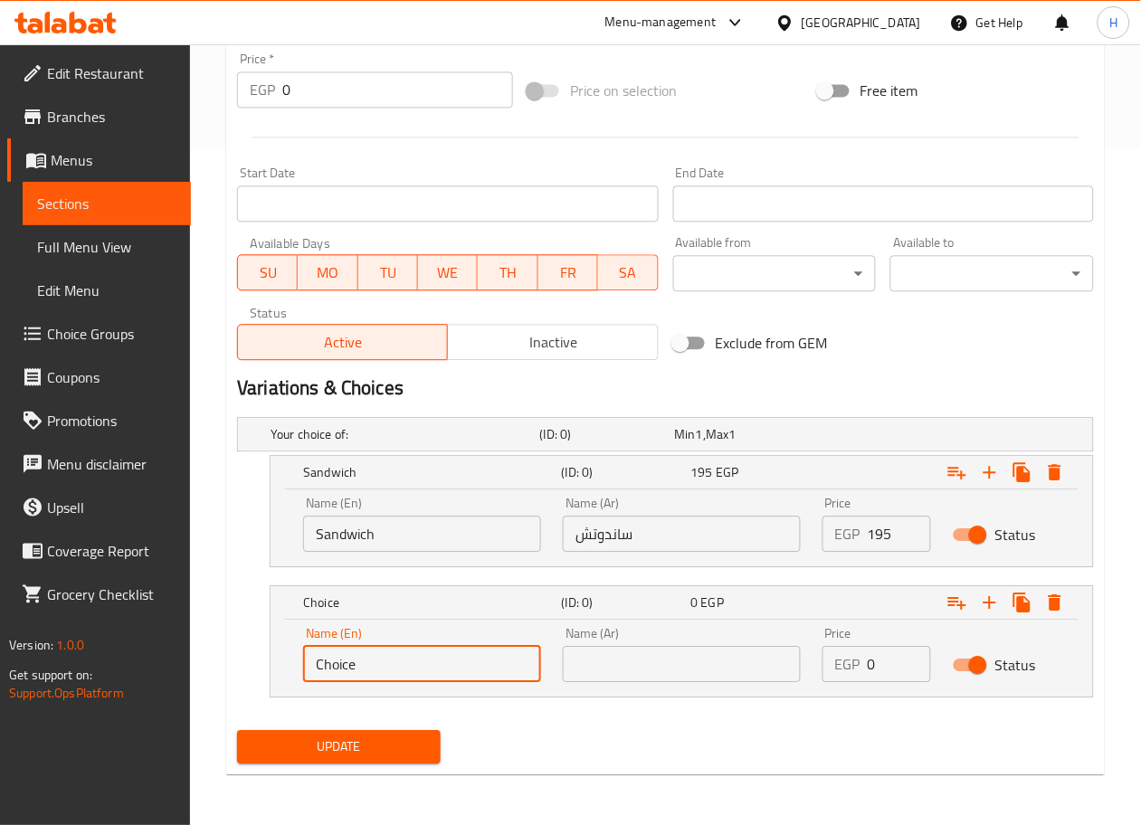
drag, startPoint x: 406, startPoint y: 681, endPoint x: 290, endPoint y: 671, distance: 117.2
click at [290, 671] on div "Name (En) Choice Name (En) Name (Ar) Name (Ar) Price EGP 0 Price Status" at bounding box center [682, 658] width 823 height 77
type input "Combo"
click at [632, 656] on input "text" at bounding box center [682, 664] width 238 height 36
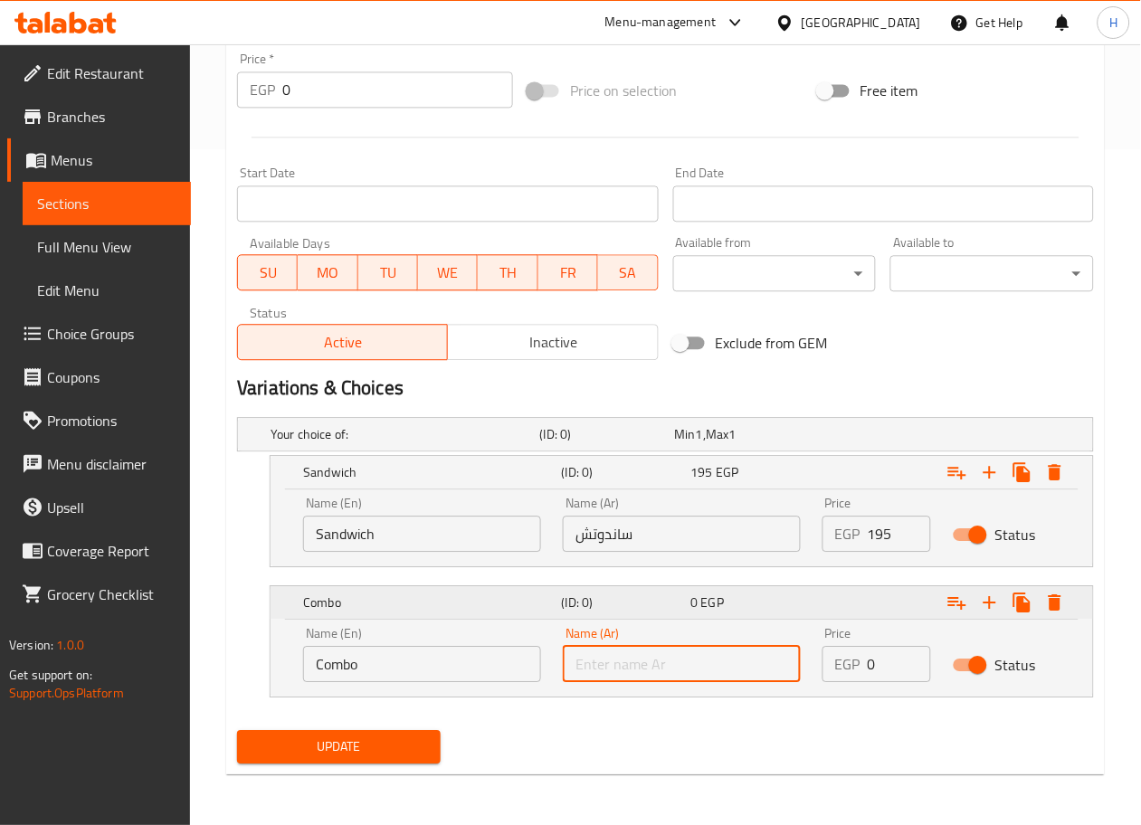
type input "كمبو"
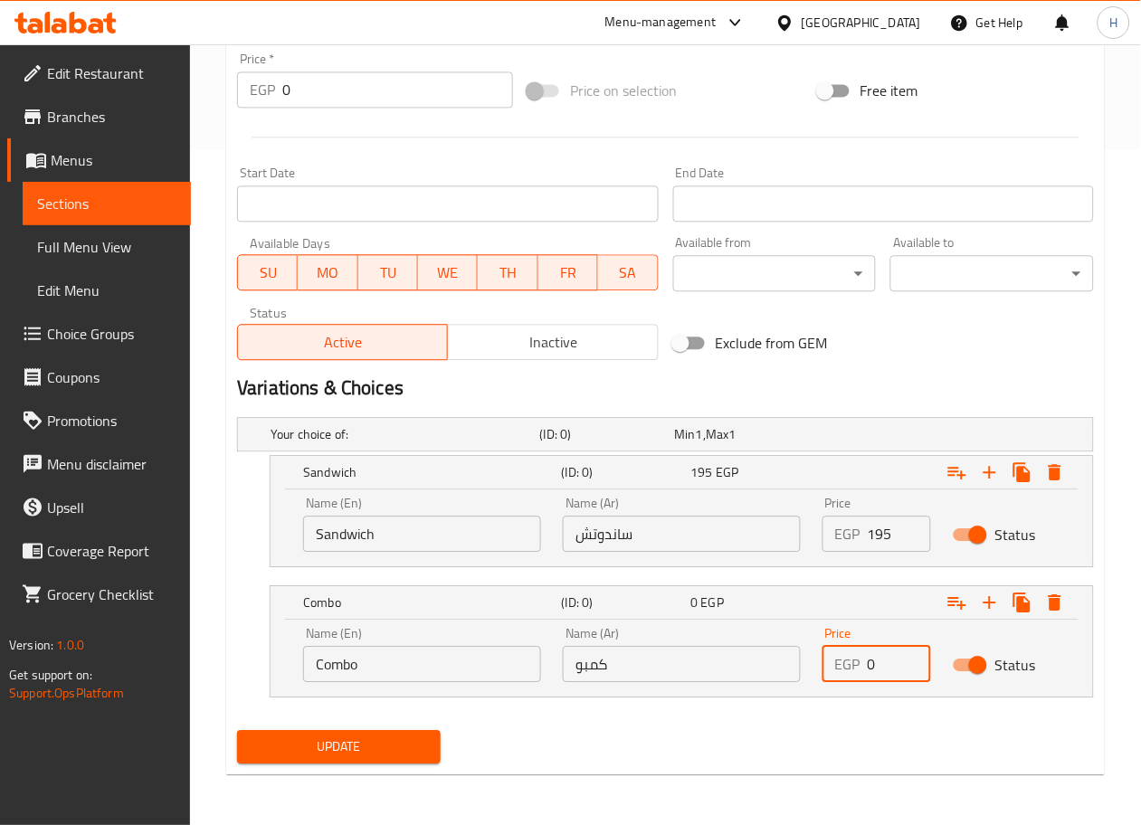
drag, startPoint x: 884, startPoint y: 662, endPoint x: 833, endPoint y: 663, distance: 51.6
click at [833, 663] on div "EGP 0 Price" at bounding box center [877, 664] width 108 height 36
type input "245"
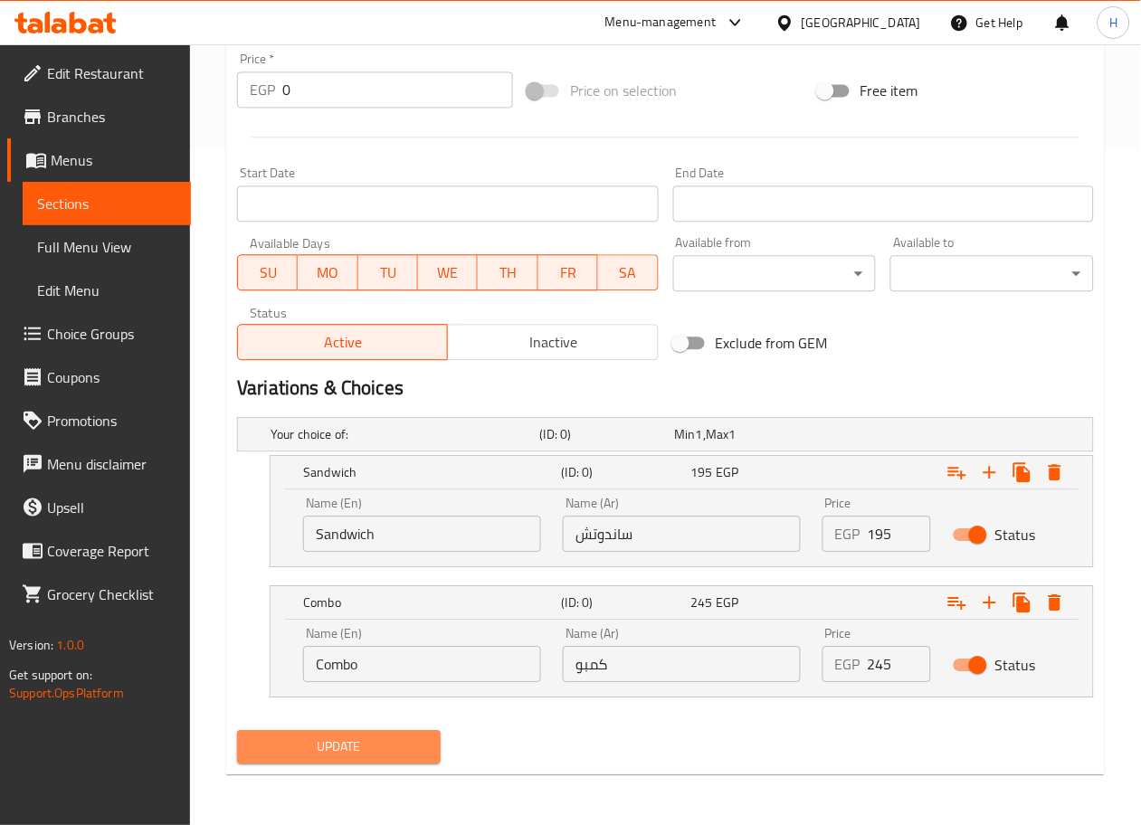
click at [384, 742] on span "Update" at bounding box center [339, 747] width 175 height 23
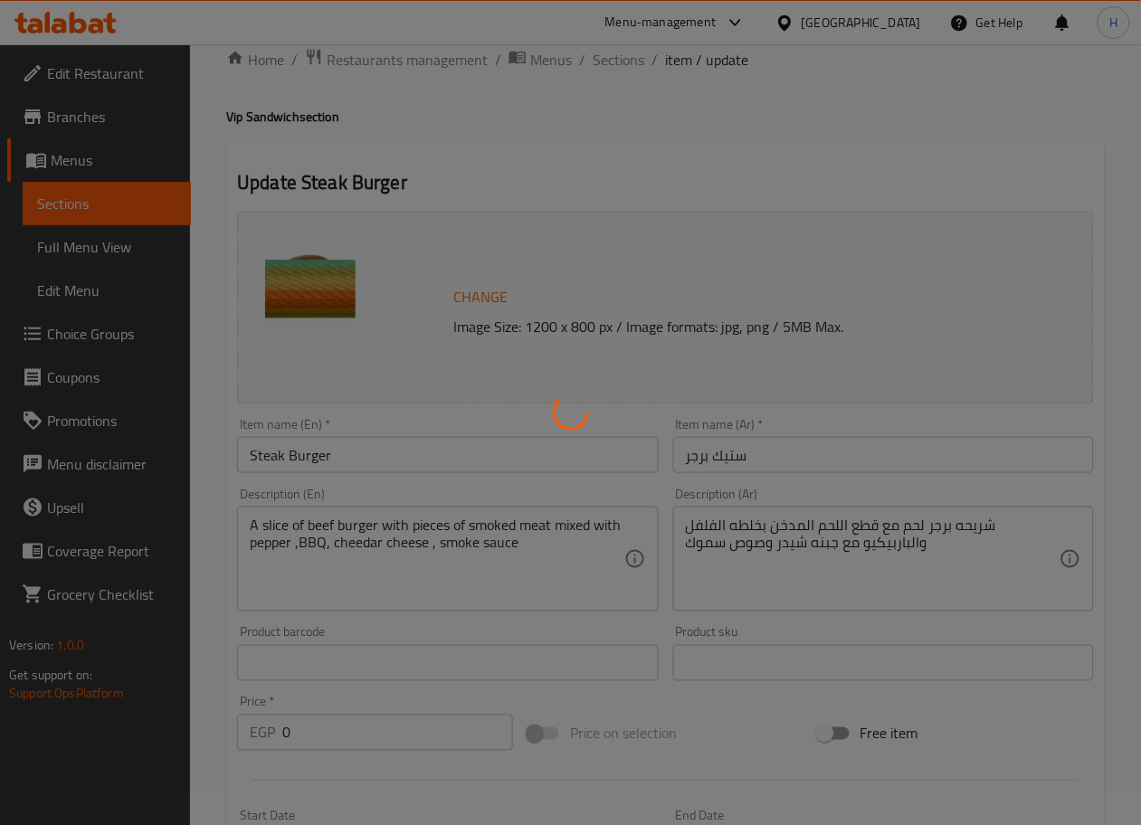
scroll to position [31, 0]
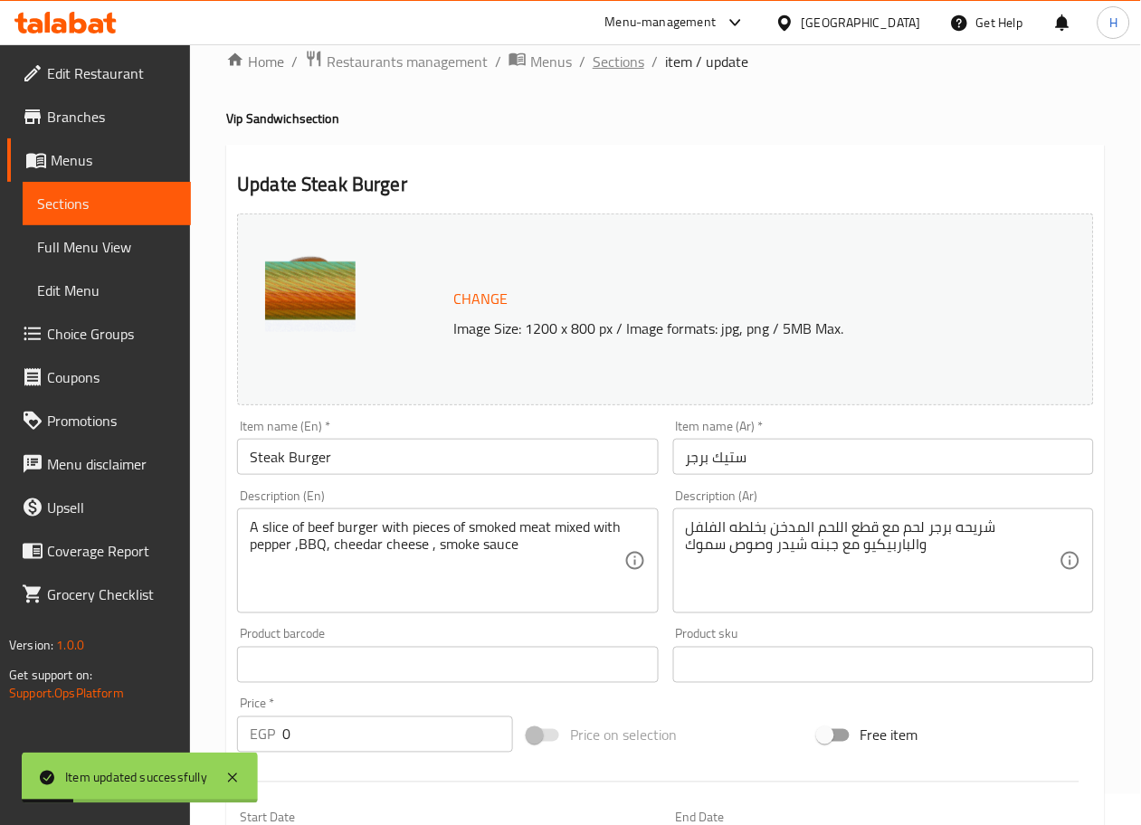
click at [617, 59] on span "Sections" at bounding box center [619, 62] width 52 height 22
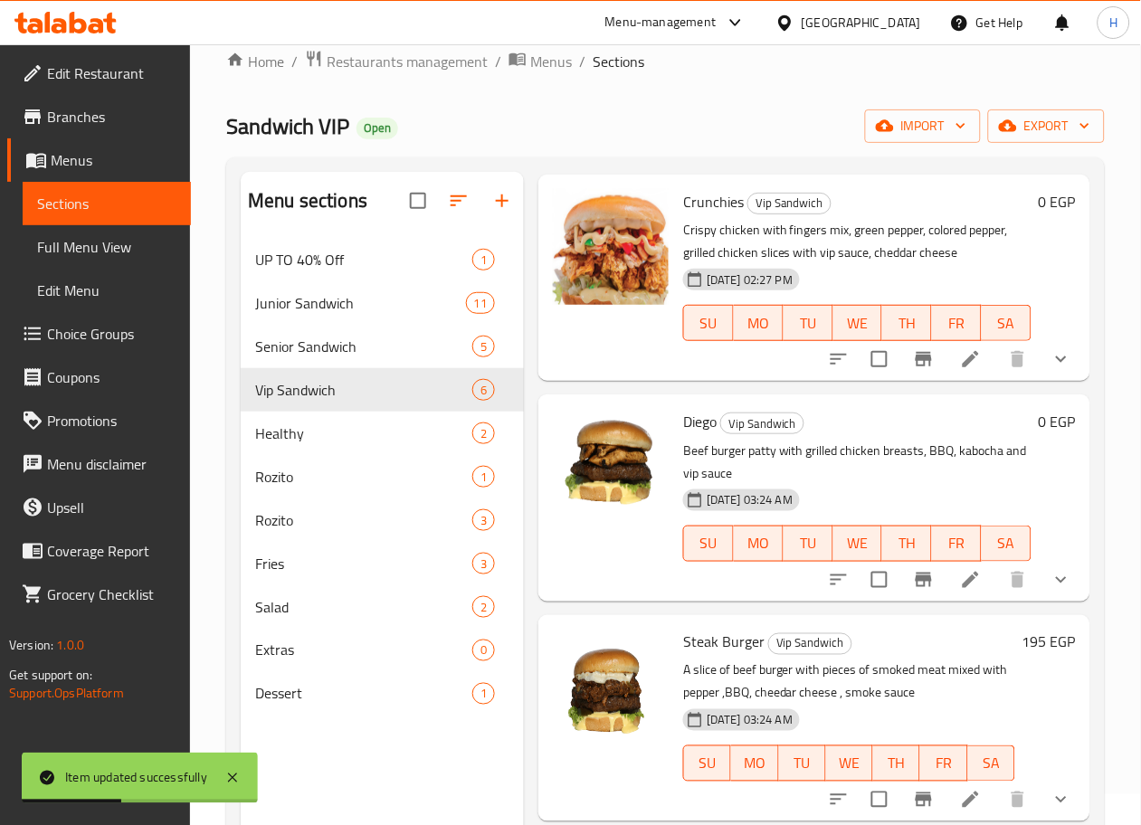
scroll to position [253, 0]
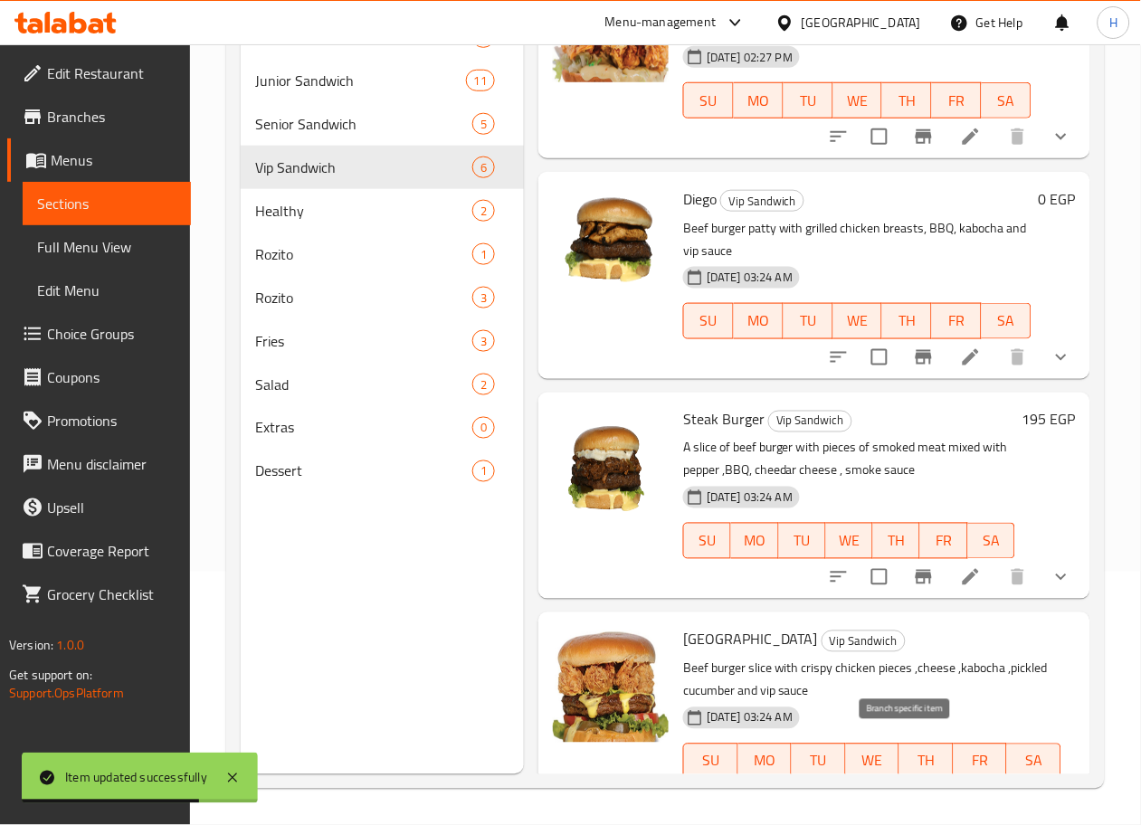
click at [902, 802] on button "Branch-specific-item" at bounding box center [923, 823] width 43 height 43
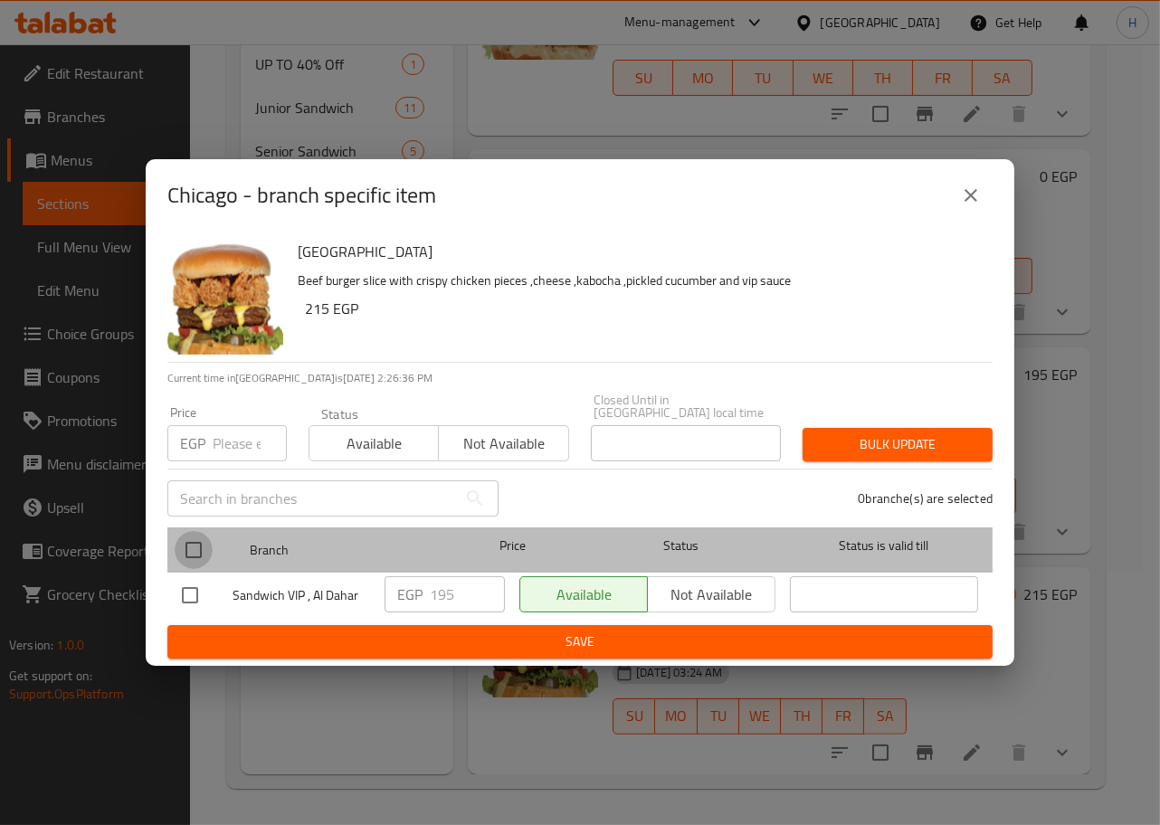
click at [186, 536] on input "checkbox" at bounding box center [194, 550] width 38 height 38
checkbox input "true"
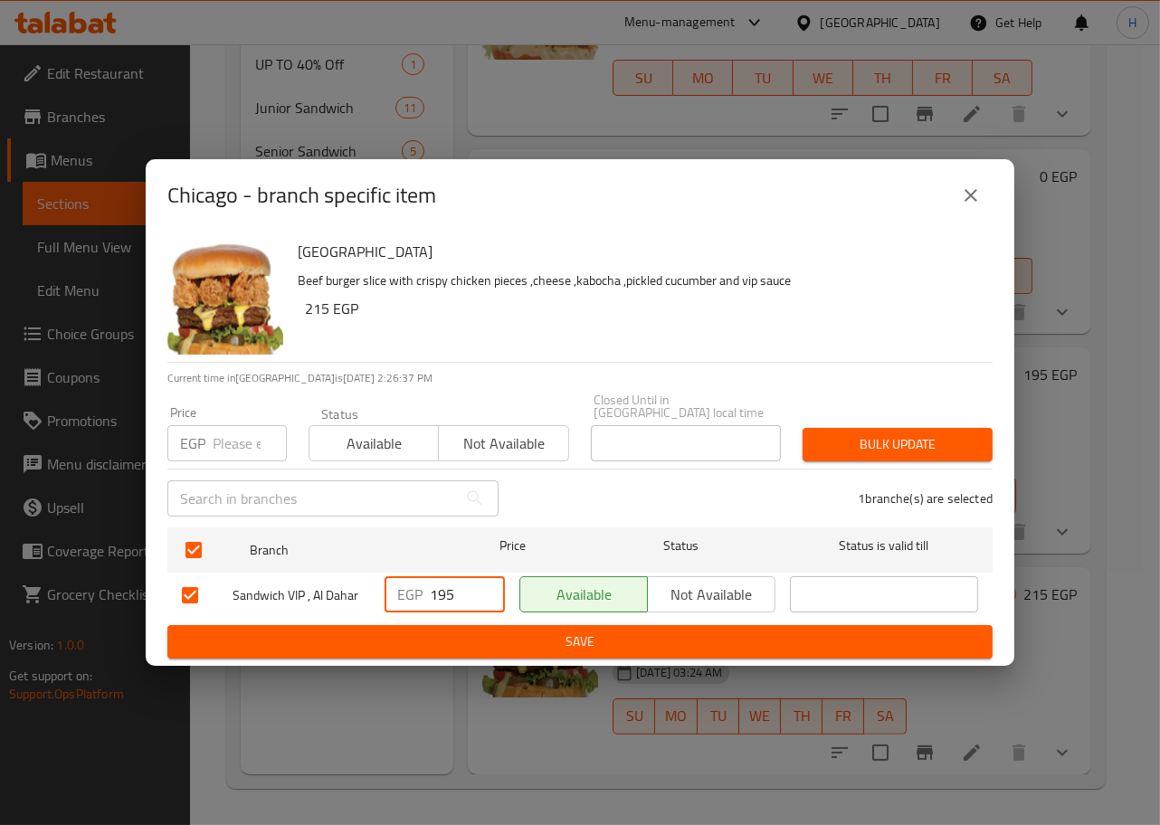
drag, startPoint x: 464, startPoint y: 586, endPoint x: 410, endPoint y: 586, distance: 54.3
click at [410, 586] on div "EGP 195 ​" at bounding box center [445, 594] width 120 height 36
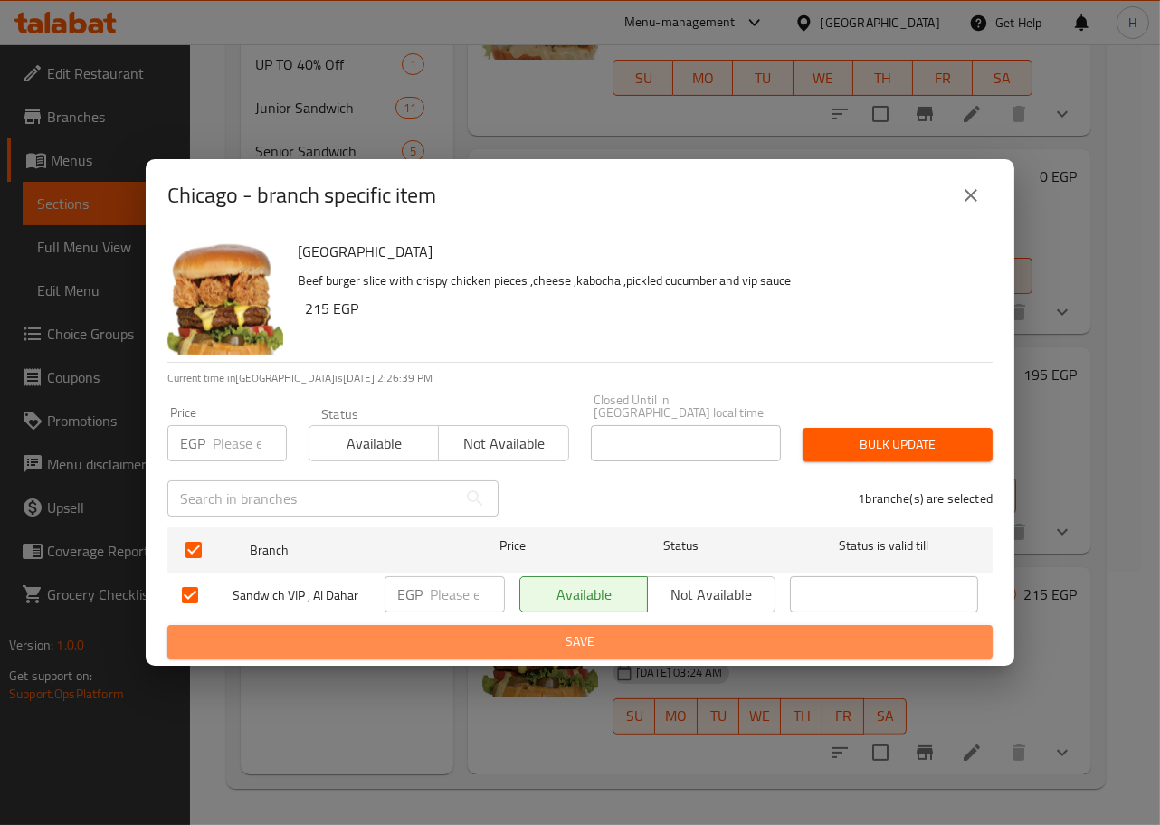
click at [519, 644] on span "Save" at bounding box center [580, 642] width 796 height 23
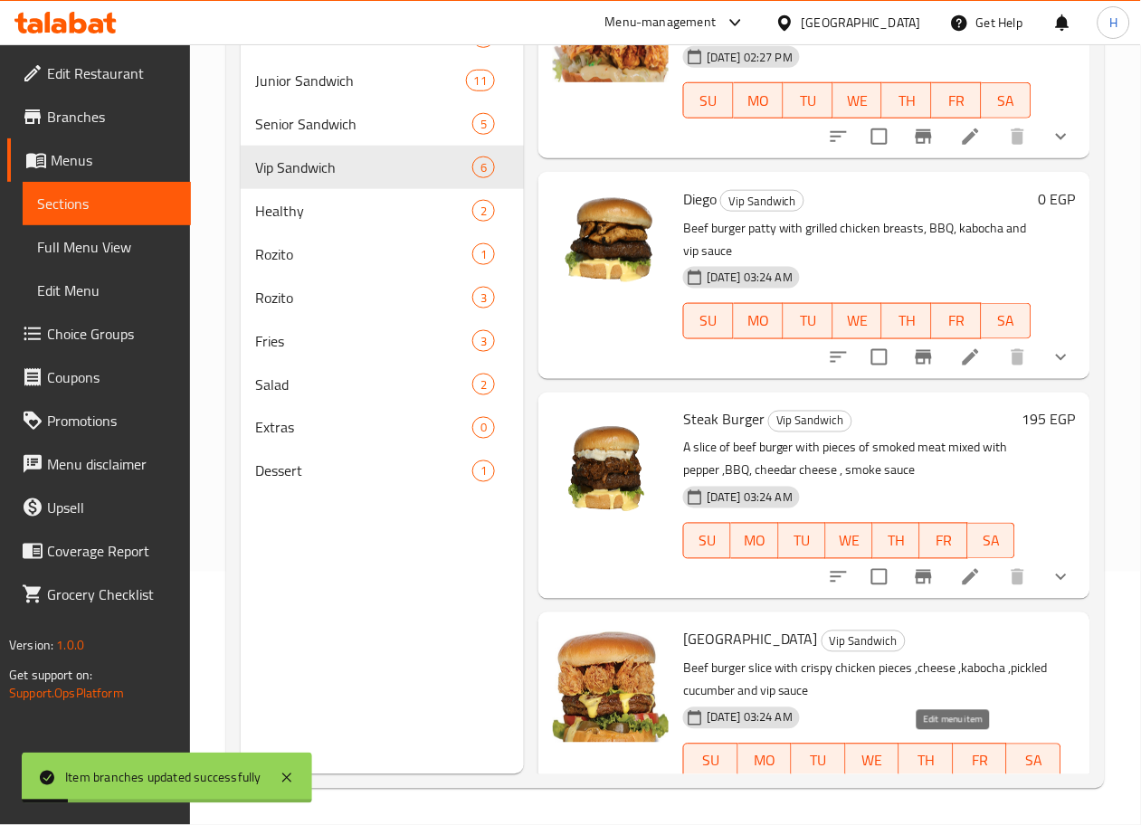
click at [963, 815] on icon at bounding box center [971, 823] width 16 height 16
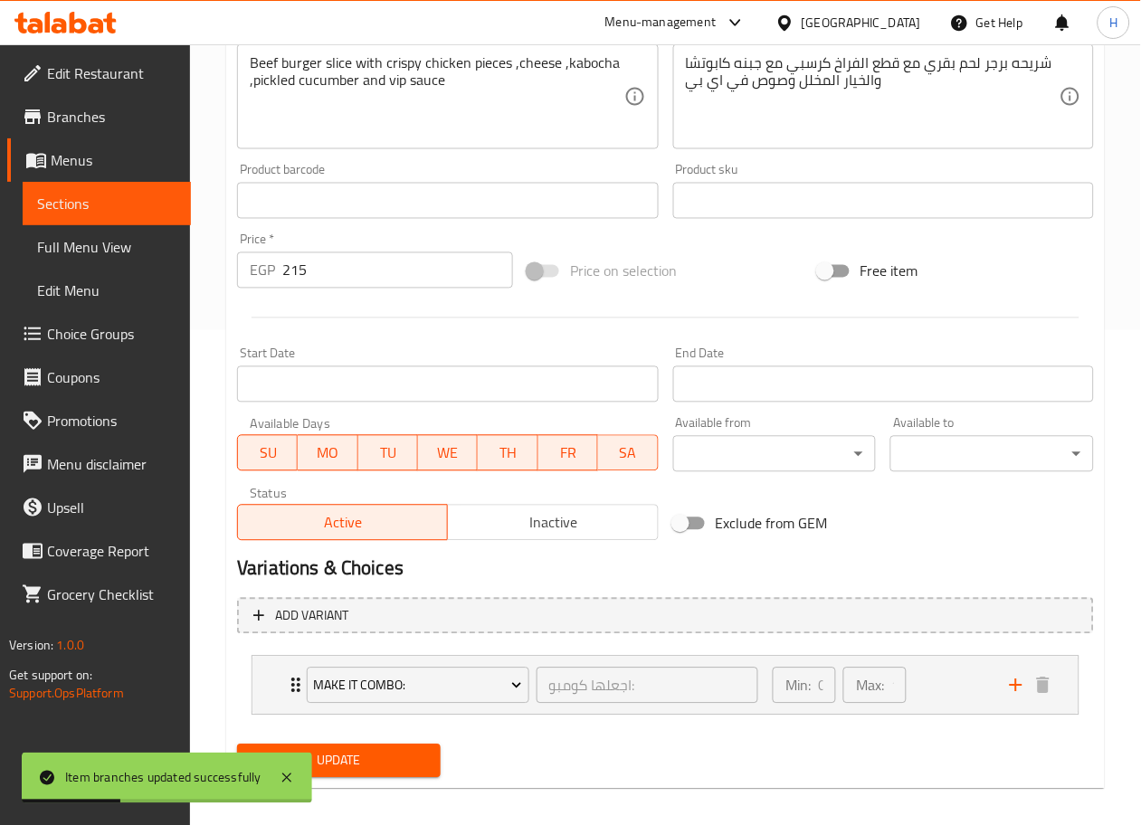
scroll to position [509, 0]
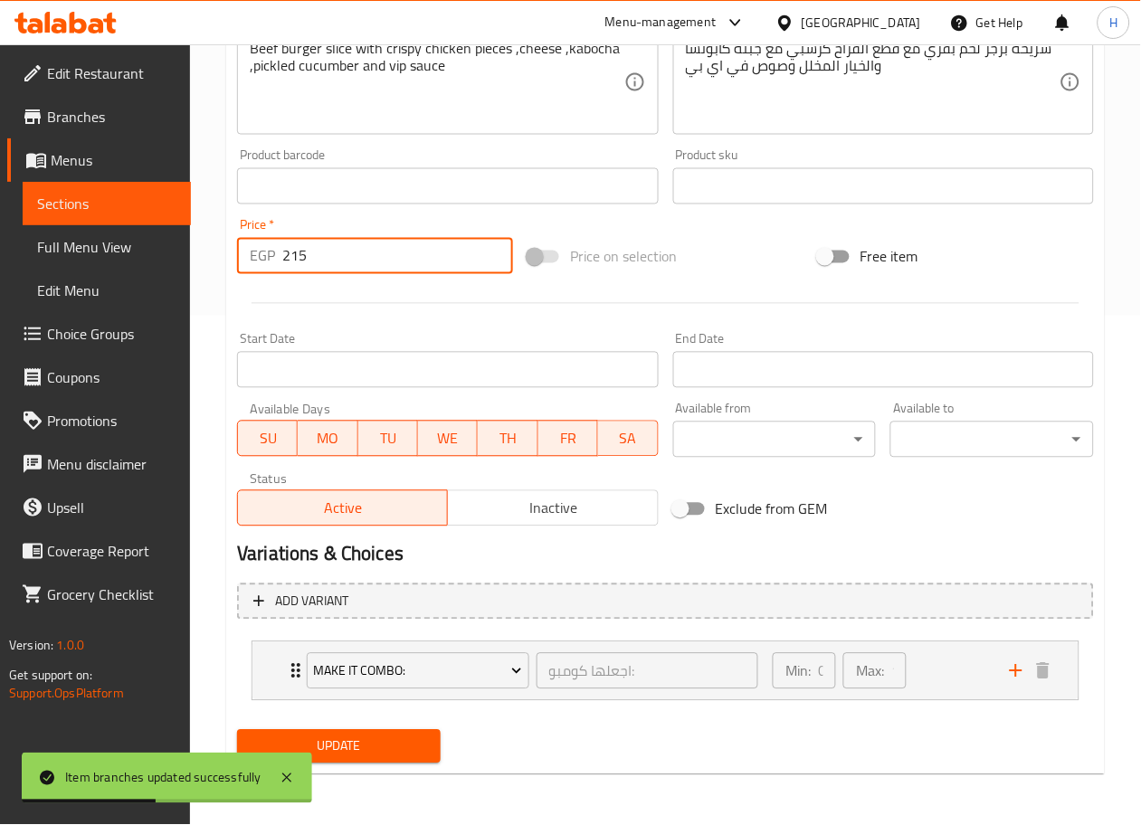
drag, startPoint x: 353, startPoint y: 252, endPoint x: 230, endPoint y: 246, distance: 123.2
click at [230, 246] on div "Price   * EGP 215 Price *" at bounding box center [375, 247] width 290 height 70
type input "0"
click at [430, 680] on span "Make It Combo:" at bounding box center [418, 672] width 209 height 23
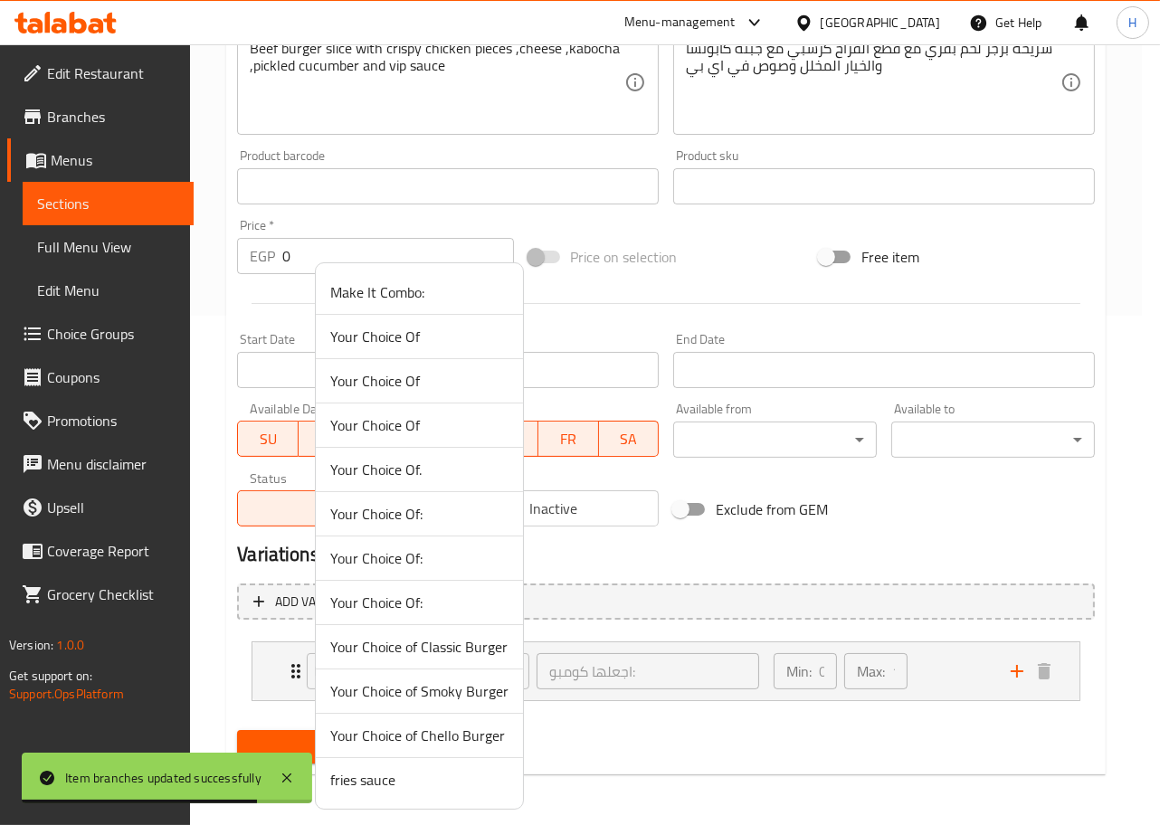
click at [414, 554] on span "Your Choice Of:" at bounding box center [419, 558] width 178 height 22
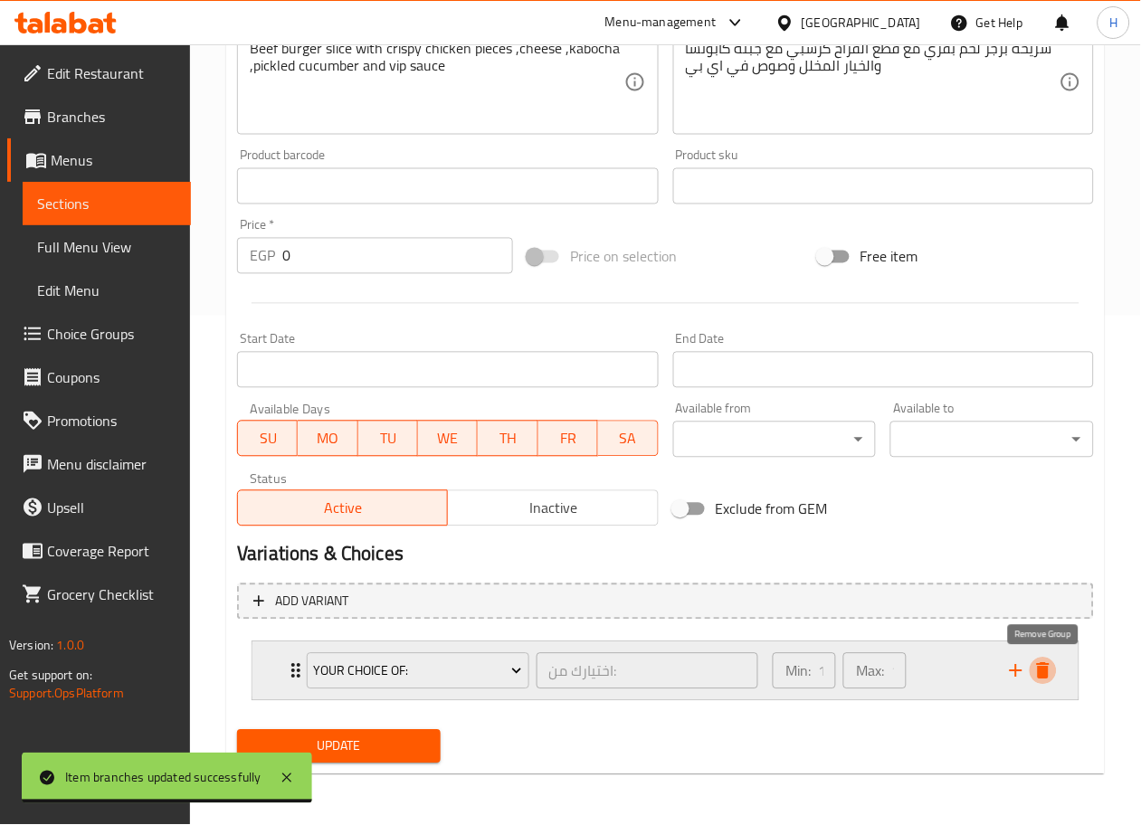
click at [1037, 665] on icon "delete" at bounding box center [1043, 672] width 22 height 22
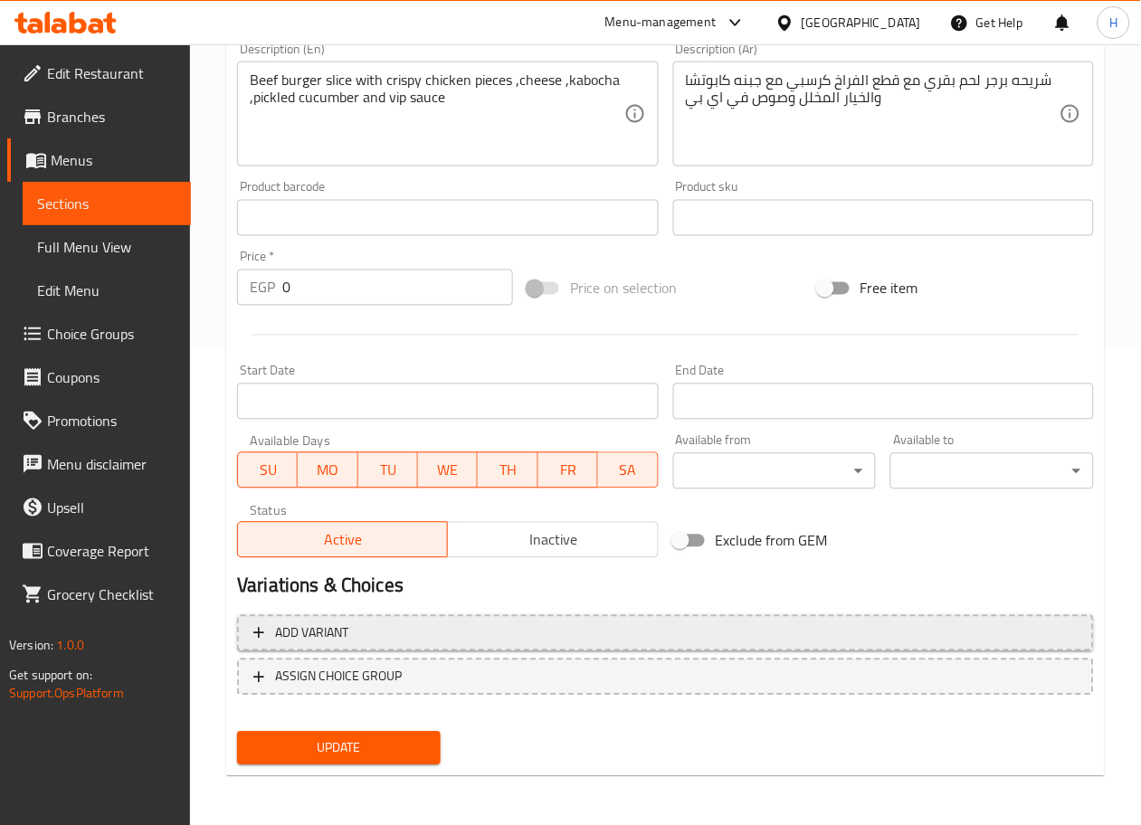
click at [848, 630] on span "Add variant" at bounding box center [665, 634] width 824 height 23
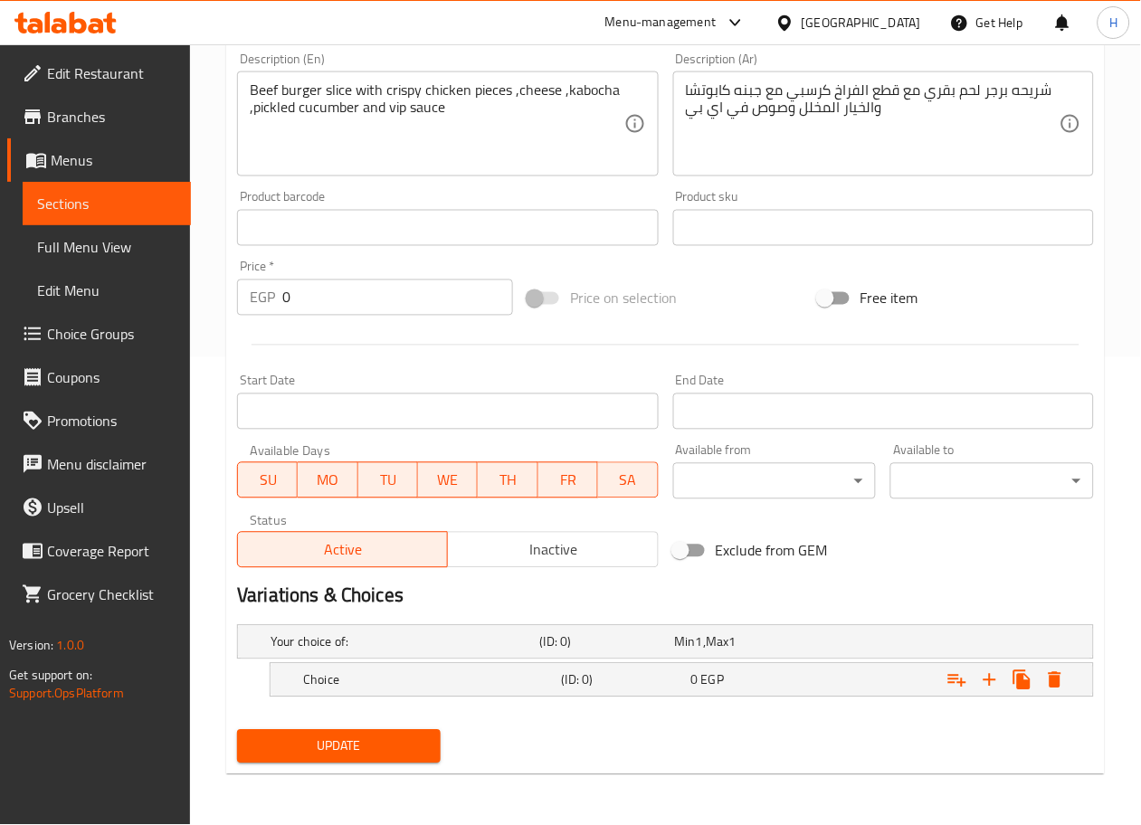
scroll to position [468, 0]
click at [778, 652] on div "0 EGP" at bounding box center [739, 642] width 128 height 18
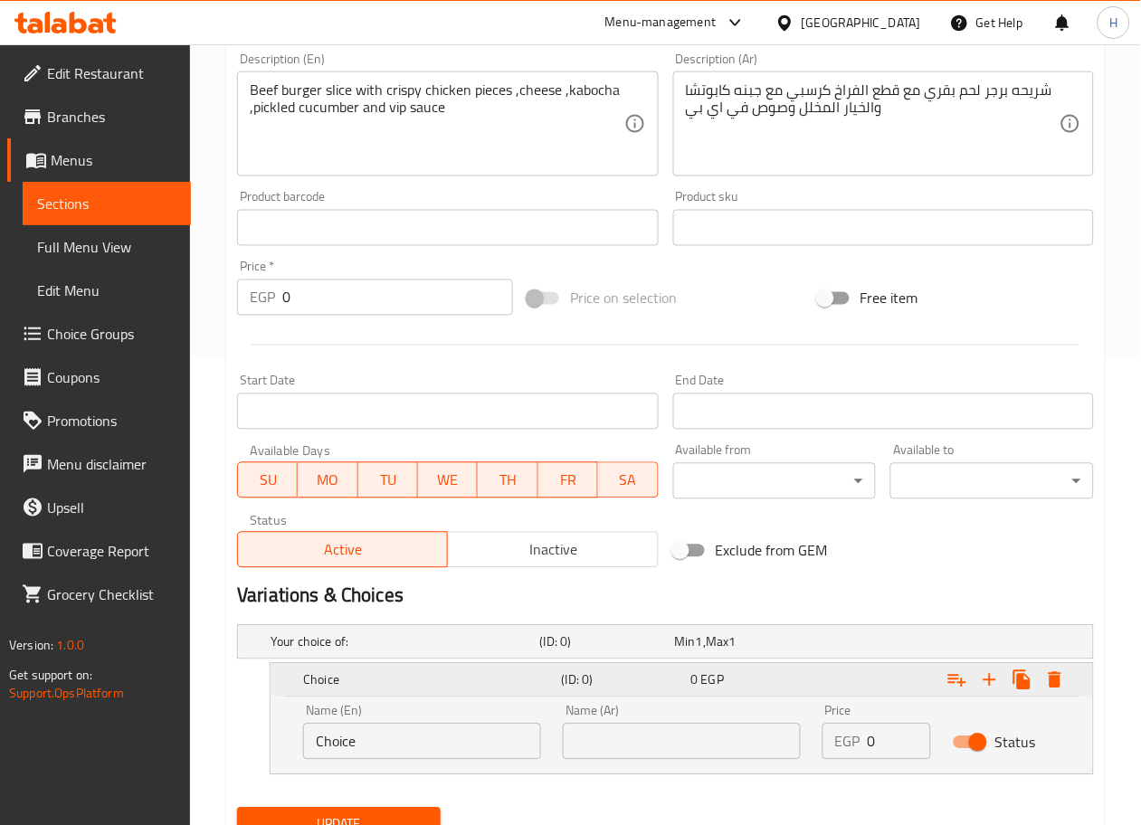
scroll to position [546, 0]
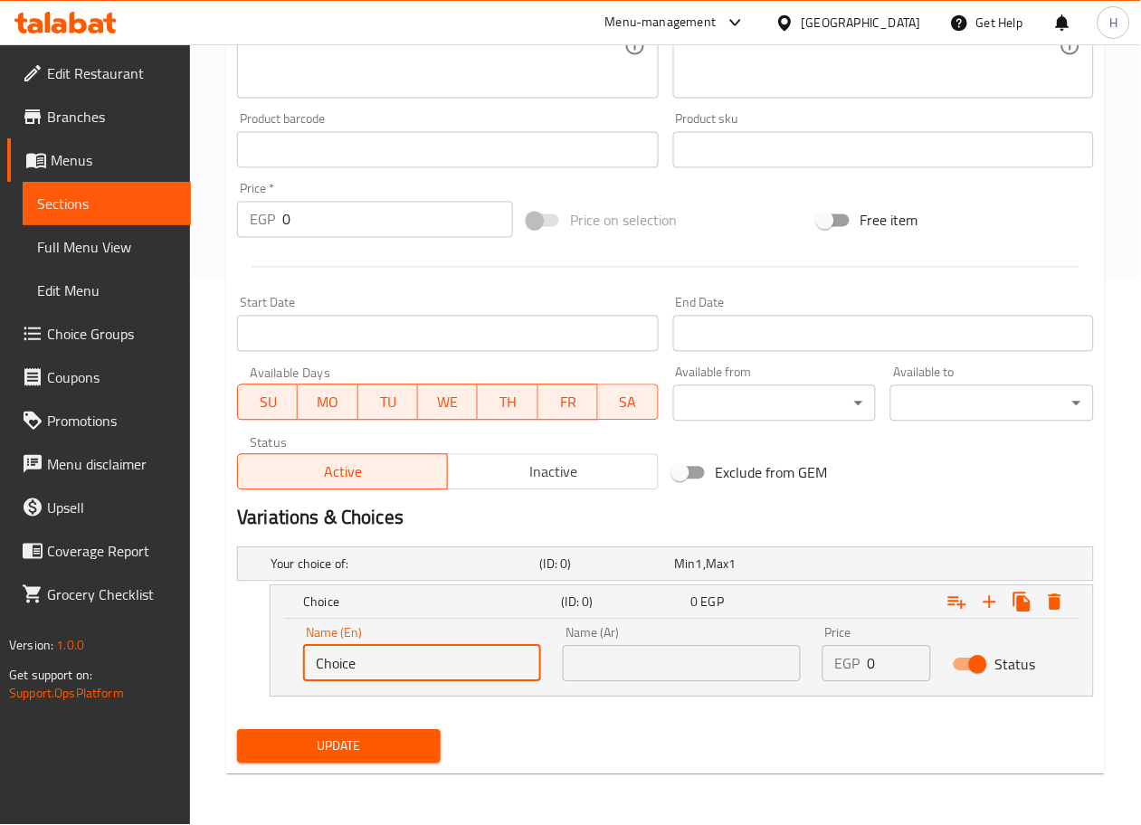
drag, startPoint x: 488, startPoint y: 657, endPoint x: 193, endPoint y: 653, distance: 295.0
click at [193, 653] on div "Home / Restaurants management / Menus / Sections / item / update Vip Sandwich s…" at bounding box center [665, 162] width 951 height 1327
type input "Sandwich"
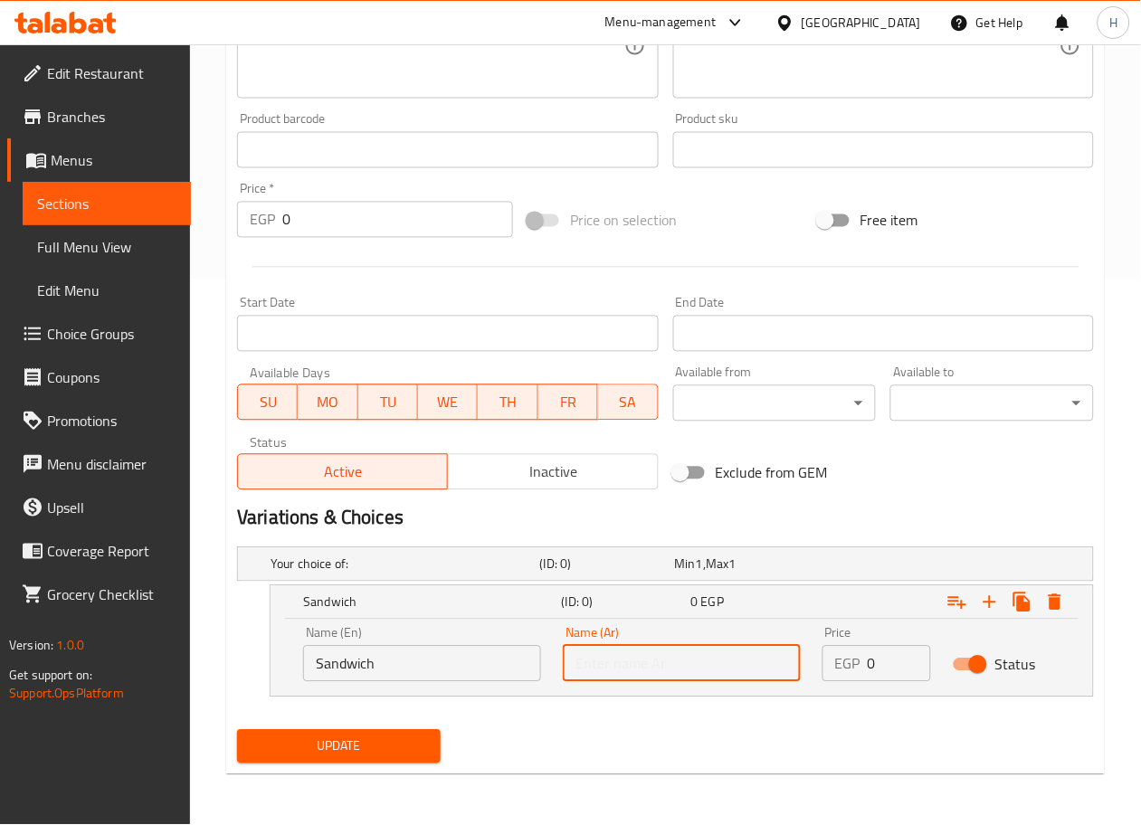
click at [614, 671] on input "text" at bounding box center [682, 664] width 238 height 36
type input "ساندوتش"
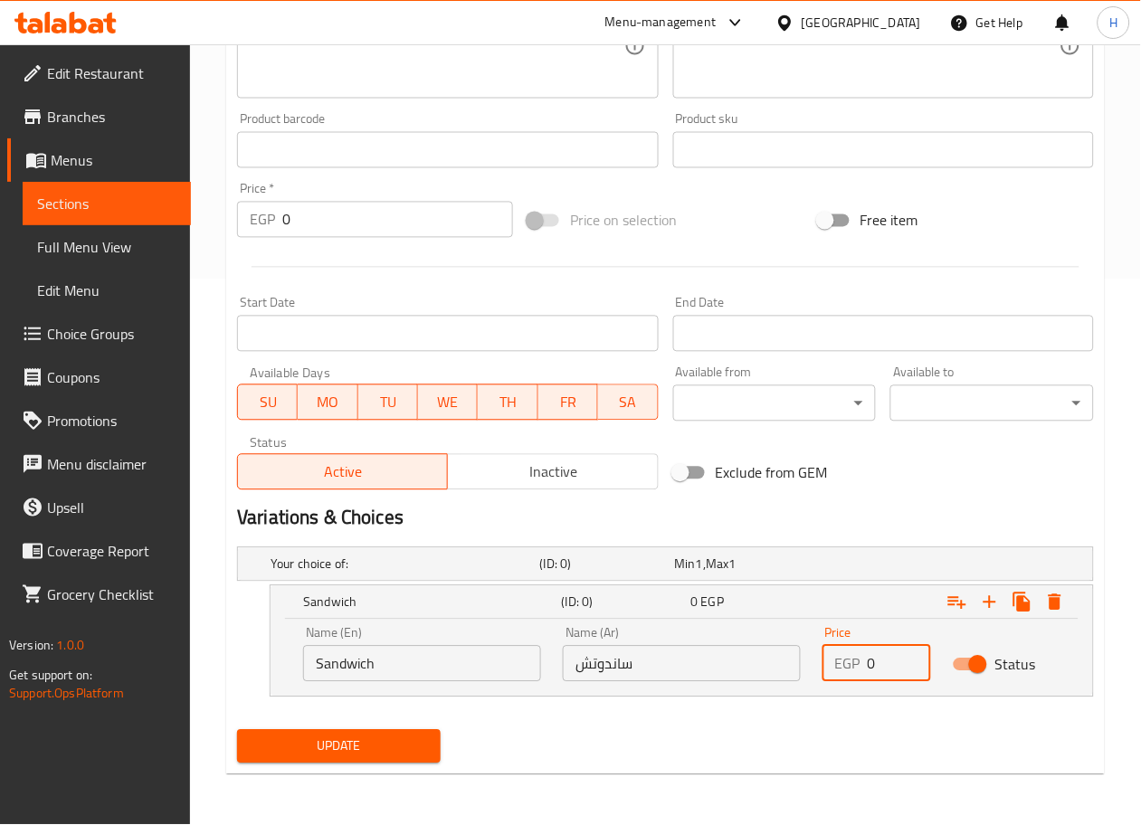
drag, startPoint x: 891, startPoint y: 668, endPoint x: 819, endPoint y: 665, distance: 72.4
click at [819, 665] on div "Price EGP 0 Price" at bounding box center [876, 654] width 129 height 77
type input "195"
click at [994, 600] on icon "Expand" at bounding box center [990, 603] width 22 height 22
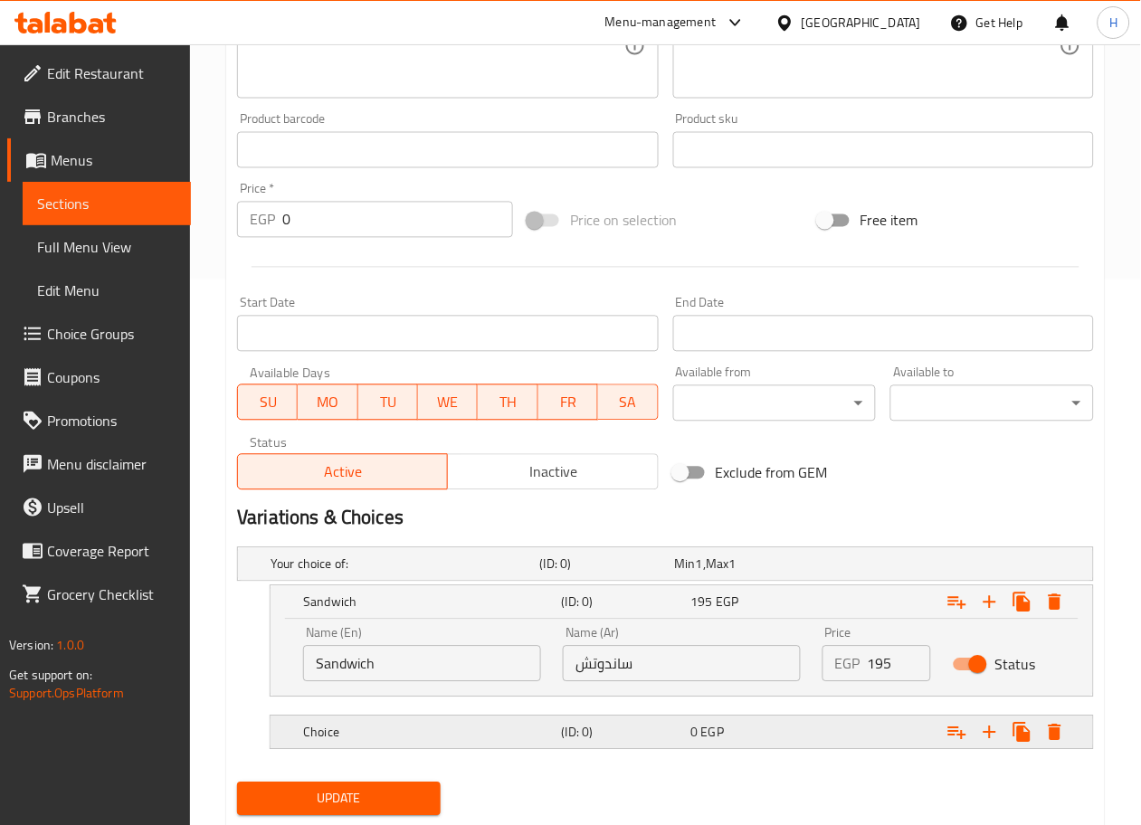
click at [357, 574] on h5 "Choice" at bounding box center [402, 565] width 262 height 18
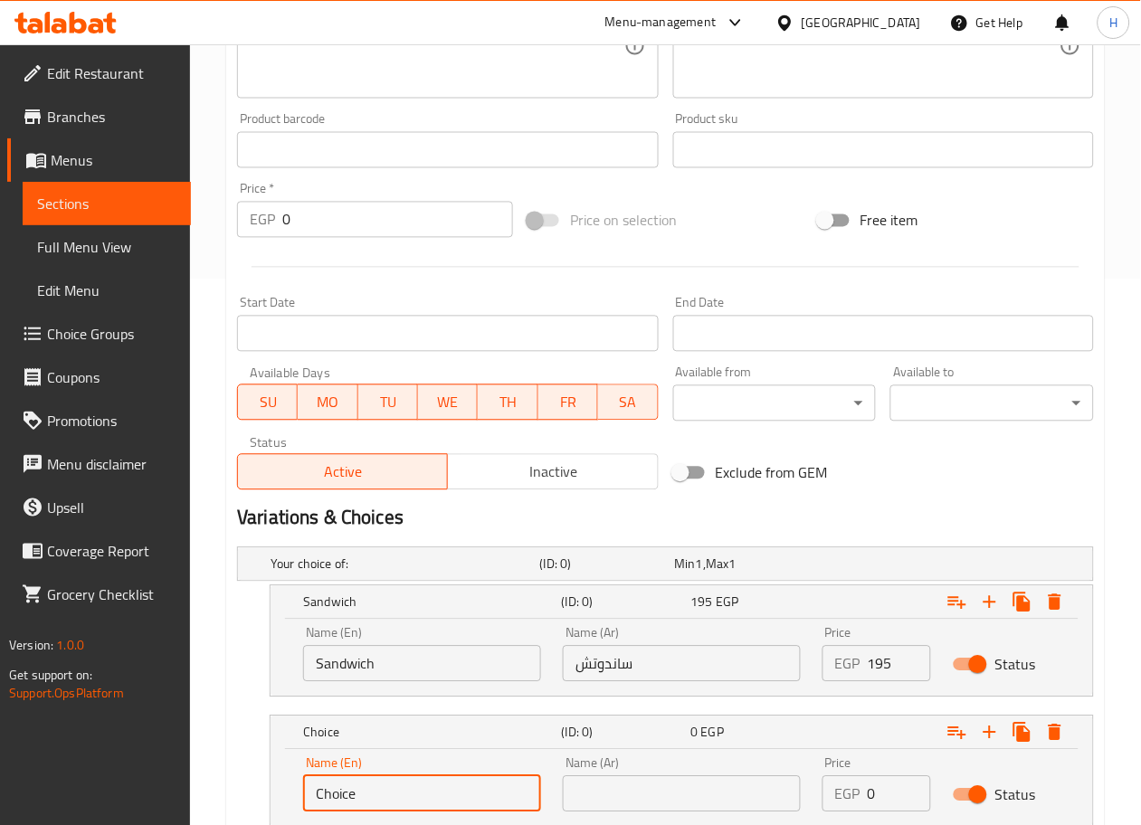
drag, startPoint x: 386, startPoint y: 794, endPoint x: 186, endPoint y: 796, distance: 200.9
click at [186, 796] on div "Edit Restaurant Branches Menus Sections Full Menu View Edit Menu Choice Groups …" at bounding box center [570, 227] width 1141 height 1457
type input "Combo"
click at [606, 793] on input "text" at bounding box center [682, 794] width 238 height 36
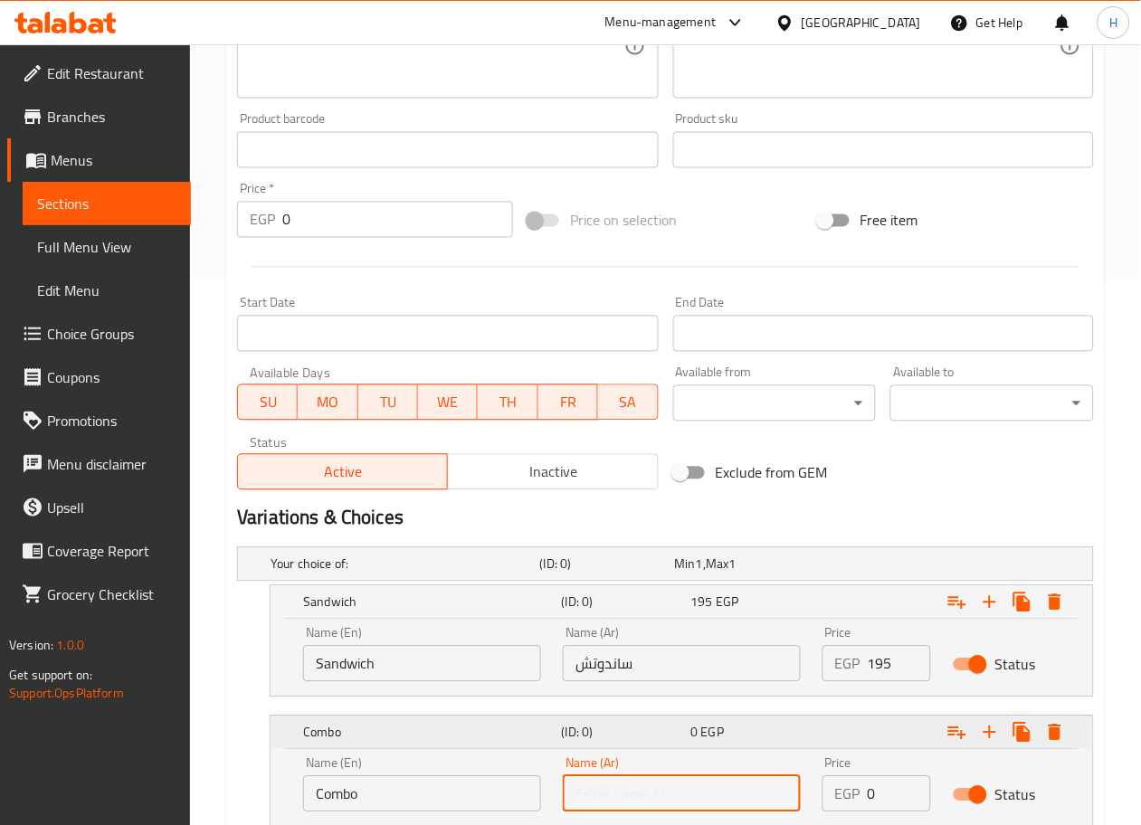
type input "كمبو"
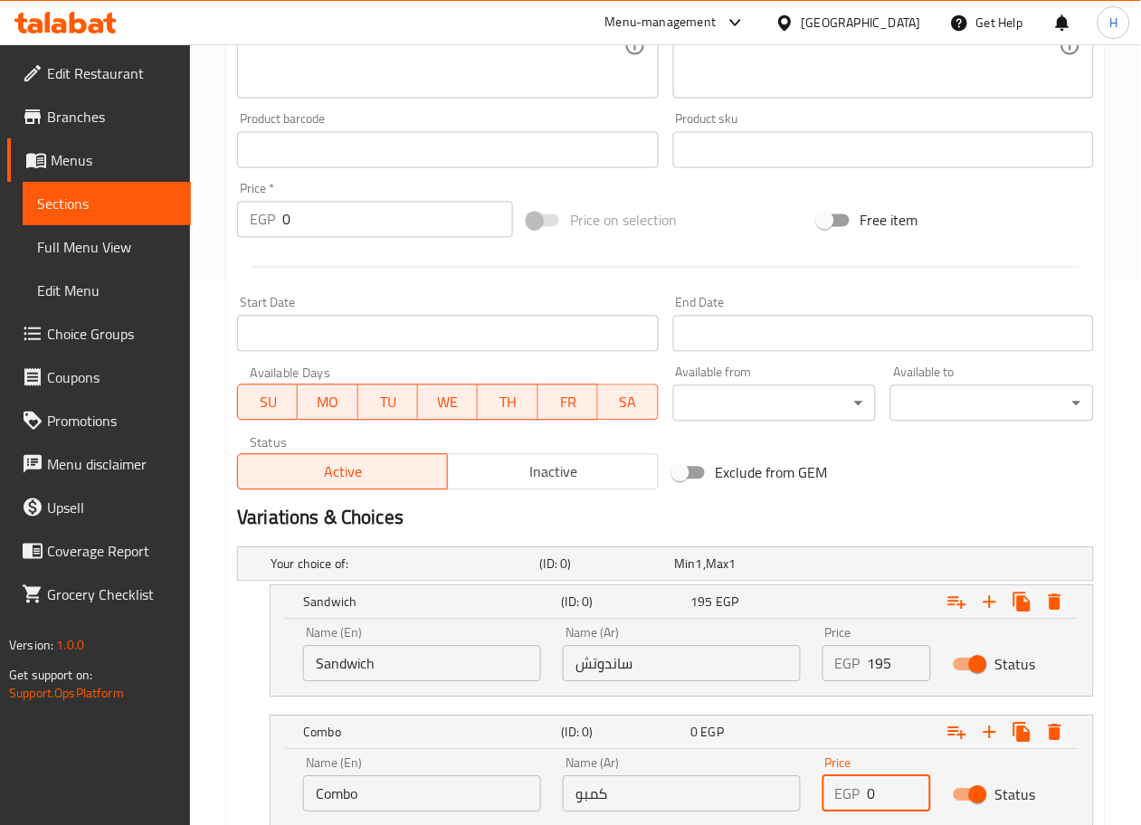
drag, startPoint x: 880, startPoint y: 787, endPoint x: 793, endPoint y: 784, distance: 86.9
click at [793, 784] on div "Name (En) Combo Name (En) Name (Ar) كمبو Name (Ar) Price EGP 0 Price Status" at bounding box center [681, 785] width 779 height 77
type input "245"
click at [937, 526] on h2 "Variations & Choices" at bounding box center [665, 518] width 857 height 27
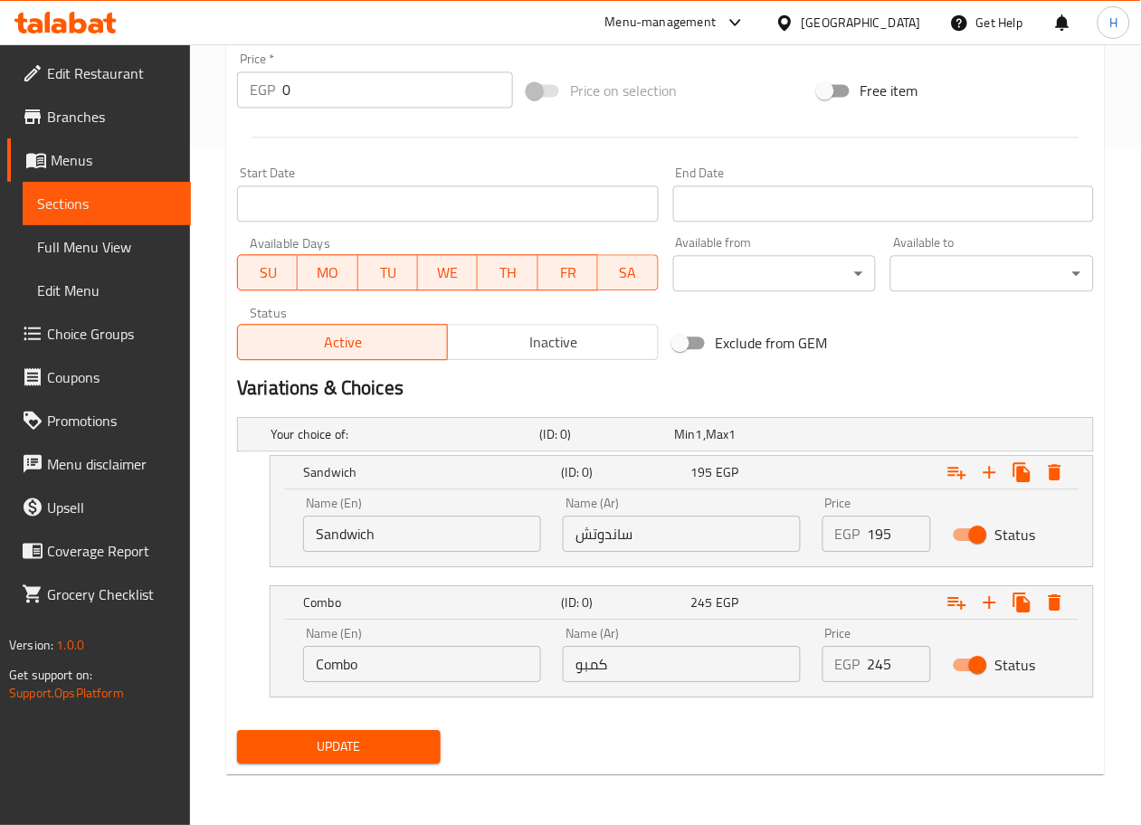
click at [377, 745] on span "Update" at bounding box center [339, 747] width 175 height 23
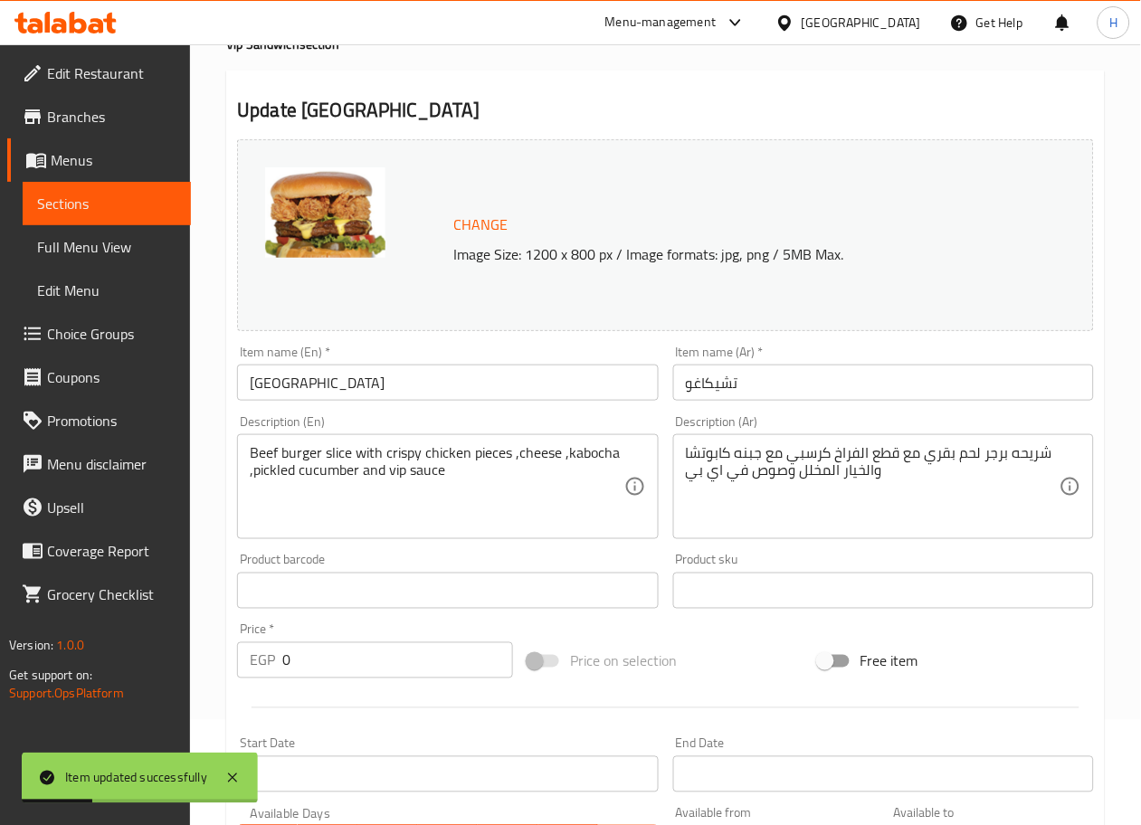
scroll to position [0, 0]
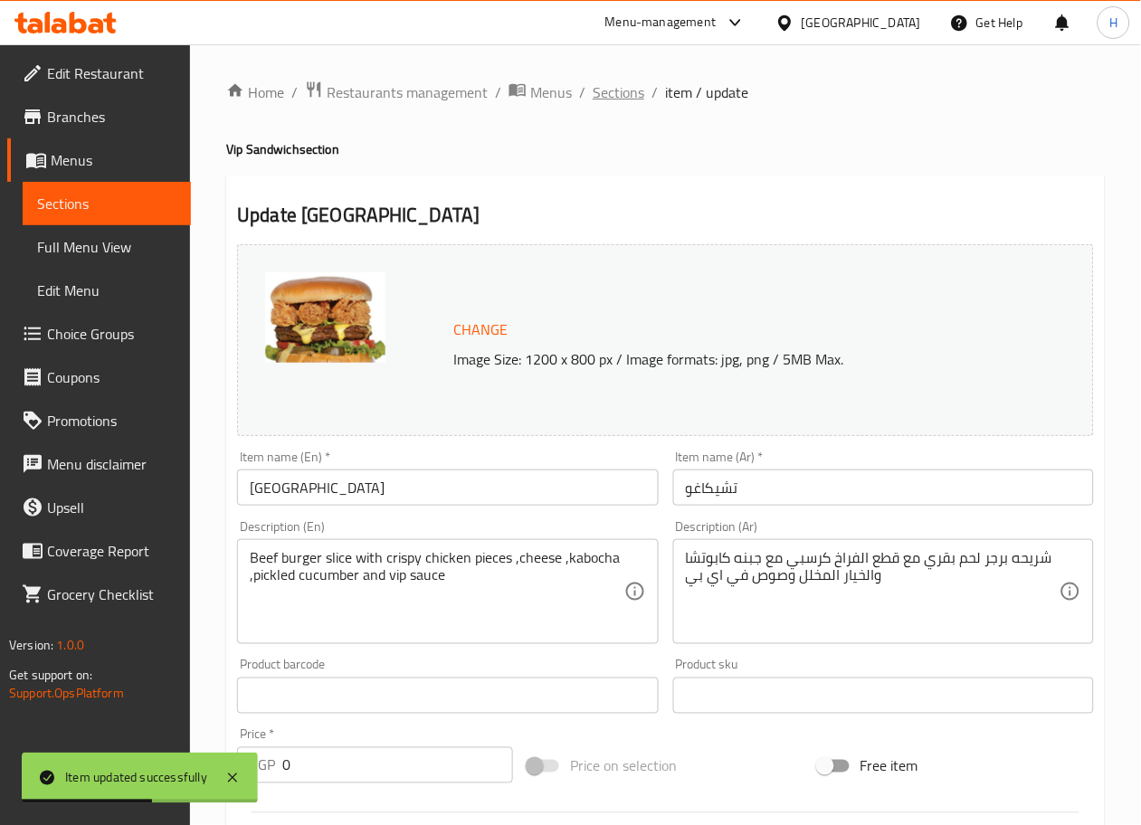
click at [611, 88] on span "Sections" at bounding box center [619, 92] width 52 height 22
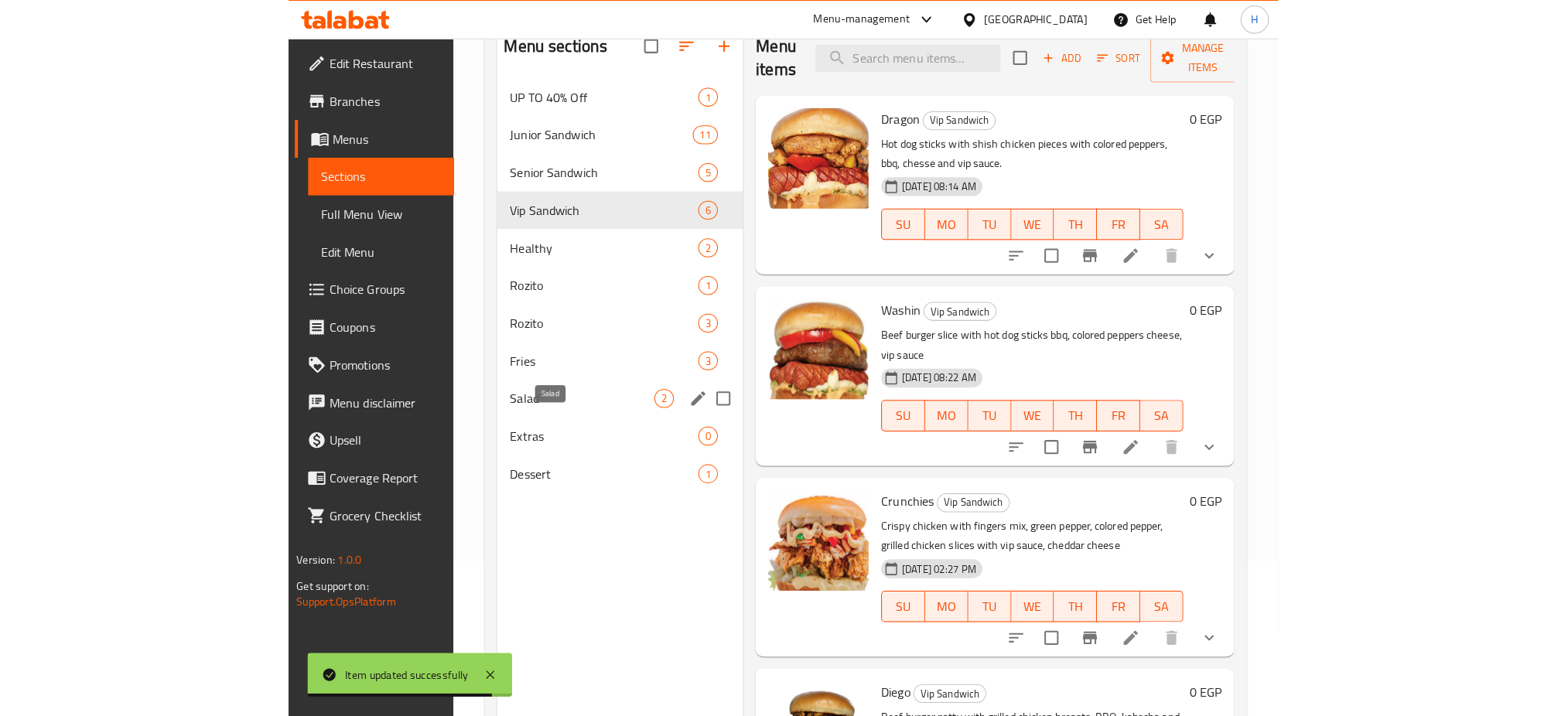
scroll to position [155, 0]
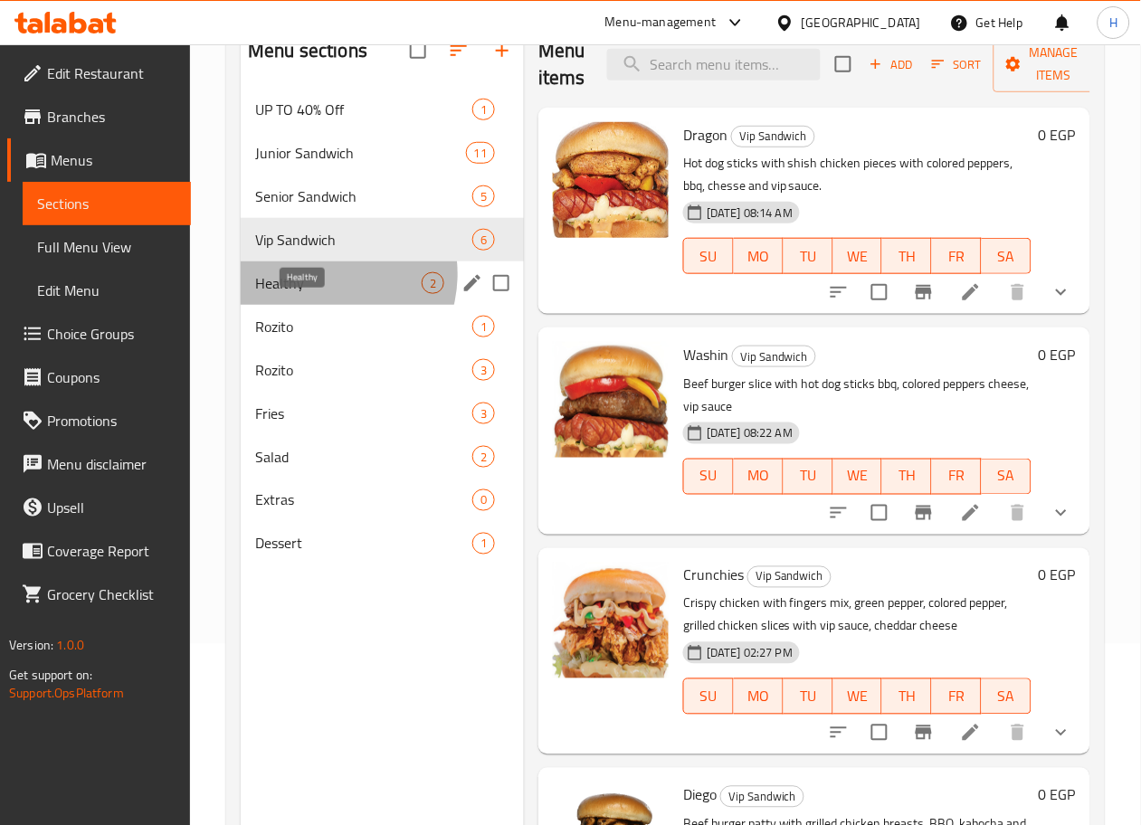
click at [320, 294] on span "Healthy" at bounding box center [338, 283] width 167 height 22
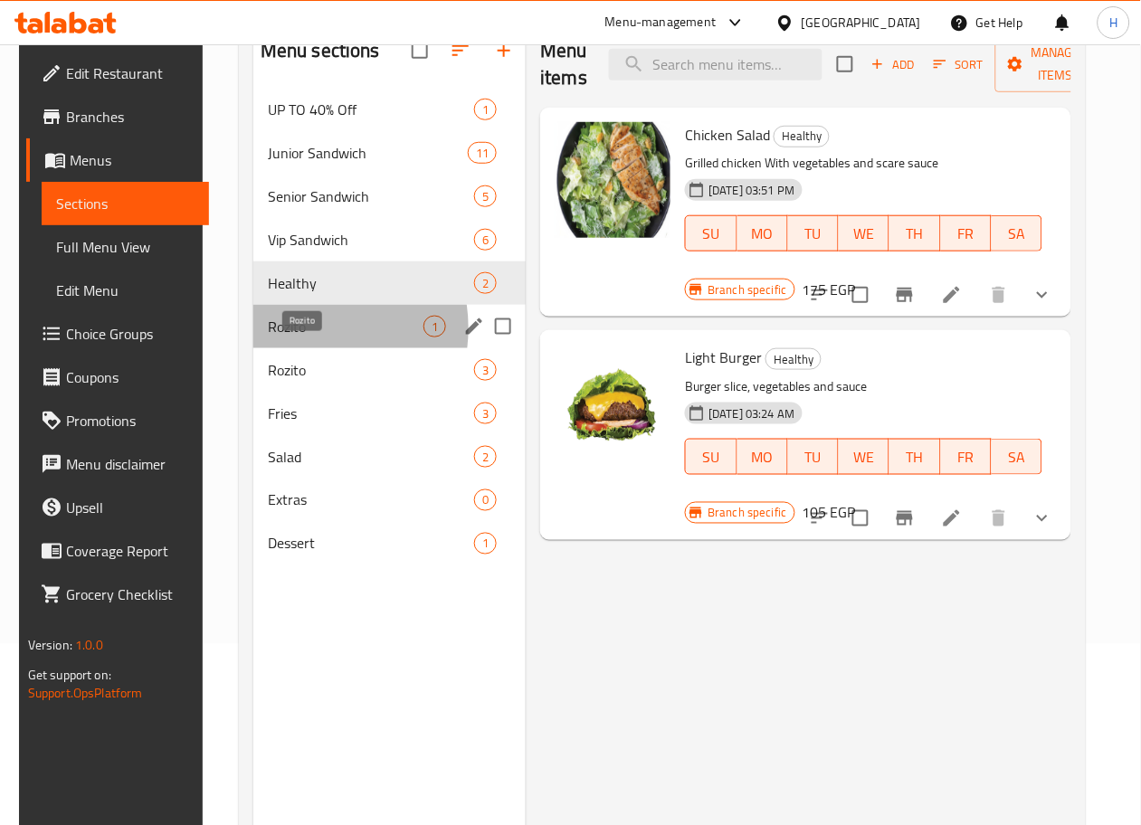
click at [287, 338] on span "Rozito" at bounding box center [346, 327] width 156 height 22
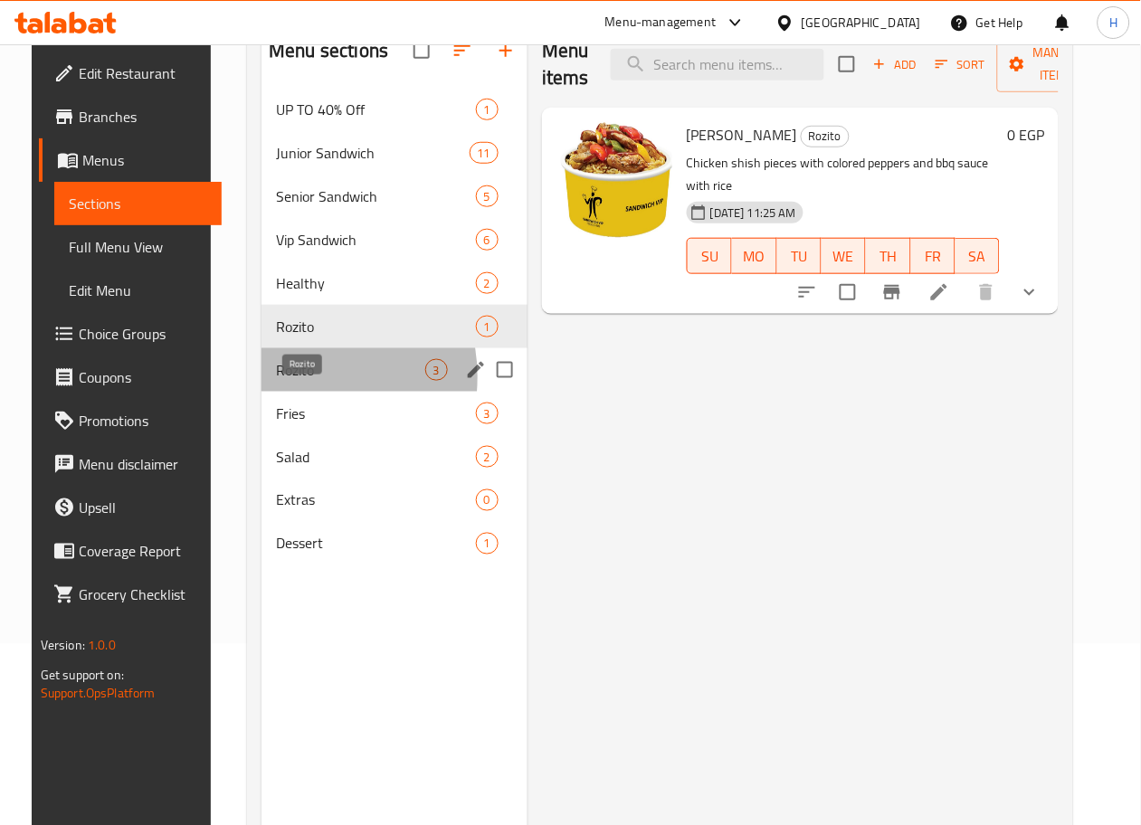
click at [276, 381] on span "Rozito" at bounding box center [350, 370] width 149 height 22
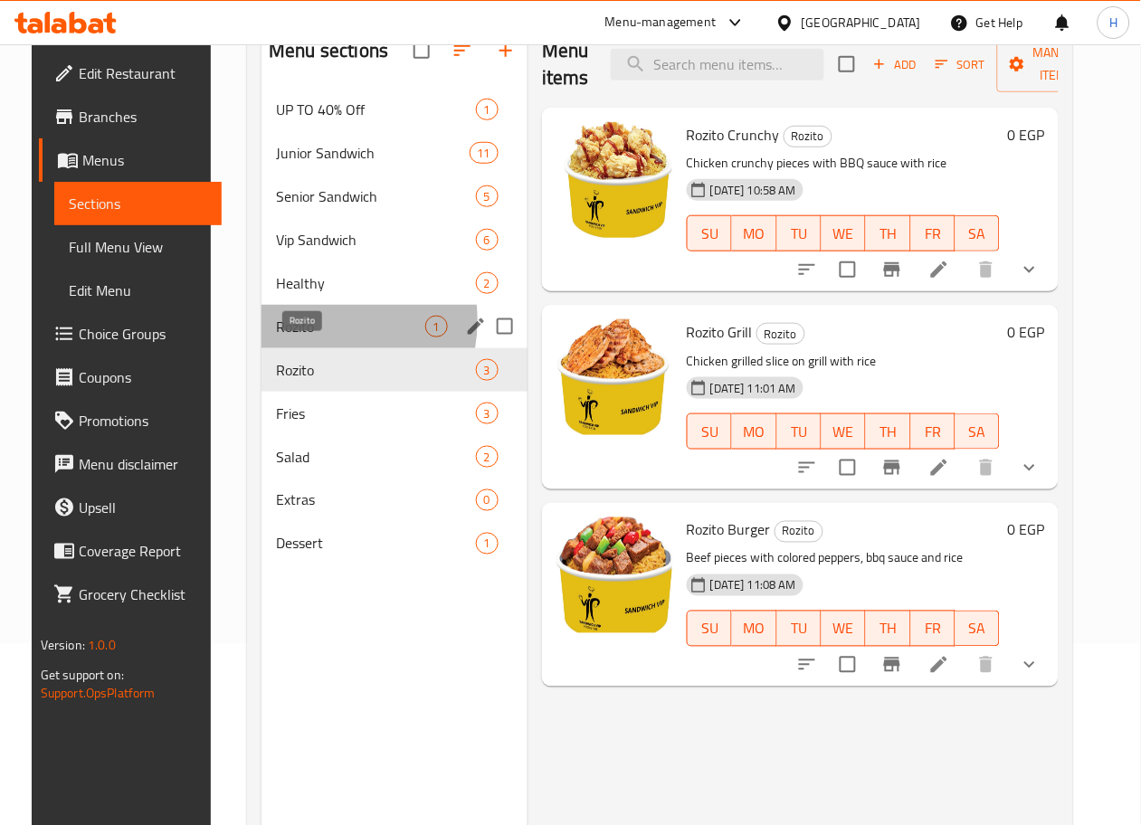
click at [287, 338] on span "Rozito" at bounding box center [350, 327] width 149 height 22
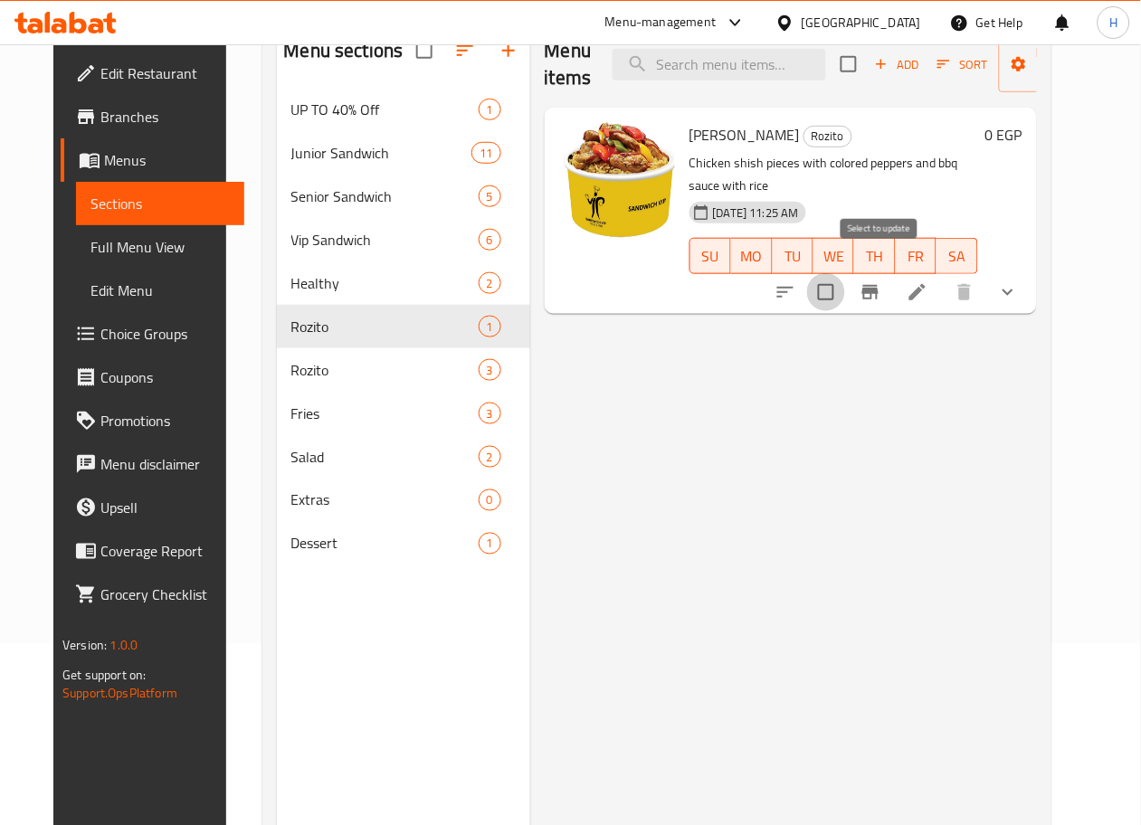
click at [845, 273] on input "checkbox" at bounding box center [826, 292] width 38 height 38
checkbox input "true"
click at [1059, 66] on span "Manage items" at bounding box center [1059, 64] width 92 height 45
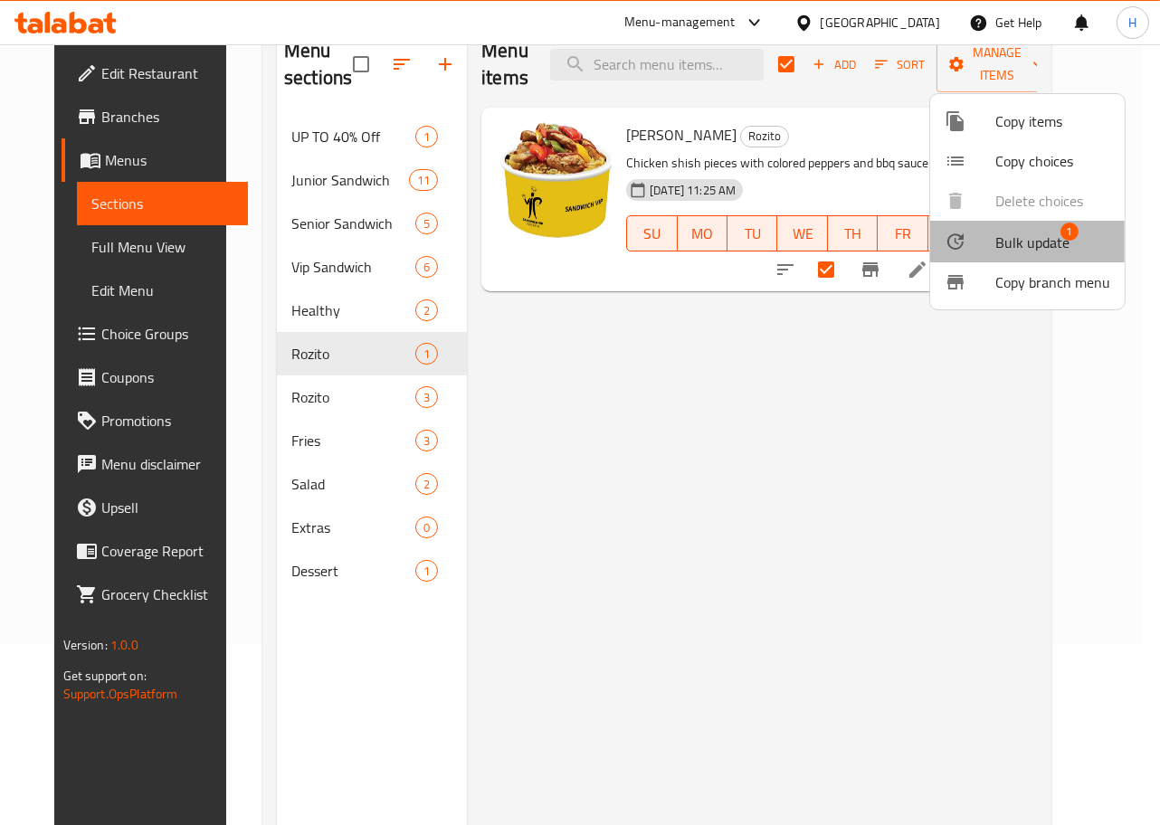
click at [1032, 248] on span "Bulk update" at bounding box center [1032, 243] width 74 height 22
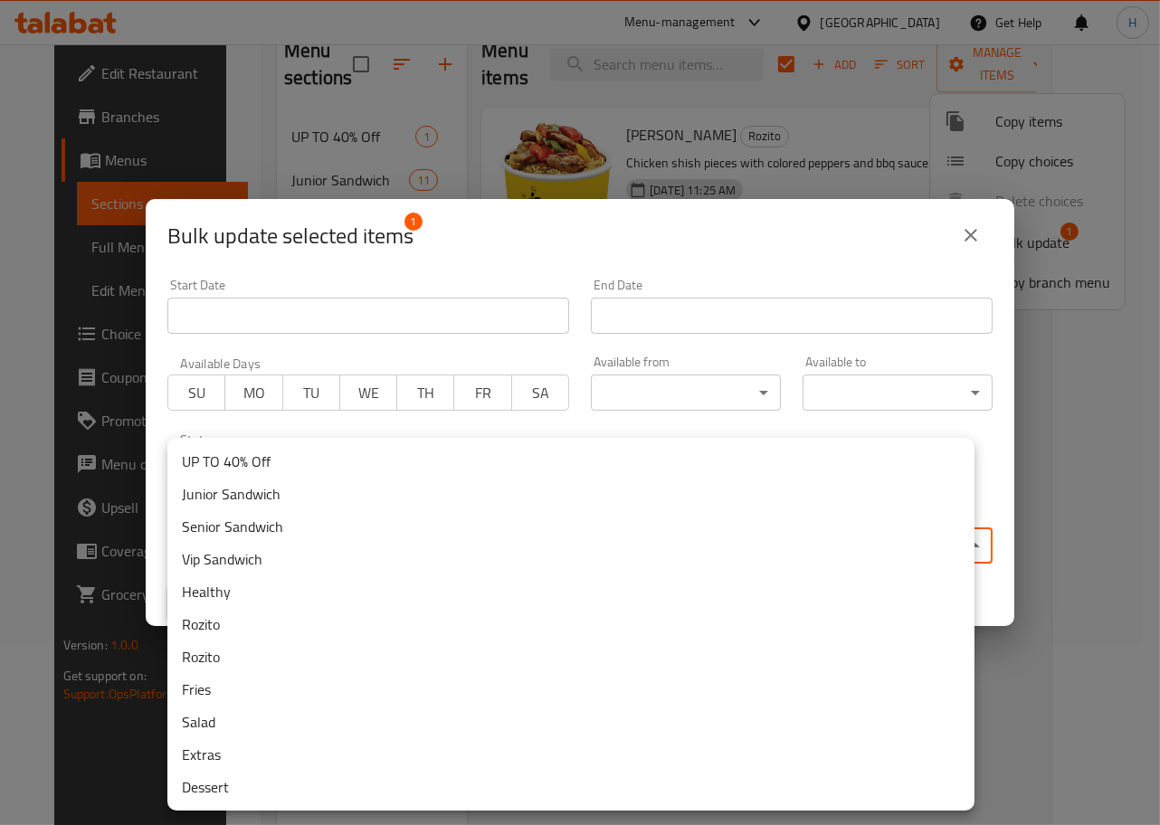
click at [471, 535] on body "​ Menu-management [GEOGRAPHIC_DATA] Get Help H Edit Restaurant Branches Menus S…" at bounding box center [580, 253] width 1160 height 781
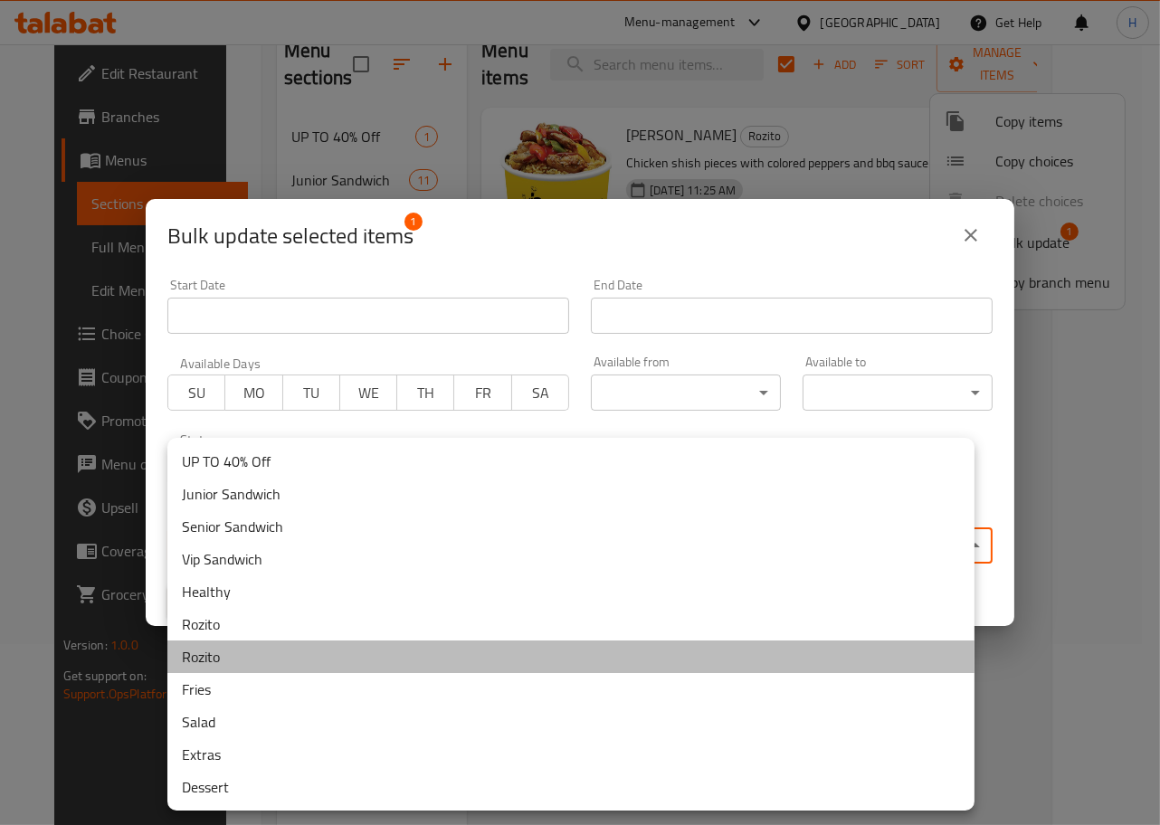
click at [338, 653] on li "Rozito" at bounding box center [570, 657] width 807 height 33
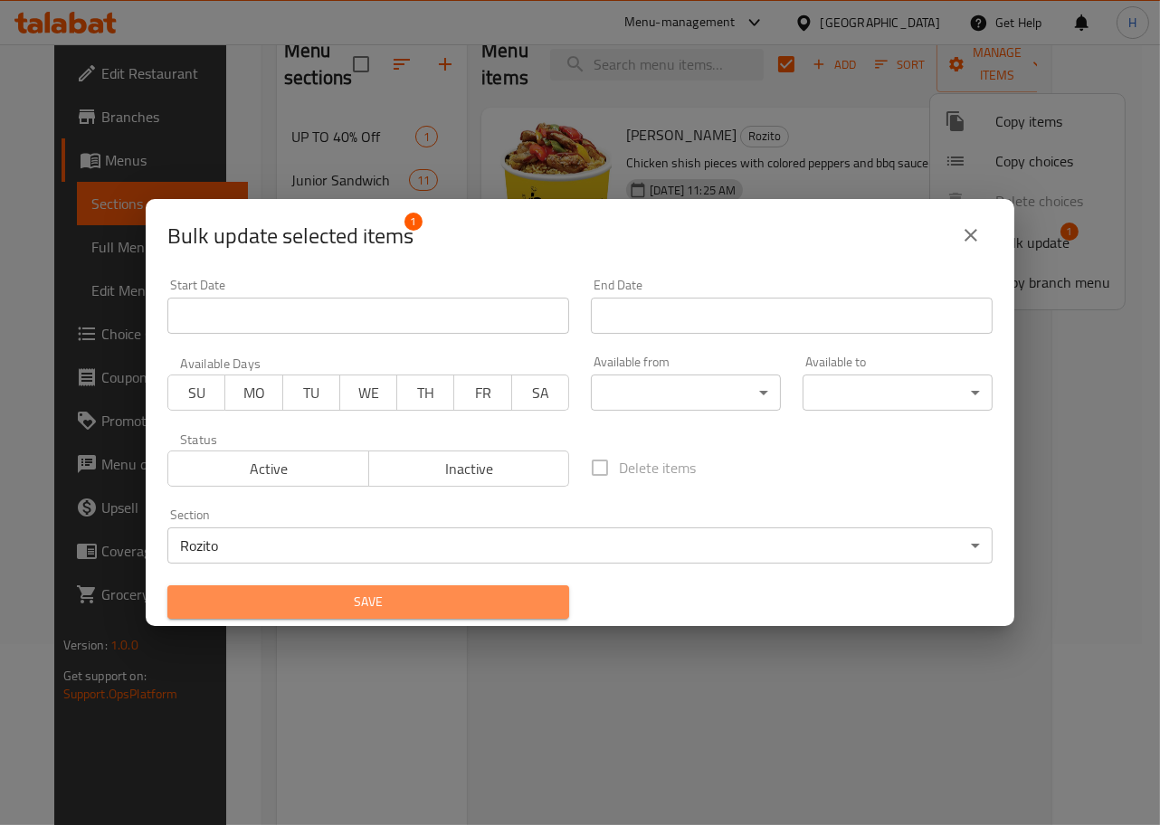
click at [417, 601] on span "Save" at bounding box center [368, 602] width 373 height 23
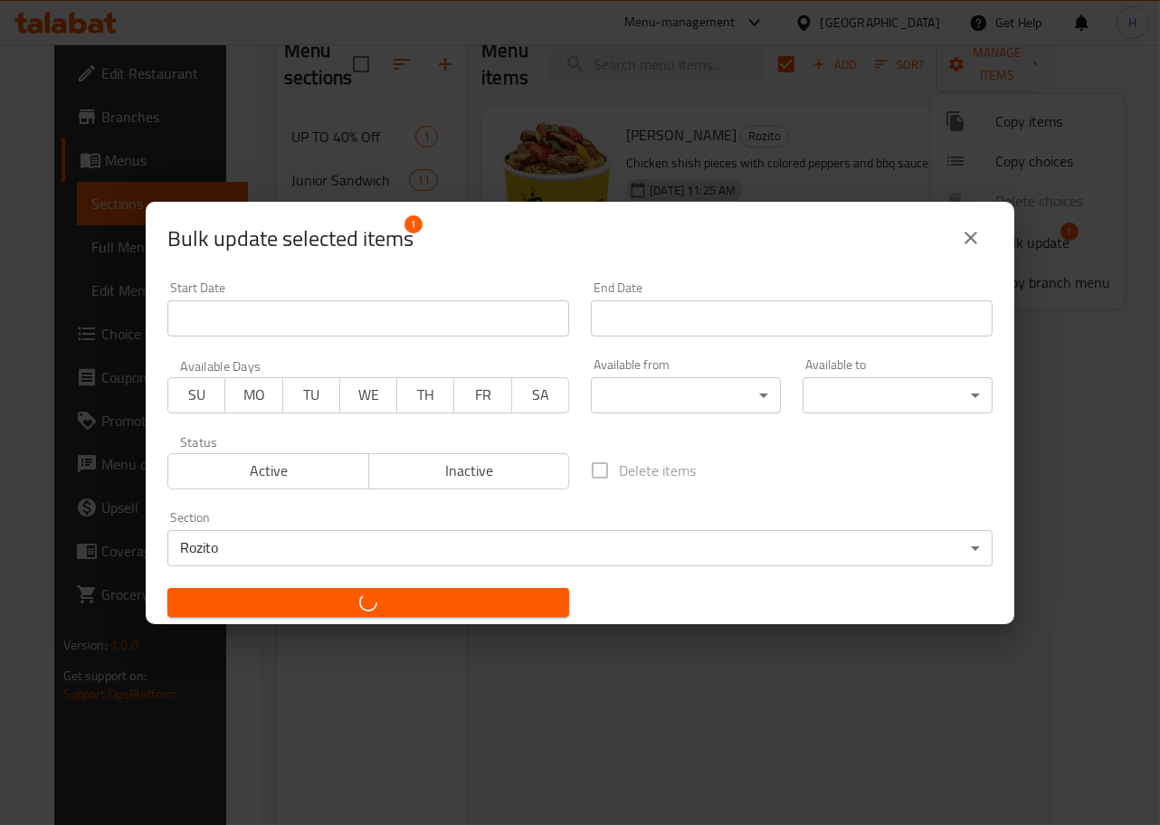
checkbox input "false"
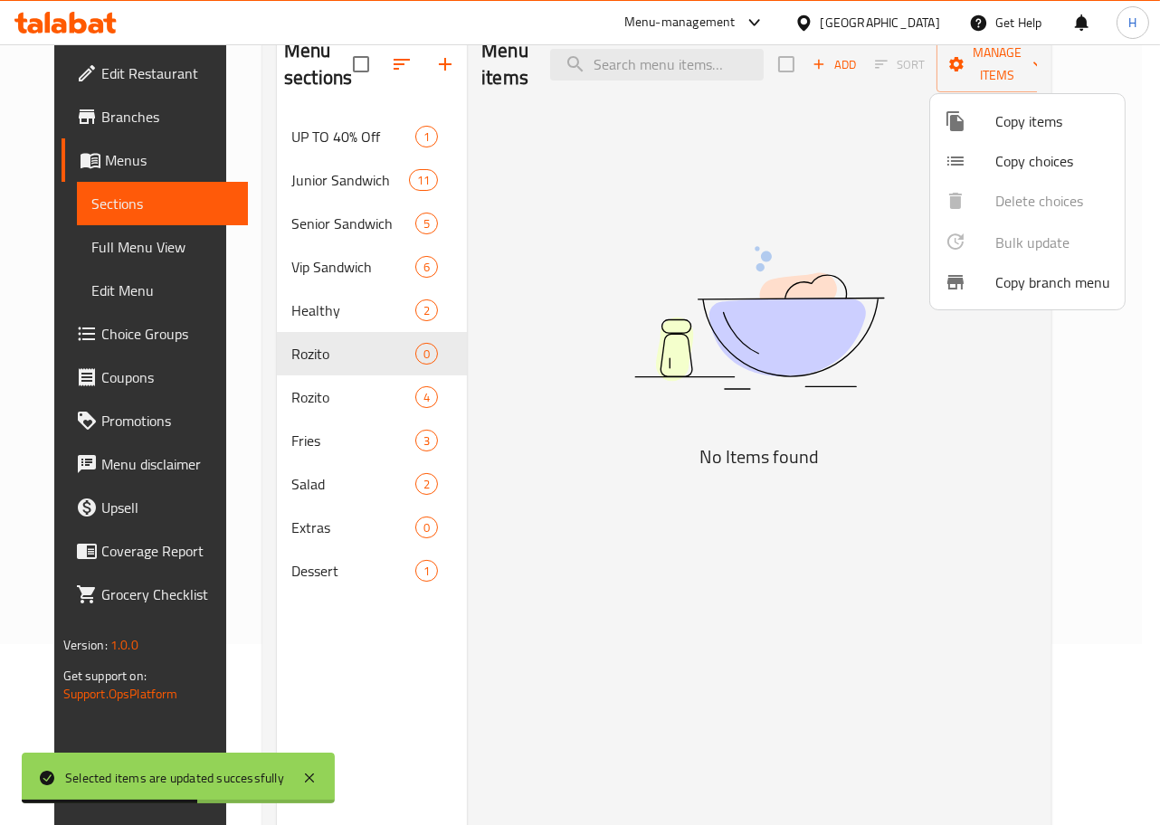
click at [359, 347] on div at bounding box center [580, 412] width 1160 height 825
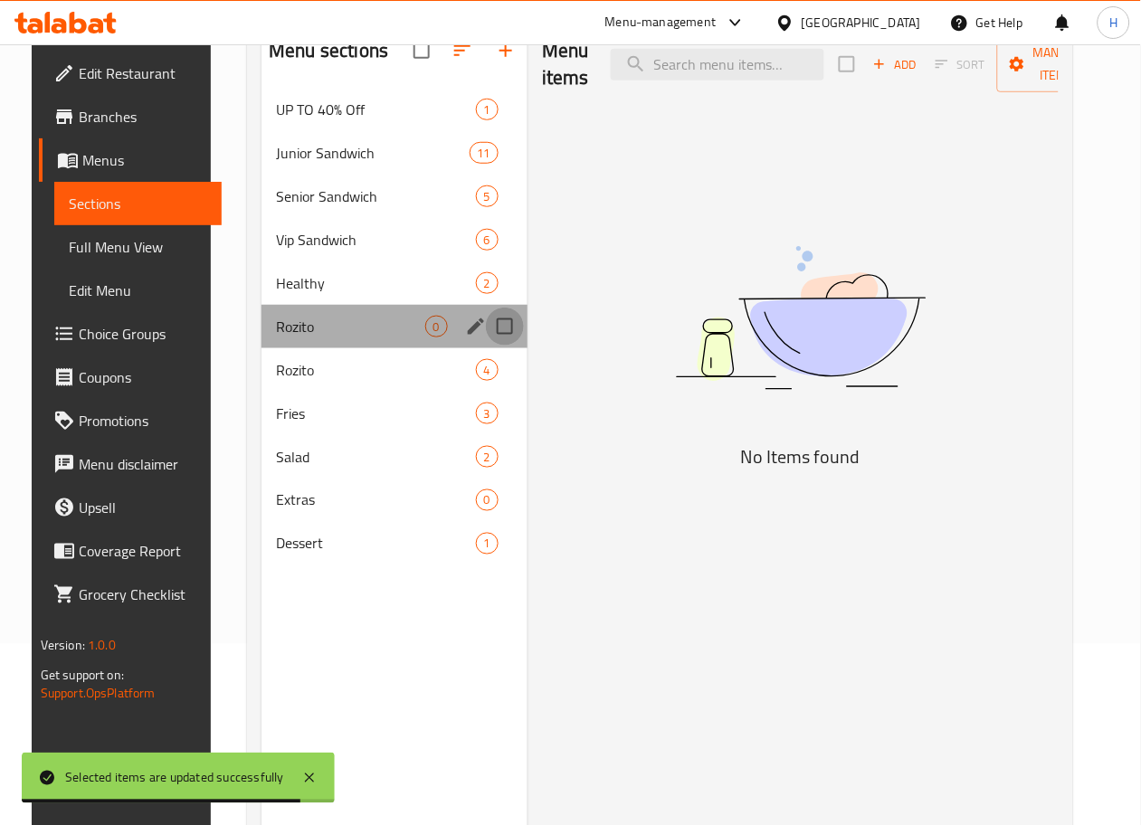
click at [486, 346] on input "Menu sections" at bounding box center [505, 327] width 38 height 38
checkbox input "true"
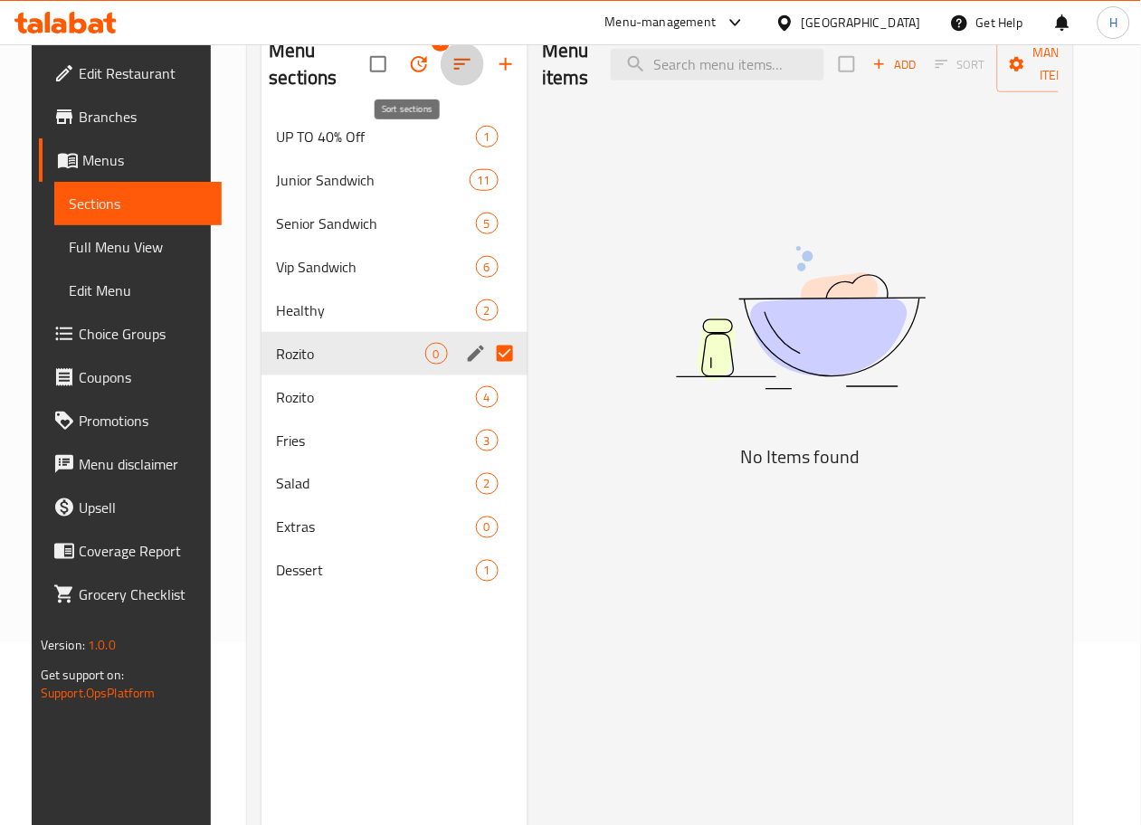
click at [452, 57] on icon "button" at bounding box center [463, 64] width 22 height 22
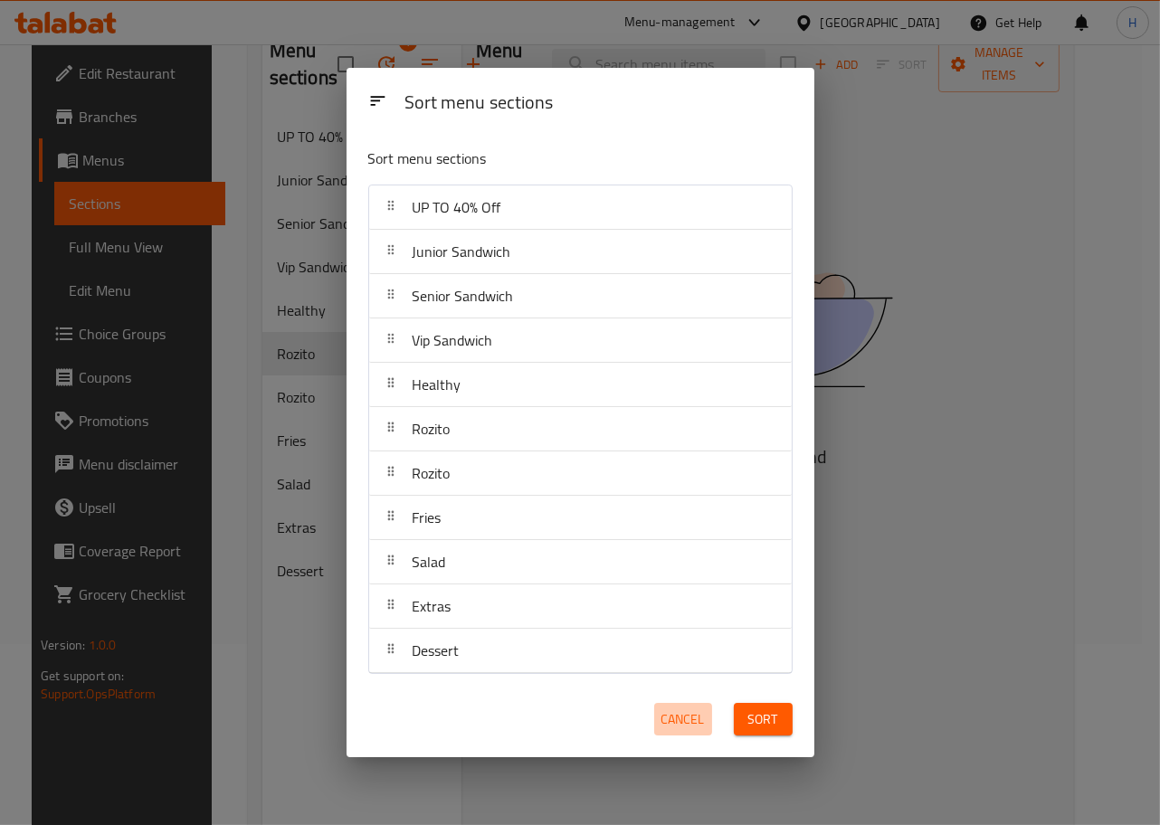
click at [687, 715] on span "Cancel" at bounding box center [682, 720] width 43 height 23
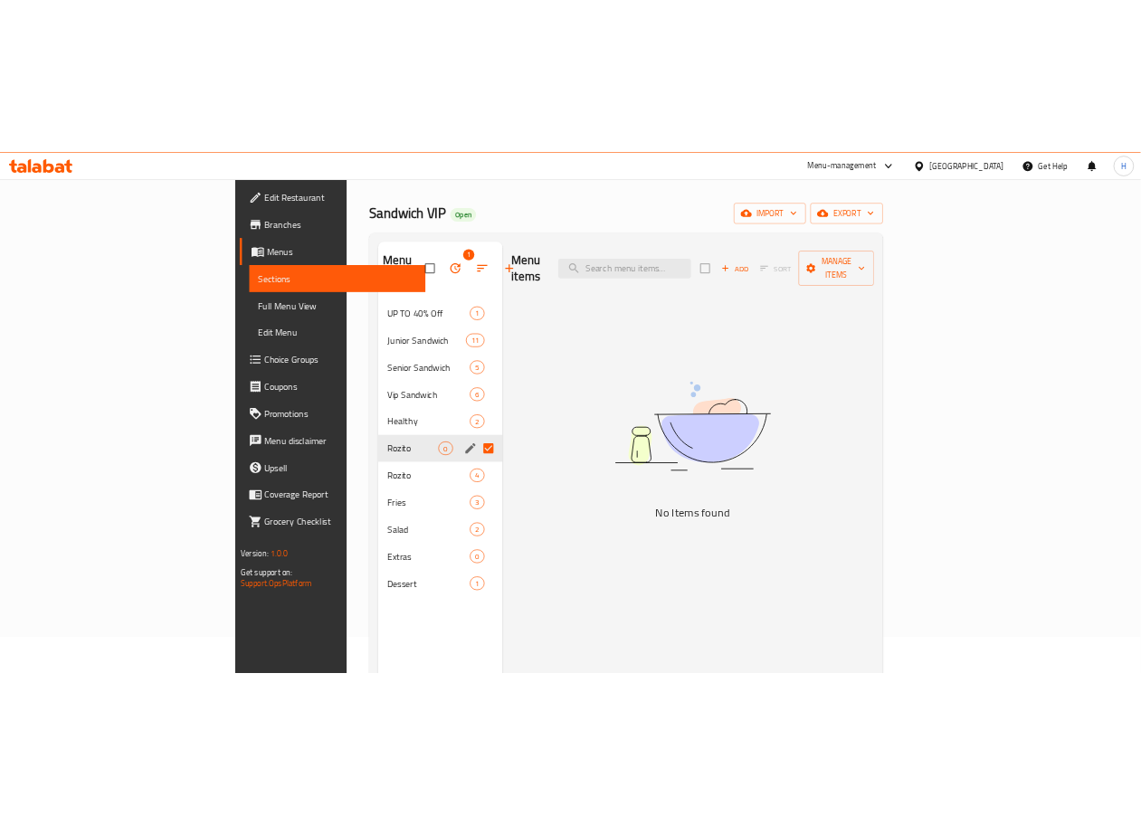
scroll to position [56, 0]
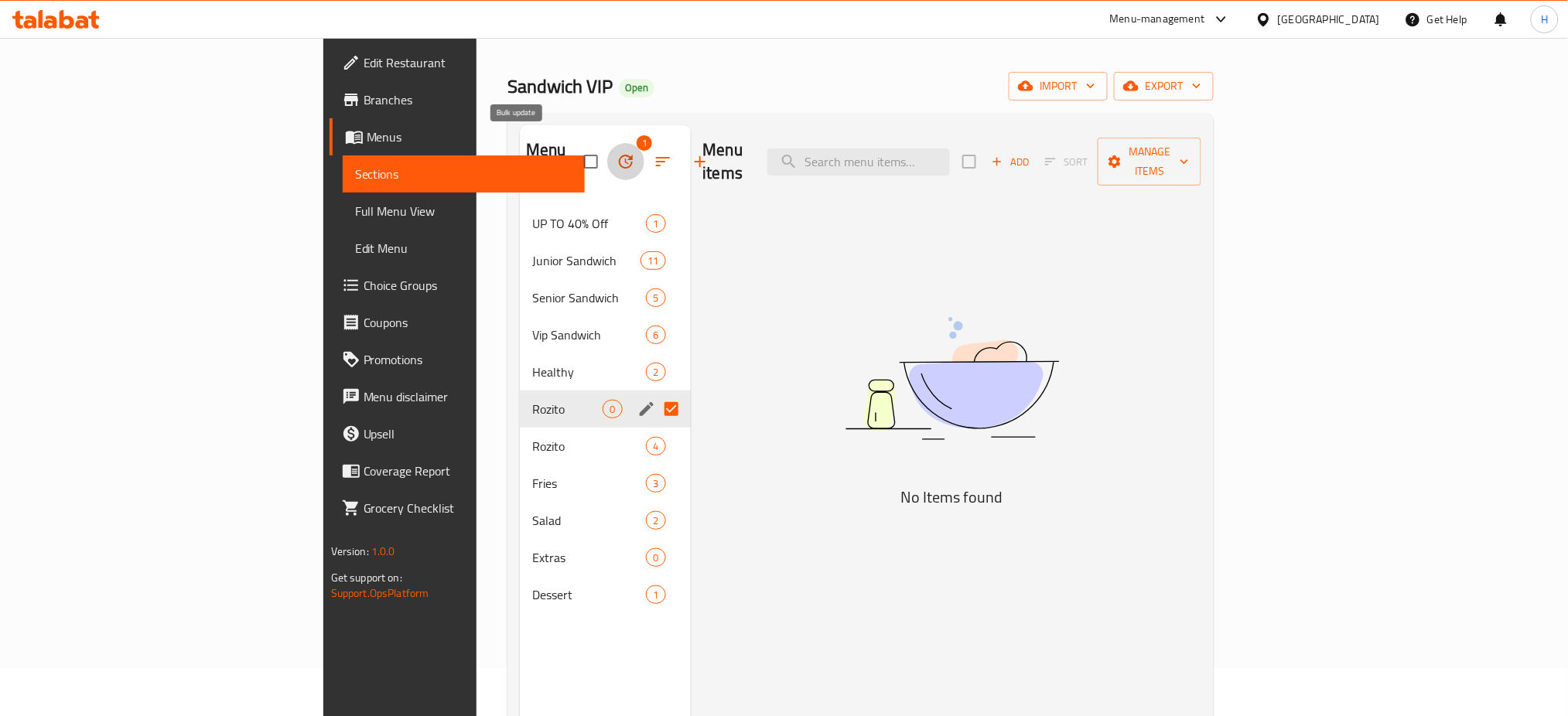
click at [616, 159] on icon "button" at bounding box center [626, 161] width 19 height 19
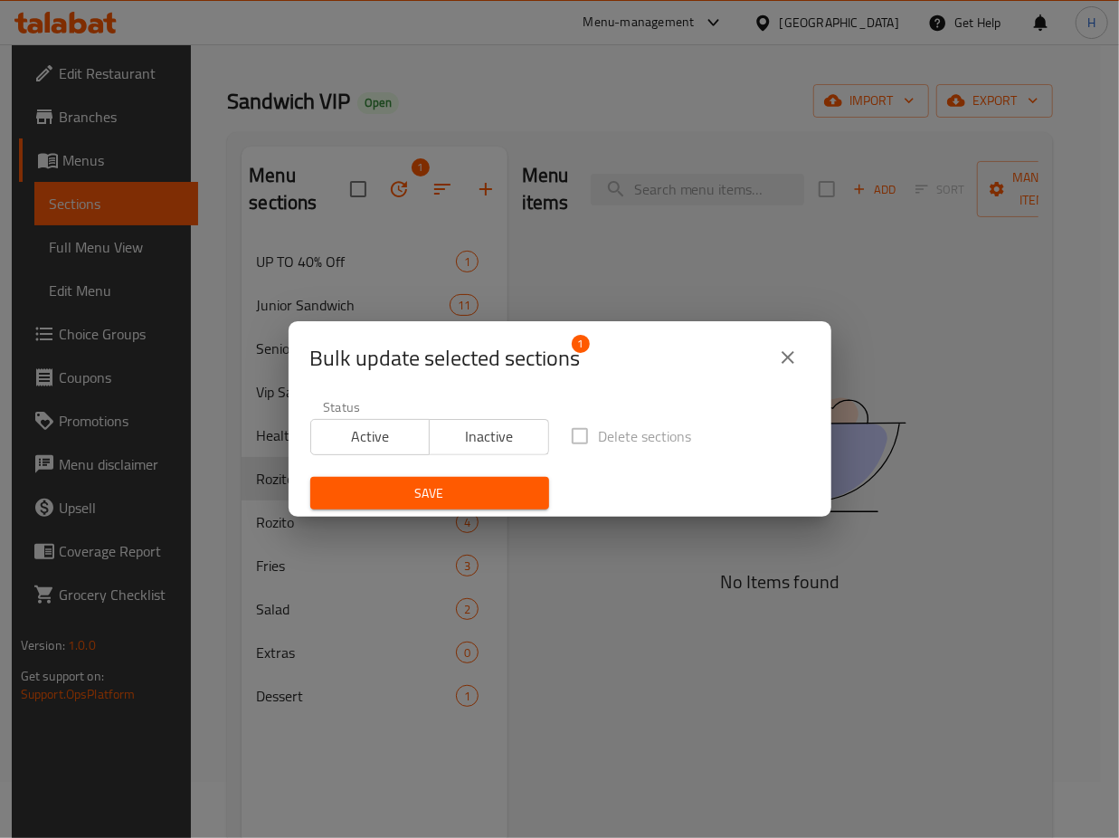
click at [570, 433] on label "Delete sections" at bounding box center [626, 436] width 131 height 38
click at [570, 433] on input "Delete sections" at bounding box center [580, 436] width 38 height 38
checkbox input "true"
click at [447, 490] on span "Save" at bounding box center [430, 493] width 210 height 23
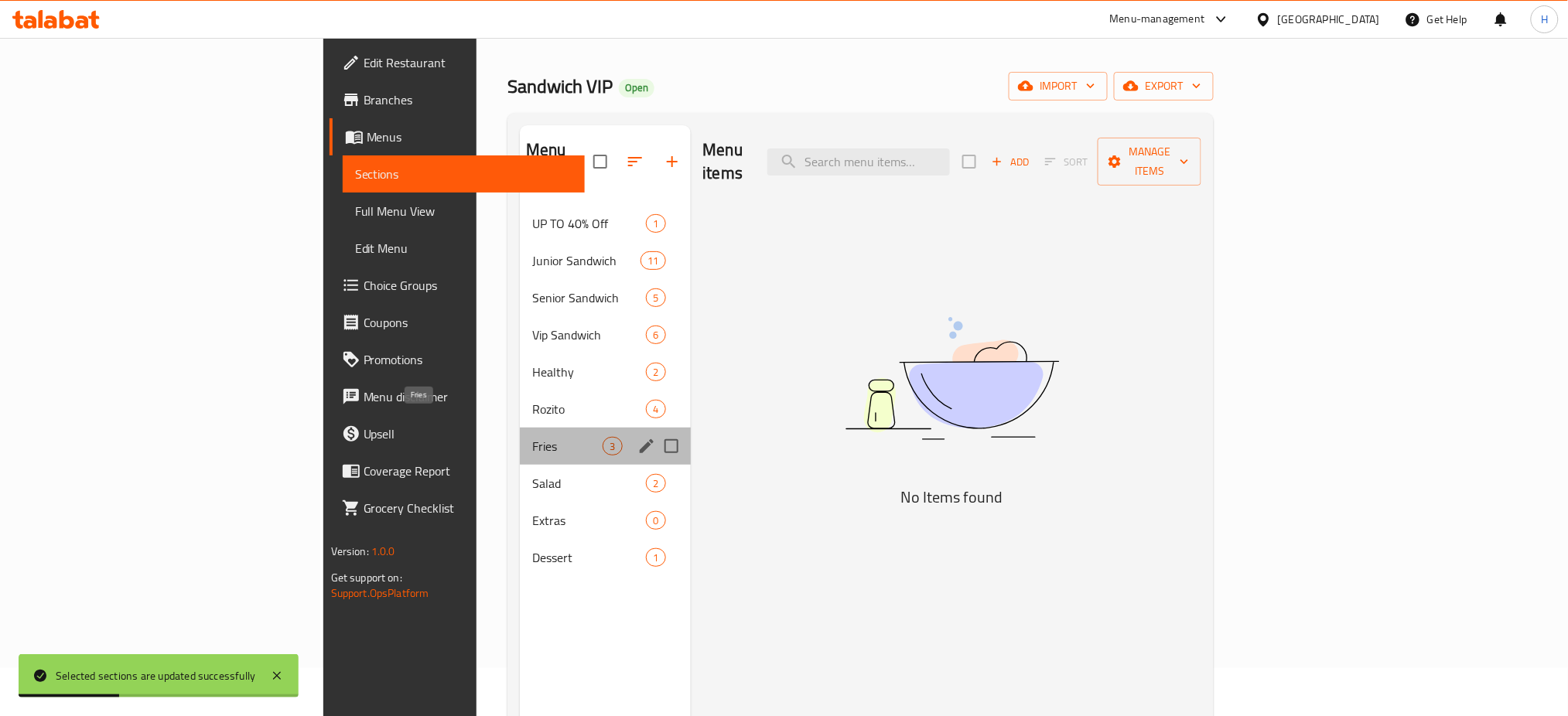
click at [533, 437] on span "Fries" at bounding box center [568, 446] width 70 height 19
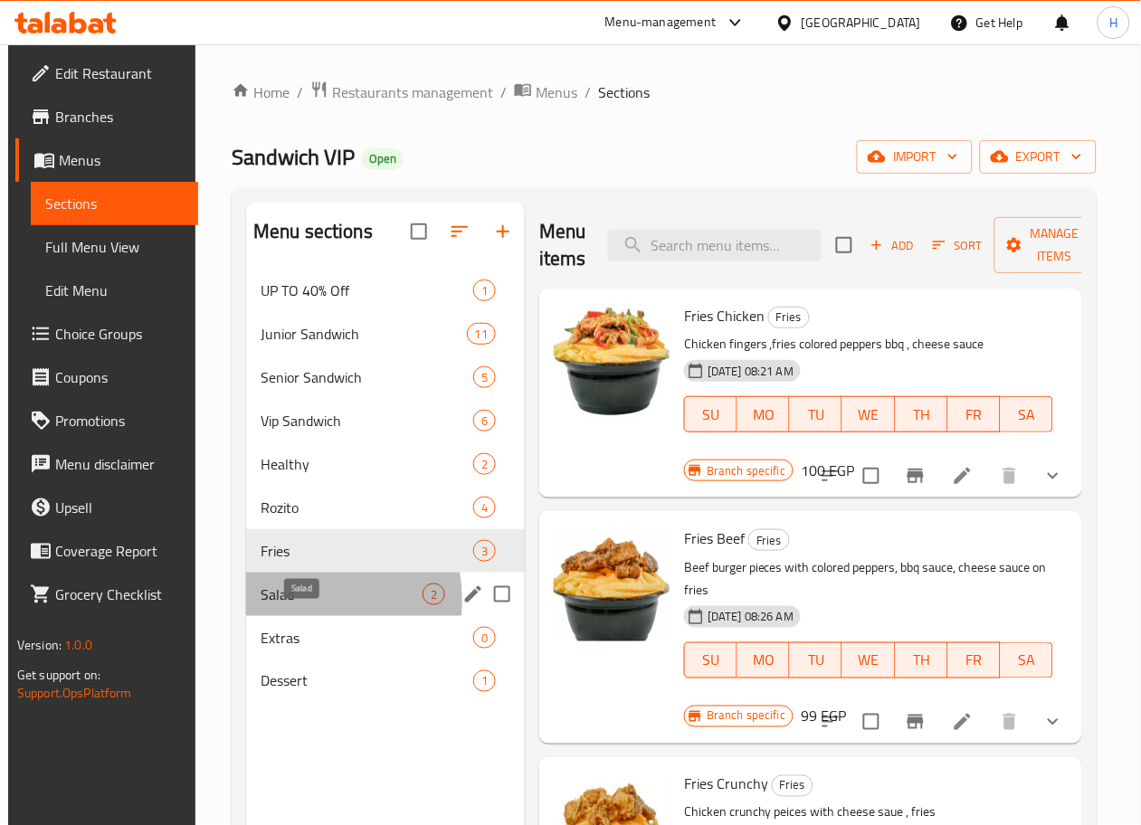
click at [281, 605] on span "Salad" at bounding box center [342, 595] width 162 height 22
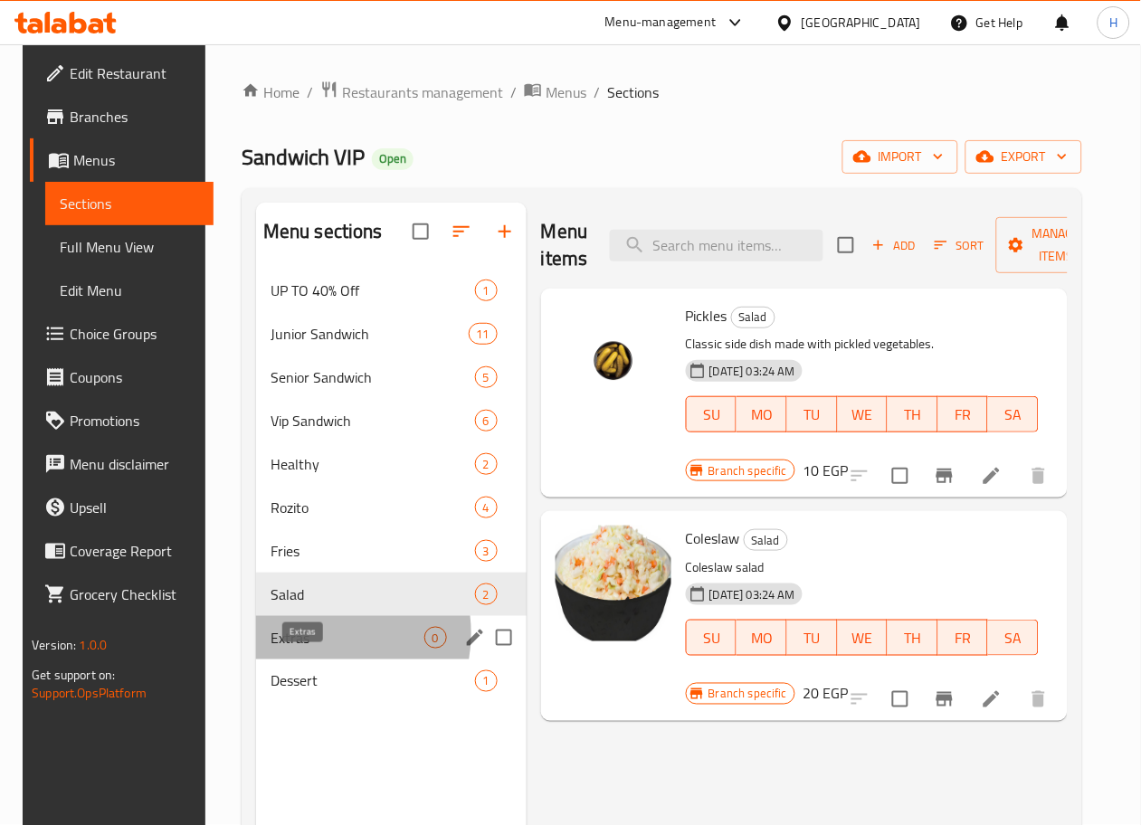
click at [301, 649] on span "Extras" at bounding box center [348, 638] width 154 height 22
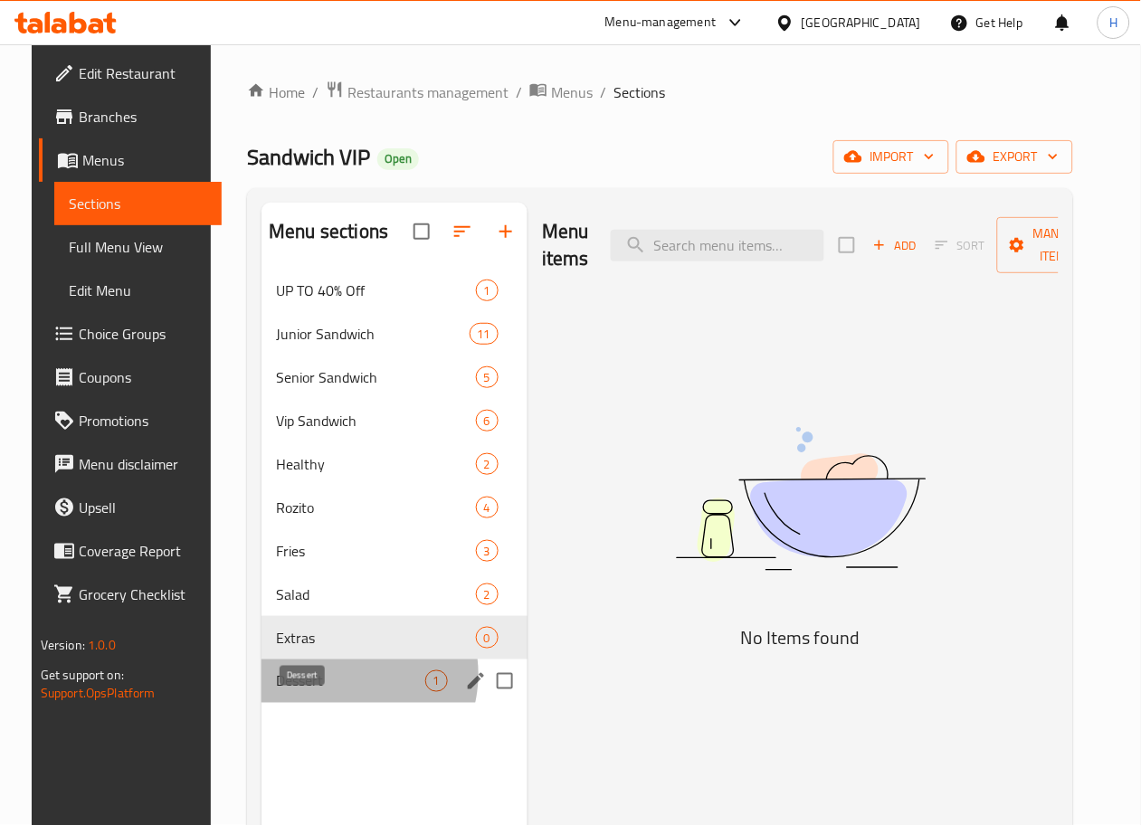
click at [324, 692] on span "Dessert" at bounding box center [350, 682] width 149 height 22
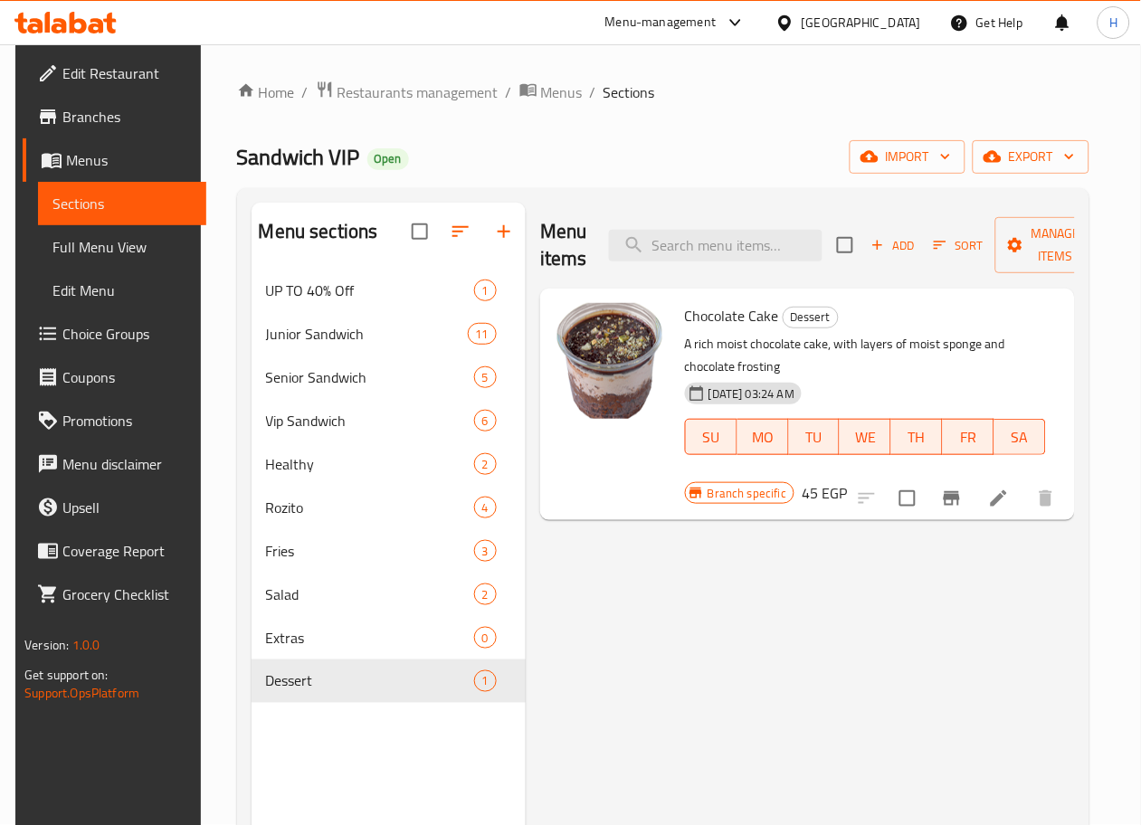
click at [499, 154] on div "Sandwich VIP Open import export" at bounding box center [663, 156] width 852 height 33
click at [747, 26] on icon at bounding box center [736, 23] width 22 height 22
